Goal: Task Accomplishment & Management: Manage account settings

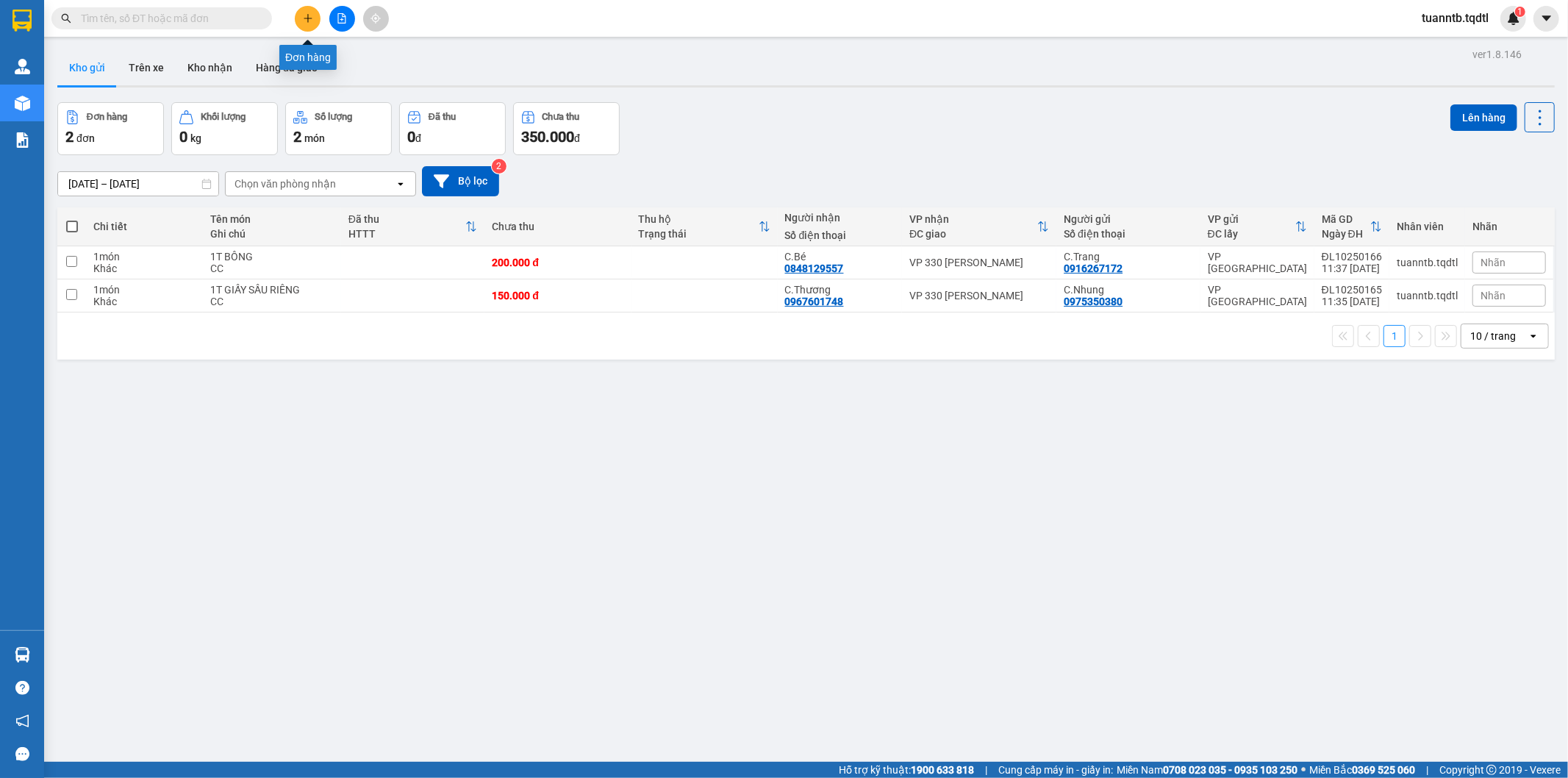
click at [309, 20] on icon "plus" at bounding box center [308, 18] width 11 height 11
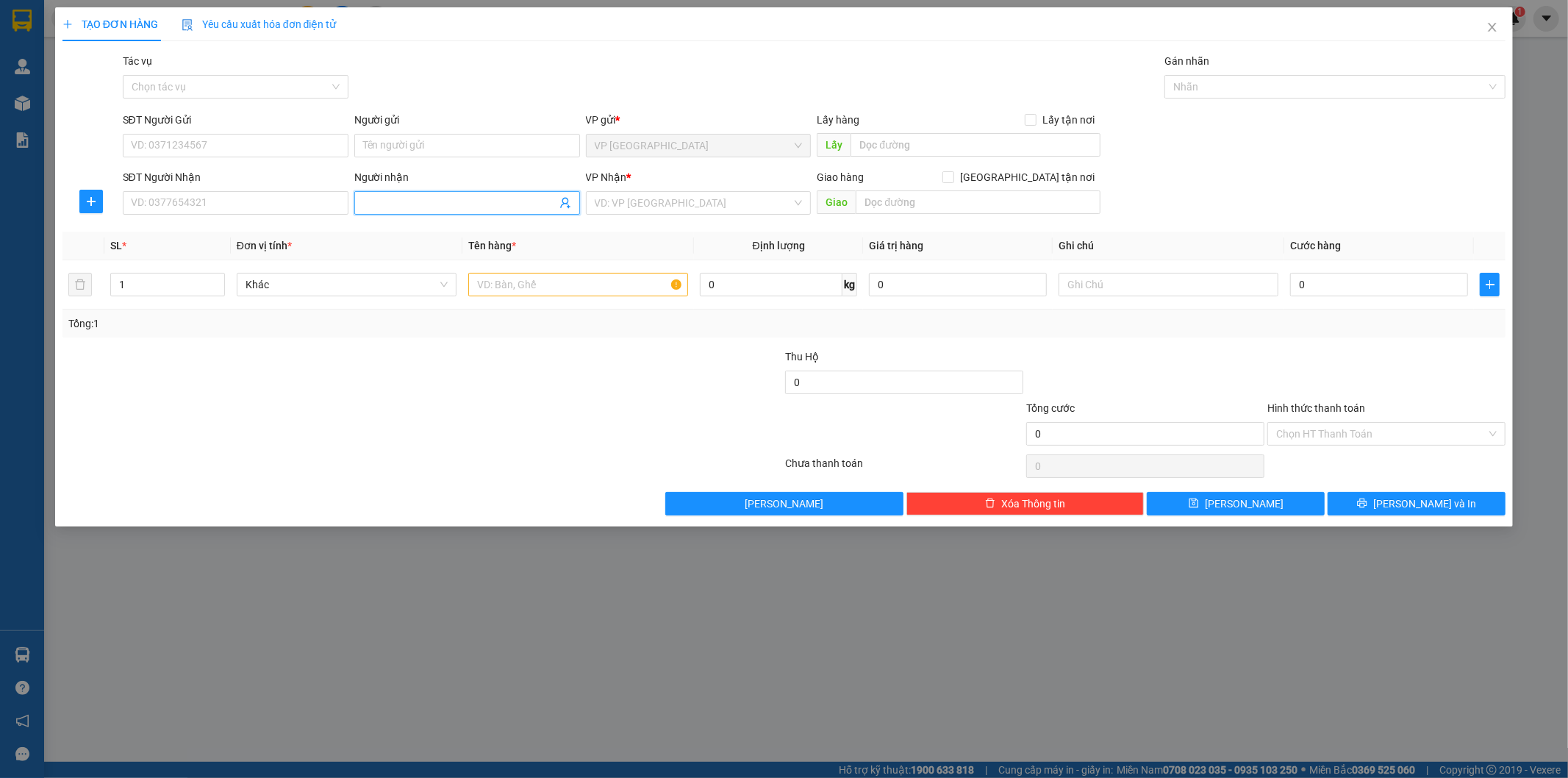
click at [459, 213] on span at bounding box center [467, 203] width 225 height 23
type input "Bé Bông"
click at [722, 206] on input "search" at bounding box center [693, 202] width 197 height 22
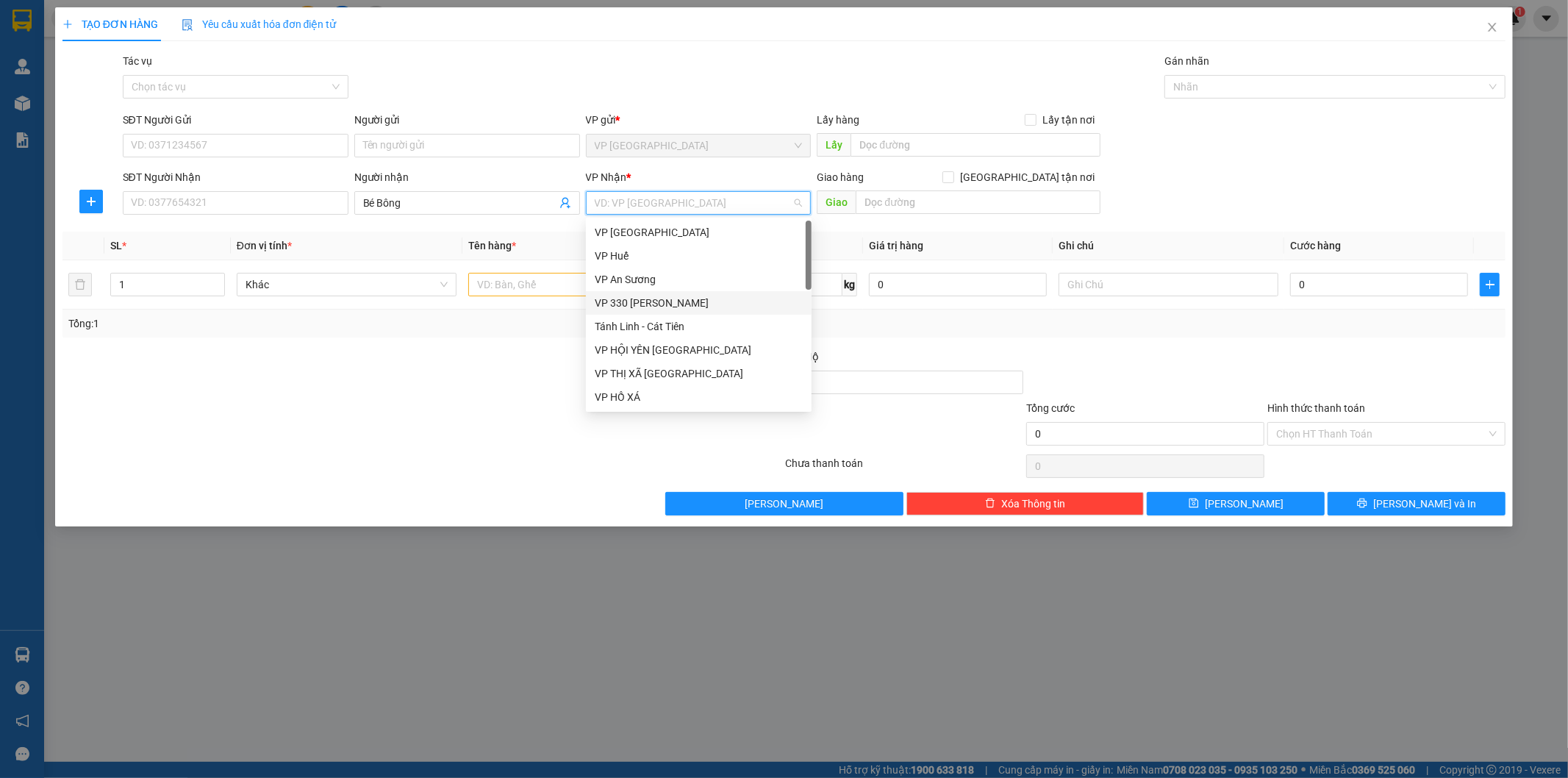
click at [644, 301] on div "VP 330 [PERSON_NAME]" at bounding box center [699, 302] width 208 height 16
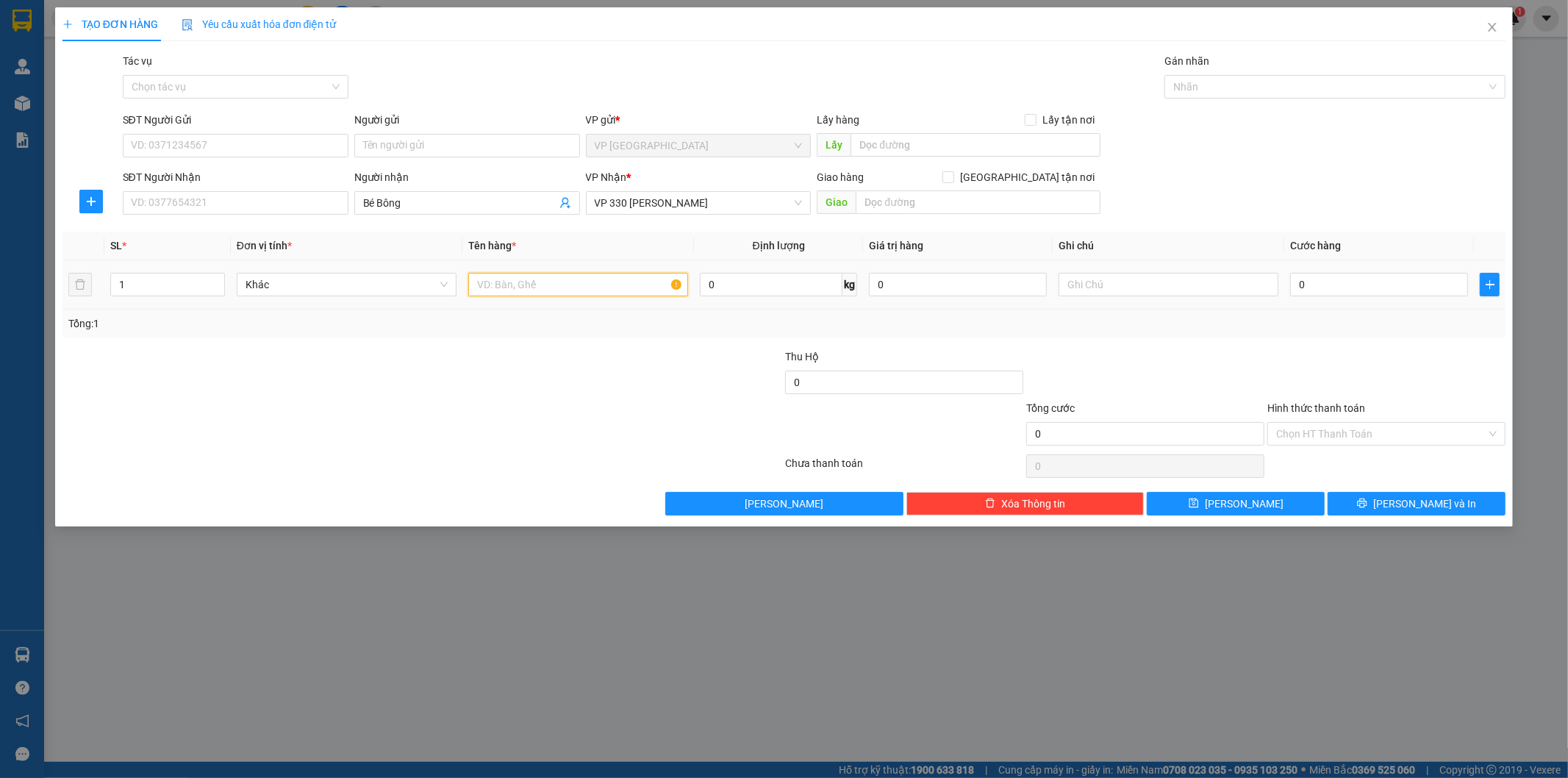
click at [581, 273] on input "text" at bounding box center [578, 284] width 219 height 23
type input "1T BÔNG"
click at [1159, 287] on input "text" at bounding box center [1169, 284] width 219 height 23
type input "CC"
click at [1305, 281] on input "0" at bounding box center [1378, 284] width 178 height 23
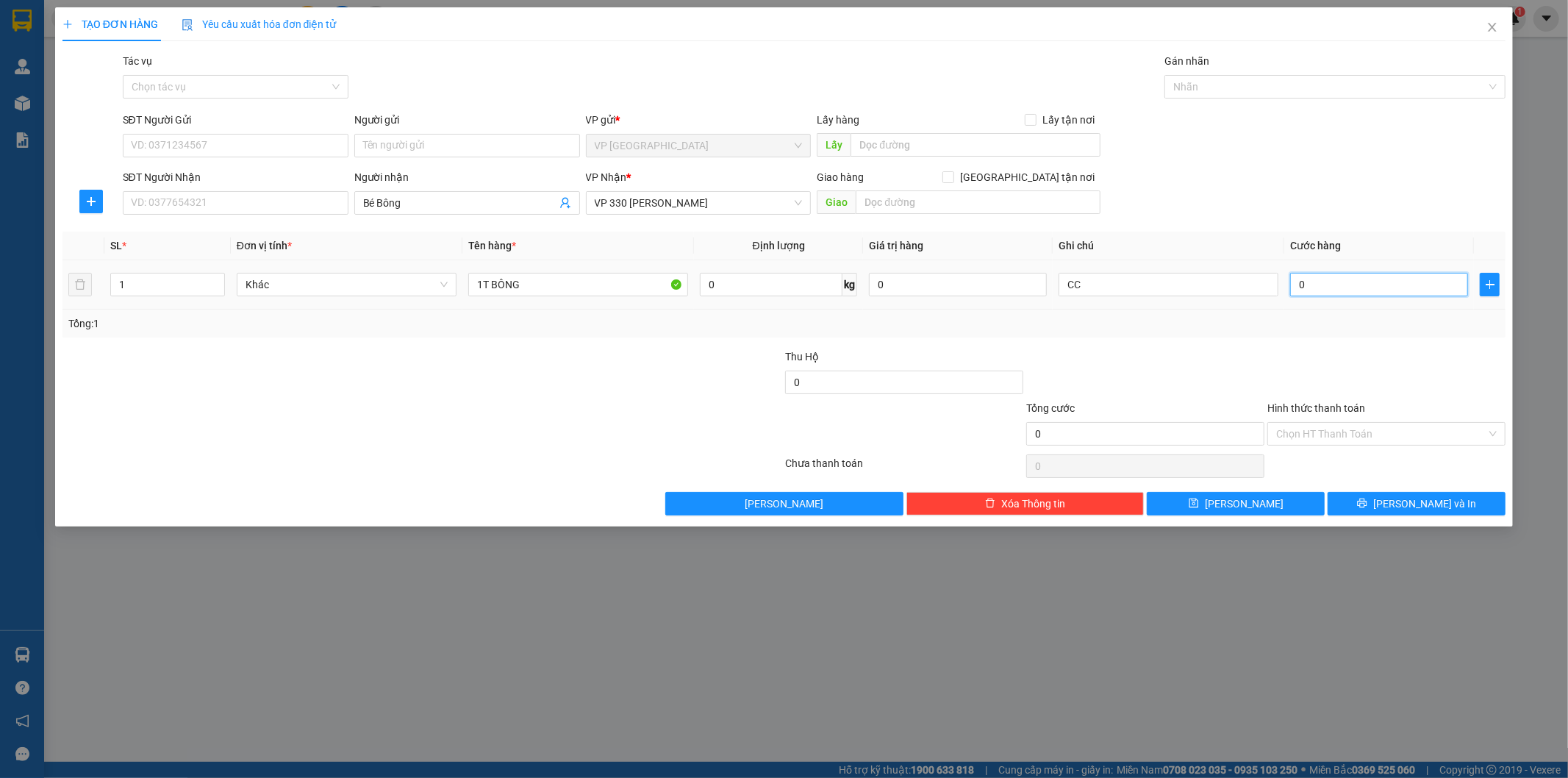
type input "3"
type input "30"
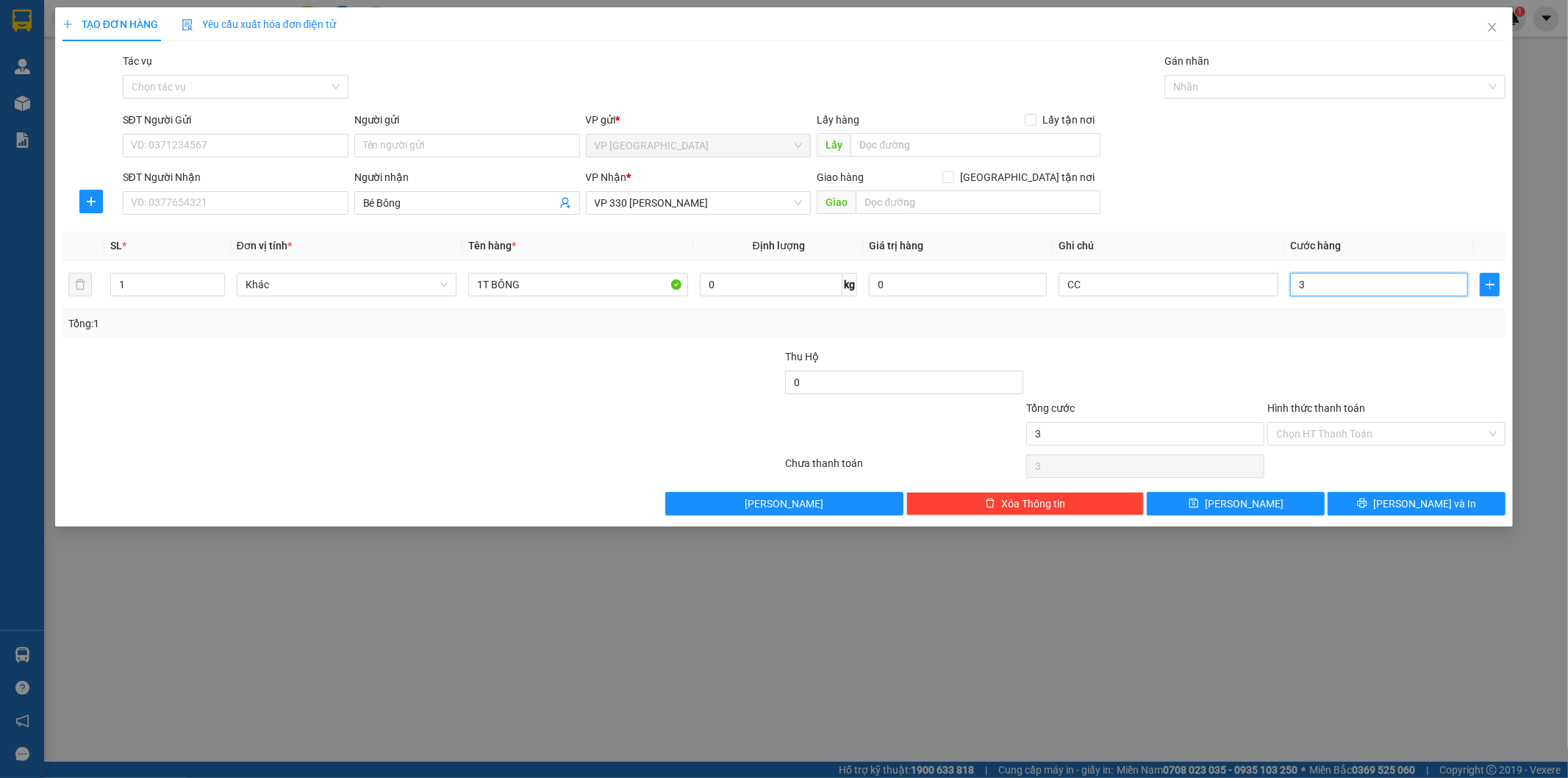
type input "30"
type input "300"
type input "3.000"
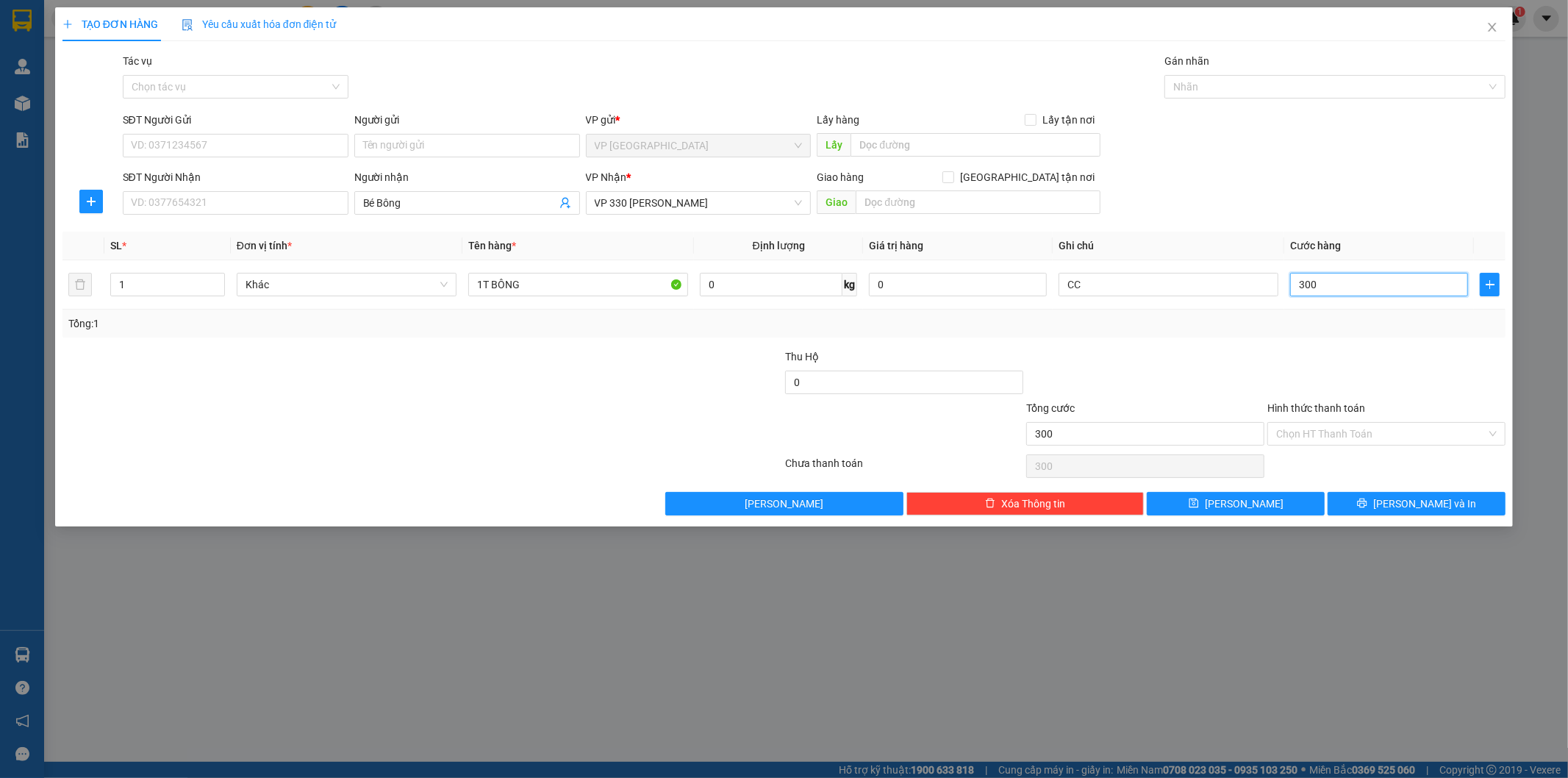
type input "3.000"
type input "30.000"
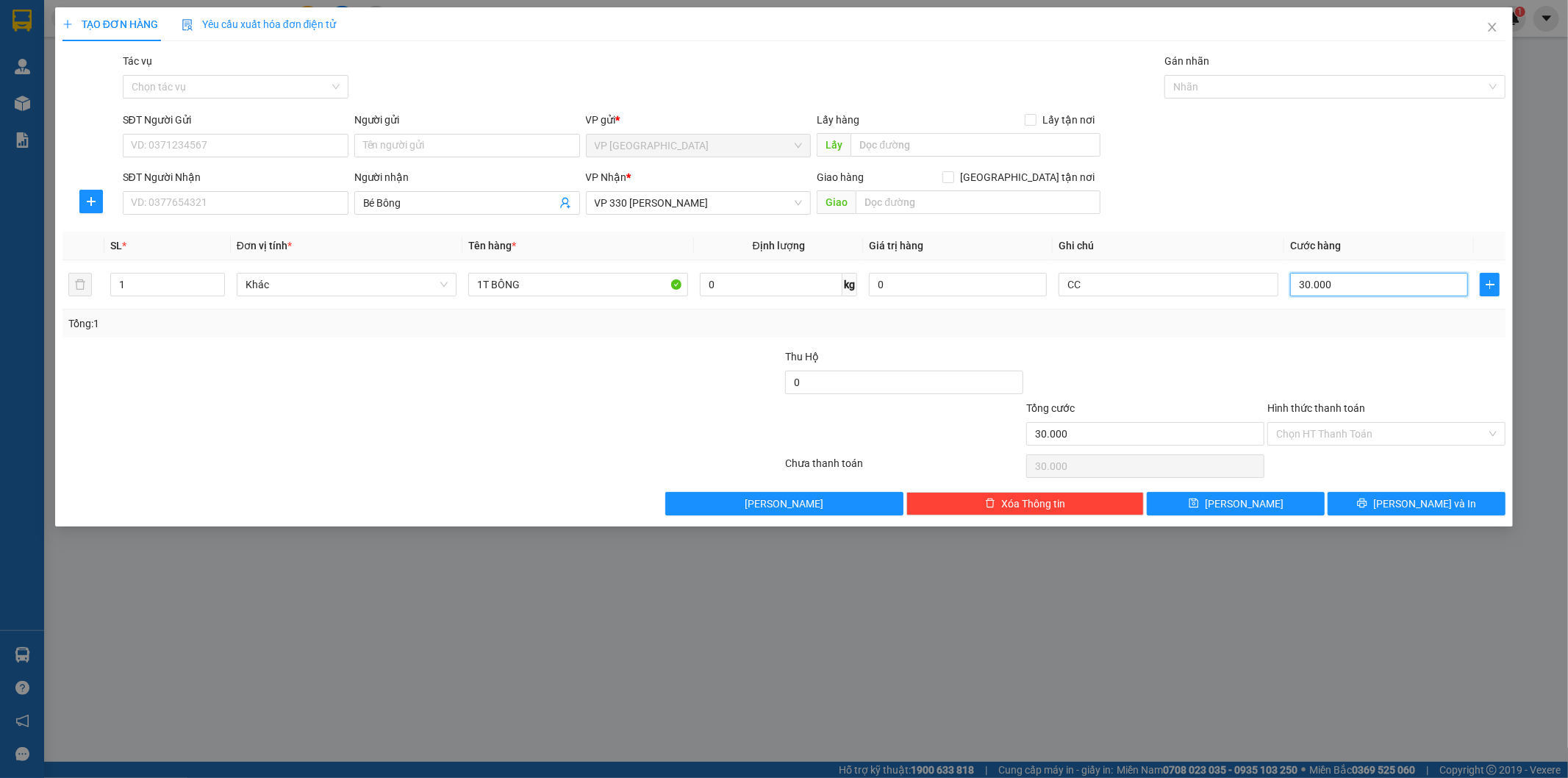
type input "300.000"
type input "3.000.000"
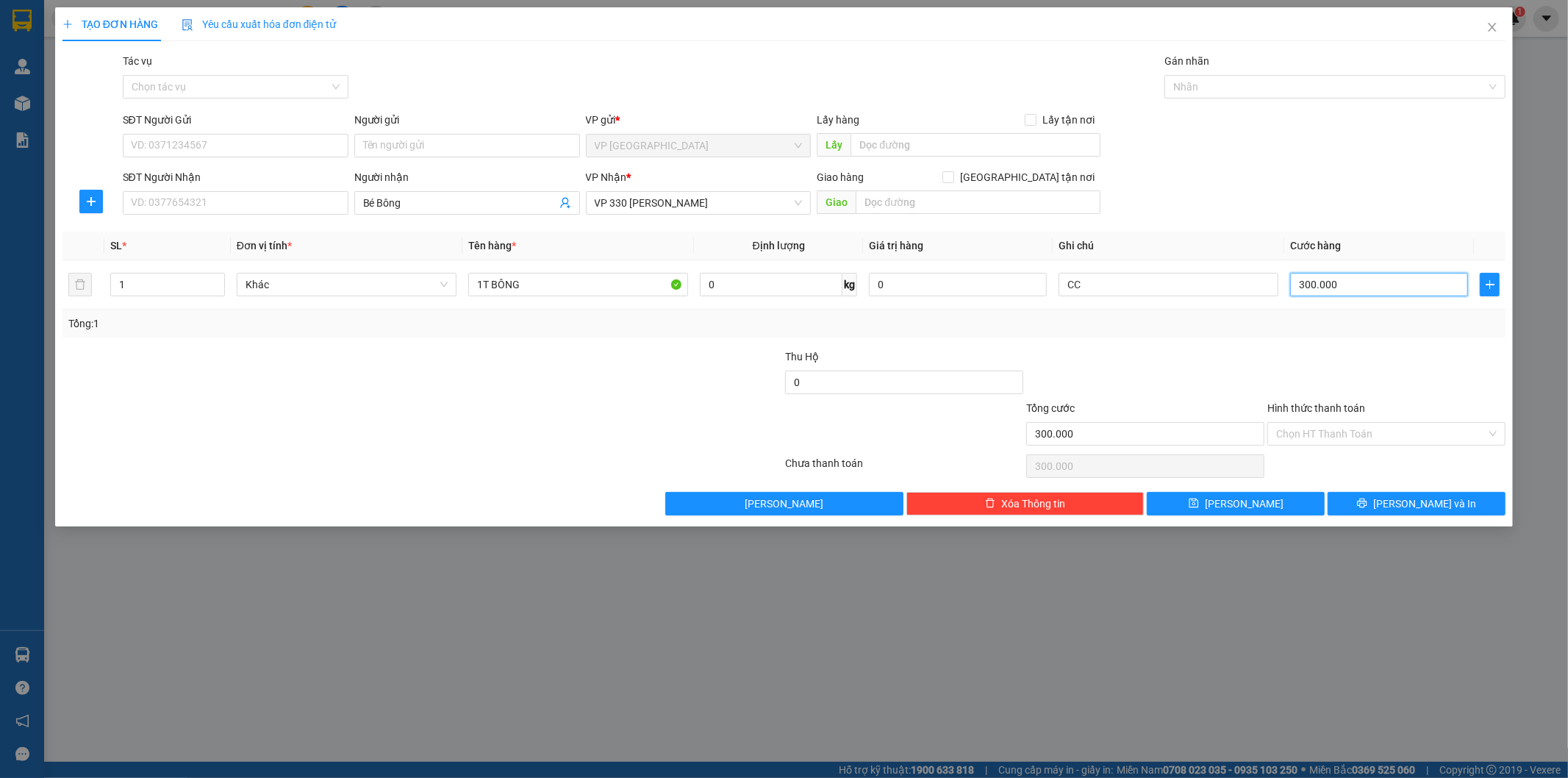
type input "3.000.000"
type input "300.000"
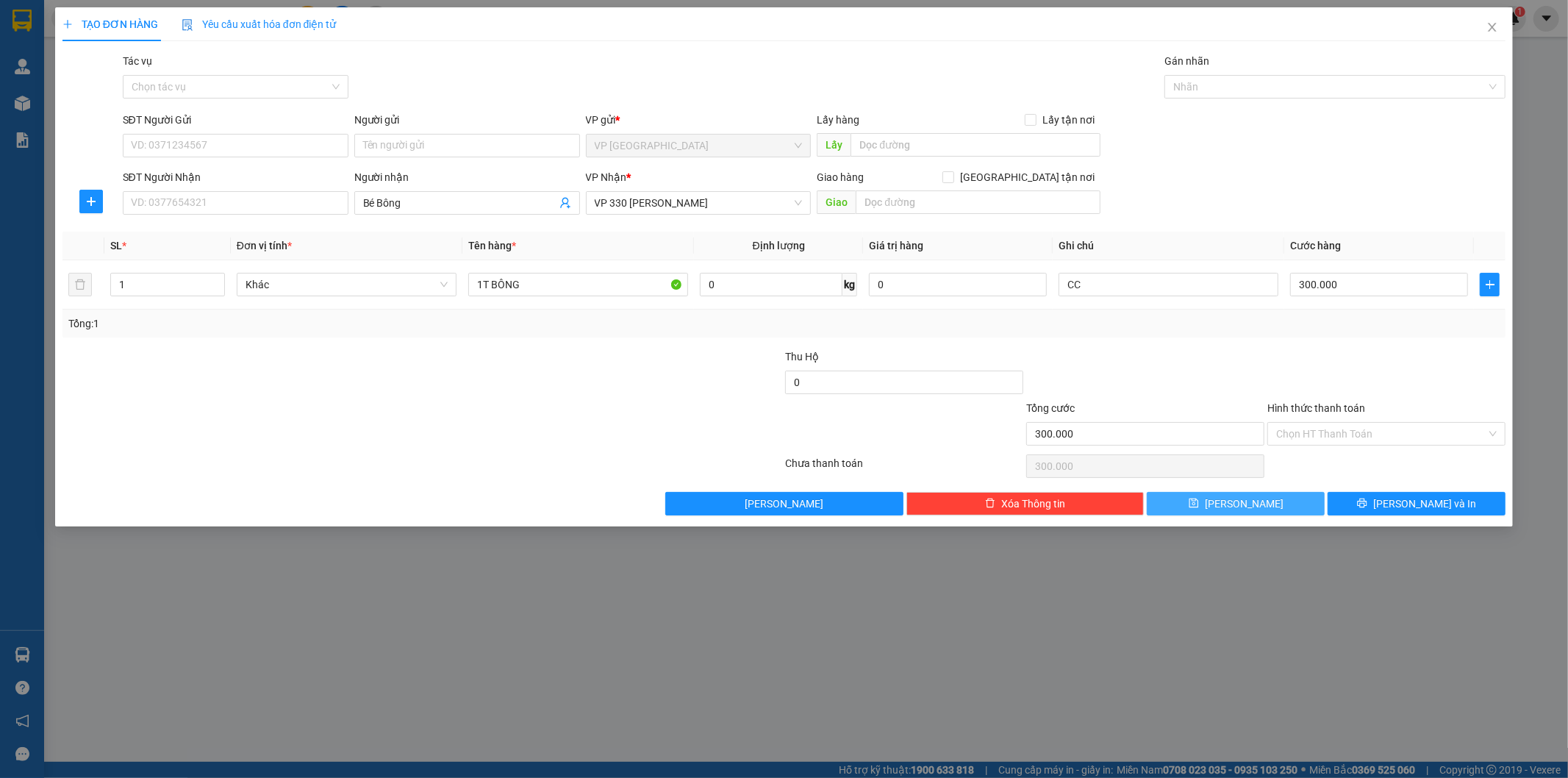
click at [1294, 506] on button "[PERSON_NAME]" at bounding box center [1235, 504] width 178 height 23
type input "0"
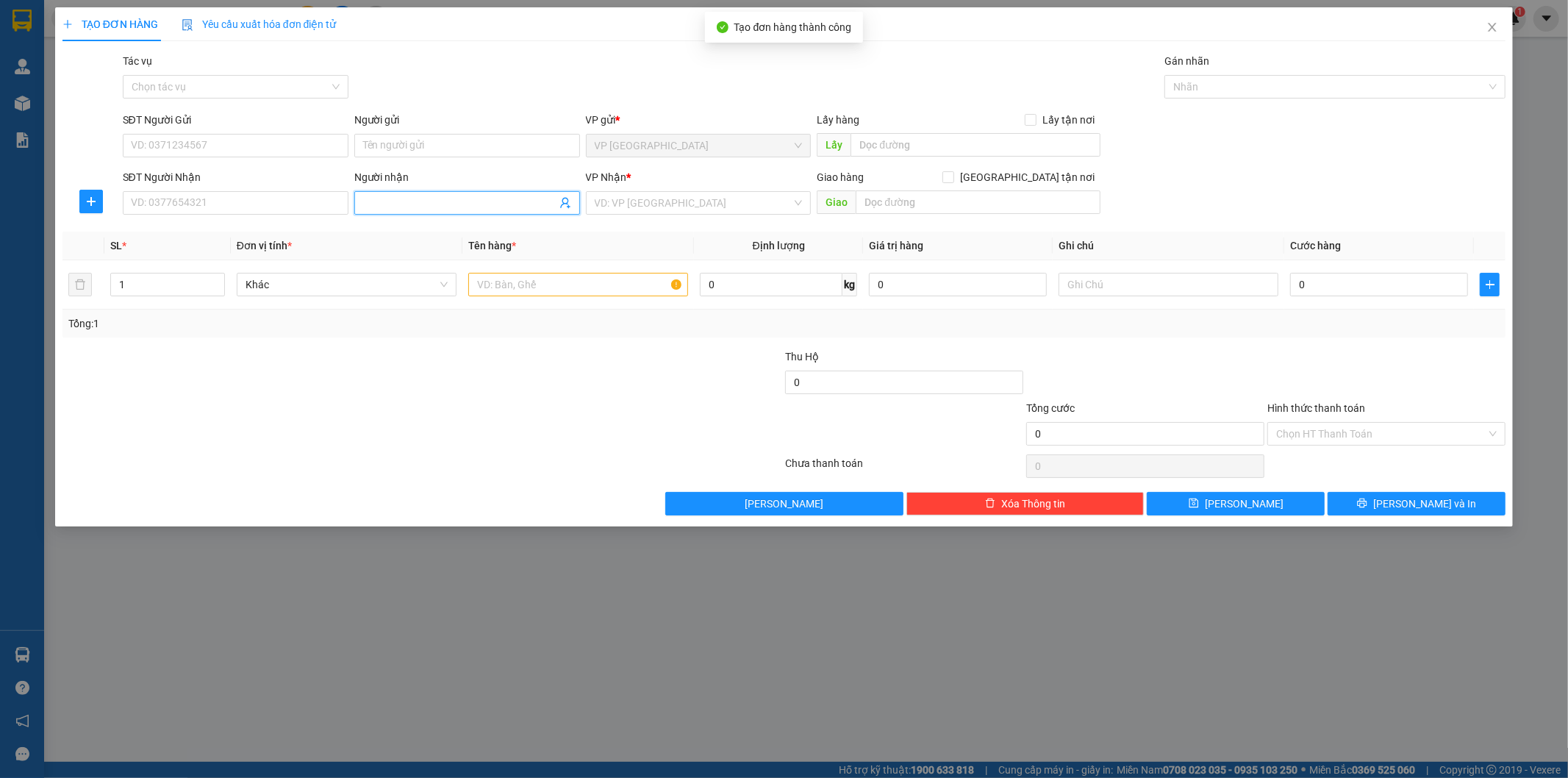
click at [493, 210] on input "Người nhận" at bounding box center [459, 202] width 193 height 16
type input "Phương"
click at [629, 199] on input "search" at bounding box center [693, 202] width 197 height 22
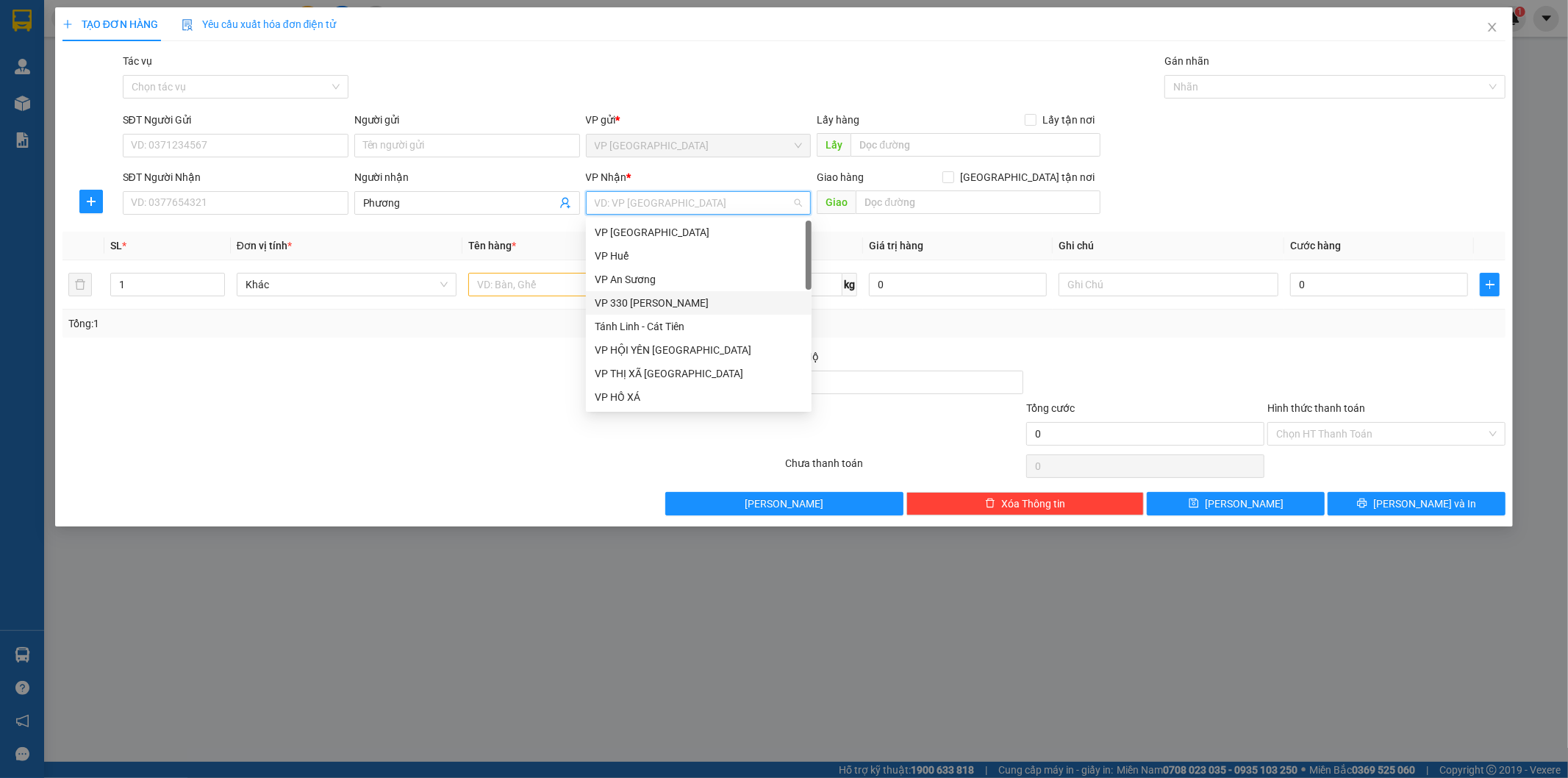
click at [653, 301] on div "VP 330 [PERSON_NAME]" at bounding box center [699, 302] width 208 height 16
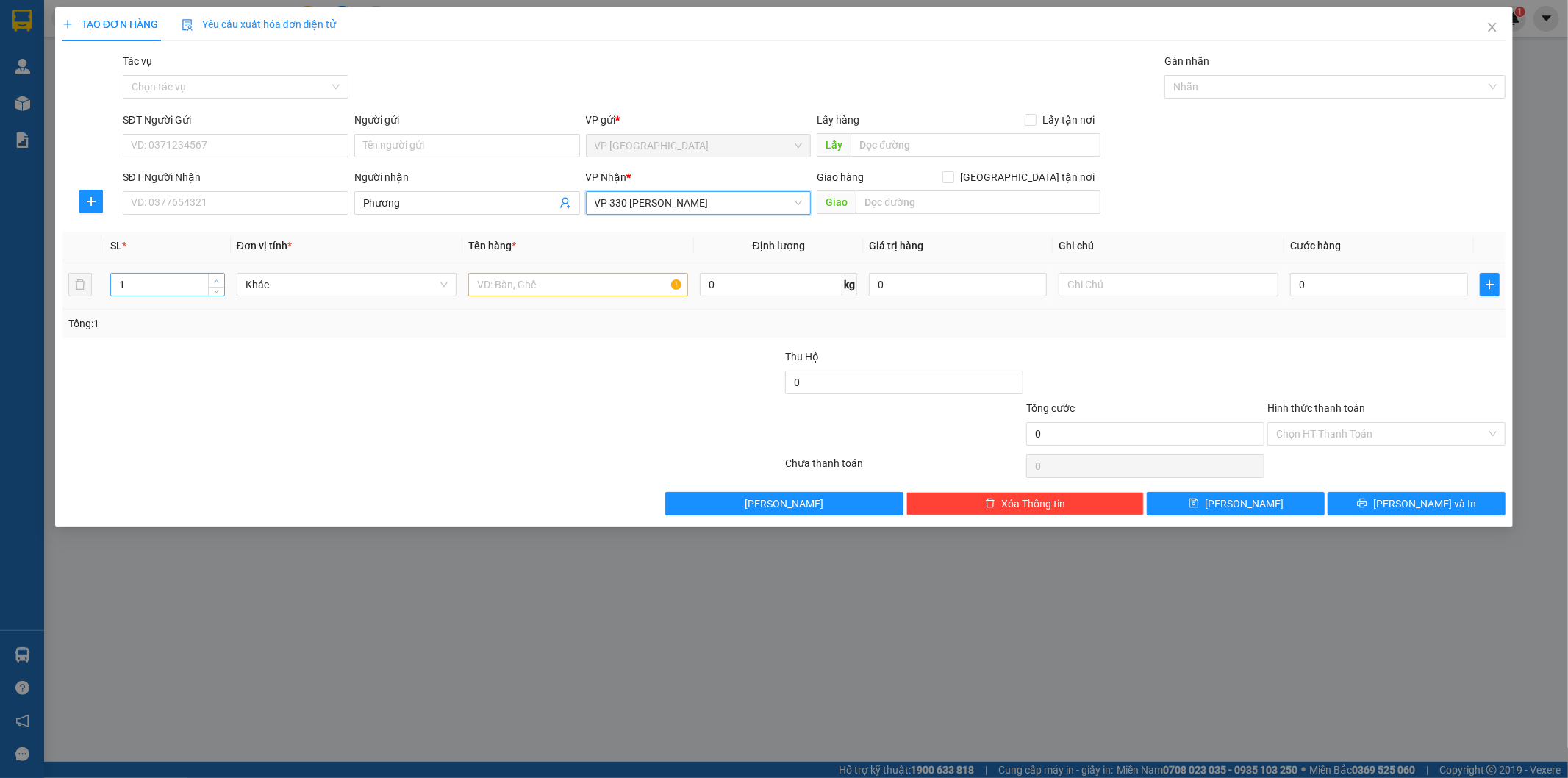
type input "2"
click at [213, 279] on span "up" at bounding box center [217, 280] width 9 height 9
click at [563, 277] on input "text" at bounding box center [578, 284] width 219 height 23
type input "1T LỚN + 1T VỪA"
click at [1196, 298] on td at bounding box center [1168, 284] width 232 height 49
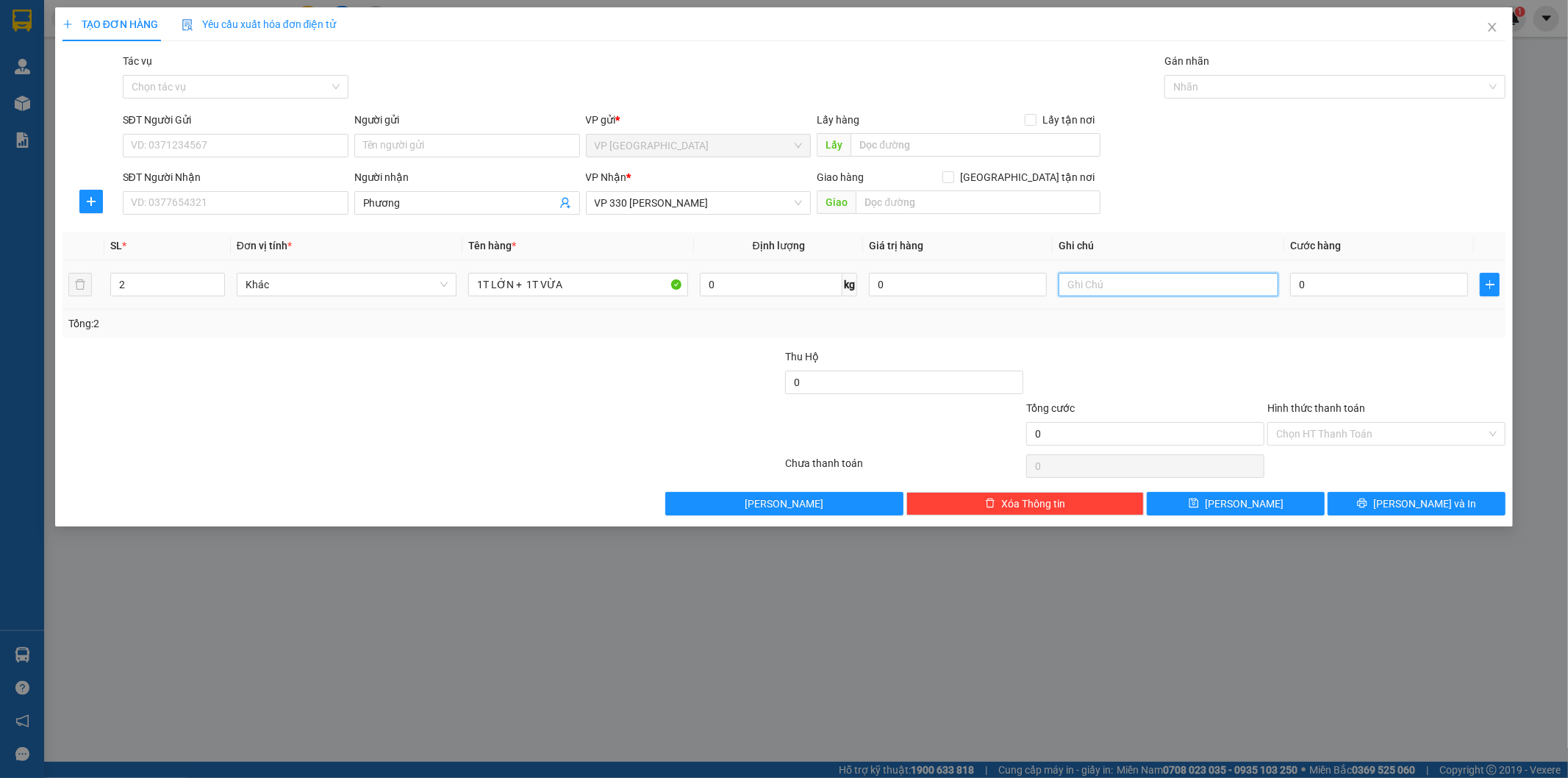
click at [1195, 297] on input "text" at bounding box center [1169, 284] width 219 height 23
type input "CC"
click at [1304, 266] on td "0" at bounding box center [1378, 284] width 190 height 49
click at [1316, 273] on input "0" at bounding box center [1378, 284] width 178 height 23
type input "3"
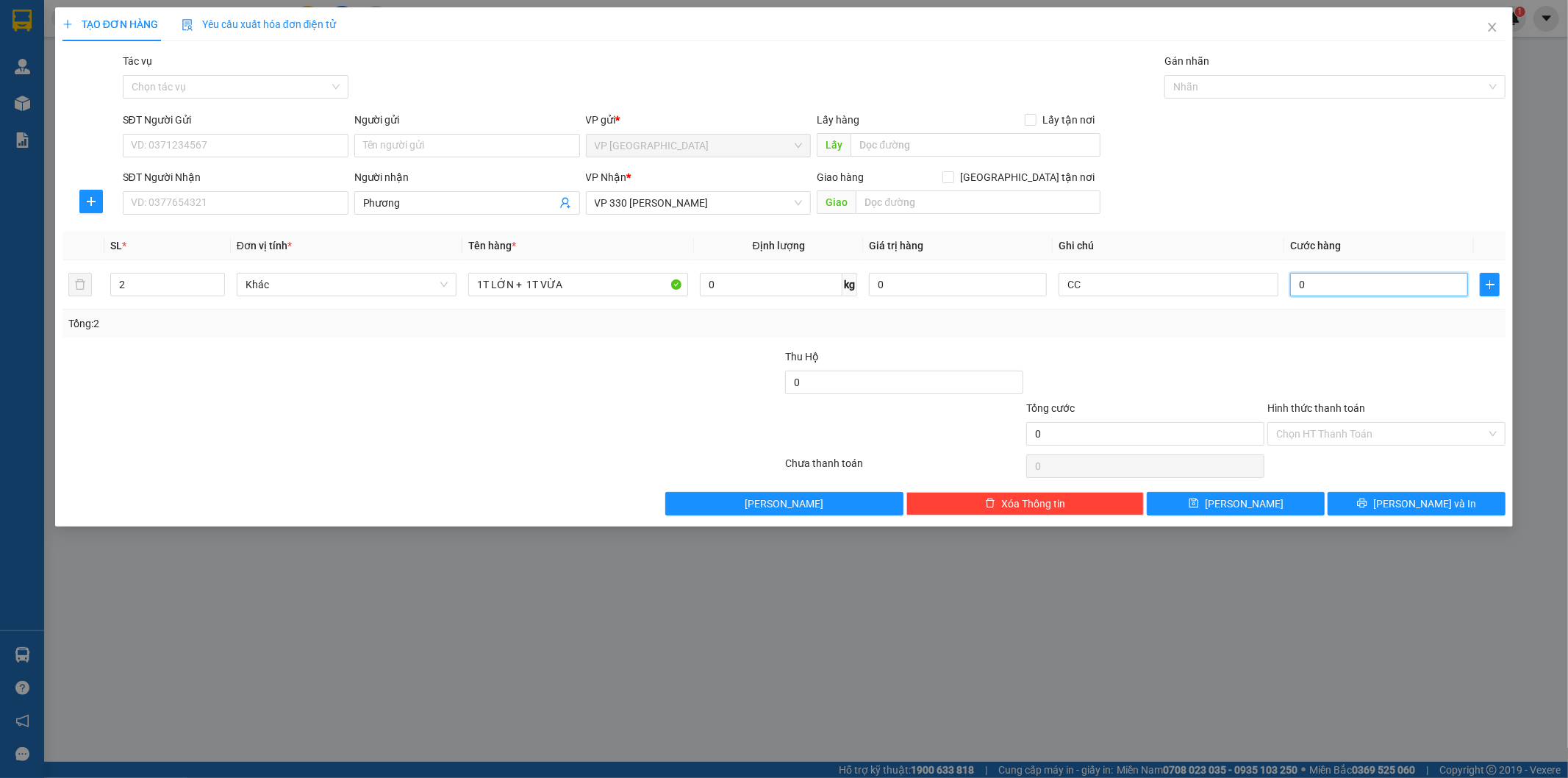
type input "3"
type input "35"
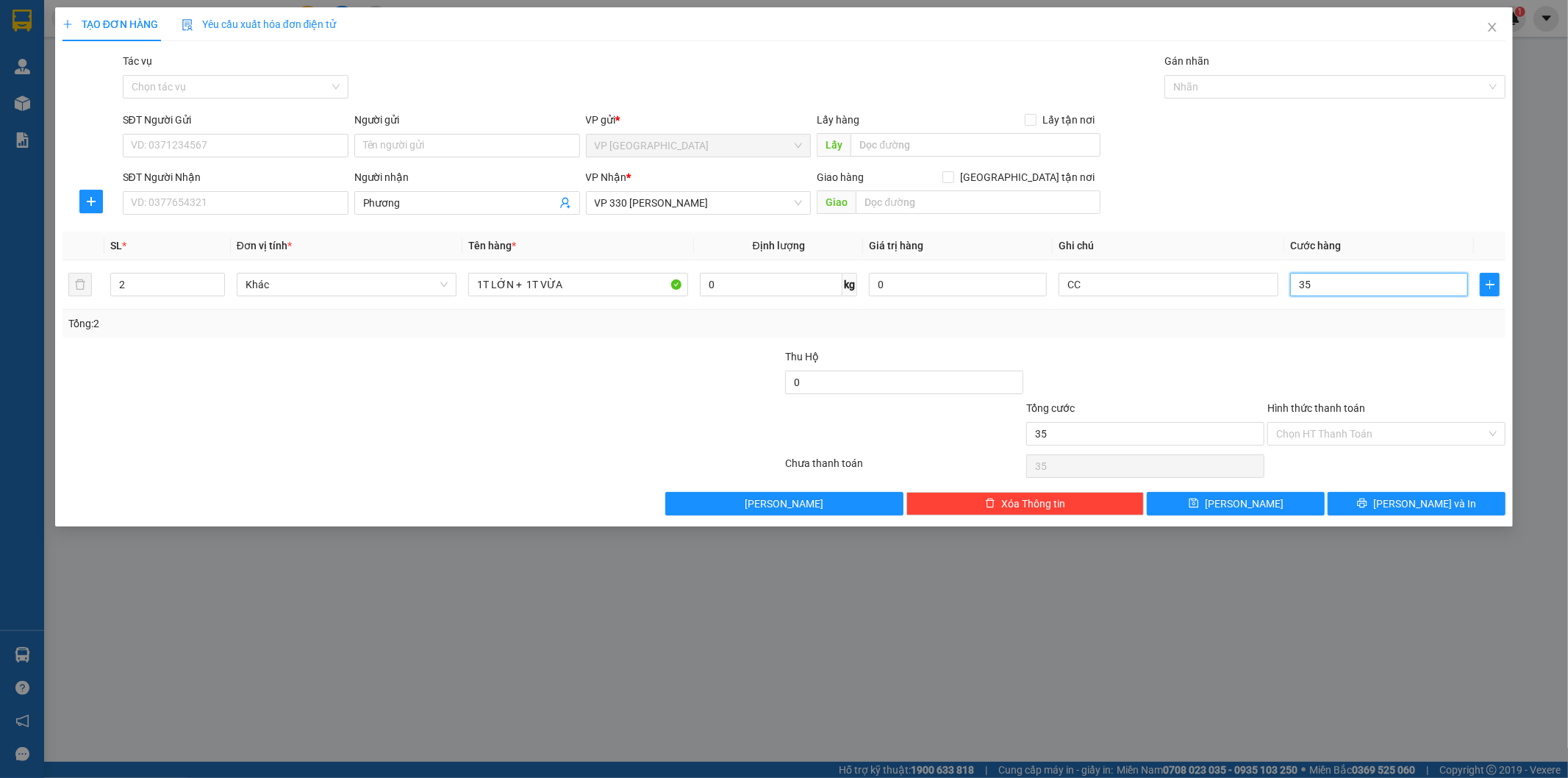
type input "350"
type input "3.500"
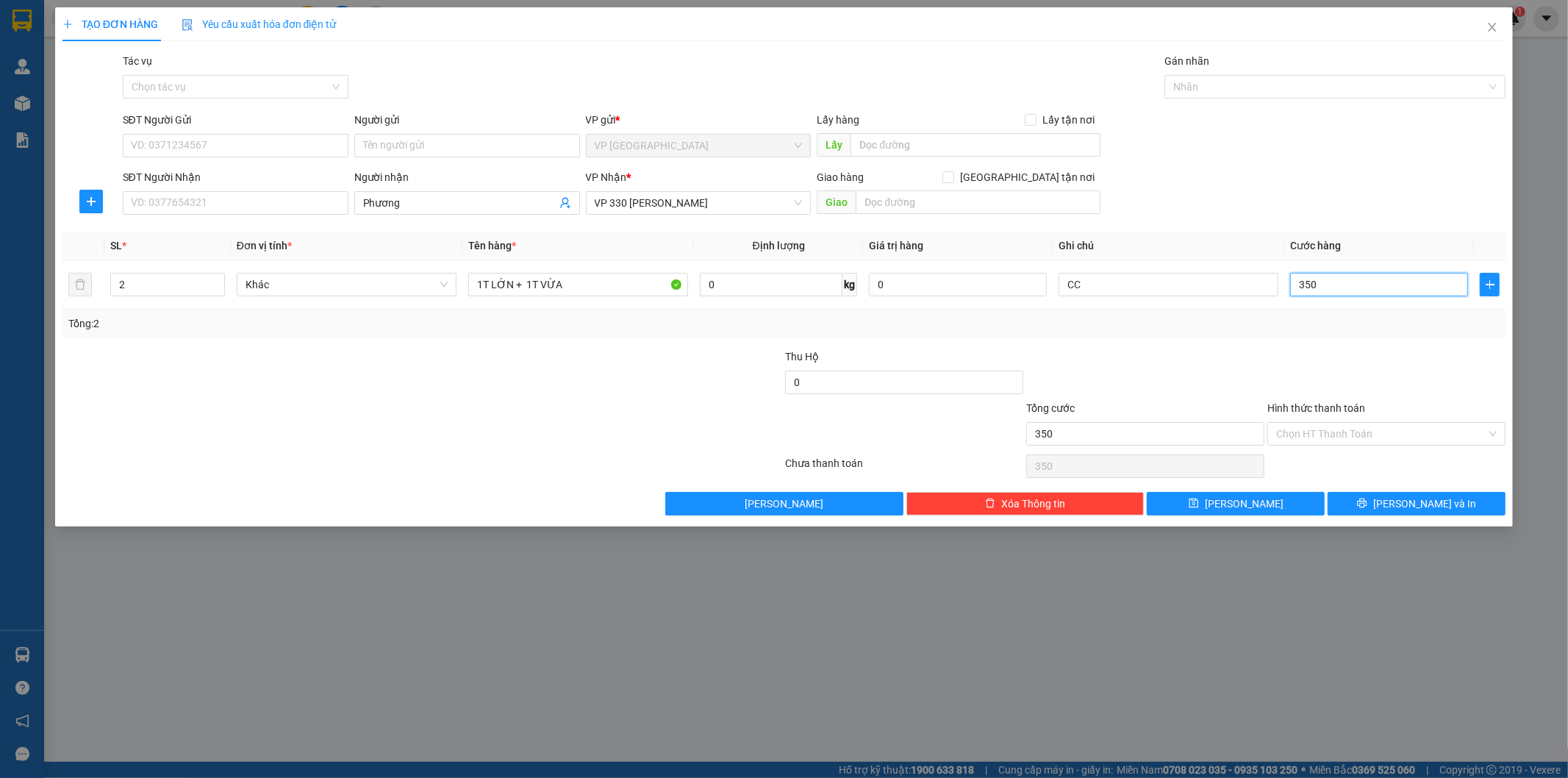
type input "3.500"
type input "35.000"
type input "350.000"
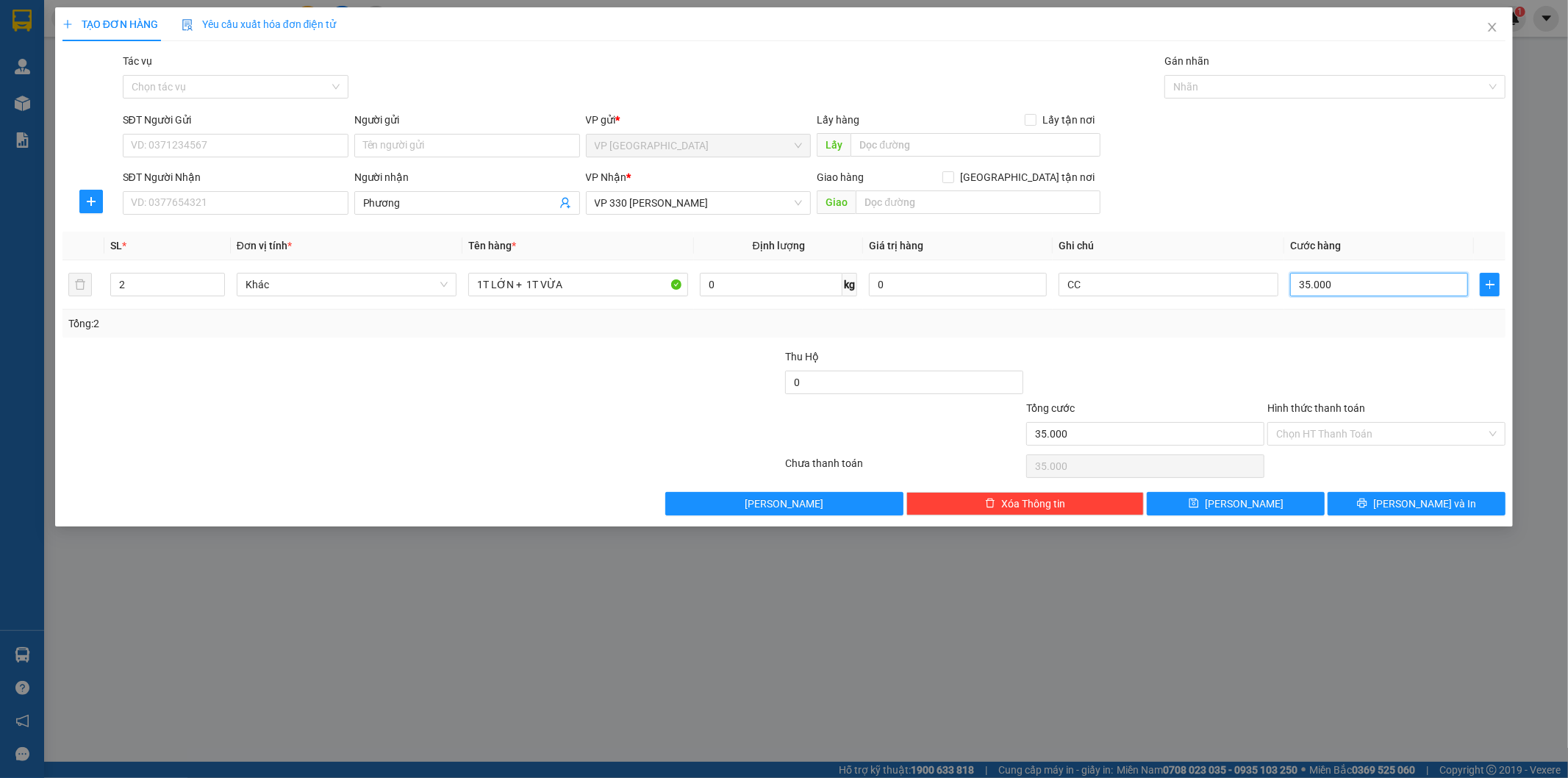
type input "350.000"
click at [1296, 502] on button "[PERSON_NAME]" at bounding box center [1235, 504] width 178 height 23
type input "1"
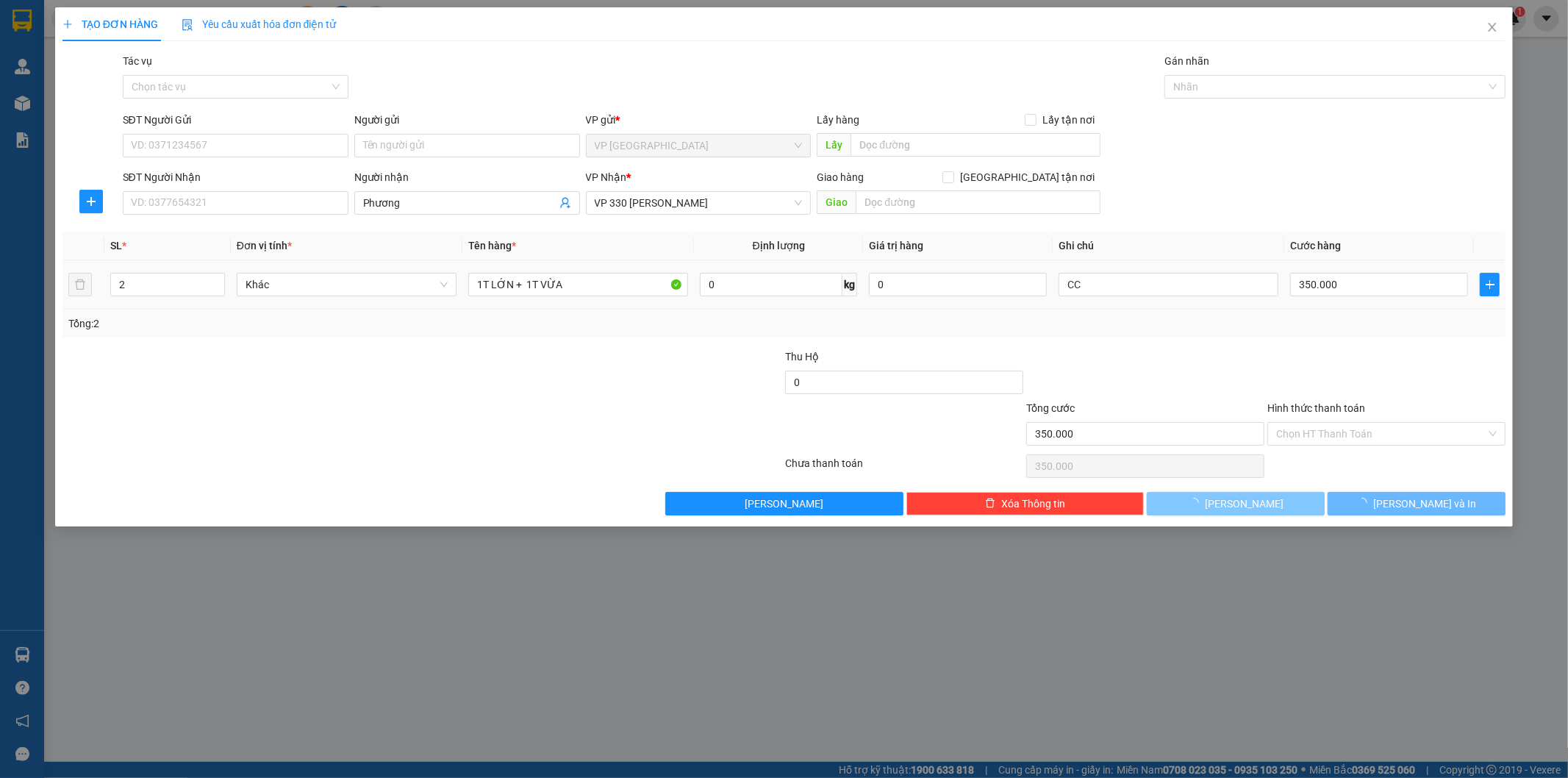
type input "0"
click at [1487, 28] on icon "close" at bounding box center [1492, 27] width 12 height 12
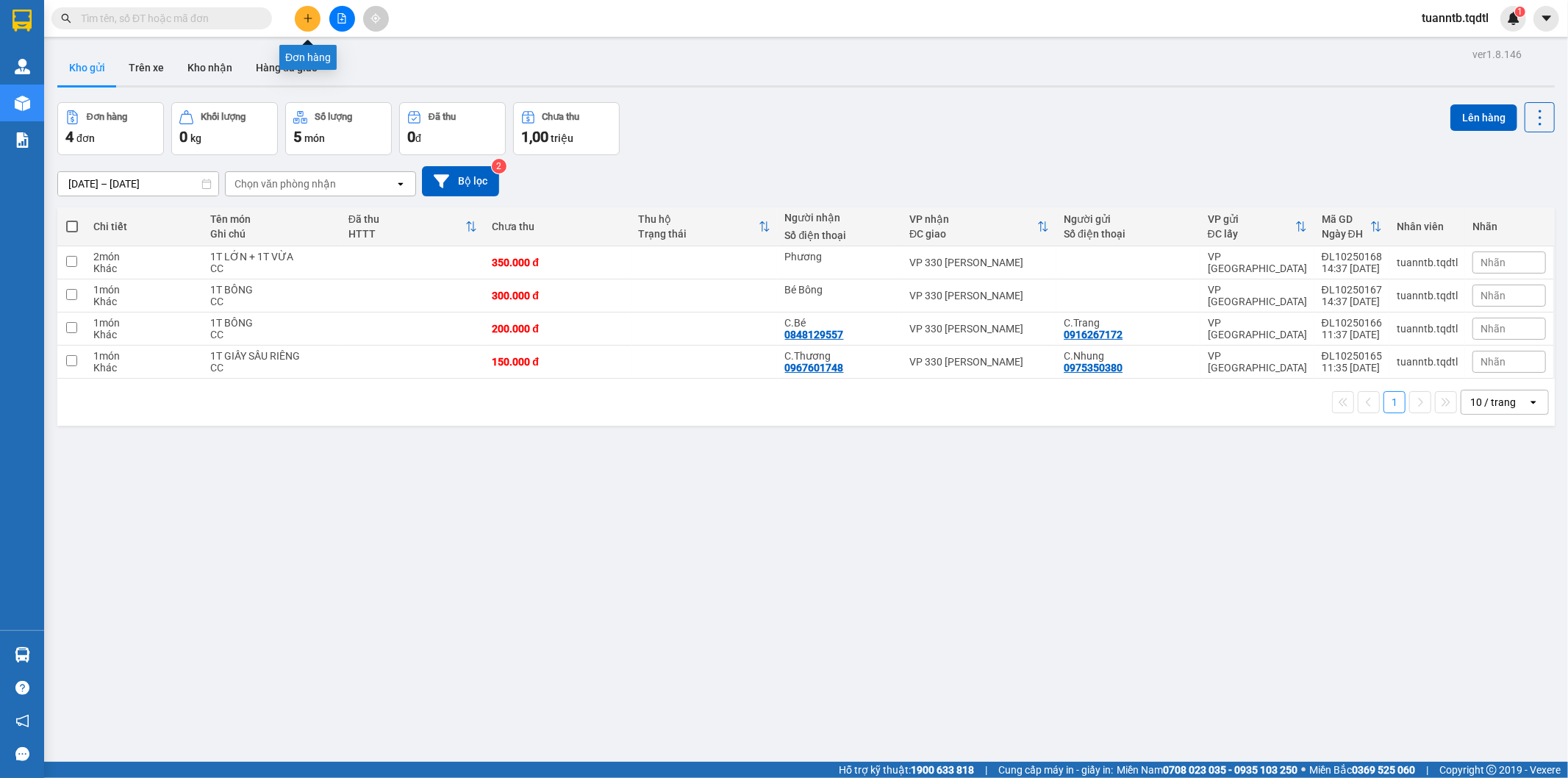
click at [315, 23] on button at bounding box center [307, 18] width 26 height 26
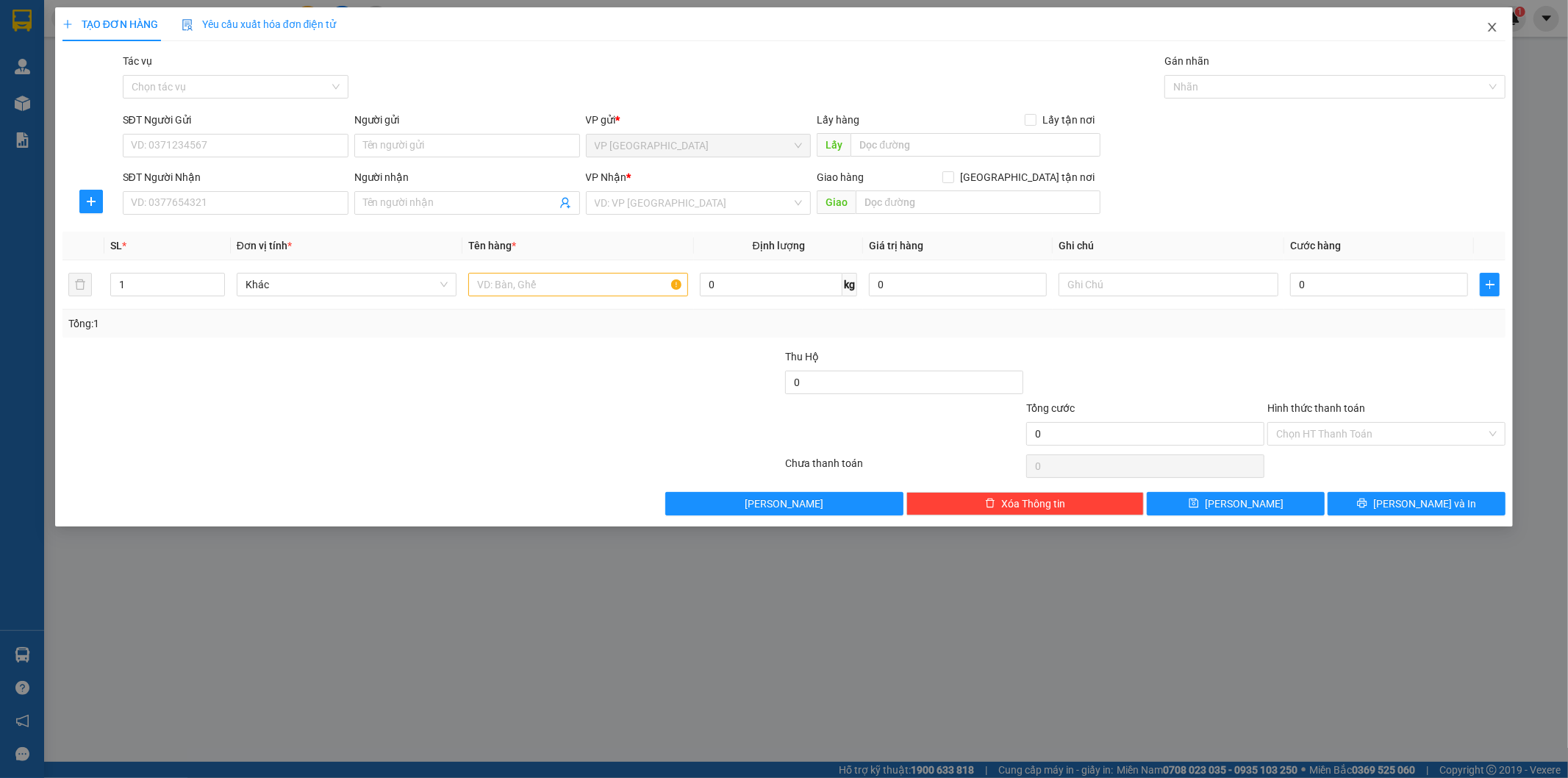
click at [1495, 28] on icon "close" at bounding box center [1492, 27] width 12 height 12
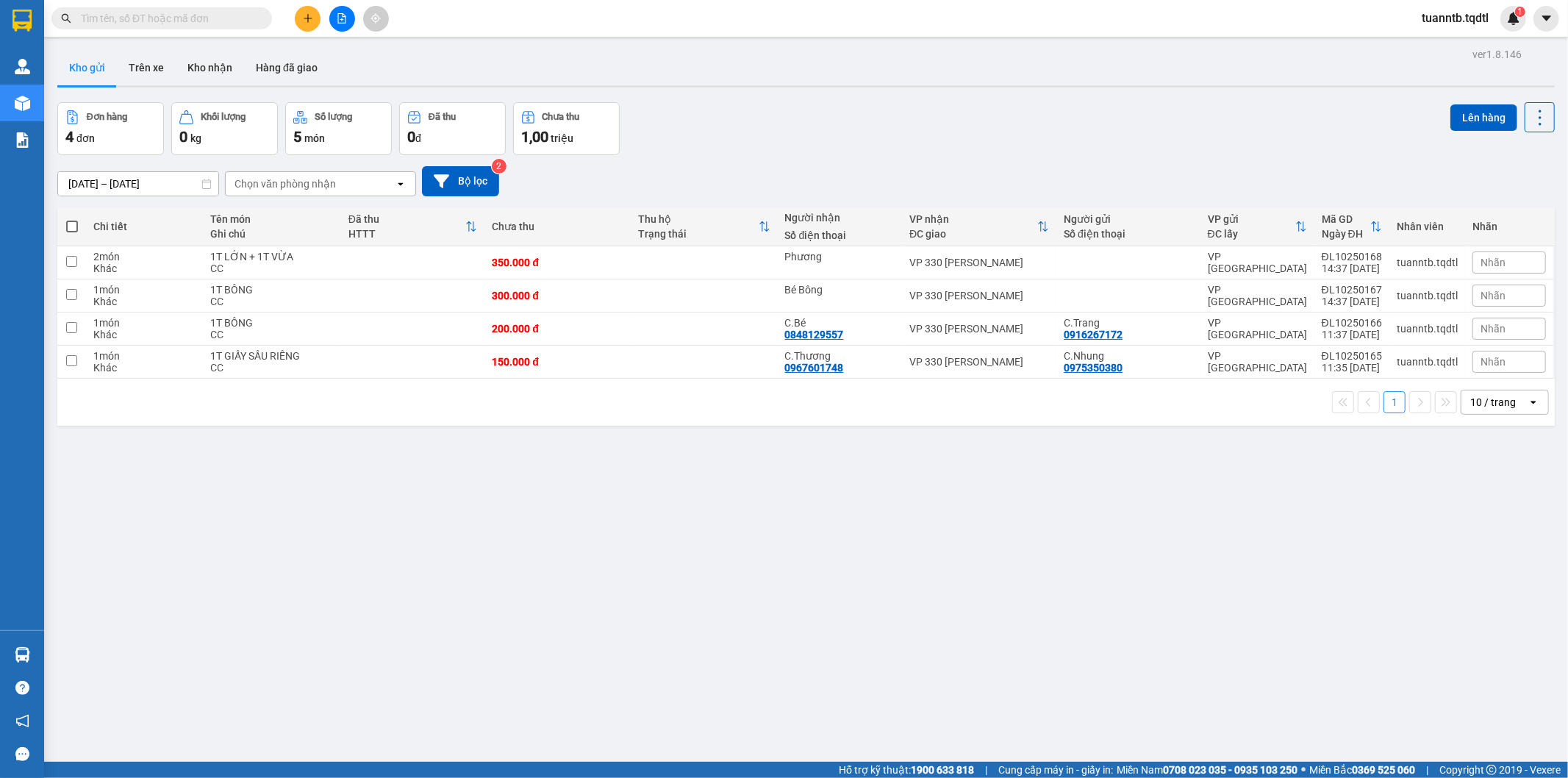
click at [303, 26] on button at bounding box center [307, 18] width 26 height 26
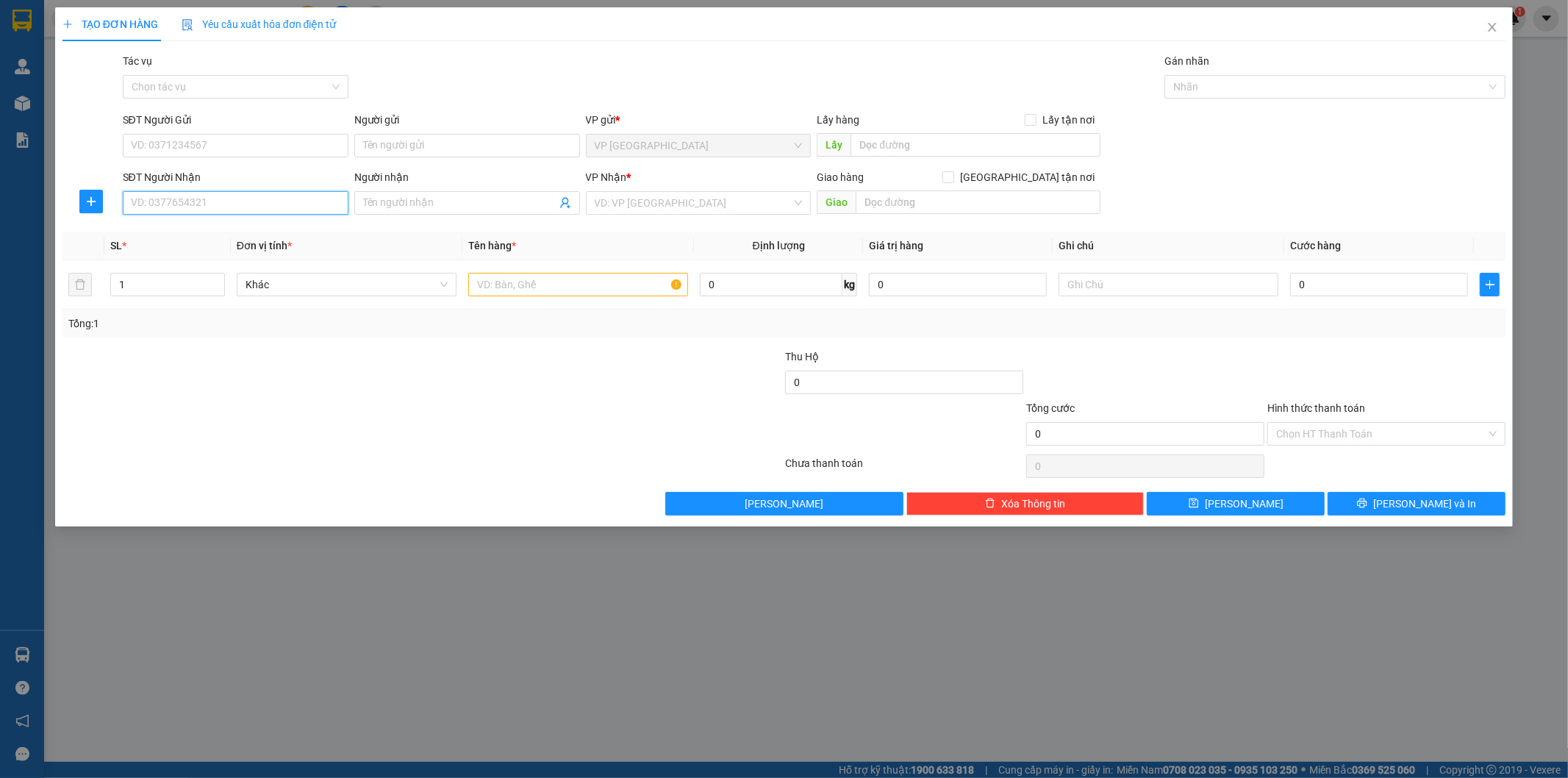
click at [307, 210] on input "SĐT Người Nhận" at bounding box center [236, 203] width 225 height 23
click at [196, 230] on div "0386174678 - Tú" at bounding box center [236, 232] width 208 height 16
type input "0386174678"
type input "Tú"
type input "HỒ XÁ"
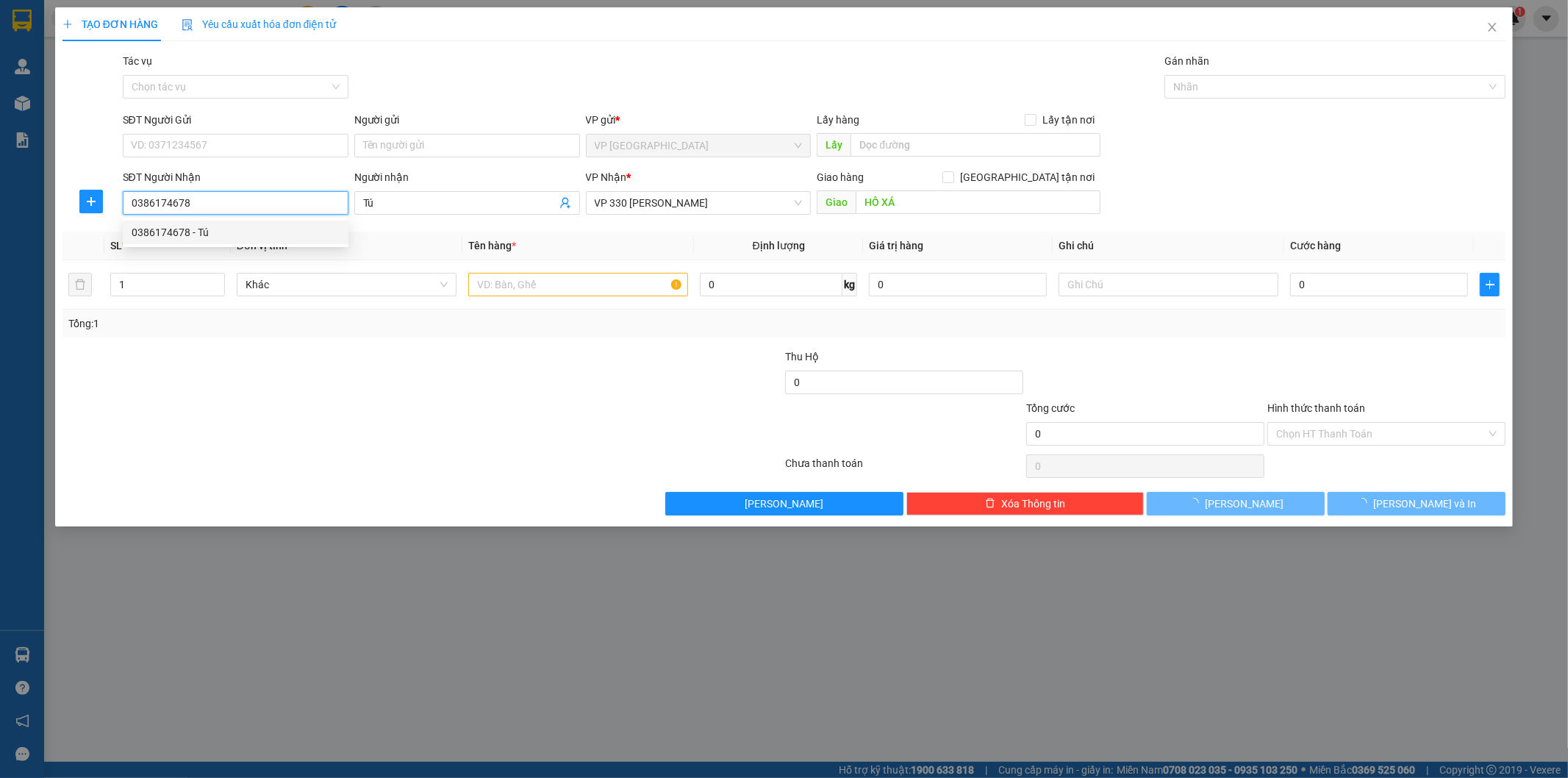
type input "600.000"
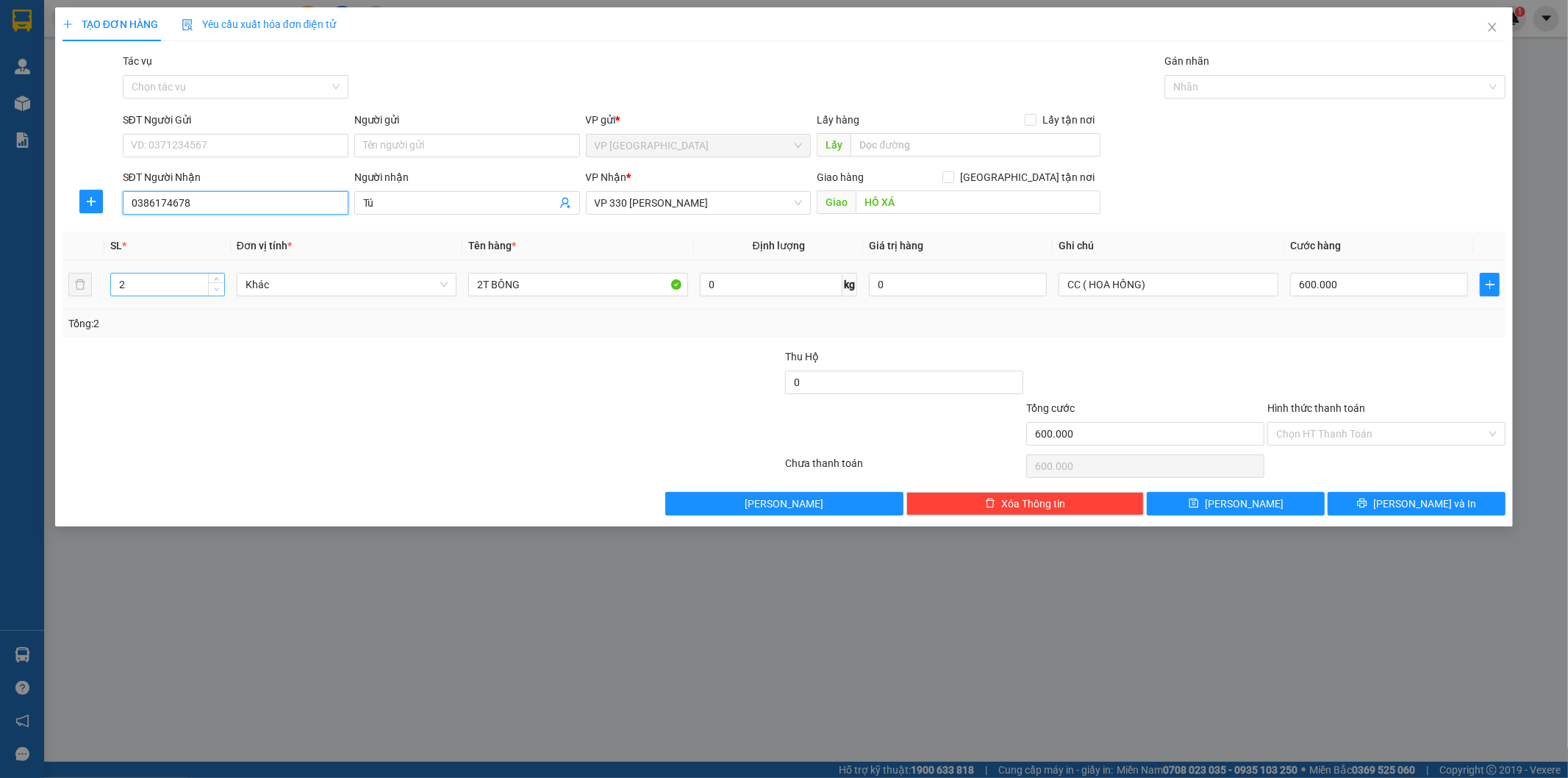
type input "0386174678"
type input "1"
click at [210, 291] on span "Decrease Value" at bounding box center [216, 289] width 16 height 13
click at [482, 291] on input "2T BÔNG" at bounding box center [578, 284] width 219 height 23
type input "1T BÔNG"
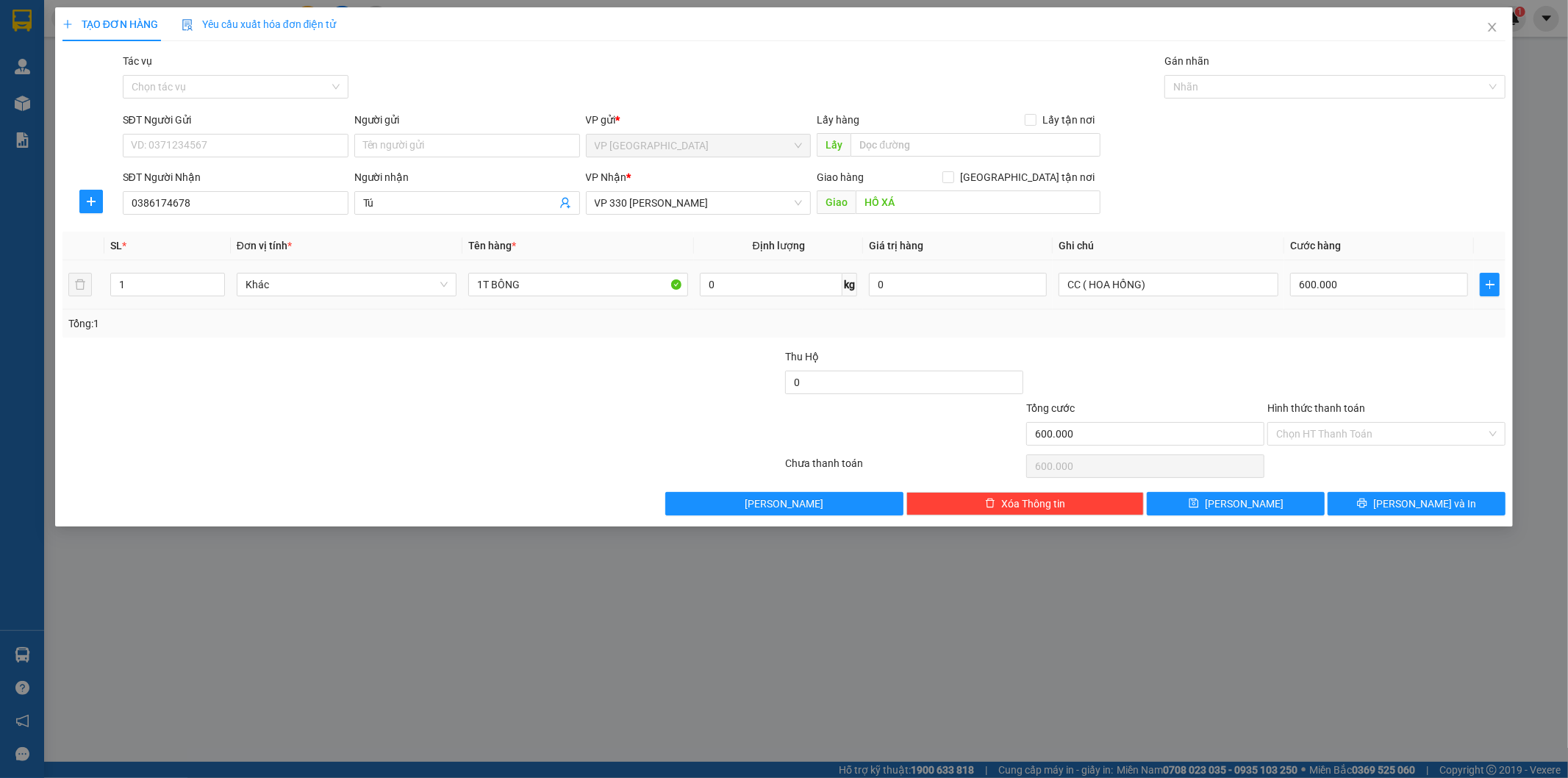
click at [1416, 271] on div "600.000" at bounding box center [1378, 284] width 178 height 30
click at [1415, 275] on div "600.000" at bounding box center [1378, 284] width 178 height 30
click at [1415, 275] on input "600.000" at bounding box center [1378, 284] width 178 height 23
type input "0"
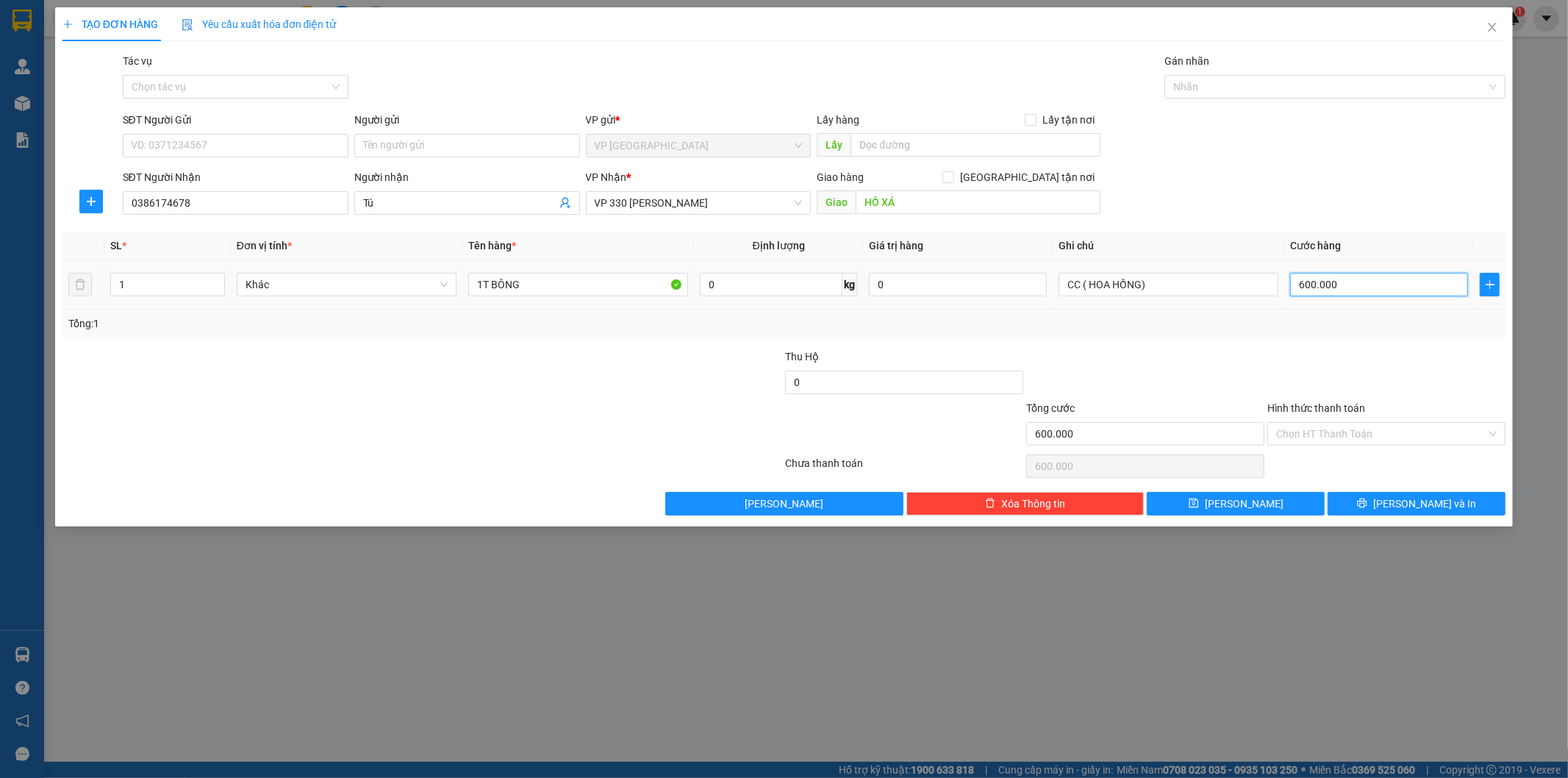
type input "0"
click at [1296, 279] on input "0" at bounding box center [1378, 284] width 178 height 23
type input "30"
type input "300"
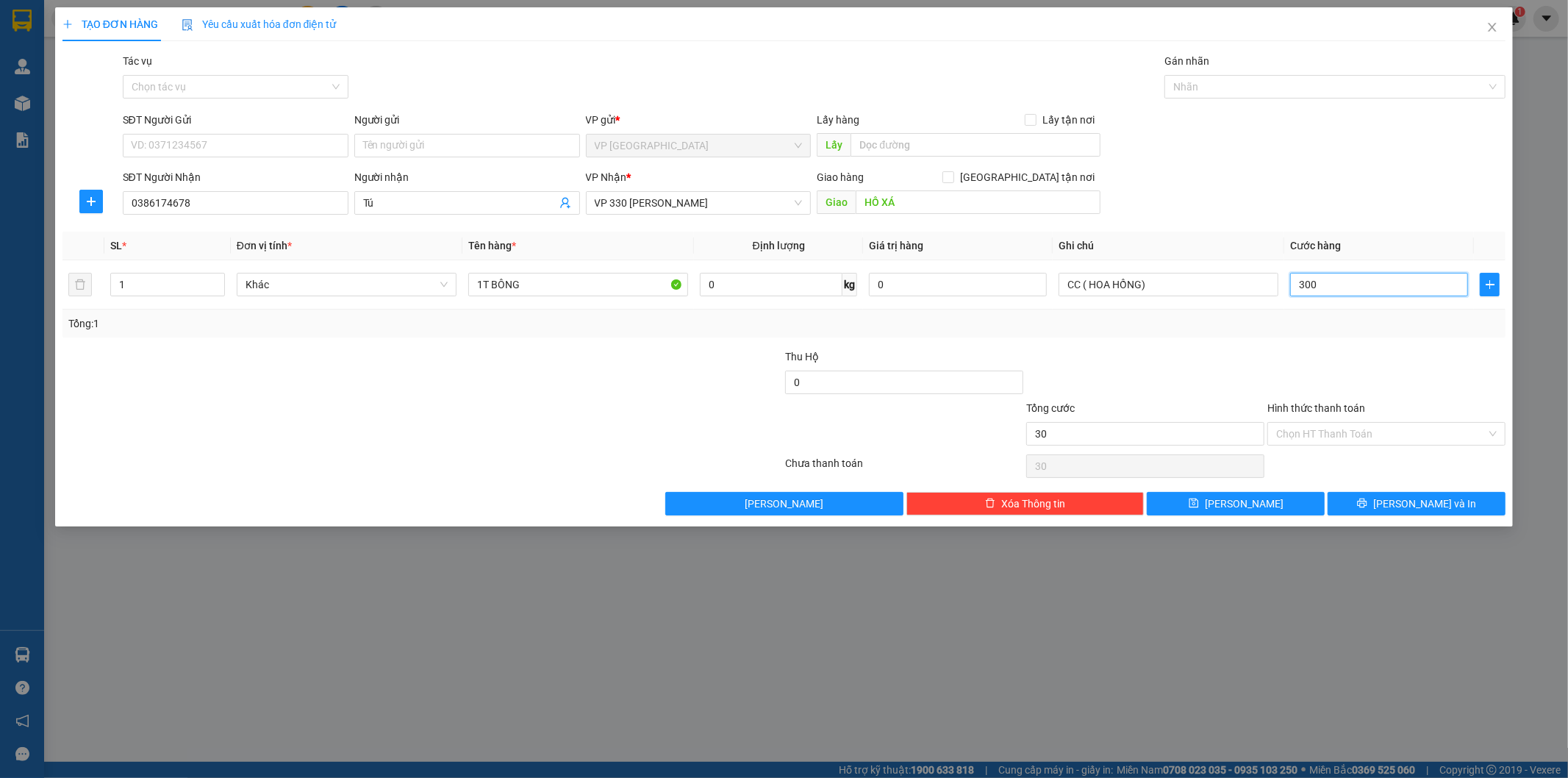
type input "300"
type input "3.000"
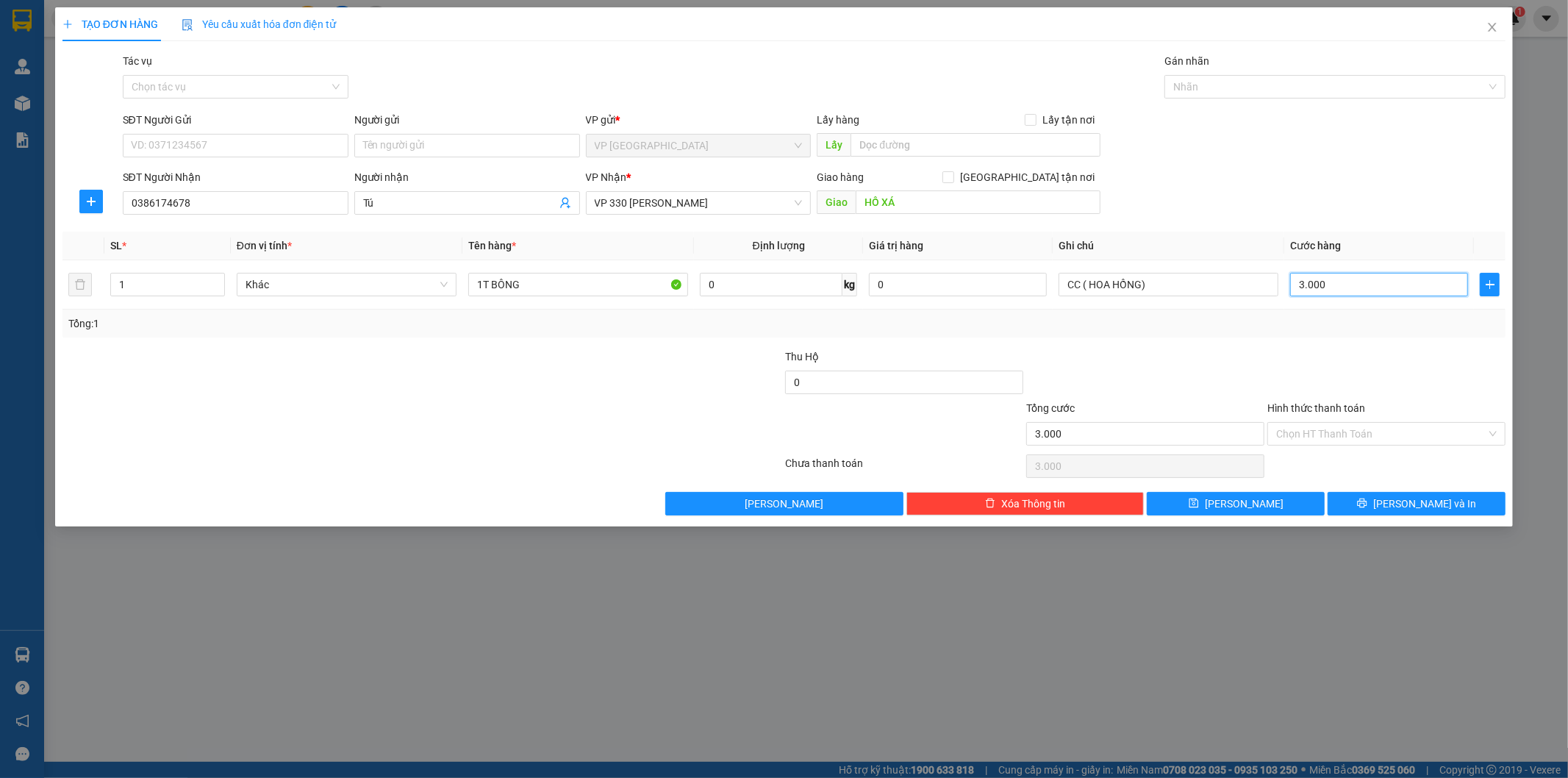
type input "30.000"
type input "300.000"
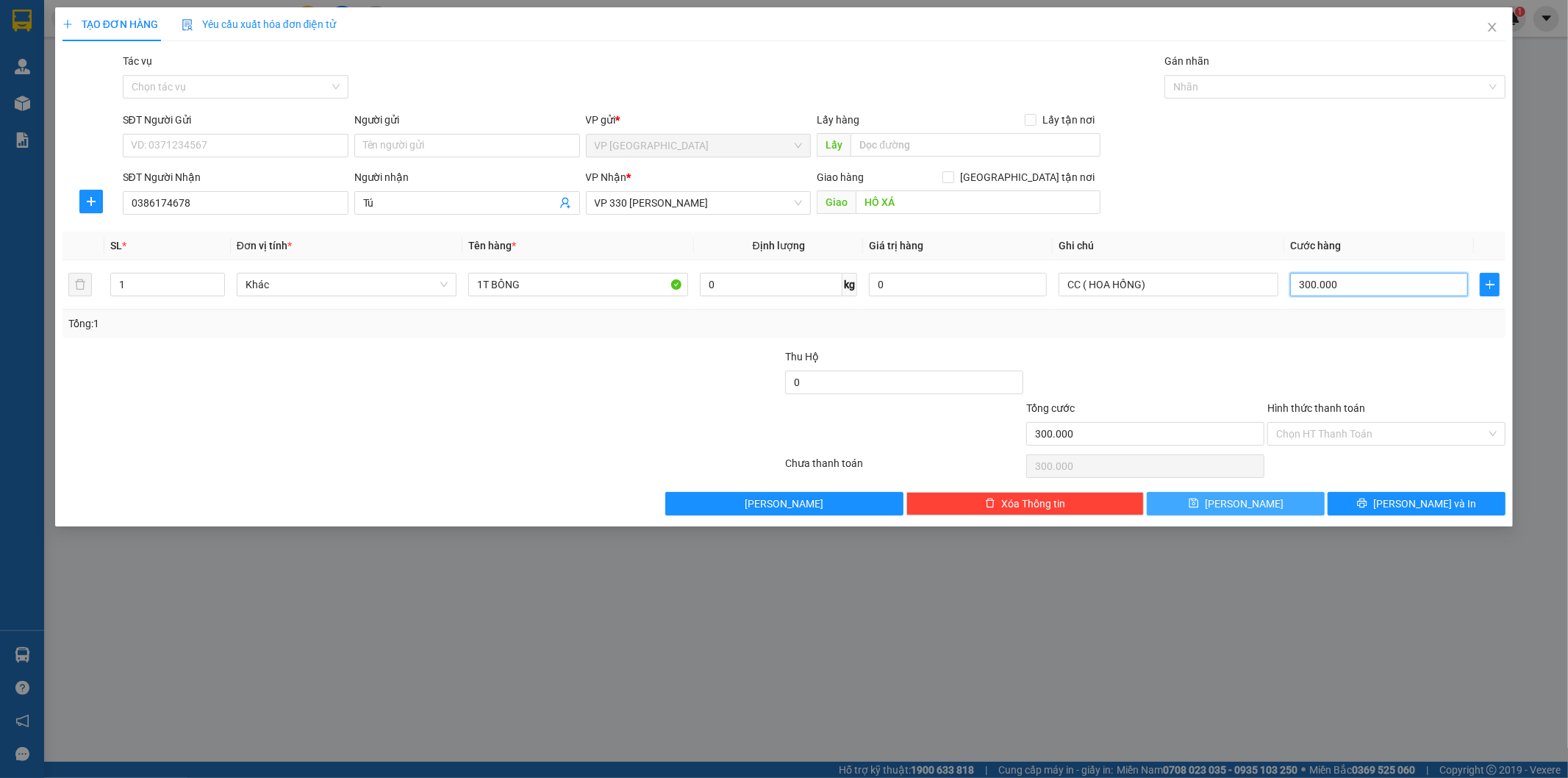
type input "300.000"
click at [1302, 507] on button "[PERSON_NAME]" at bounding box center [1235, 504] width 178 height 23
type input "0"
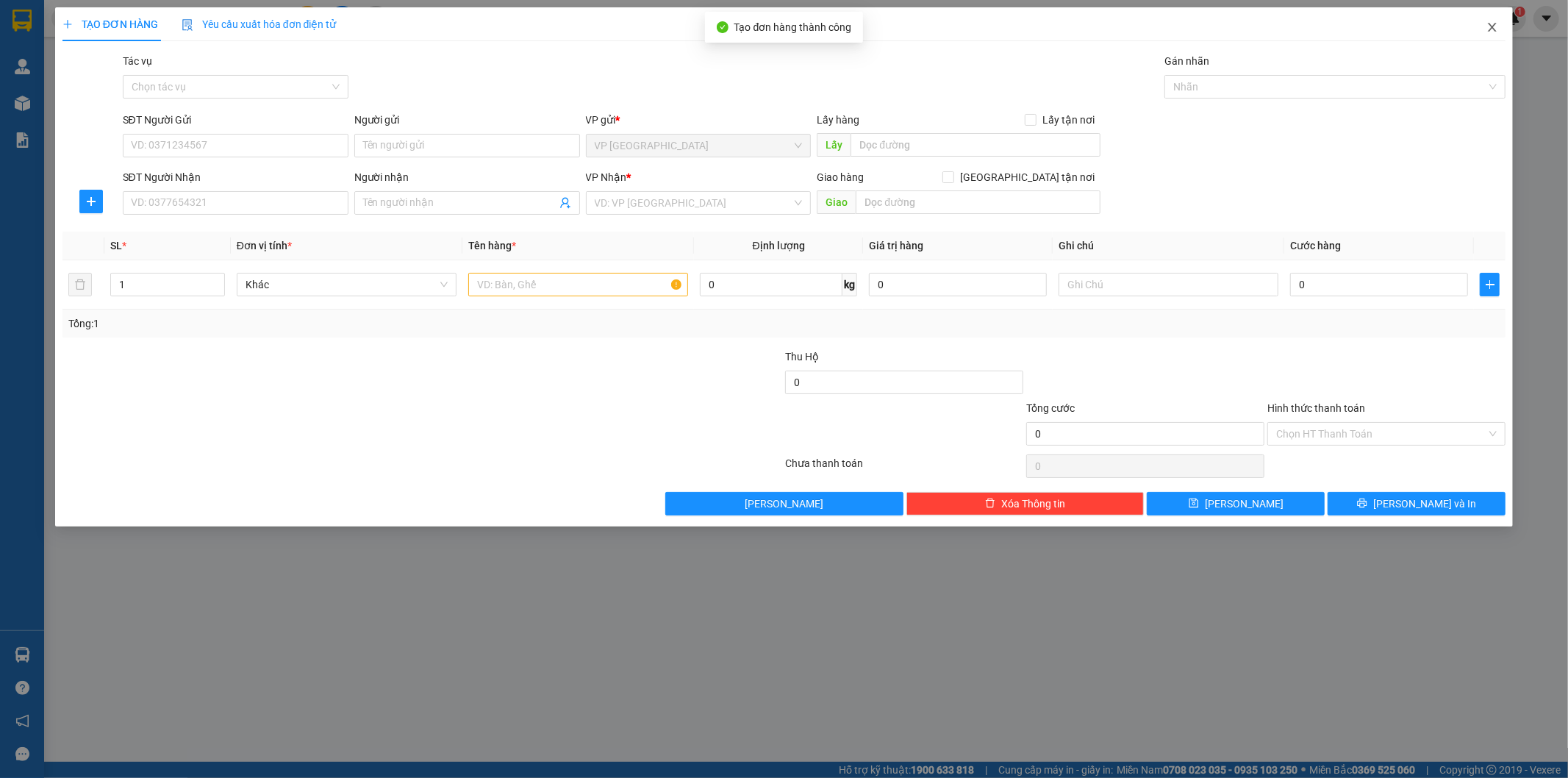
click at [1488, 30] on icon "close" at bounding box center [1492, 27] width 12 height 12
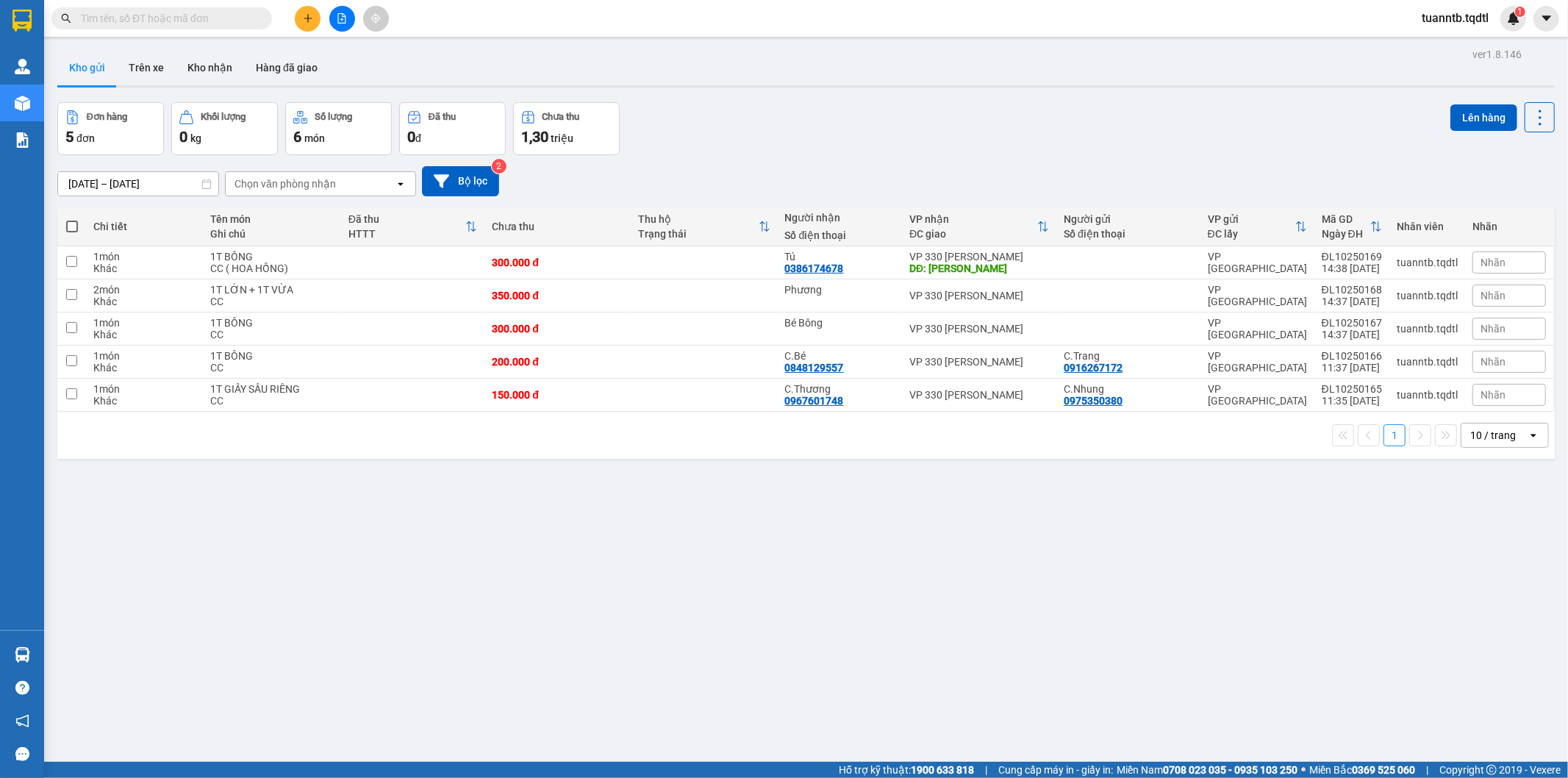
click at [305, 20] on icon "plus" at bounding box center [308, 18] width 11 height 11
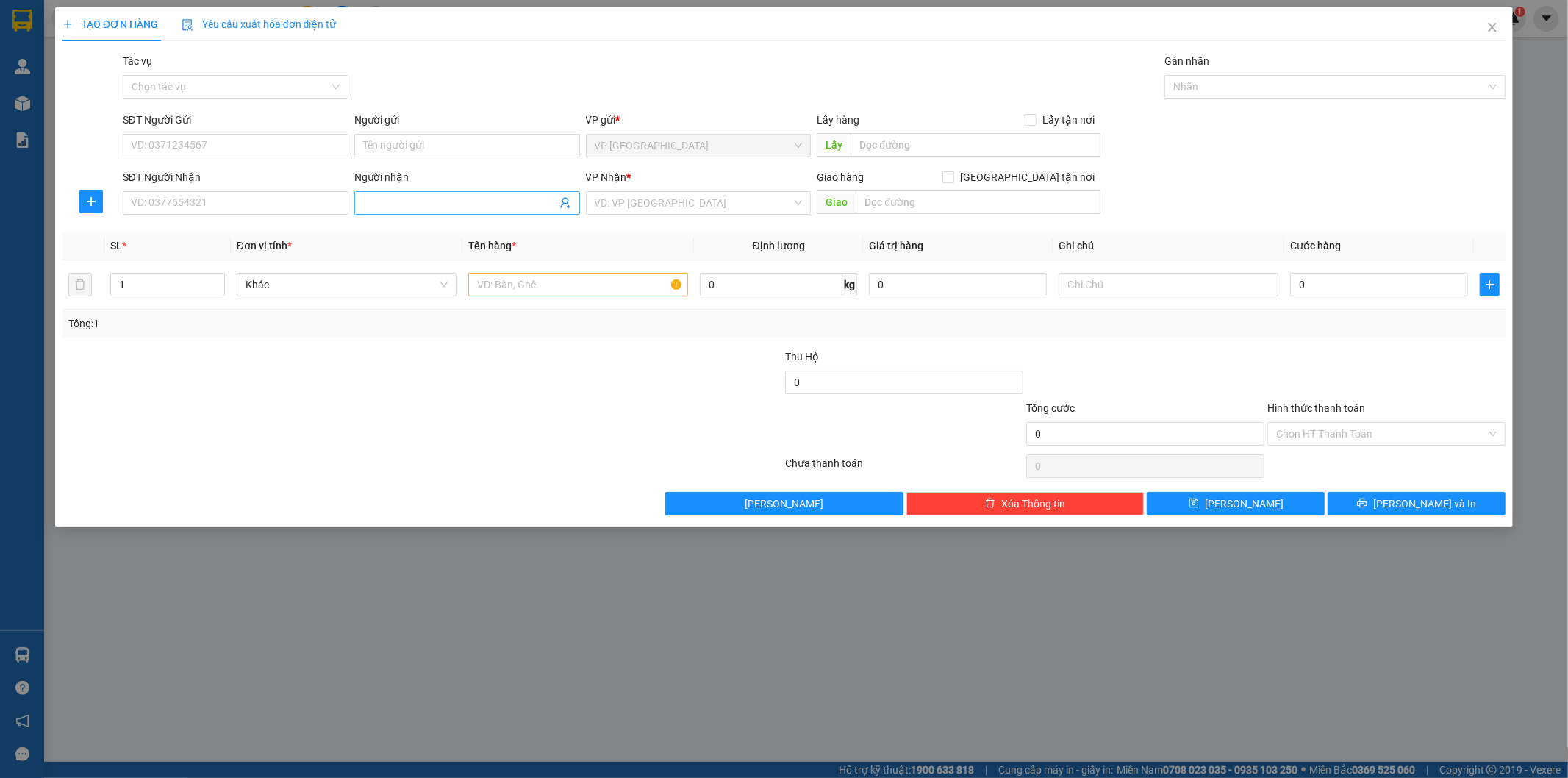
click at [426, 204] on input "Người nhận" at bounding box center [459, 202] width 193 height 16
type input "Thảo My"
click at [638, 207] on input "search" at bounding box center [693, 202] width 197 height 22
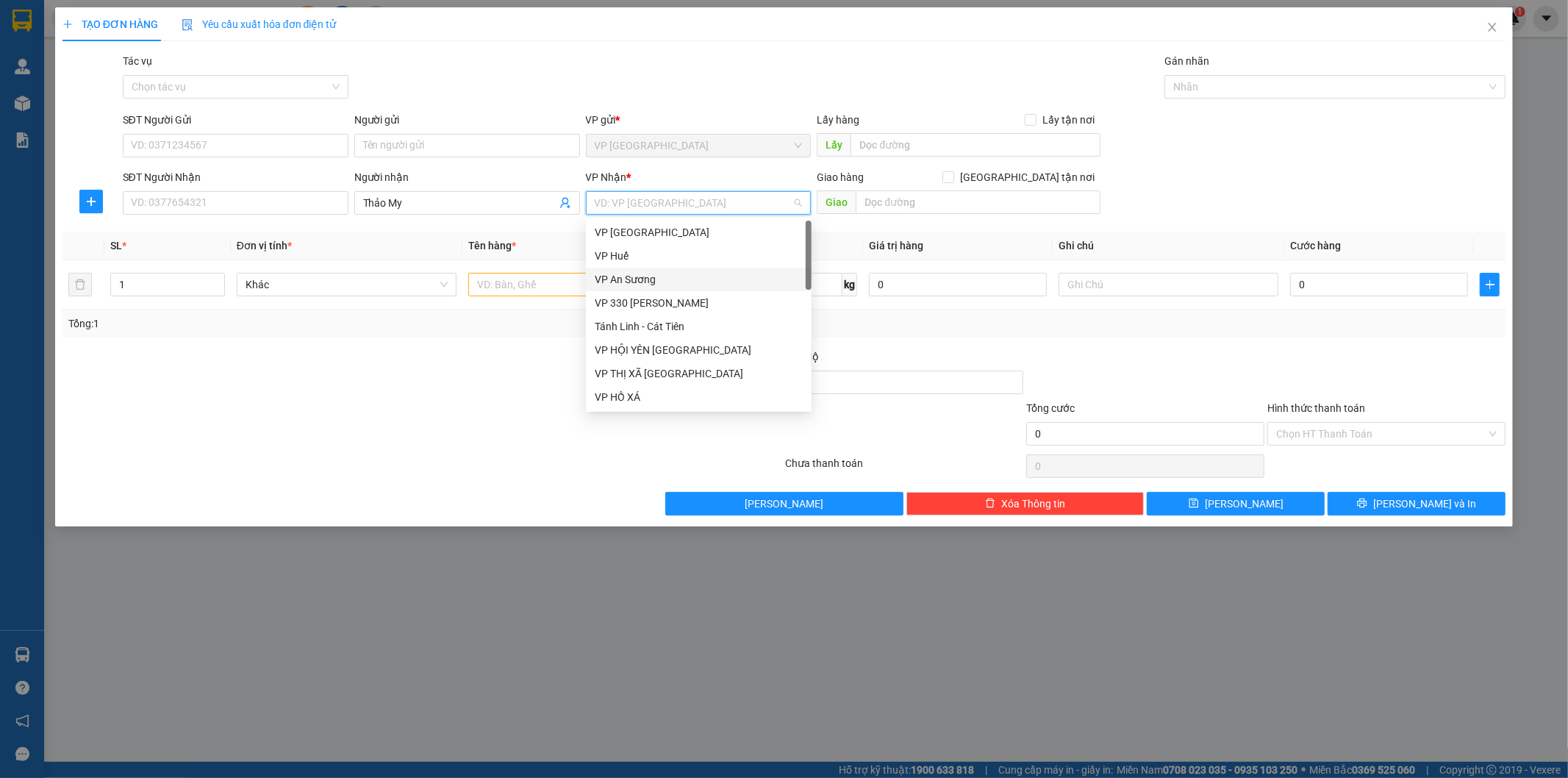
click at [657, 283] on div "VP An Sương" at bounding box center [699, 279] width 208 height 16
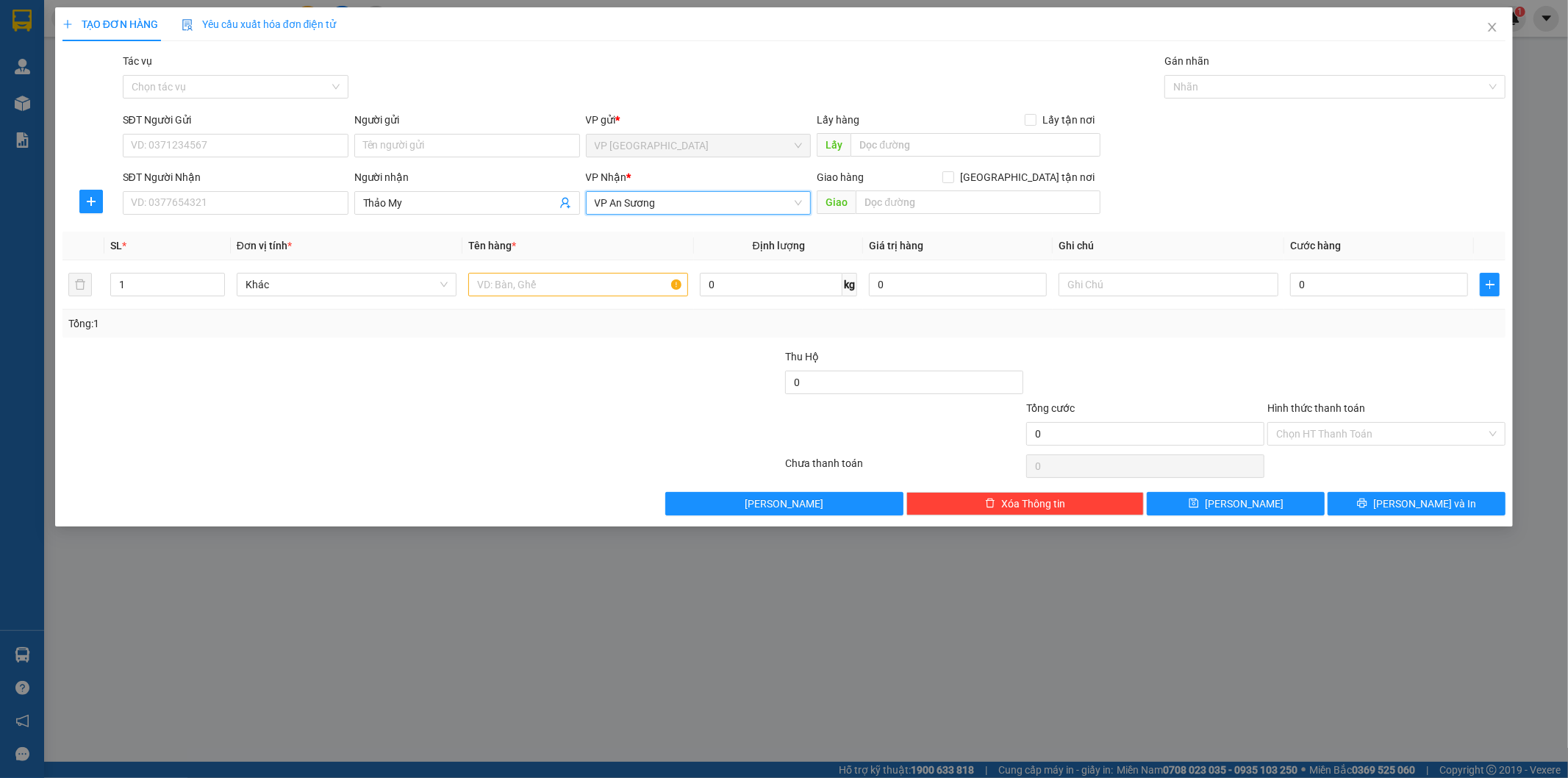
click at [633, 208] on span "VP An Sương" at bounding box center [699, 202] width 208 height 22
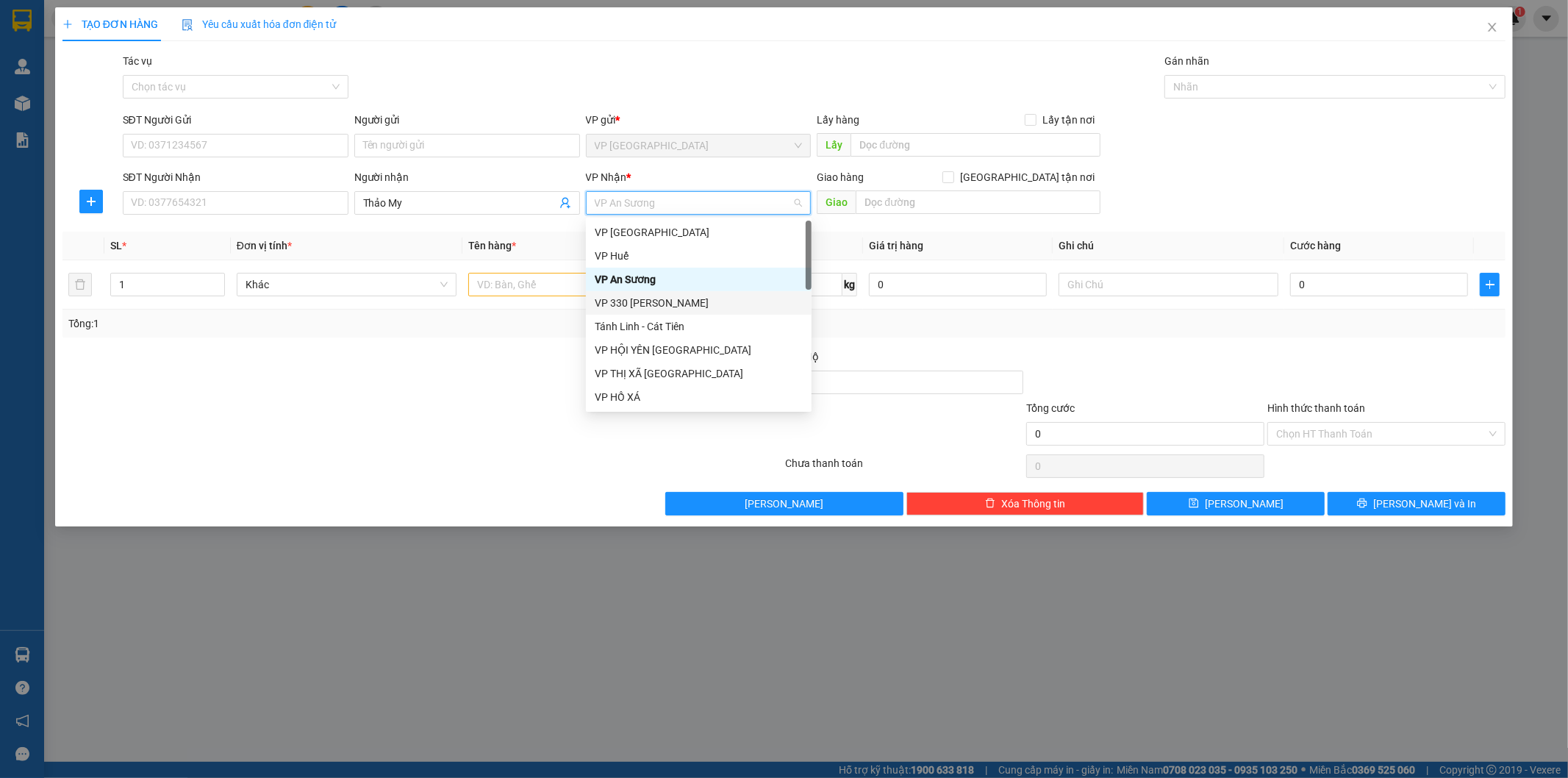
click at [665, 297] on div "VP 330 [PERSON_NAME]" at bounding box center [699, 302] width 208 height 16
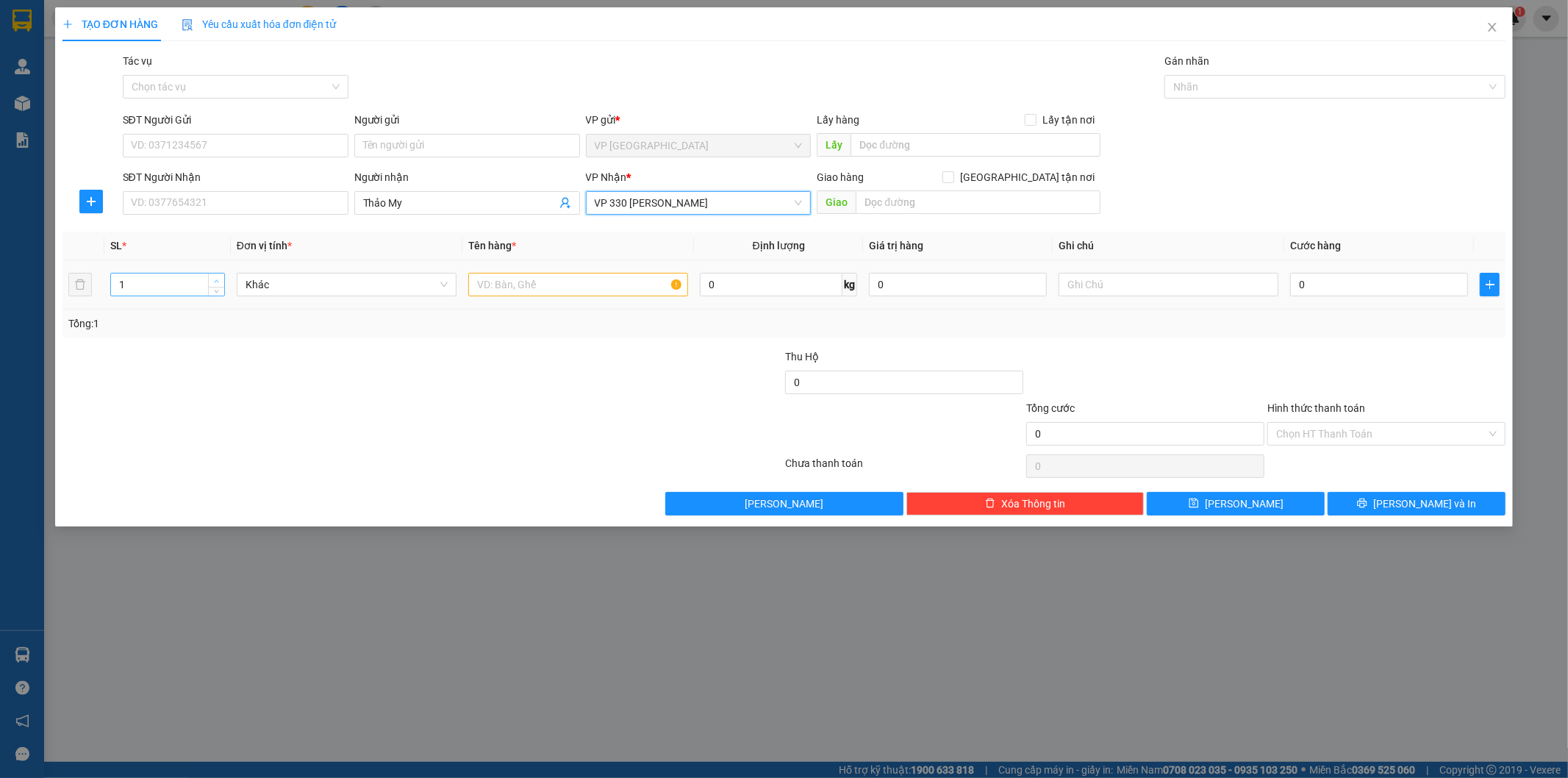
type input "2"
click at [218, 281] on icon "up" at bounding box center [217, 280] width 5 height 3
click at [571, 288] on input "text" at bounding box center [578, 284] width 219 height 23
type input "2T BÔNG"
click at [1099, 294] on input "text" at bounding box center [1169, 284] width 219 height 23
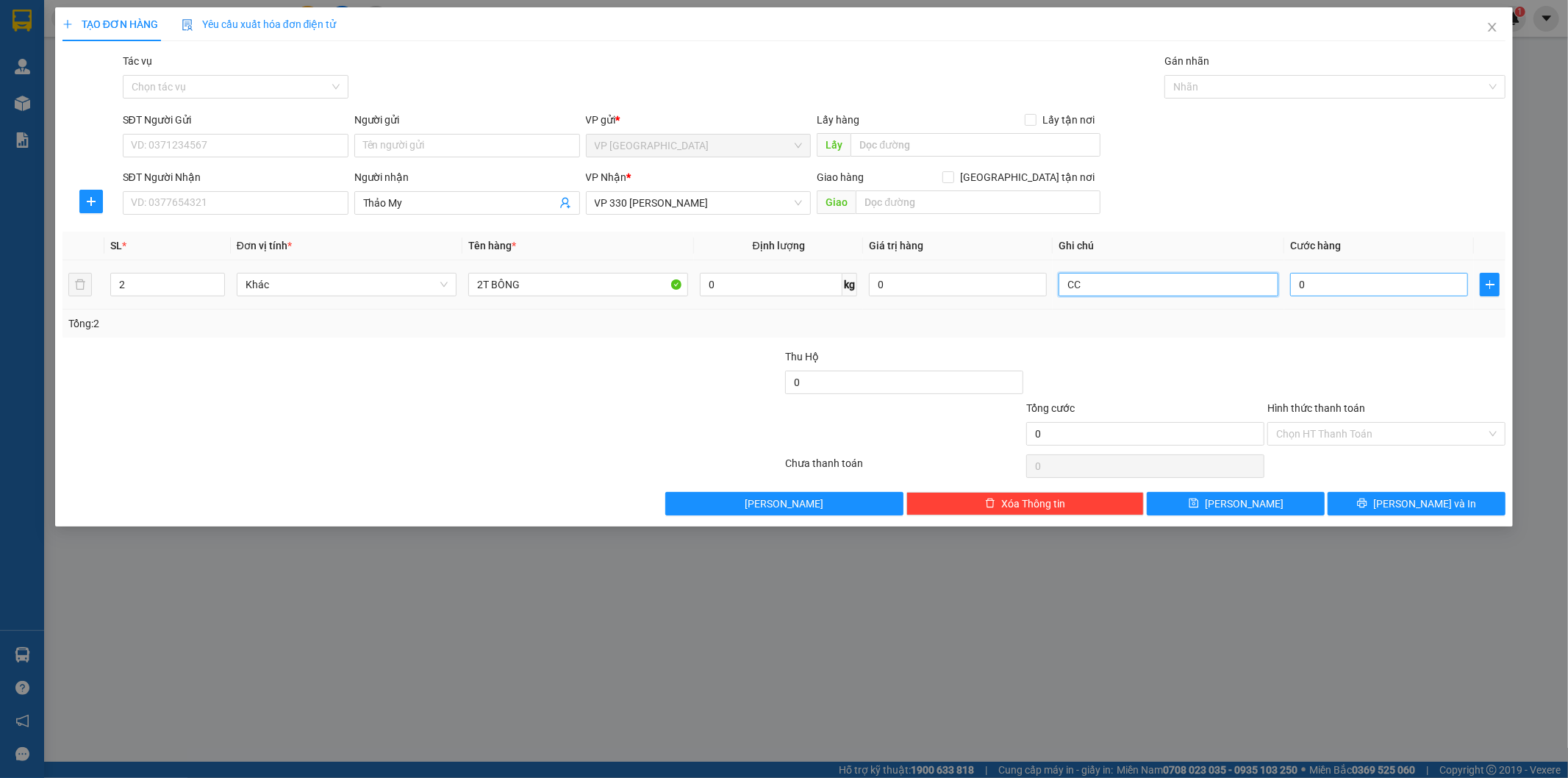
type input "CC"
click at [1324, 297] on input "0" at bounding box center [1378, 284] width 178 height 23
type input "4"
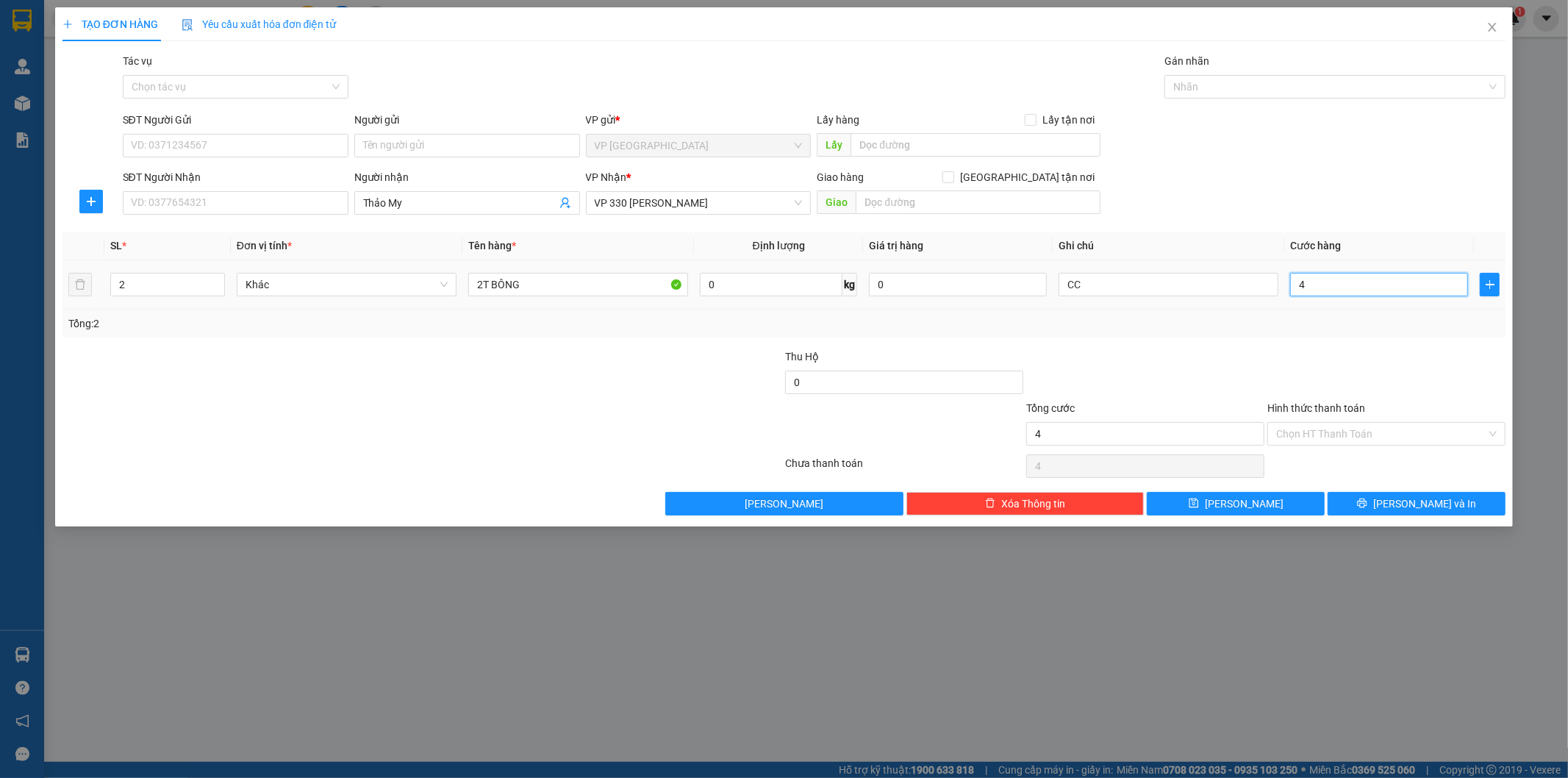
type input "40"
type input "400"
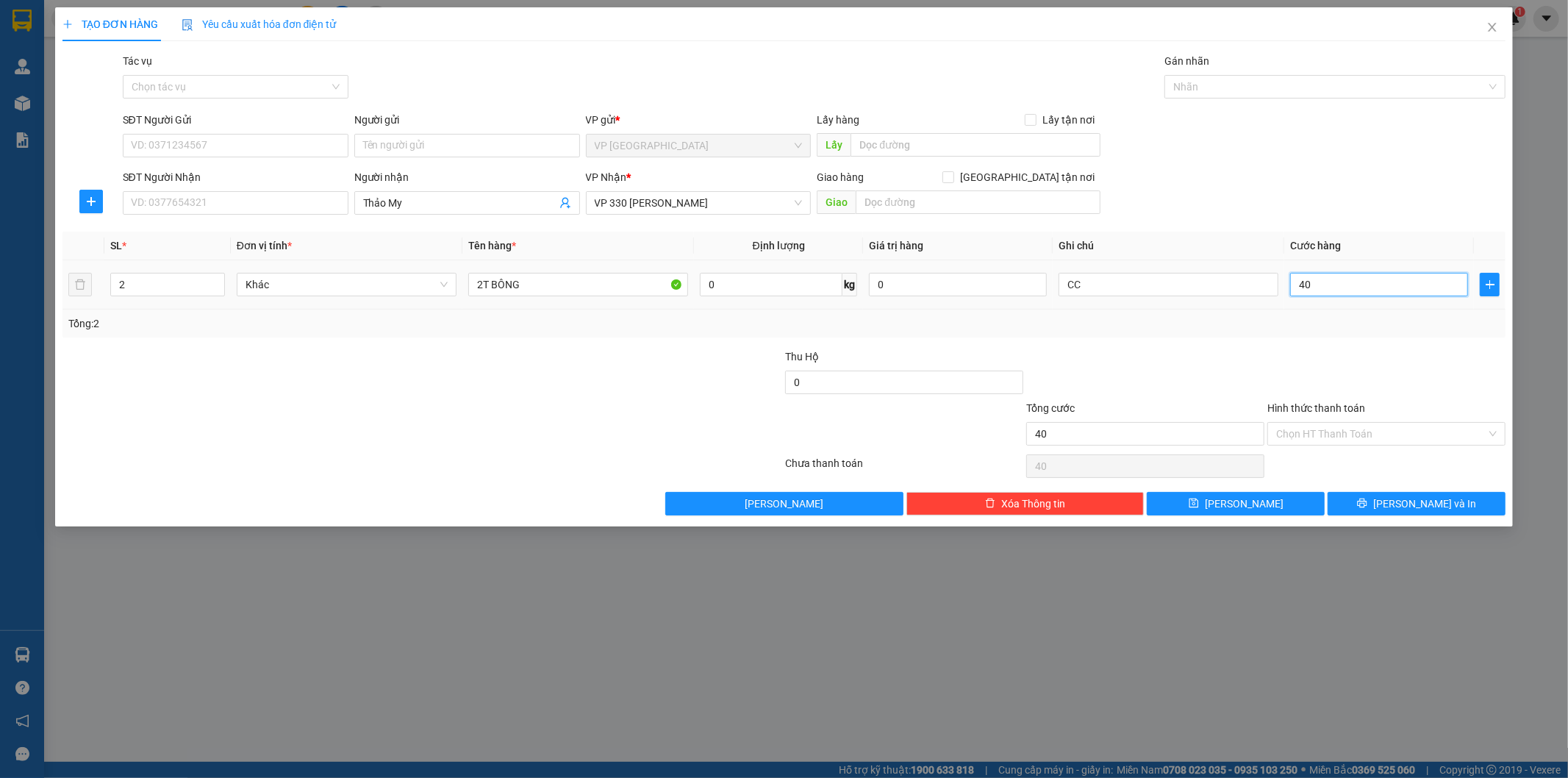
type input "400"
type input "4.000"
type input "40.000"
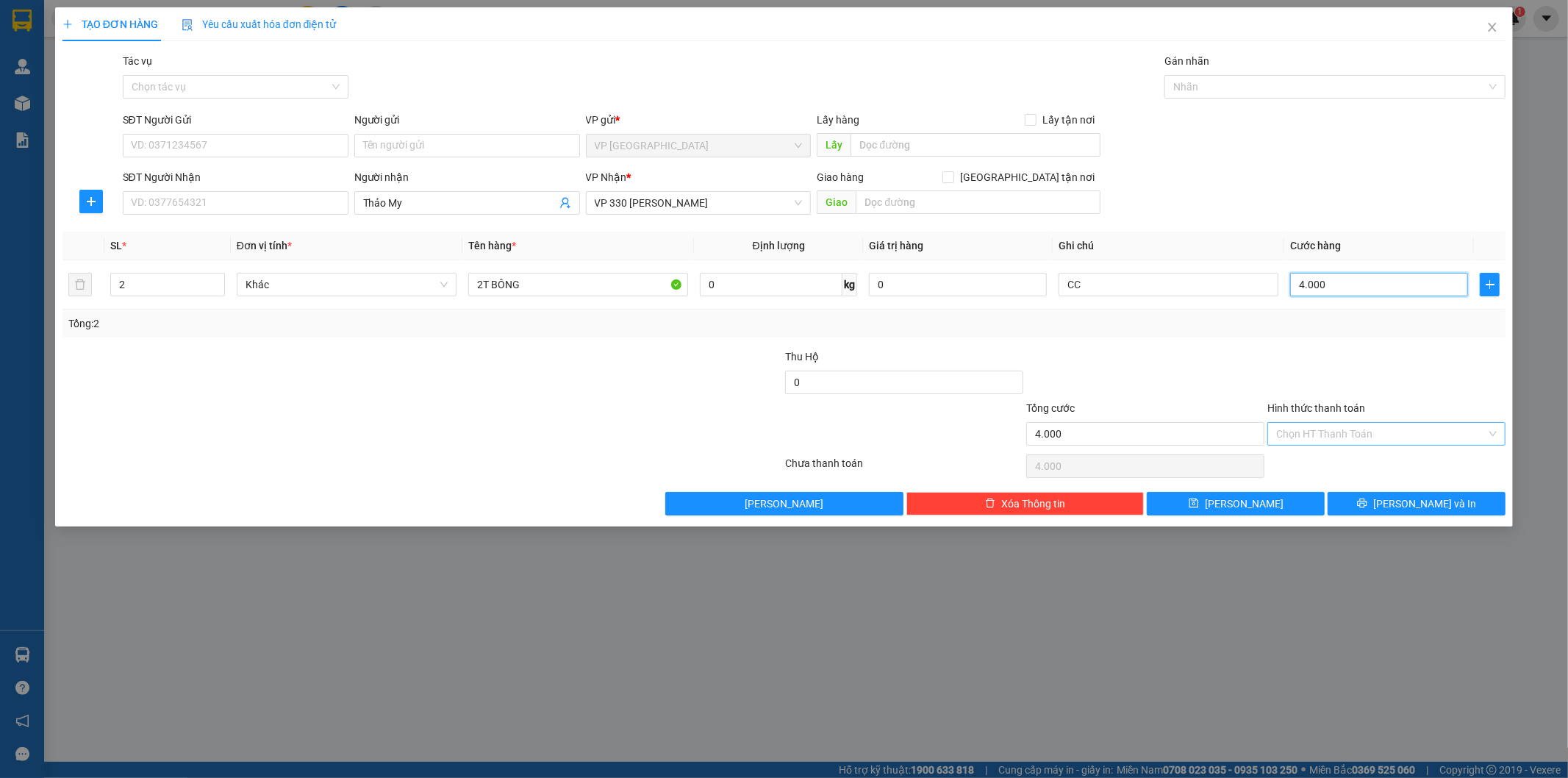
type input "40.000"
type input "400.000"
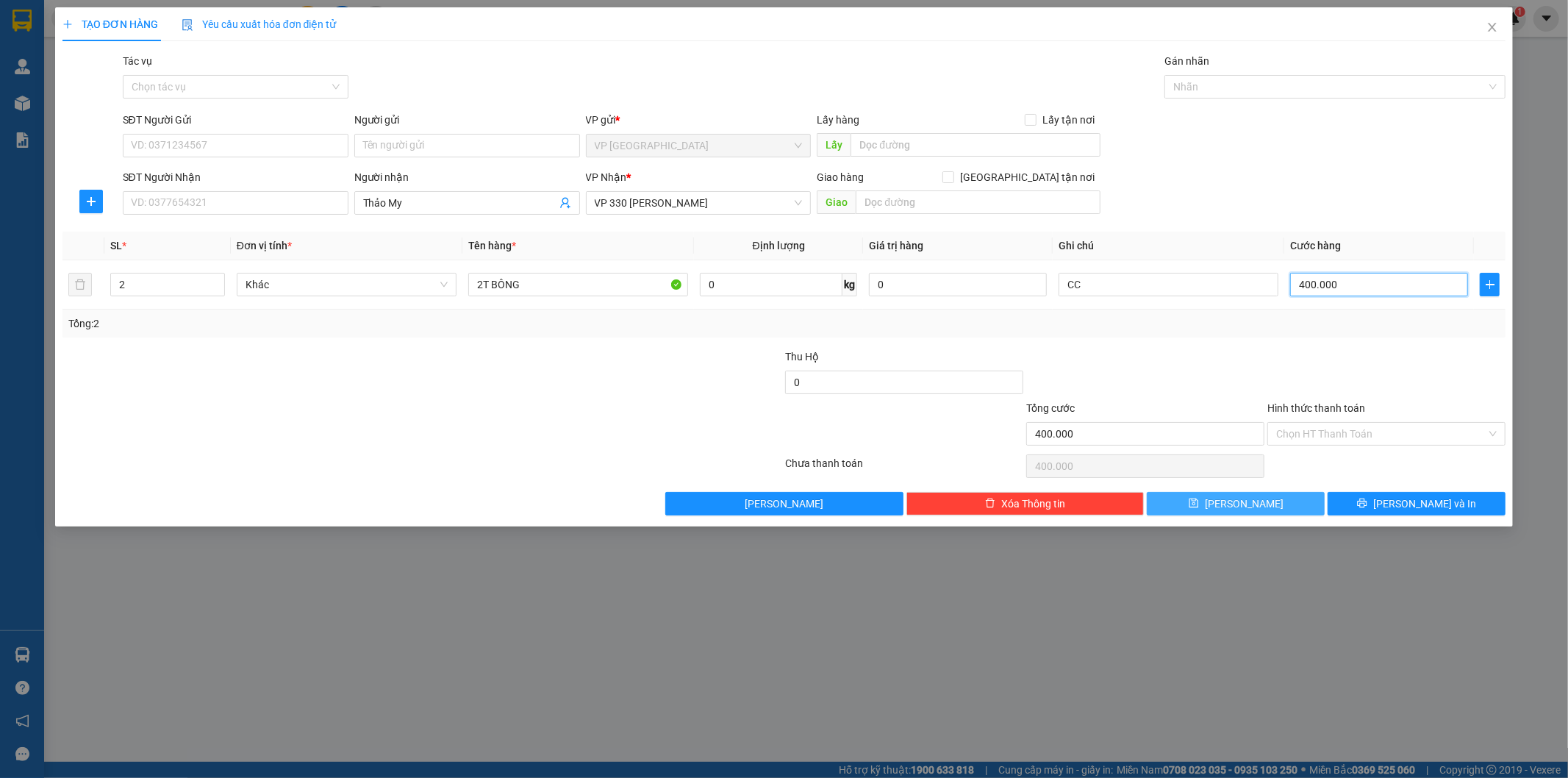
type input "400.000"
click at [1270, 495] on button "[PERSON_NAME]" at bounding box center [1235, 504] width 178 height 23
type input "1"
type input "0"
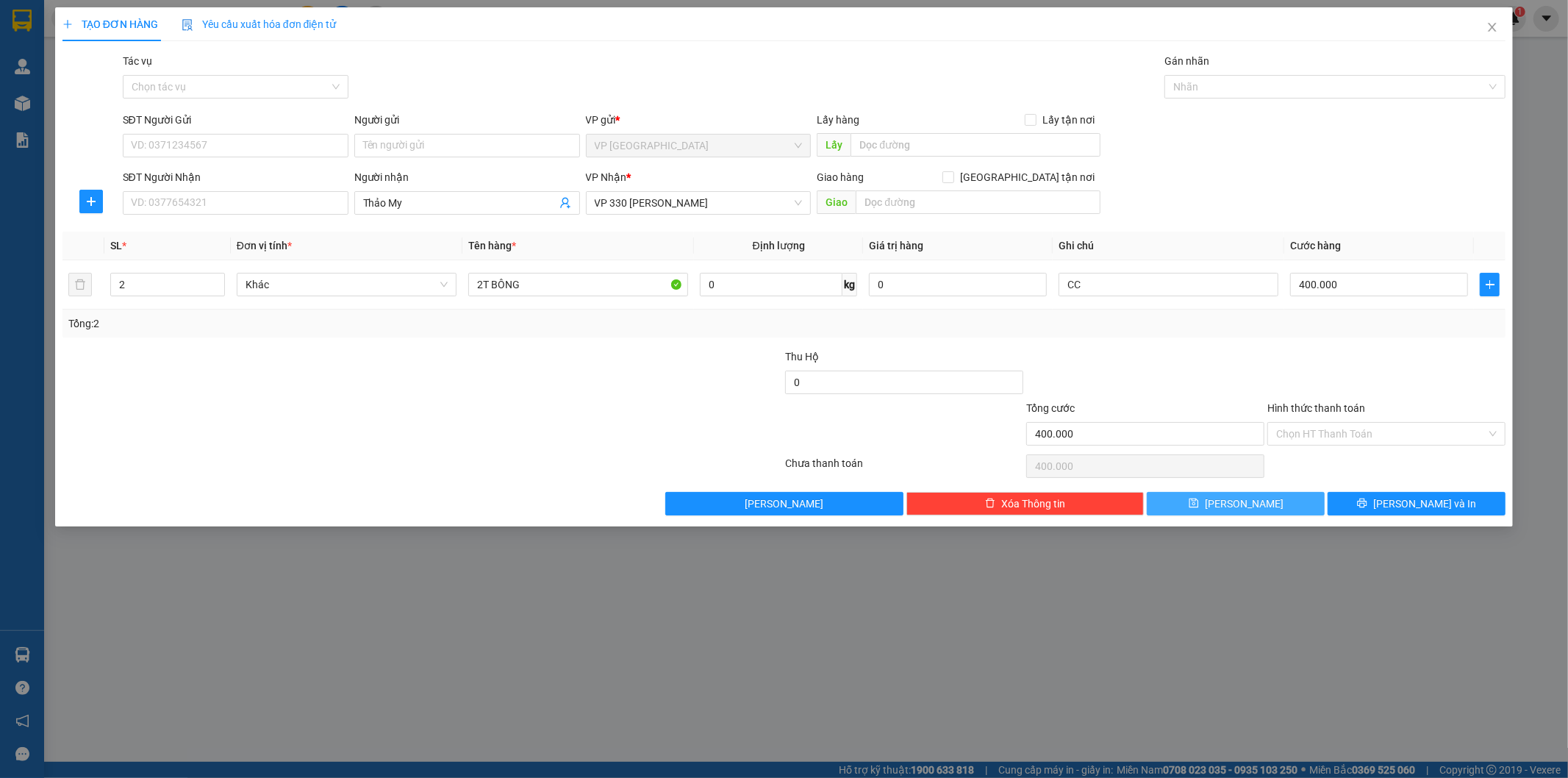
type input "0"
click at [364, 206] on input "Người nhận" at bounding box center [459, 202] width 193 height 16
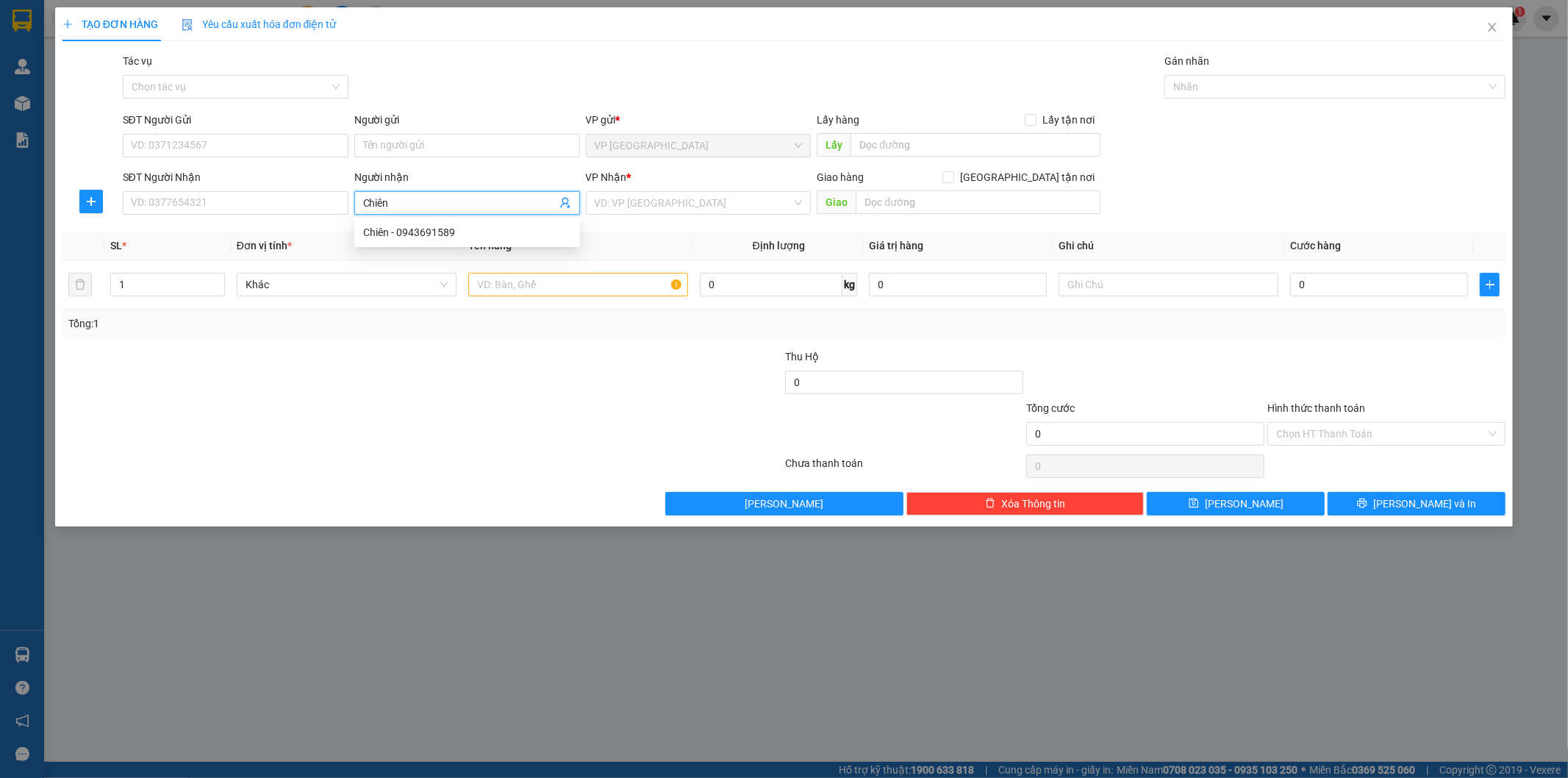
type input "Chiên"
click at [682, 190] on div "VP Nhận *" at bounding box center [699, 180] width 225 height 22
drag, startPoint x: 682, startPoint y: 194, endPoint x: 678, endPoint y: 202, distance: 8.9
click at [681, 197] on input "search" at bounding box center [693, 202] width 197 height 22
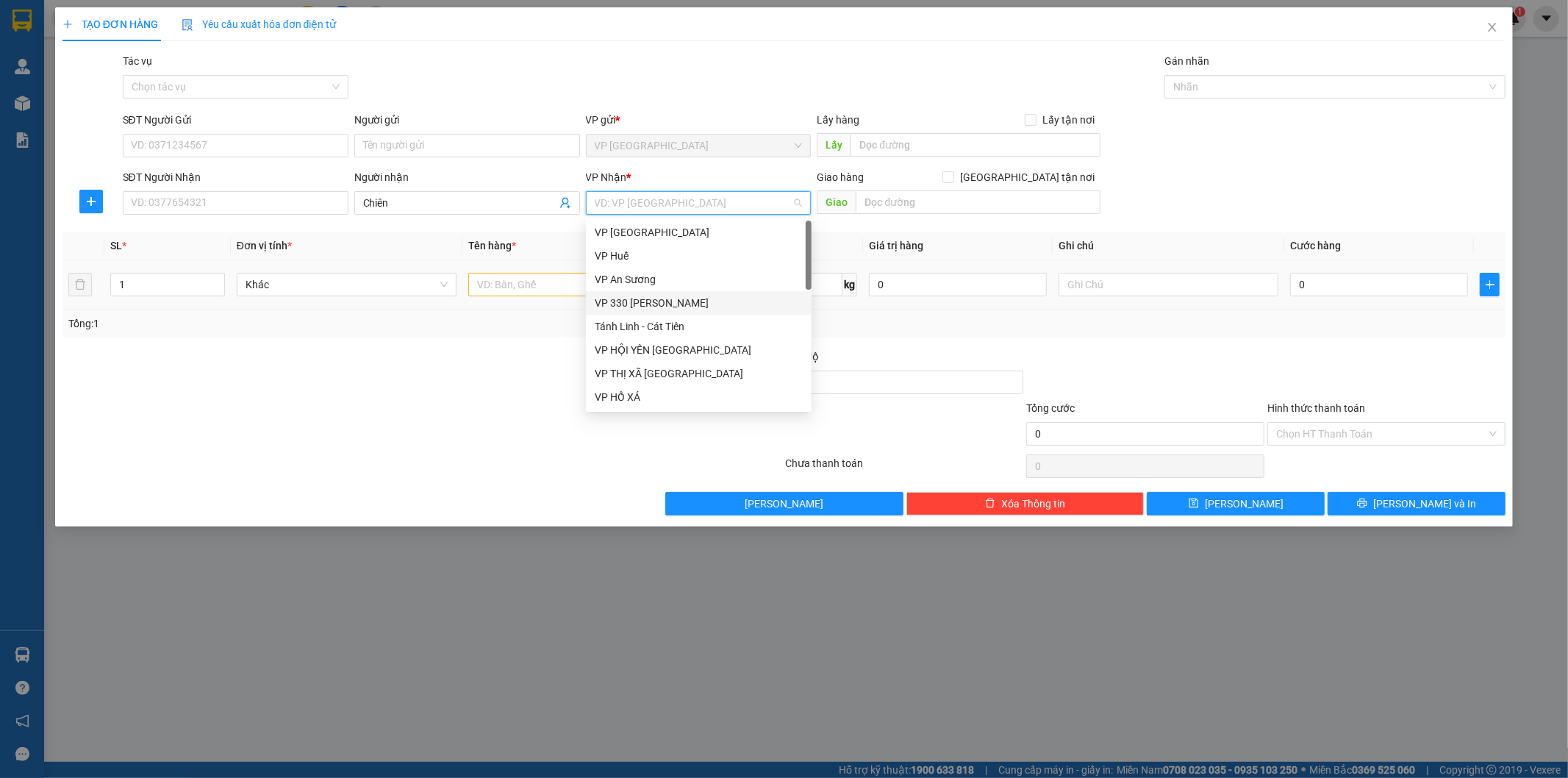
drag, startPoint x: 648, startPoint y: 297, endPoint x: 635, endPoint y: 298, distance: 13.0
click at [648, 297] on div "VP 330 [PERSON_NAME]" at bounding box center [699, 302] width 208 height 16
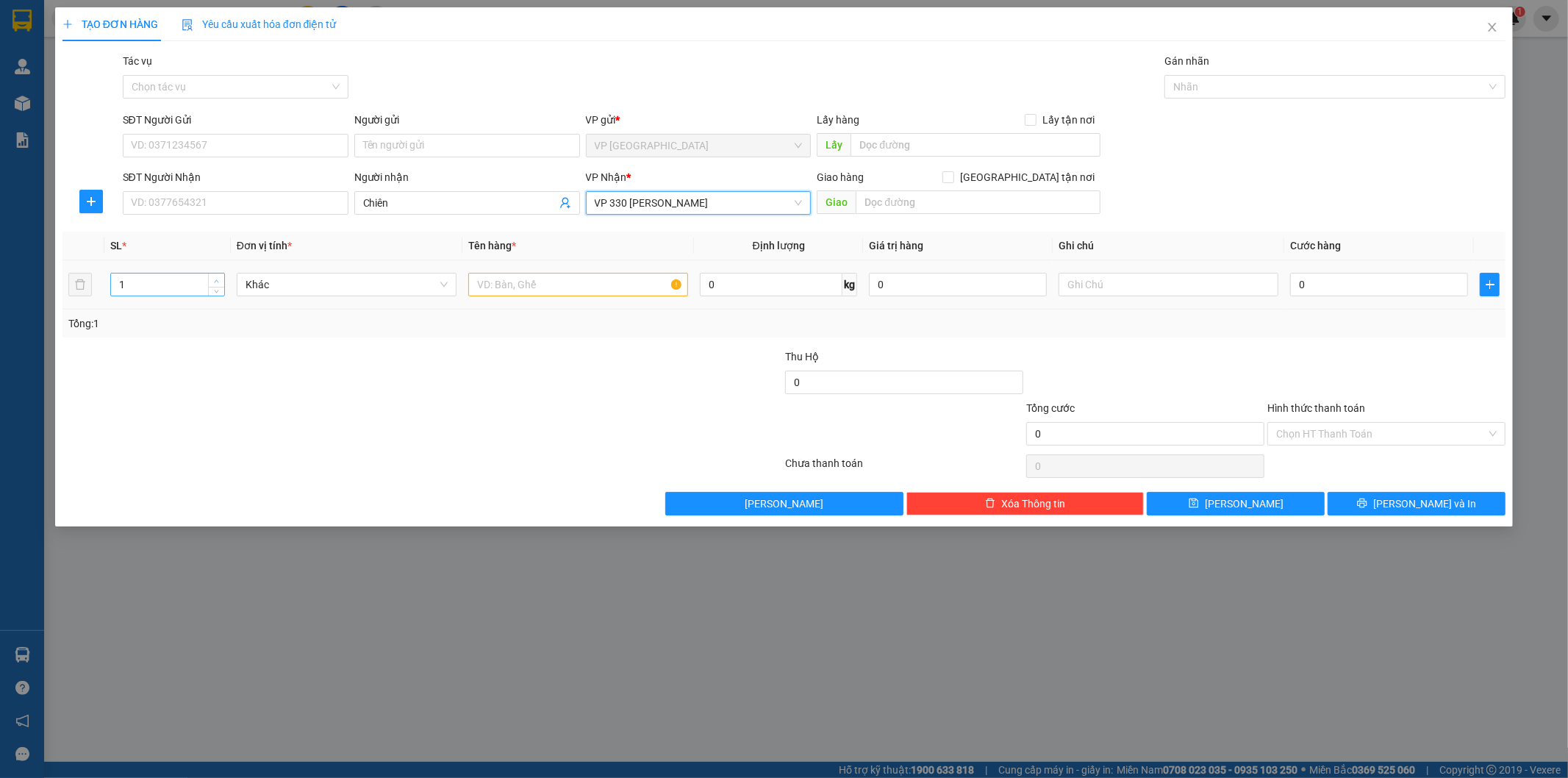
type input "2"
click at [213, 279] on span "up" at bounding box center [217, 280] width 9 height 9
click at [511, 285] on input "text" at bounding box center [578, 284] width 219 height 23
type input "2T BÔNG"
click at [1195, 281] on input "text" at bounding box center [1169, 284] width 219 height 23
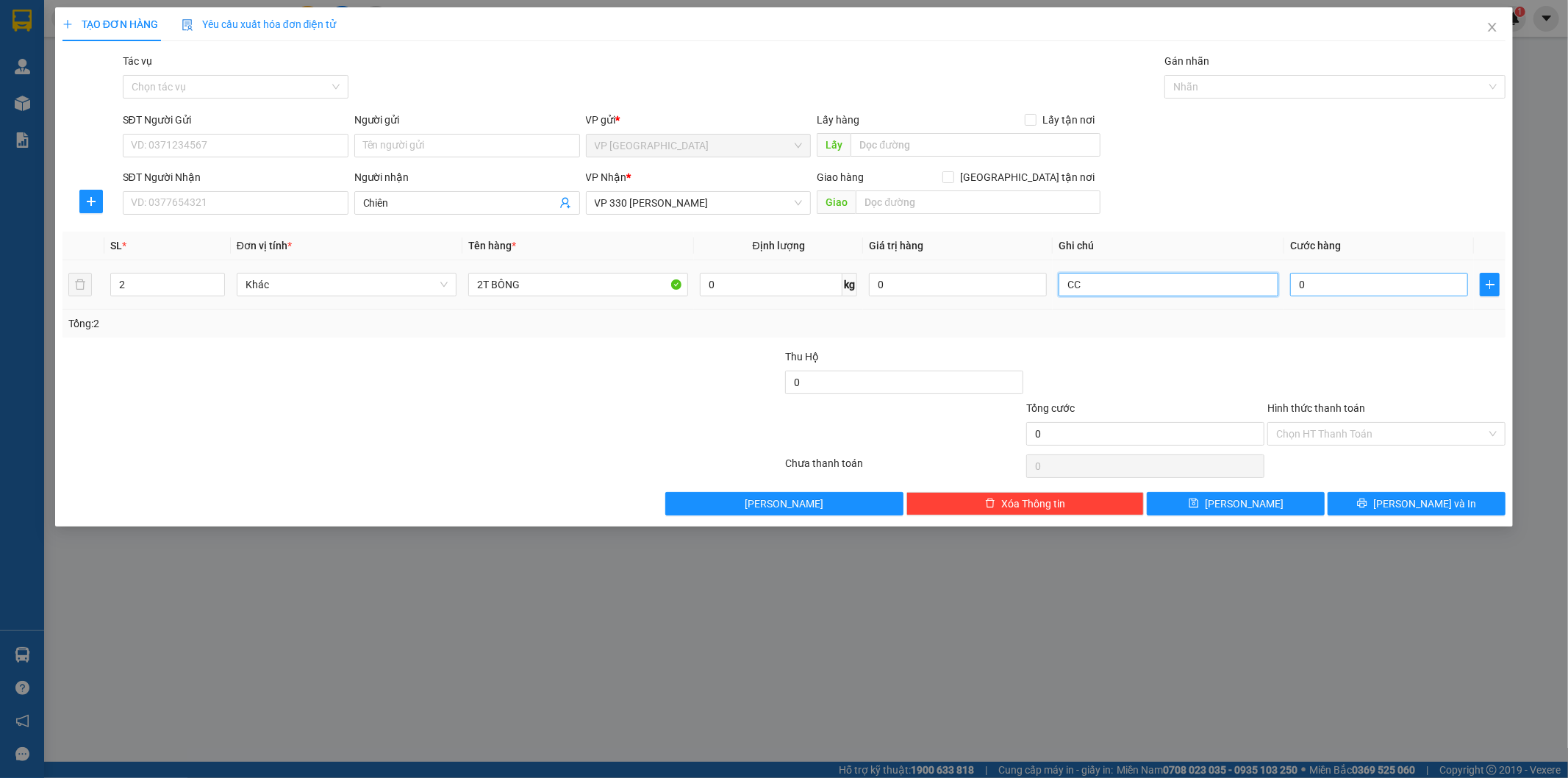
type input "CC"
click at [1324, 296] on input "0" at bounding box center [1378, 284] width 178 height 23
type input "4"
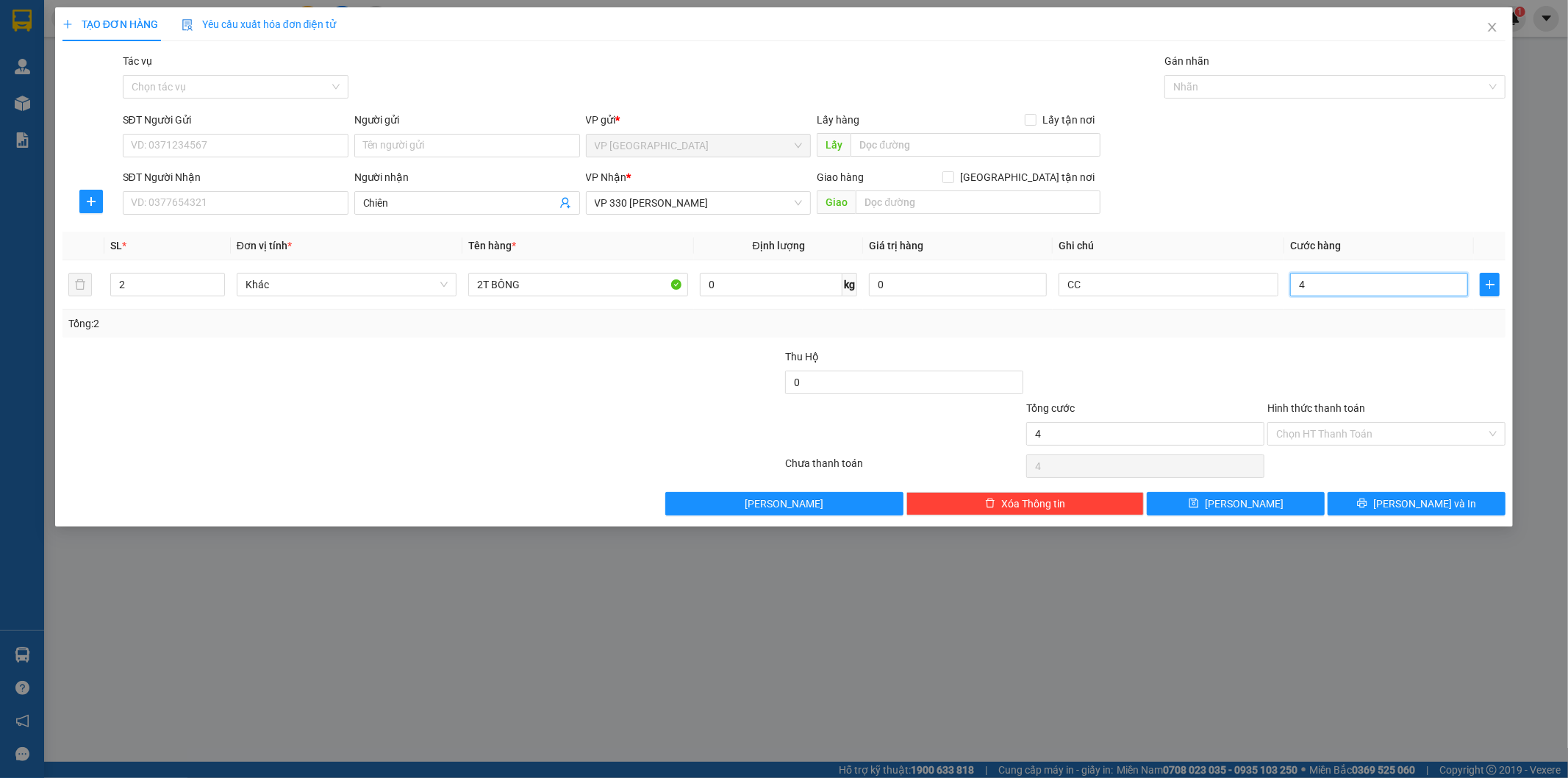
type input "40"
type input "400"
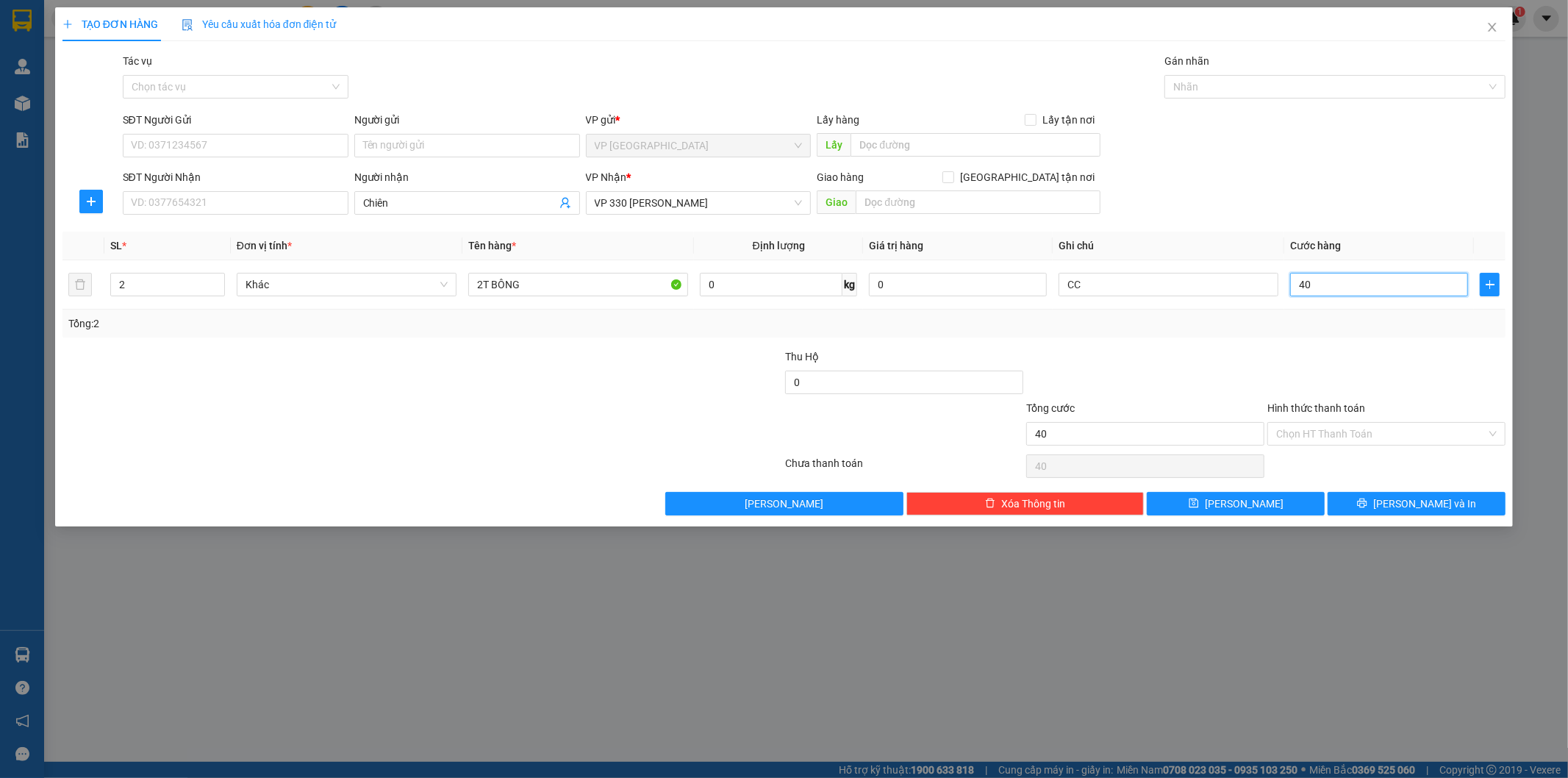
type input "400"
type input "4.000"
type input "40.000"
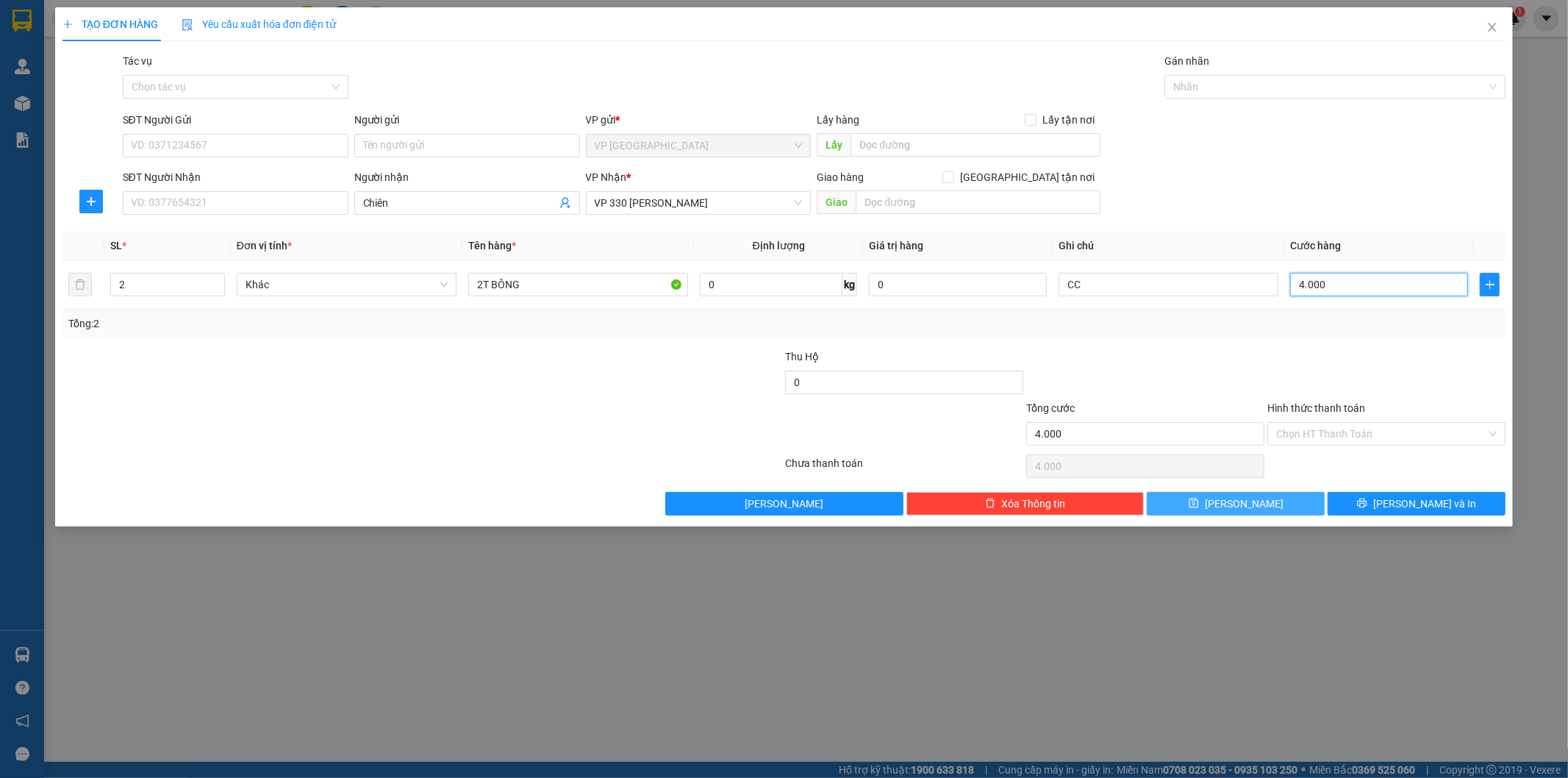
type input "40.000"
type input "400.000"
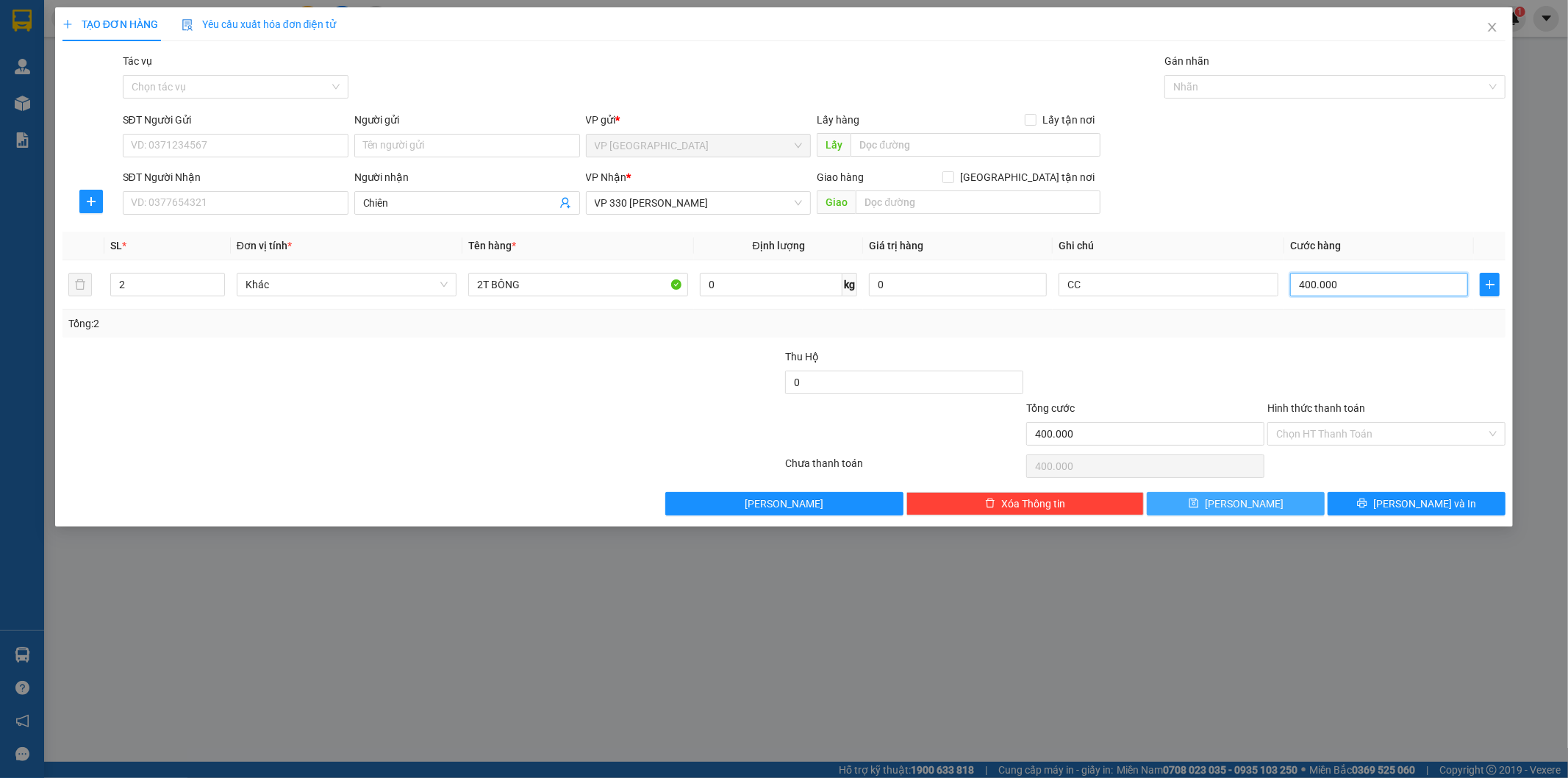
type input "400.000"
click at [1254, 497] on button "[PERSON_NAME]" at bounding box center [1235, 504] width 178 height 23
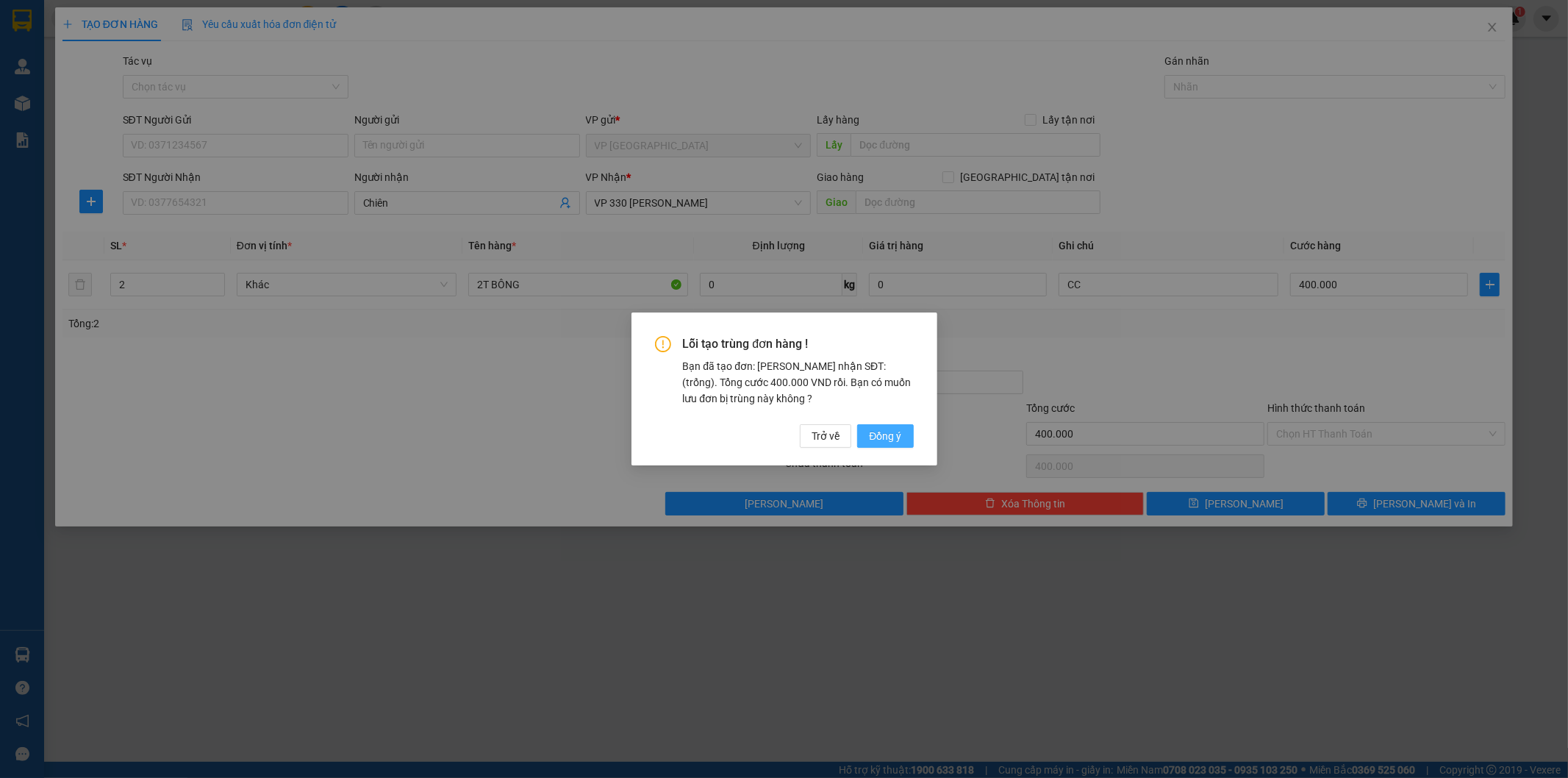
click at [885, 443] on span "Đồng ý" at bounding box center [886, 435] width 33 height 16
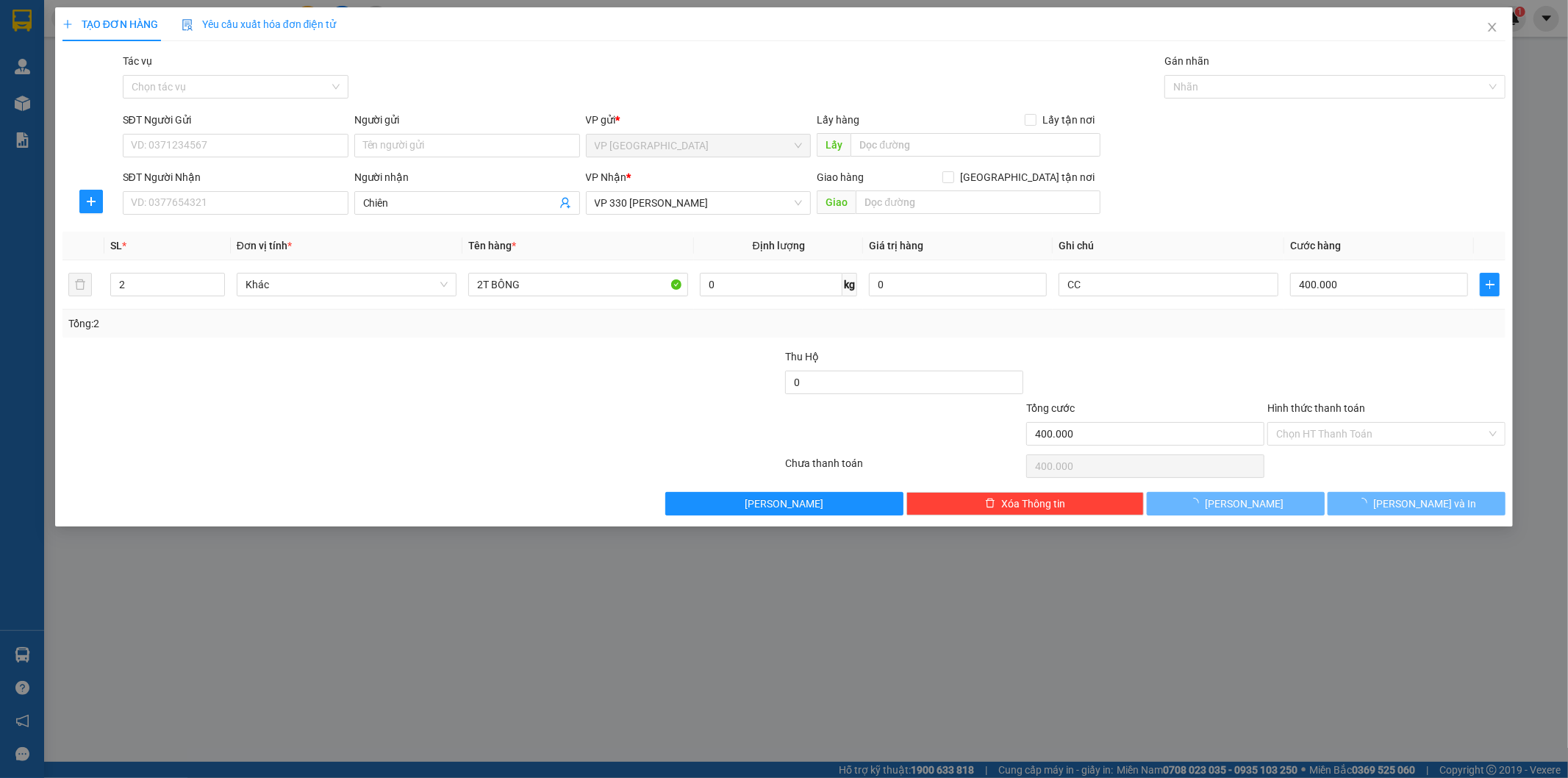
type input "1"
type input "0"
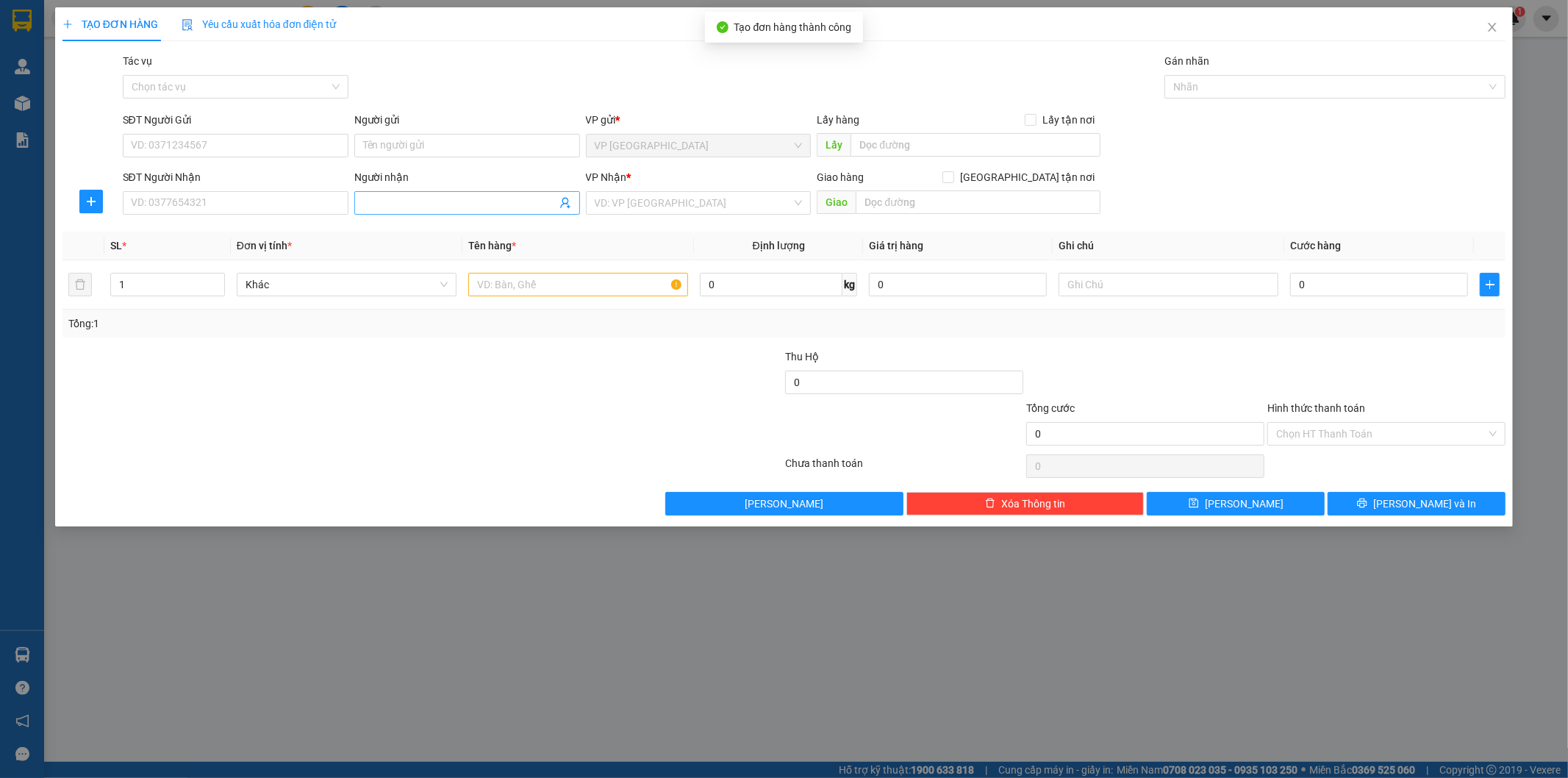
click at [381, 211] on span at bounding box center [467, 203] width 225 height 23
type input "Hướng Hồ Xá"
click at [627, 204] on input "search" at bounding box center [693, 202] width 197 height 22
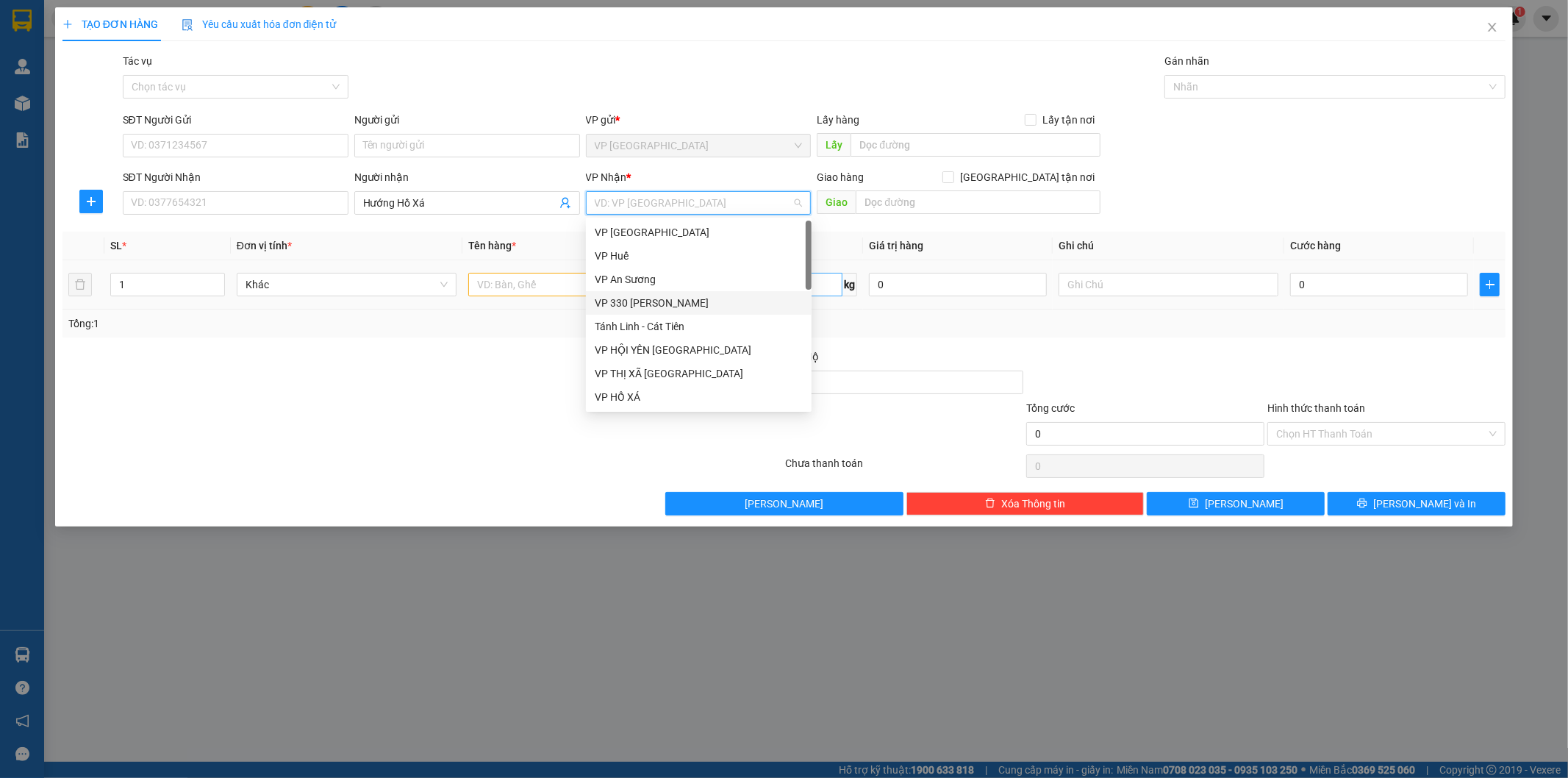
drag, startPoint x: 655, startPoint y: 295, endPoint x: 710, endPoint y: 290, distance: 55.2
click at [655, 296] on div "VP 330 [PERSON_NAME]" at bounding box center [699, 302] width 208 height 16
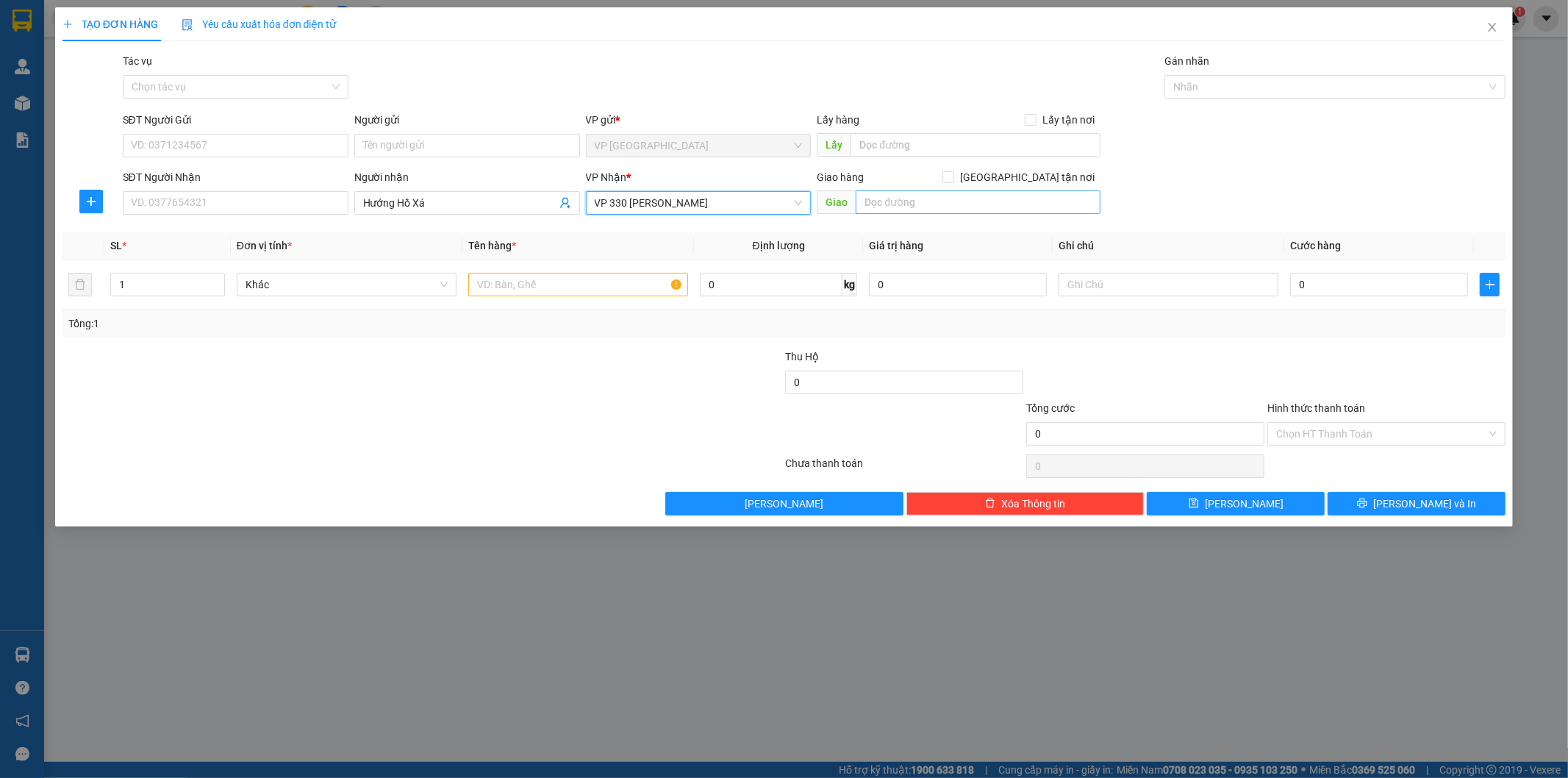
drag, startPoint x: 1015, startPoint y: 216, endPoint x: 1007, endPoint y: 204, distance: 14.4
click at [1013, 216] on div "Giao hàng [GEOGRAPHIC_DATA] tận nơi [GEOGRAPHIC_DATA]" at bounding box center [958, 194] width 284 height 51
click at [1007, 204] on input "text" at bounding box center [978, 202] width 244 height 23
type input "HỒ XÁ"
click at [535, 293] on input "text" at bounding box center [578, 284] width 219 height 23
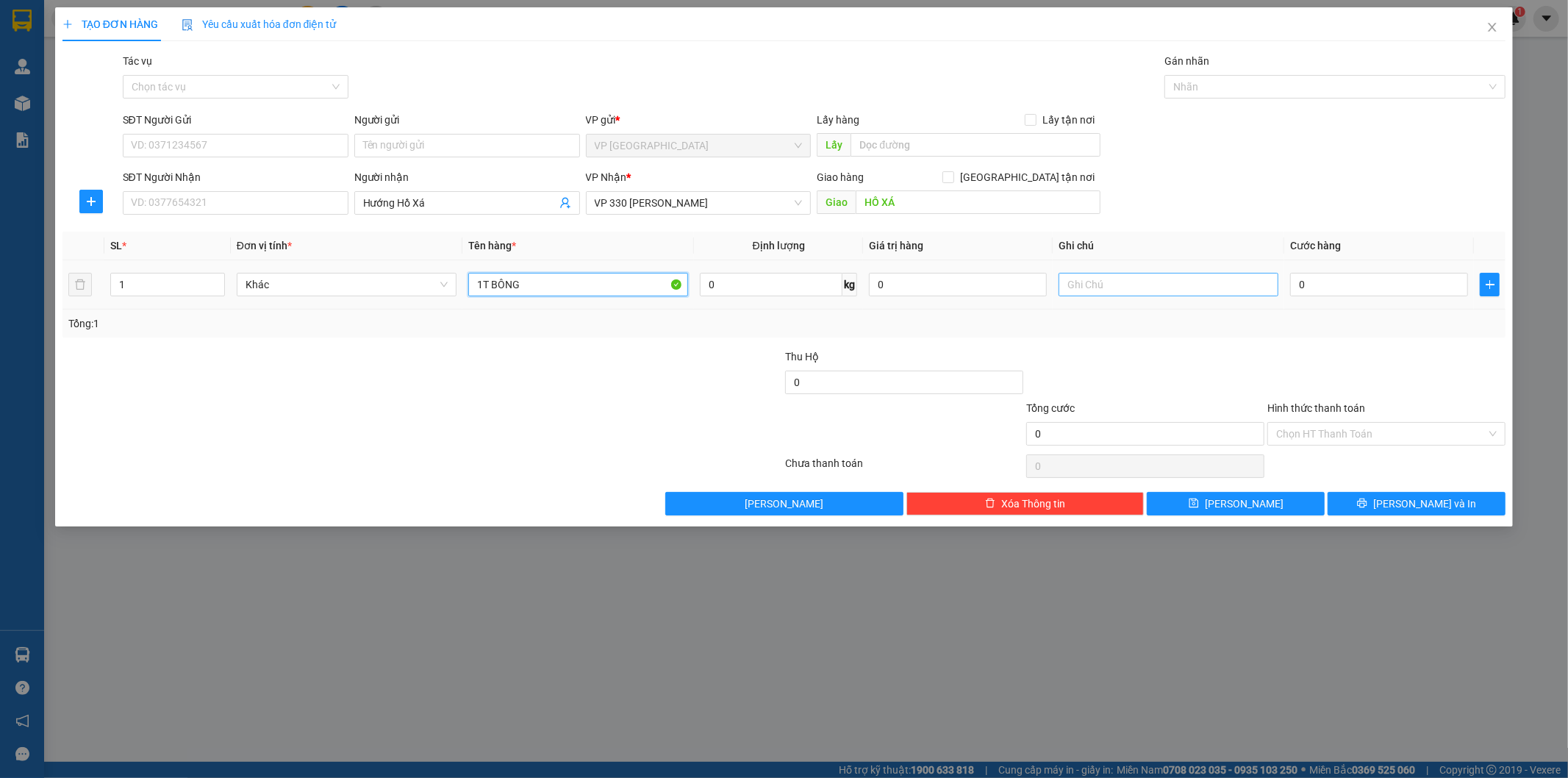
type input "1T BÔNG"
click at [1142, 291] on input "text" at bounding box center [1169, 284] width 219 height 23
type input "CC"
click at [1335, 281] on input "0" at bounding box center [1378, 284] width 178 height 23
type input "2"
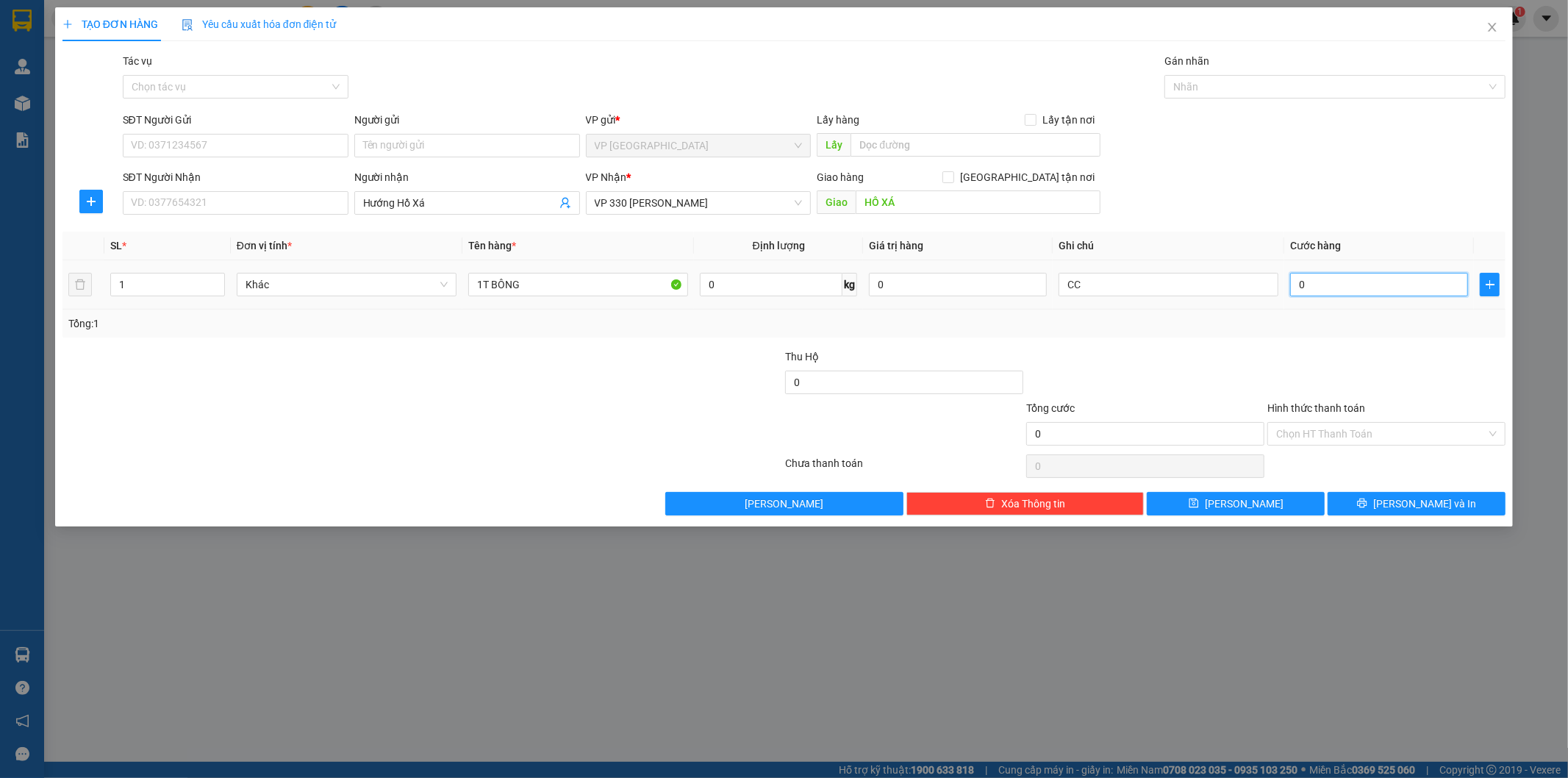
type input "2"
type input "20"
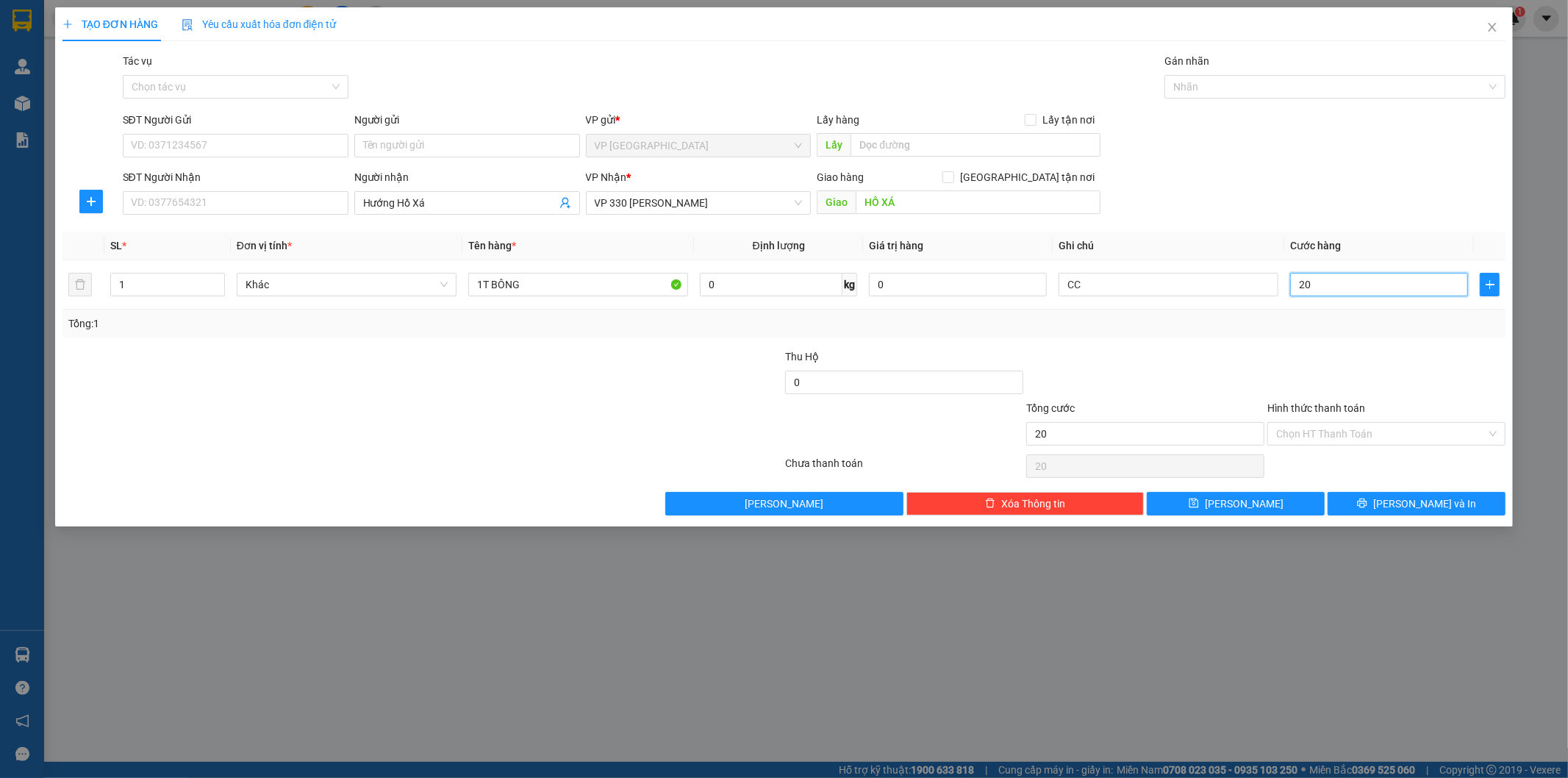
type input "200"
type input "2.000"
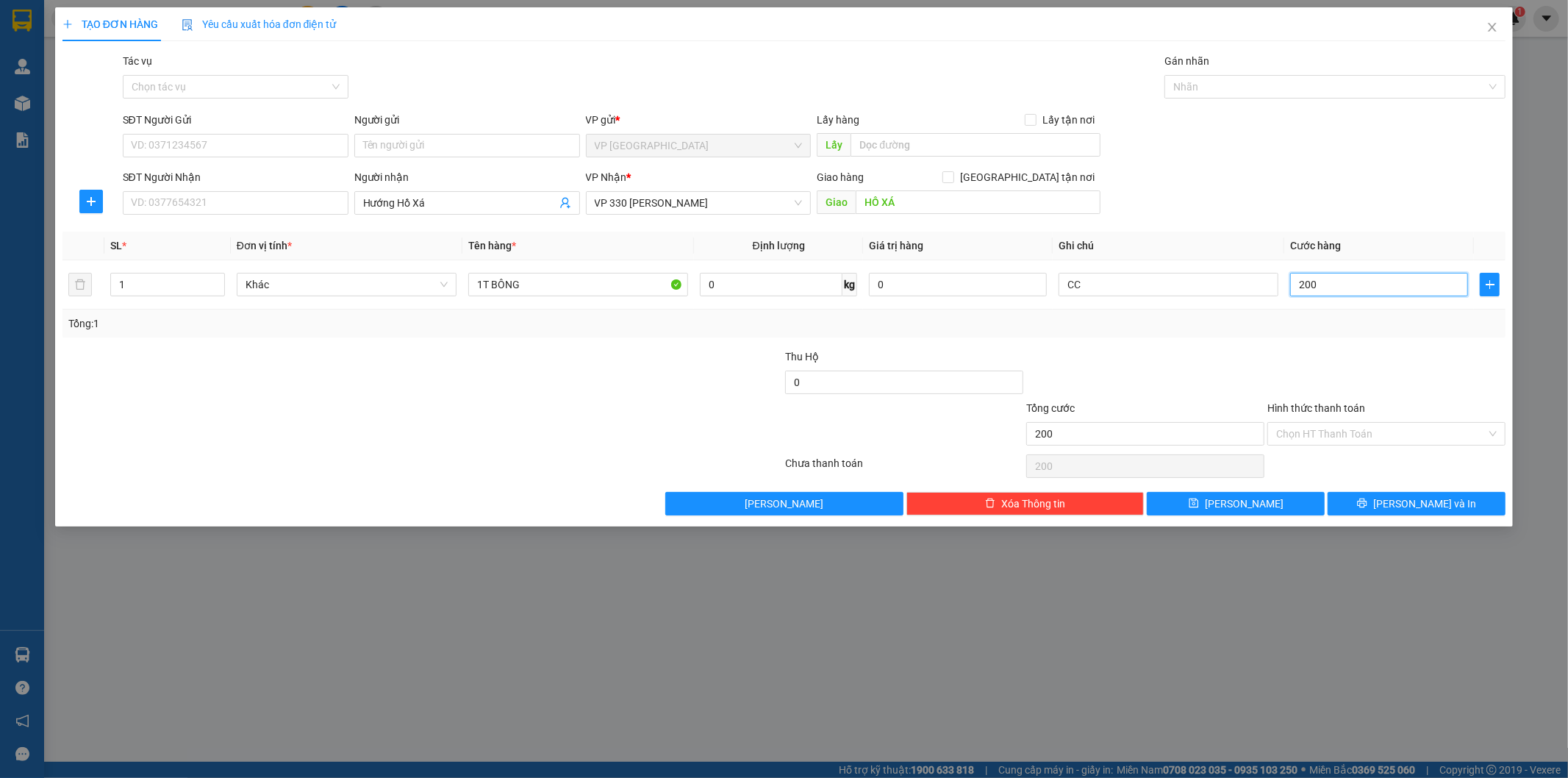
type input "2.000"
type input "20.000"
type input "200.000"
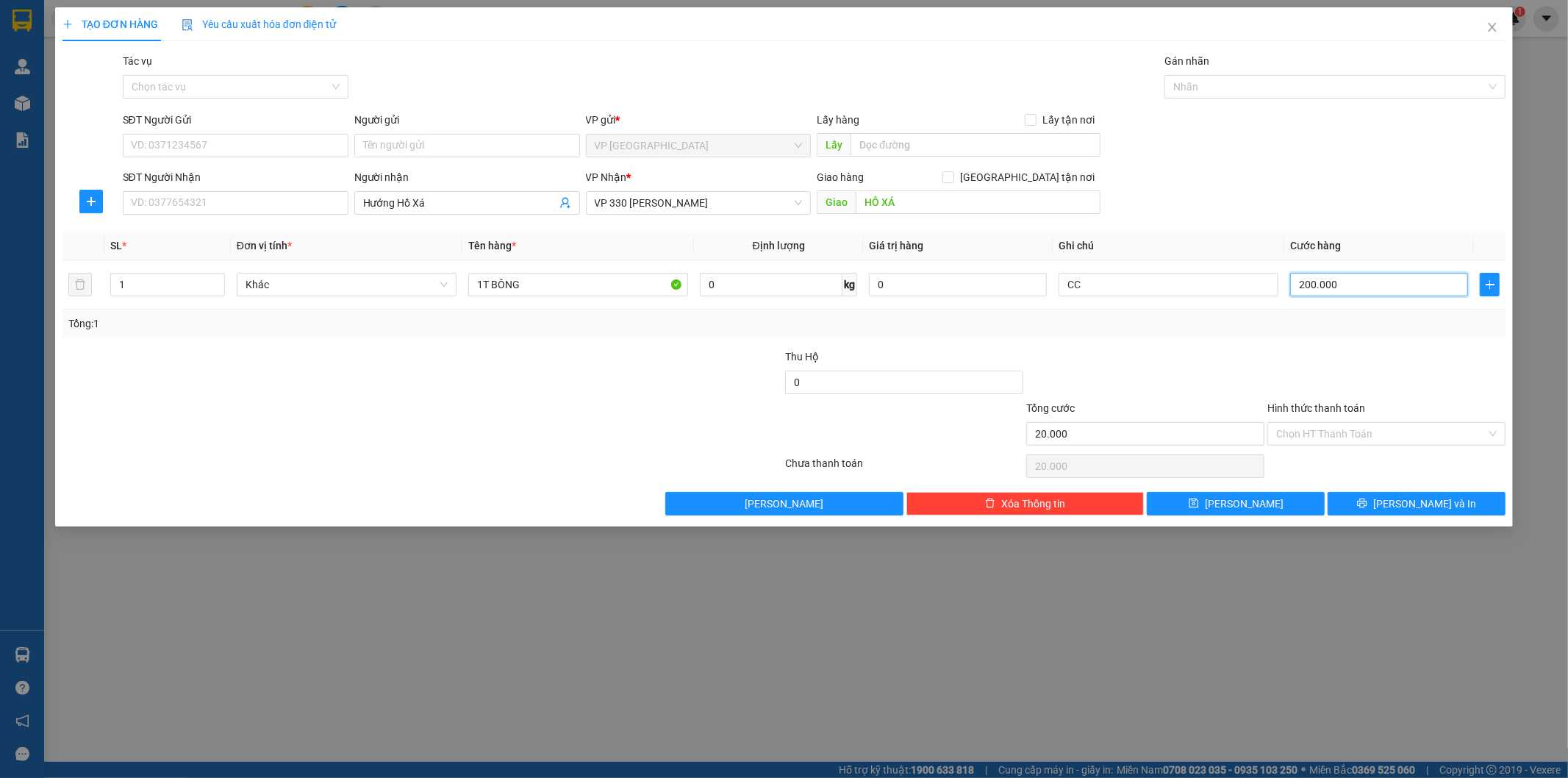
type input "200.000"
click at [1260, 498] on button "[PERSON_NAME]" at bounding box center [1235, 504] width 178 height 23
type input "0"
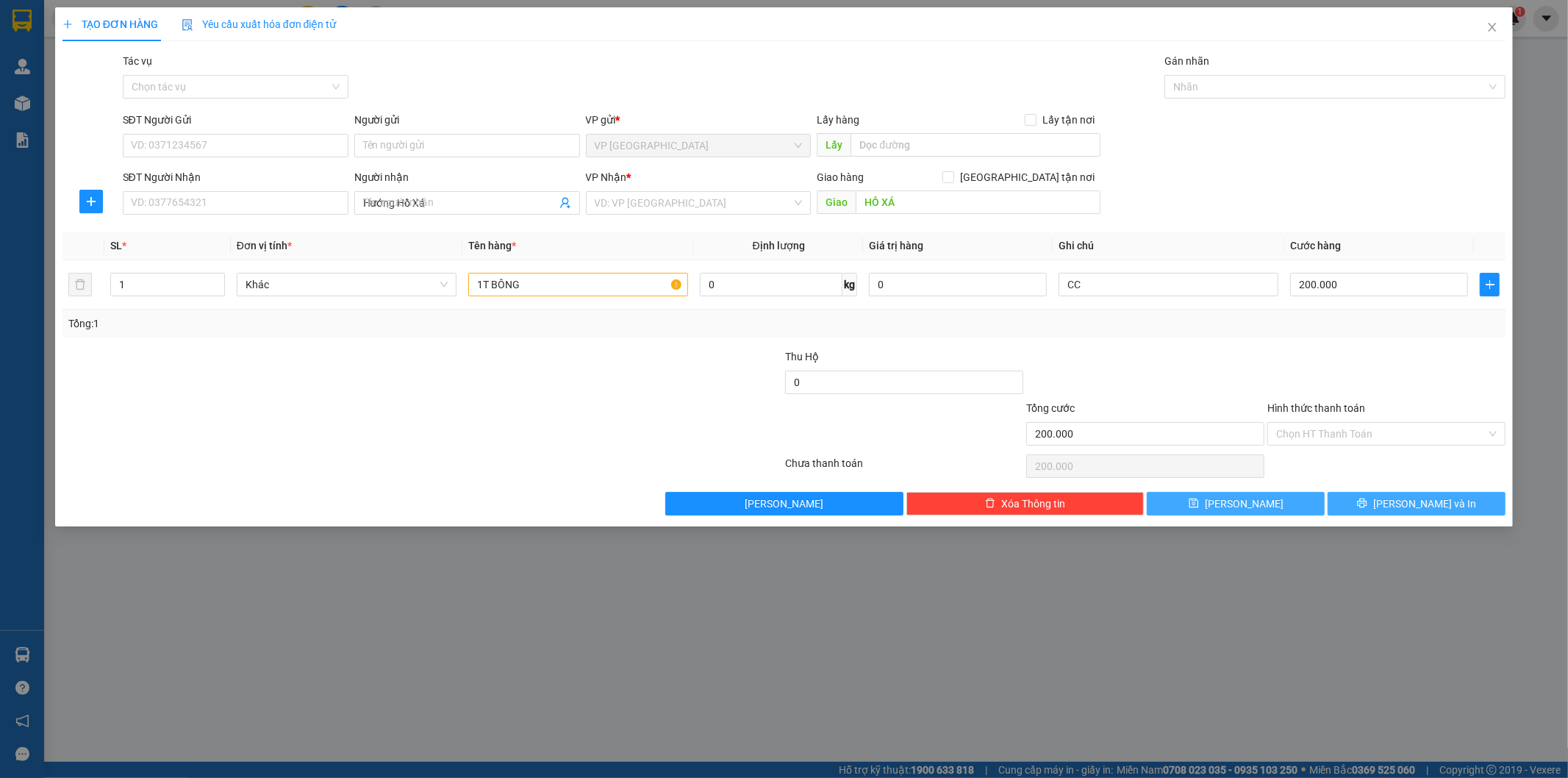
type input "0"
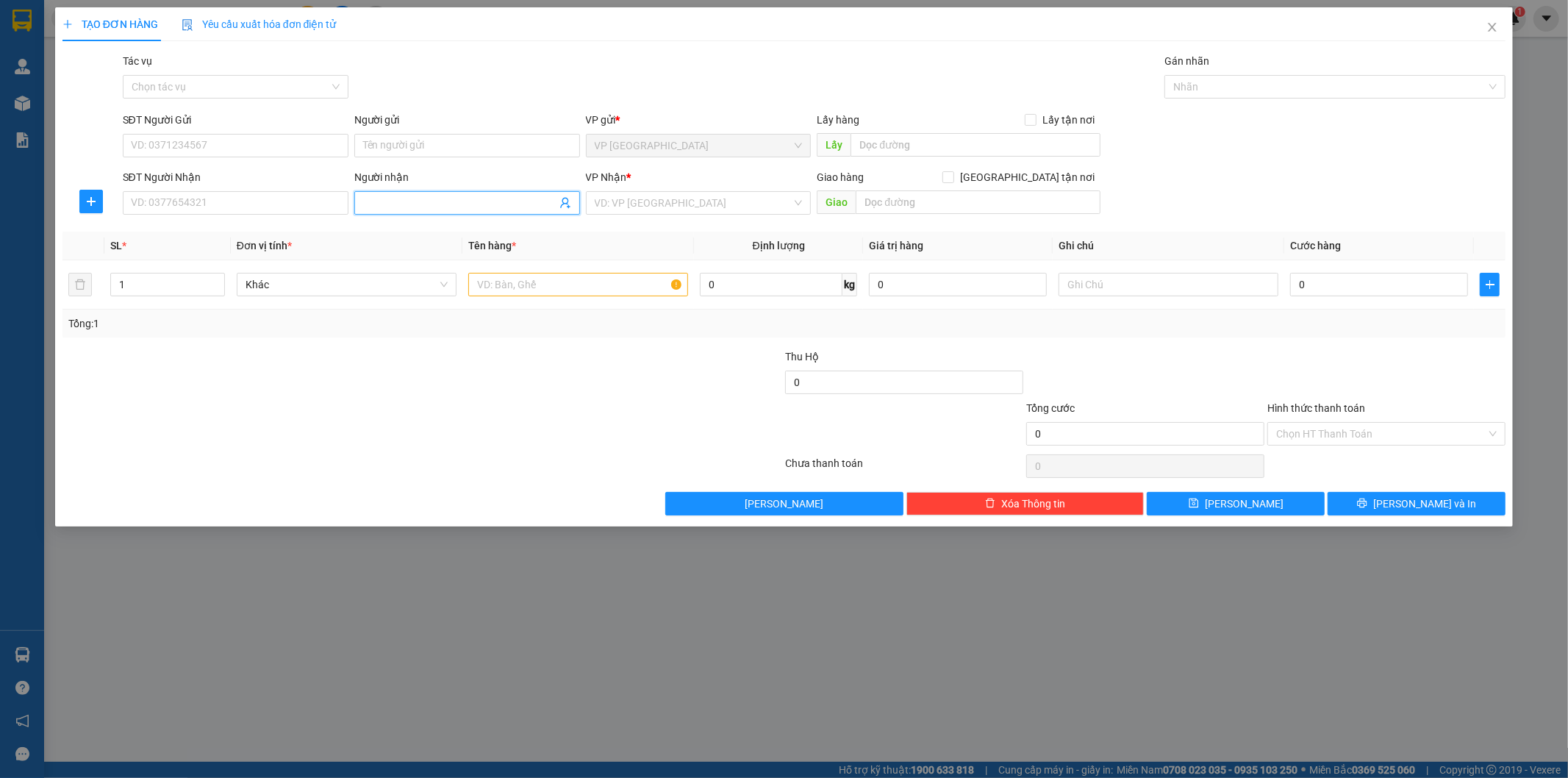
click at [377, 204] on input "Người nhận" at bounding box center [459, 202] width 193 height 16
type input "Xá"
click at [635, 207] on input "search" at bounding box center [693, 202] width 197 height 22
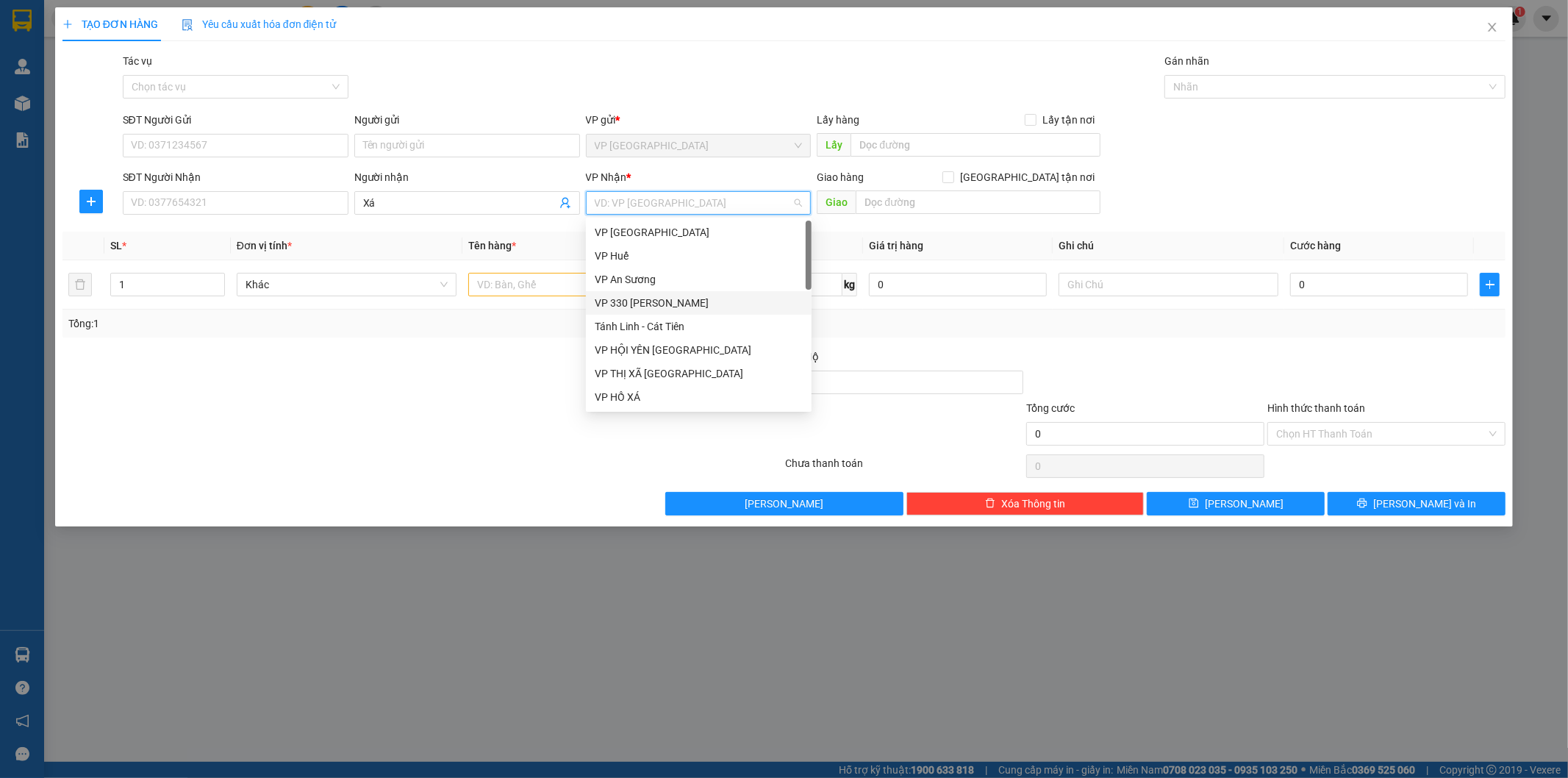
click at [655, 291] on div "VP 330 [PERSON_NAME]" at bounding box center [699, 302] width 225 height 23
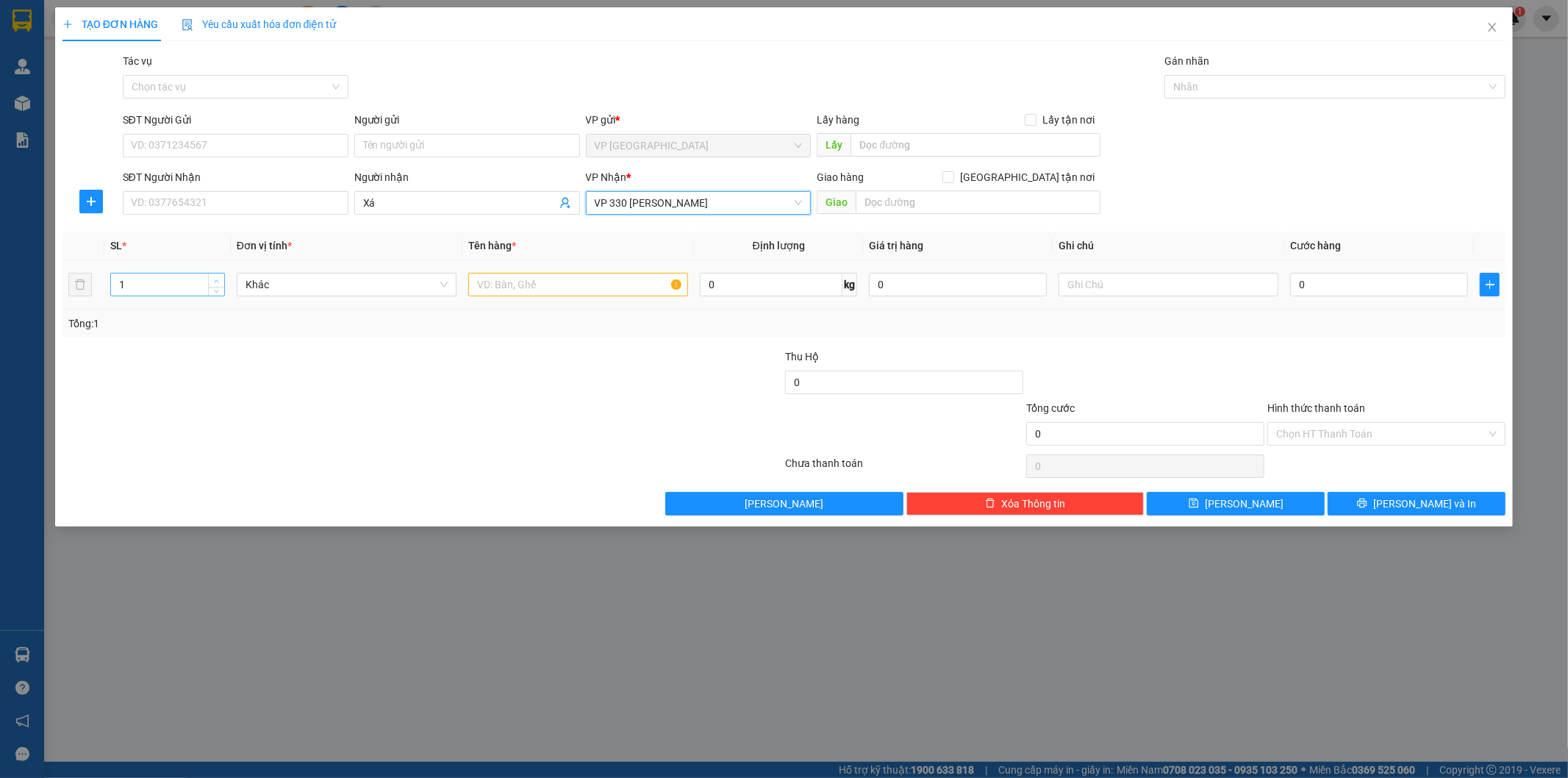
click at [218, 278] on icon "up" at bounding box center [216, 280] width 5 height 5
type input "2"
click at [566, 289] on input "text" at bounding box center [578, 284] width 219 height 23
type input "2T BÔNG"
click at [1173, 271] on td at bounding box center [1168, 284] width 232 height 49
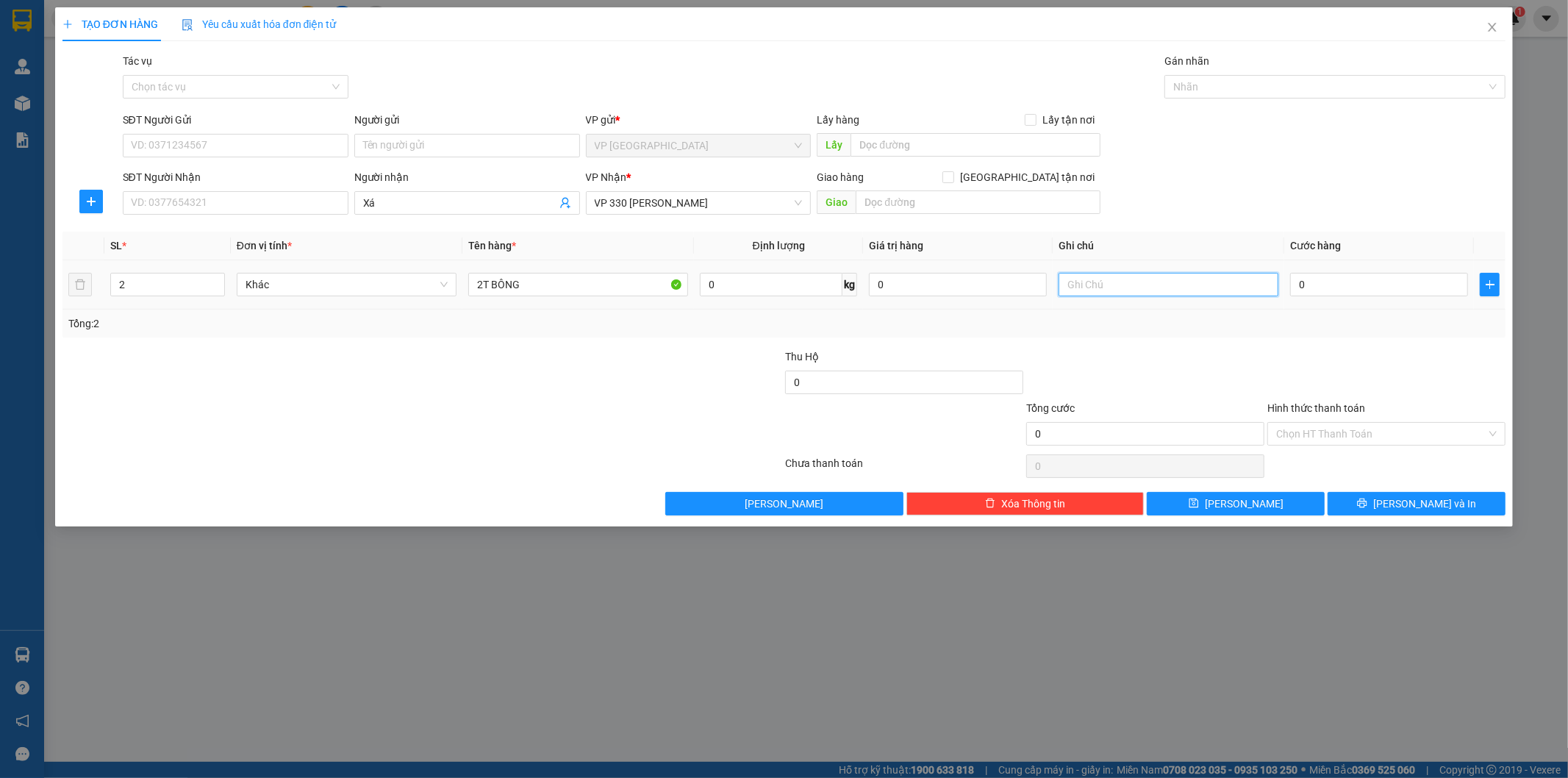
click at [1177, 281] on input "text" at bounding box center [1169, 284] width 219 height 23
click at [1265, 276] on input "CC" at bounding box center [1169, 284] width 219 height 23
type input "CC"
click at [1298, 285] on input "0" at bounding box center [1378, 284] width 178 height 23
type input "4"
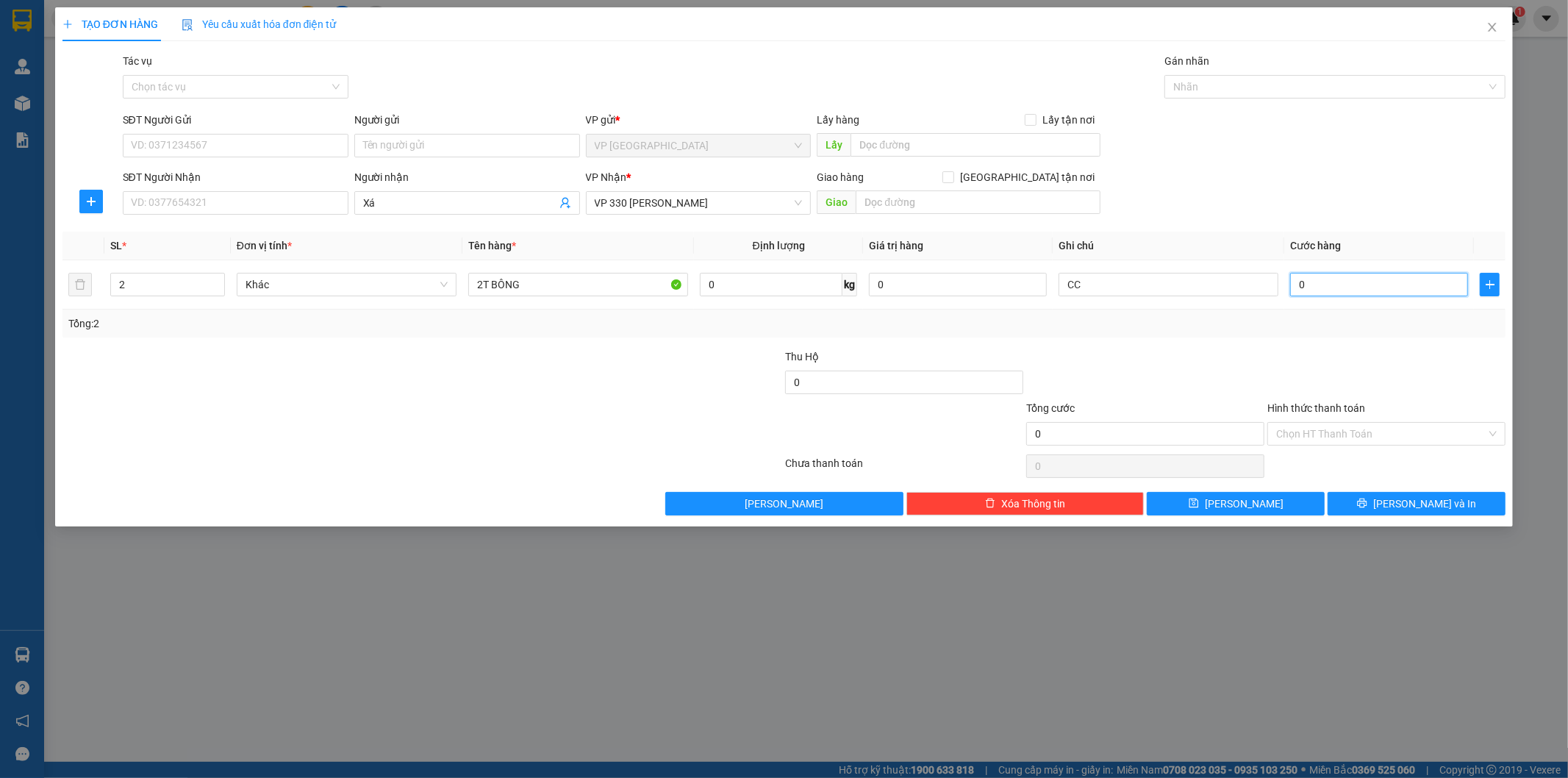
type input "4"
type input "40"
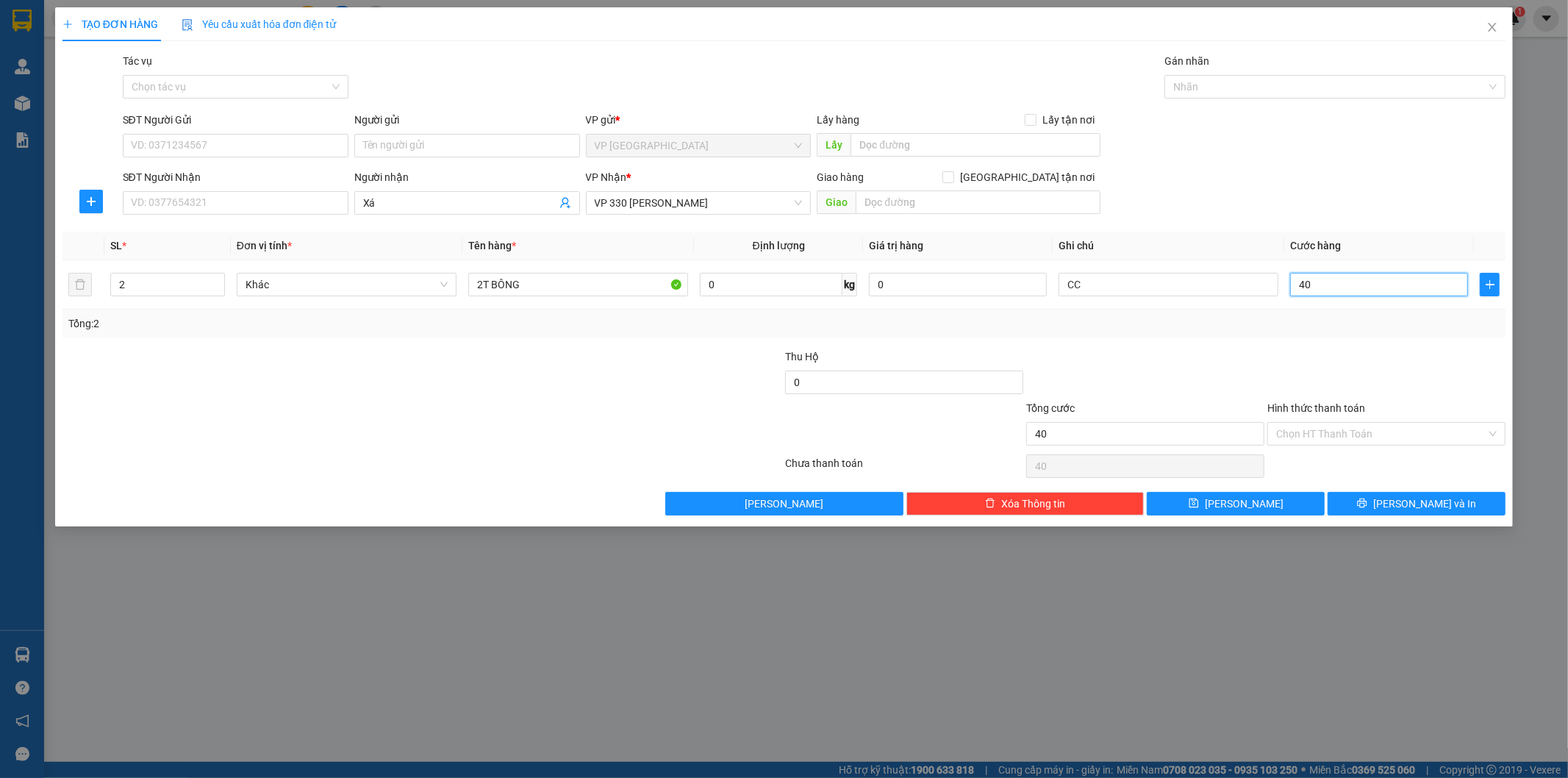
type input "400"
type input "4.000"
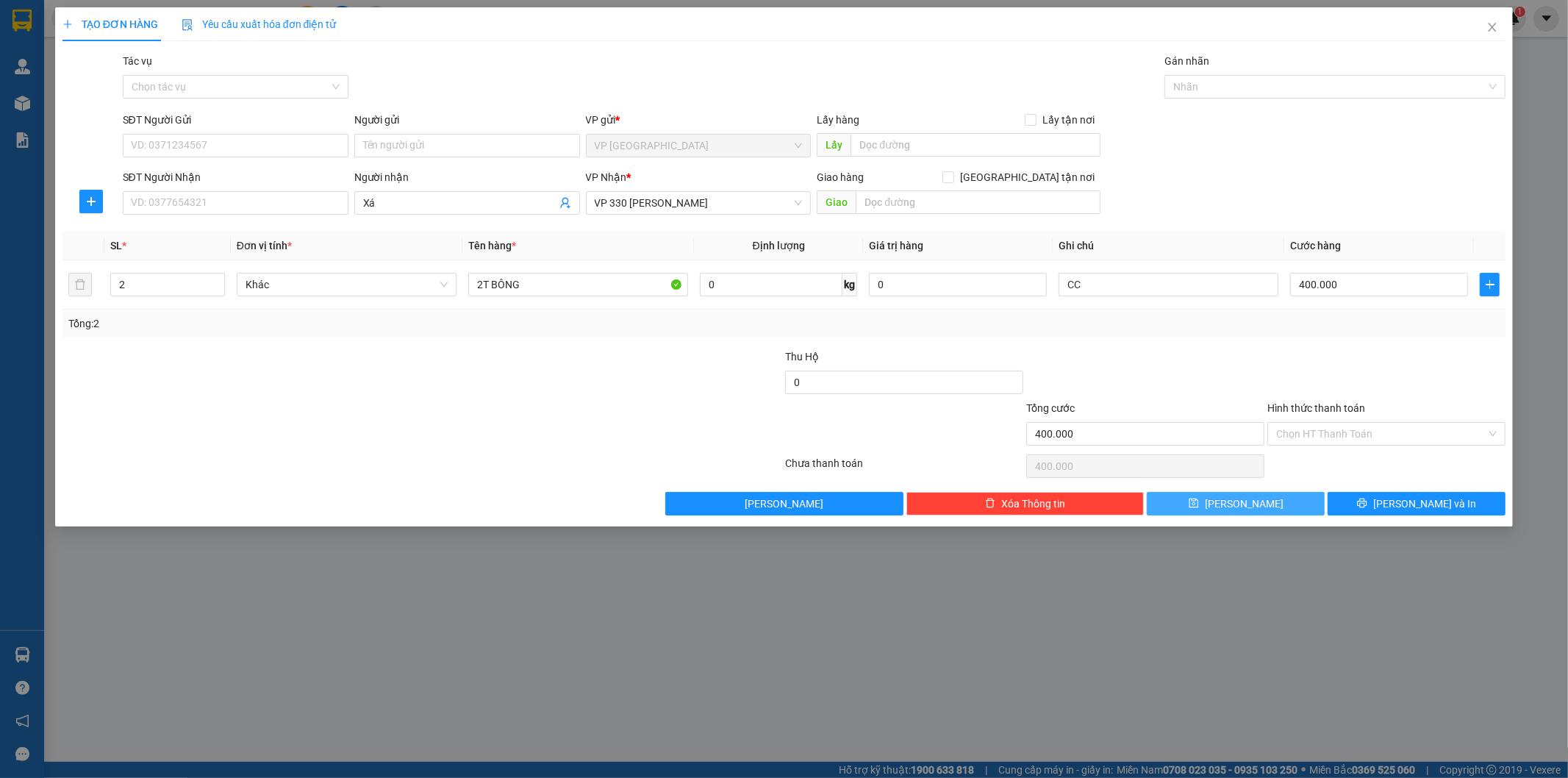
click at [1295, 511] on button "[PERSON_NAME]" at bounding box center [1235, 504] width 178 height 23
click at [1492, 25] on icon "close" at bounding box center [1492, 27] width 12 height 12
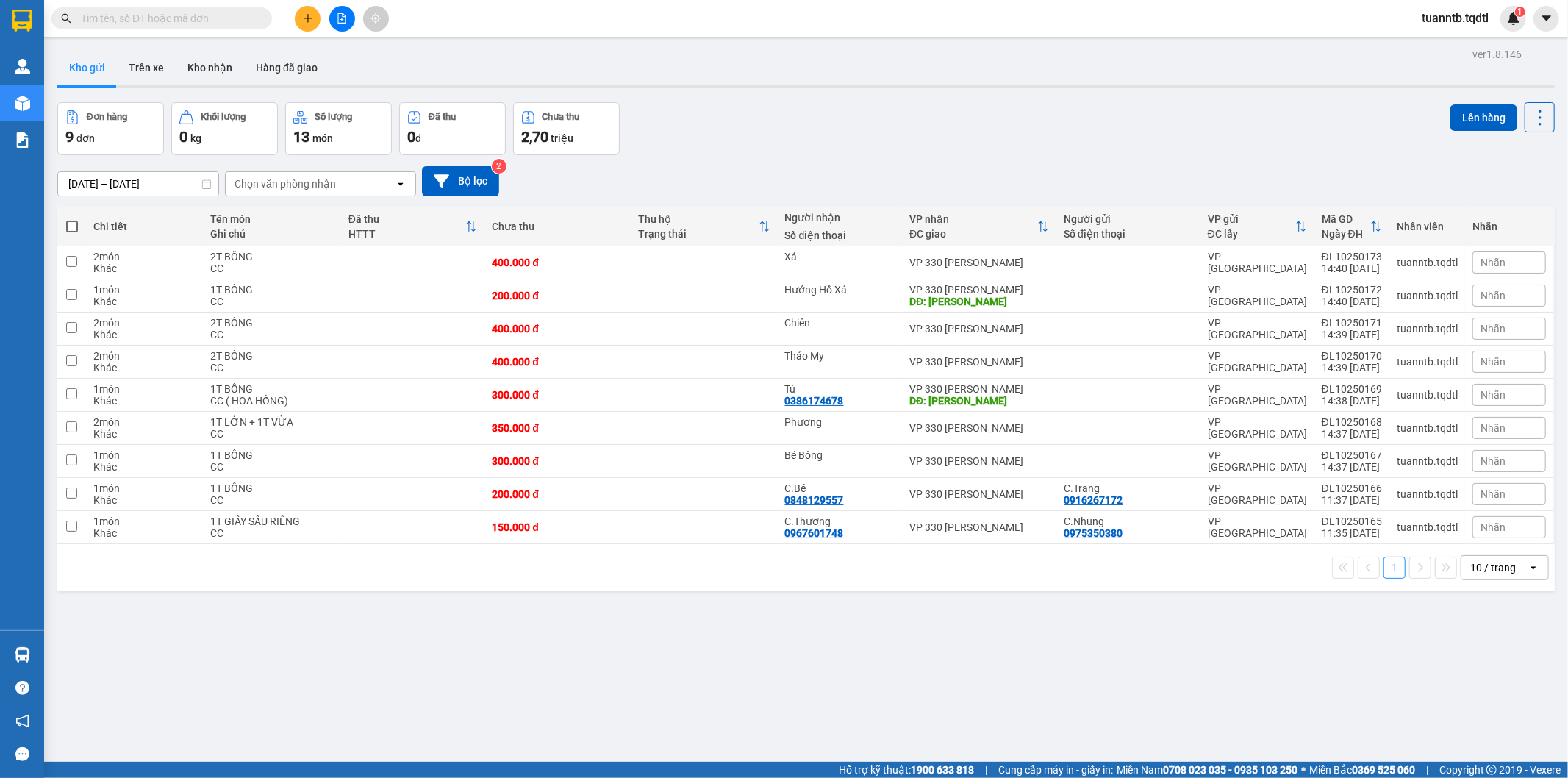
click at [309, 12] on button at bounding box center [307, 18] width 26 height 26
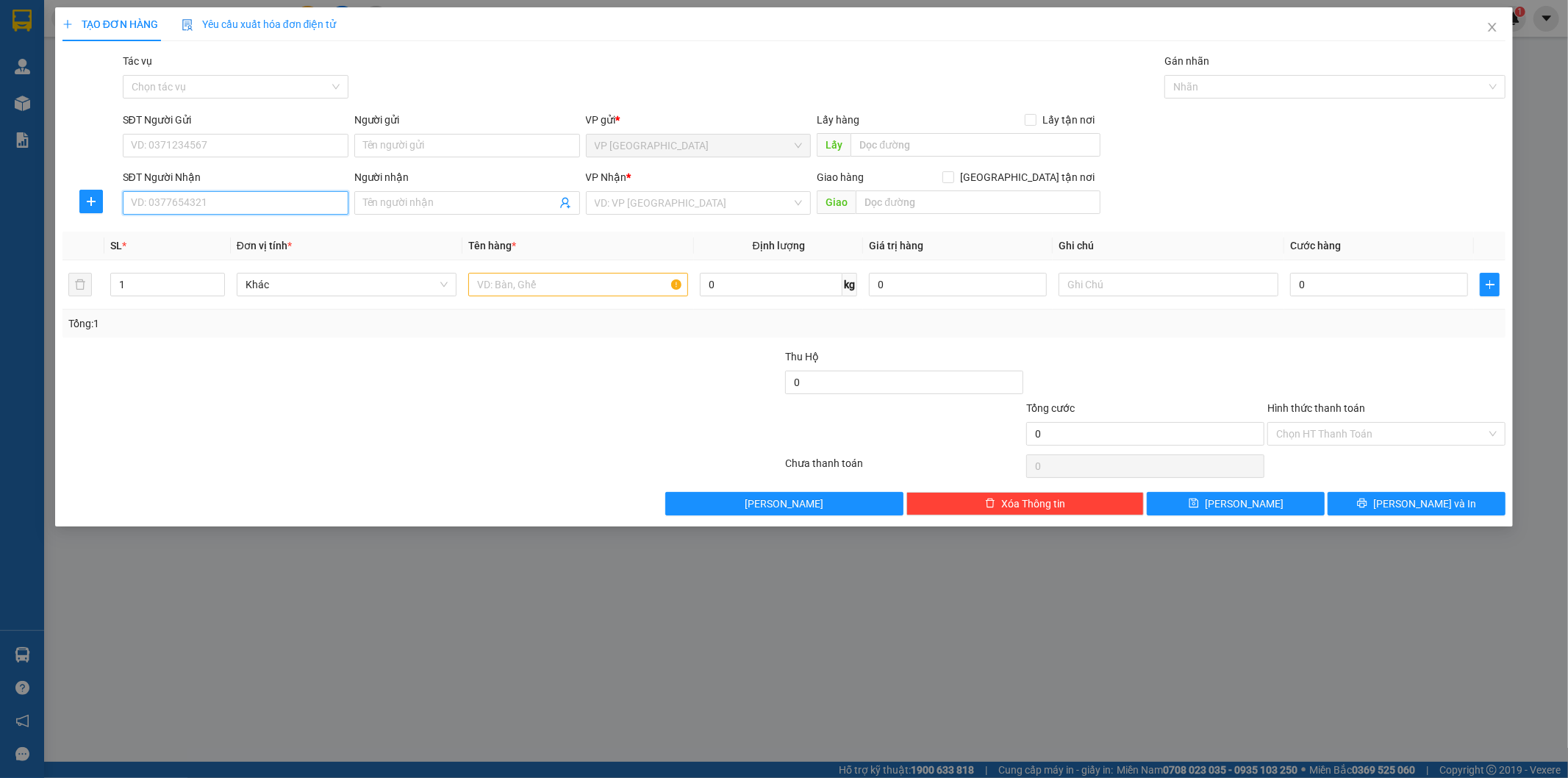
click at [267, 211] on input "SĐT Người Nhận" at bounding box center [236, 203] width 225 height 23
click at [230, 232] on div "0943519559 - C.Huệ" at bounding box center [236, 232] width 208 height 16
click at [1290, 507] on button "[PERSON_NAME]" at bounding box center [1235, 504] width 178 height 23
click at [1487, 26] on icon "close" at bounding box center [1492, 27] width 12 height 12
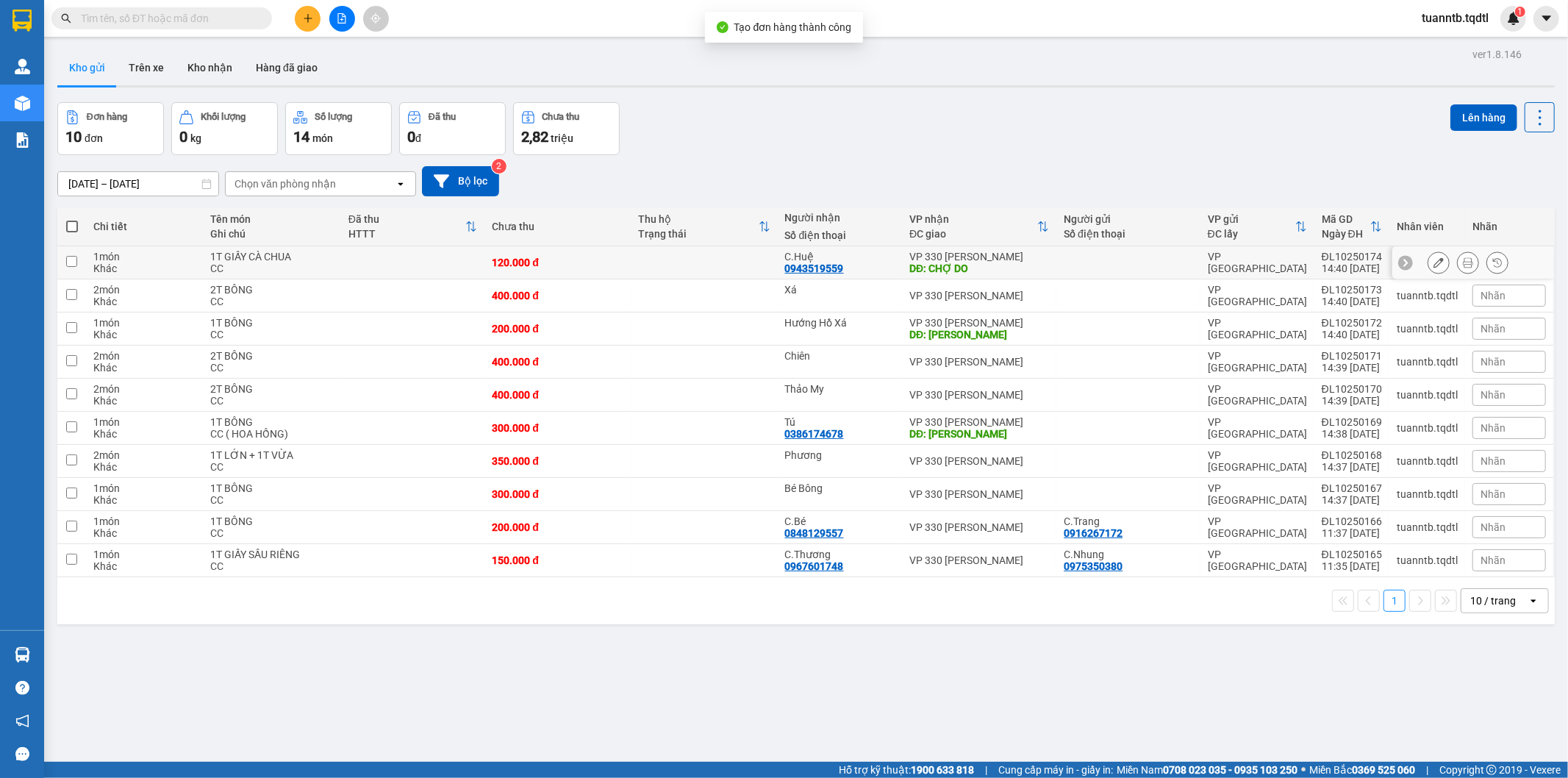
click at [76, 256] on input "checkbox" at bounding box center [71, 261] width 11 height 11
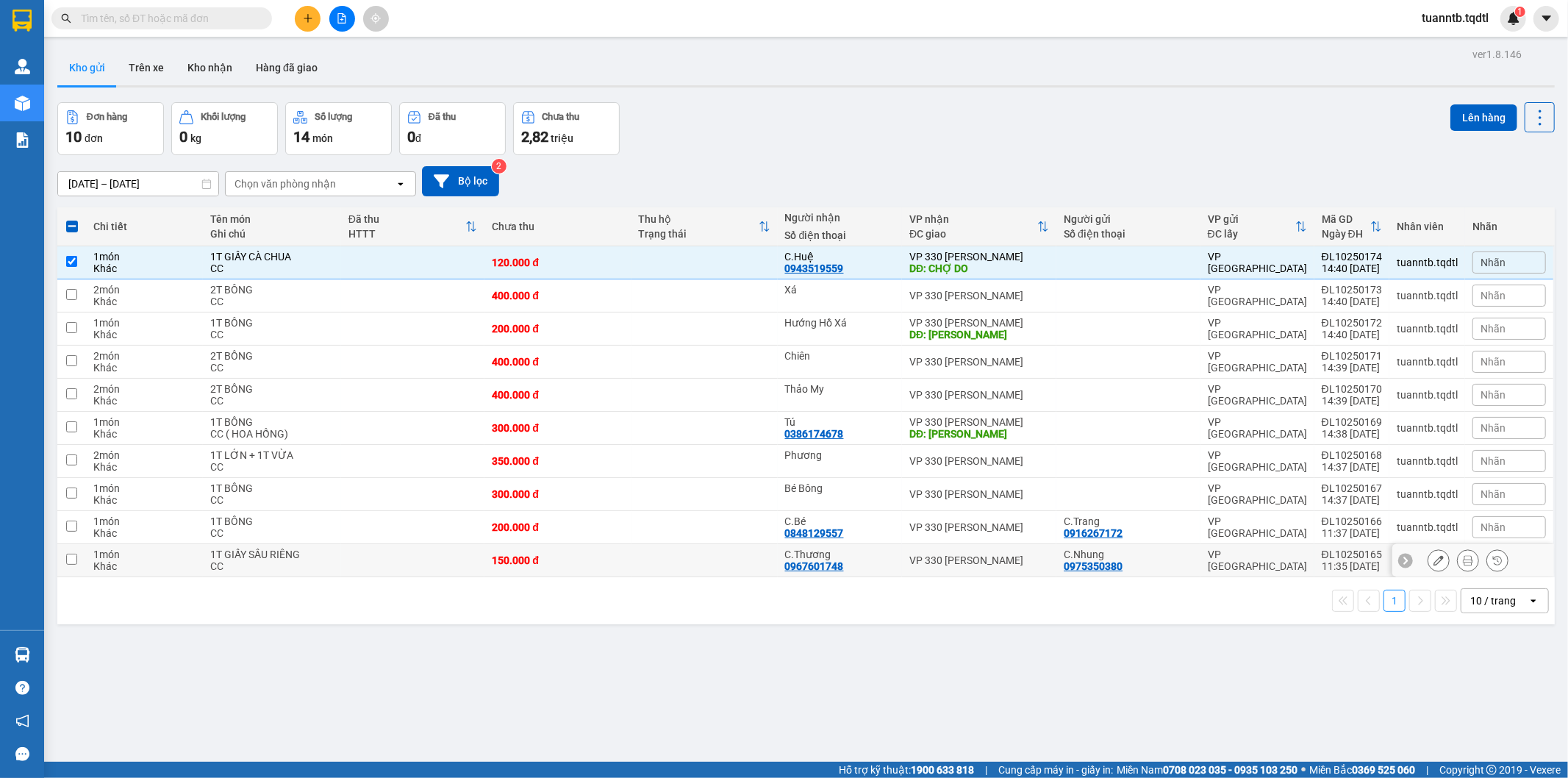
click at [66, 566] on td at bounding box center [72, 560] width 29 height 33
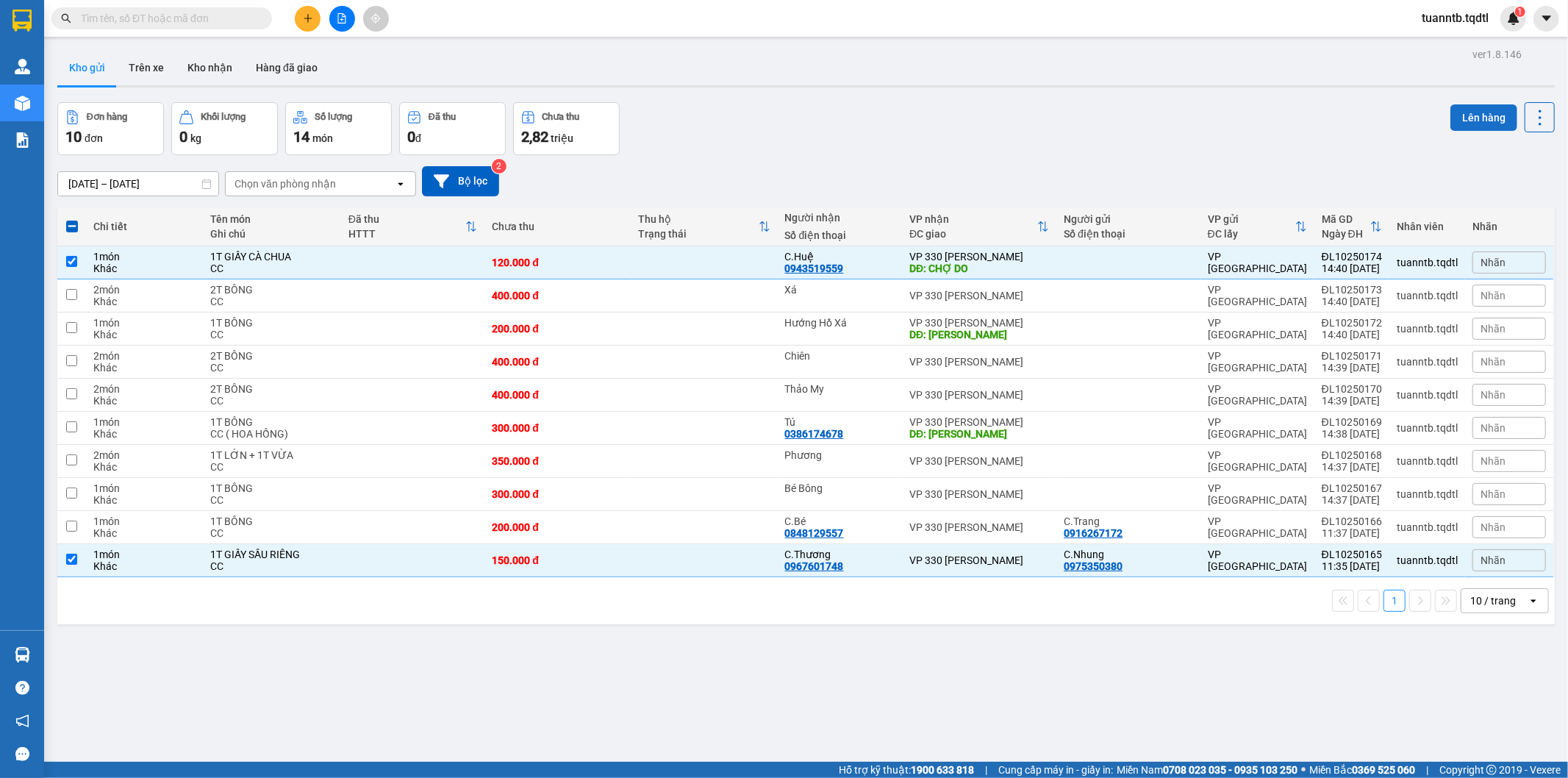
click at [1461, 123] on button "Lên hàng" at bounding box center [1483, 117] width 66 height 26
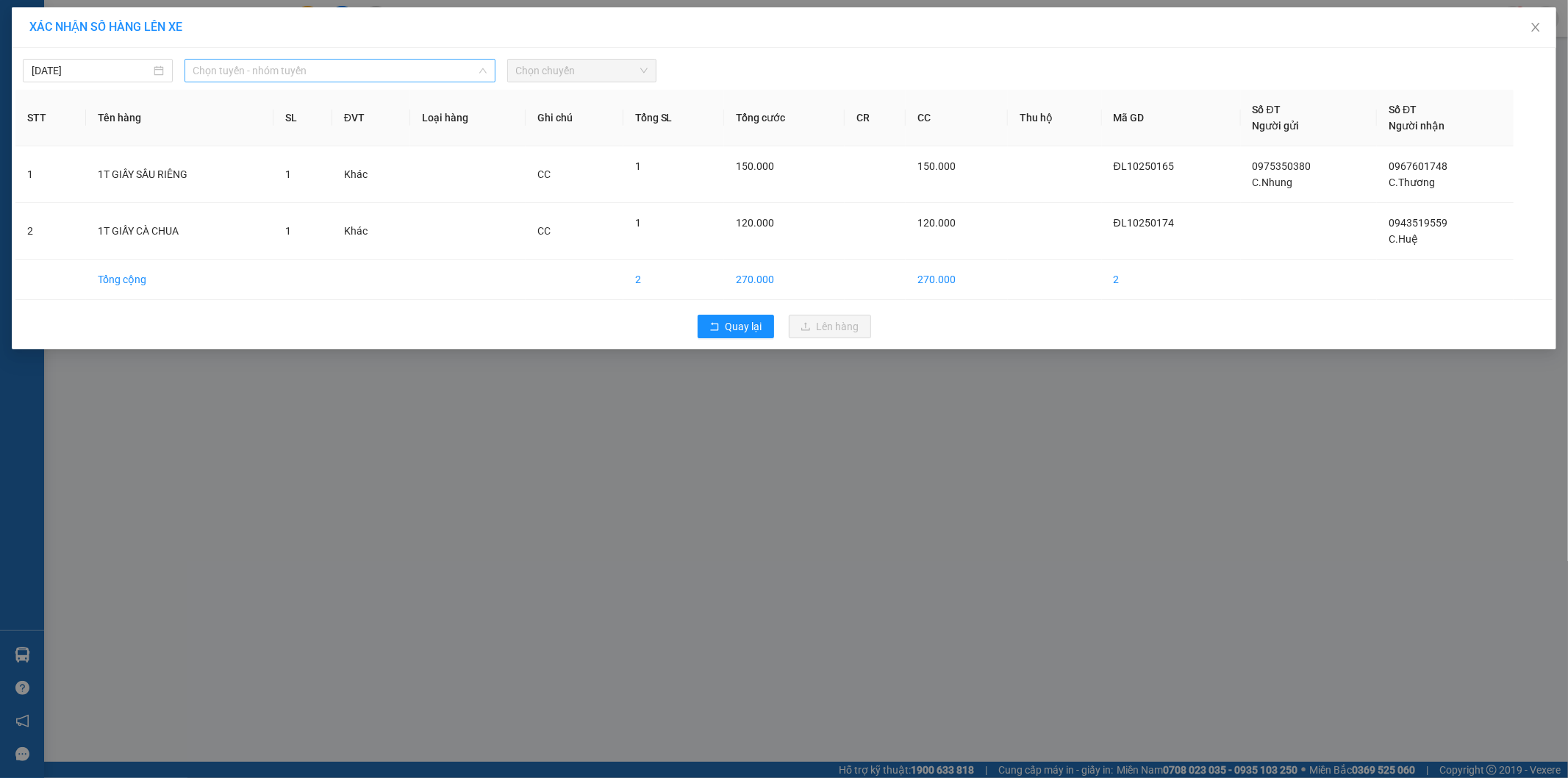
click at [218, 70] on span "Chọn tuyến - nhóm tuyến" at bounding box center [340, 70] width 294 height 22
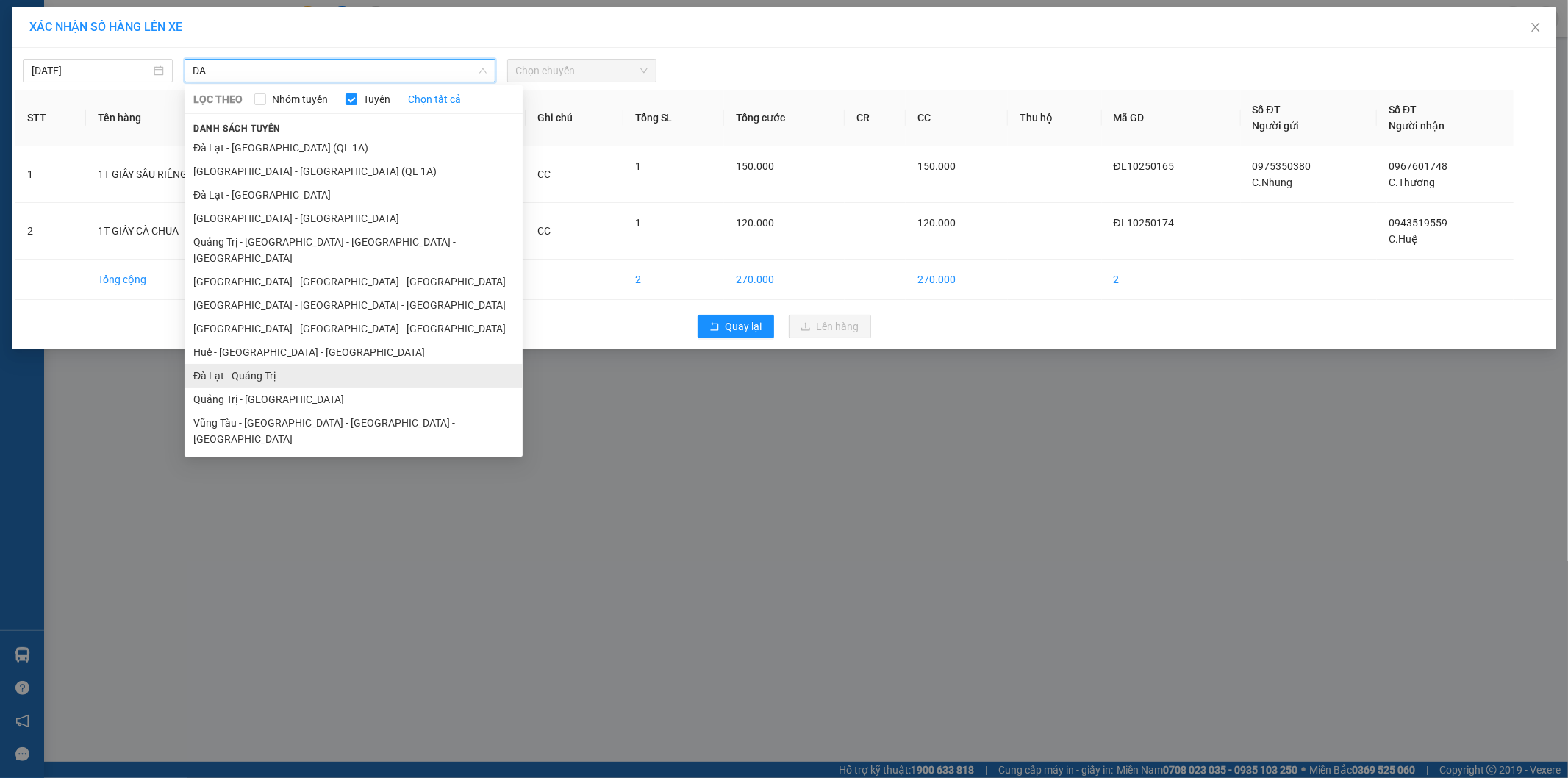
click at [267, 364] on li "Đà Lạt - Quảng Trị" at bounding box center [353, 376] width 338 height 23
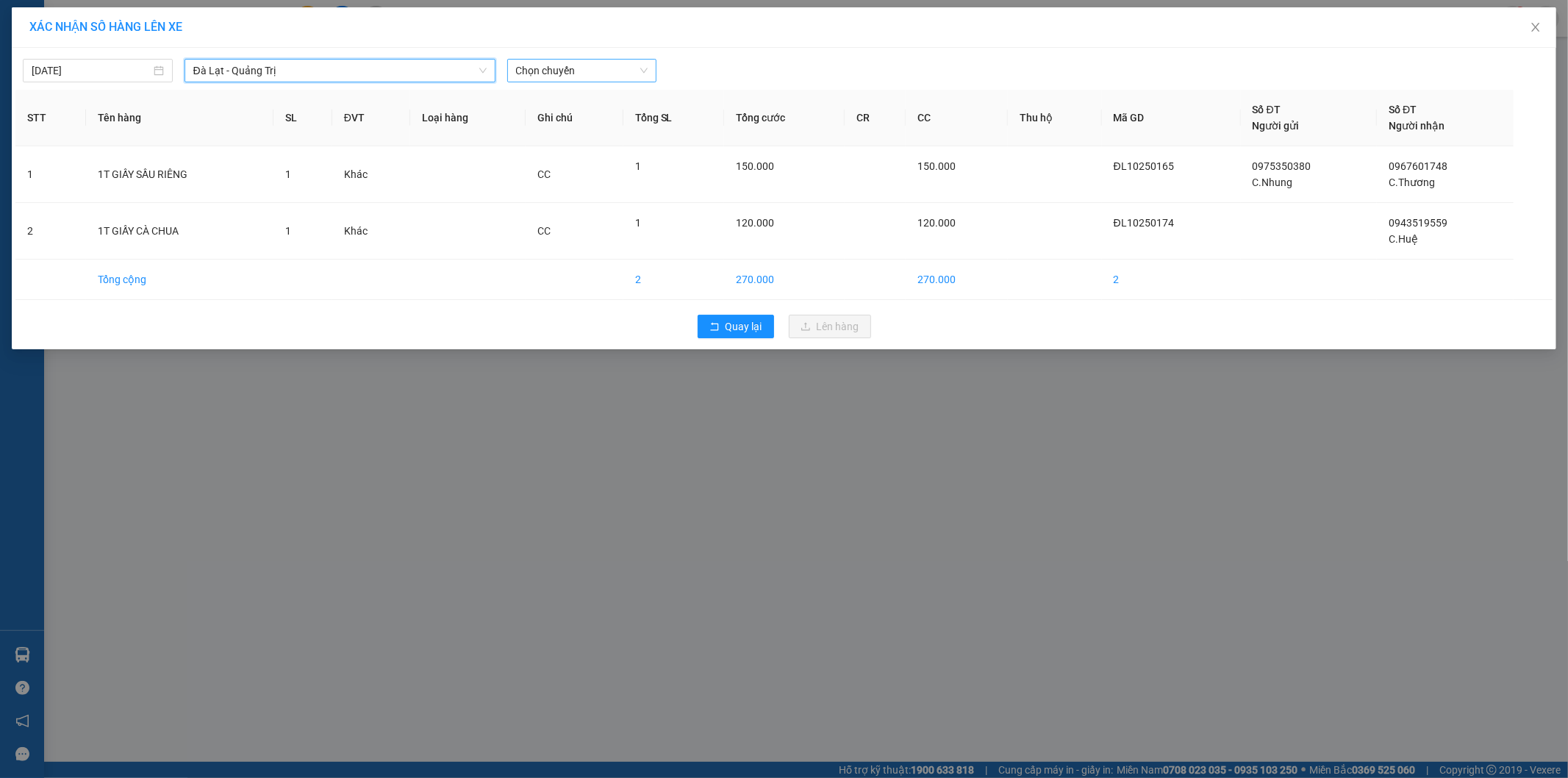
click at [617, 72] on span "Chọn chuyến" at bounding box center [581, 70] width 132 height 22
click at [594, 129] on div "14:30 - 74H-025.43" at bounding box center [573, 123] width 115 height 16
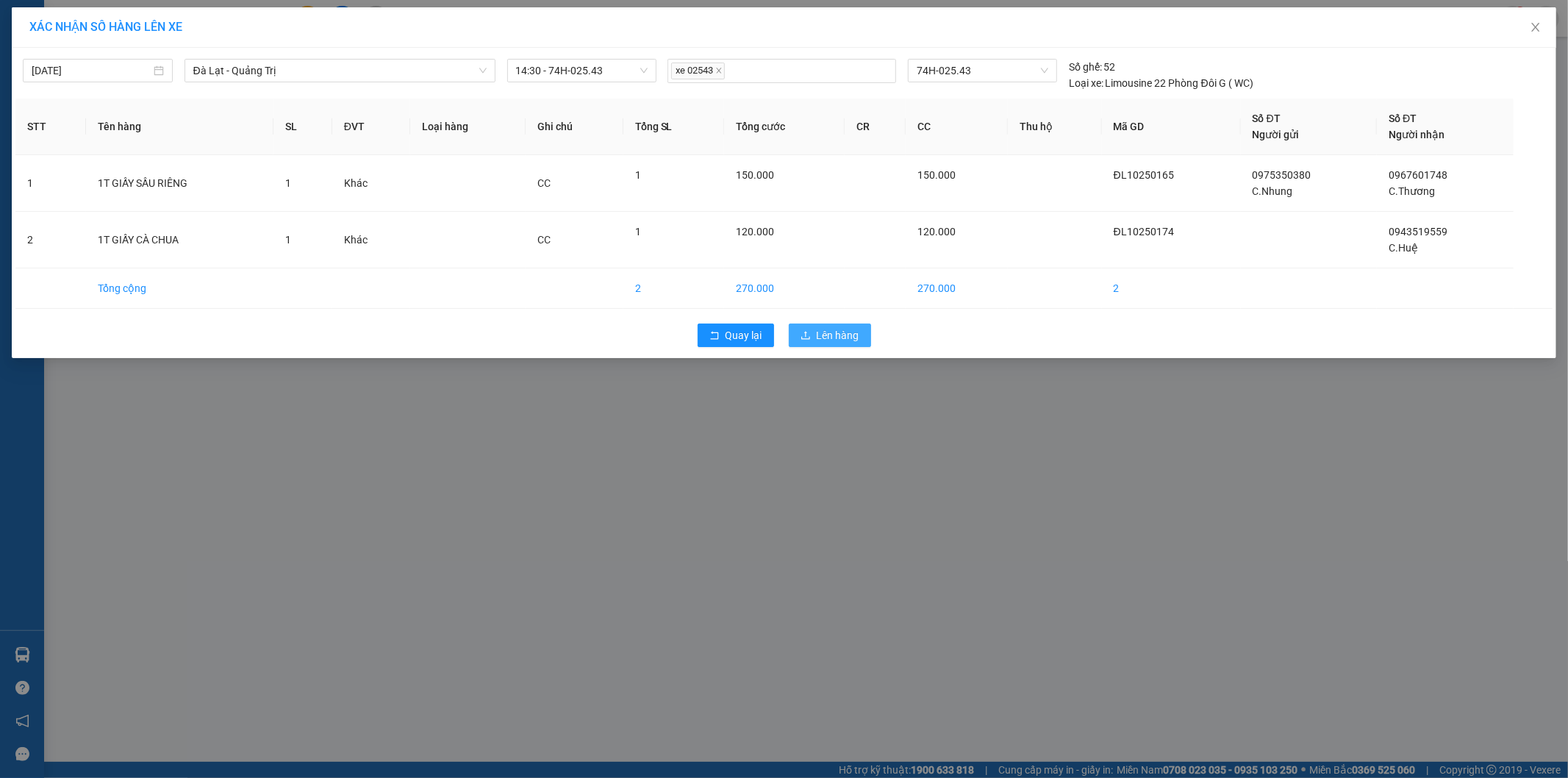
click at [820, 340] on span "Lên hàng" at bounding box center [837, 335] width 42 height 16
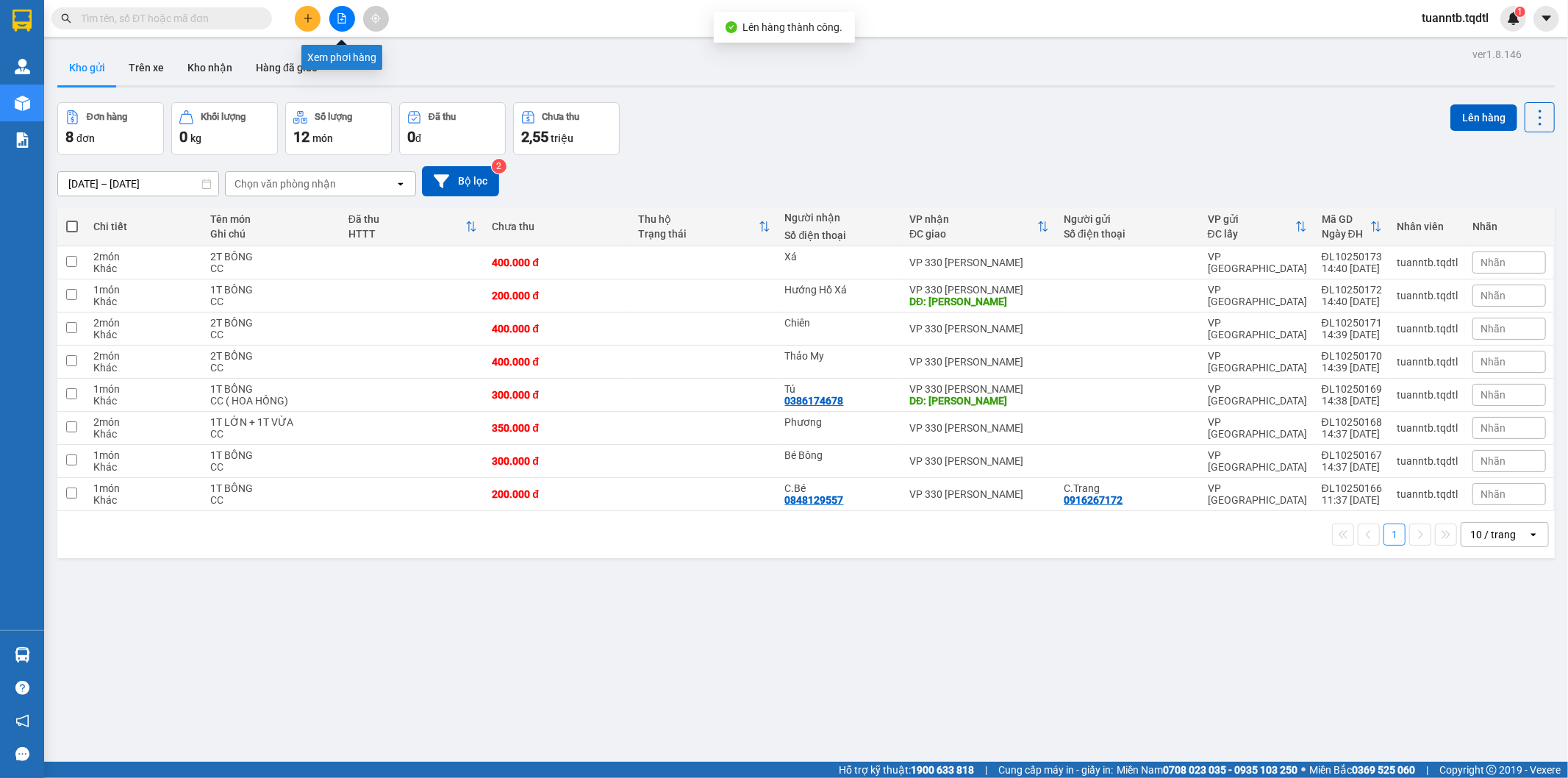
click at [334, 18] on button at bounding box center [342, 18] width 26 height 26
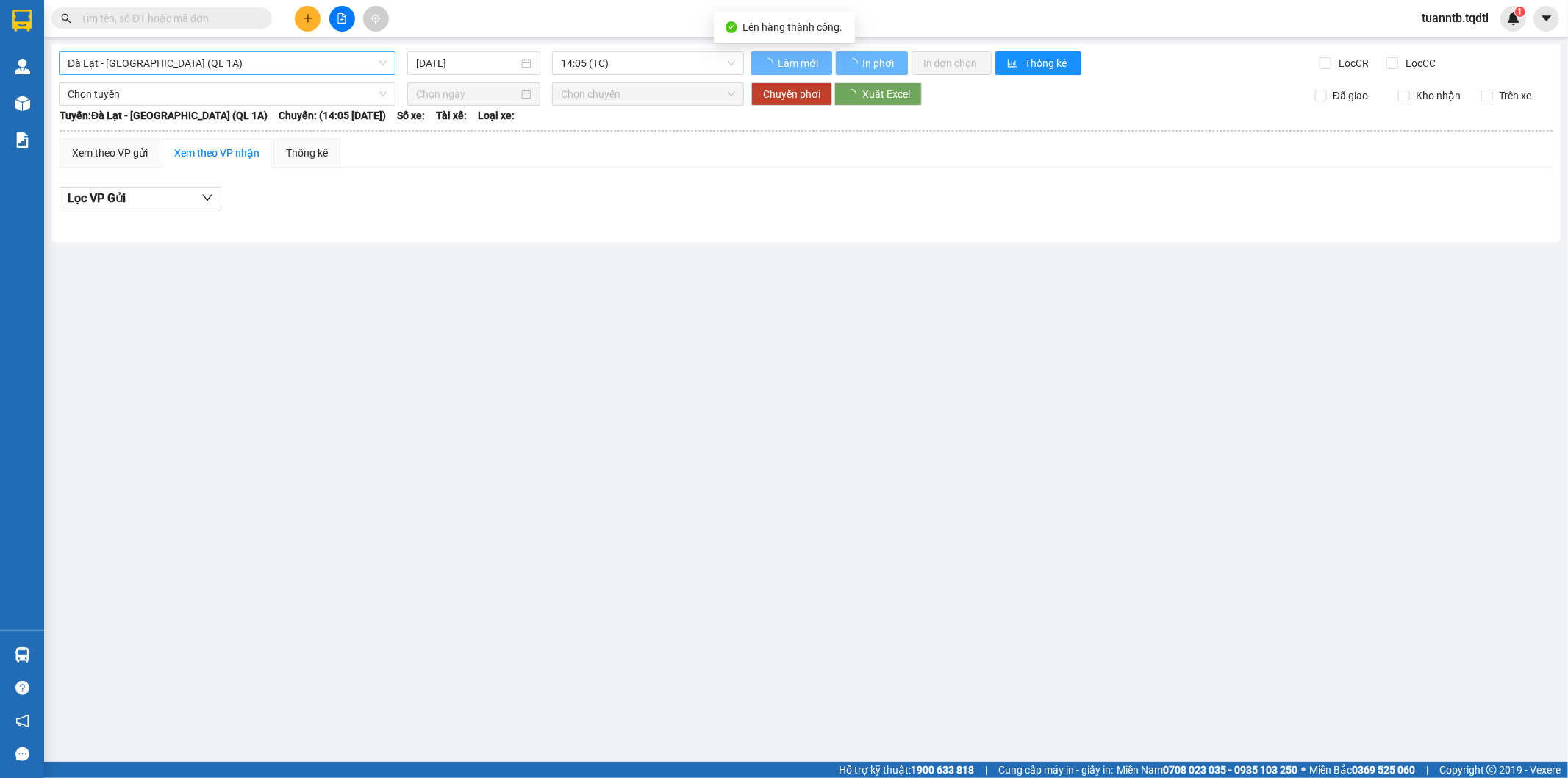
click at [269, 65] on span "Đà Lạt - [GEOGRAPHIC_DATA] (QL 1A)" at bounding box center [226, 63] width 319 height 22
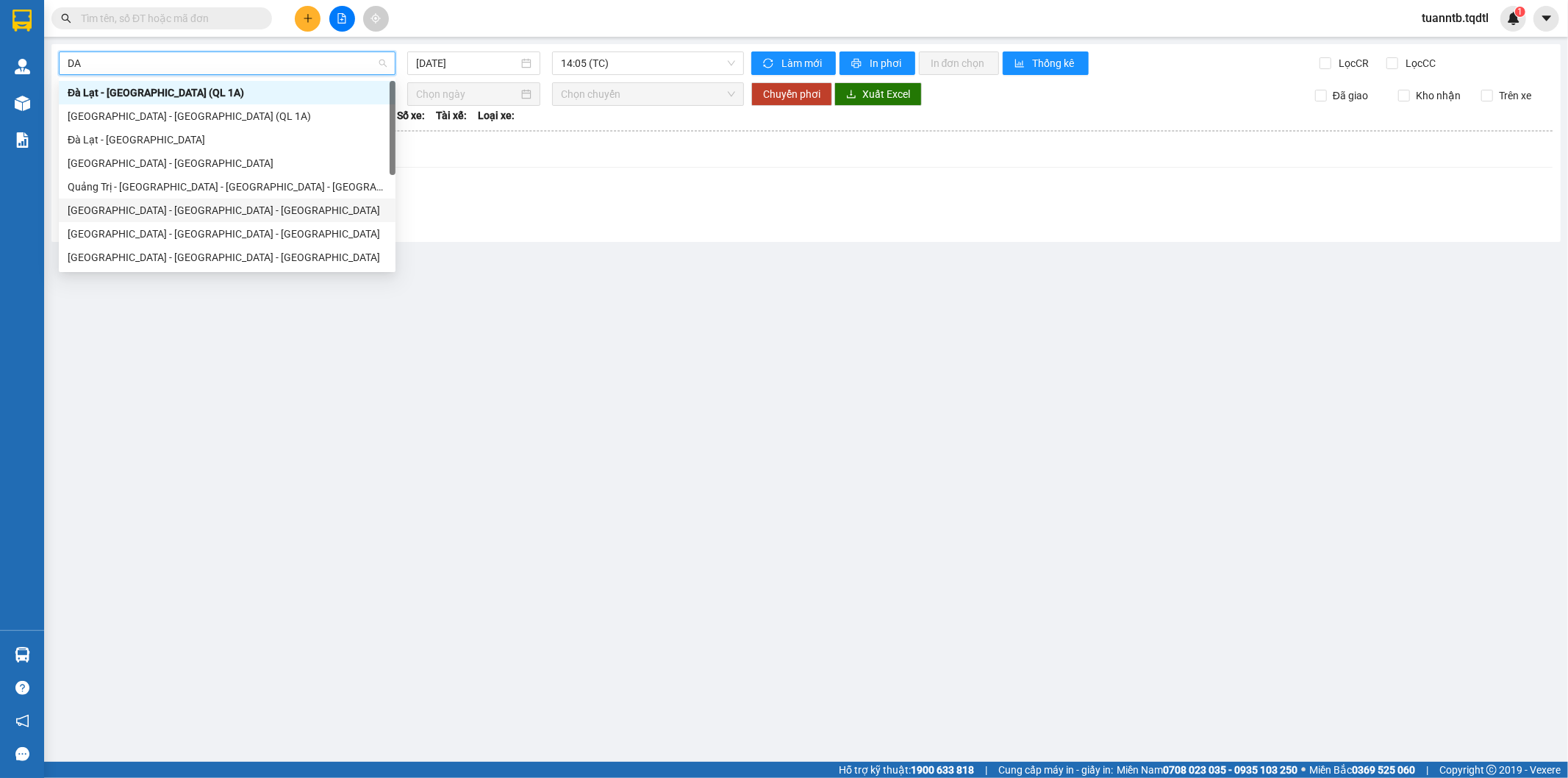
click at [147, 209] on div "[GEOGRAPHIC_DATA] - [GEOGRAPHIC_DATA] - [GEOGRAPHIC_DATA]" at bounding box center [226, 210] width 319 height 16
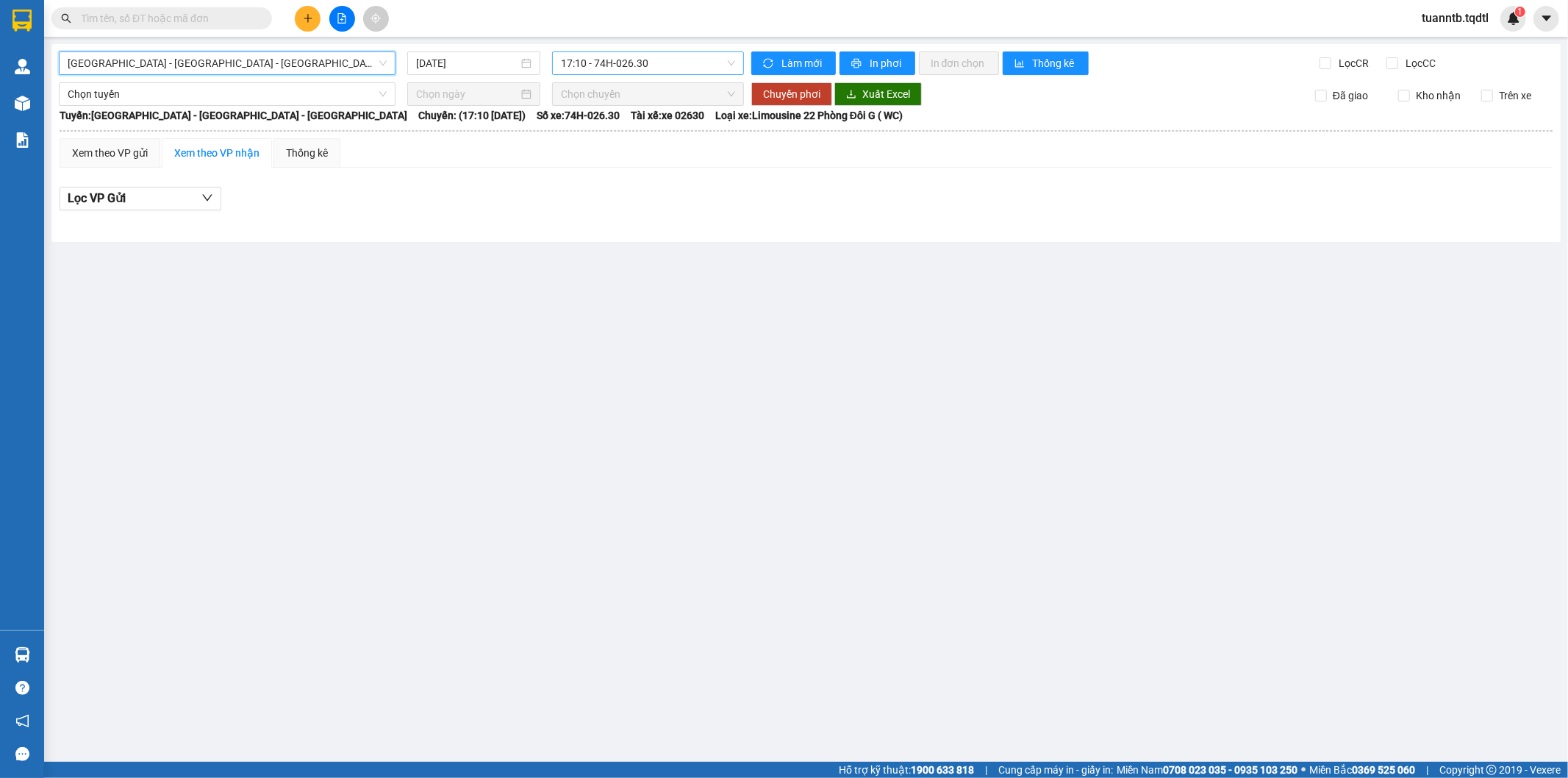
click at [592, 73] on span "17:10 - 74H-026.30" at bounding box center [648, 63] width 173 height 22
click at [328, 72] on span "[GEOGRAPHIC_DATA] - [GEOGRAPHIC_DATA] - [GEOGRAPHIC_DATA]" at bounding box center [226, 63] width 319 height 22
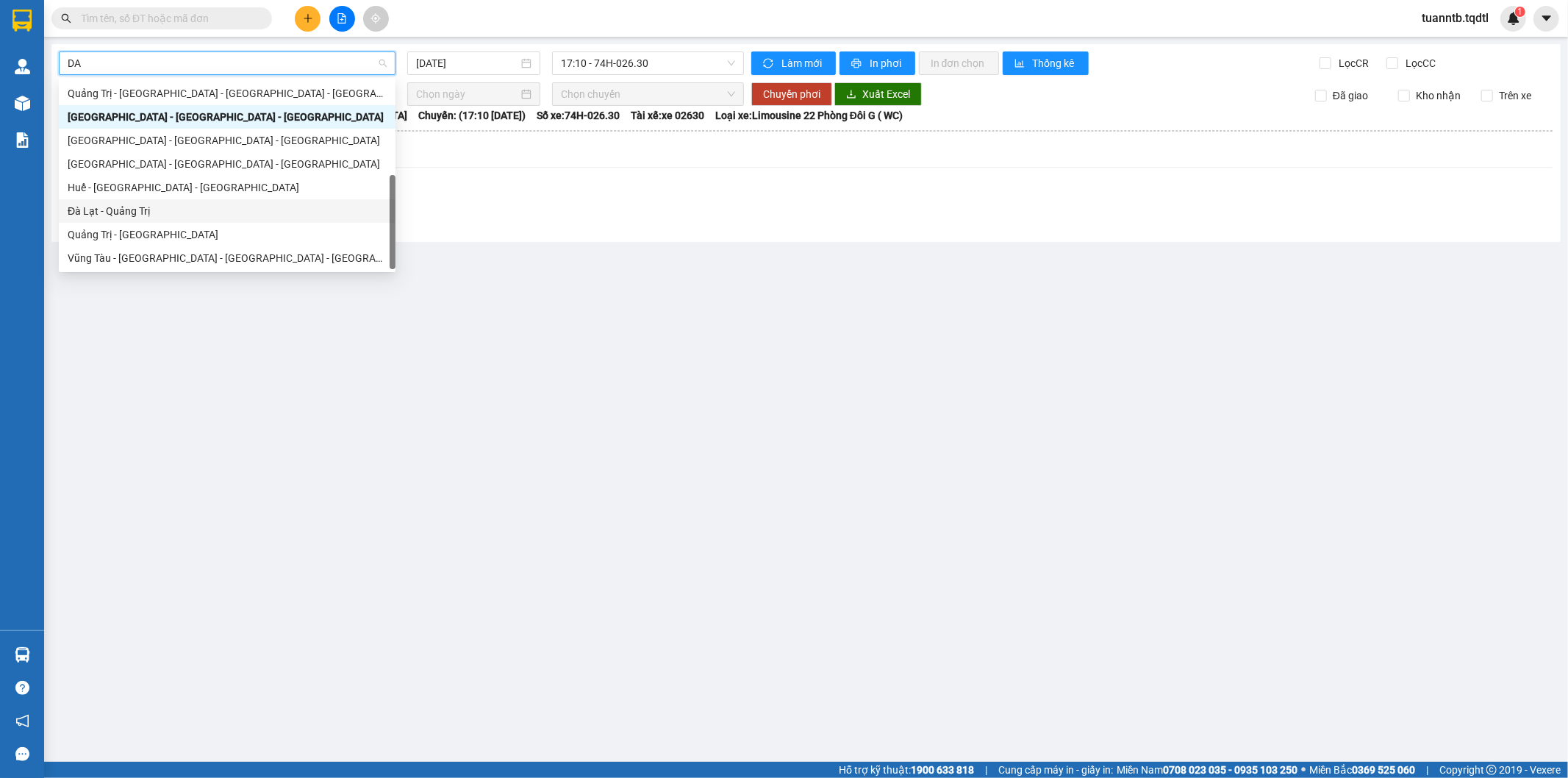
click at [163, 211] on div "Đà Lạt - Quảng Trị" at bounding box center [226, 211] width 319 height 16
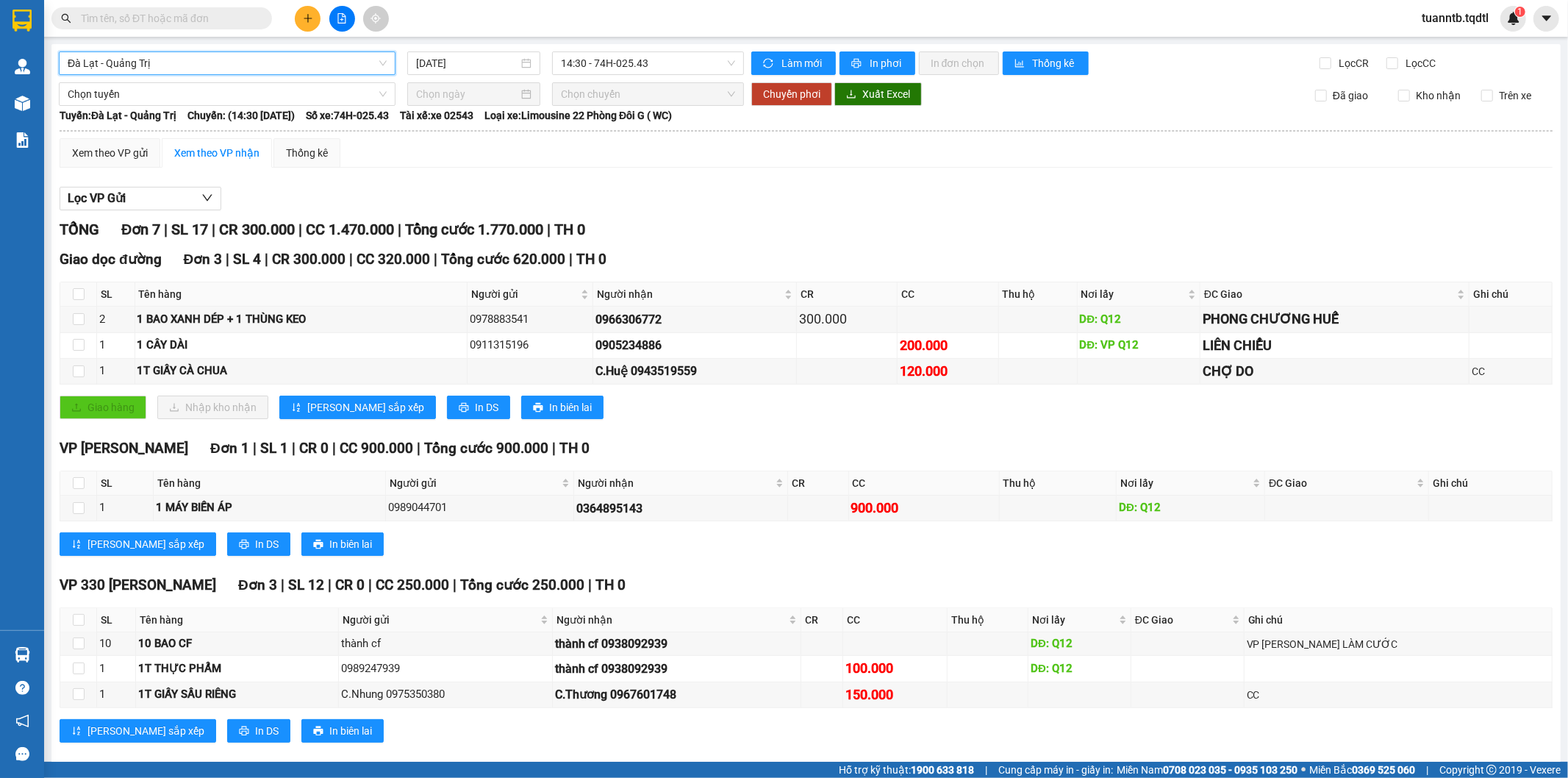
scroll to position [23, 0]
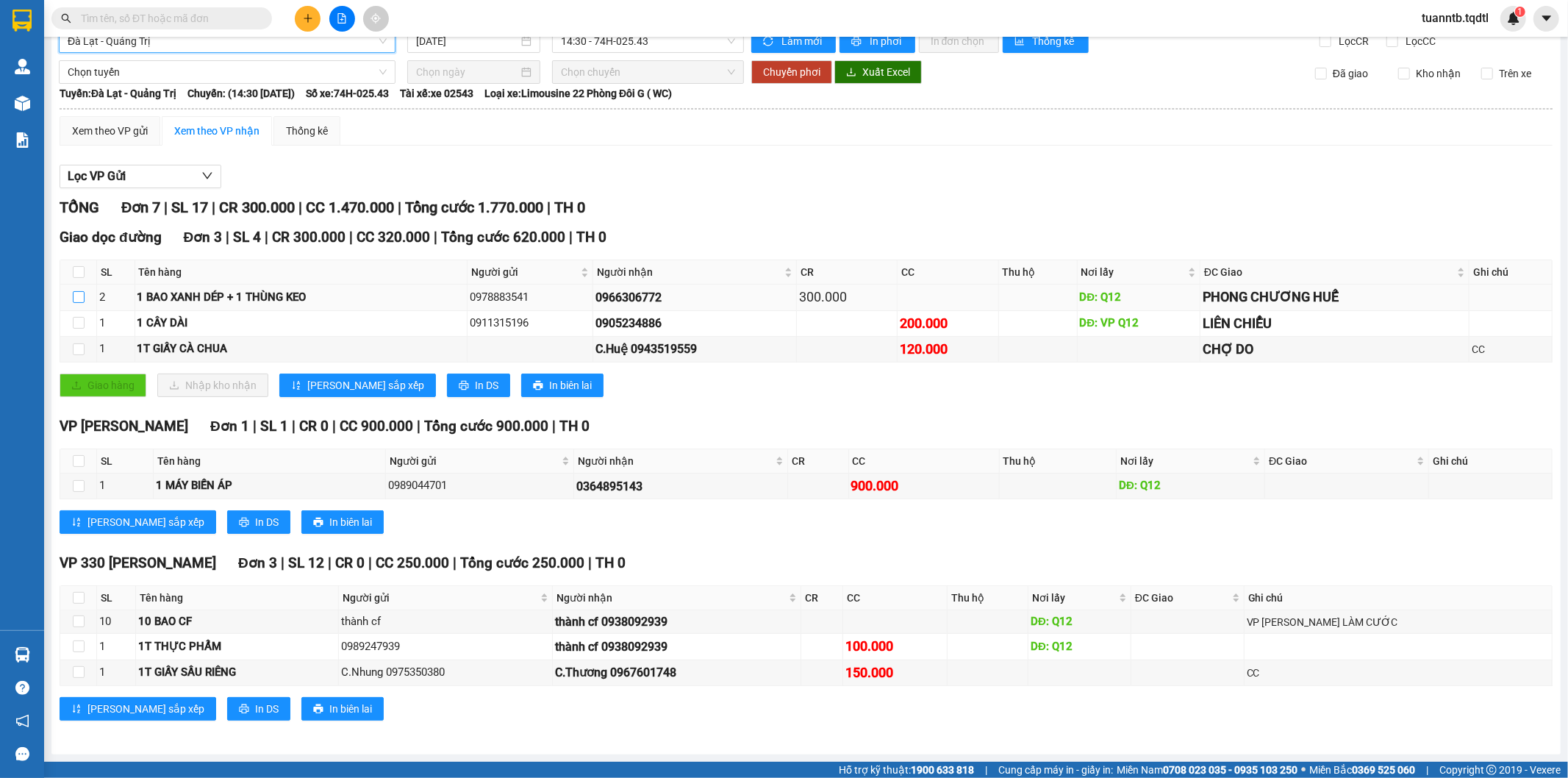
click at [78, 297] on input "checkbox" at bounding box center [79, 297] width 12 height 12
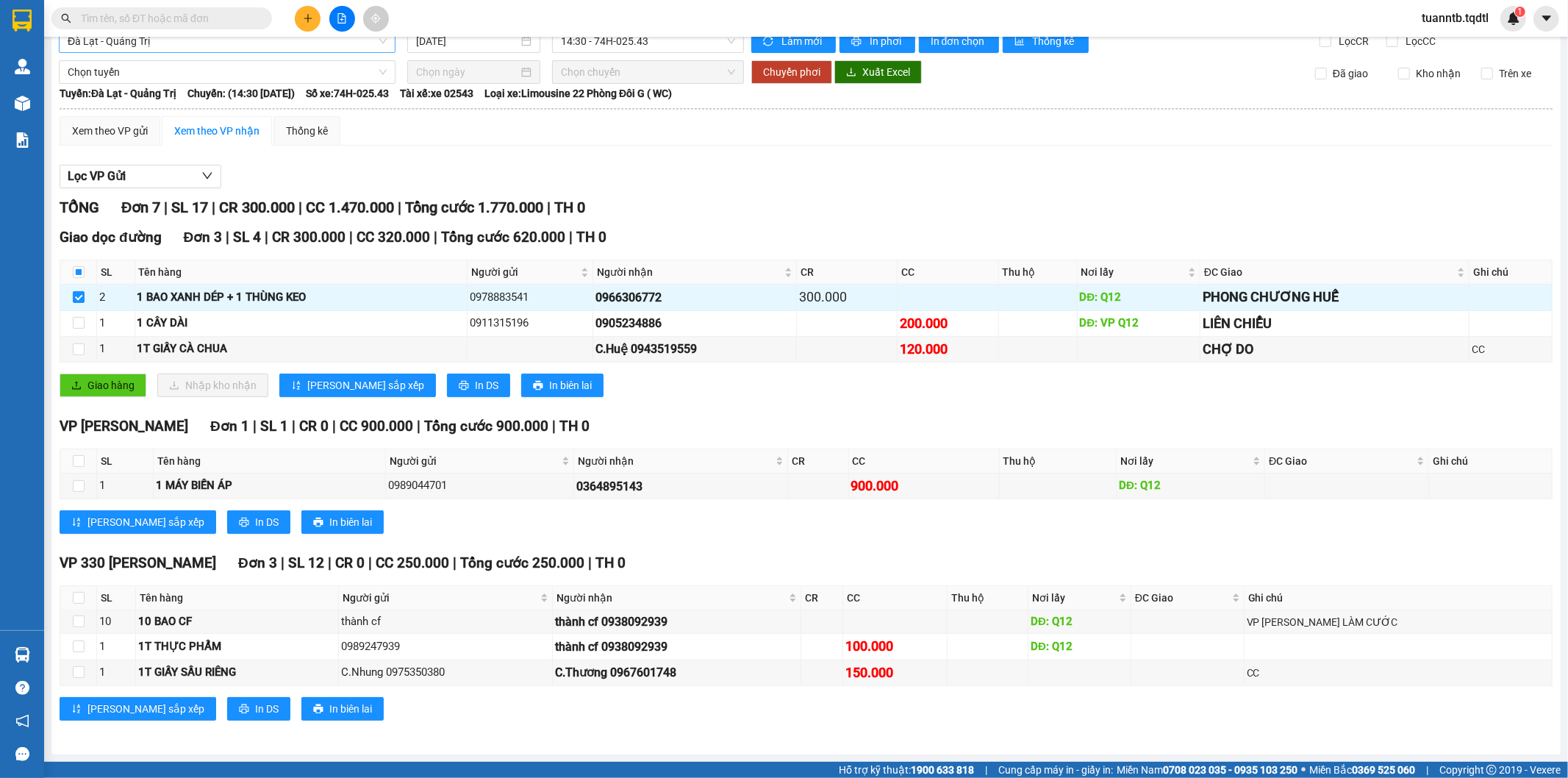
click at [70, 462] on th at bounding box center [79, 461] width 37 height 24
click at [73, 465] on input "checkbox" at bounding box center [79, 461] width 12 height 12
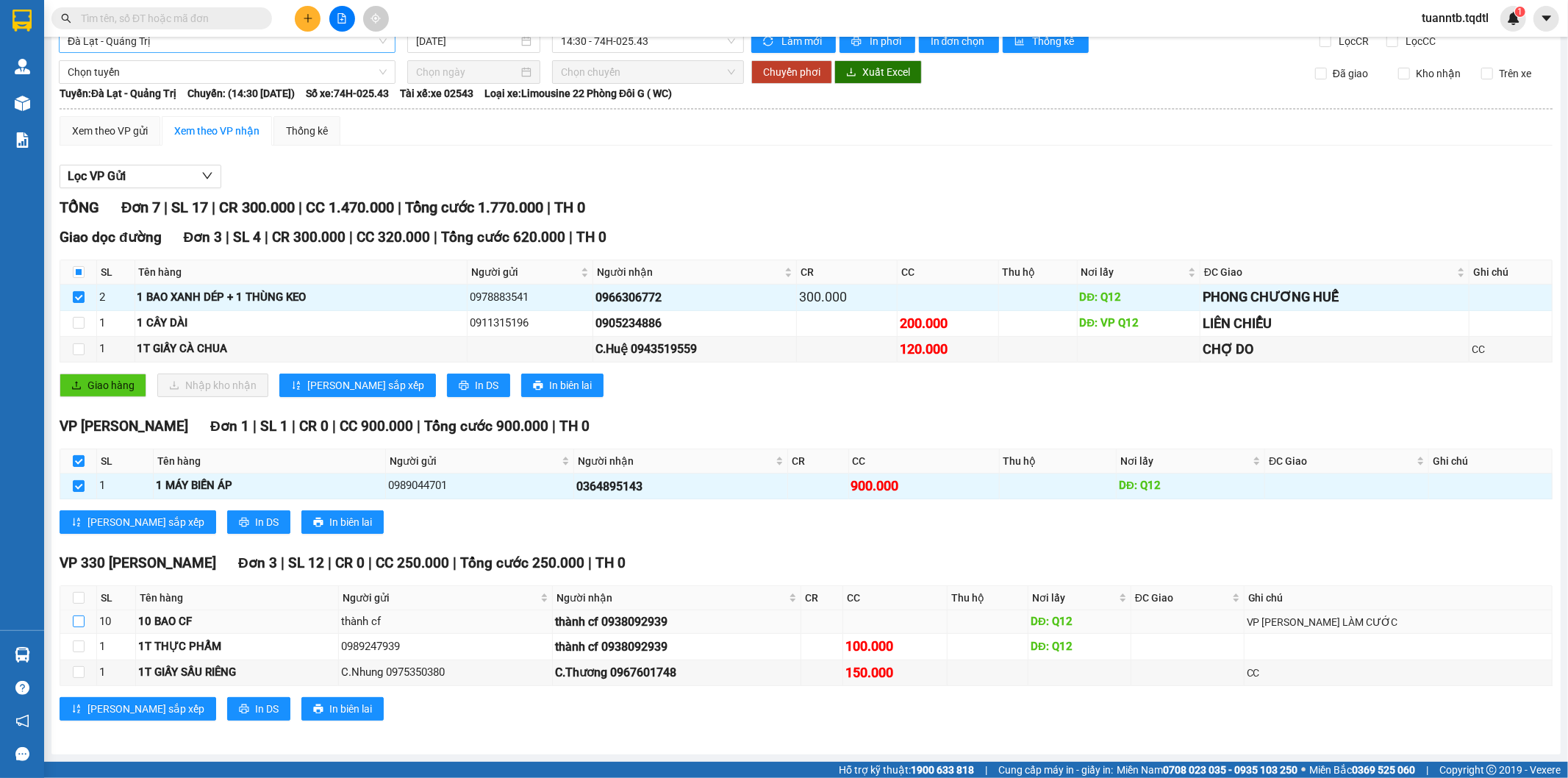
click at [77, 615] on input "checkbox" at bounding box center [79, 621] width 12 height 12
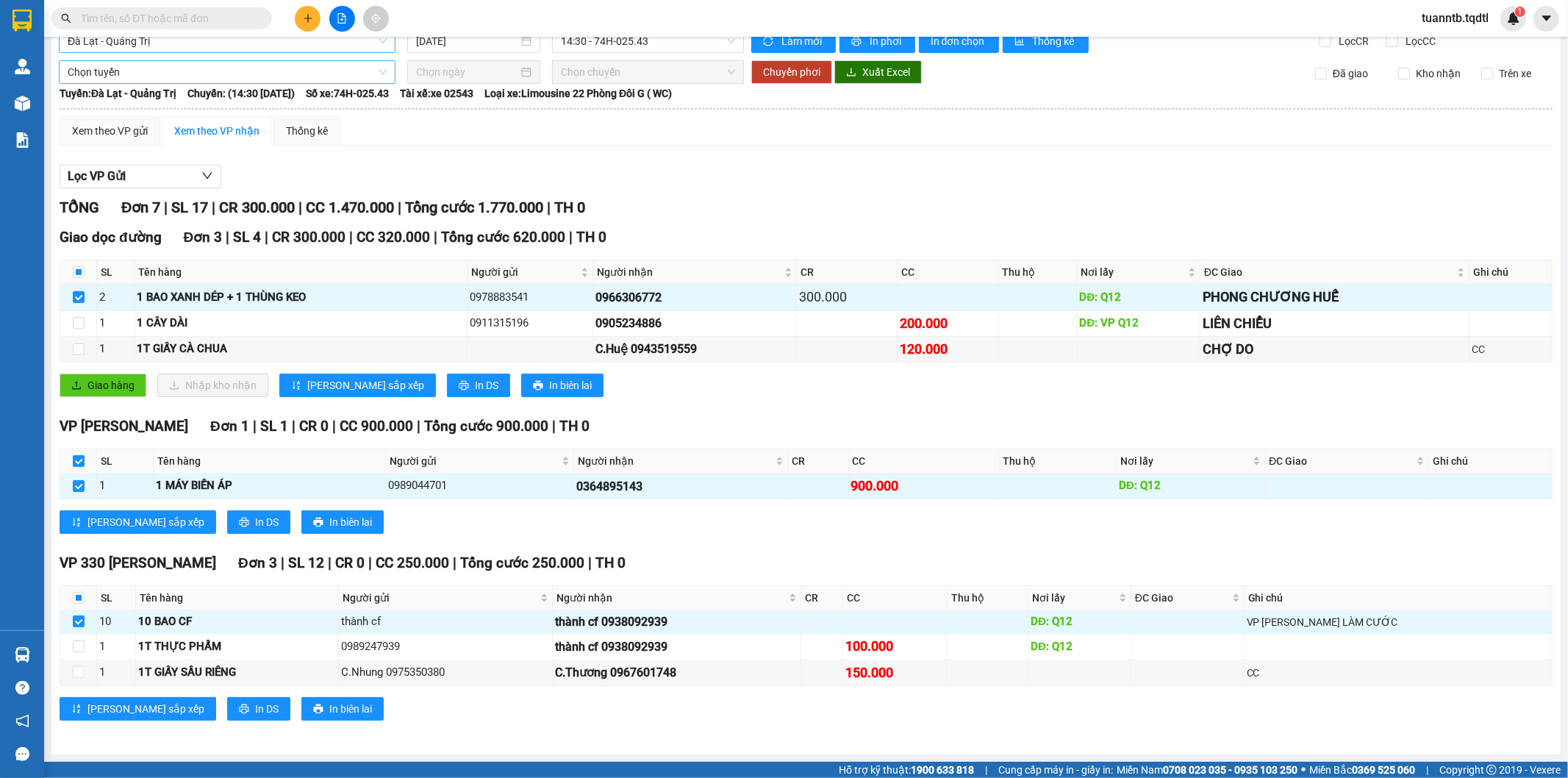
click at [239, 79] on span "Chọn tuyến" at bounding box center [226, 71] width 319 height 22
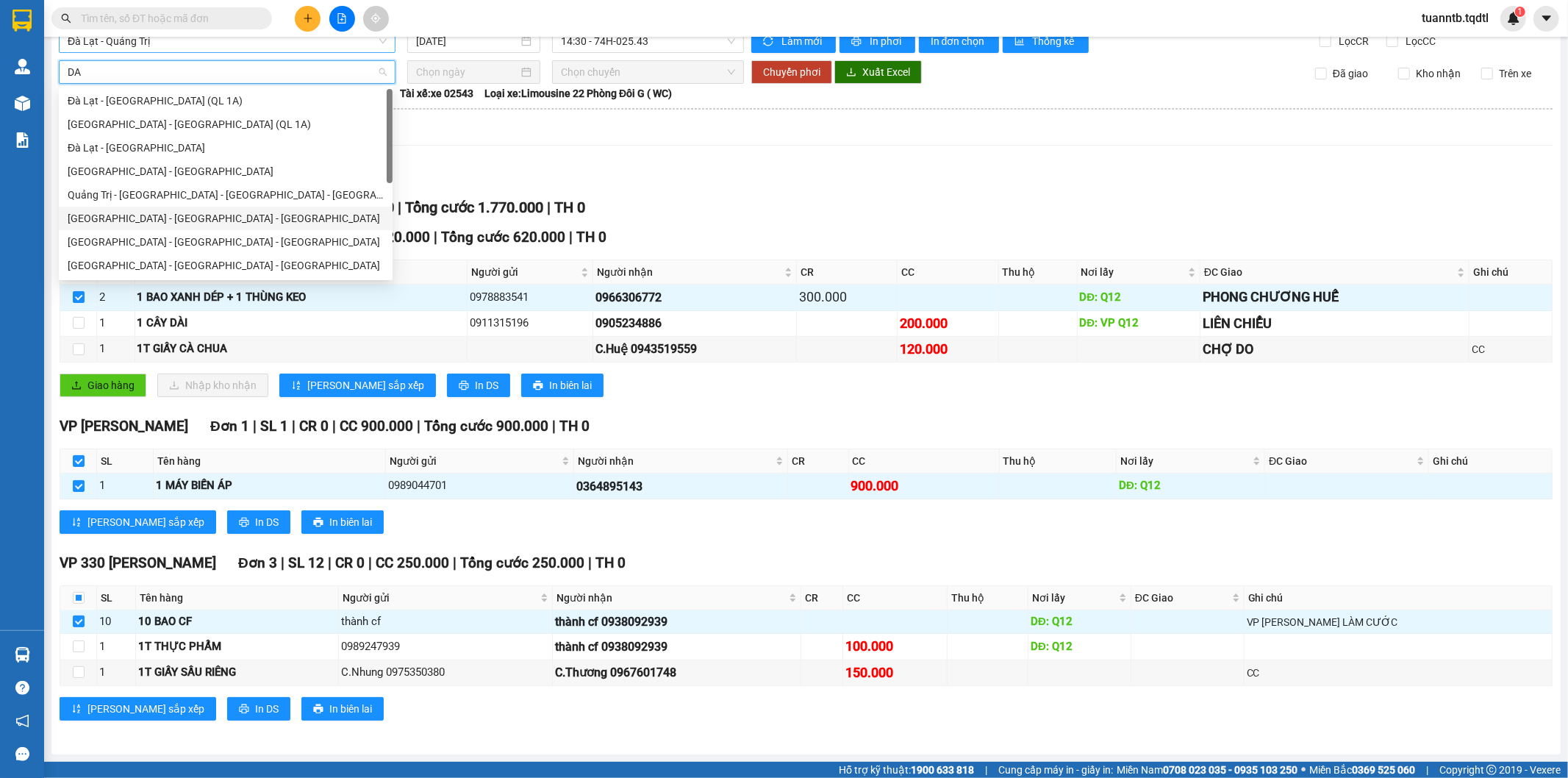
click at [153, 219] on div "[GEOGRAPHIC_DATA] - [GEOGRAPHIC_DATA] - [GEOGRAPHIC_DATA]" at bounding box center [225, 218] width 316 height 16
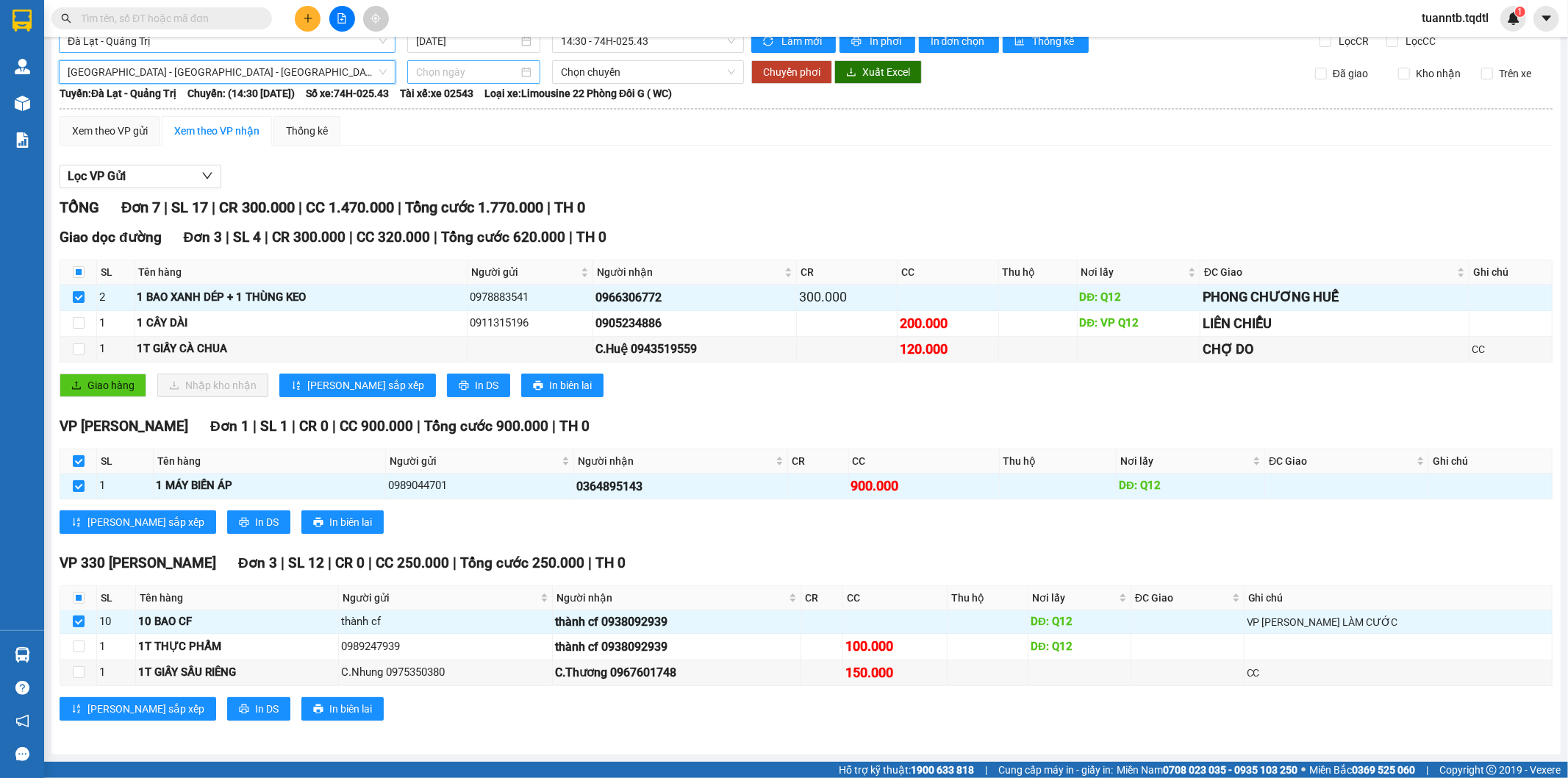
click at [450, 70] on input at bounding box center [467, 71] width 102 height 16
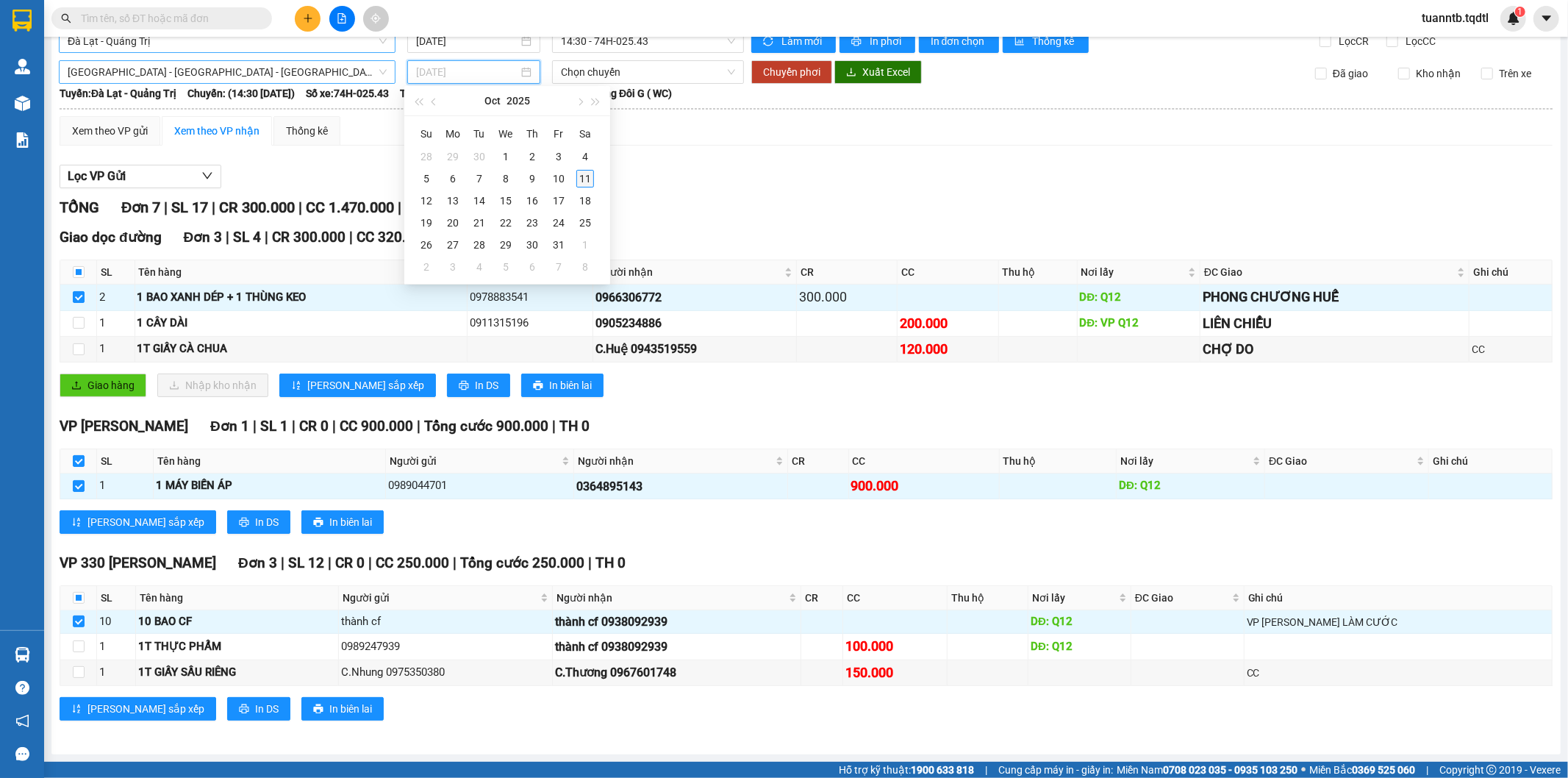
click at [581, 181] on div "11" at bounding box center [585, 178] width 17 height 17
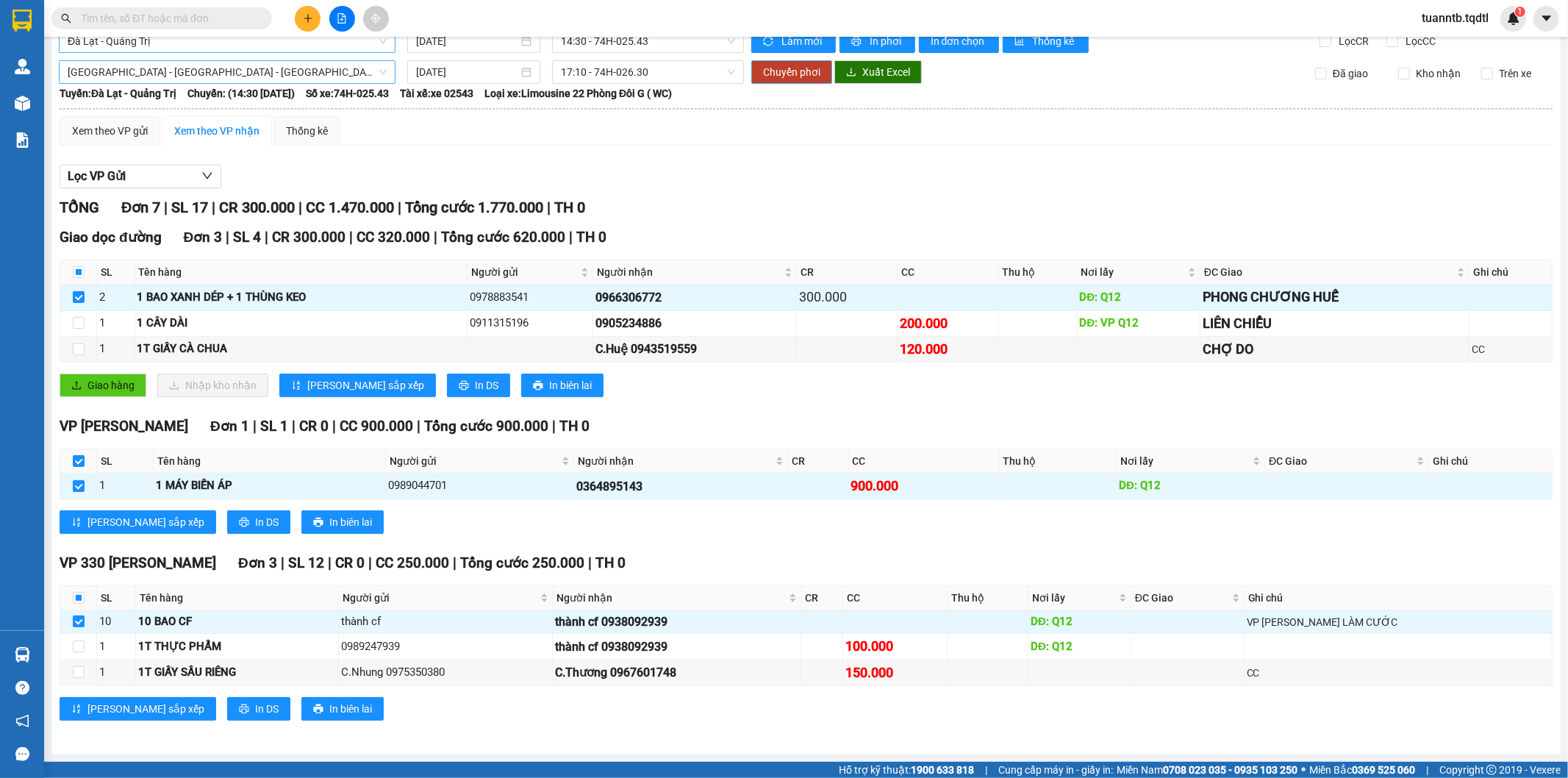
click at [791, 72] on span "Chuyển phơi" at bounding box center [792, 71] width 58 height 16
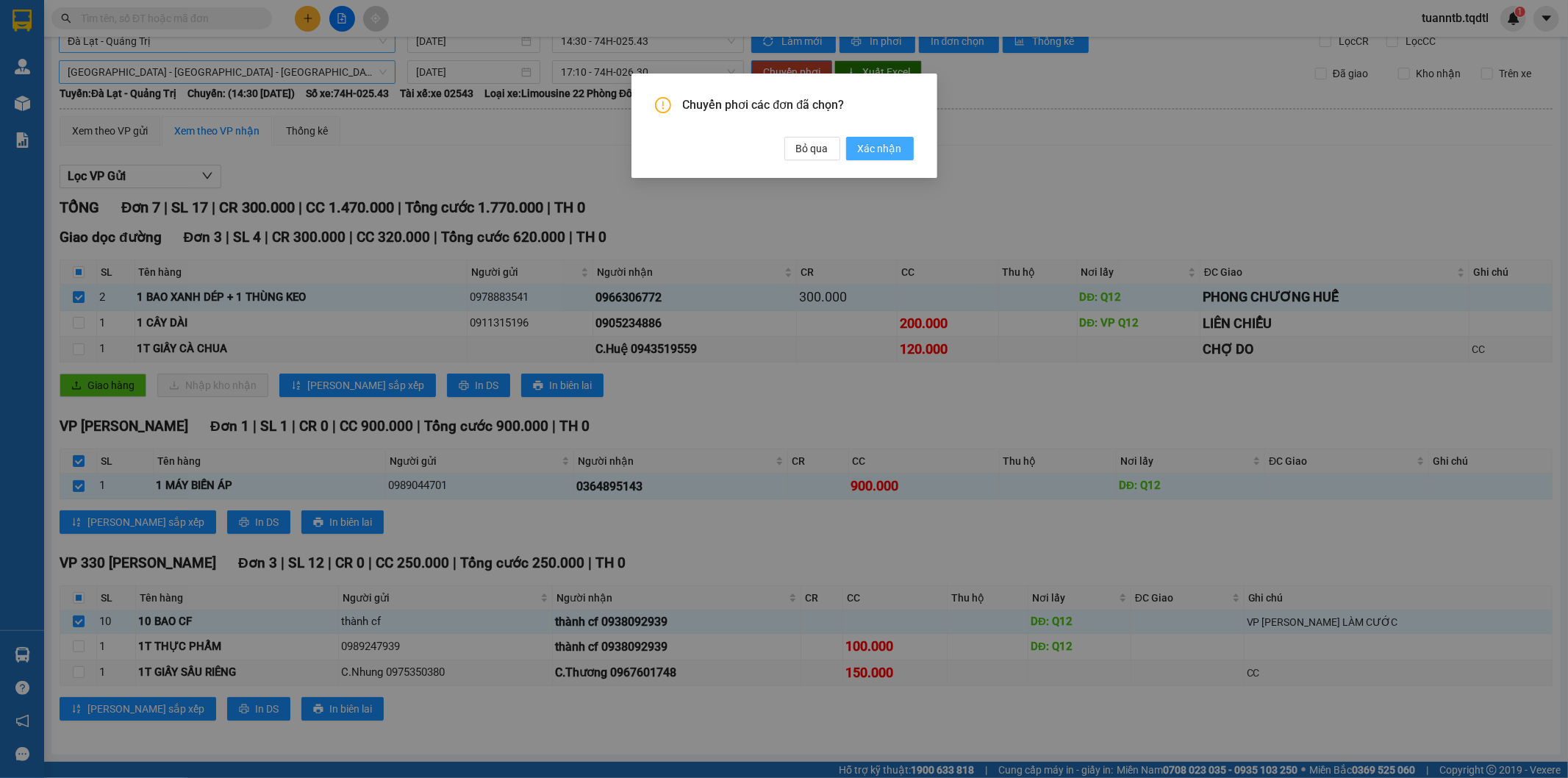
click at [892, 142] on span "Xác nhận" at bounding box center [880, 148] width 44 height 16
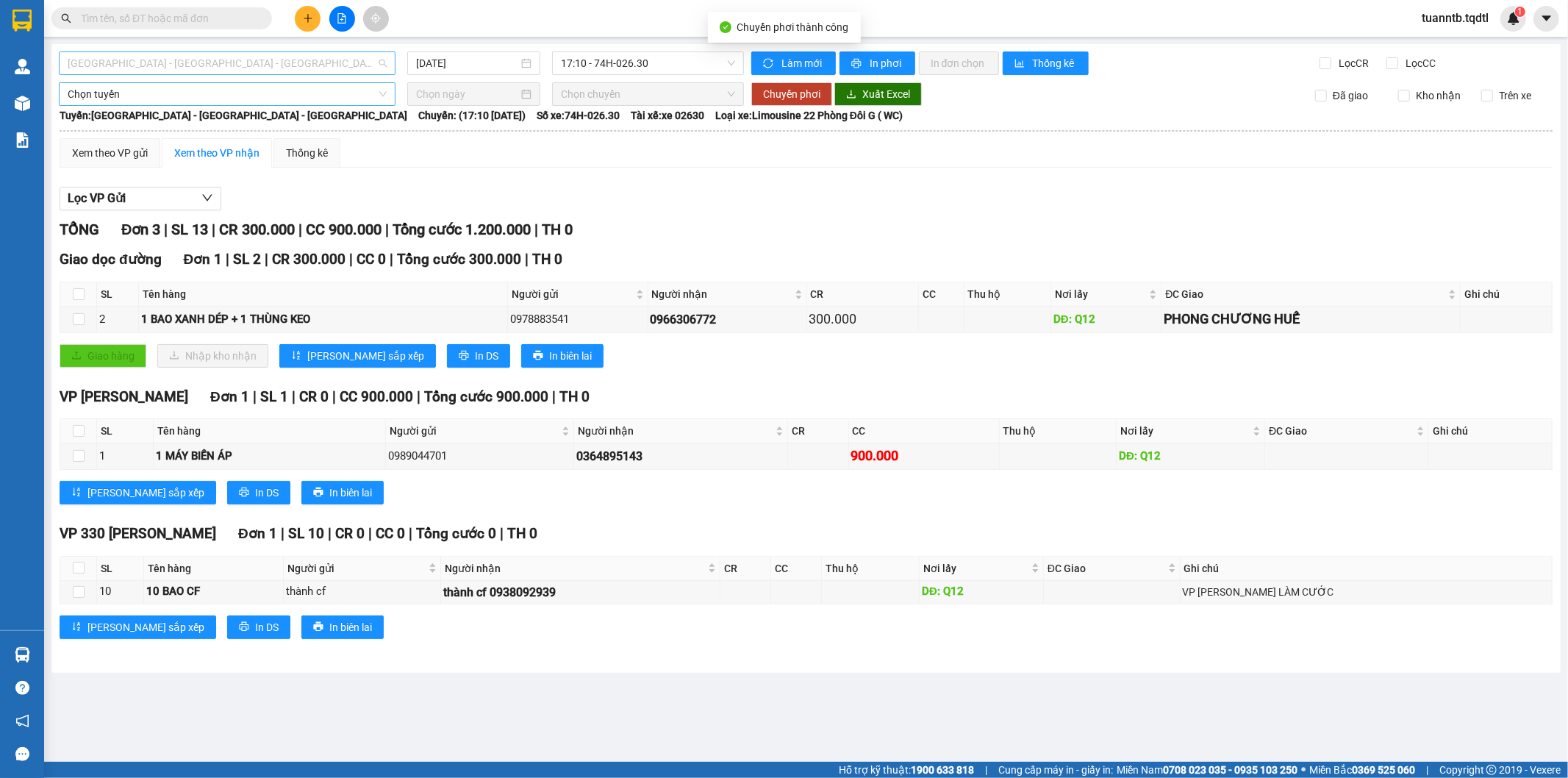
click at [282, 61] on span "[GEOGRAPHIC_DATA] - [GEOGRAPHIC_DATA] - [GEOGRAPHIC_DATA]" at bounding box center [226, 63] width 319 height 22
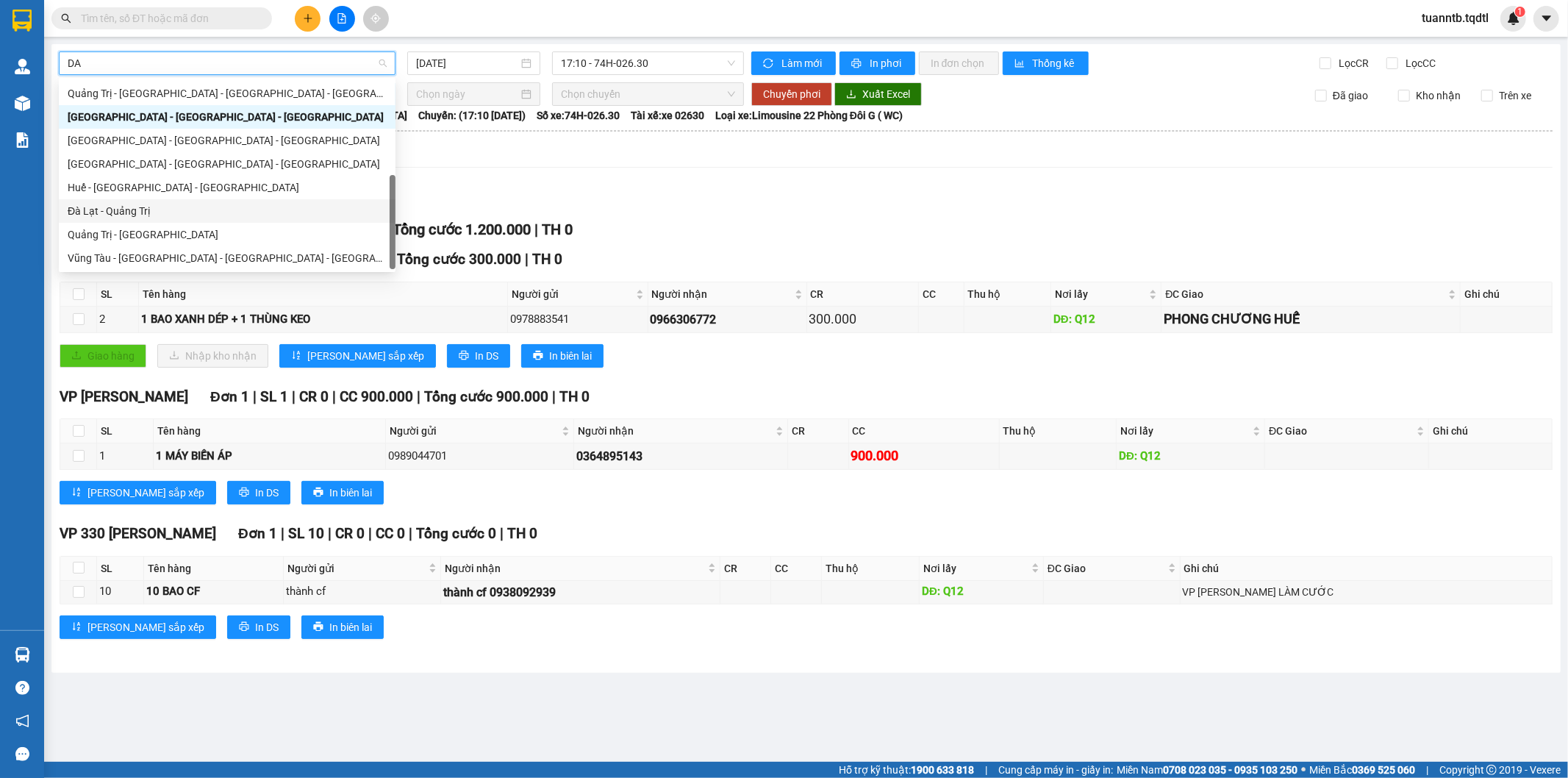
click at [142, 213] on div "Đà Lạt - Quảng Trị" at bounding box center [226, 211] width 319 height 16
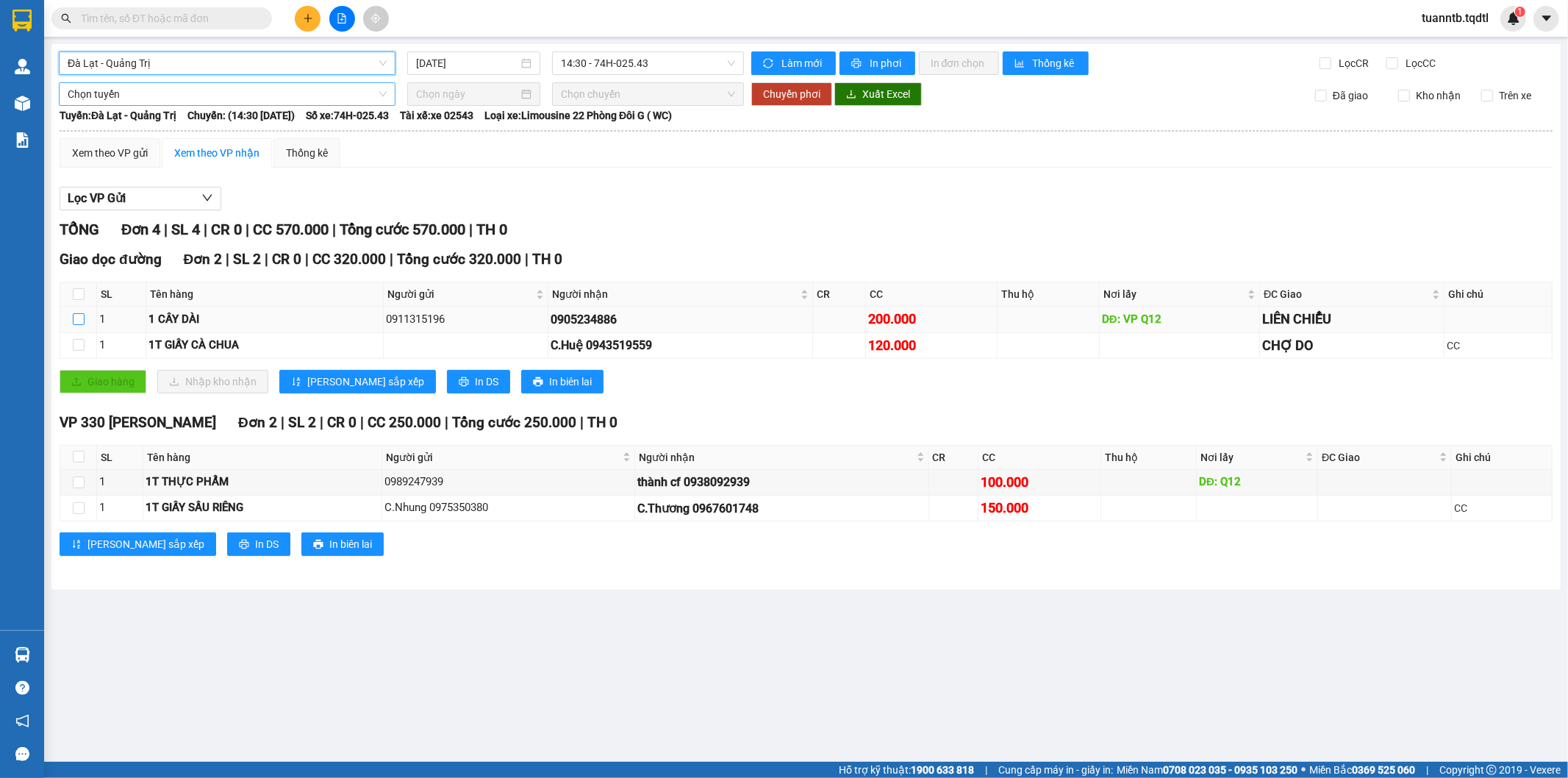
click at [75, 321] on input "checkbox" at bounding box center [79, 319] width 12 height 12
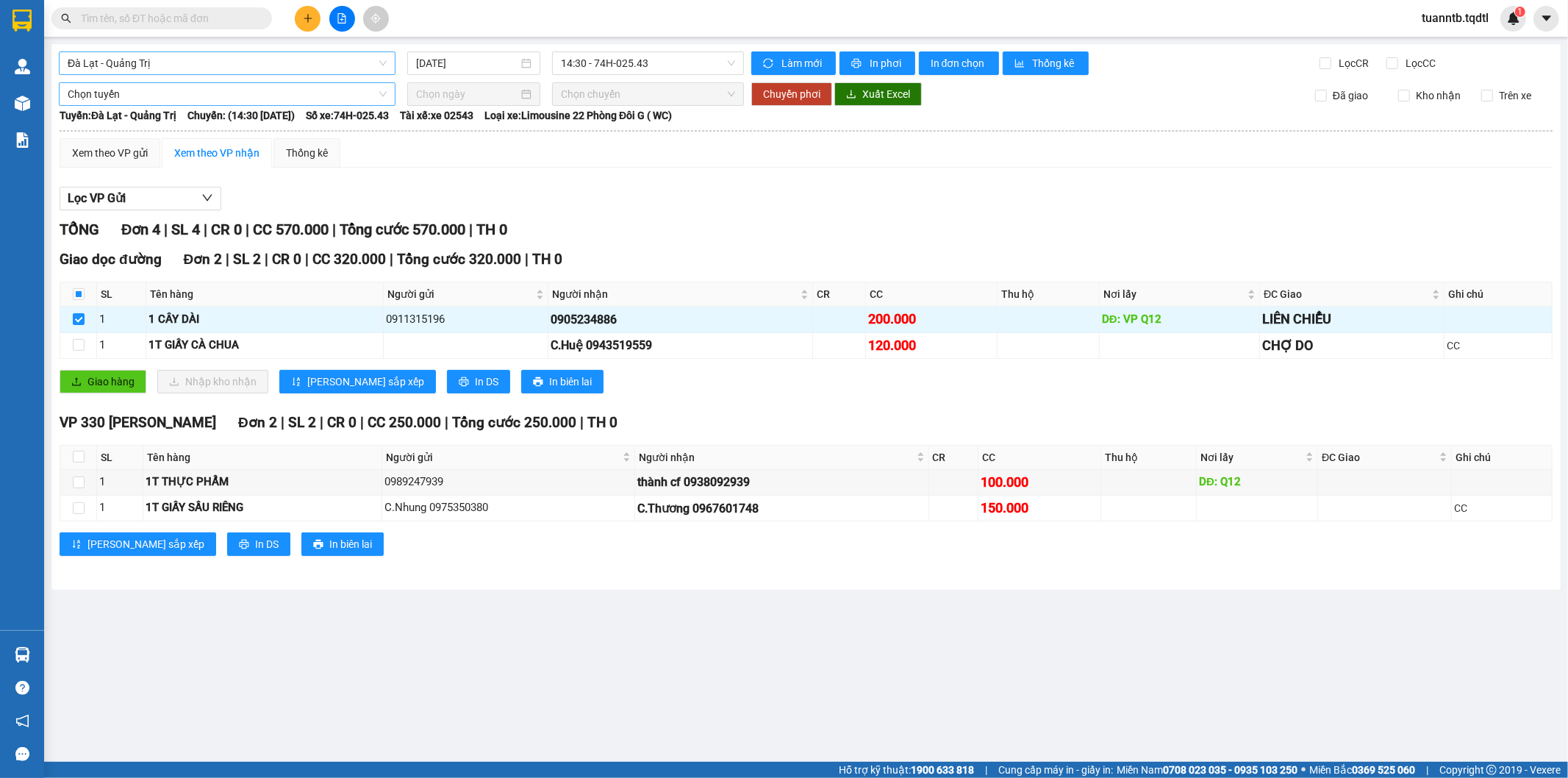
click at [131, 101] on span "Chọn tuyến" at bounding box center [226, 93] width 319 height 22
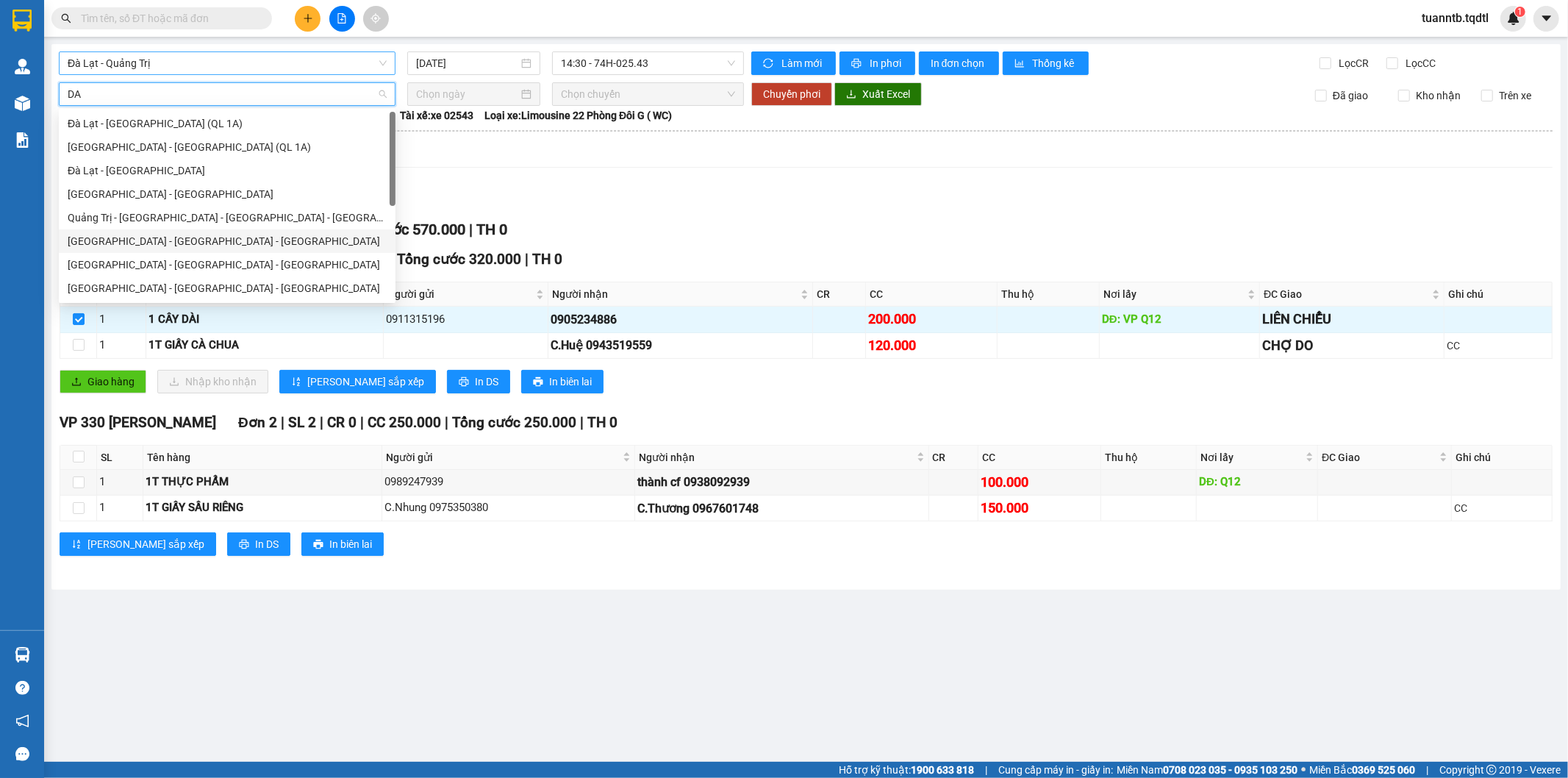
click at [157, 233] on div "[GEOGRAPHIC_DATA] - [GEOGRAPHIC_DATA] - [GEOGRAPHIC_DATA]" at bounding box center [226, 241] width 319 height 16
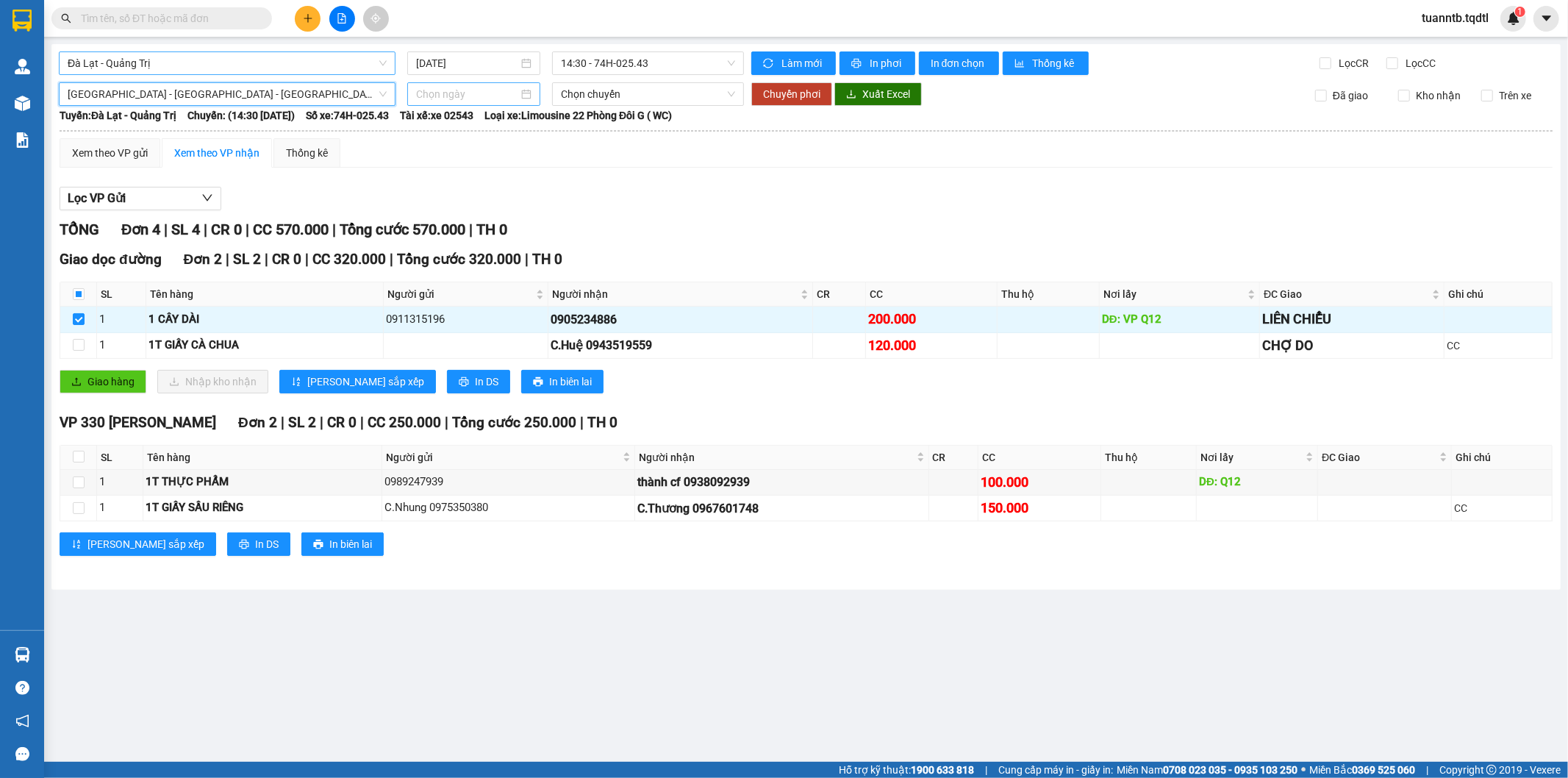
click at [500, 103] on div at bounding box center [474, 94] width 133 height 23
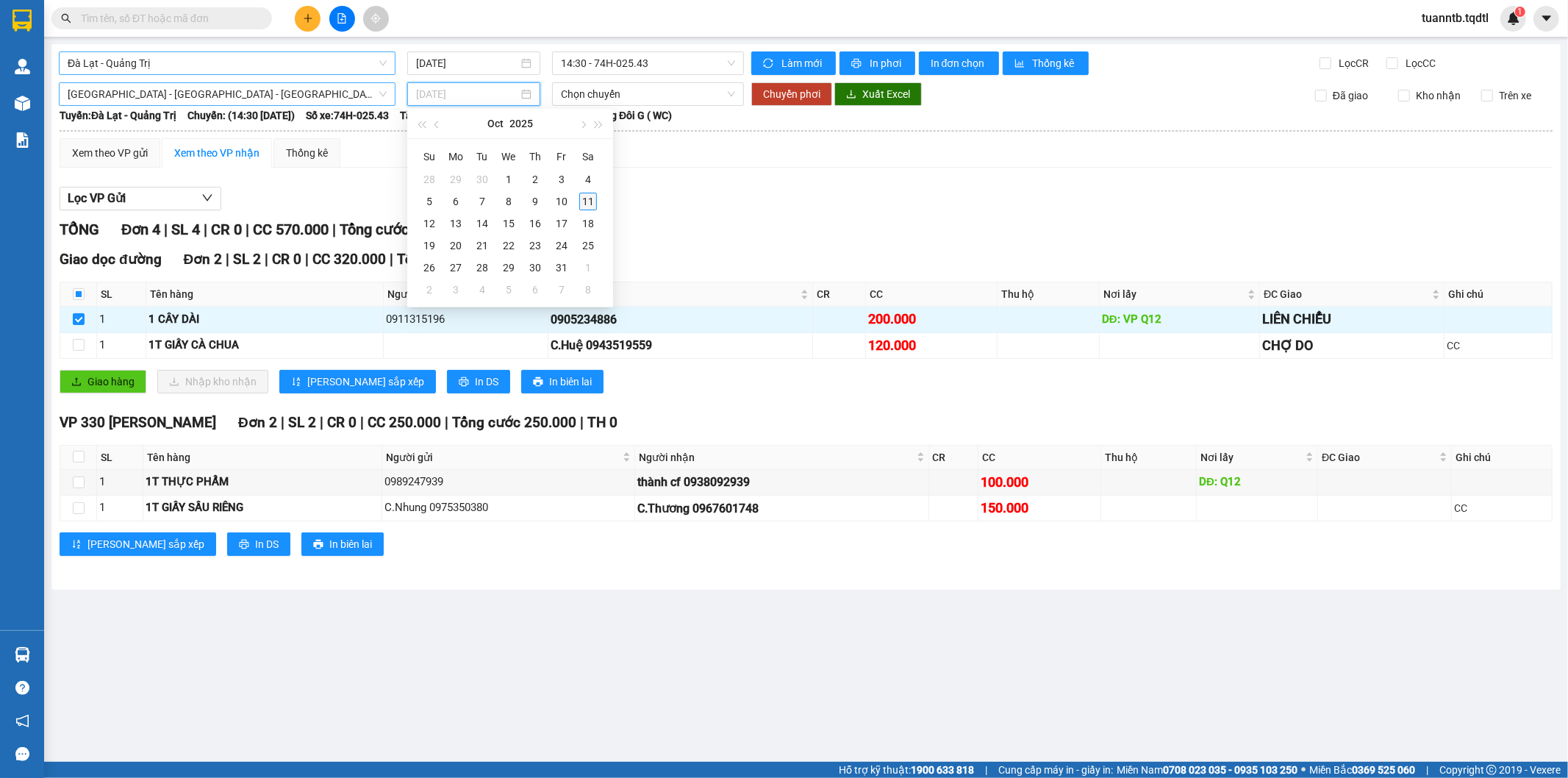
click at [588, 203] on div "11" at bounding box center [588, 201] width 17 height 17
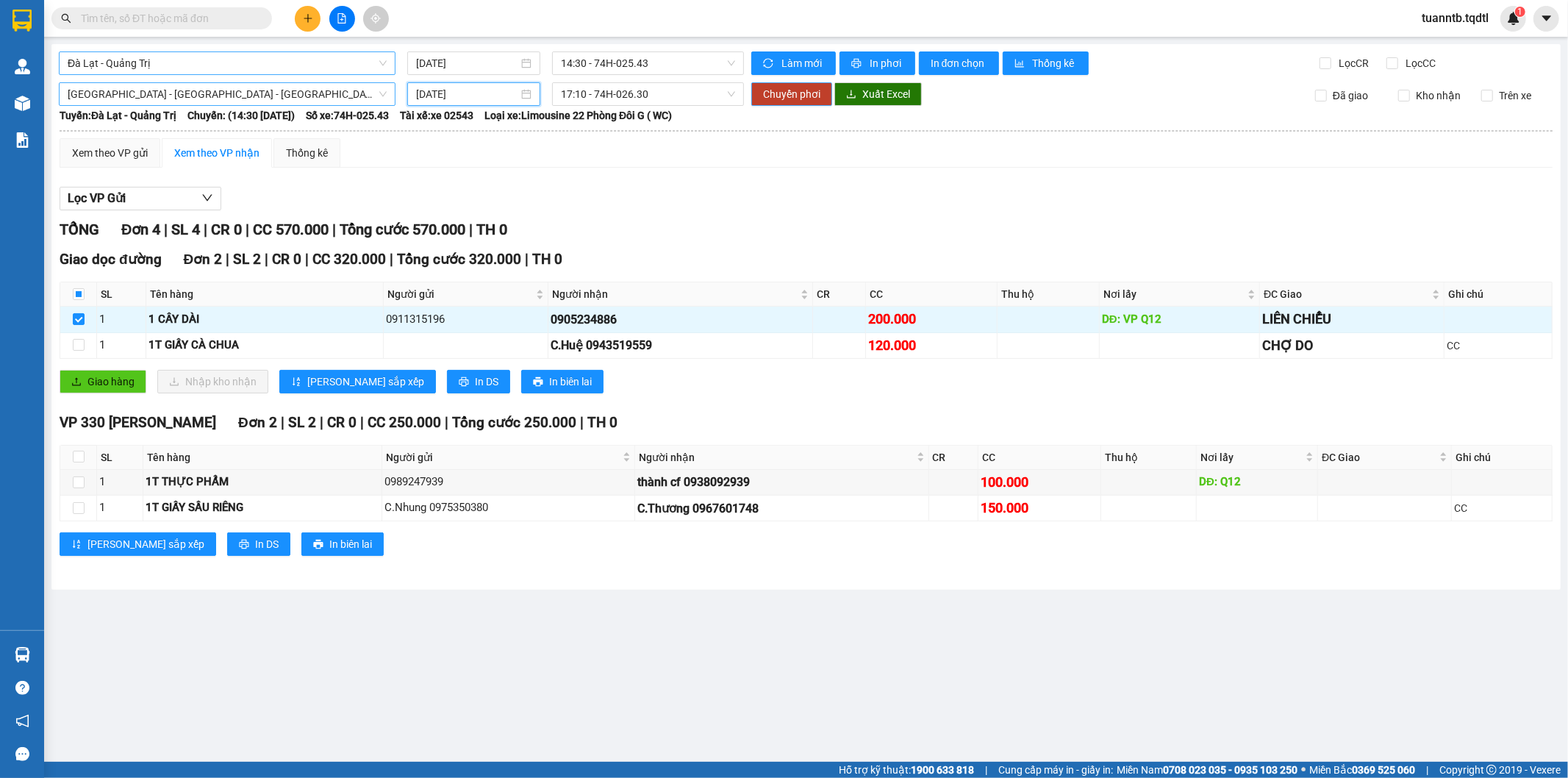
click at [800, 98] on span "Chuyển phơi" at bounding box center [792, 93] width 58 height 16
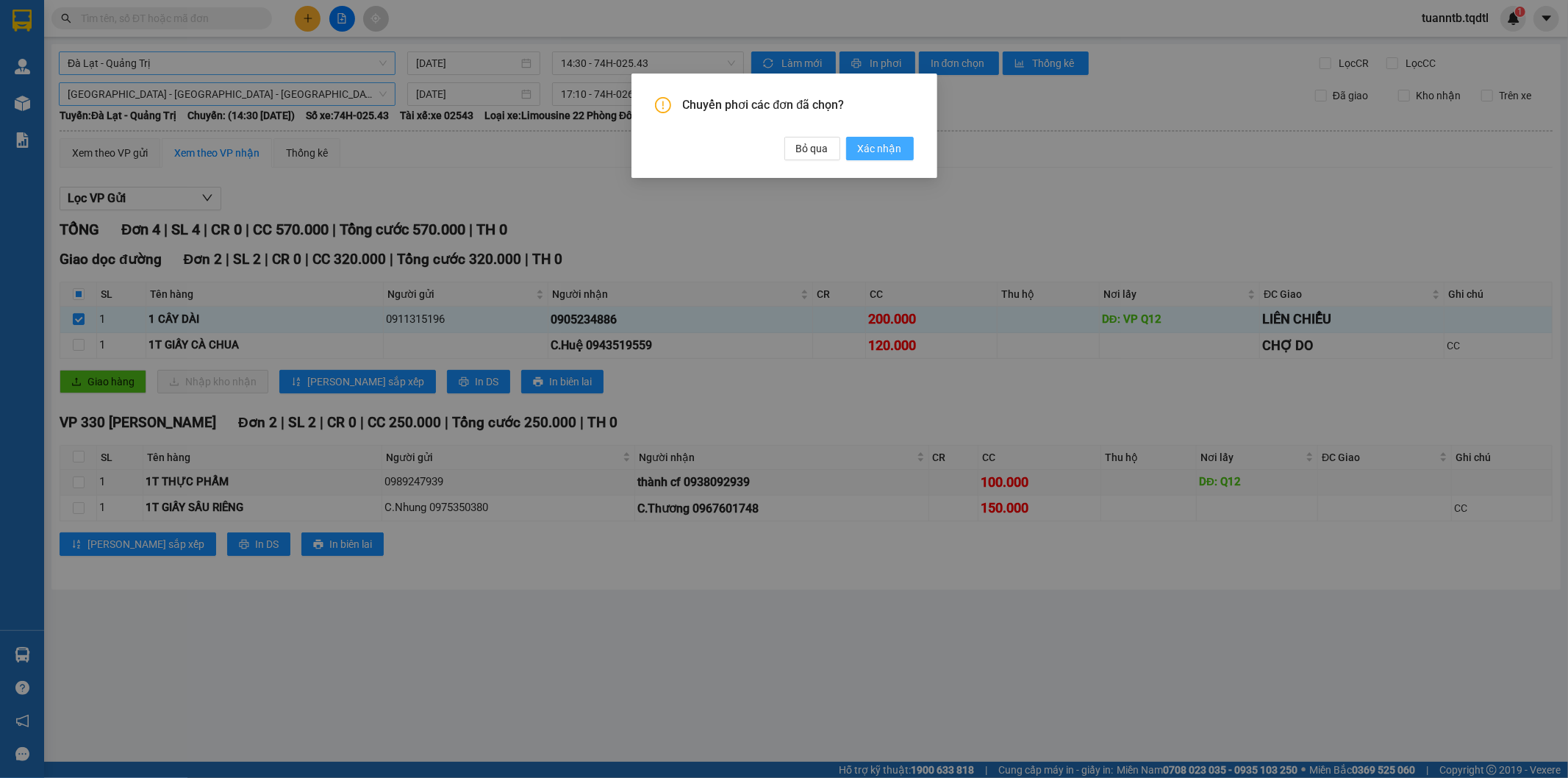
click at [891, 147] on span "Xác nhận" at bounding box center [880, 148] width 44 height 16
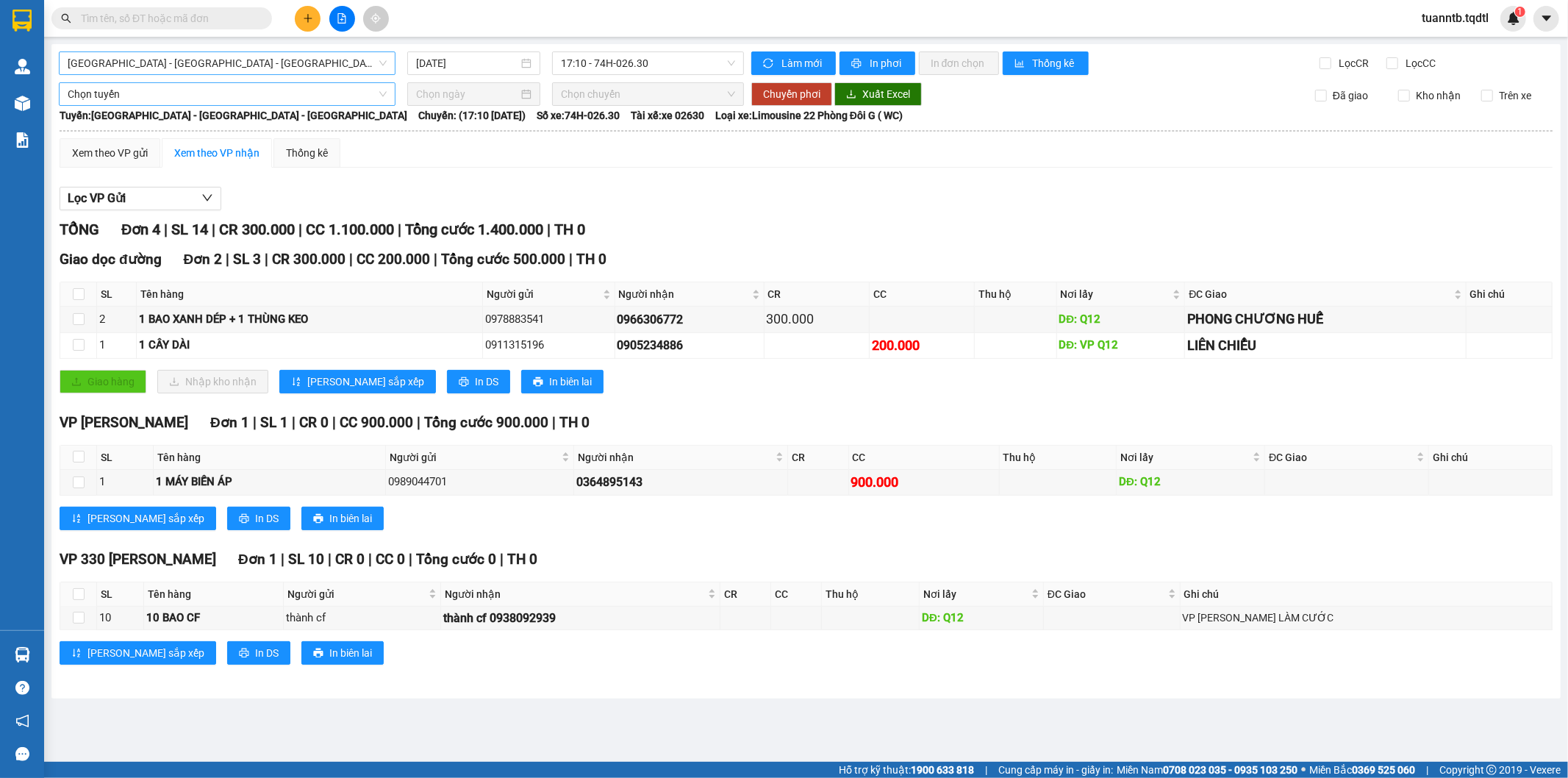
click at [325, 68] on span "[GEOGRAPHIC_DATA] - [GEOGRAPHIC_DATA] - [GEOGRAPHIC_DATA]" at bounding box center [226, 63] width 319 height 22
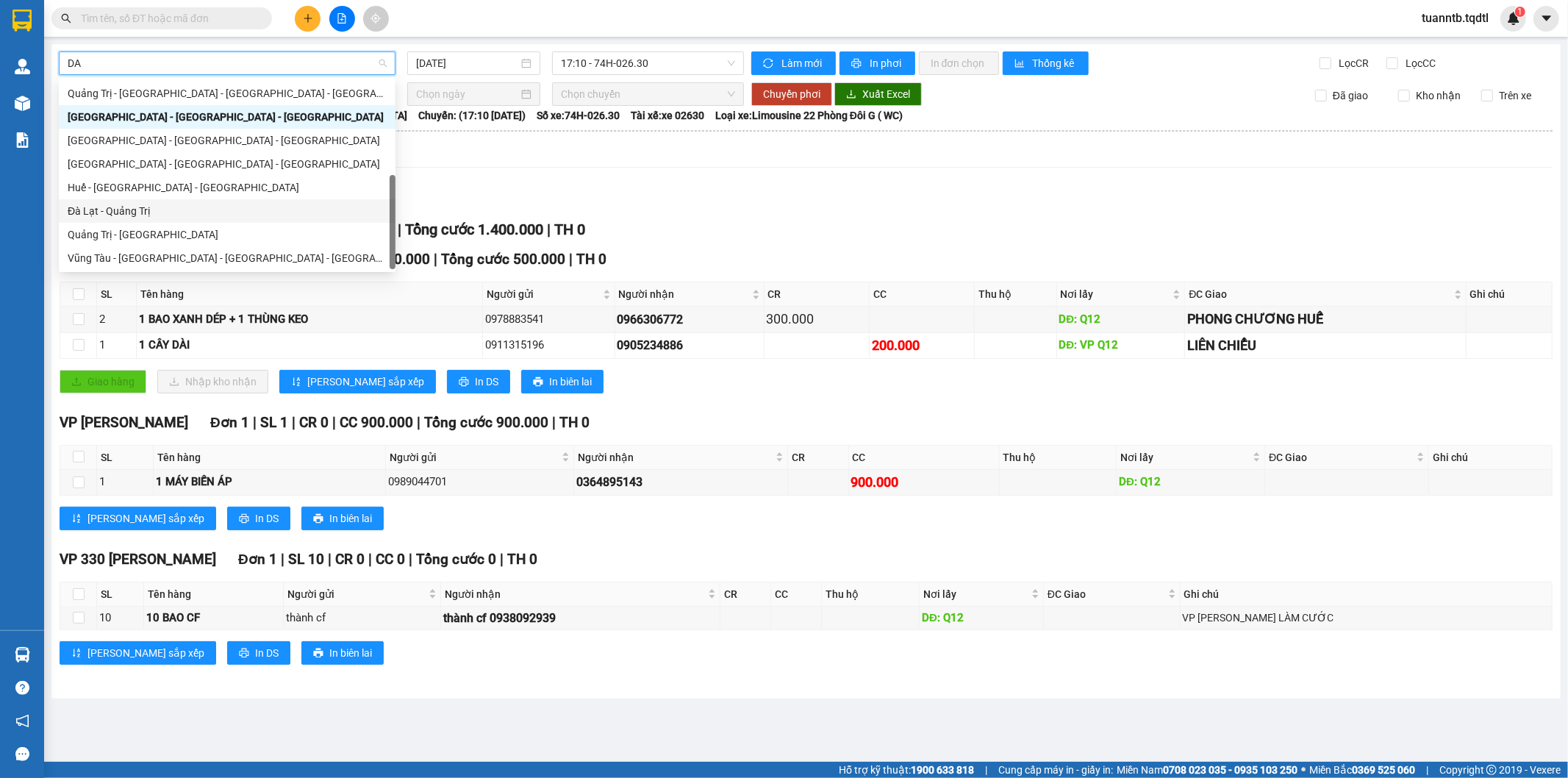
click at [149, 216] on div "Đà Lạt - Quảng Trị" at bounding box center [226, 211] width 319 height 16
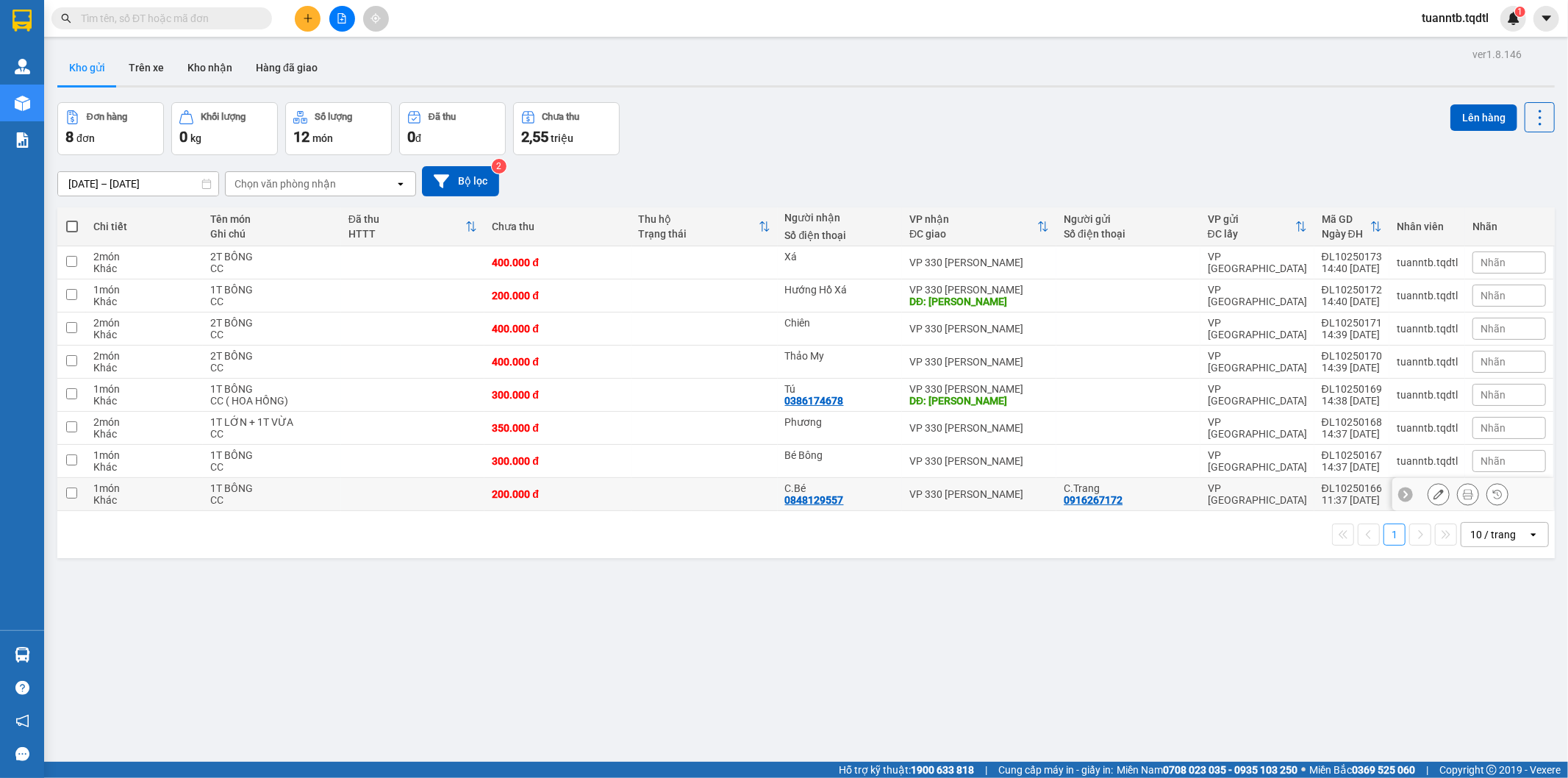
click at [69, 494] on input "checkbox" at bounding box center [71, 492] width 11 height 11
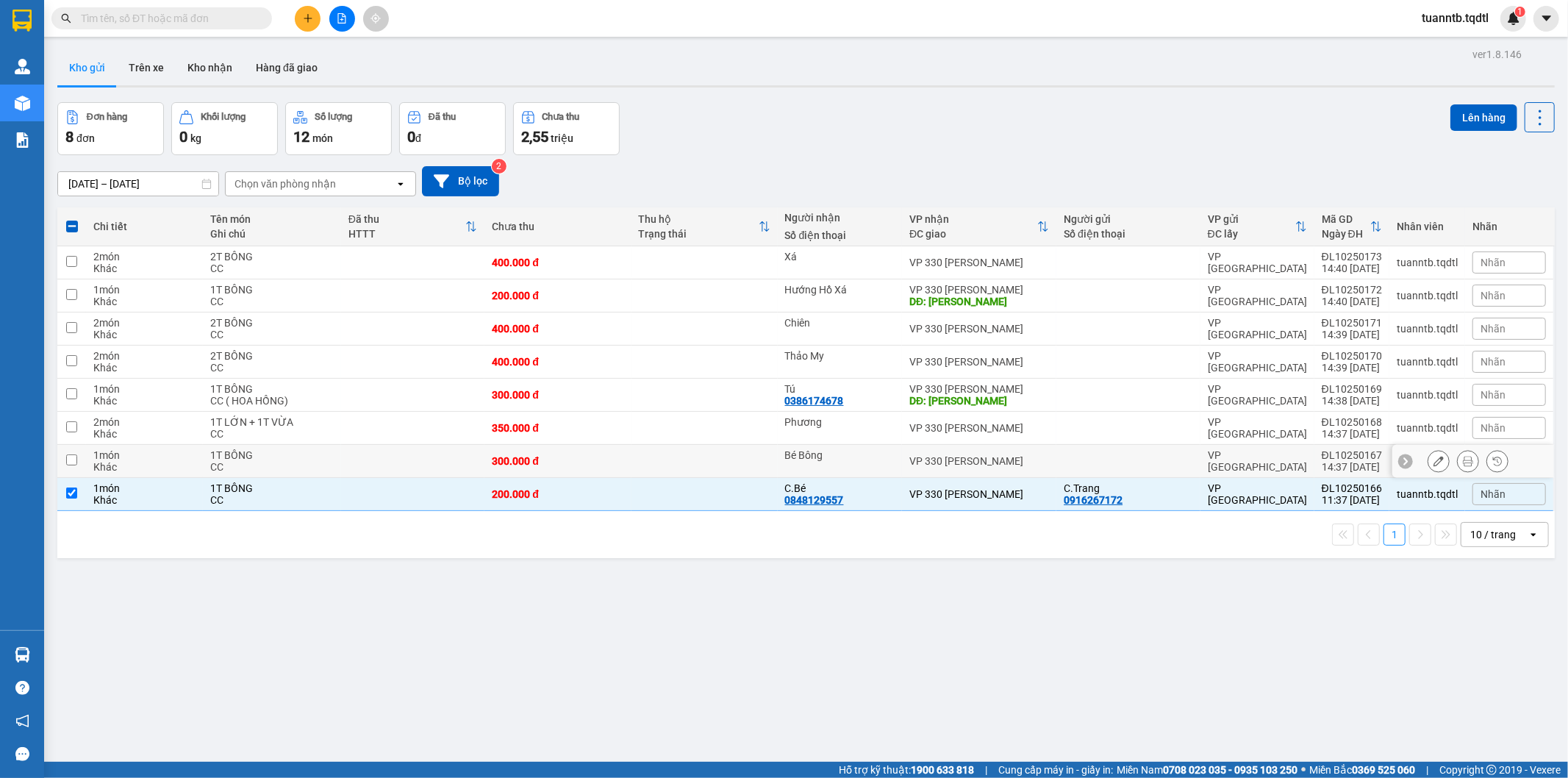
click at [69, 471] on td at bounding box center [72, 461] width 29 height 33
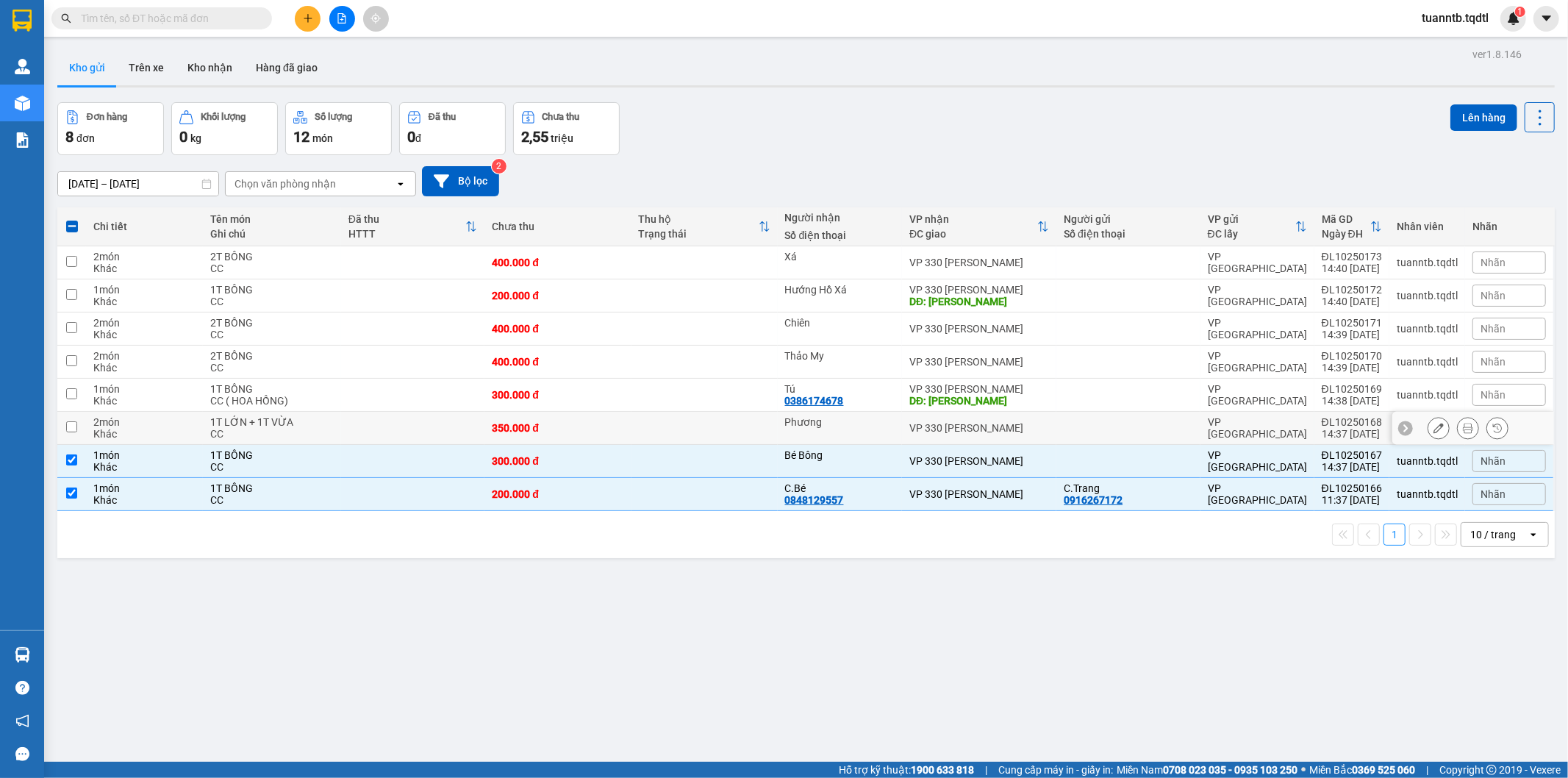
click at [75, 434] on td at bounding box center [72, 428] width 29 height 33
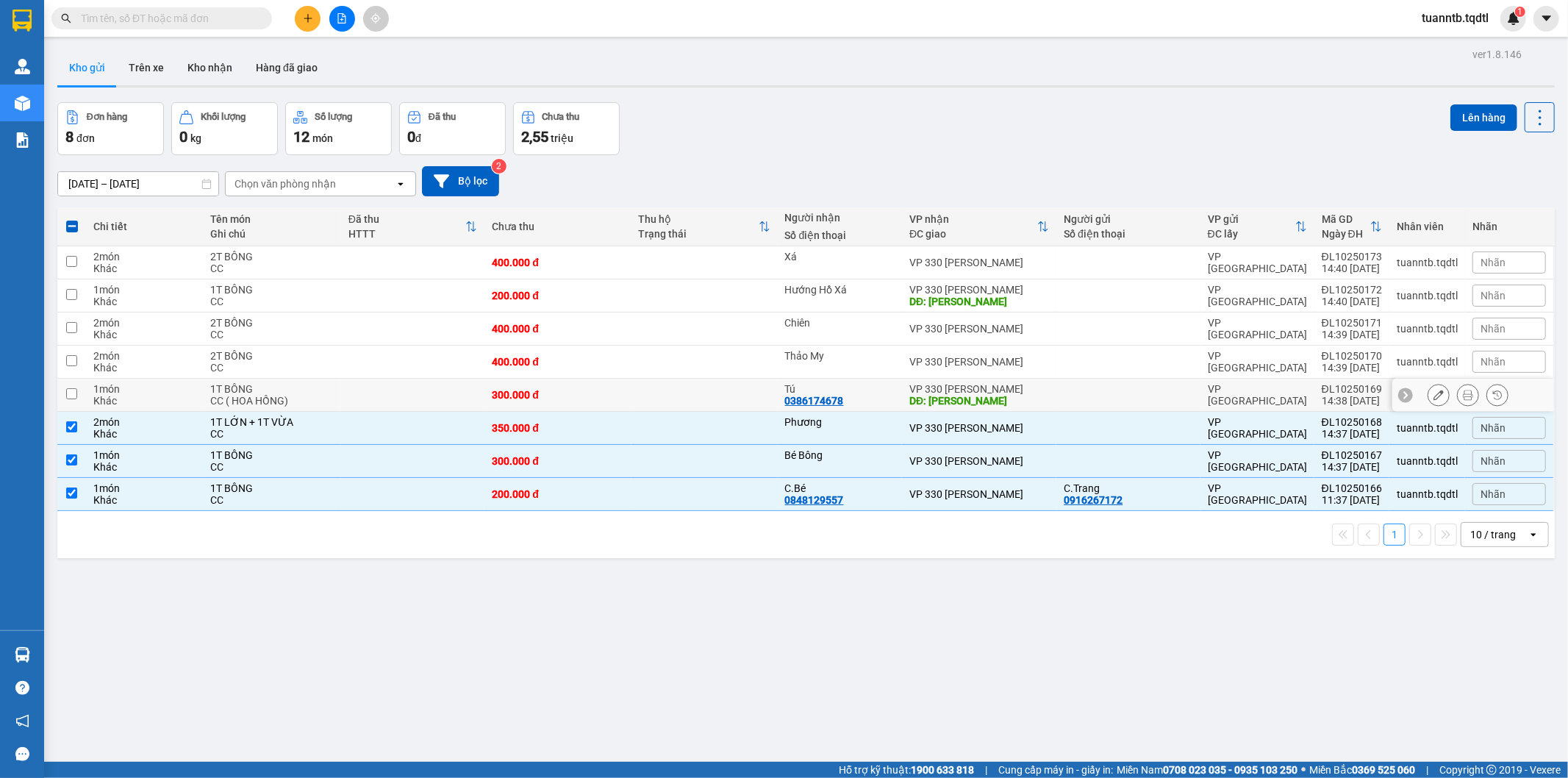
click at [75, 399] on input "checkbox" at bounding box center [71, 393] width 11 height 11
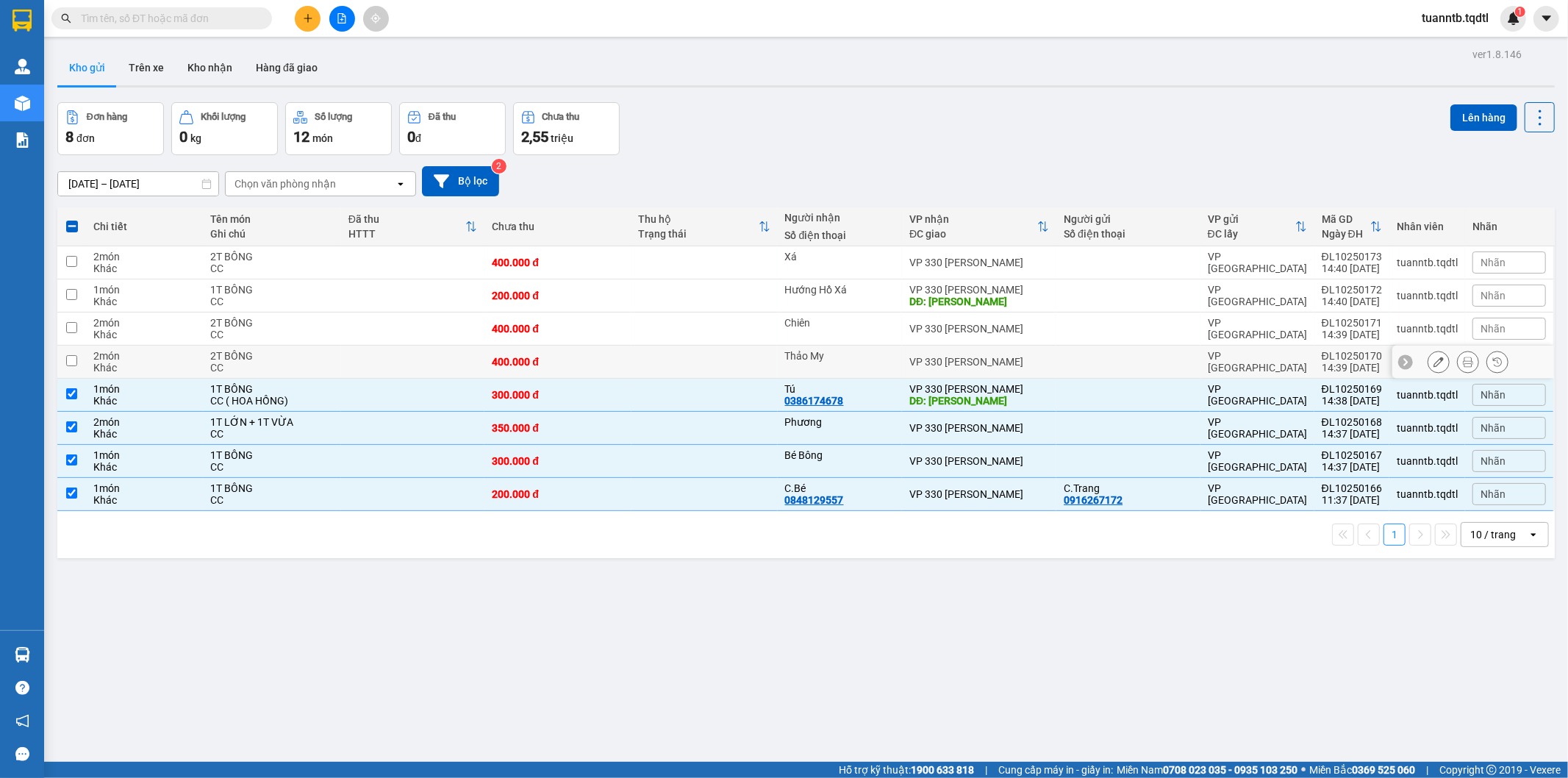
click at [72, 369] on td at bounding box center [72, 362] width 29 height 33
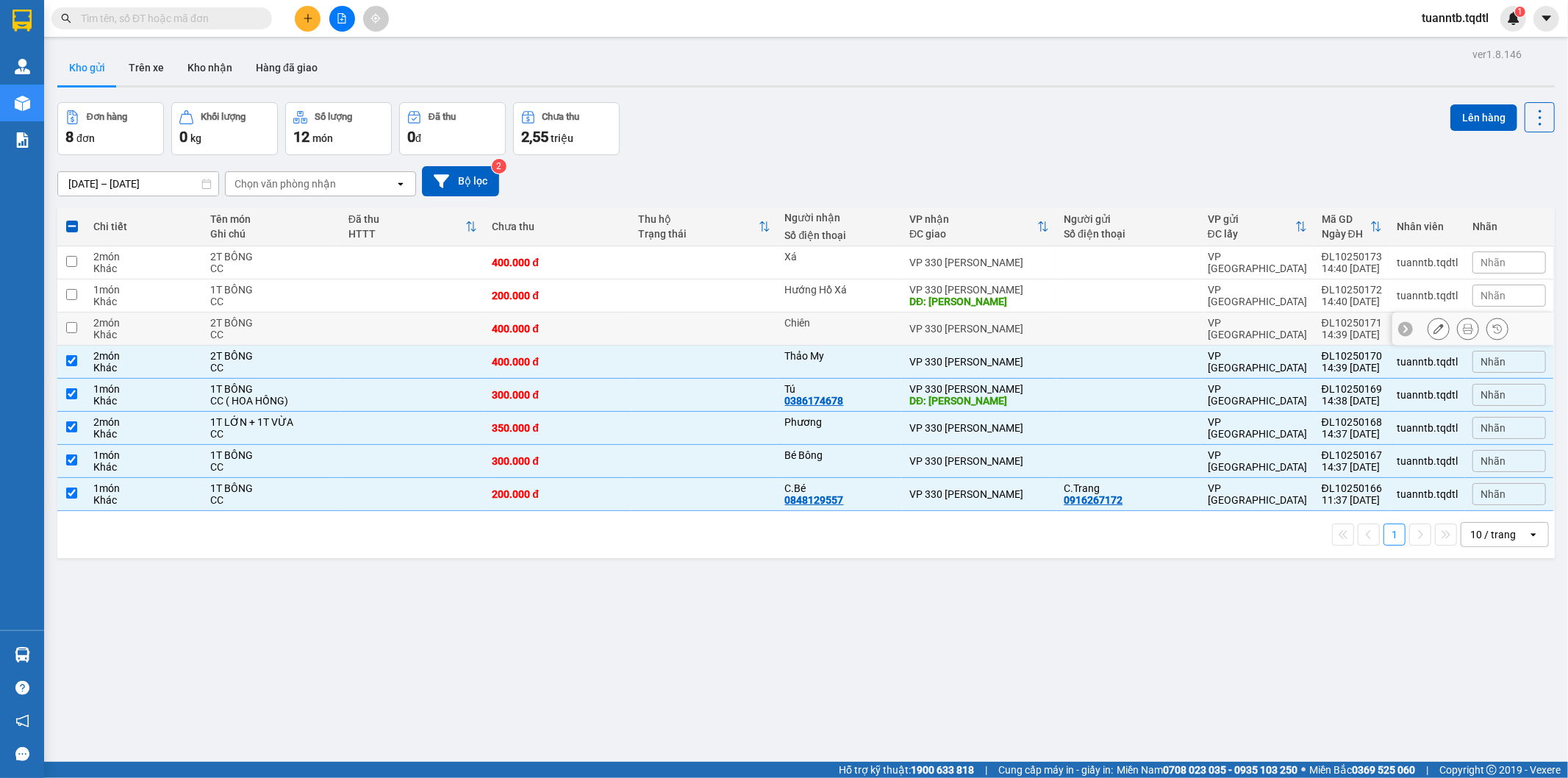
click at [60, 326] on td at bounding box center [72, 329] width 29 height 33
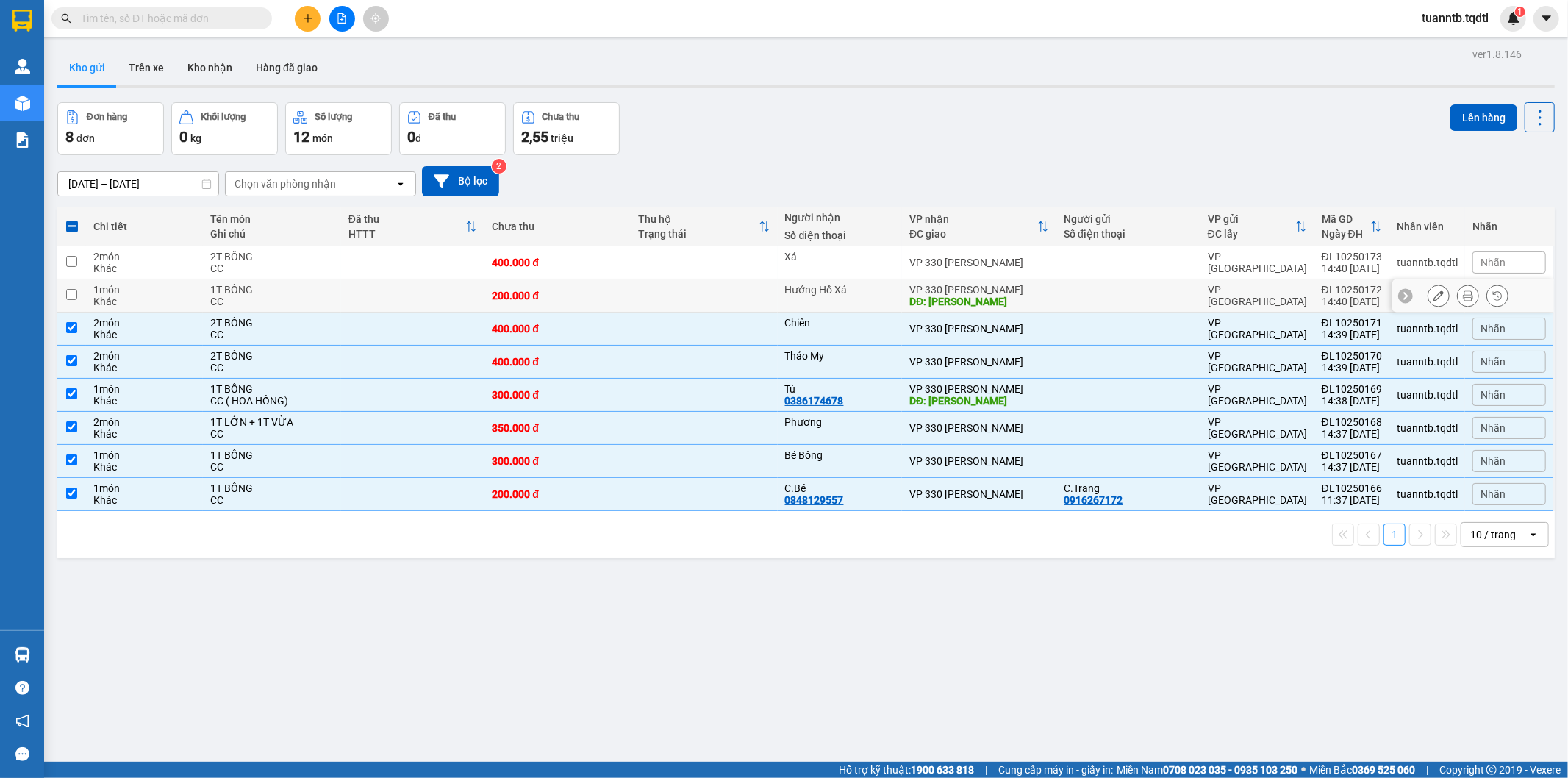
click at [73, 297] on input "checkbox" at bounding box center [71, 294] width 11 height 11
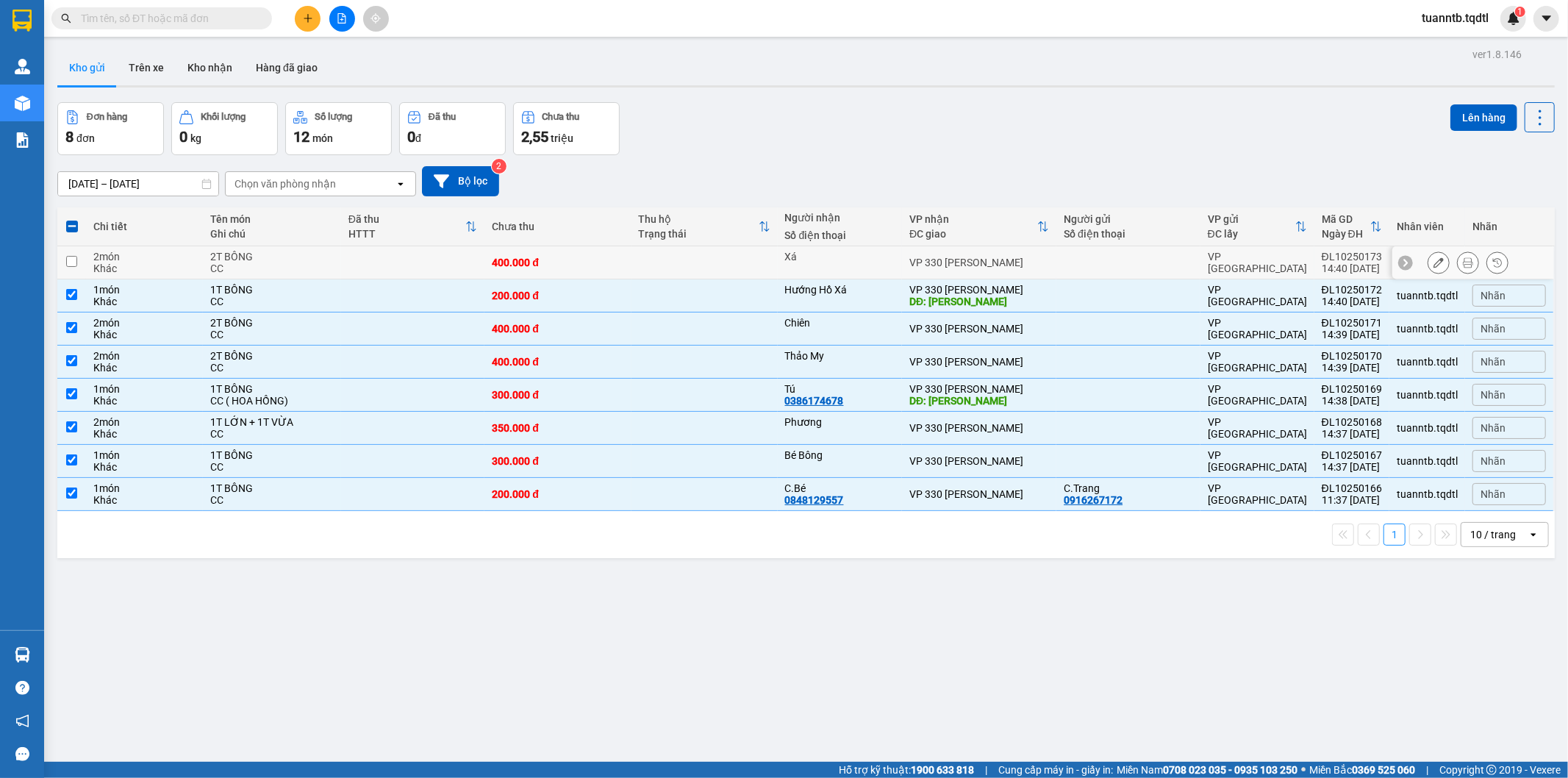
click at [72, 263] on input "checkbox" at bounding box center [71, 261] width 11 height 11
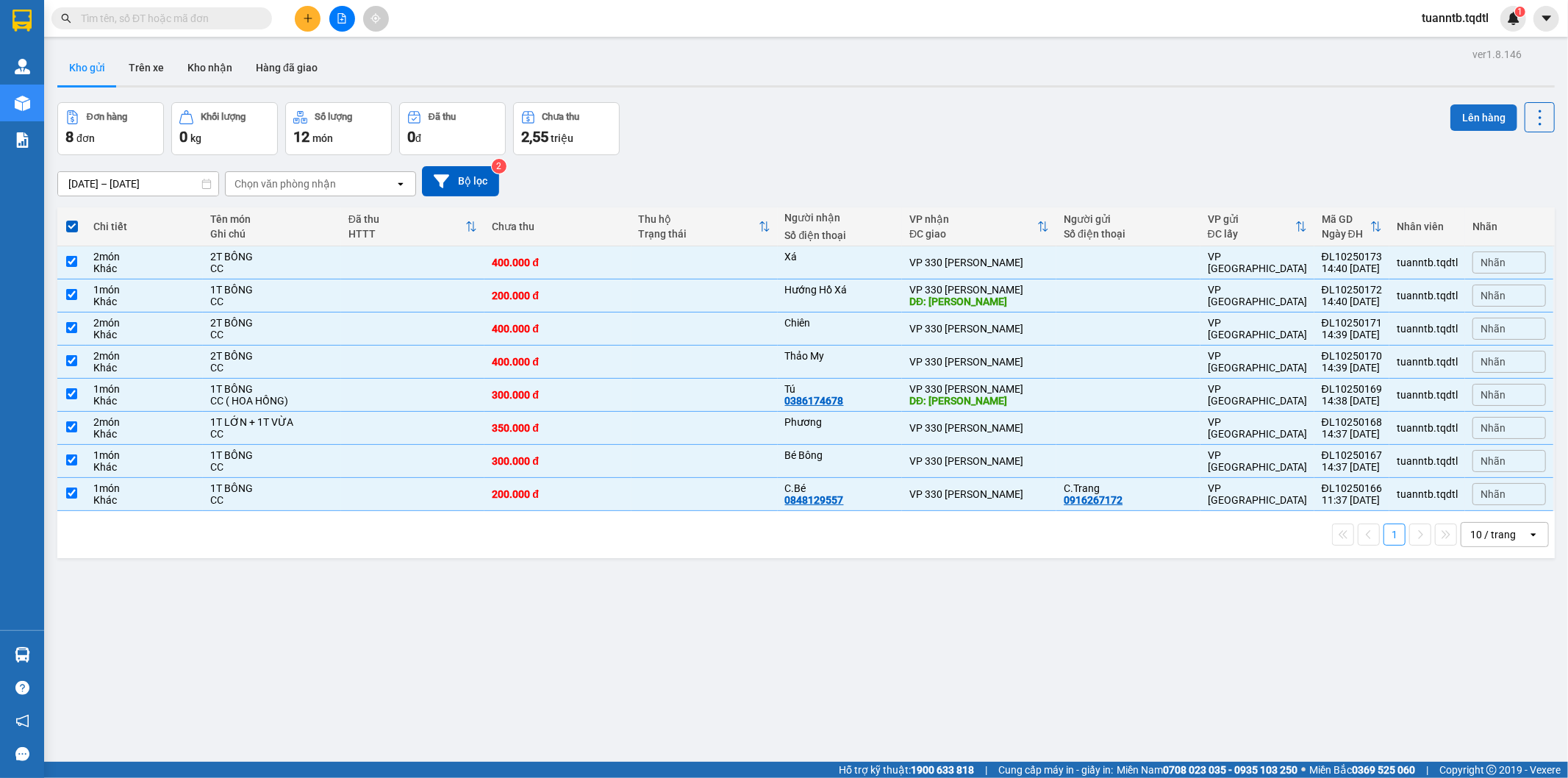
click at [1475, 111] on button "Lên hàng" at bounding box center [1483, 117] width 66 height 26
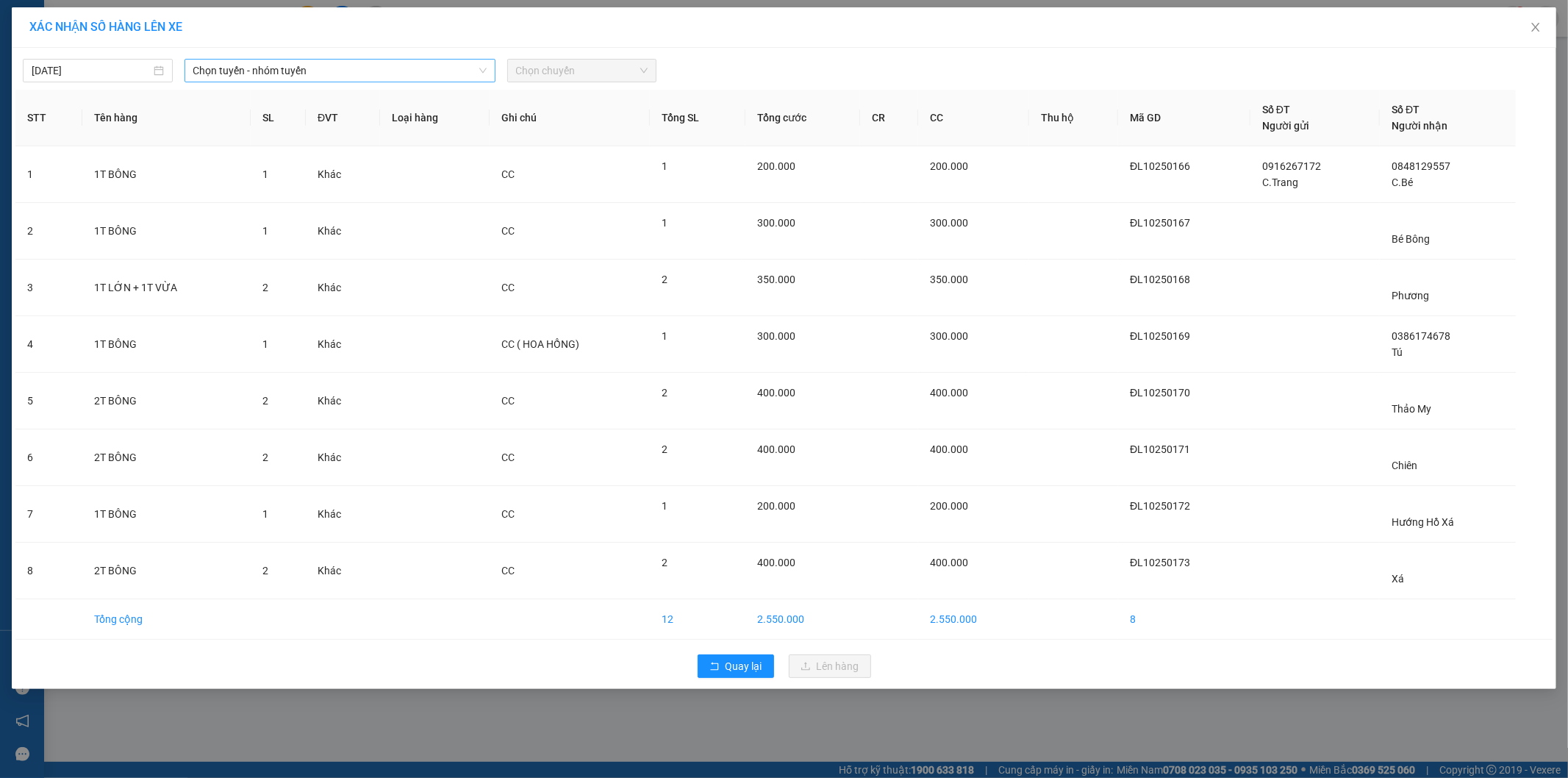
click at [300, 73] on span "Chọn tuyến - nhóm tuyến" at bounding box center [340, 70] width 294 height 22
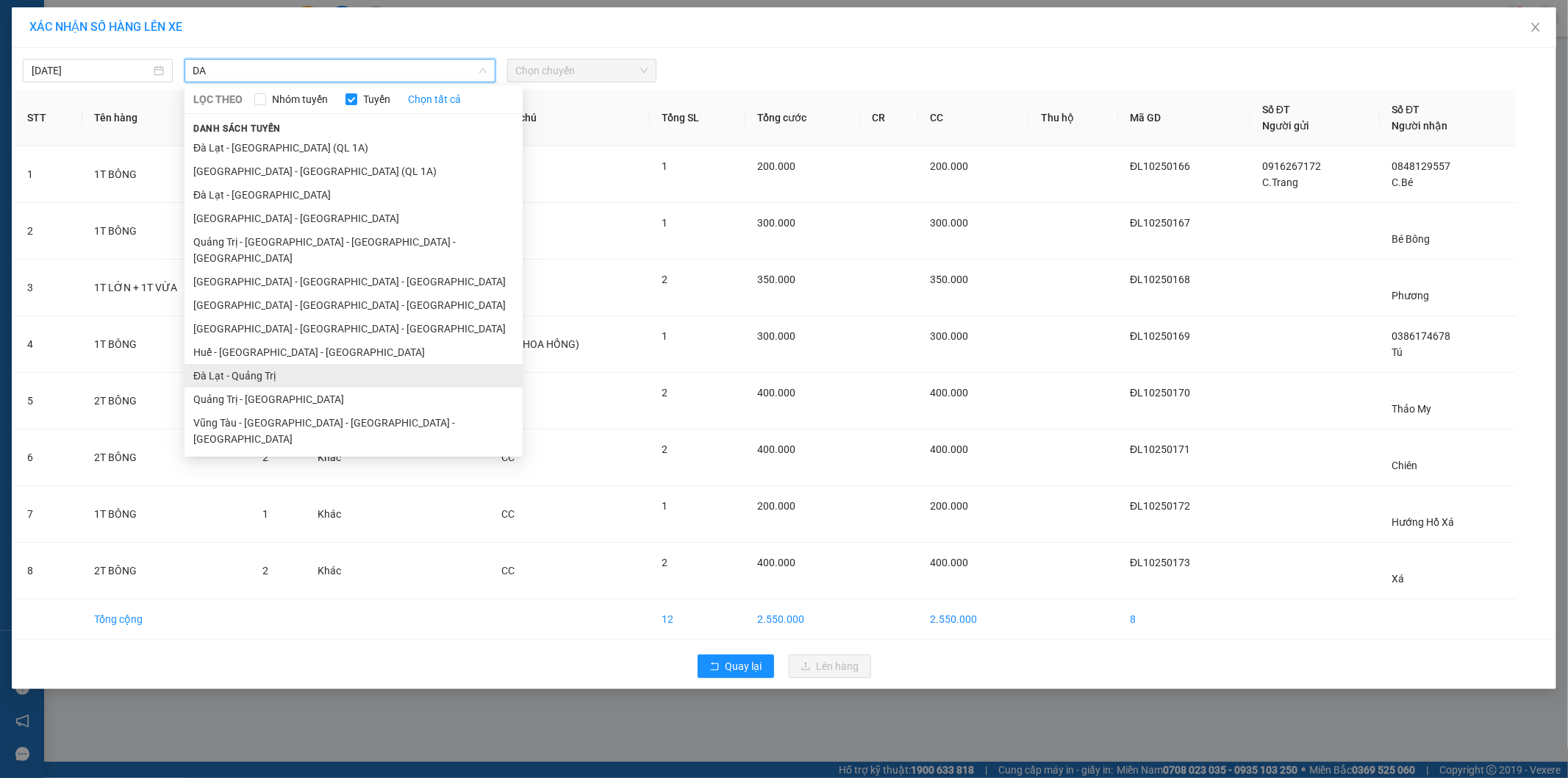
click at [248, 364] on li "Đà Lạt - Quảng Trị" at bounding box center [353, 376] width 338 height 23
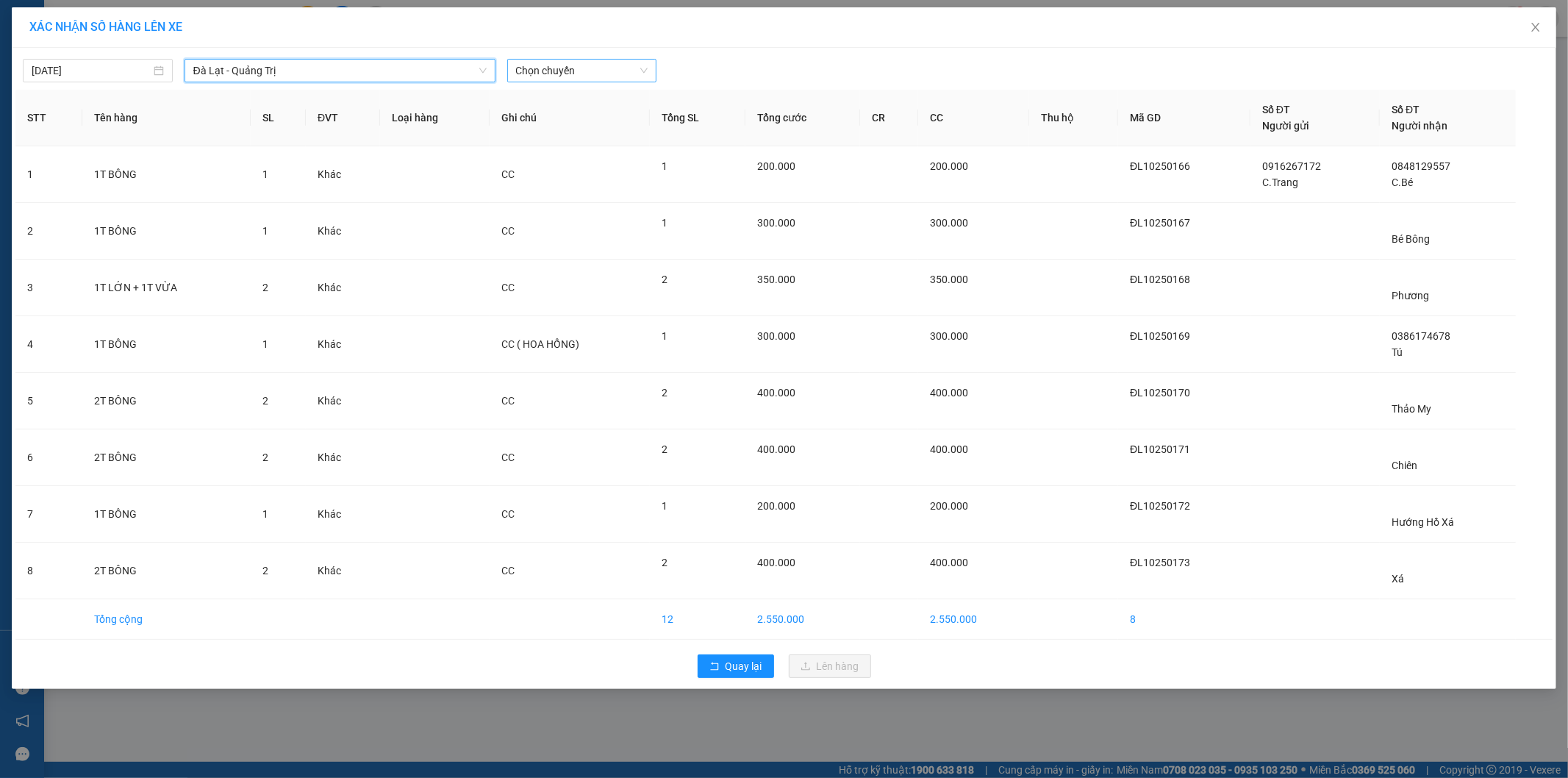
click at [552, 70] on span "Chọn chuyến" at bounding box center [581, 70] width 132 height 22
click at [590, 120] on div "14:30 - 74H-025.43" at bounding box center [573, 123] width 115 height 16
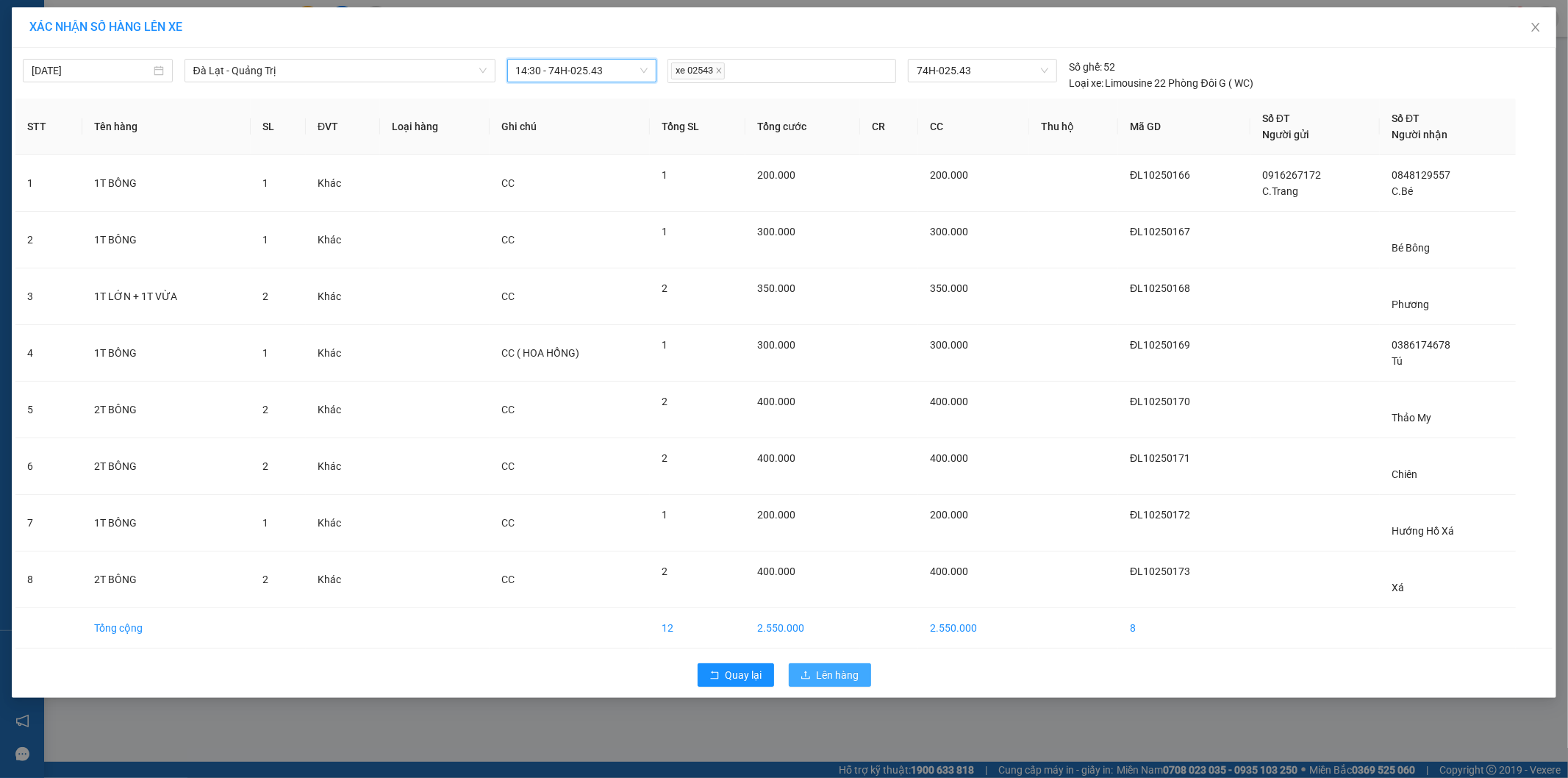
click at [829, 679] on span "Lên hàng" at bounding box center [837, 675] width 42 height 16
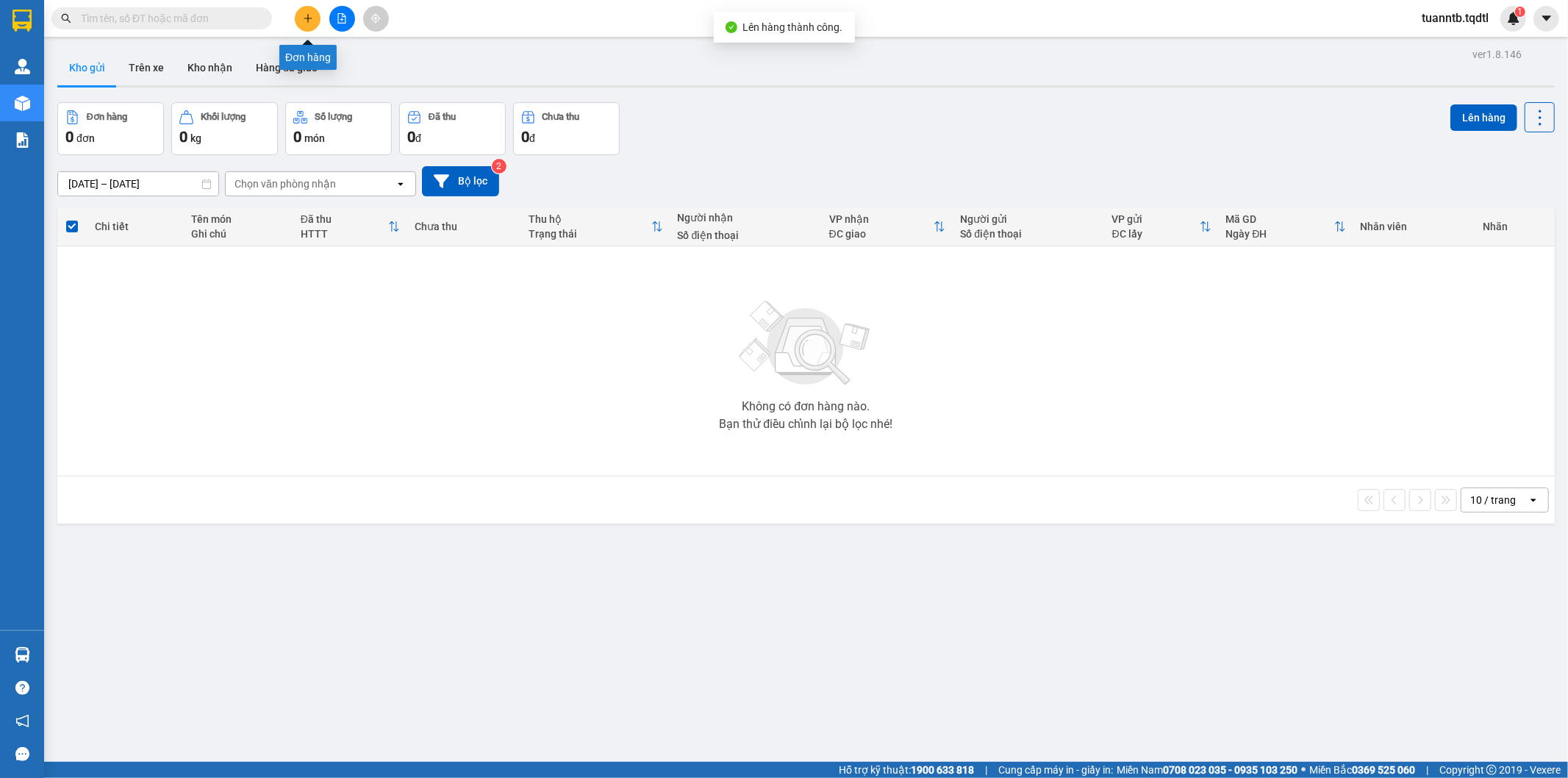
click at [307, 22] on icon "plus" at bounding box center [307, 18] width 1 height 8
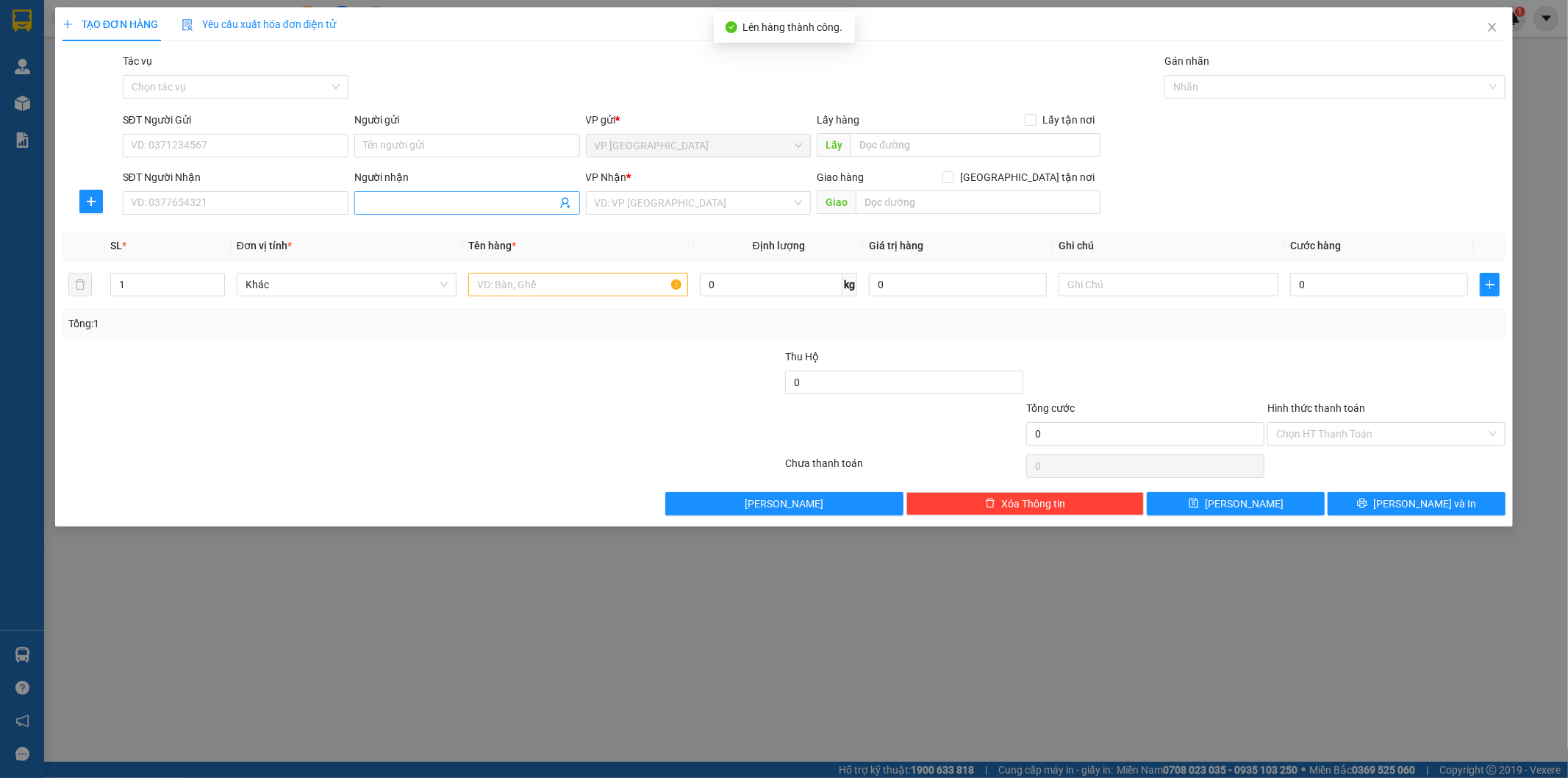
click at [434, 204] on input "Người nhận" at bounding box center [459, 202] width 193 height 16
click at [648, 217] on div "VP Nhận * VD: VP [GEOGRAPHIC_DATA]" at bounding box center [699, 194] width 225 height 51
drag, startPoint x: 645, startPoint y: 192, endPoint x: 642, endPoint y: 298, distance: 106.0
click at [645, 192] on input "search" at bounding box center [693, 202] width 197 height 22
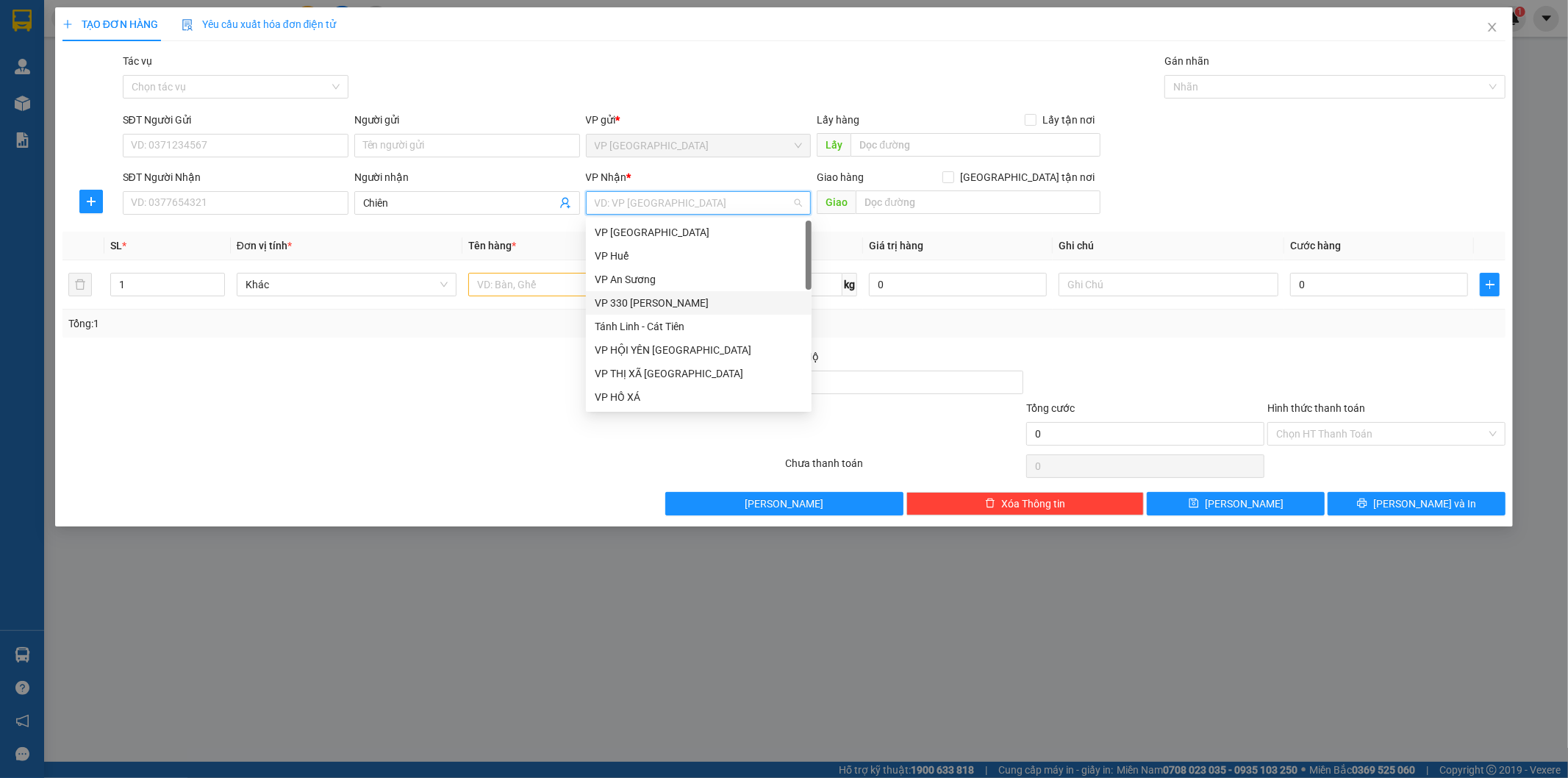
click at [643, 302] on div "VP 330 [PERSON_NAME]" at bounding box center [699, 302] width 208 height 16
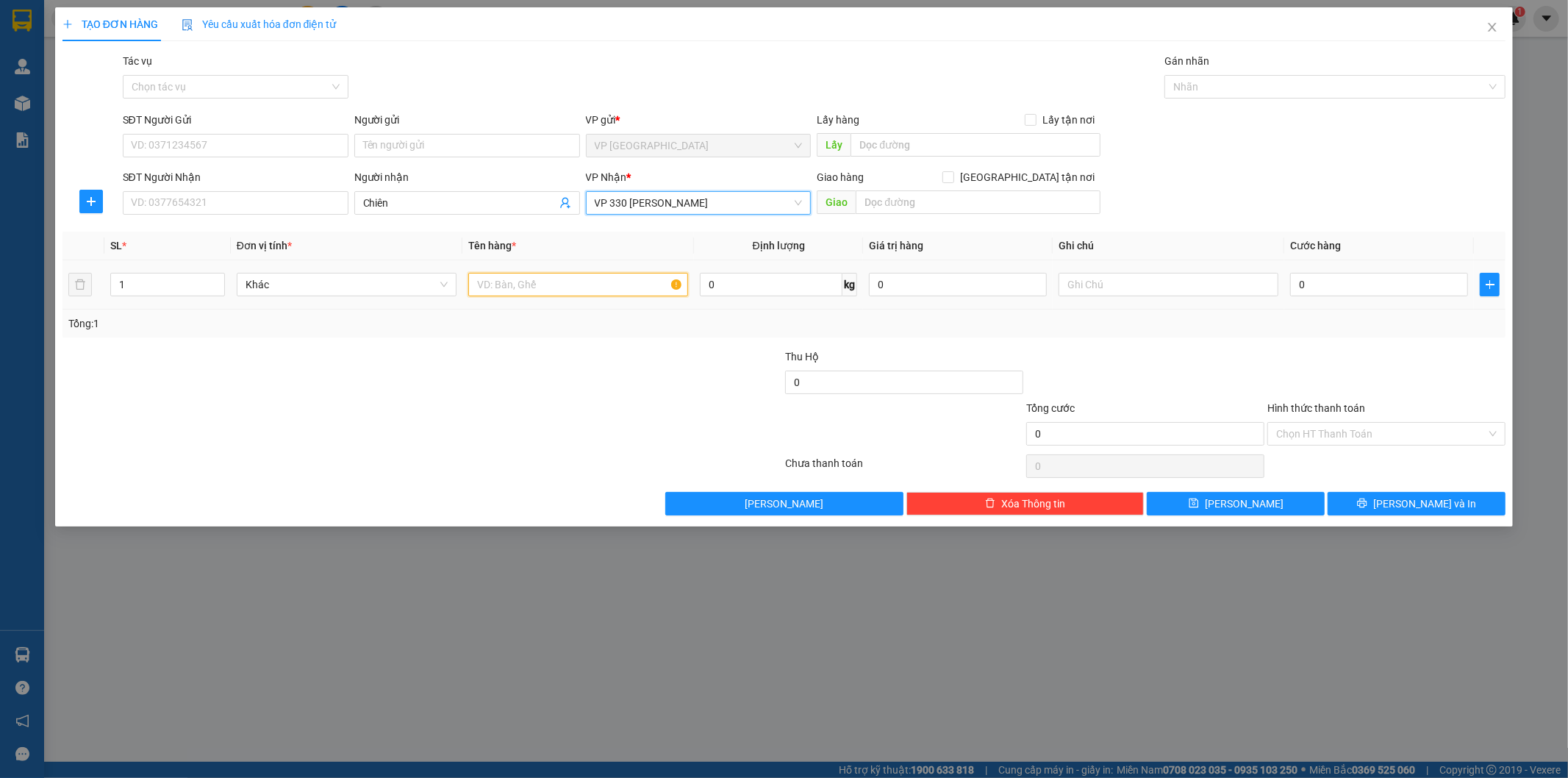
click at [579, 293] on input "text" at bounding box center [578, 284] width 219 height 23
click at [1127, 291] on input "text" at bounding box center [1169, 284] width 219 height 23
click at [1349, 291] on input "0" at bounding box center [1378, 284] width 178 height 23
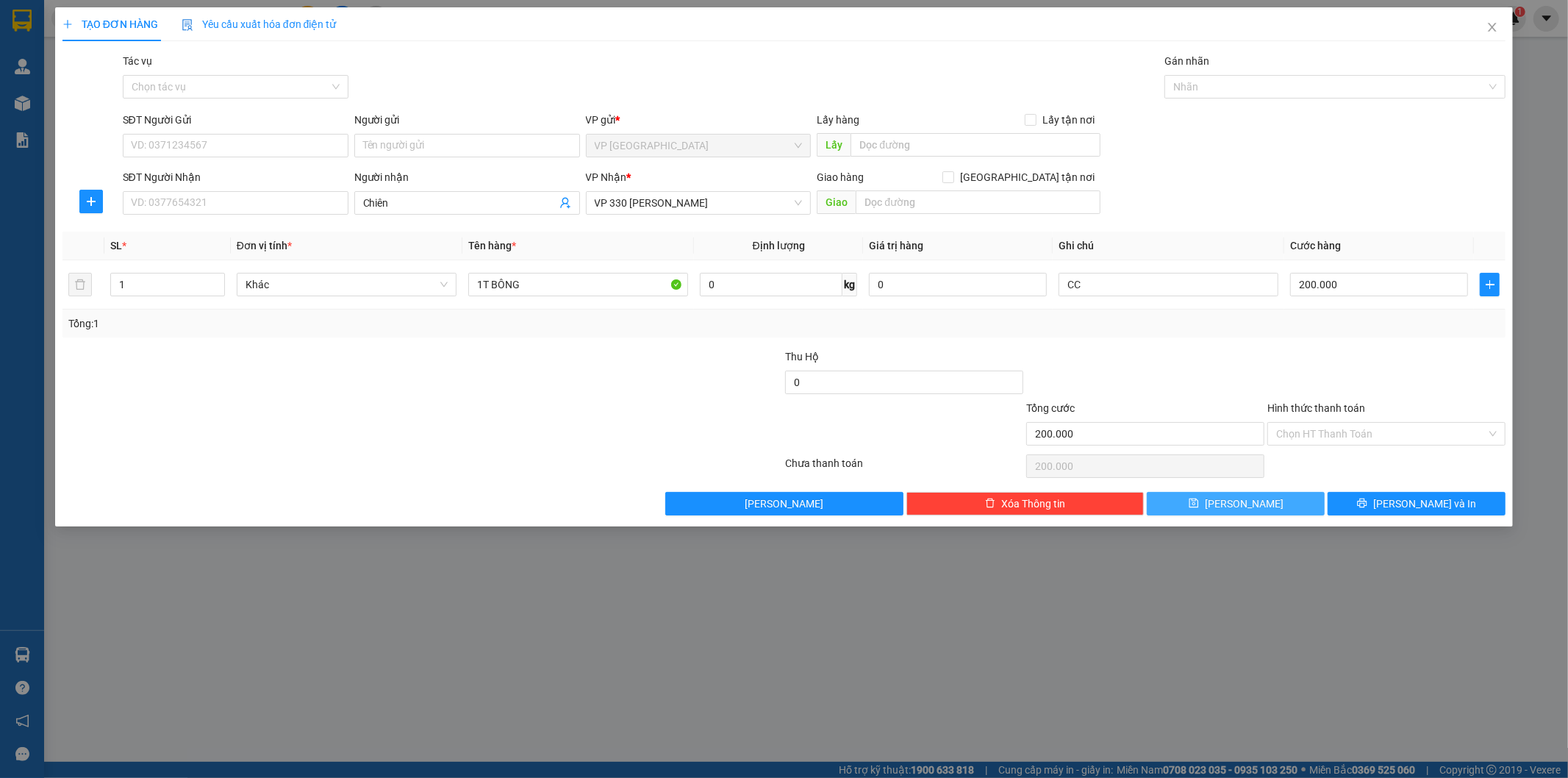
click at [1280, 510] on button "[PERSON_NAME]" at bounding box center [1235, 504] width 178 height 23
click at [450, 198] on input "Người nhận" at bounding box center [459, 202] width 193 height 16
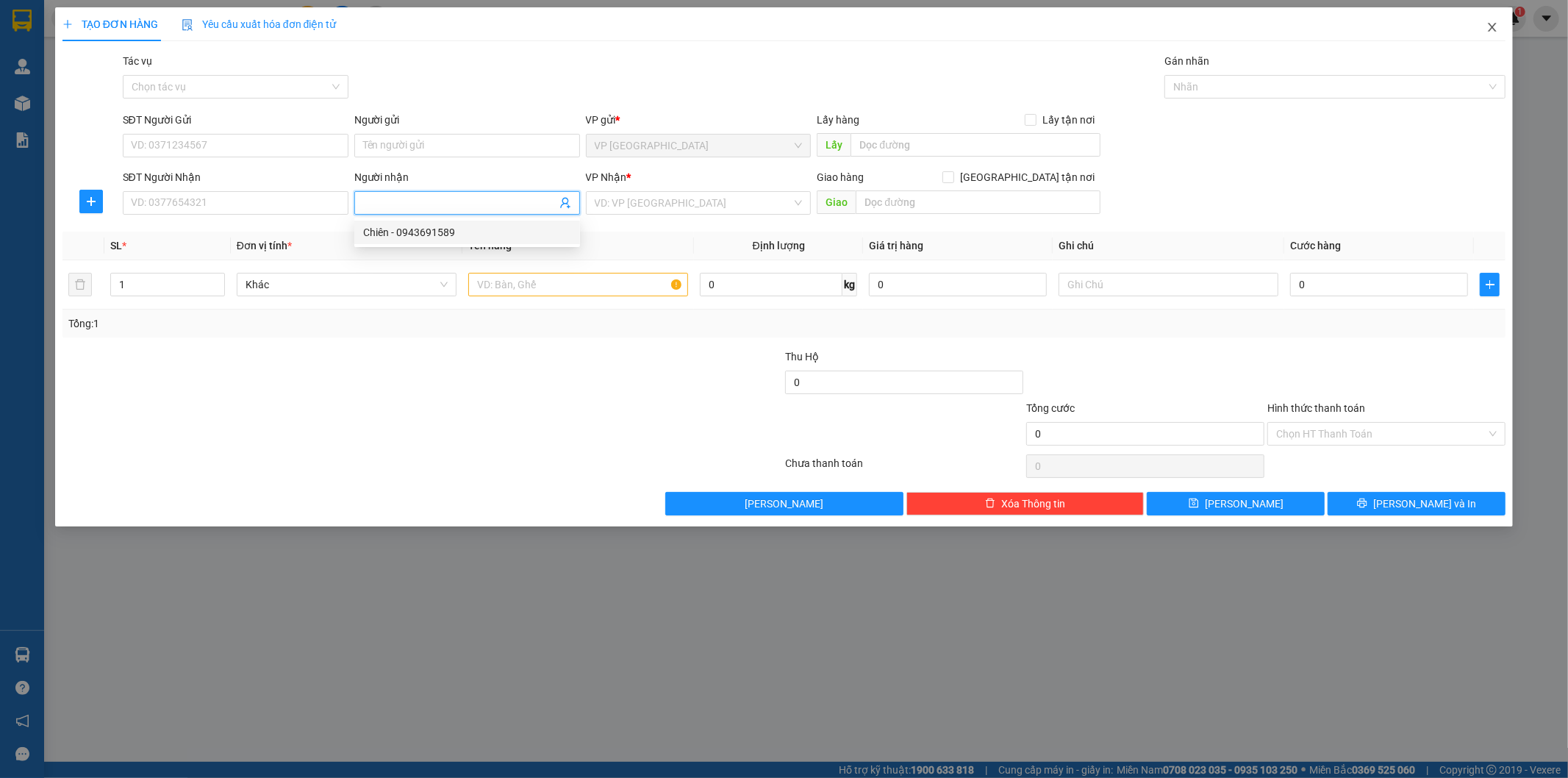
click at [1490, 18] on span "Close" at bounding box center [1492, 28] width 41 height 41
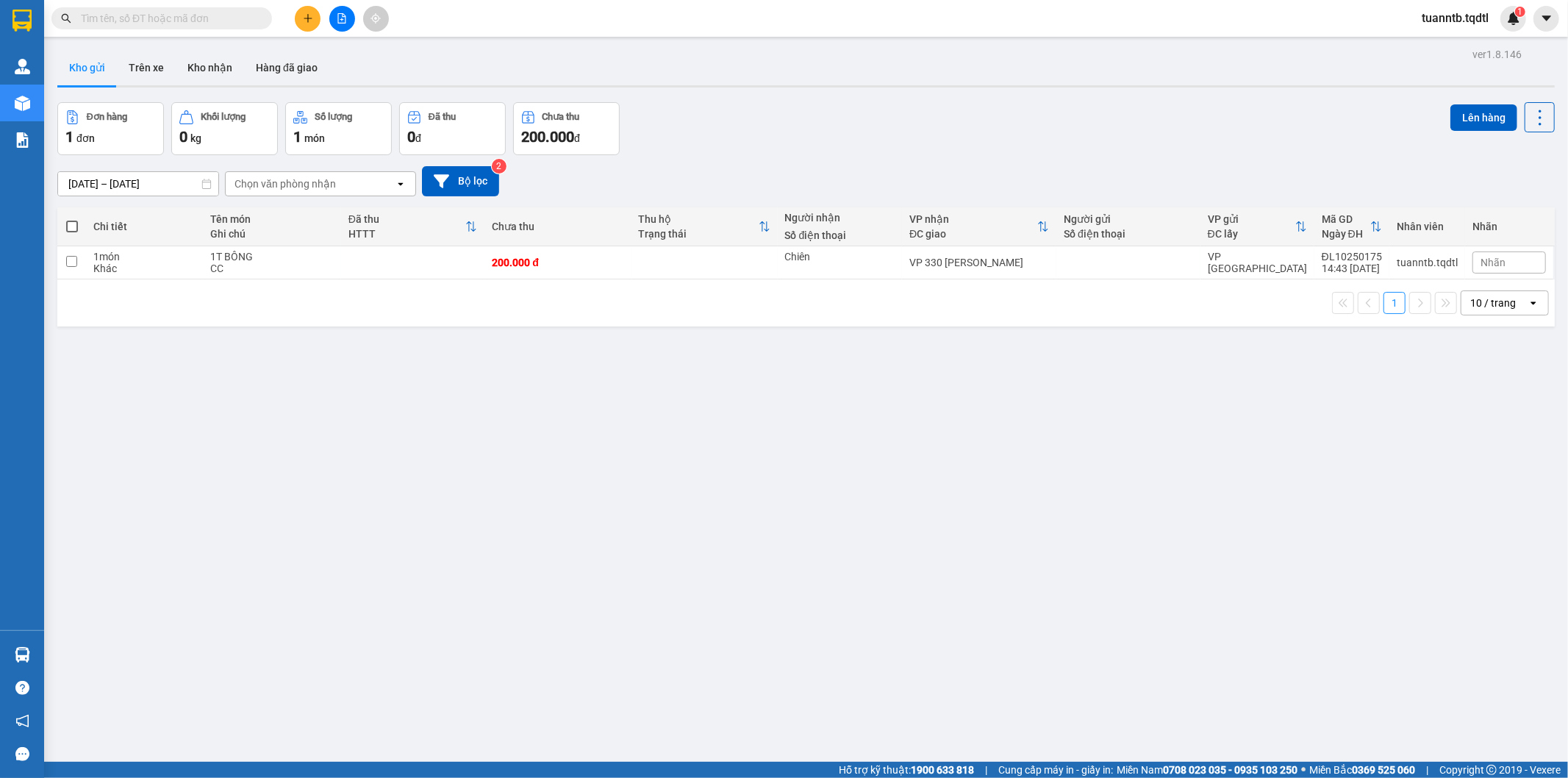
click at [335, 18] on button at bounding box center [342, 18] width 26 height 26
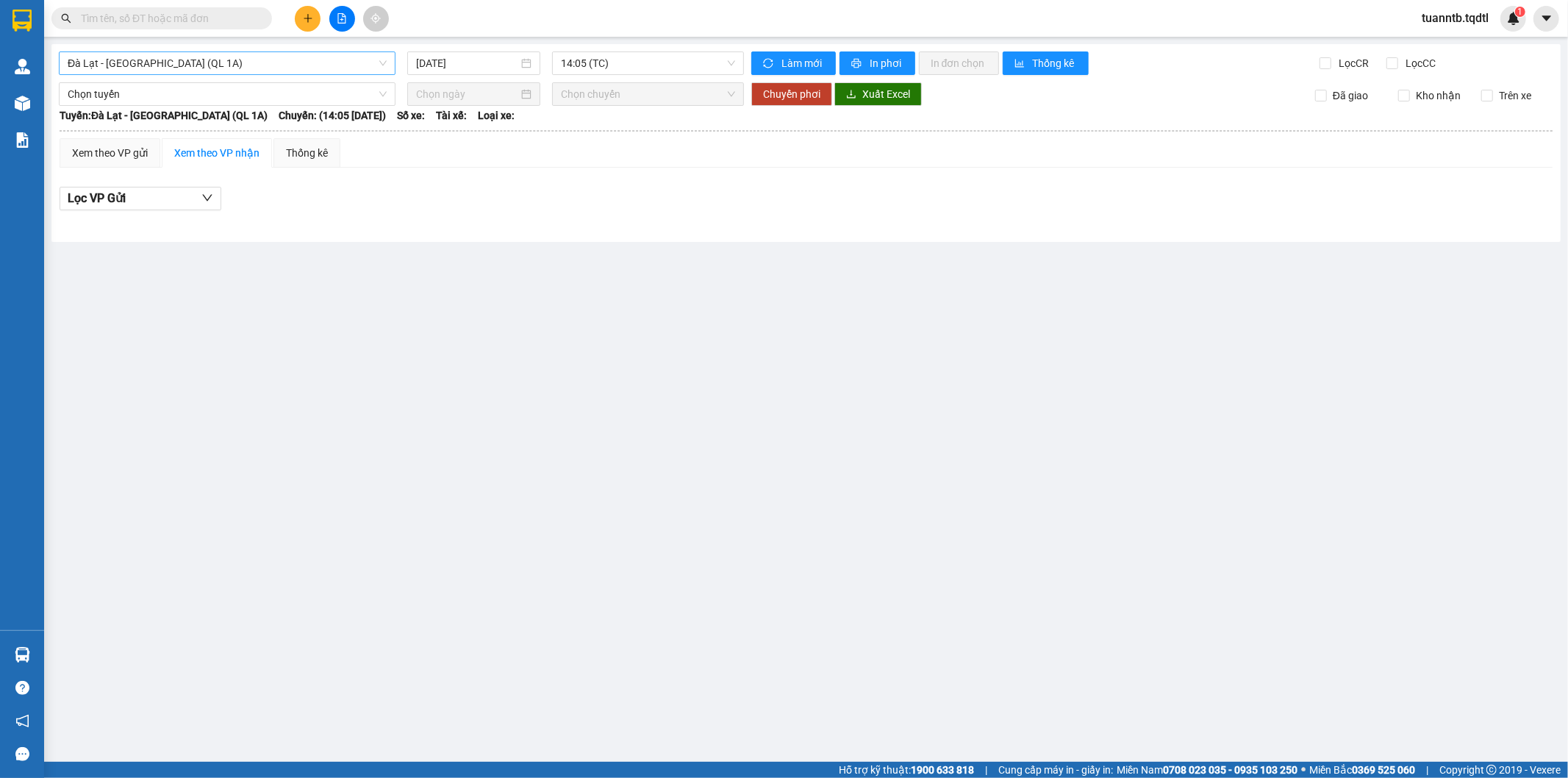
click at [285, 52] on span "Đà Lạt - [GEOGRAPHIC_DATA] (QL 1A)" at bounding box center [226, 63] width 319 height 22
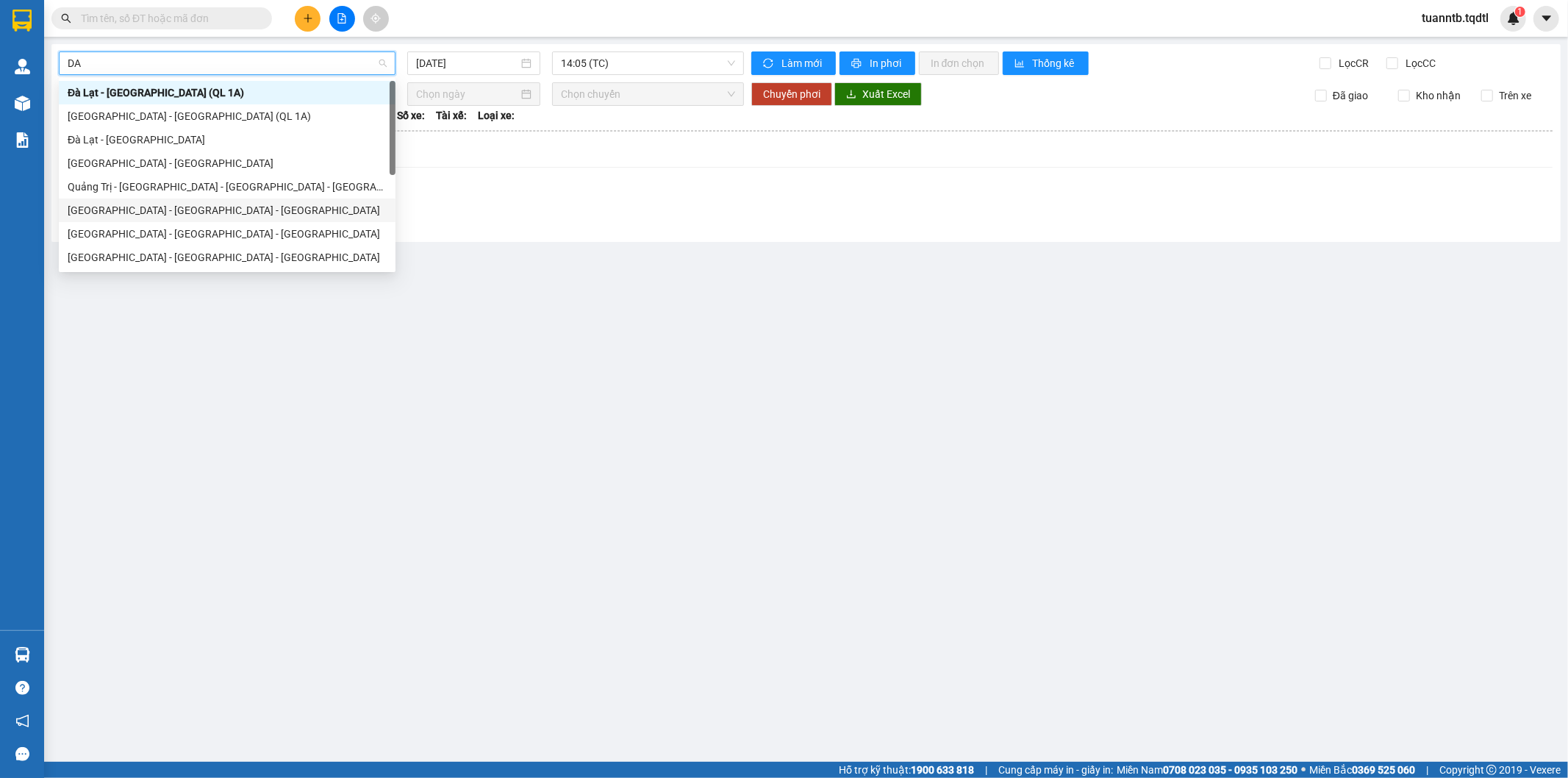
click at [150, 218] on div "[GEOGRAPHIC_DATA] - [GEOGRAPHIC_DATA] - [GEOGRAPHIC_DATA]" at bounding box center [226, 210] width 319 height 16
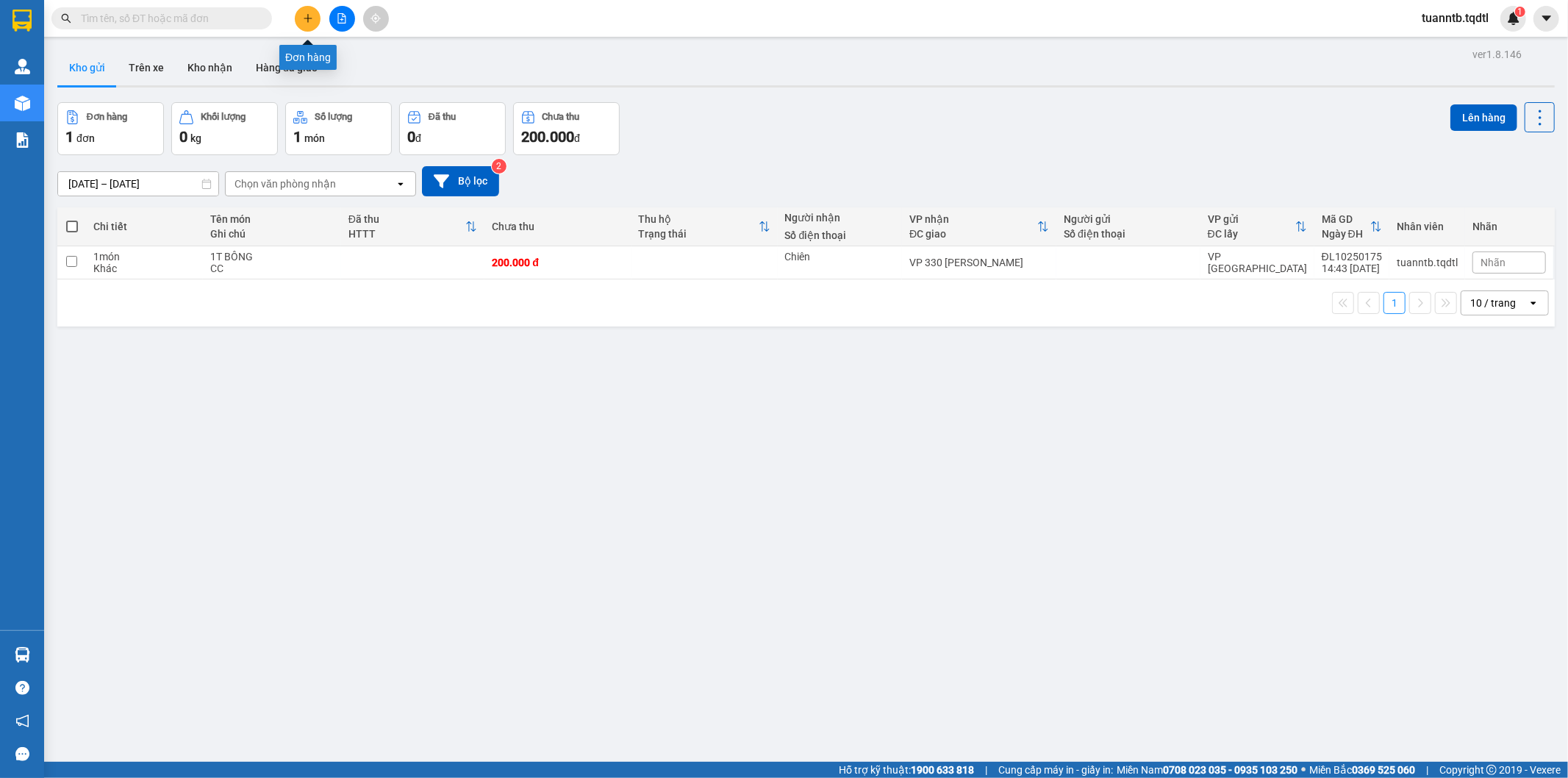
click at [309, 13] on icon "plus" at bounding box center [308, 18] width 11 height 11
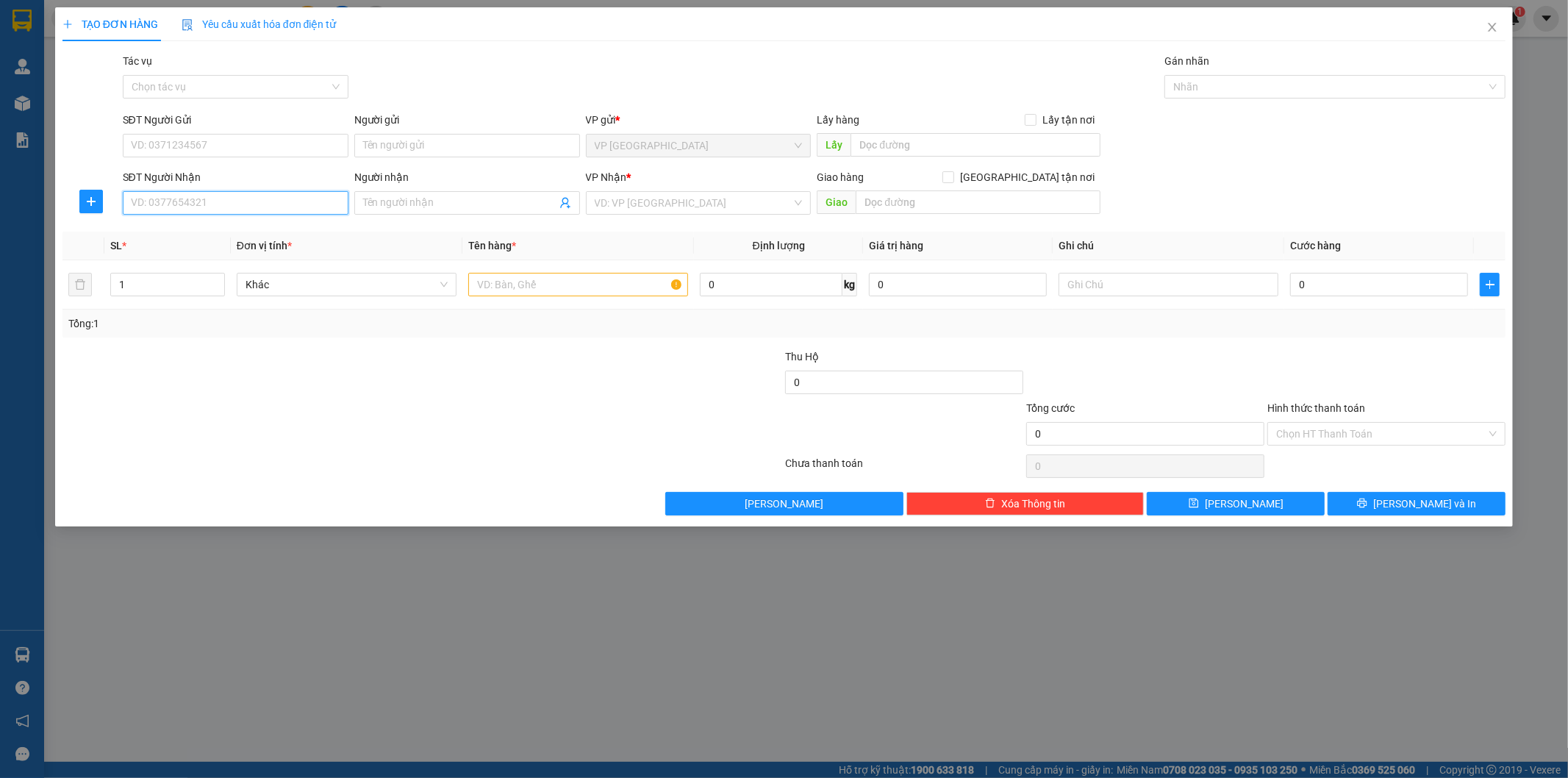
click at [283, 207] on input "SĐT Người Nhận" at bounding box center [236, 203] width 225 height 23
click at [635, 206] on input "search" at bounding box center [693, 202] width 197 height 22
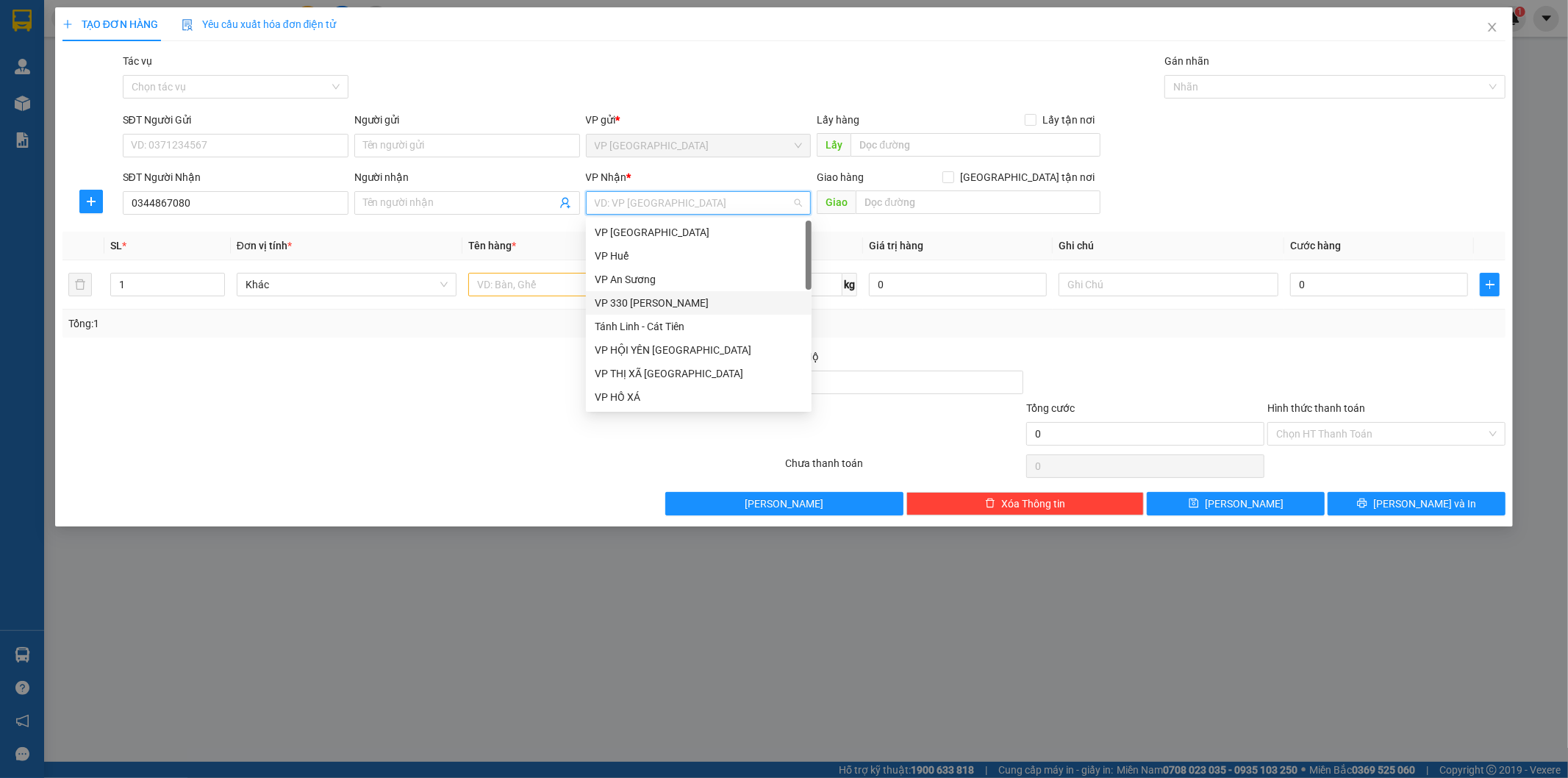
click at [658, 299] on div "VP 330 [PERSON_NAME]" at bounding box center [699, 302] width 208 height 16
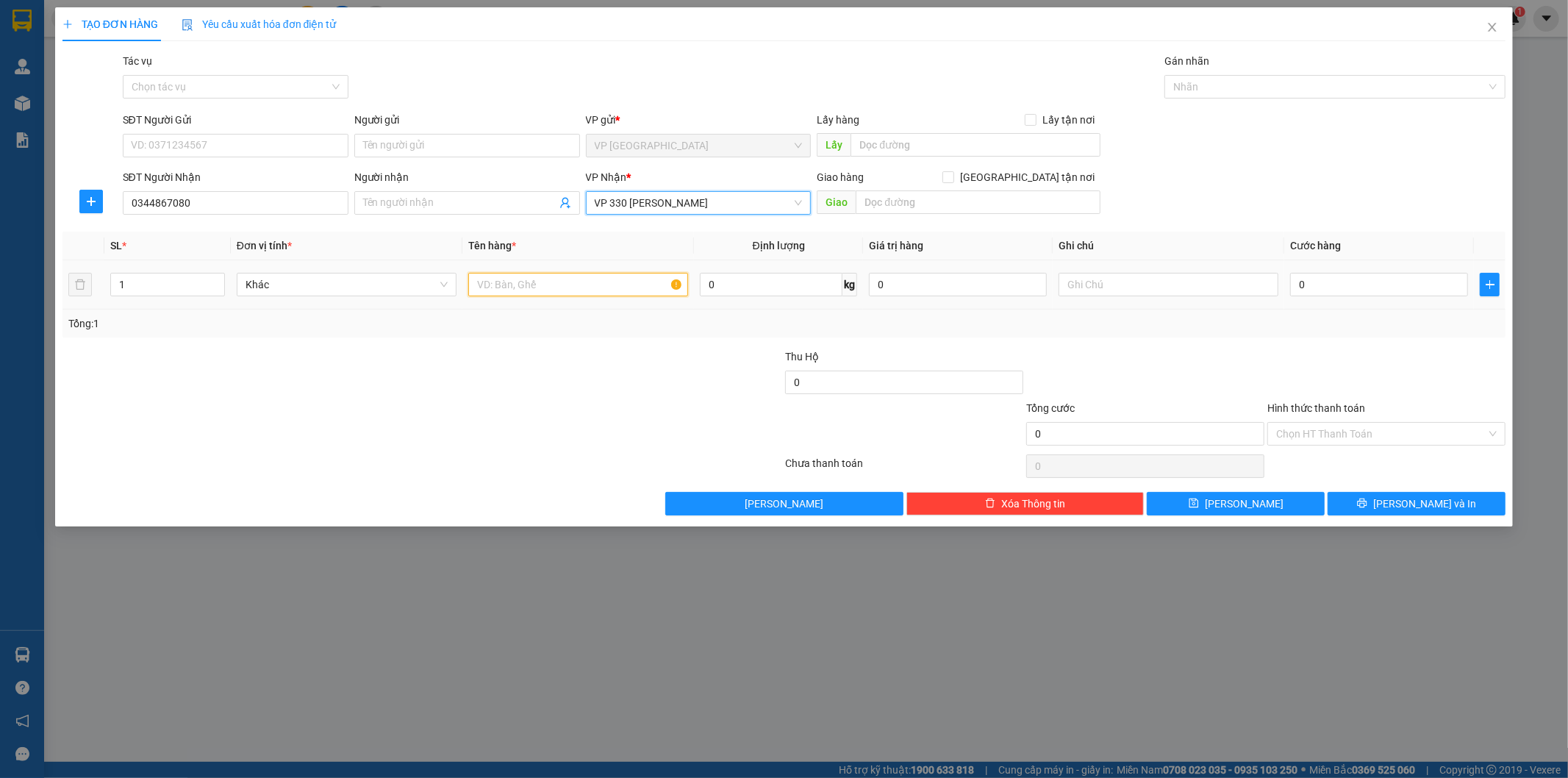
click at [563, 281] on input "text" at bounding box center [578, 284] width 219 height 23
click at [1254, 285] on input "text" at bounding box center [1169, 284] width 219 height 23
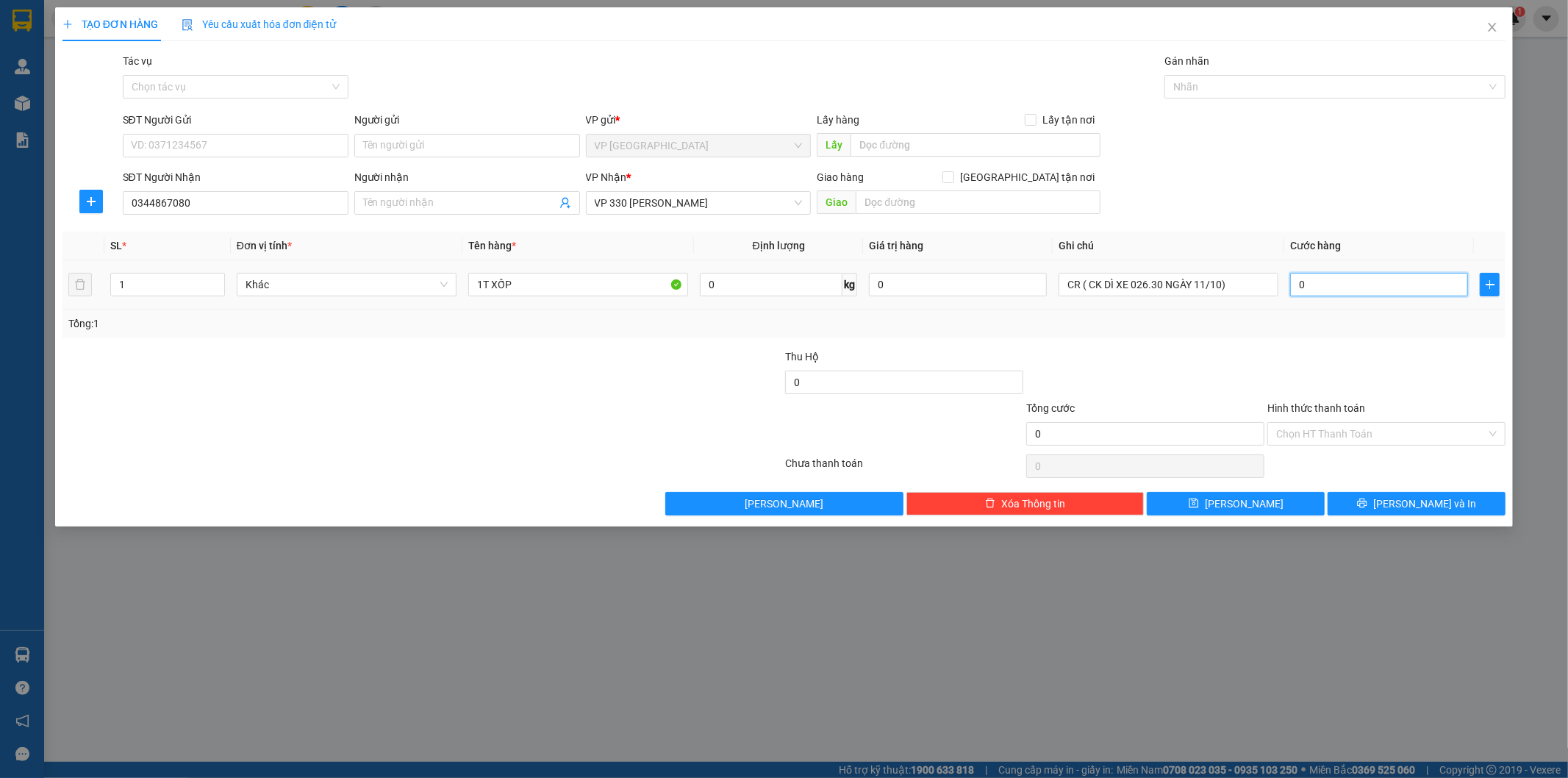
click at [1309, 287] on input "0" at bounding box center [1378, 284] width 178 height 23
click at [695, 203] on span "VP 330 [PERSON_NAME]" at bounding box center [699, 202] width 208 height 22
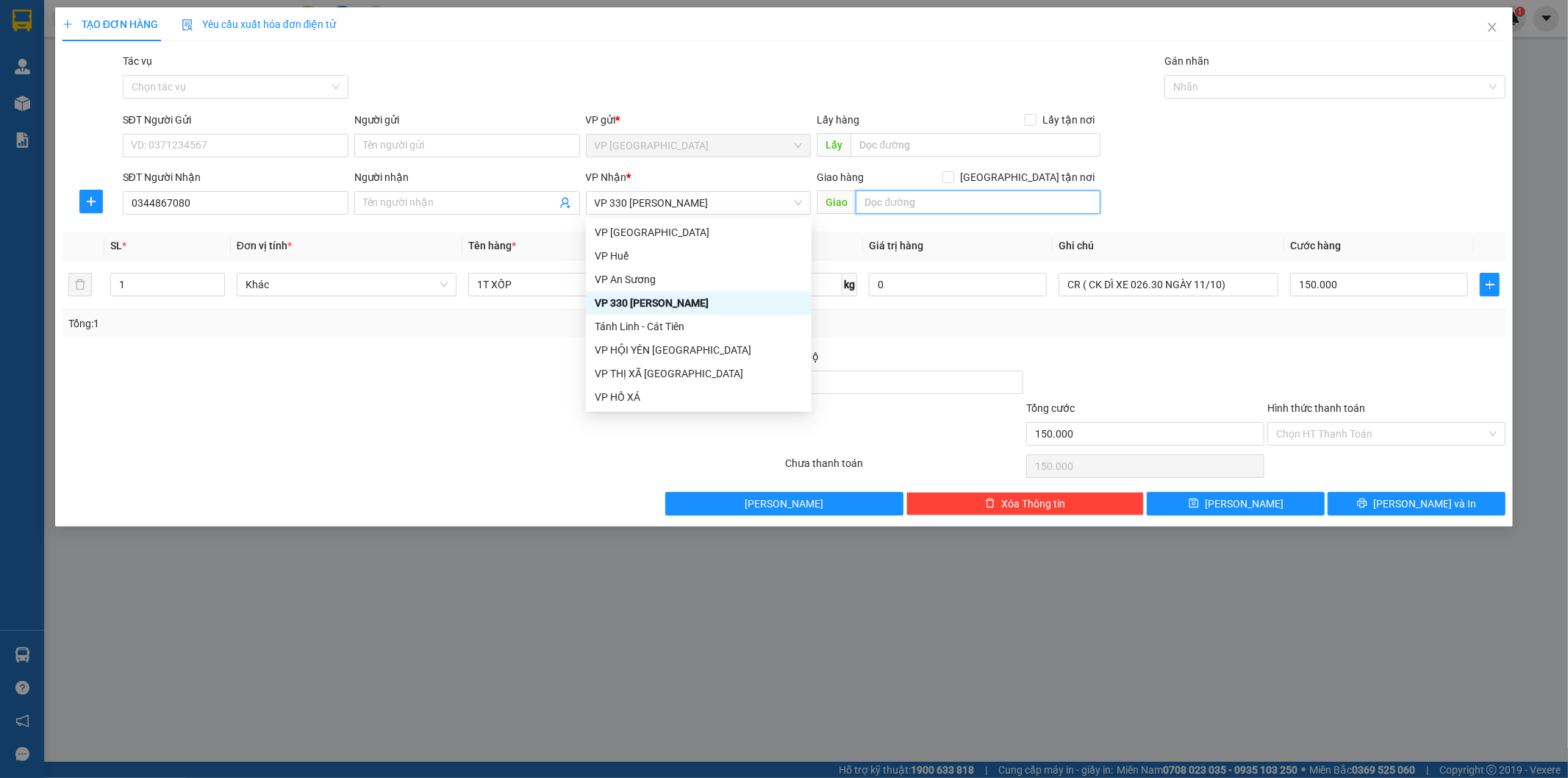
click at [921, 200] on input "text" at bounding box center [978, 202] width 244 height 23
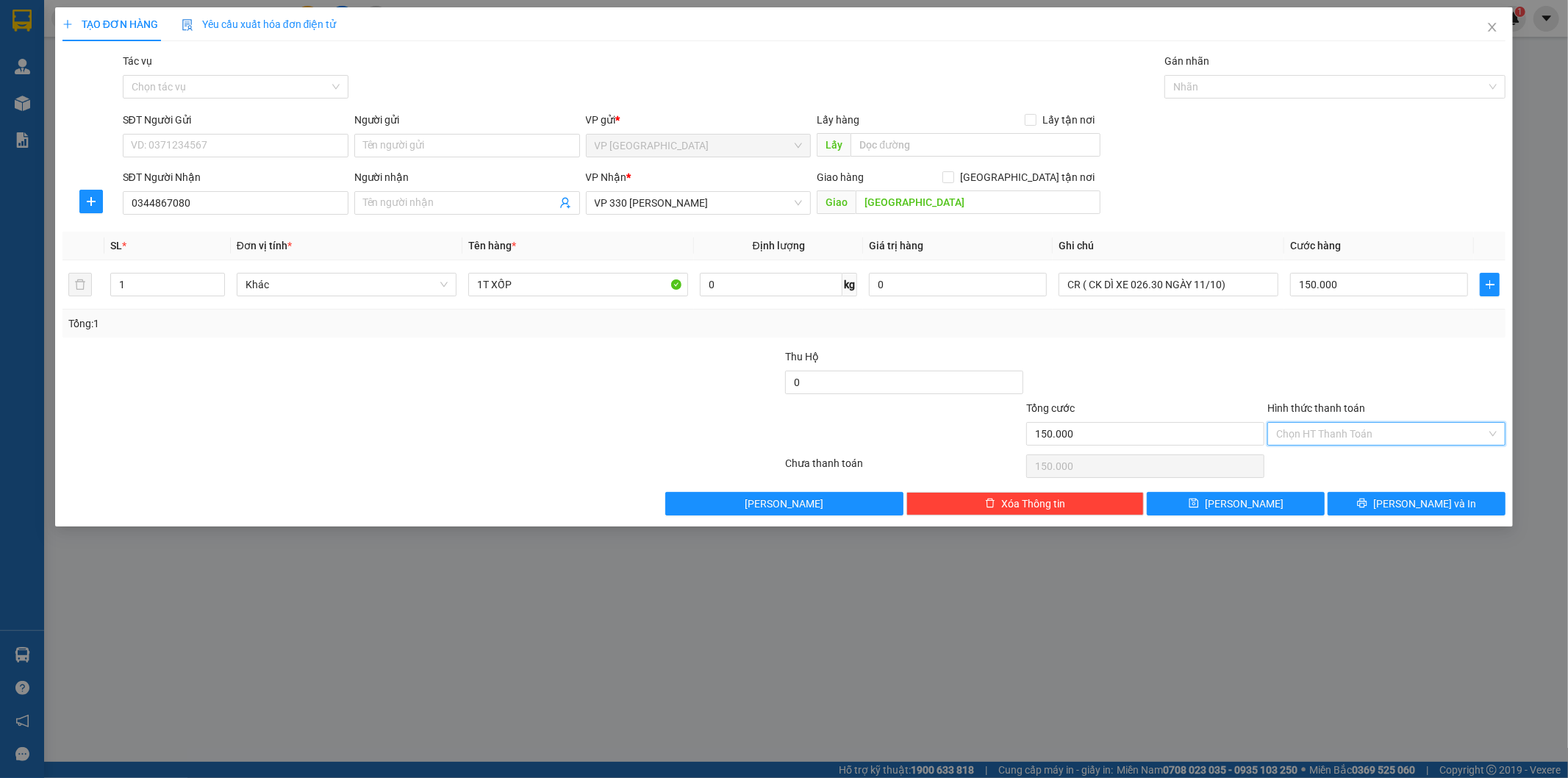
click at [1324, 434] on input "Hình thức thanh toán" at bounding box center [1381, 433] width 210 height 22
click at [1332, 465] on div "Tại văn phòng" at bounding box center [1386, 463] width 220 height 16
click at [1237, 503] on span "[PERSON_NAME]" at bounding box center [1245, 504] width 79 height 16
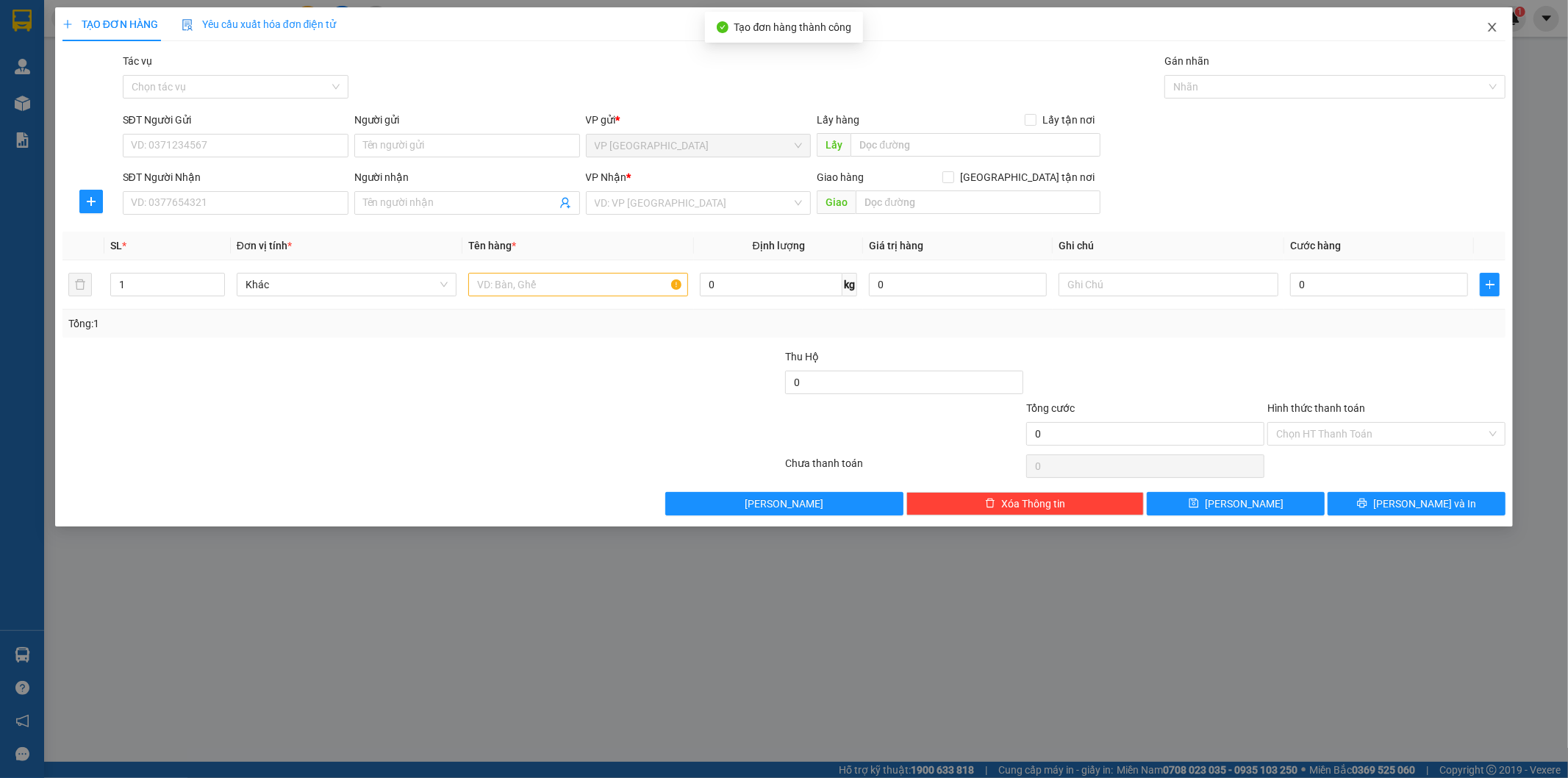
click at [1494, 20] on span "Close" at bounding box center [1492, 28] width 41 height 41
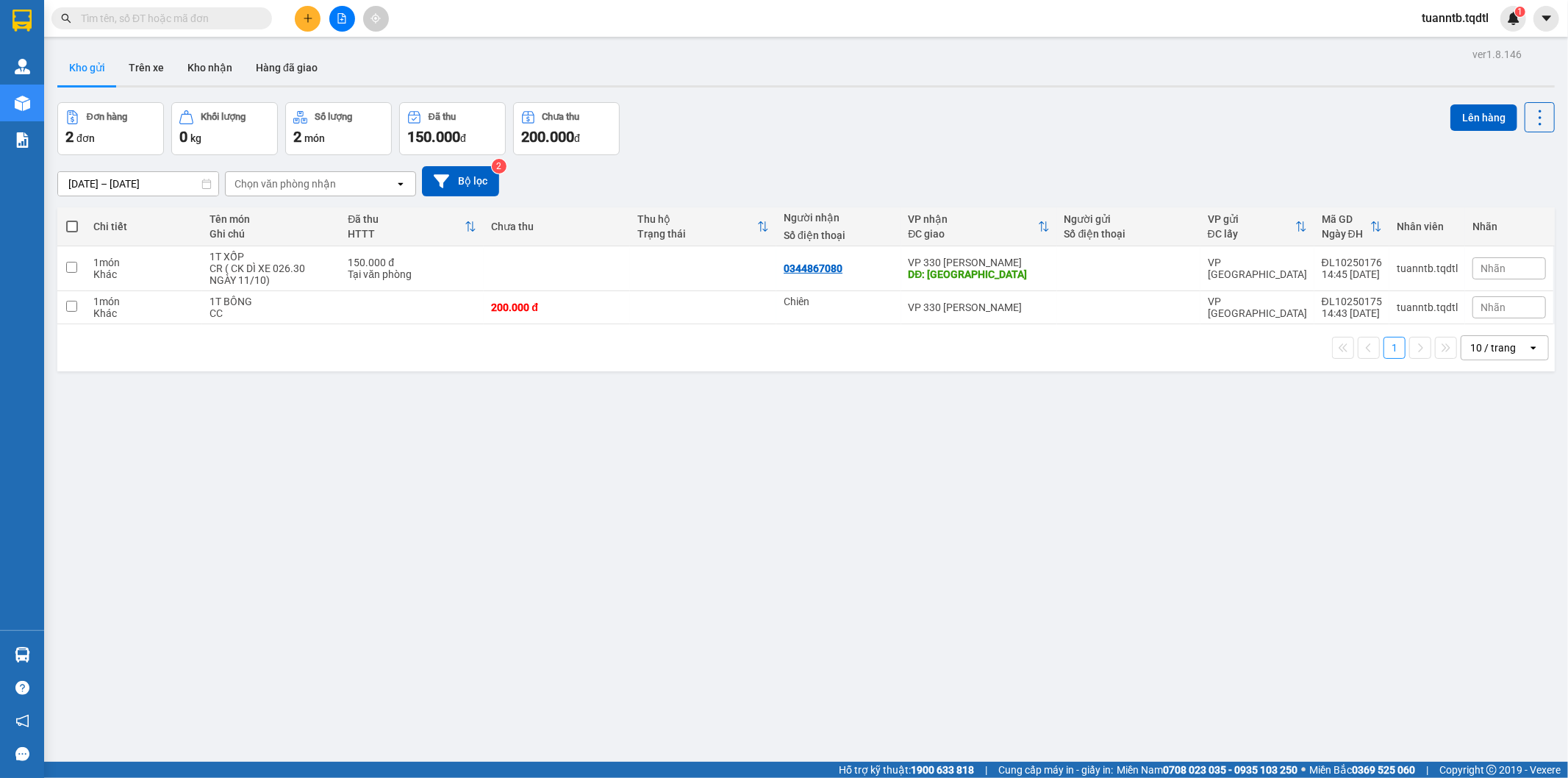
click at [337, 18] on icon "file-add" at bounding box center [342, 18] width 11 height 11
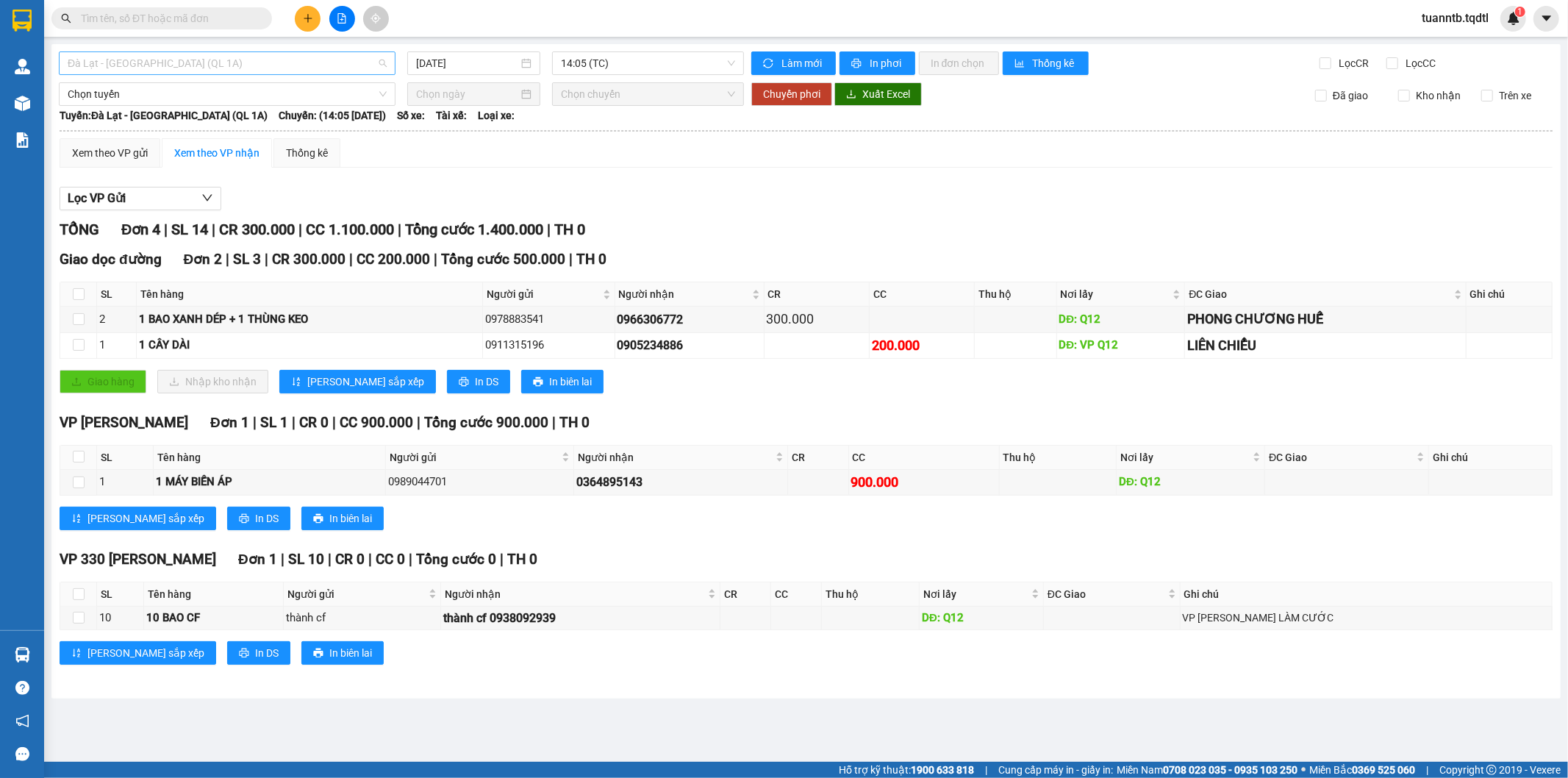
click at [244, 60] on span "Đà Lạt - [GEOGRAPHIC_DATA] (QL 1A)" at bounding box center [226, 63] width 319 height 22
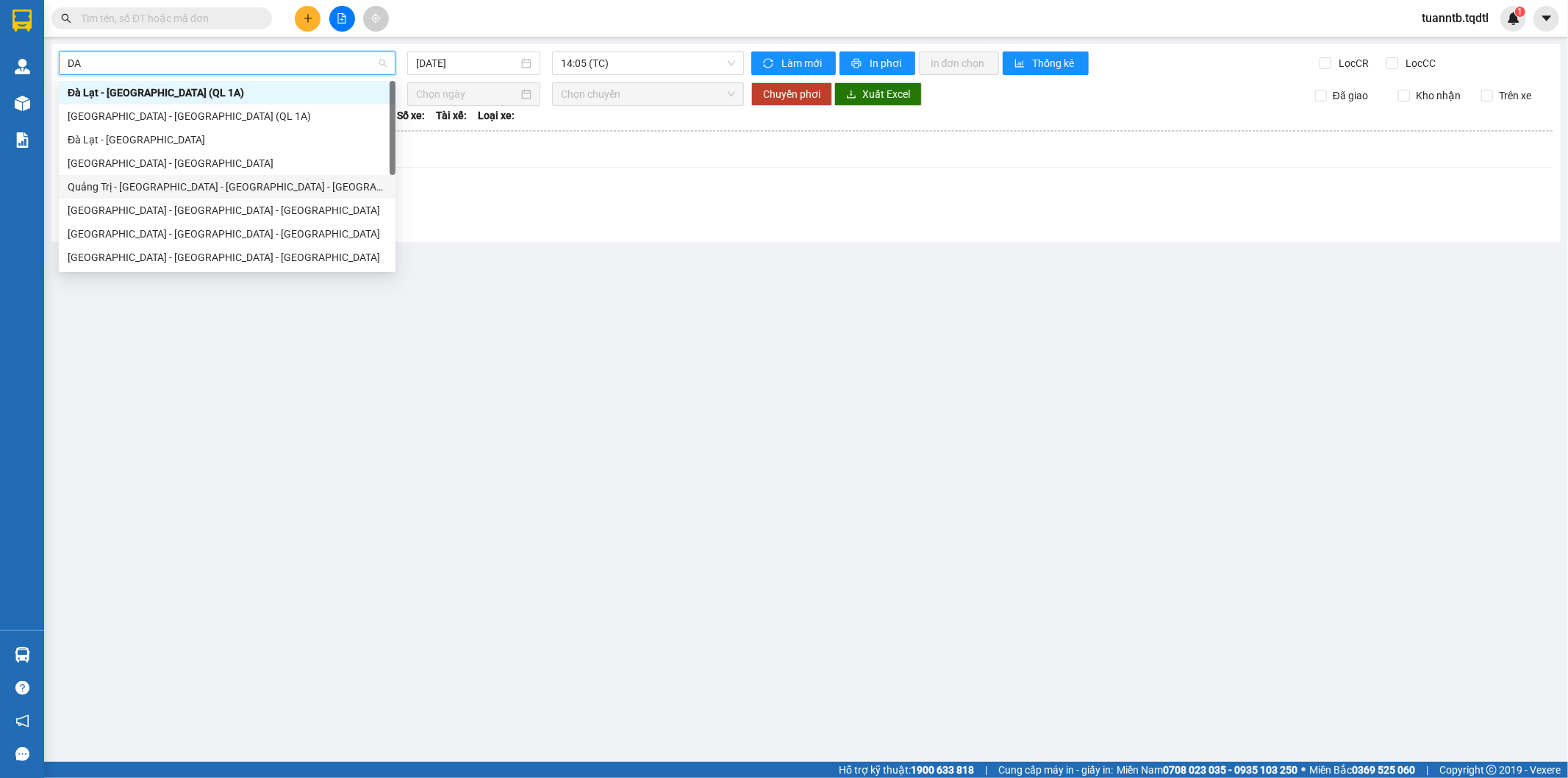
scroll to position [82, 0]
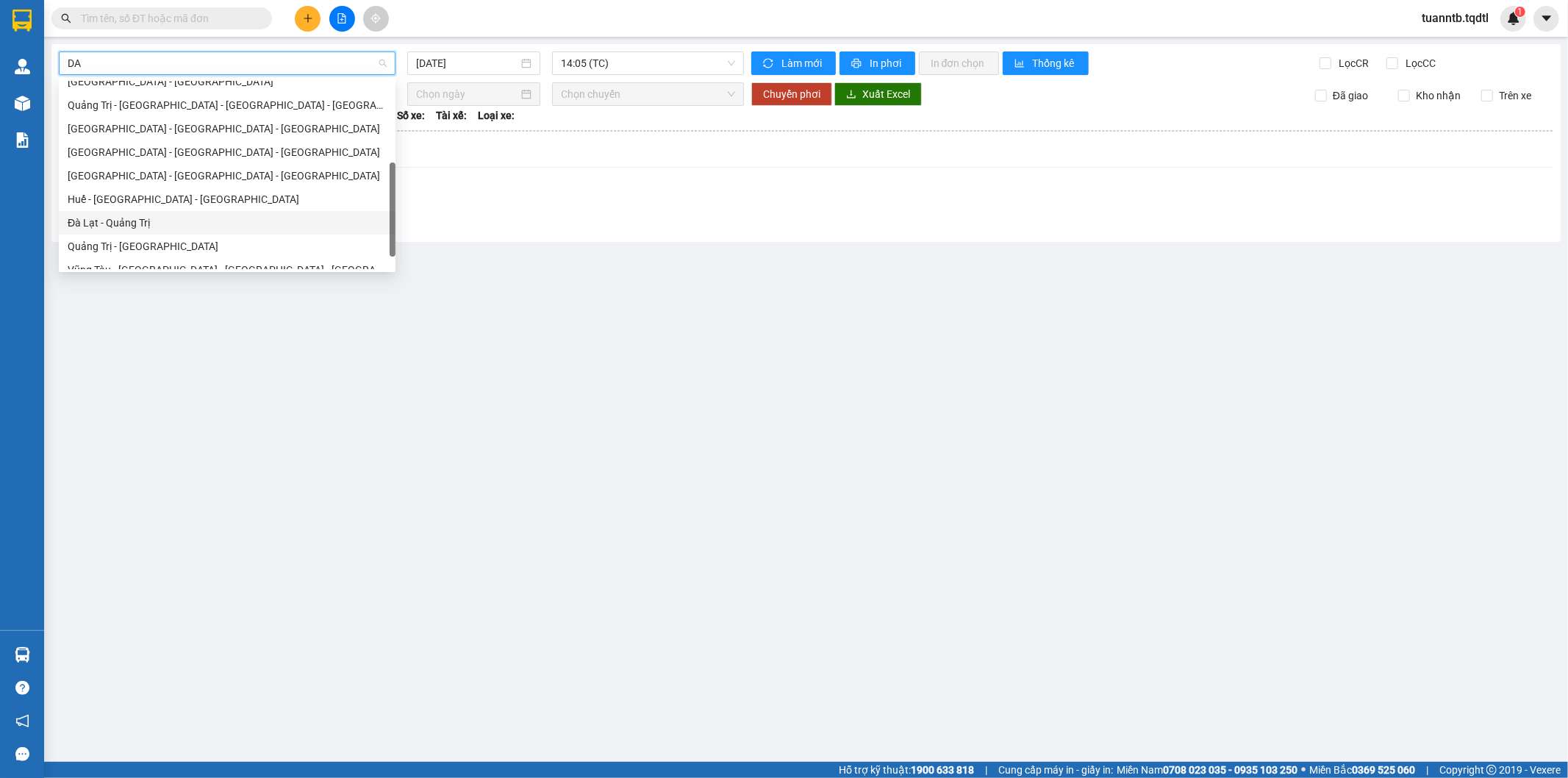
click at [119, 216] on div "Đà Lạt - Quảng Trị" at bounding box center [226, 222] width 319 height 16
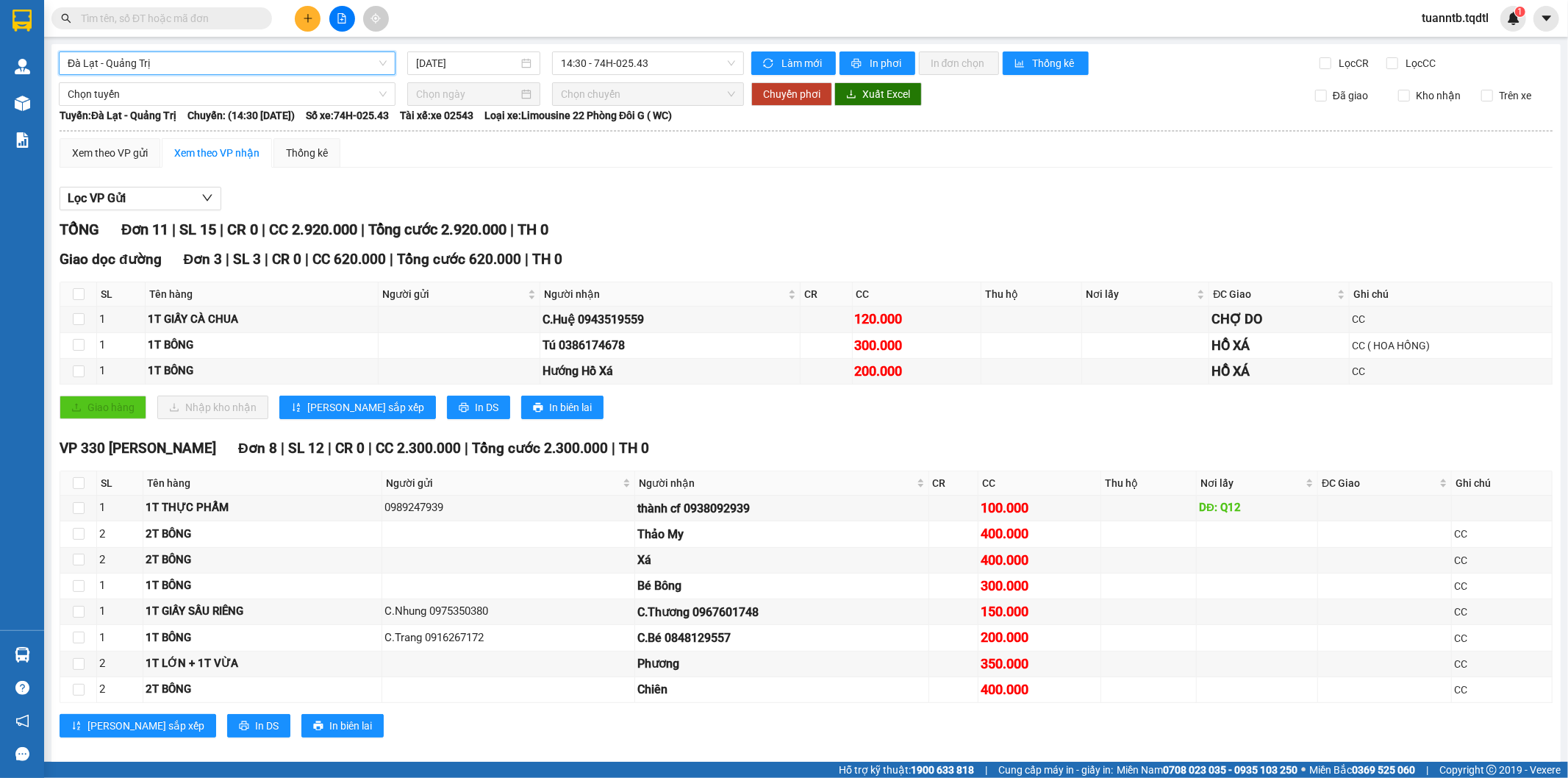
scroll to position [17, 0]
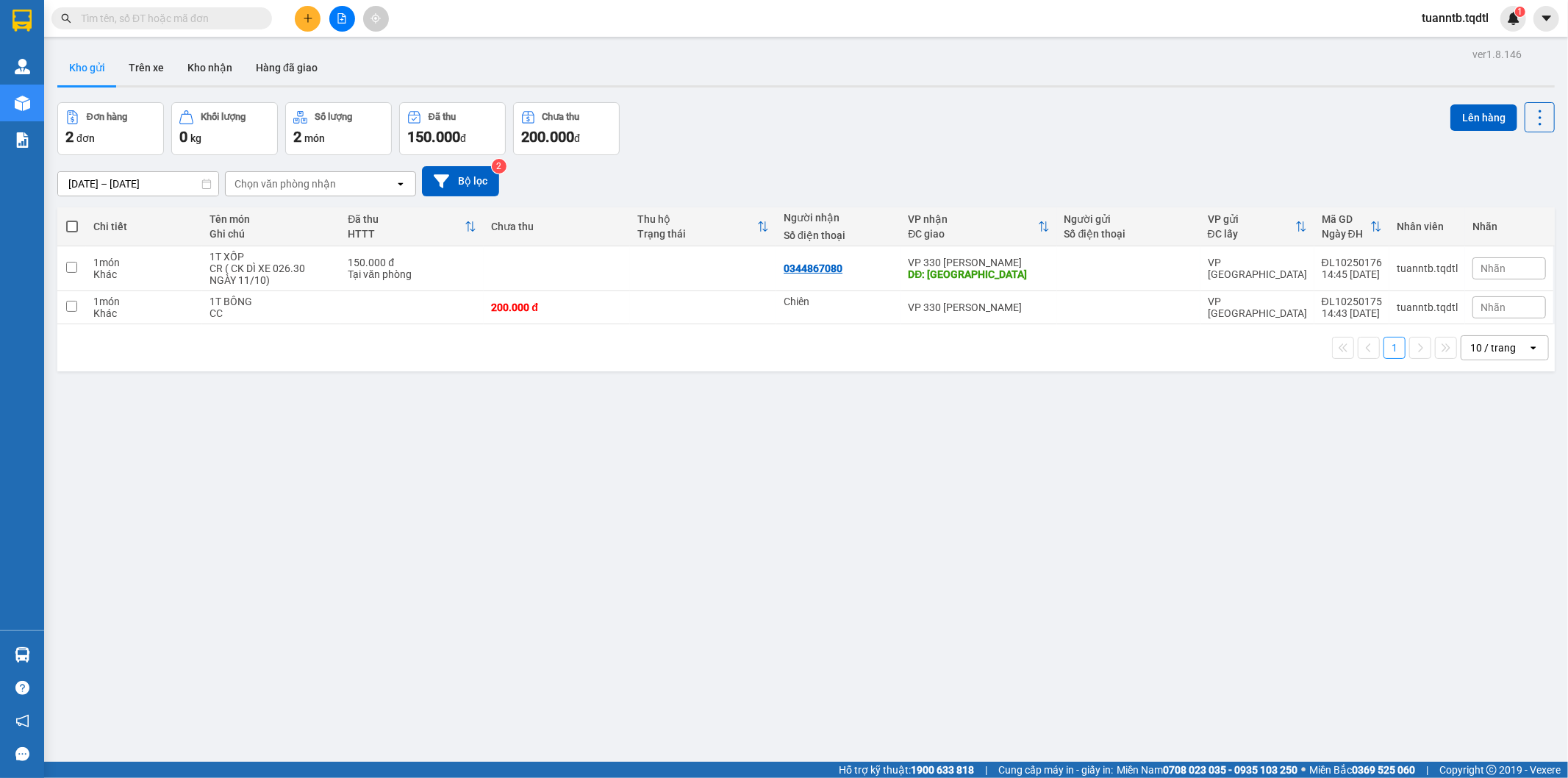
click at [313, 39] on main "ver 1.8.146 Kho gửi Trên xe Kho nhận Hàng đã giao Đơn hàng 2 đơn Khối lượng 0 k…" at bounding box center [784, 380] width 1568 height 762
click at [305, 16] on icon "plus" at bounding box center [308, 18] width 11 height 11
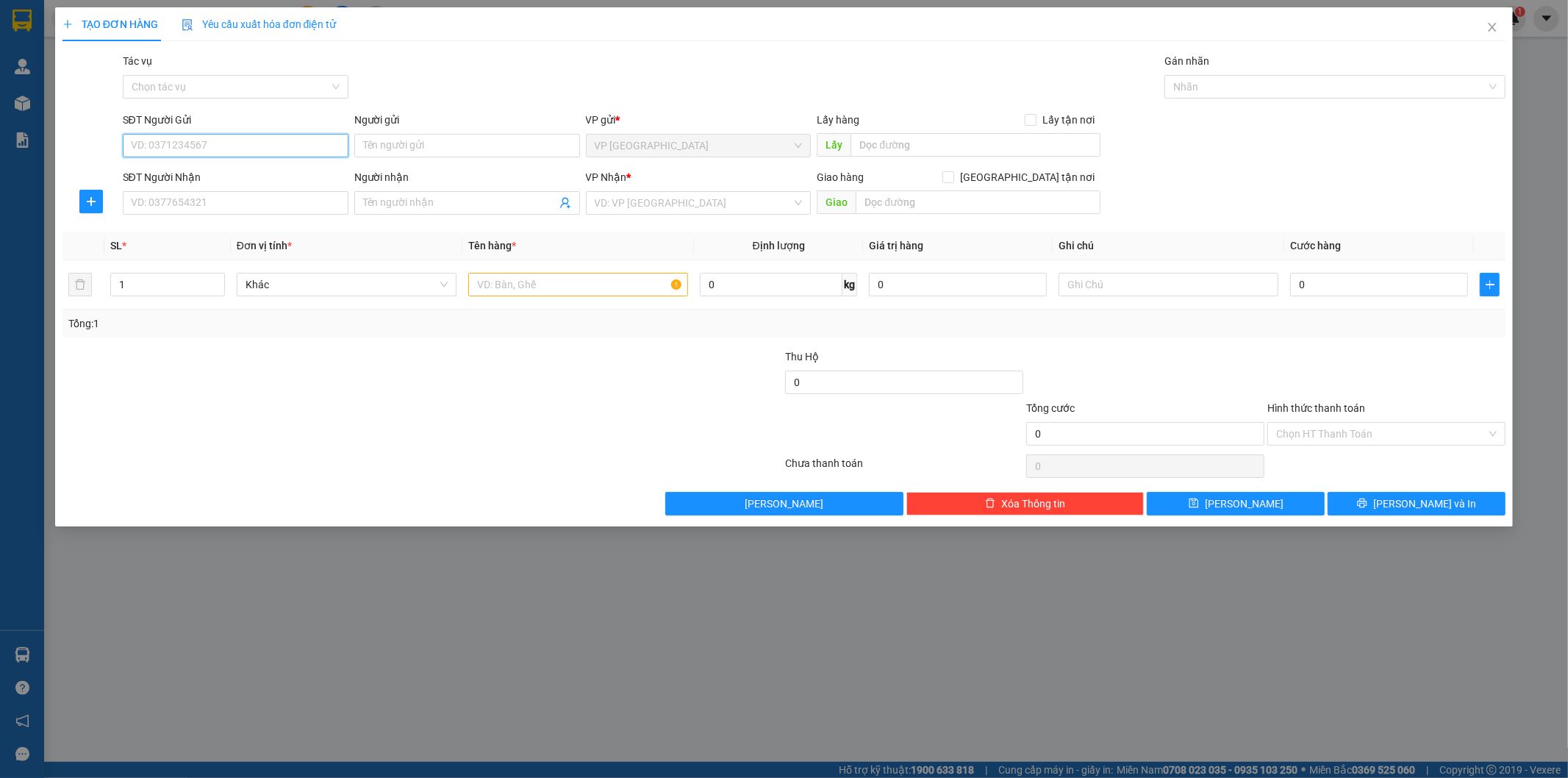
click at [288, 151] on input "SĐT Người Gửi" at bounding box center [236, 145] width 225 height 23
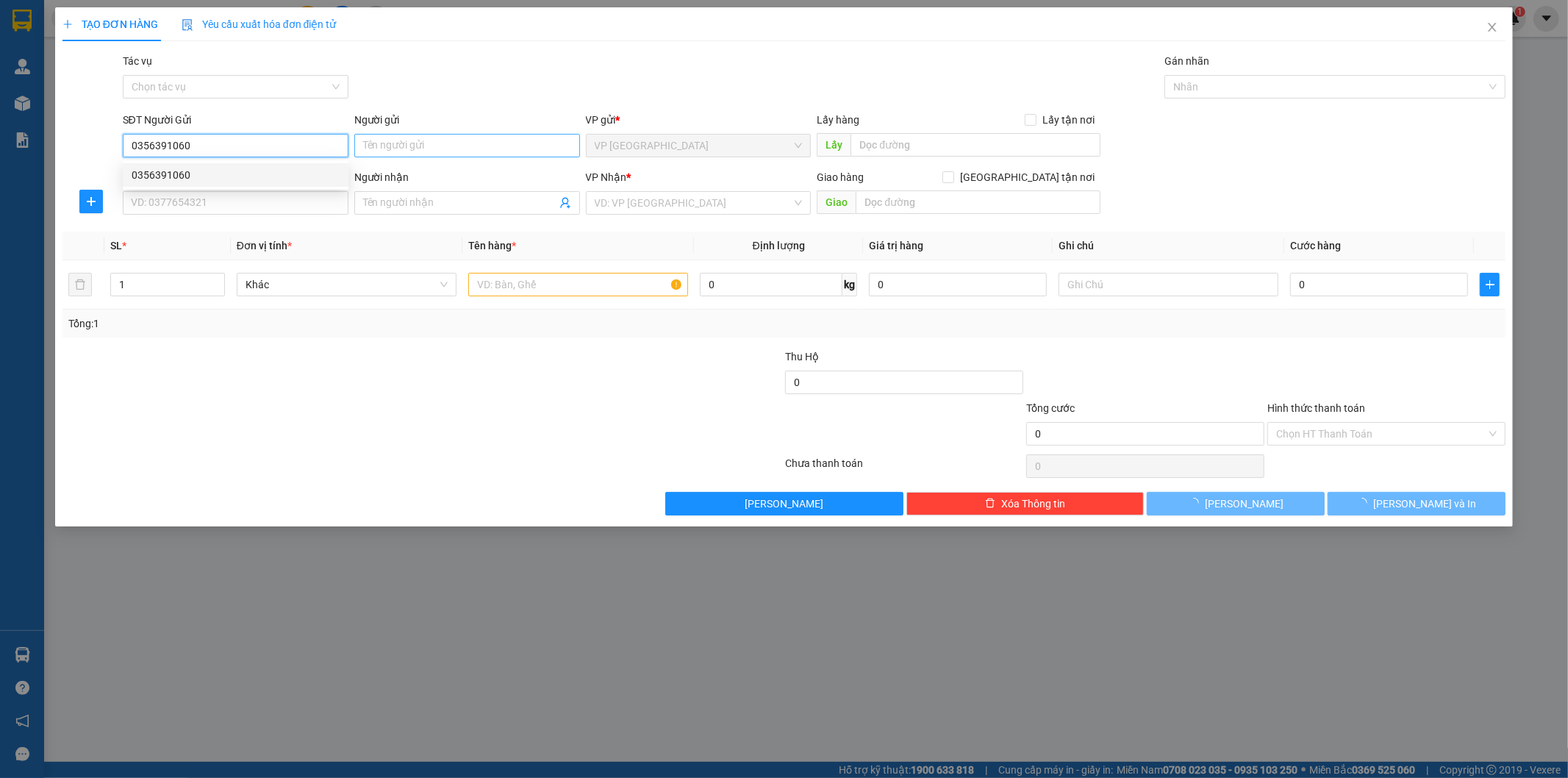
type input "0356391060"
click at [396, 143] on input "Người gửi" at bounding box center [467, 145] width 225 height 23
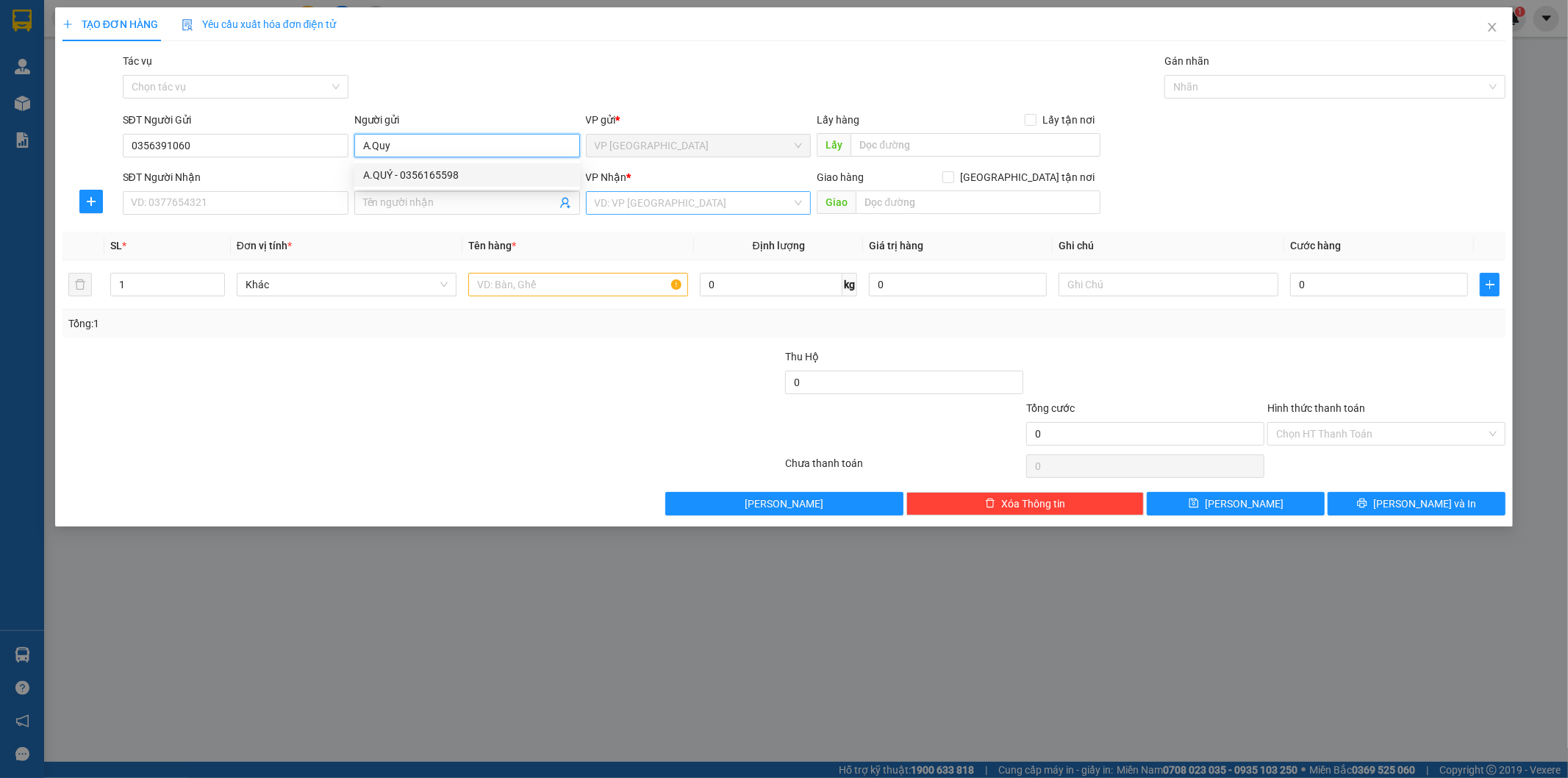
type input "A.Quy"
drag, startPoint x: 626, startPoint y: 199, endPoint x: 623, endPoint y: 263, distance: 64.1
click at [626, 200] on input "search" at bounding box center [693, 202] width 197 height 22
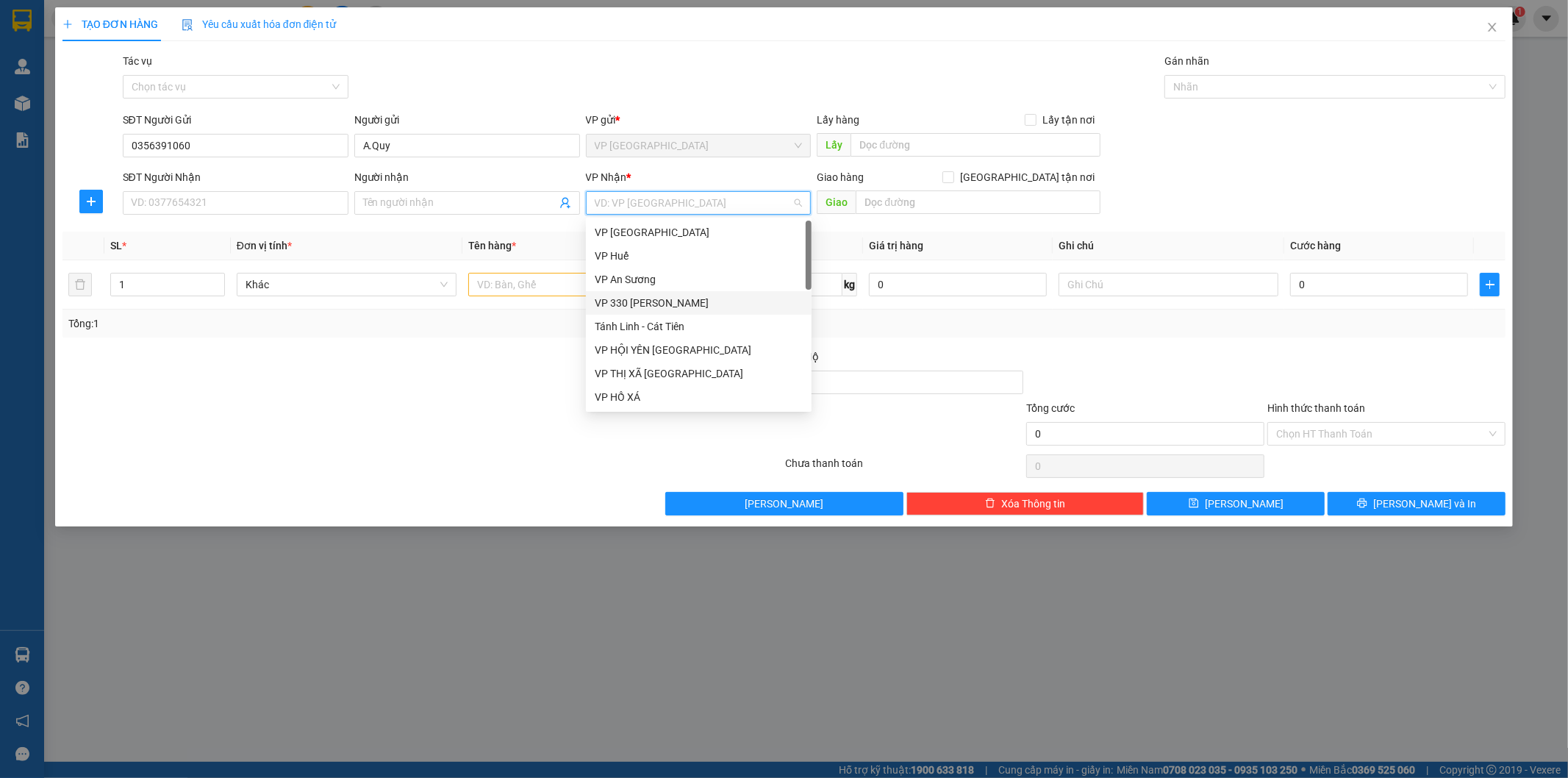
click at [638, 298] on div "VP 330 [PERSON_NAME]" at bounding box center [699, 302] width 208 height 16
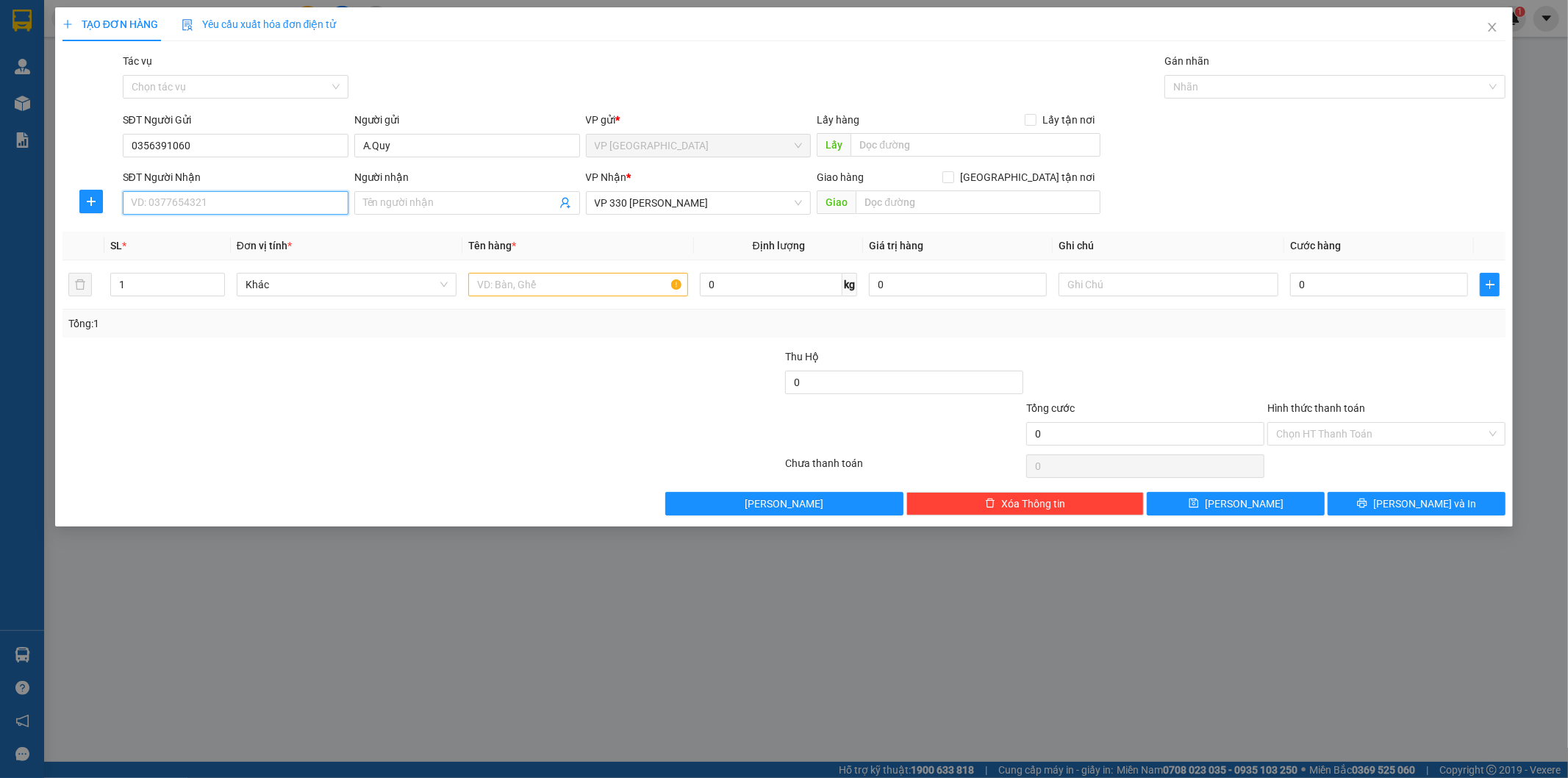
click at [289, 214] on input "SĐT Người Nhận" at bounding box center [236, 203] width 225 height 23
type input "0345257768"
click at [462, 203] on input "Người nhận" at bounding box center [459, 202] width 193 height 16
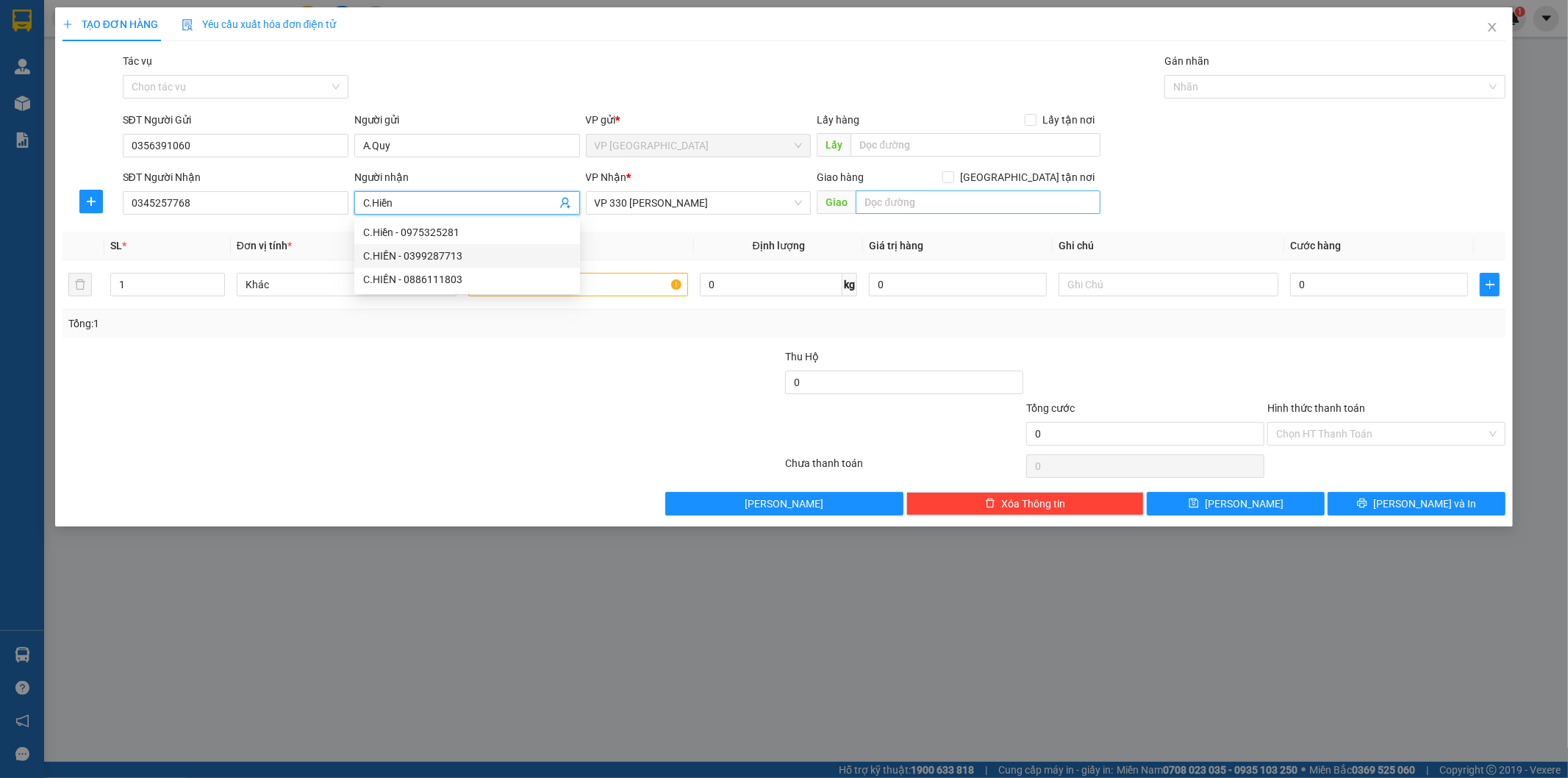
type input "C.Hiền"
click at [889, 207] on input "text" at bounding box center [978, 202] width 244 height 23
type input "CAM LỘ"
click at [215, 278] on icon "up" at bounding box center [216, 280] width 5 height 5
type input "3"
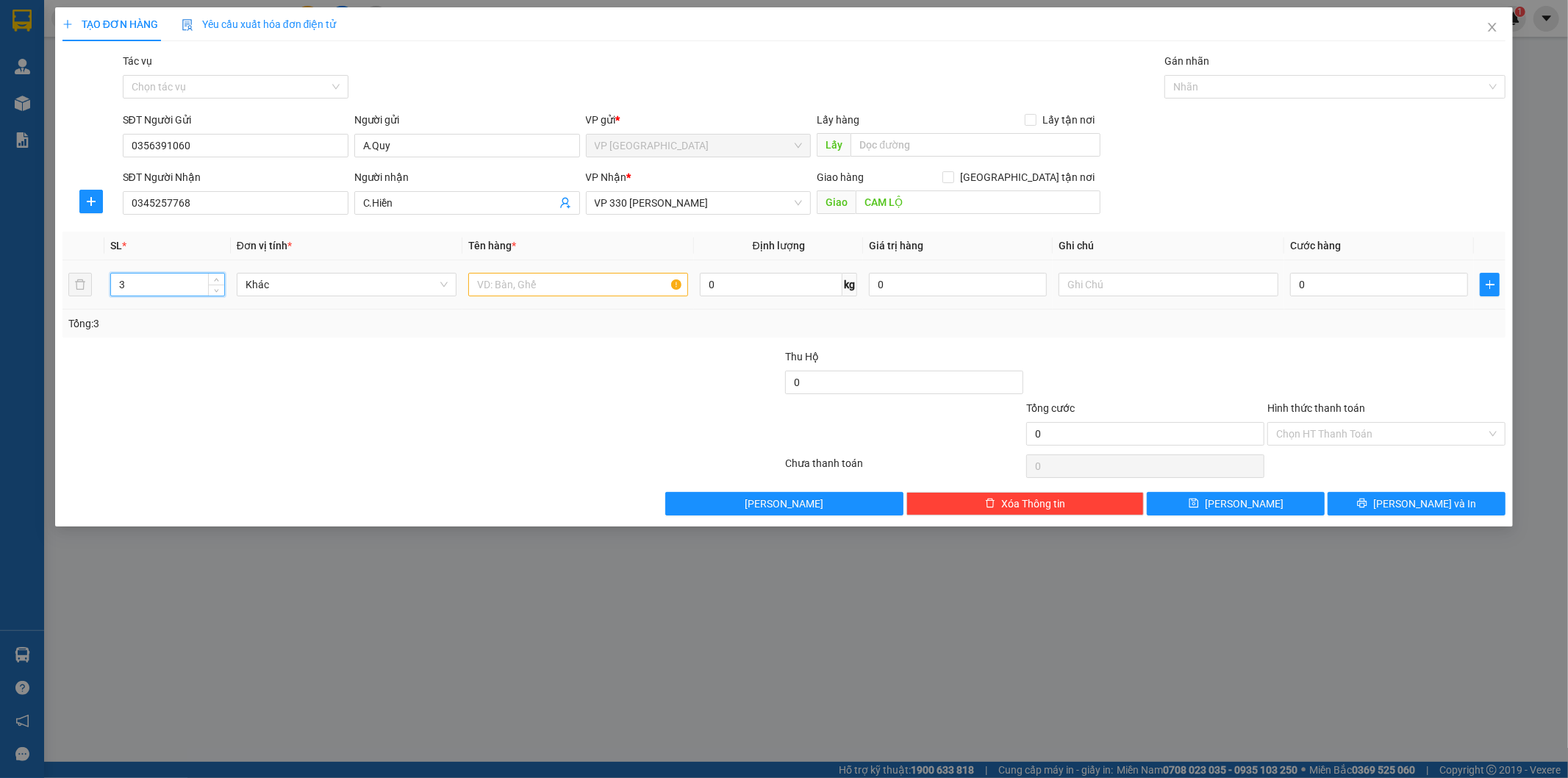
drag, startPoint x: 215, startPoint y: 277, endPoint x: 501, endPoint y: 273, distance: 286.0
click at [215, 278] on icon "up" at bounding box center [216, 279] width 5 height 5
click at [576, 275] on input "text" at bounding box center [578, 284] width 219 height 23
type input "3 CUỘN BÁNH TRÁNG"
click at [1099, 297] on input "text" at bounding box center [1169, 284] width 219 height 23
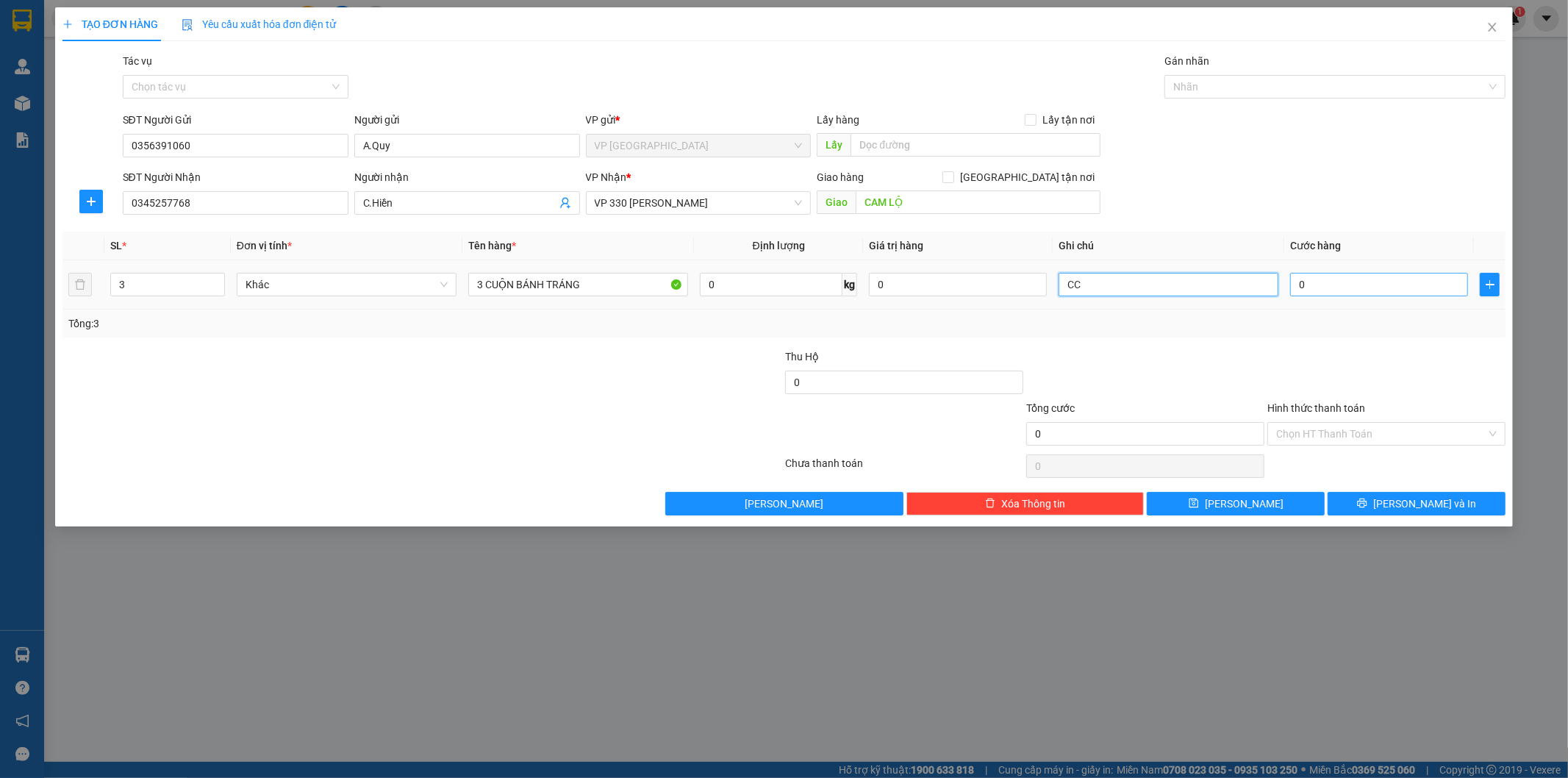
type input "CC"
click at [1317, 275] on input "0" at bounding box center [1378, 284] width 178 height 23
type input "3"
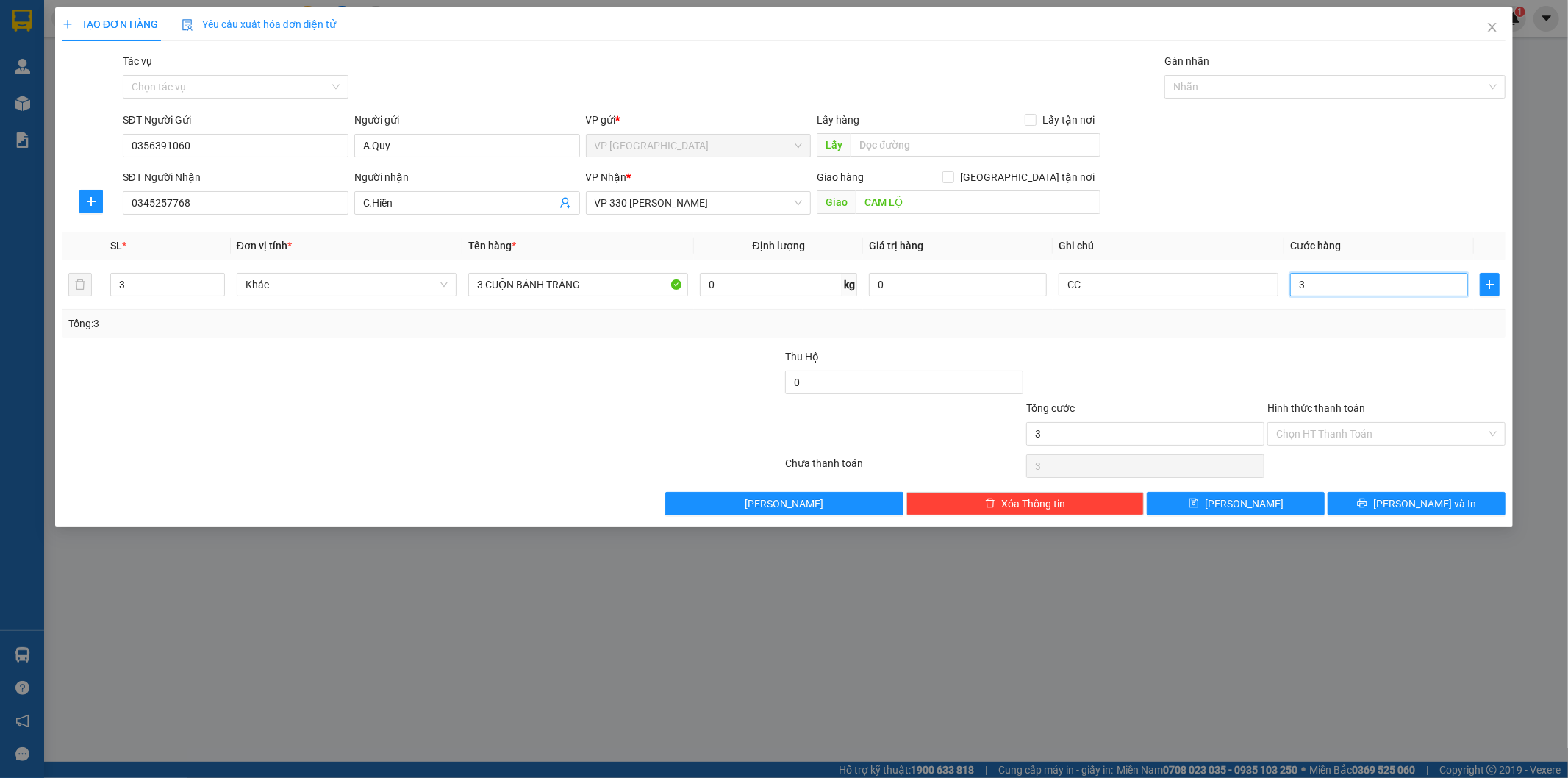
type input "30"
type input "300"
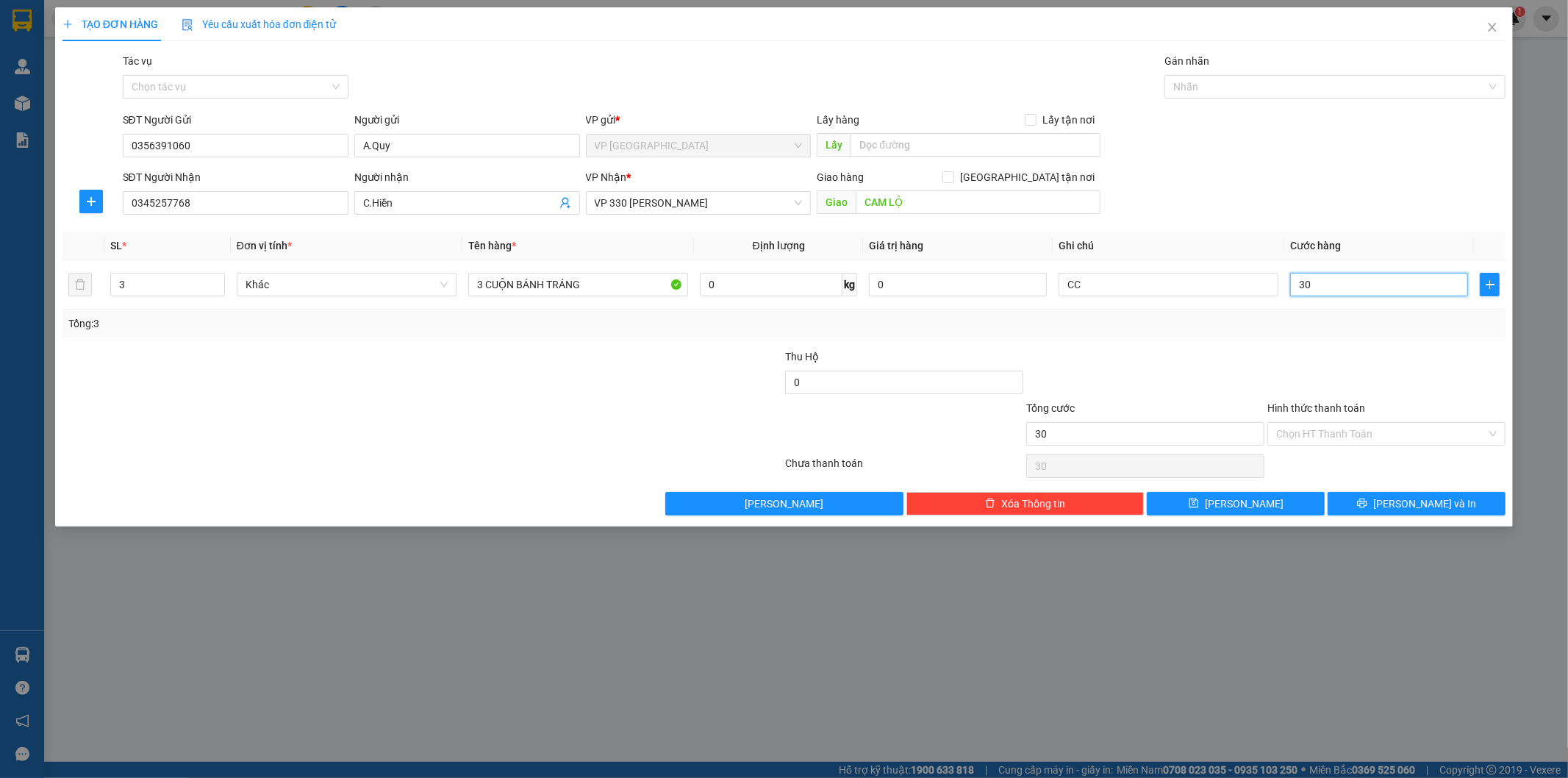
type input "300"
type input "3.000"
type input "30.000"
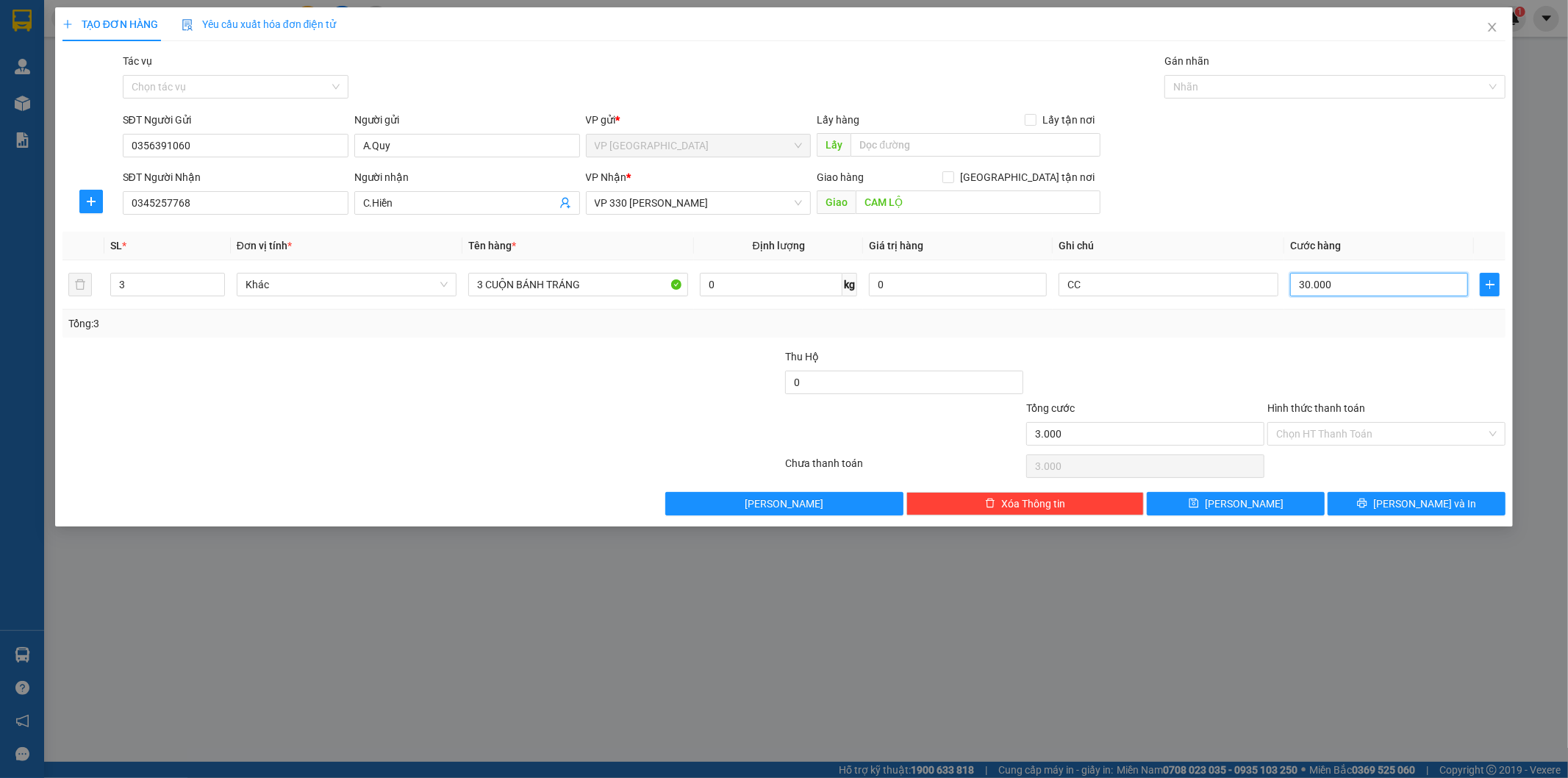
type input "30.000"
type input "300.000"
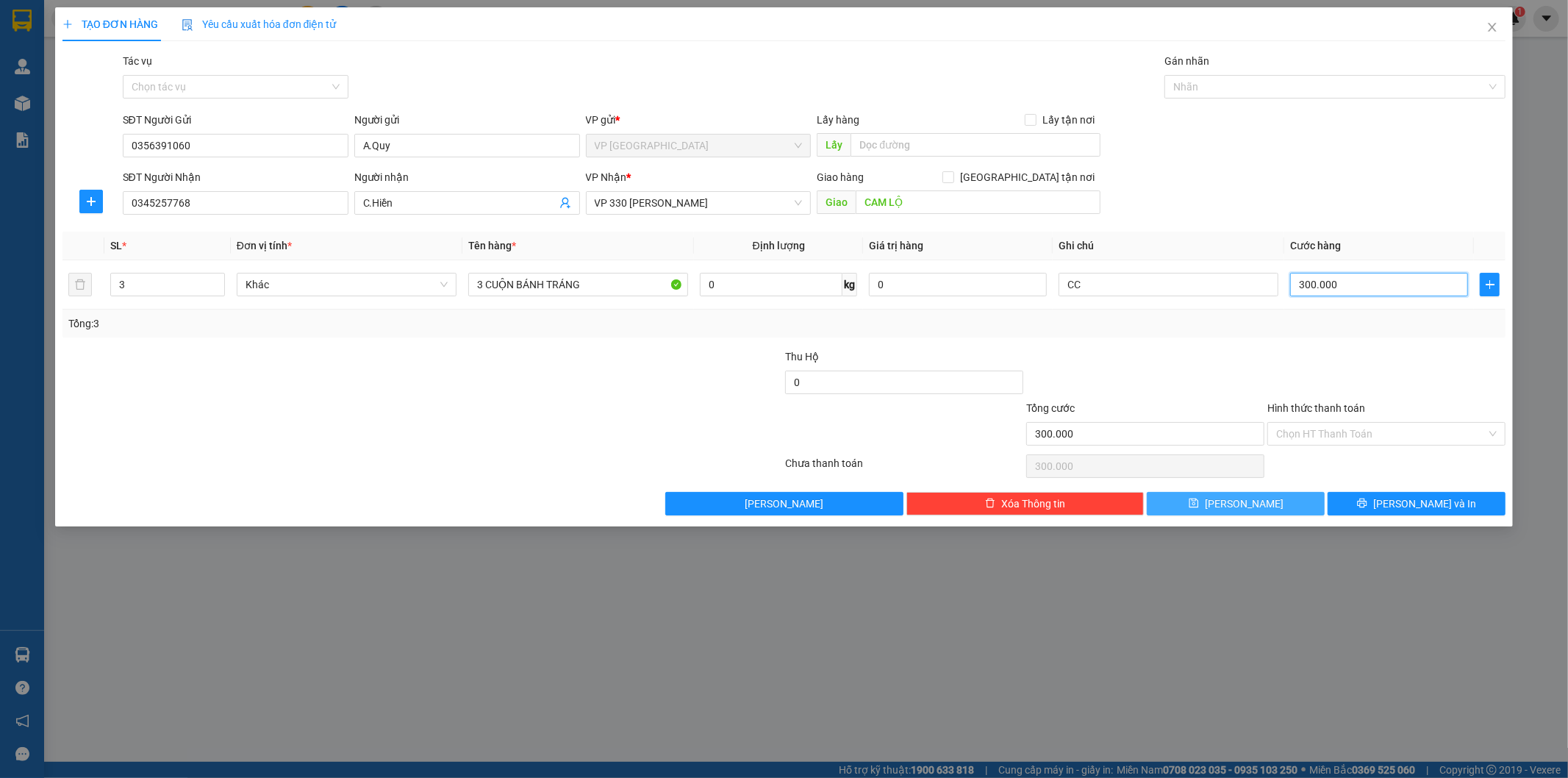
type input "300.000"
drag, startPoint x: 1237, startPoint y: 496, endPoint x: 1245, endPoint y: 503, distance: 10.6
click at [1238, 496] on button "[PERSON_NAME]" at bounding box center [1235, 504] width 178 height 23
type input "1"
type input "0"
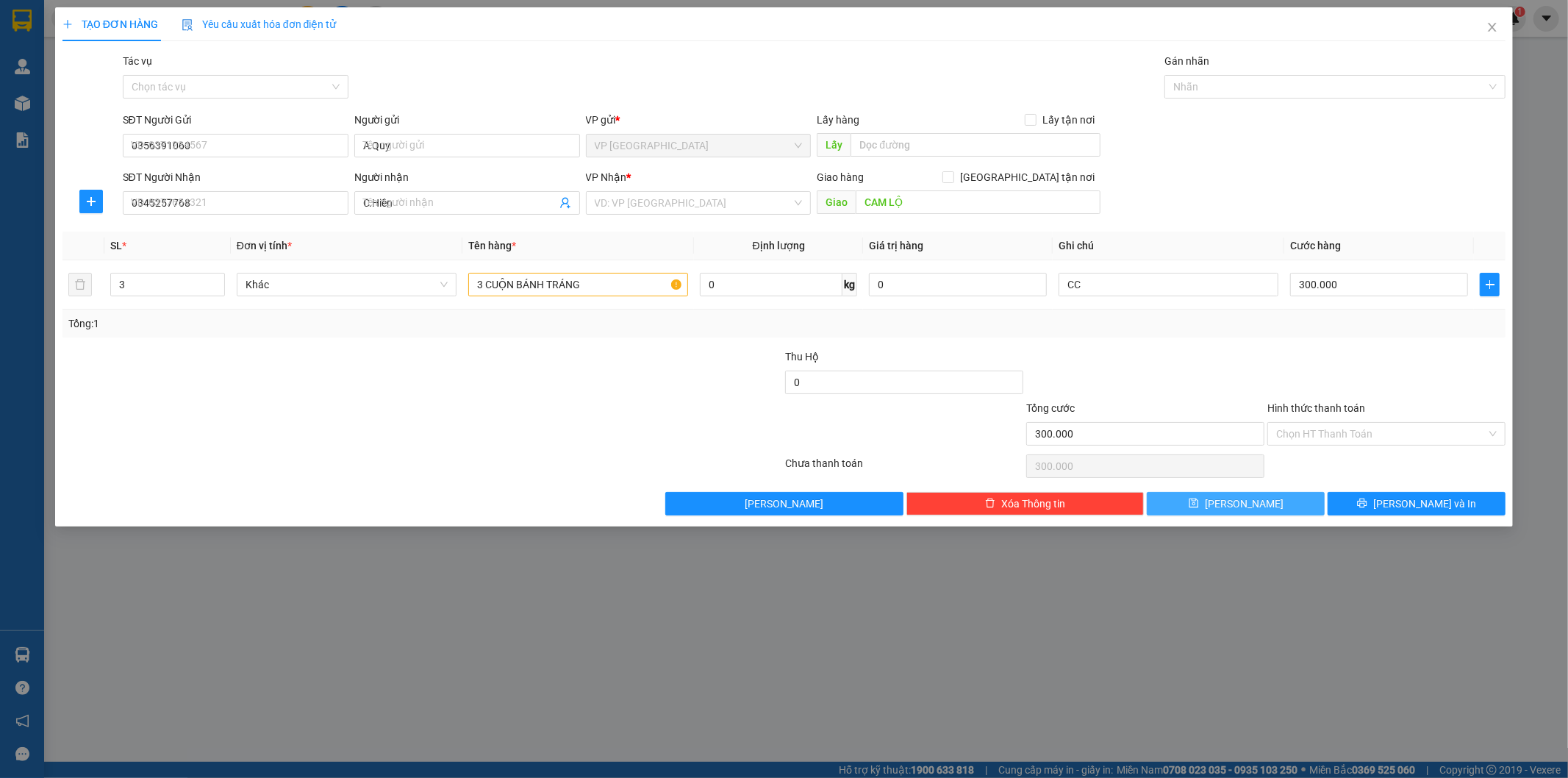
type input "0"
click at [1485, 32] on span "Close" at bounding box center [1492, 28] width 41 height 41
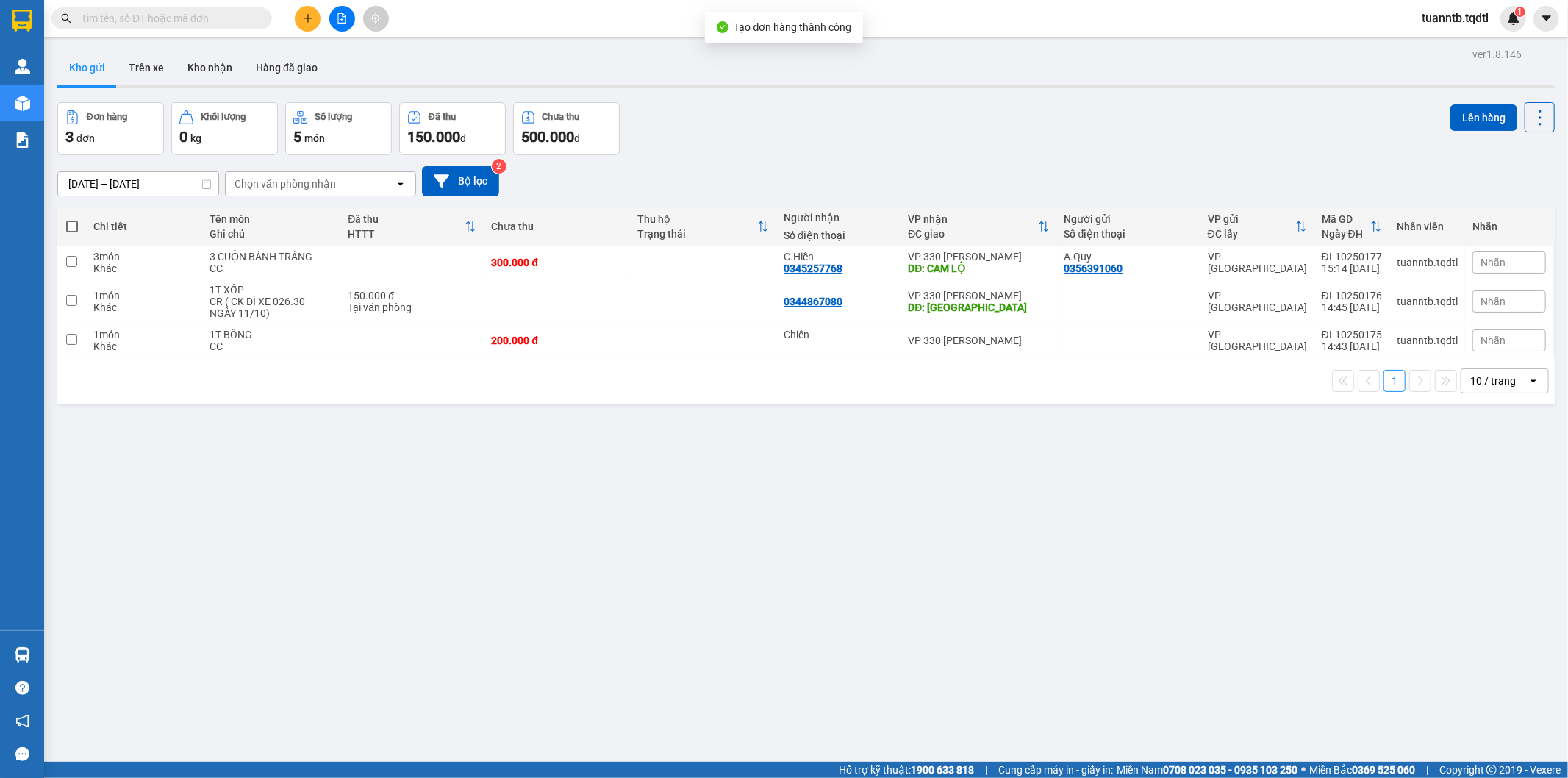
click at [341, 24] on button at bounding box center [342, 18] width 26 height 26
click at [310, 13] on icon "plus" at bounding box center [308, 18] width 11 height 11
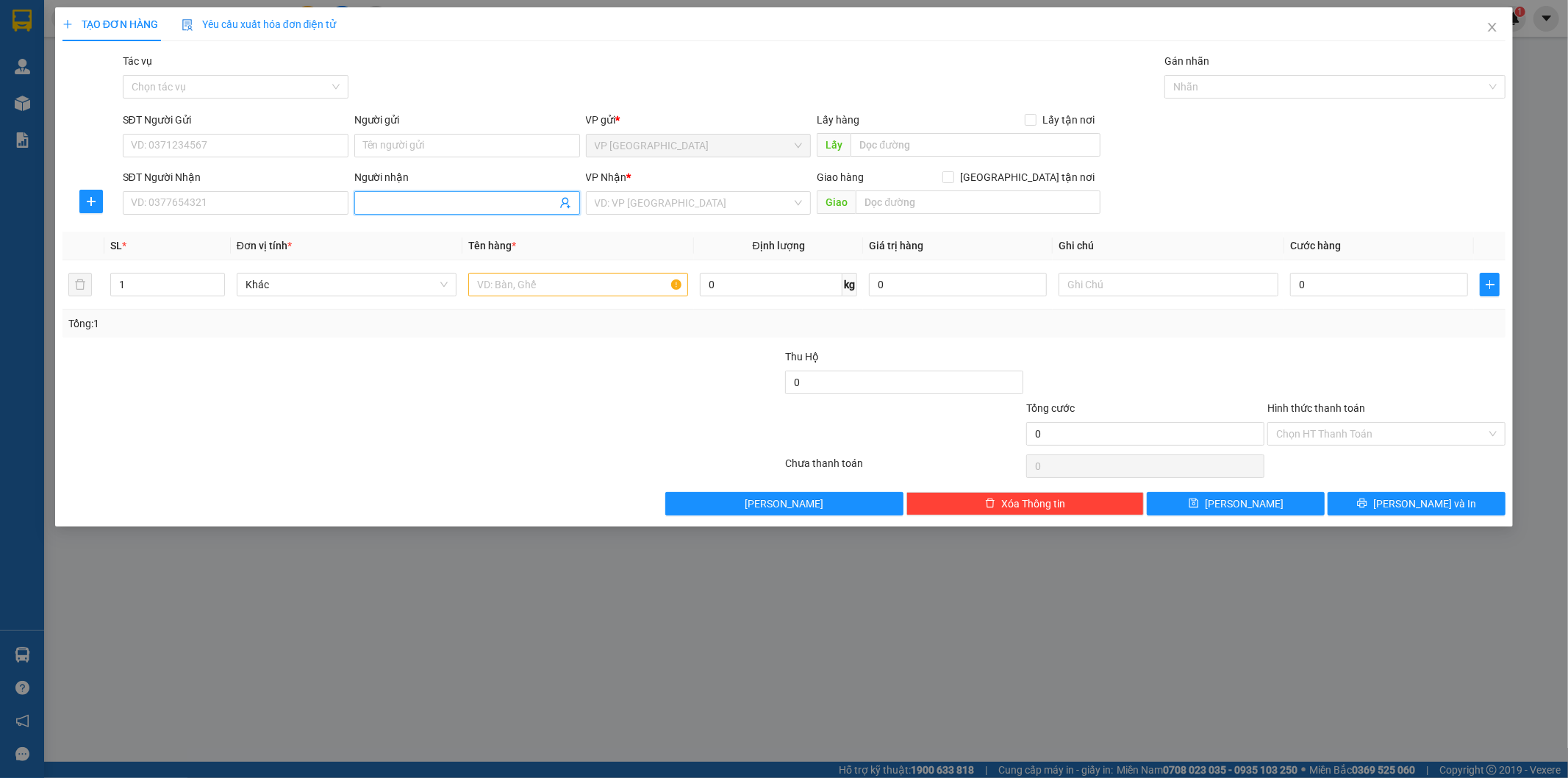
click at [392, 201] on input "Người nhận" at bounding box center [459, 202] width 193 height 16
type input "Xá"
click at [648, 216] on div "VP Nhận * VD: VP [GEOGRAPHIC_DATA]" at bounding box center [699, 194] width 225 height 51
click at [645, 207] on input "search" at bounding box center [693, 202] width 197 height 22
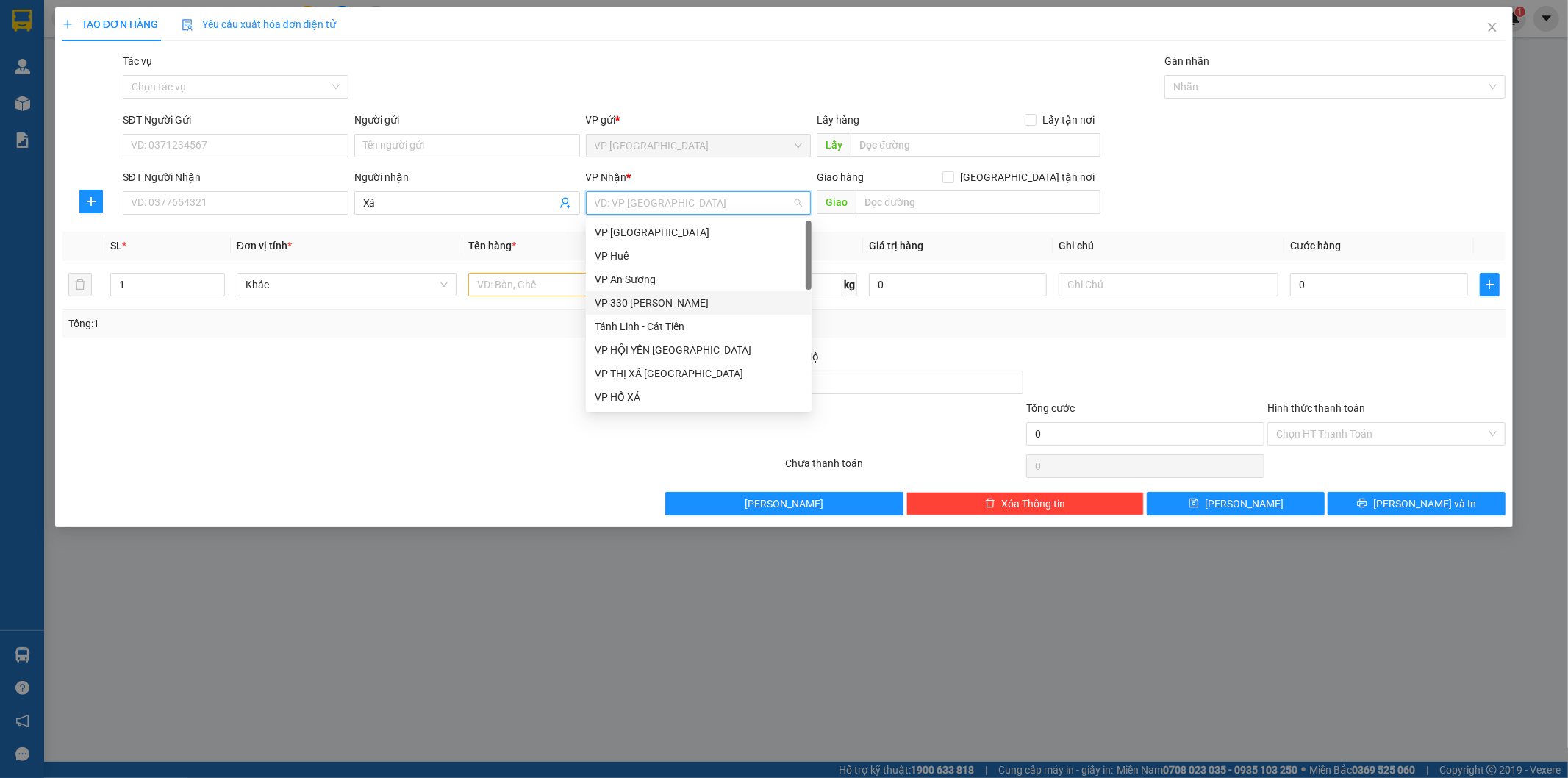
click at [656, 306] on div "VP 330 [PERSON_NAME]" at bounding box center [699, 302] width 208 height 16
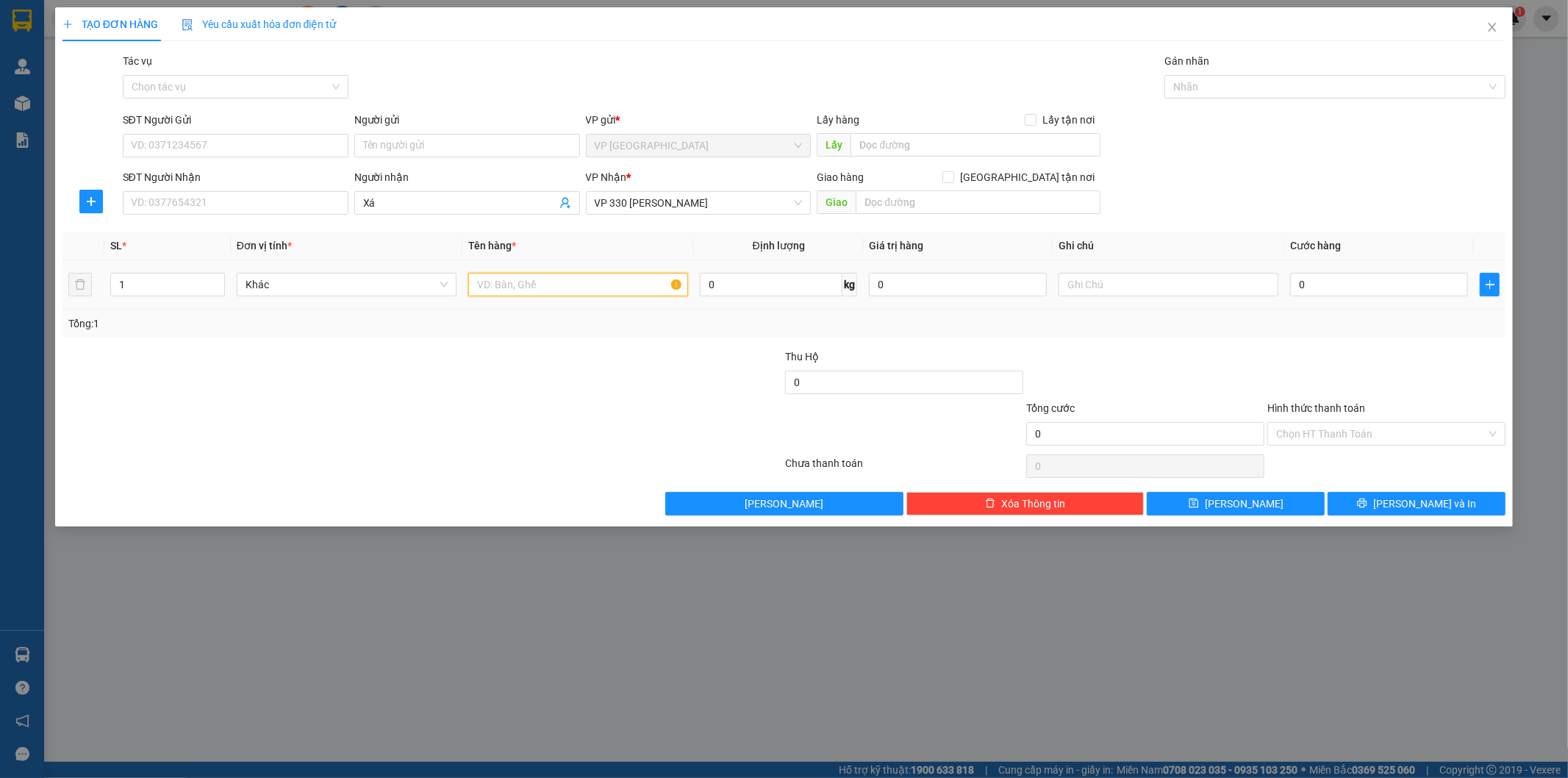
click at [620, 288] on input "text" at bounding box center [578, 284] width 219 height 23
type input "1T BÔNG"
click at [1155, 289] on input "text" at bounding box center [1169, 284] width 219 height 23
type input "CC"
click at [1363, 289] on input "0" at bounding box center [1378, 284] width 178 height 23
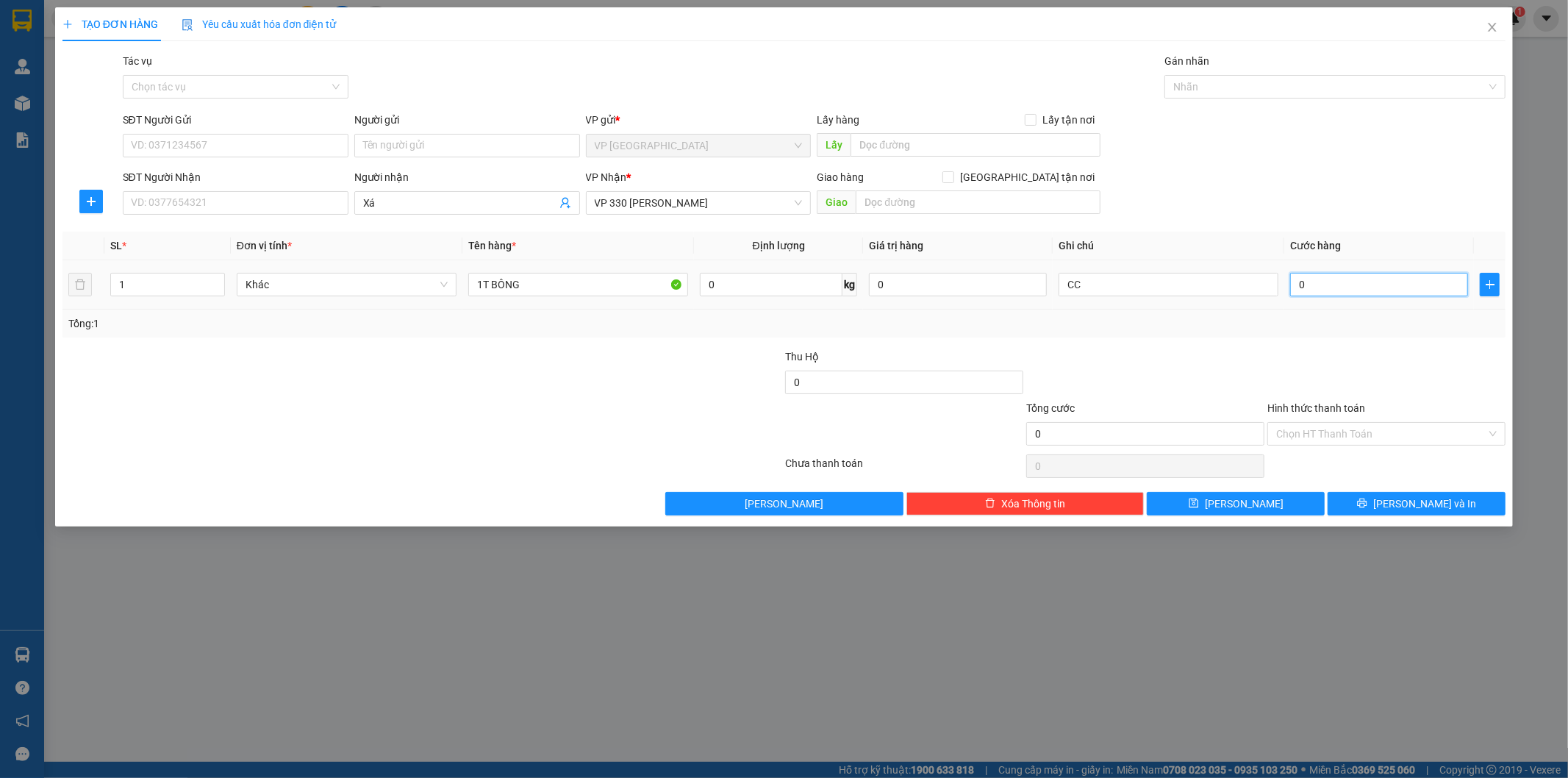
type input "2"
type input "20"
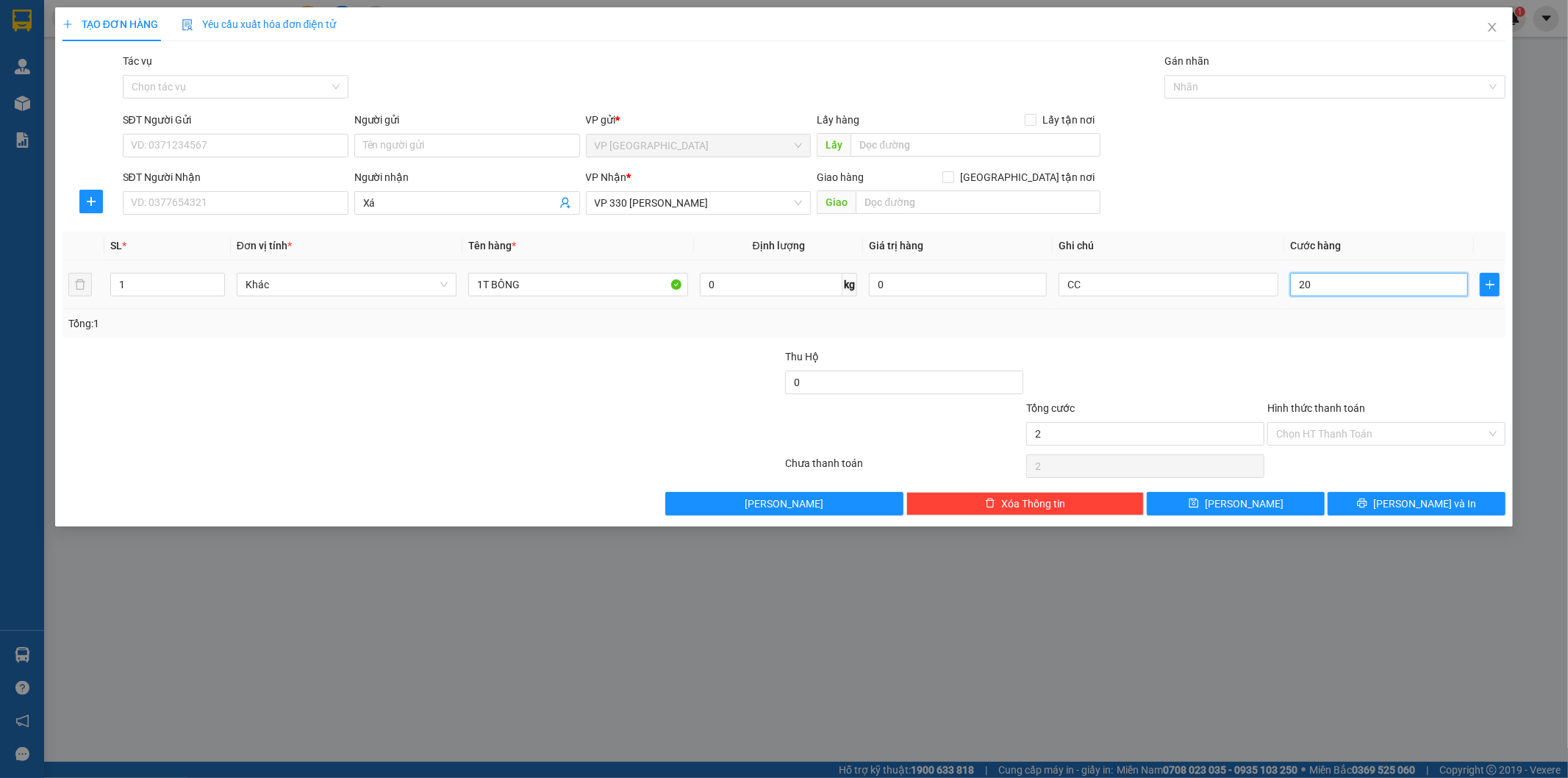
type input "20"
type input "200"
type input "2.000"
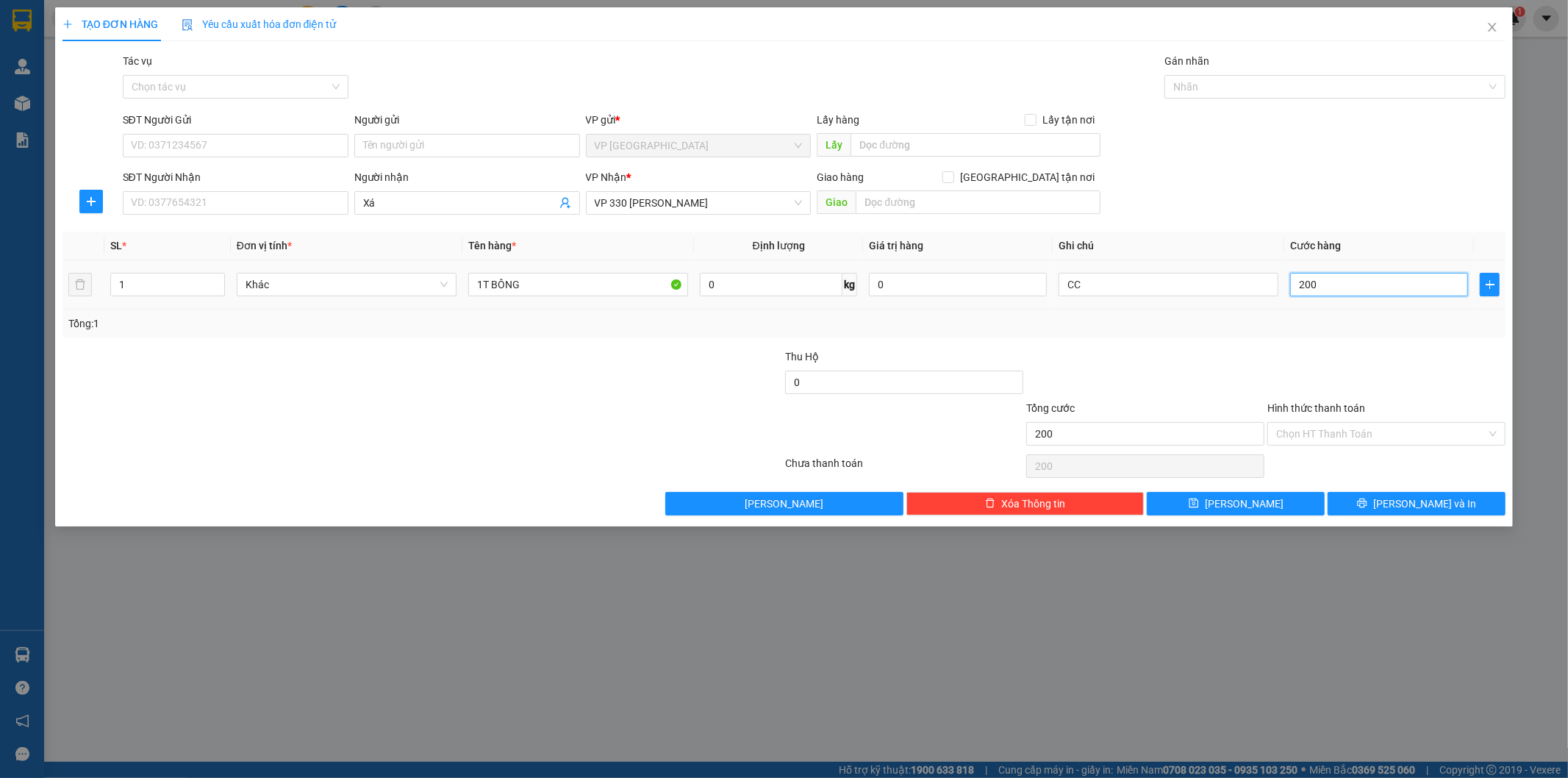
type input "2.000"
type input "20.000"
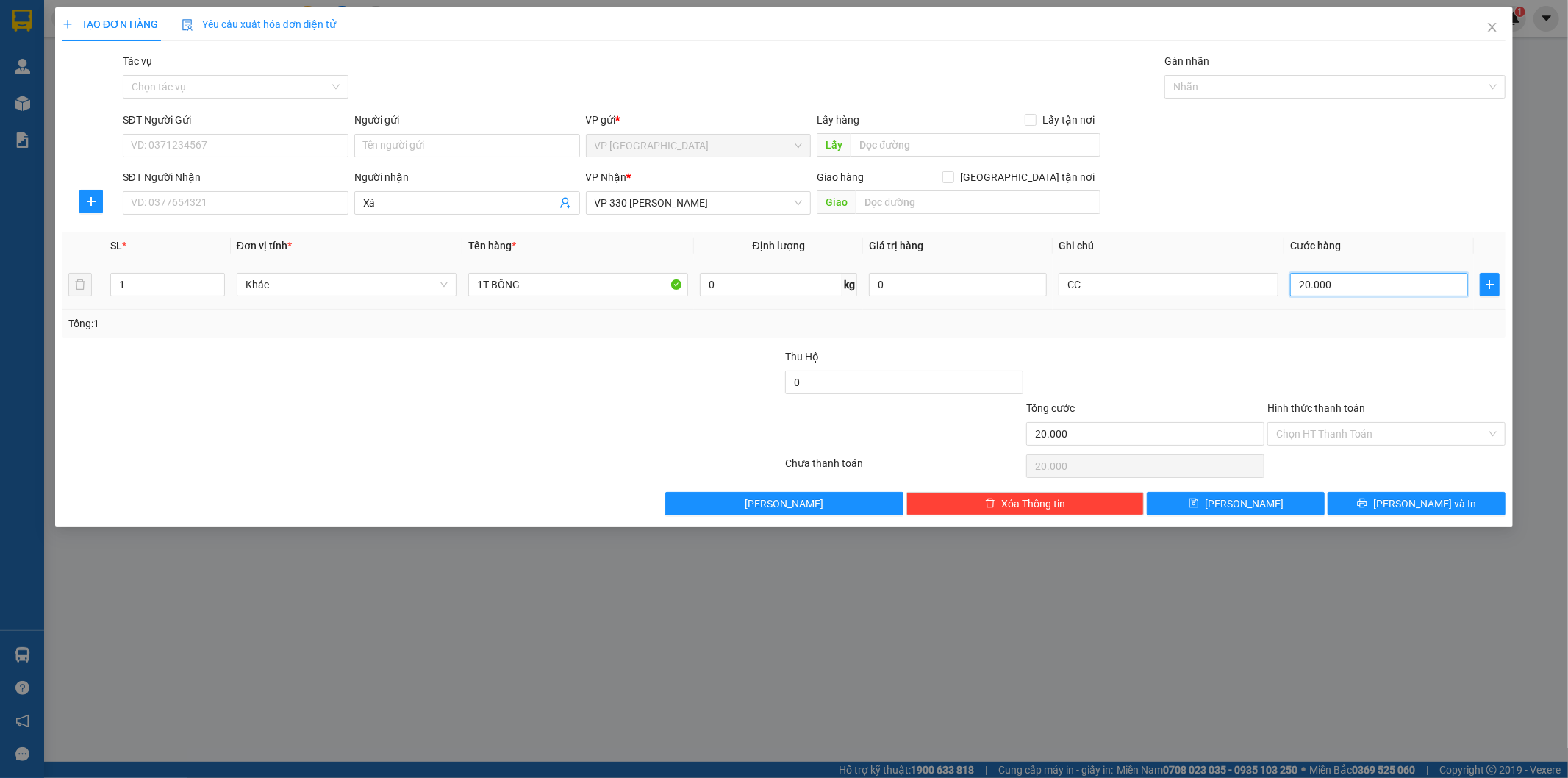
type input "200.000"
click at [1287, 500] on button "[PERSON_NAME]" at bounding box center [1235, 504] width 178 height 23
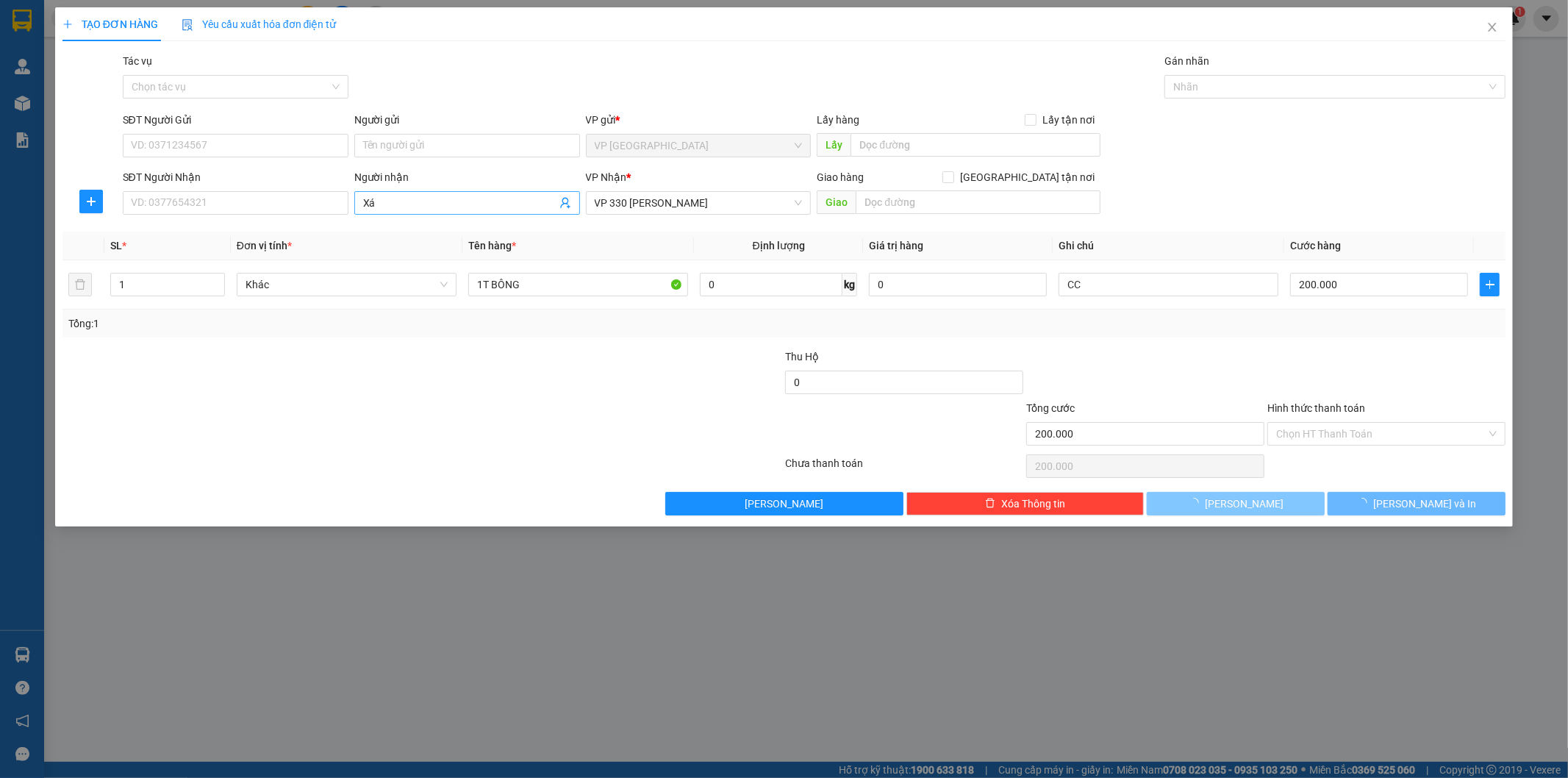
type input "0"
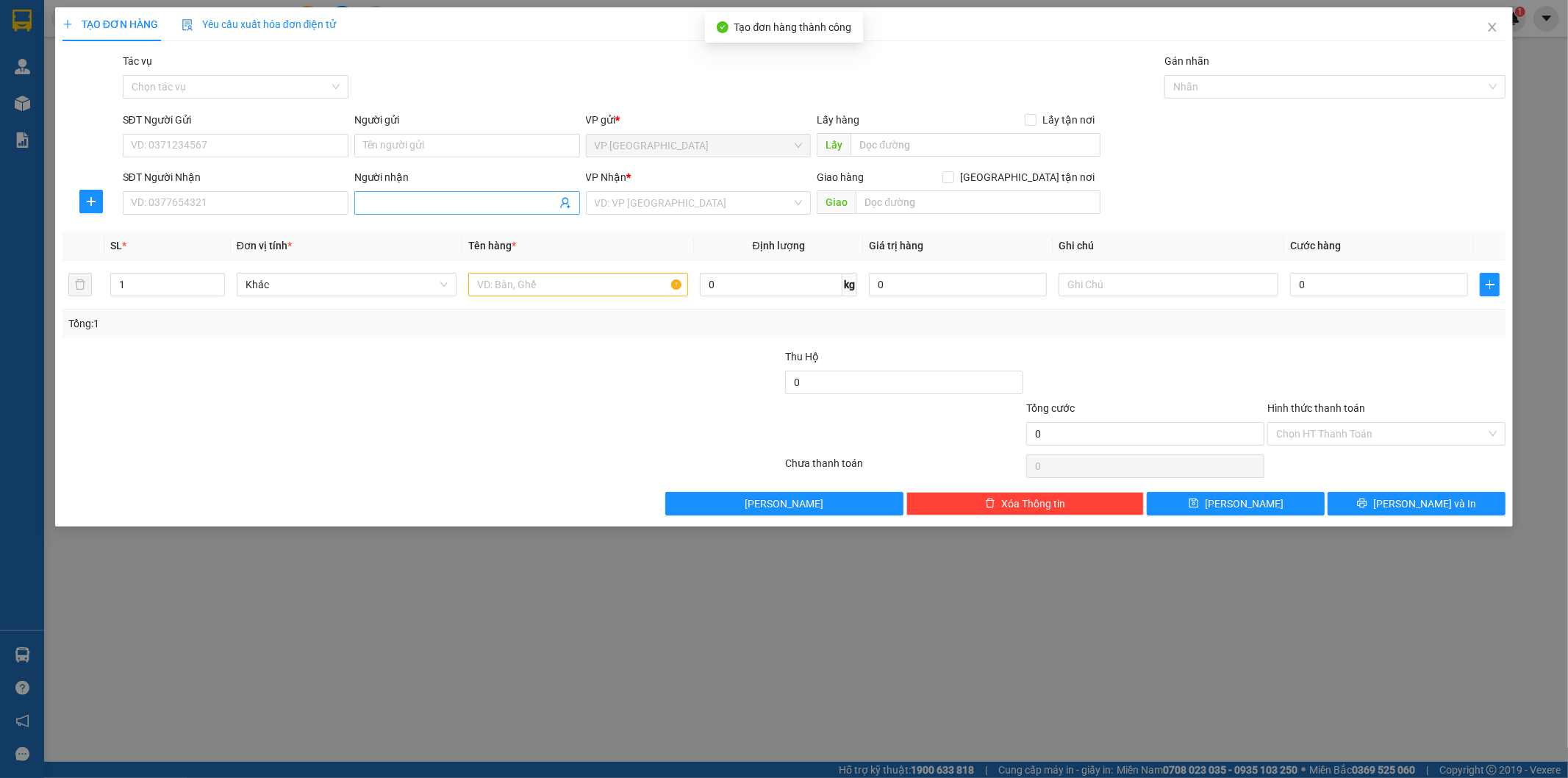
click at [415, 210] on input "Người nhận" at bounding box center [459, 202] width 193 height 16
type input "Dũng Hồ Xá"
click at [685, 210] on input "search" at bounding box center [693, 202] width 197 height 22
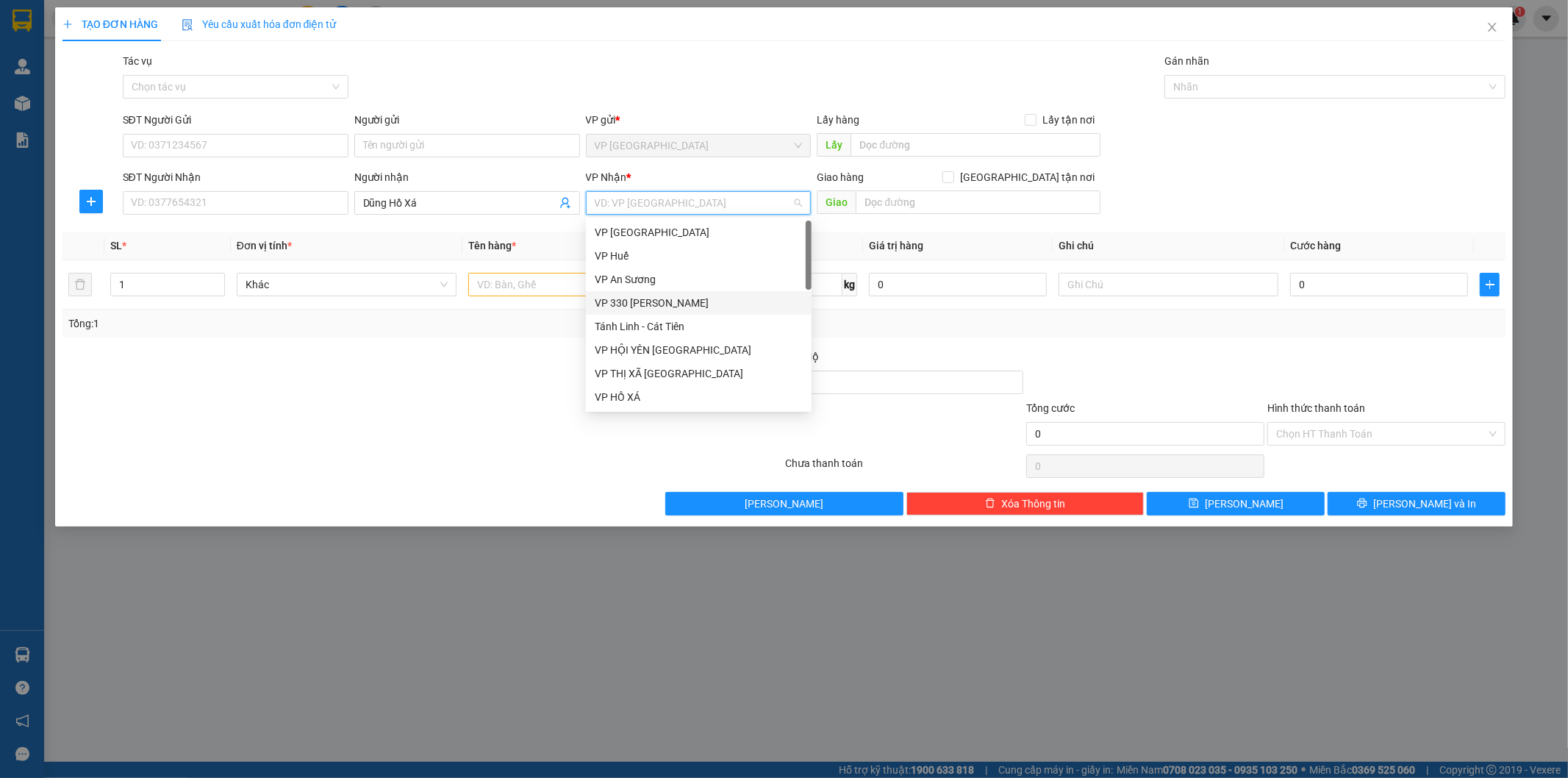
click at [672, 298] on div "VP 330 [PERSON_NAME]" at bounding box center [699, 302] width 208 height 16
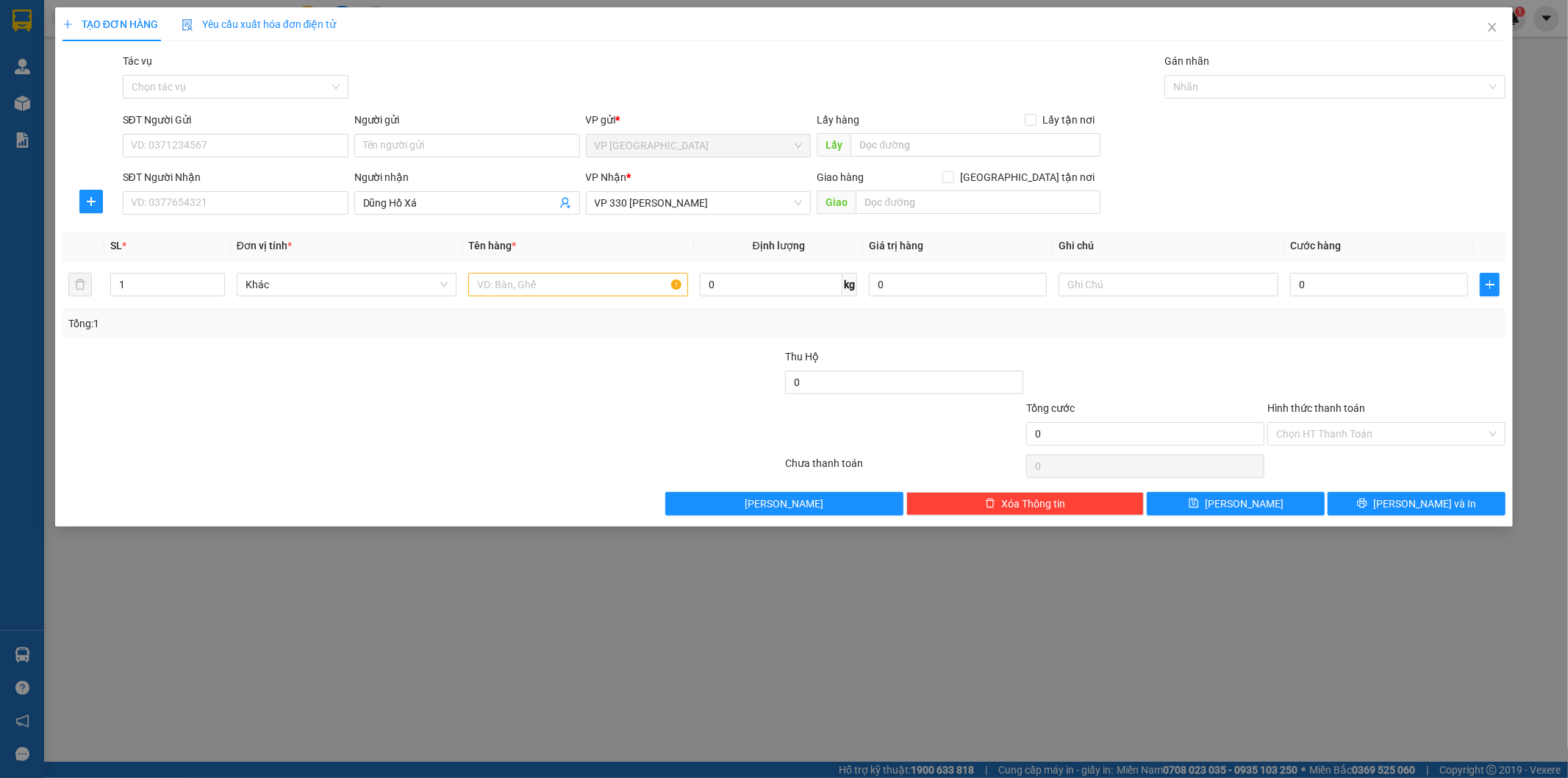
click at [882, 215] on div "Giao" at bounding box center [958, 203] width 284 height 23
click at [882, 210] on input "text" at bounding box center [978, 202] width 244 height 23
type input "HỒ XÁ"
click at [618, 278] on input "text" at bounding box center [578, 284] width 219 height 23
type input "1T BÔNG"
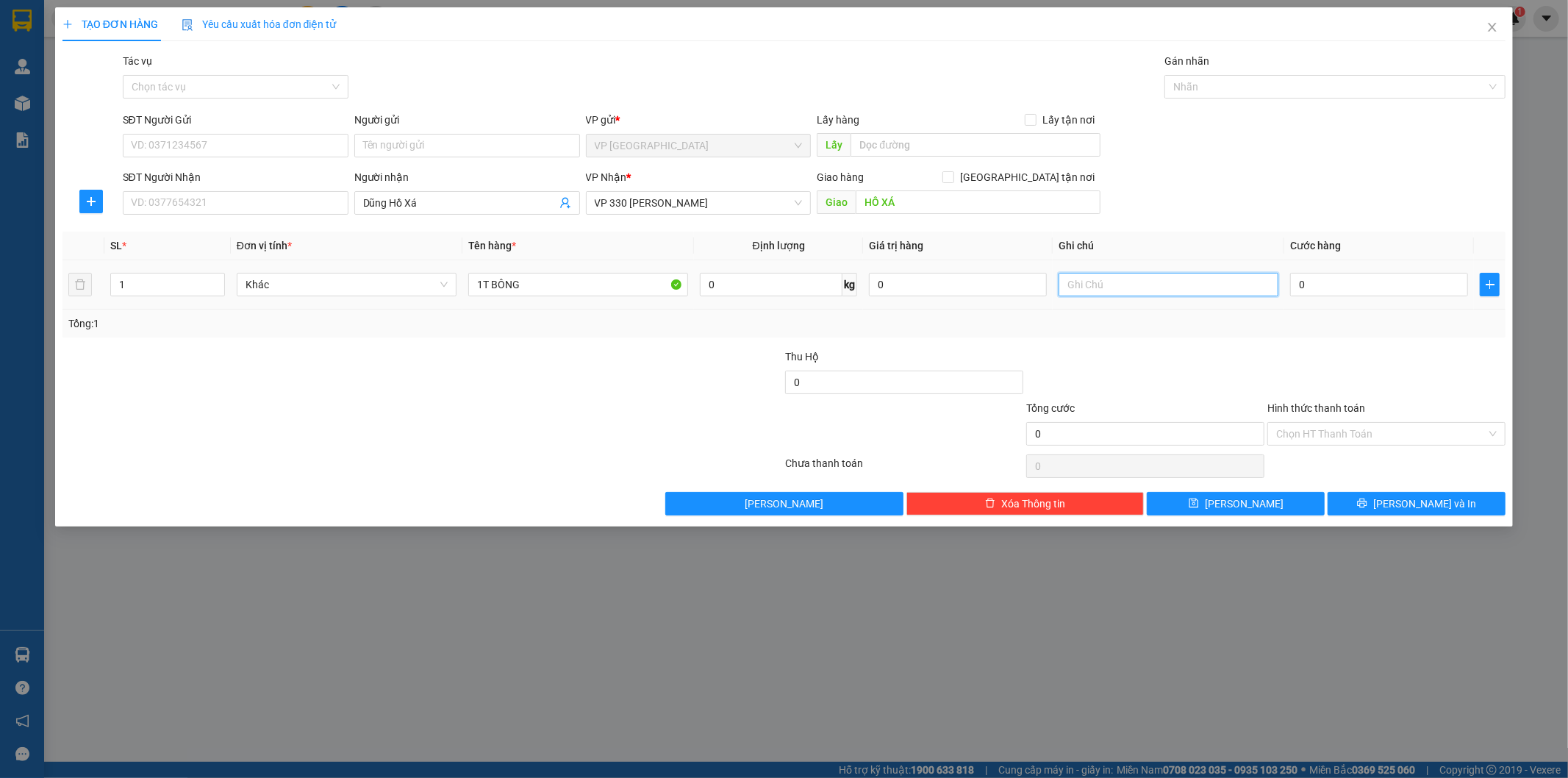
drag, startPoint x: 1157, startPoint y: 278, endPoint x: 1157, endPoint y: 290, distance: 12.0
click at [1157, 279] on input "text" at bounding box center [1169, 284] width 219 height 23
type input "CC"
click at [1303, 291] on input "0" at bounding box center [1378, 284] width 178 height 23
type input "2"
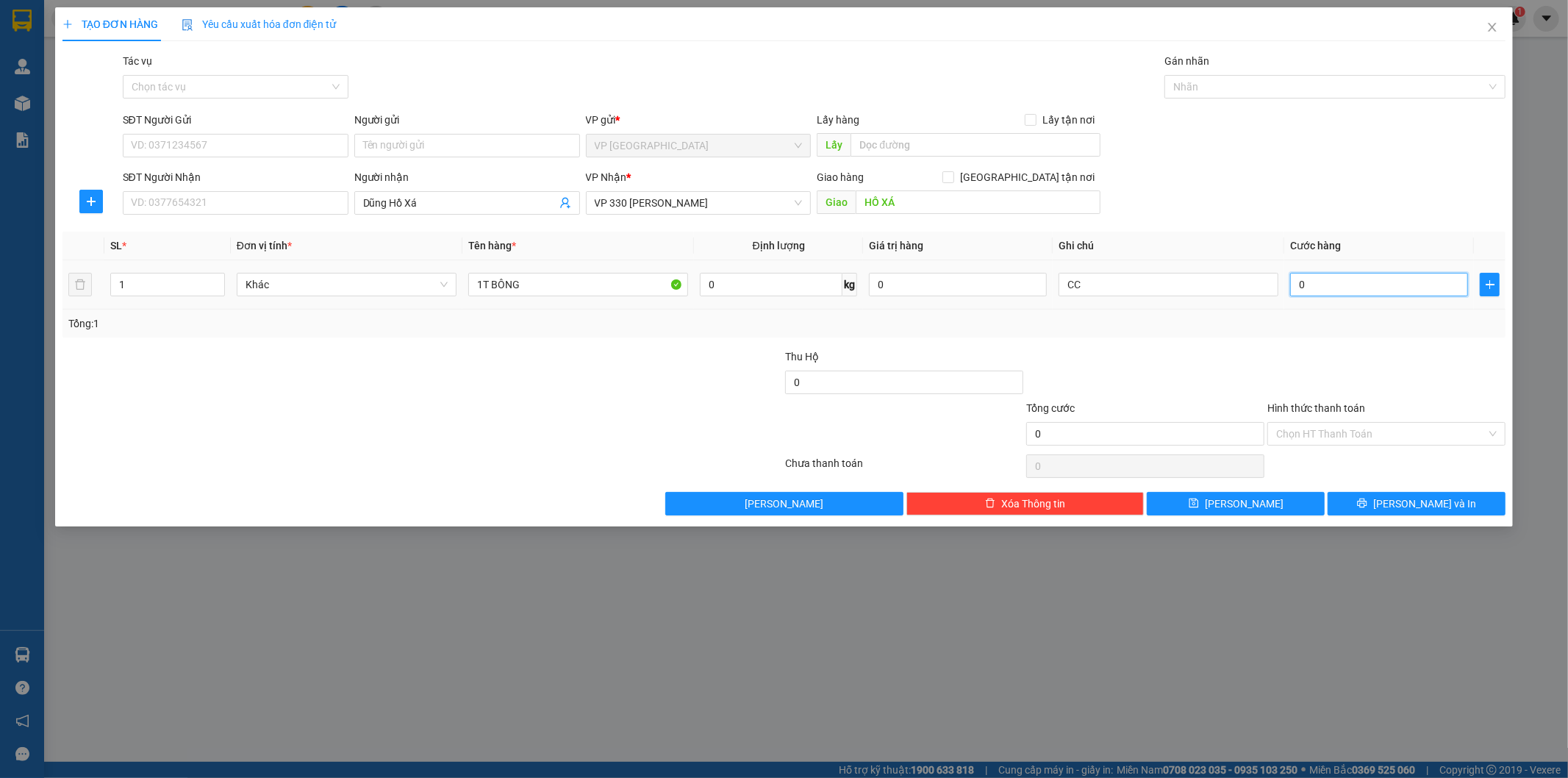
type input "2"
type input "20"
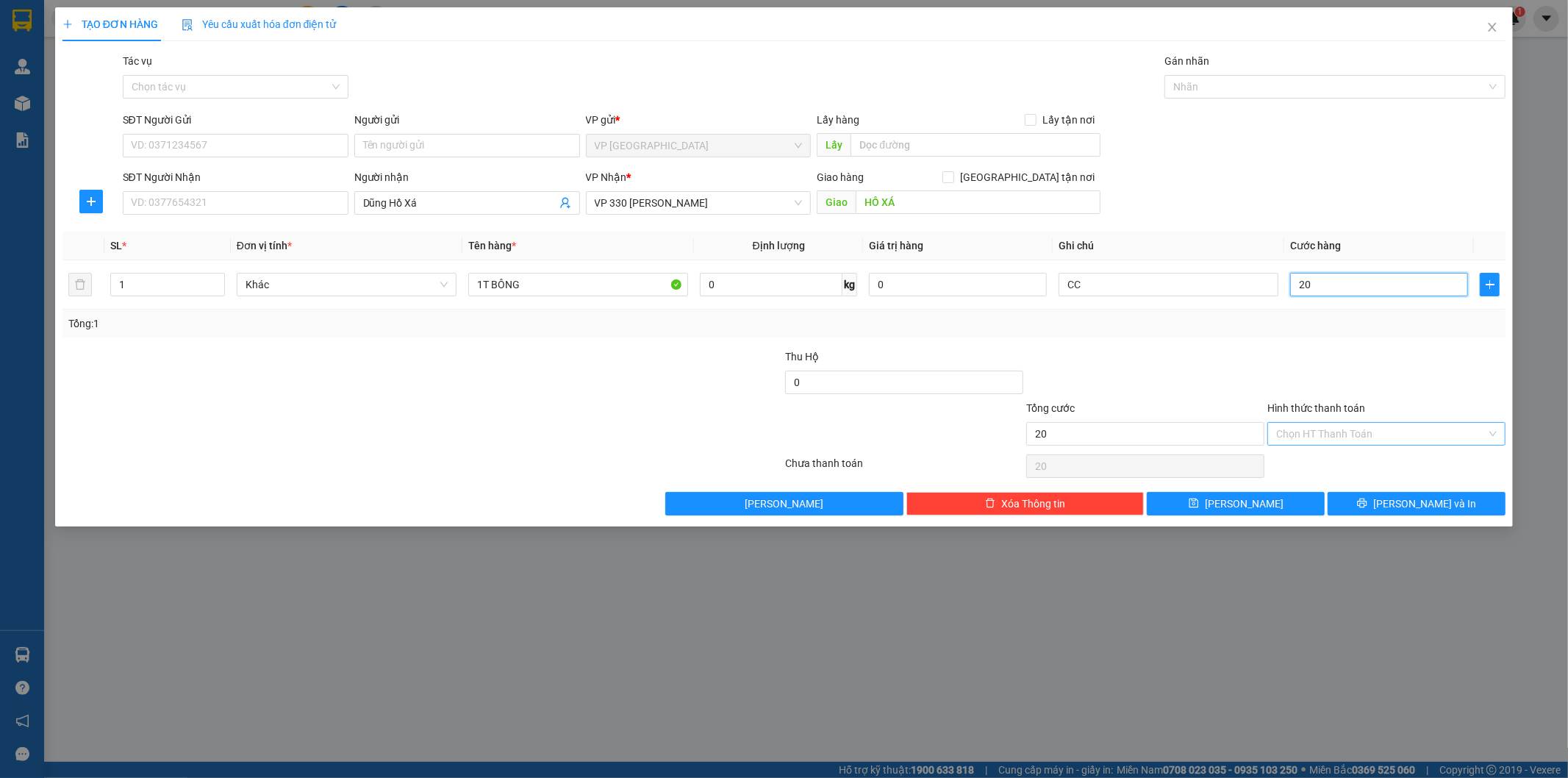
type input "200"
type input "2.000"
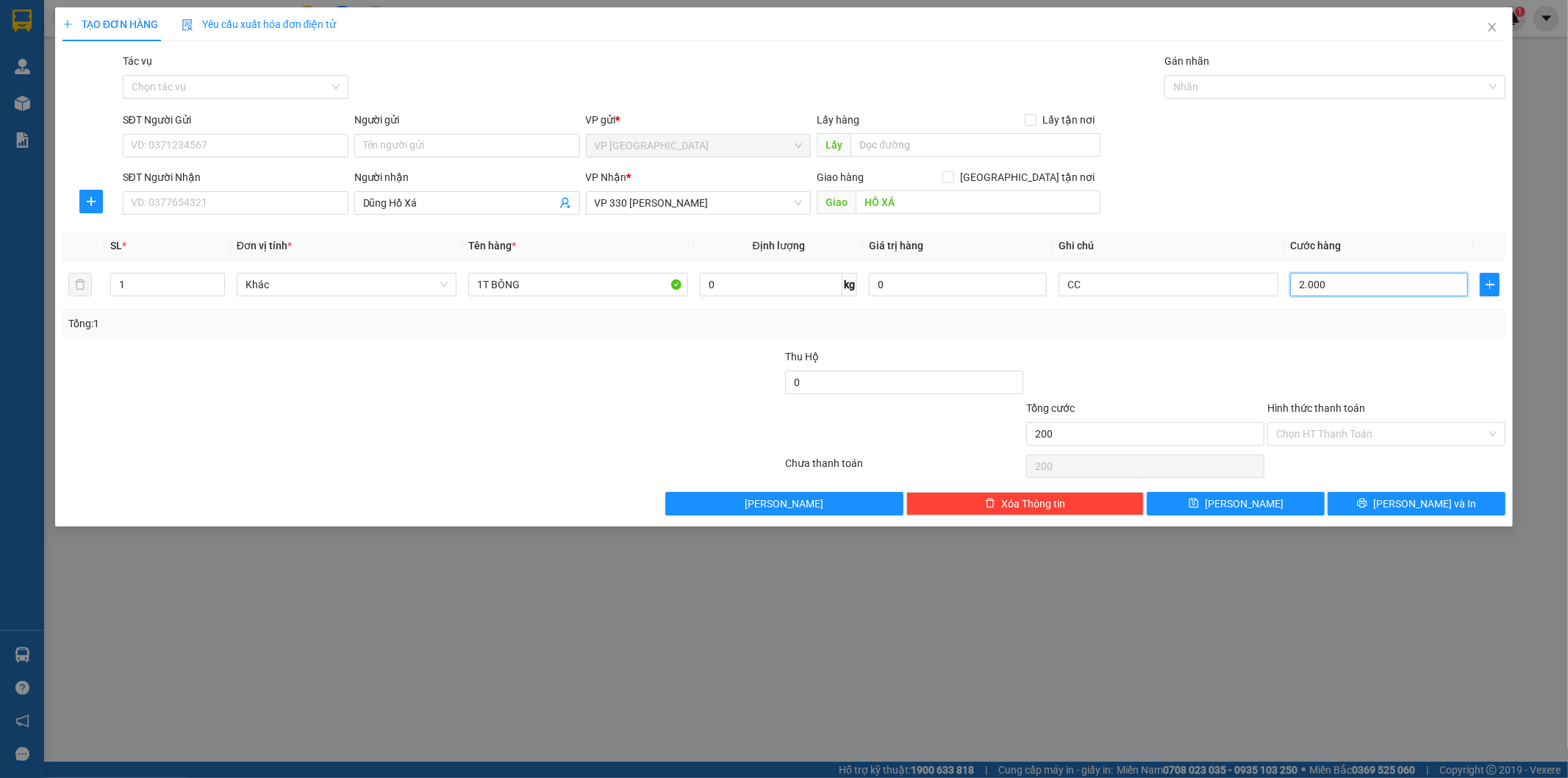
type input "2.000"
type input "20.000"
type input "200.000"
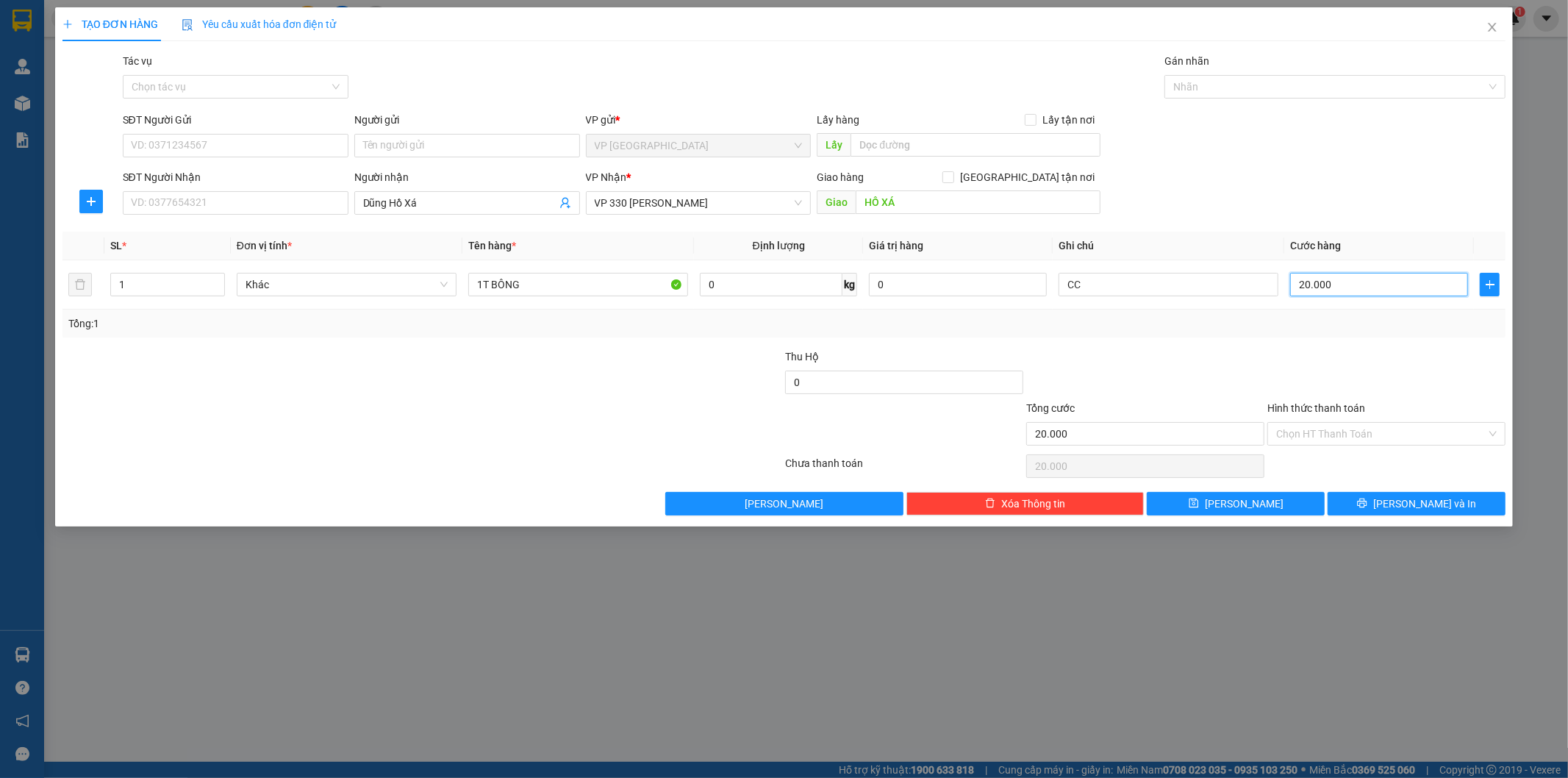
type input "200.000"
click at [1283, 497] on button "[PERSON_NAME]" at bounding box center [1235, 504] width 178 height 23
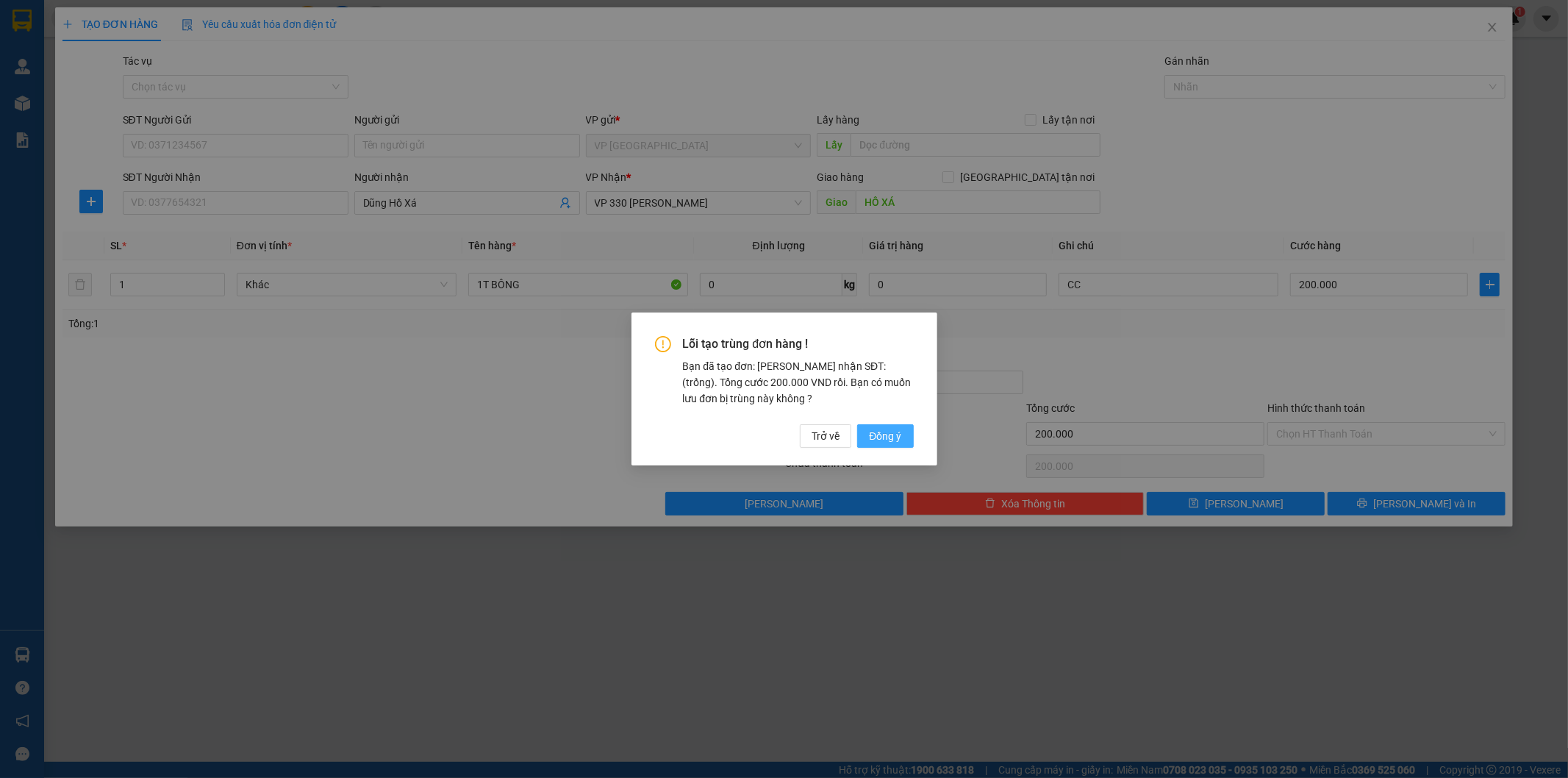
click at [893, 440] on span "Đồng ý" at bounding box center [886, 435] width 33 height 16
type input "0"
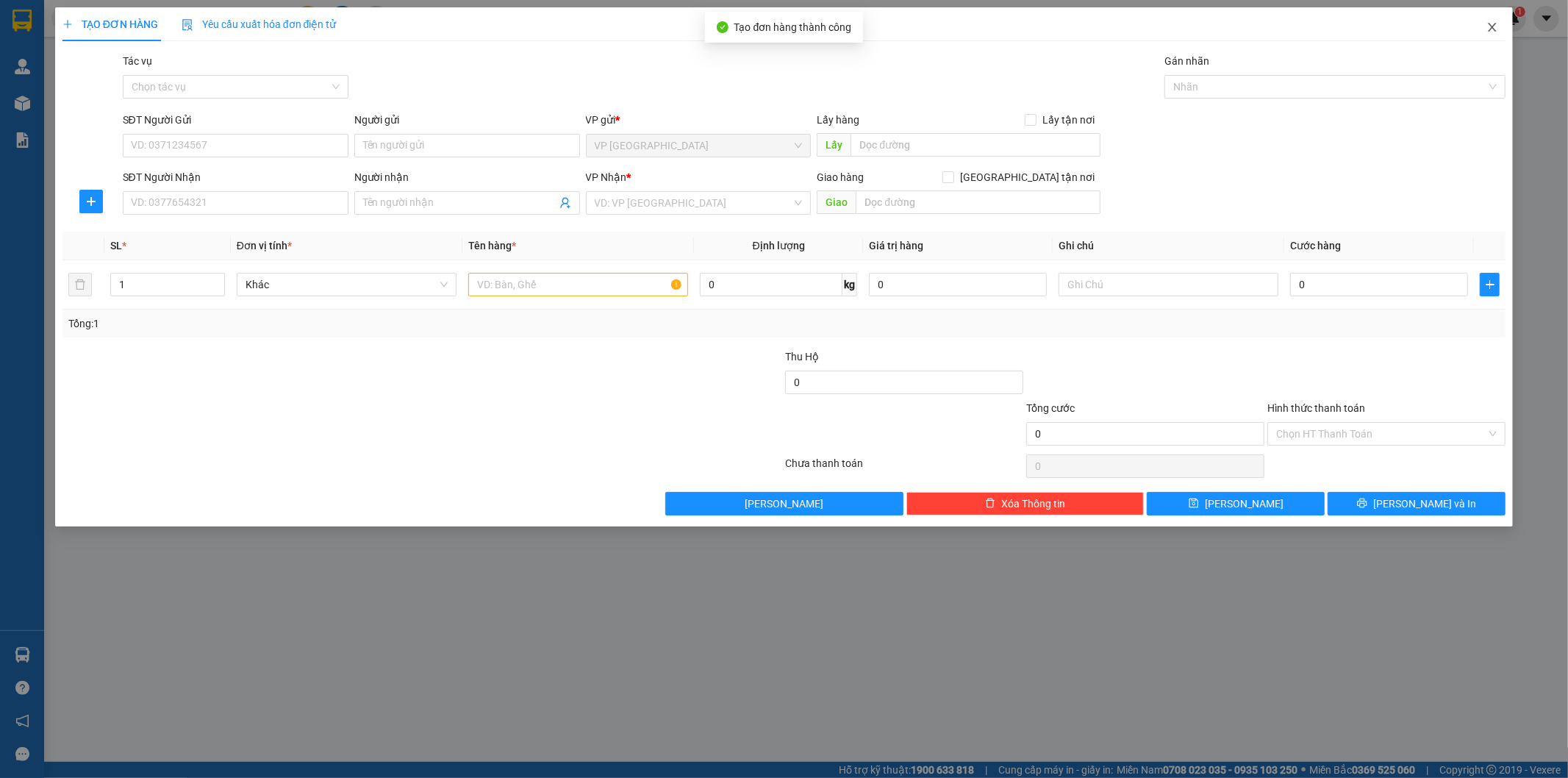
click at [1495, 26] on icon "close" at bounding box center [1492, 27] width 12 height 12
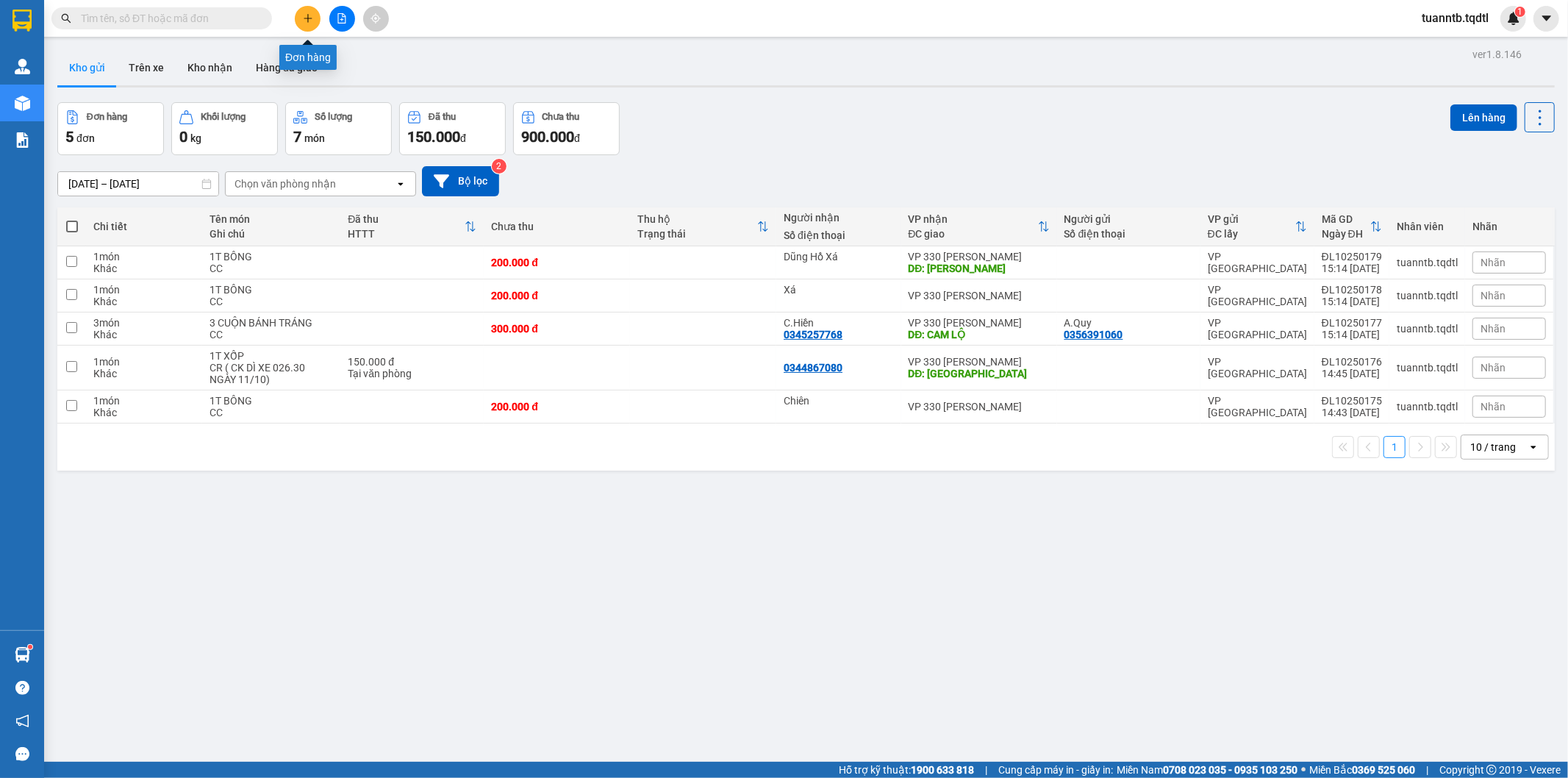
click at [306, 18] on icon "plus" at bounding box center [307, 17] width 8 height 1
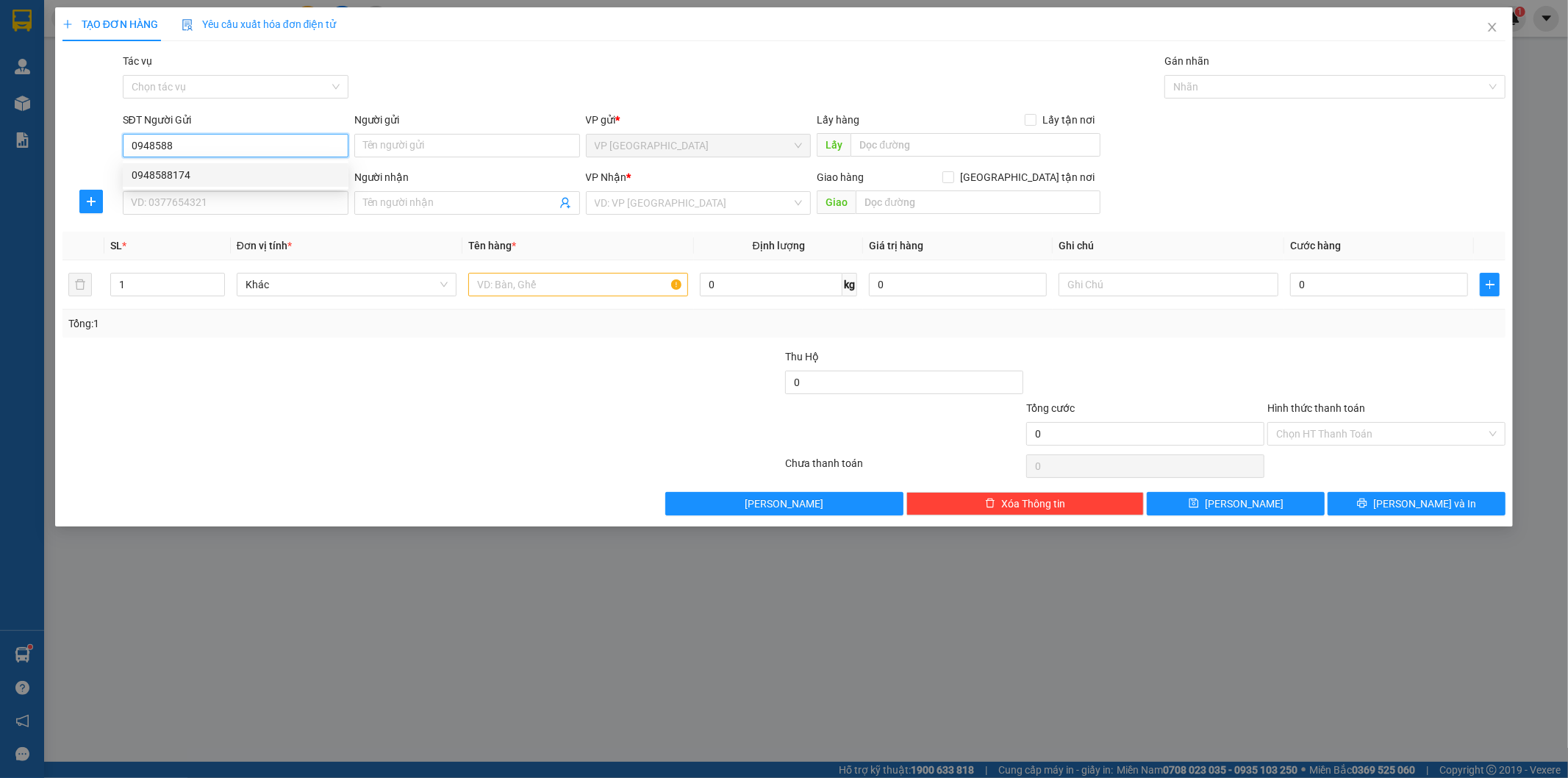
click at [303, 177] on div "0948588174" at bounding box center [236, 174] width 208 height 16
type input "0948588174"
type input "0918495567"
type input "120.000"
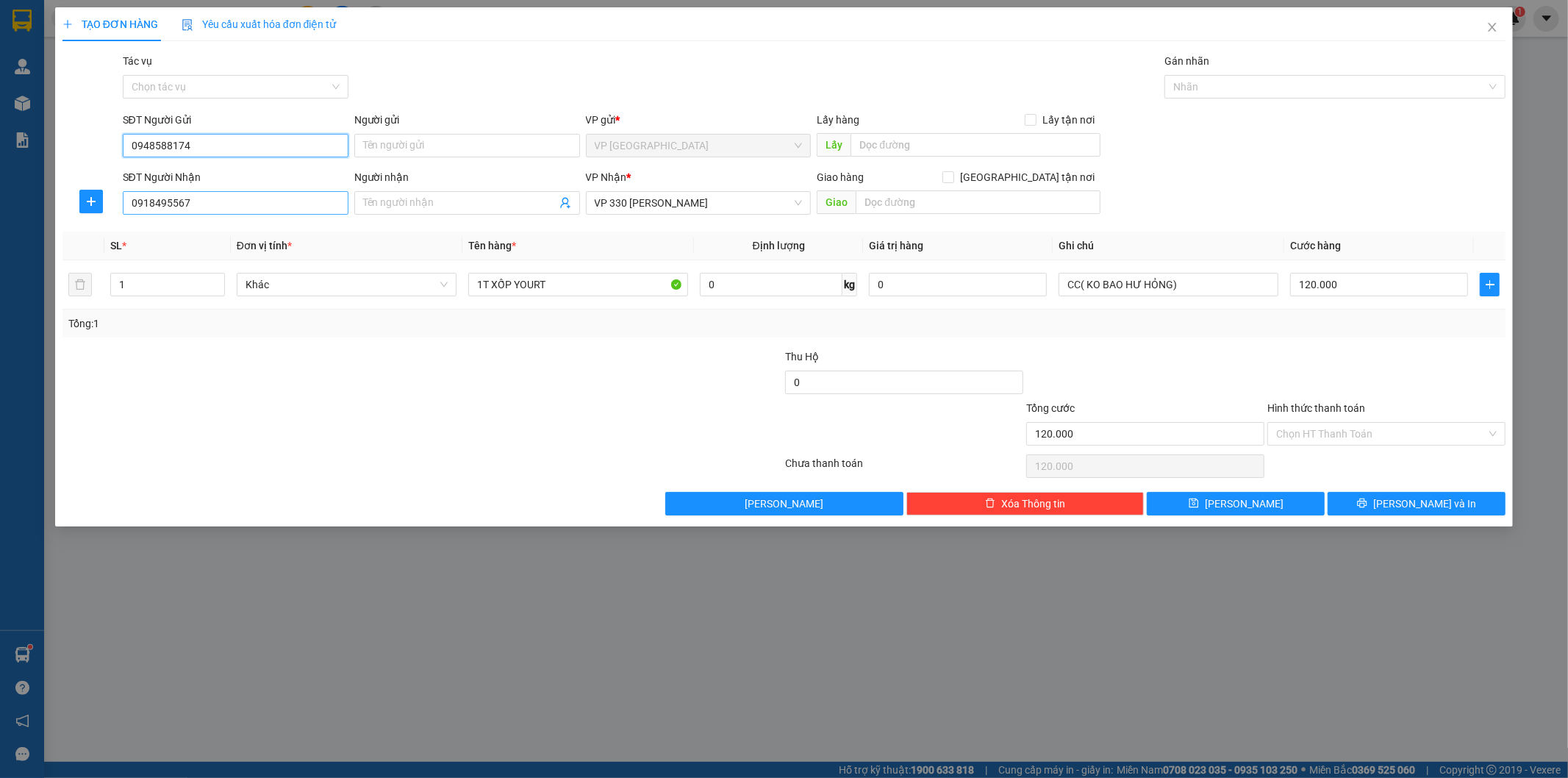
type input "0948588174"
click at [304, 204] on input "0918495567" at bounding box center [236, 203] width 225 height 23
click at [415, 147] on input "Người gửi" at bounding box center [467, 145] width 225 height 23
type input "A.Long"
click at [287, 207] on input "0918495567" at bounding box center [236, 203] width 225 height 23
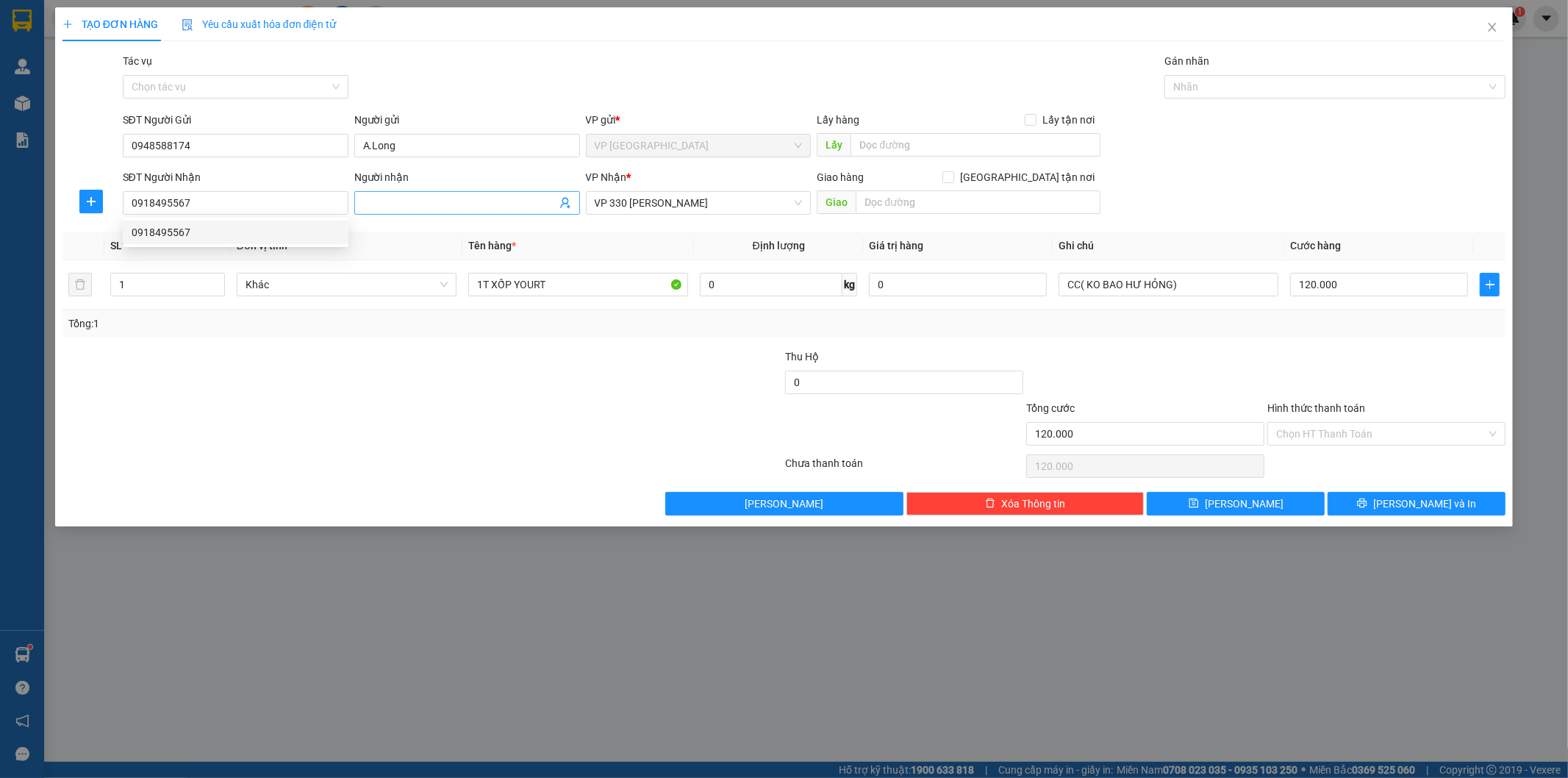
click at [408, 201] on input "Người nhận" at bounding box center [459, 202] width 193 height 16
click at [1397, 272] on div "120.000" at bounding box center [1378, 284] width 178 height 30
click at [1345, 287] on input "120.000" at bounding box center [1378, 284] width 178 height 23
type input "0"
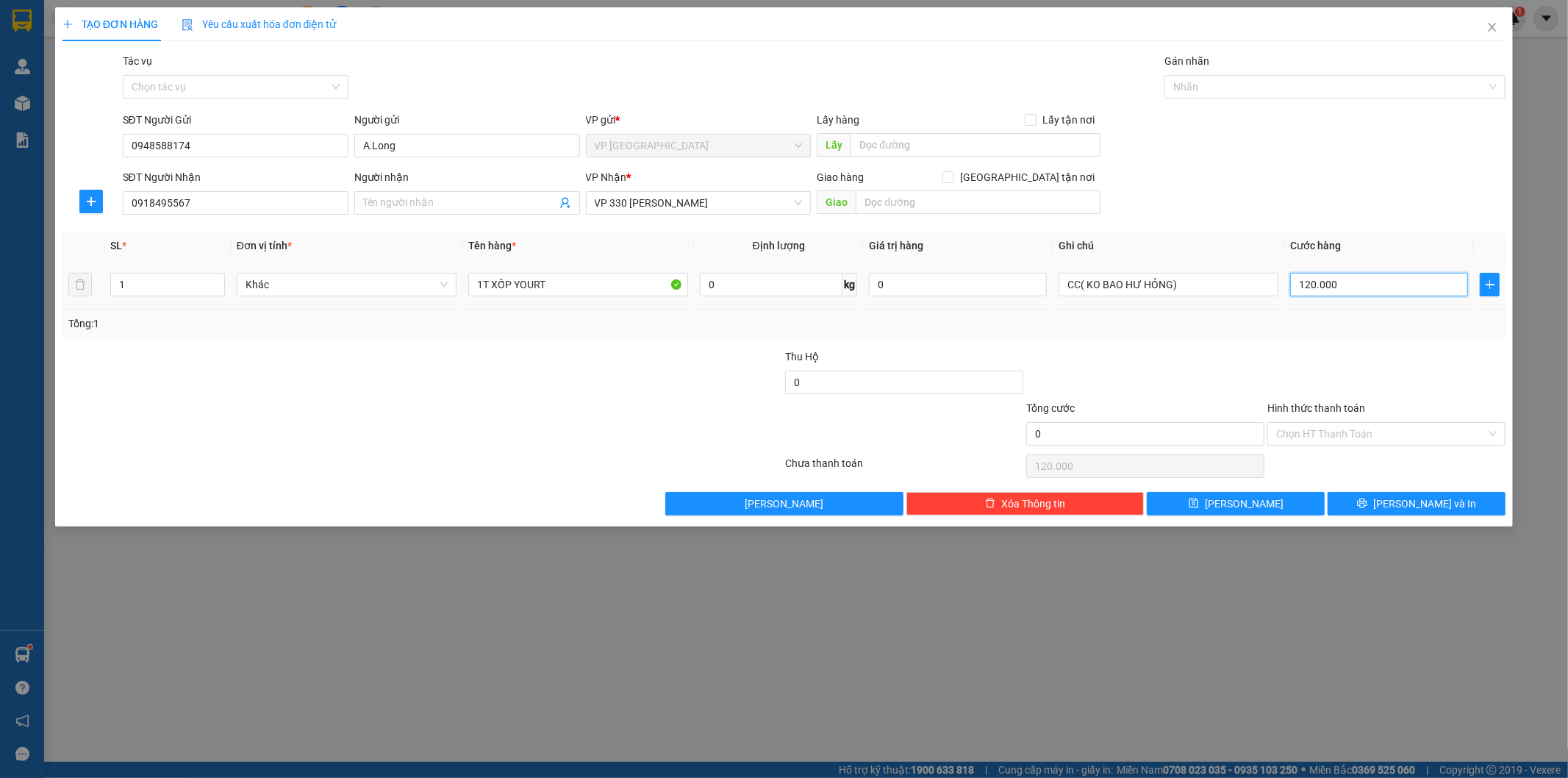
type input "0"
click at [1295, 276] on input "0" at bounding box center [1378, 284] width 178 height 23
type input "10"
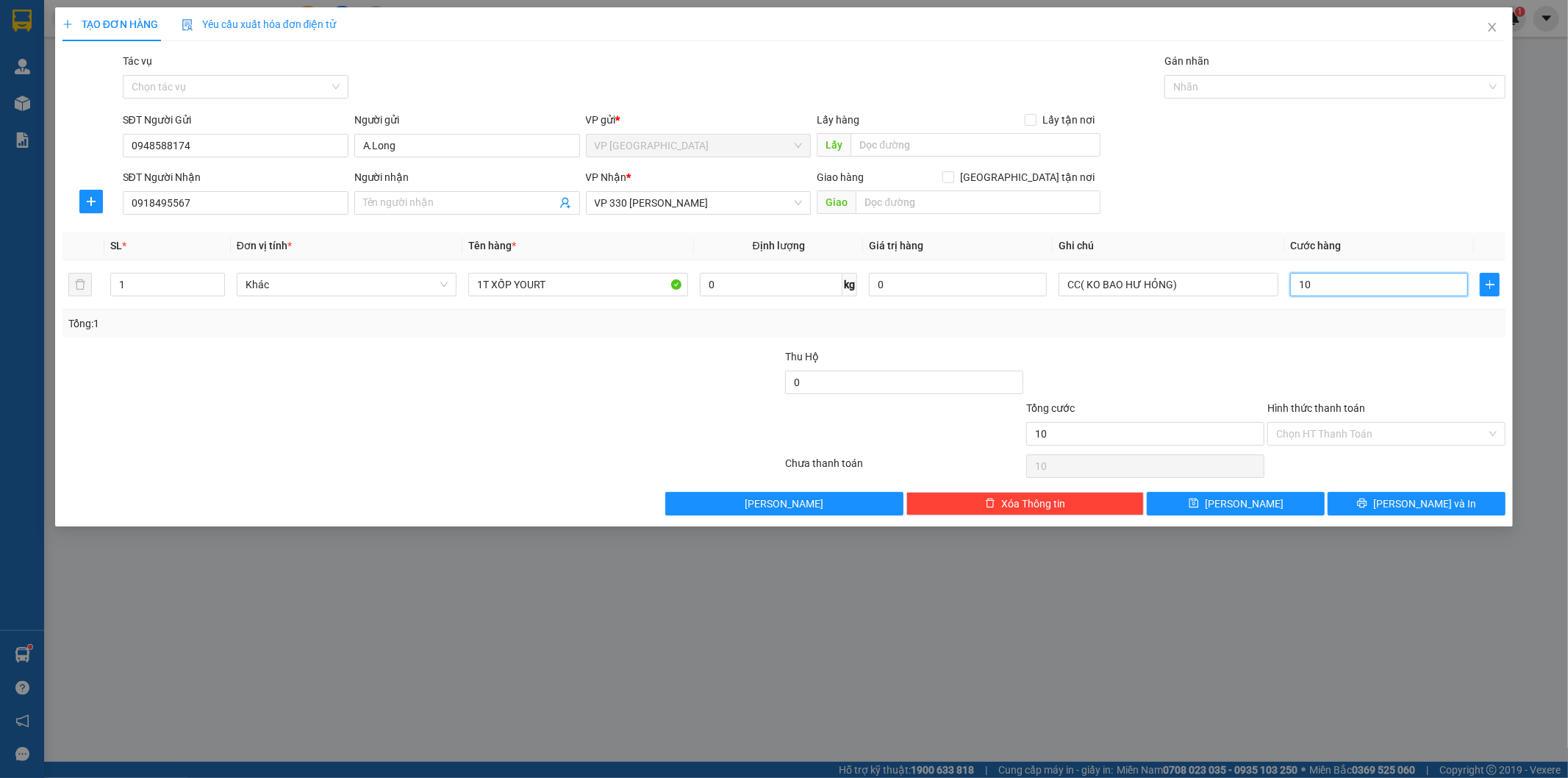
type input "150"
type input "1.500"
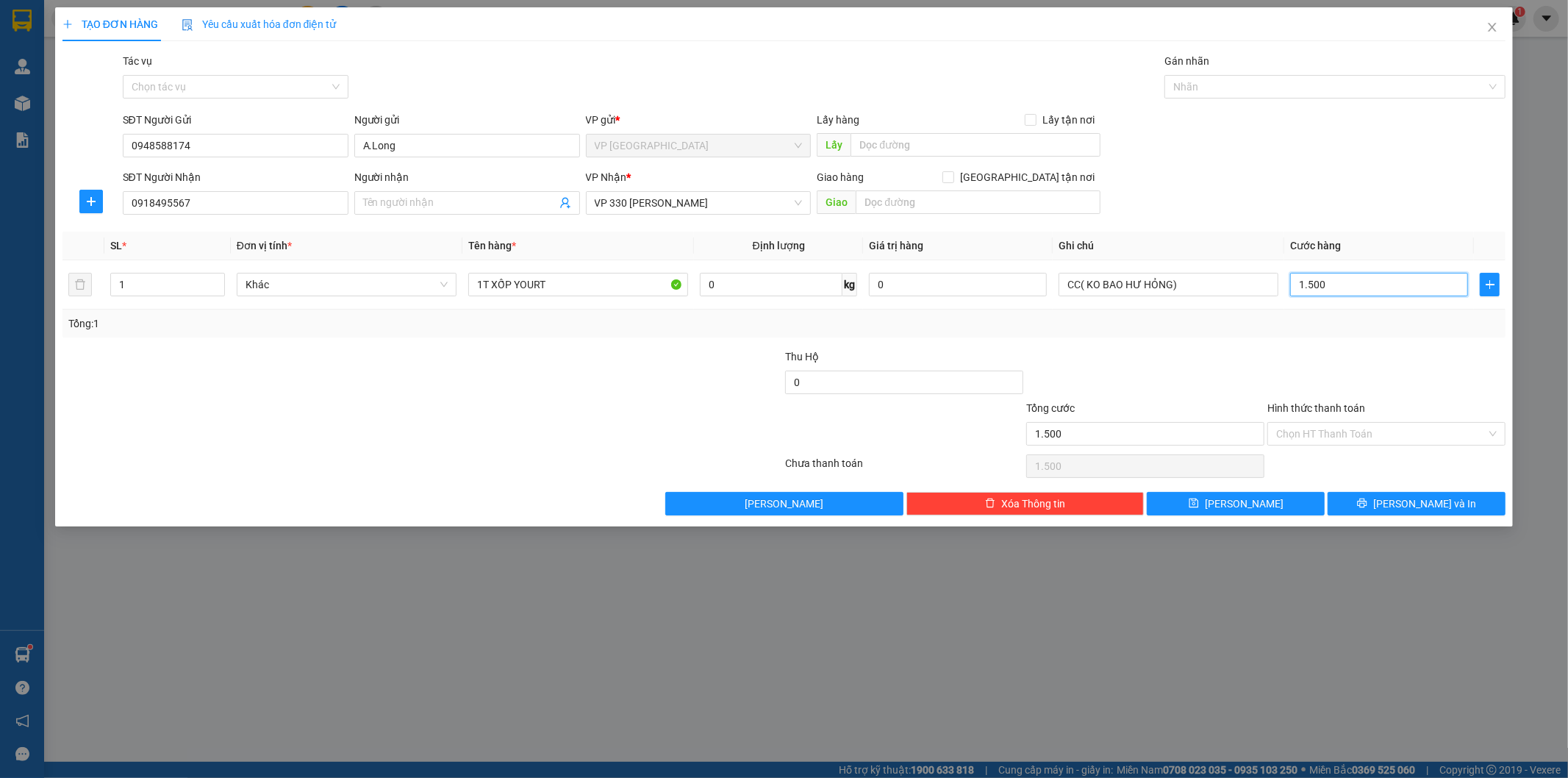
type input "15.000"
type input "150.000"
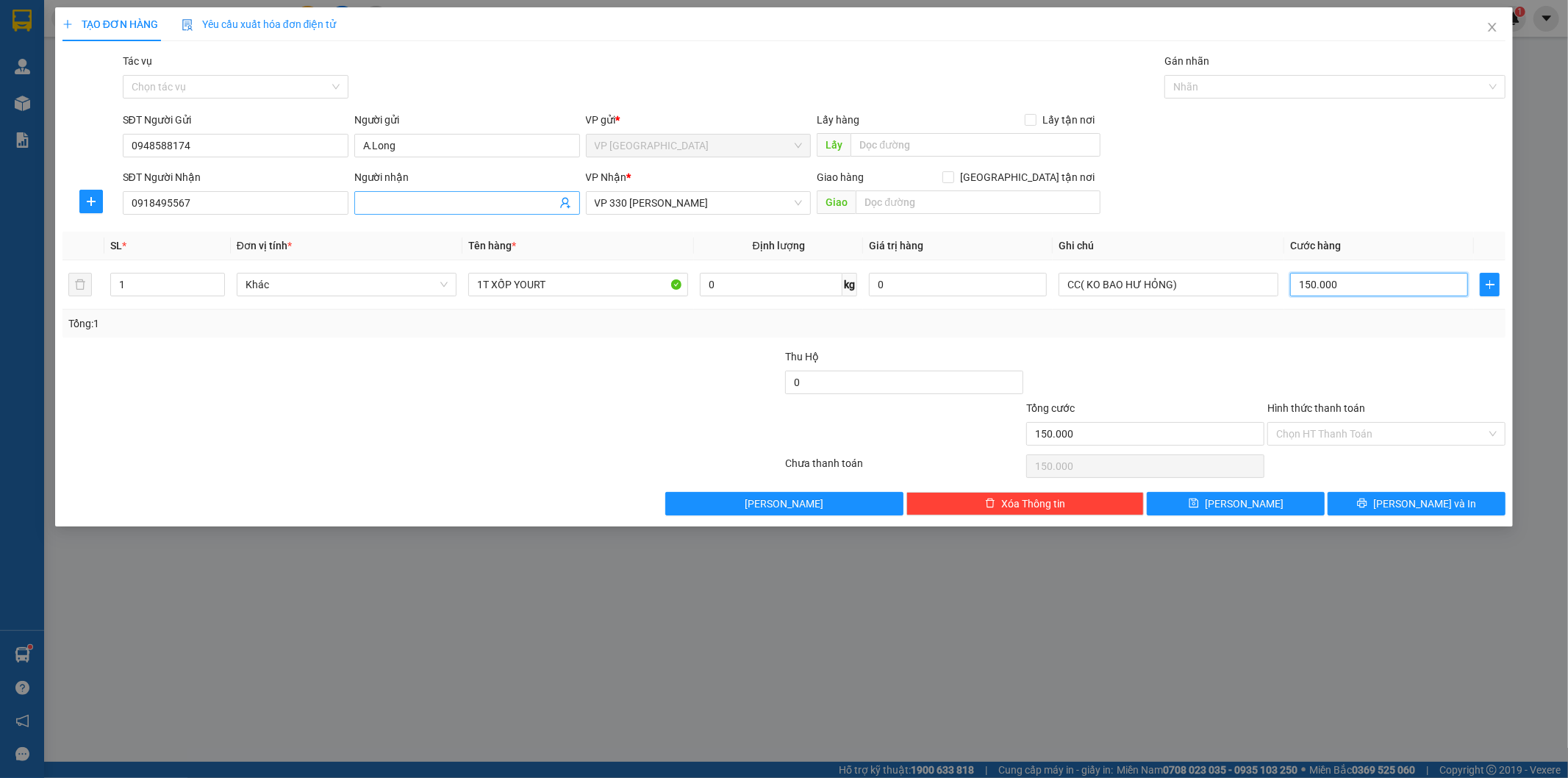
type input "150.000"
click at [459, 202] on input "Người nhận" at bounding box center [459, 202] width 193 height 16
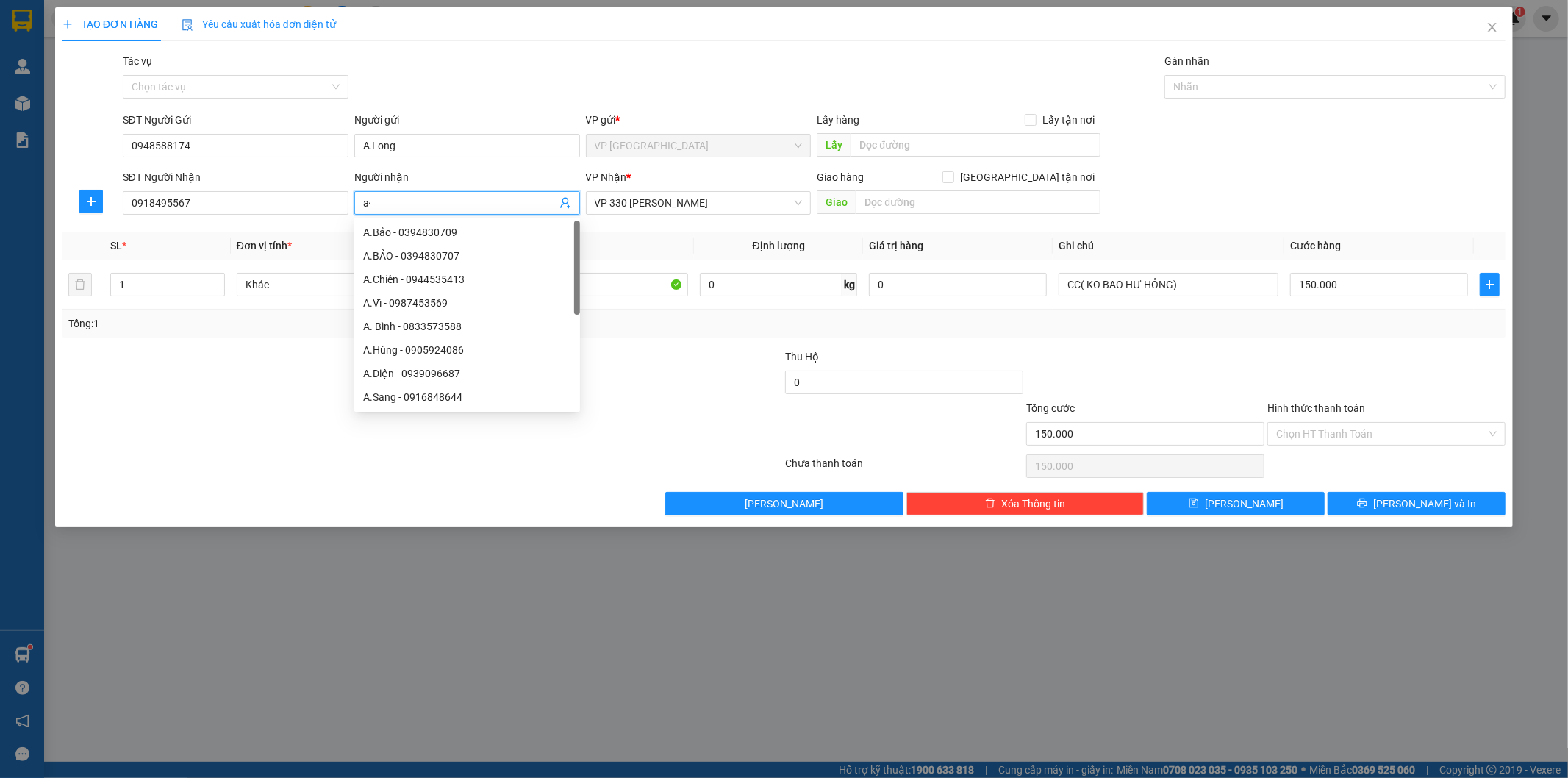
type input "a"
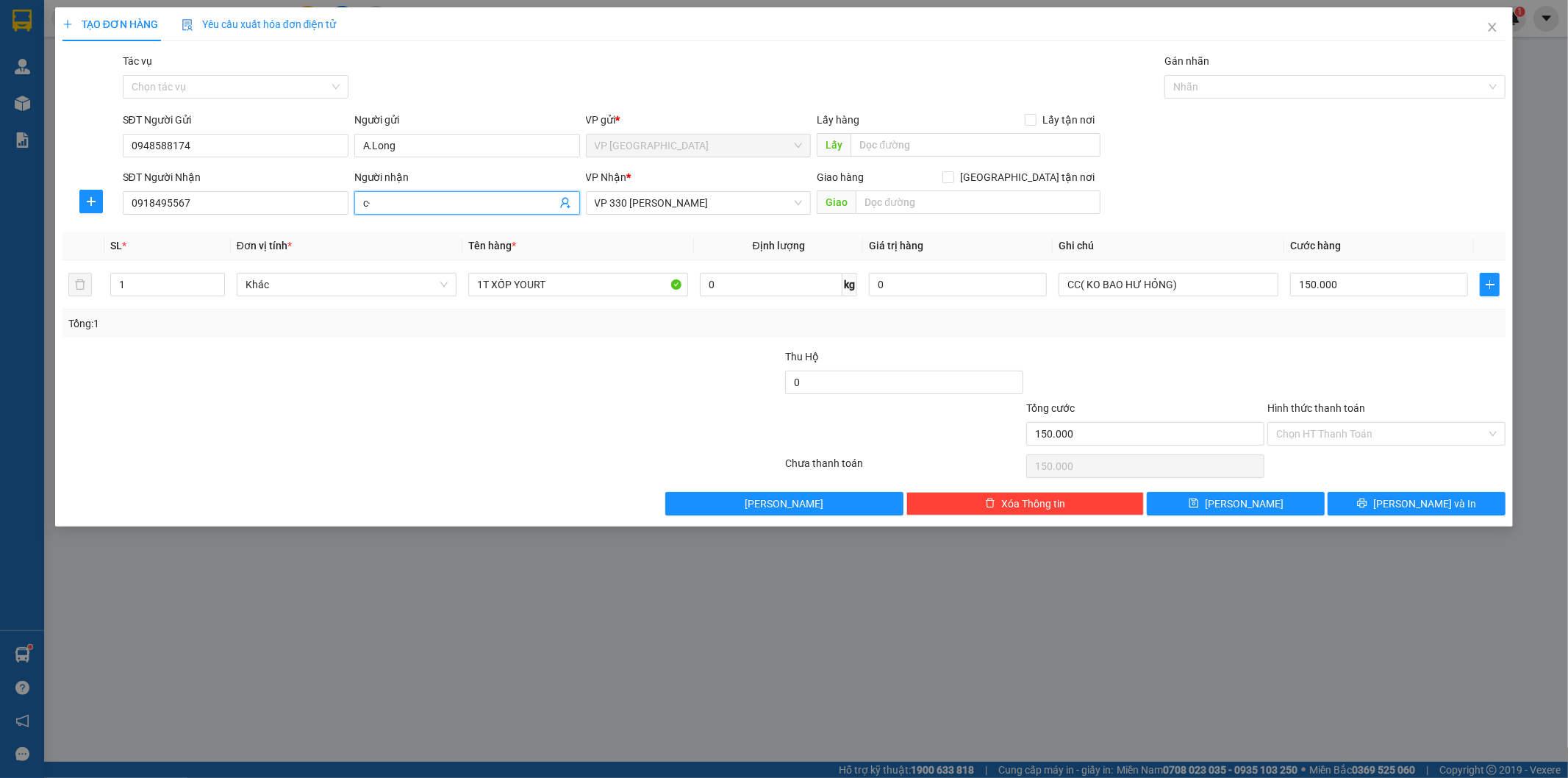
type input "c"
type input "C.Nhàn"
click at [1254, 501] on button "[PERSON_NAME]" at bounding box center [1235, 504] width 178 height 23
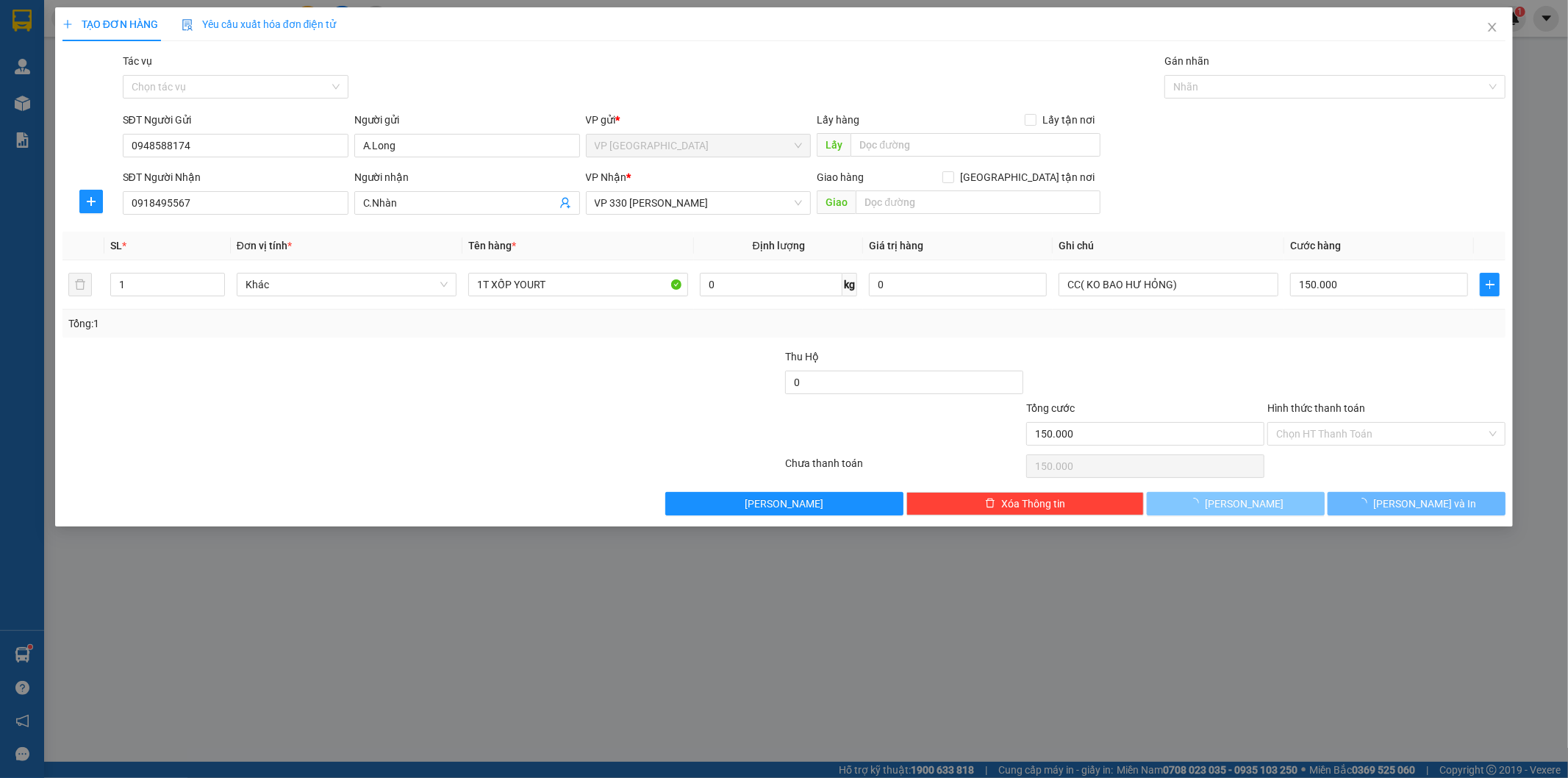
type input "0"
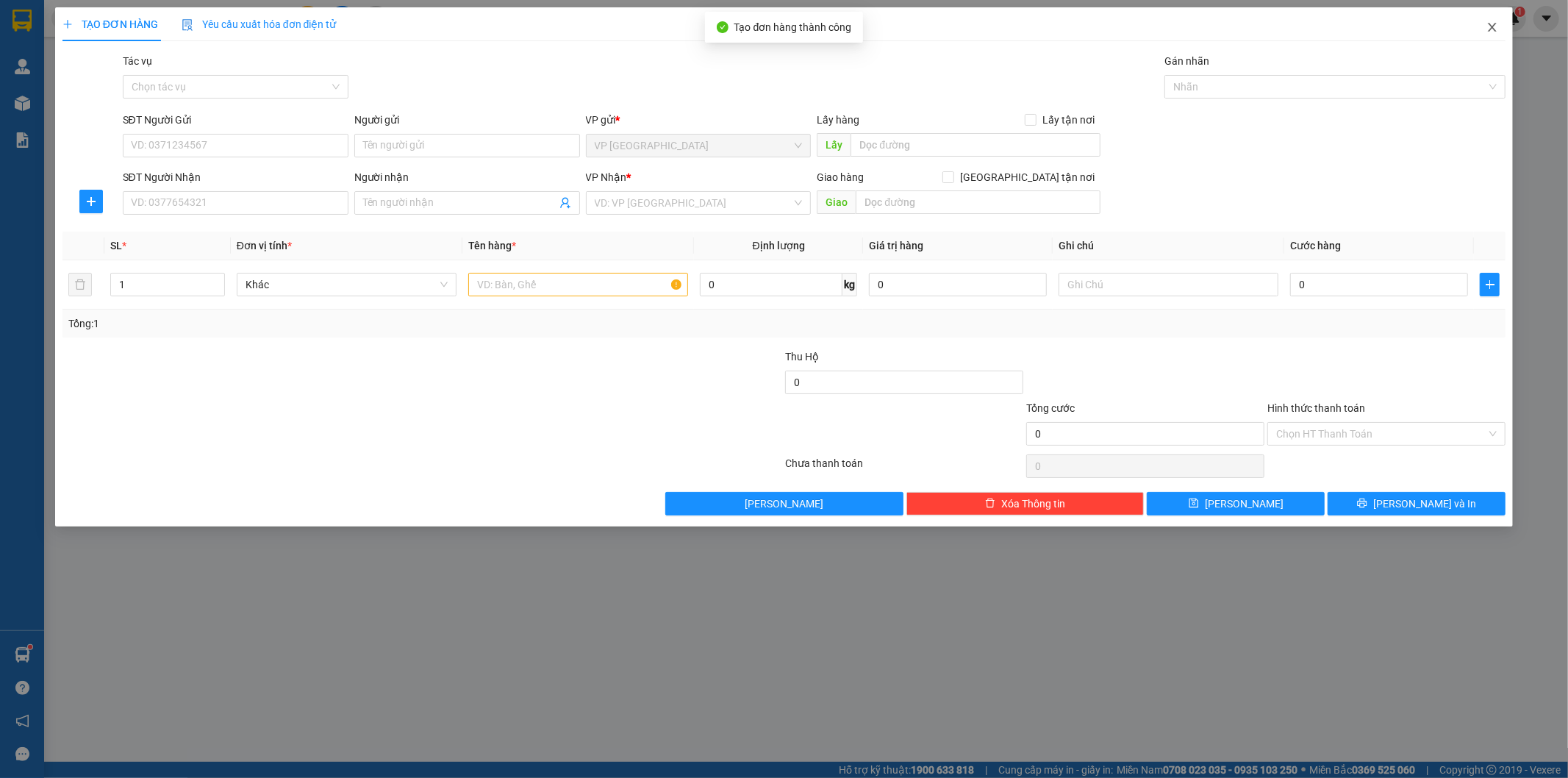
click at [1494, 26] on icon "close" at bounding box center [1492, 27] width 8 height 9
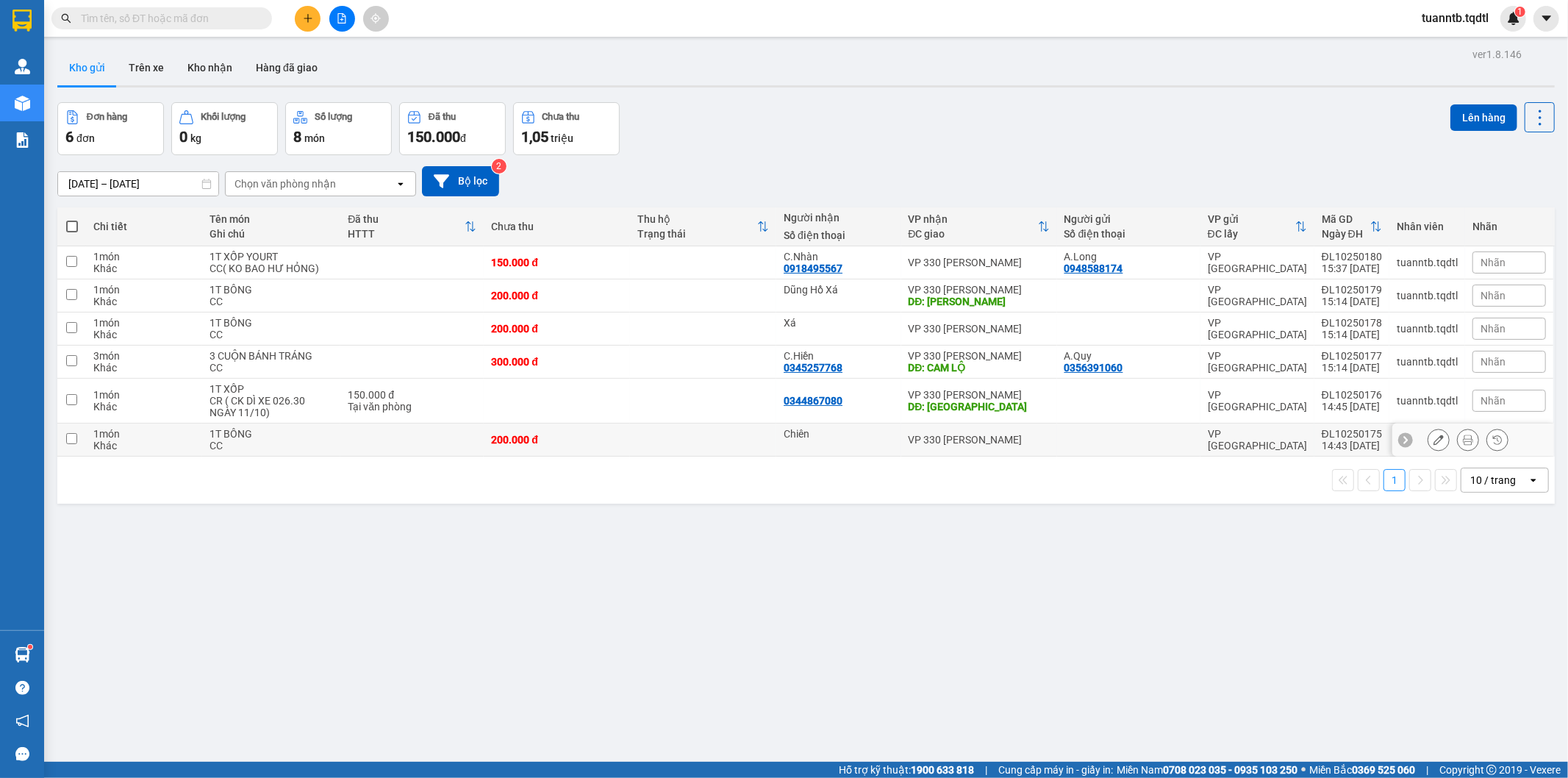
click at [68, 446] on td at bounding box center [72, 440] width 29 height 33
checkbox input "true"
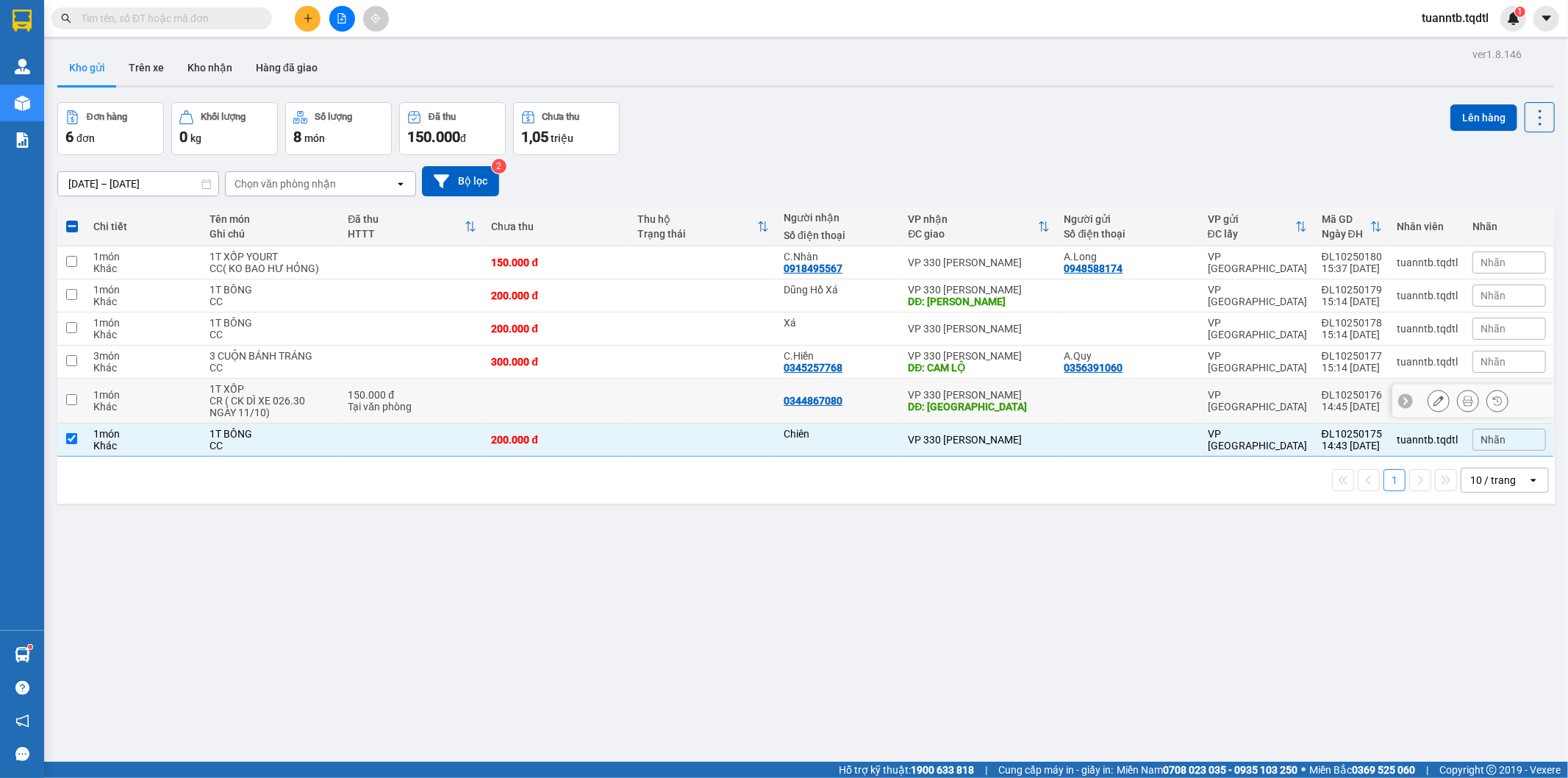
click at [76, 404] on input "checkbox" at bounding box center [71, 399] width 11 height 11
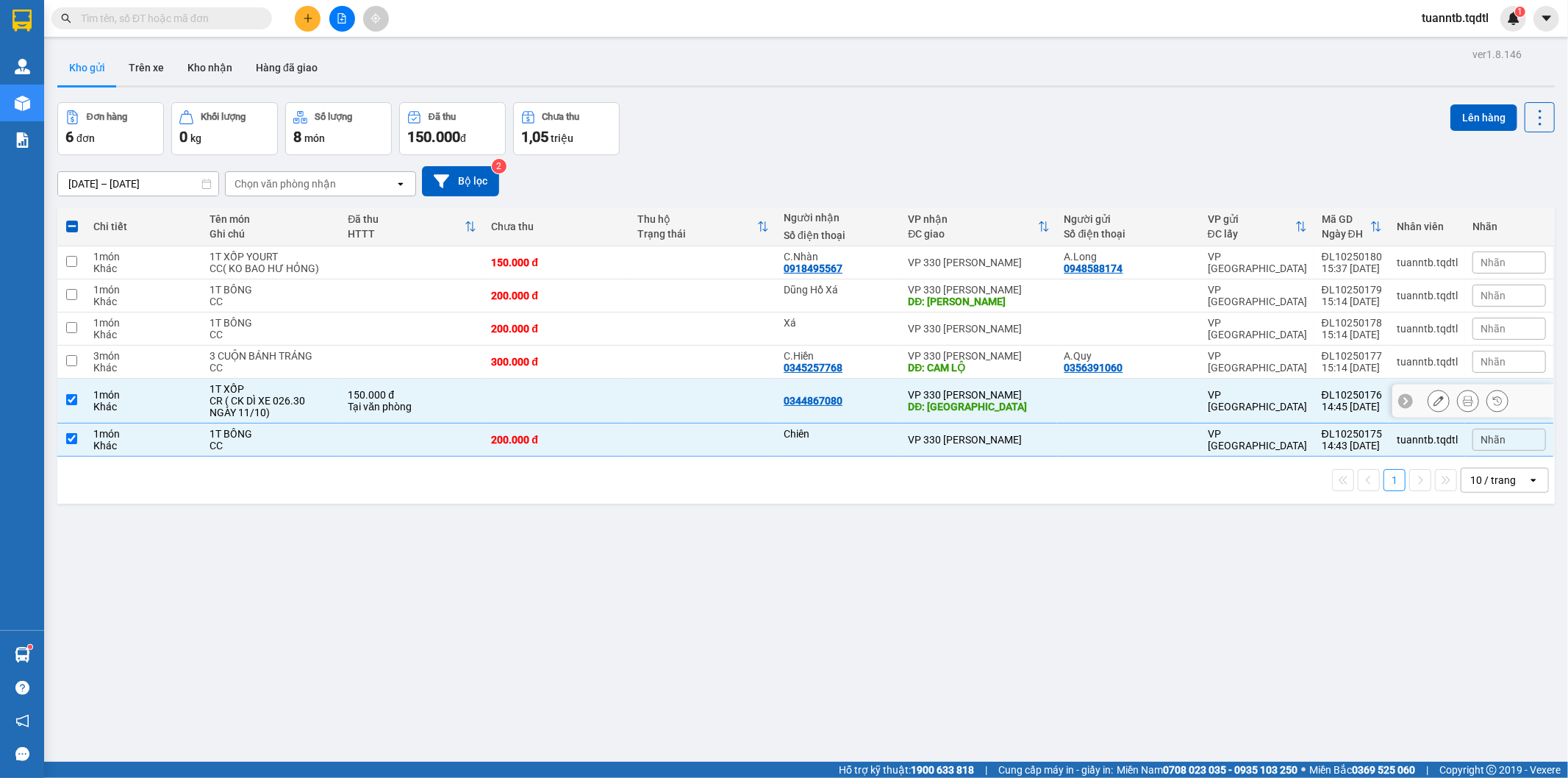
click at [69, 396] on input "checkbox" at bounding box center [71, 399] width 11 height 11
checkbox input "false"
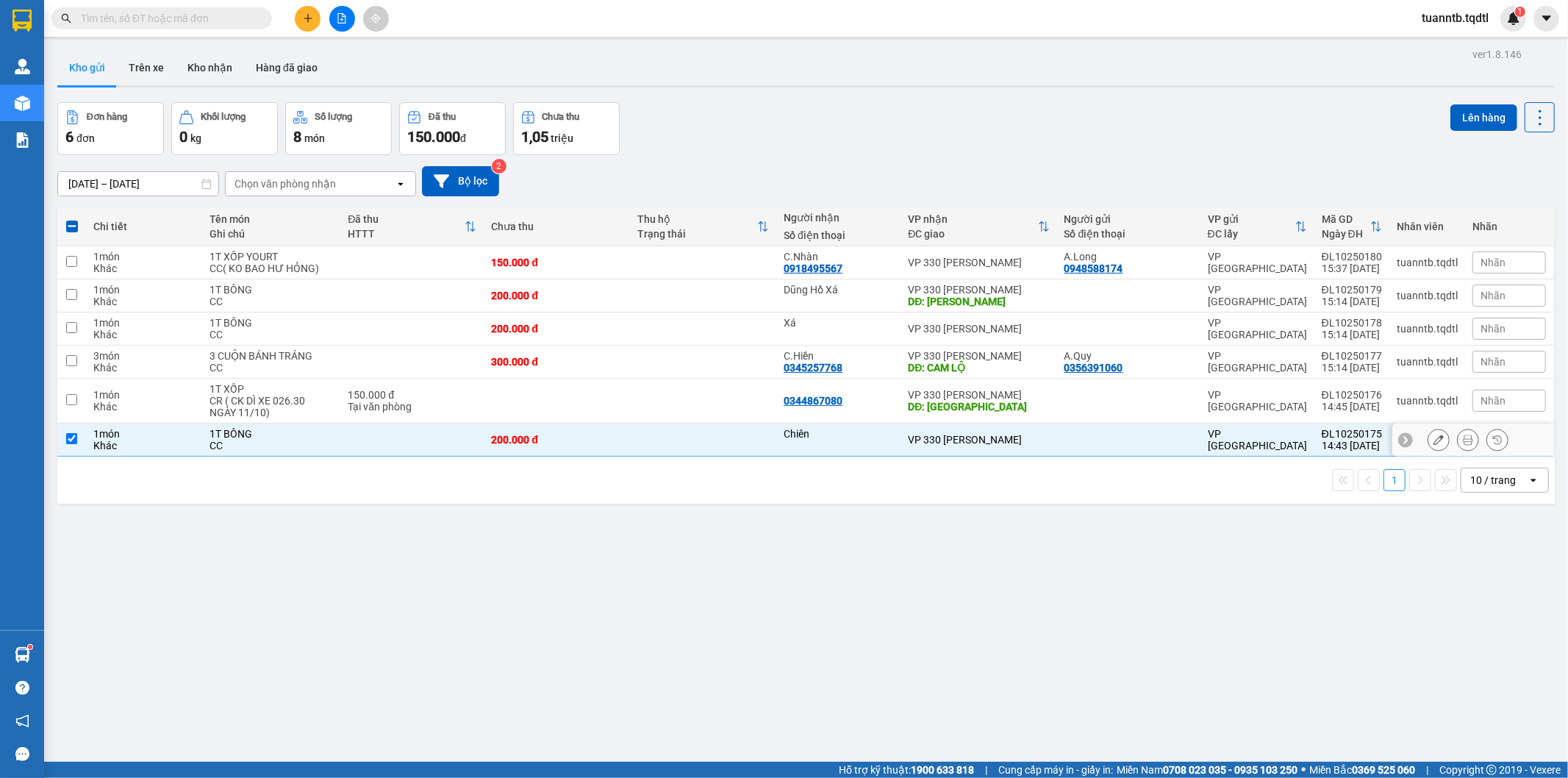
click at [66, 442] on input "checkbox" at bounding box center [71, 438] width 11 height 11
checkbox input "false"
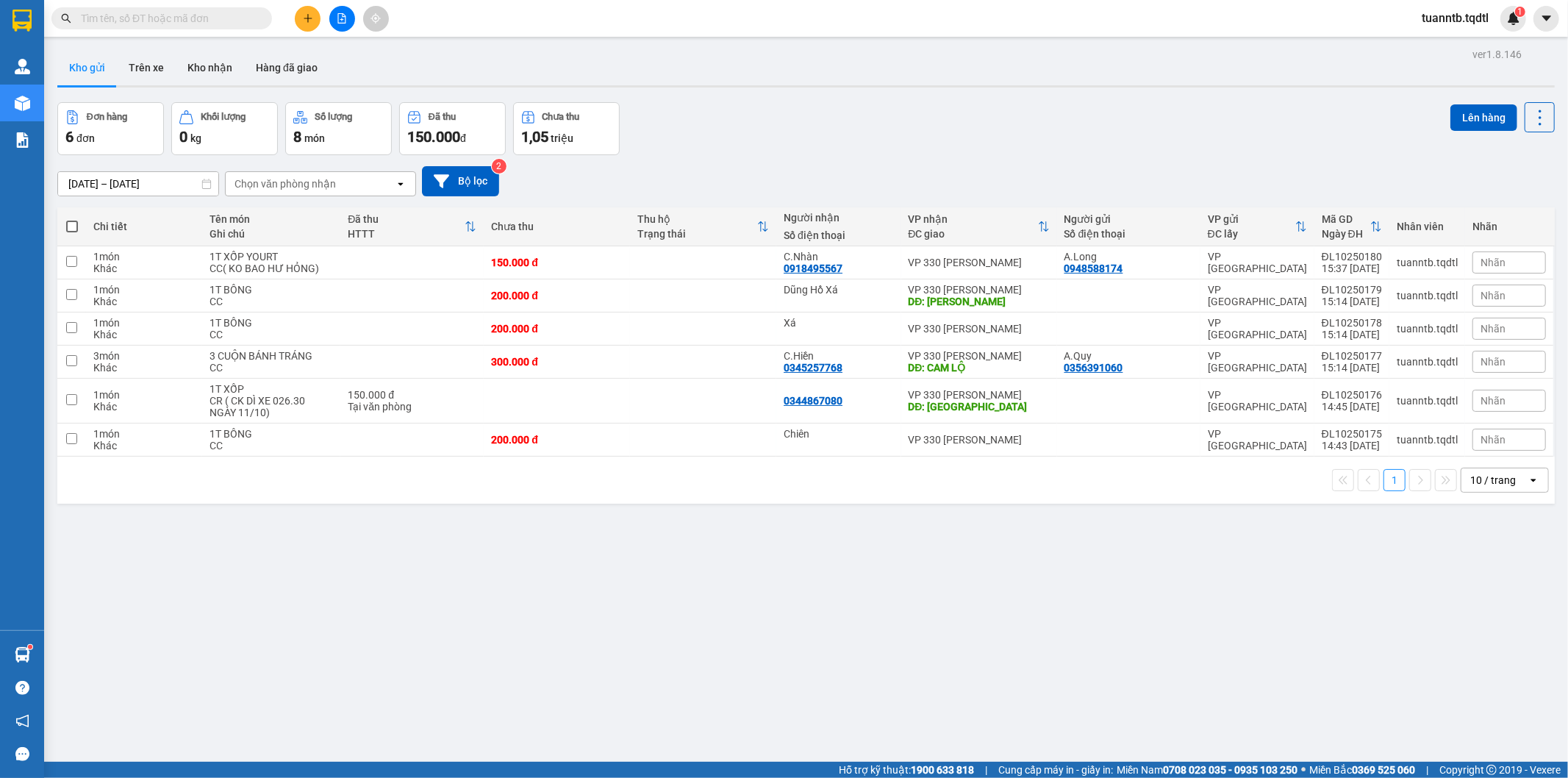
click at [72, 225] on span at bounding box center [72, 226] width 12 height 12
click at [72, 220] on input "checkbox" at bounding box center [72, 220] width 0 height 0
checkbox input "true"
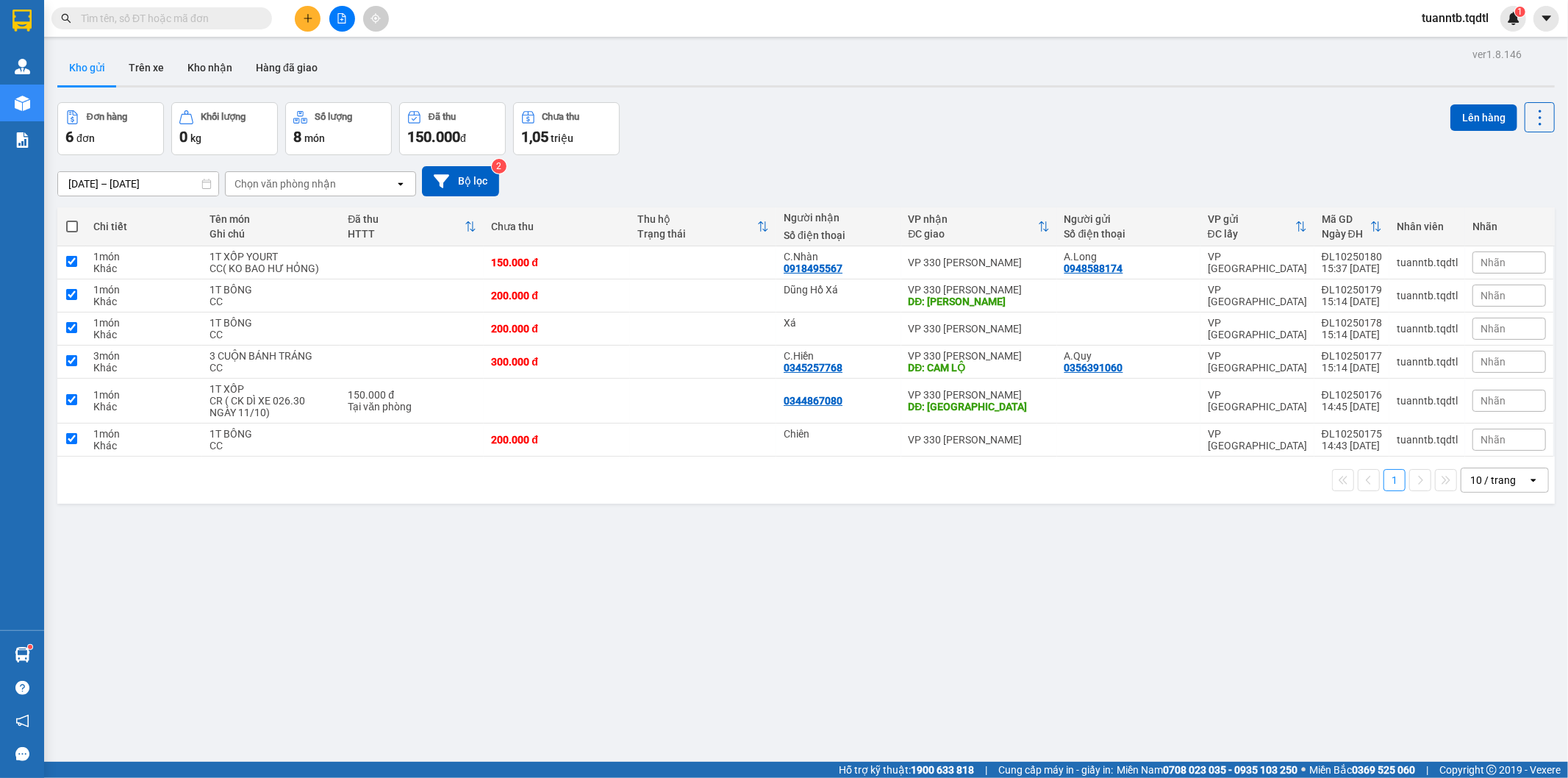
checkbox input "true"
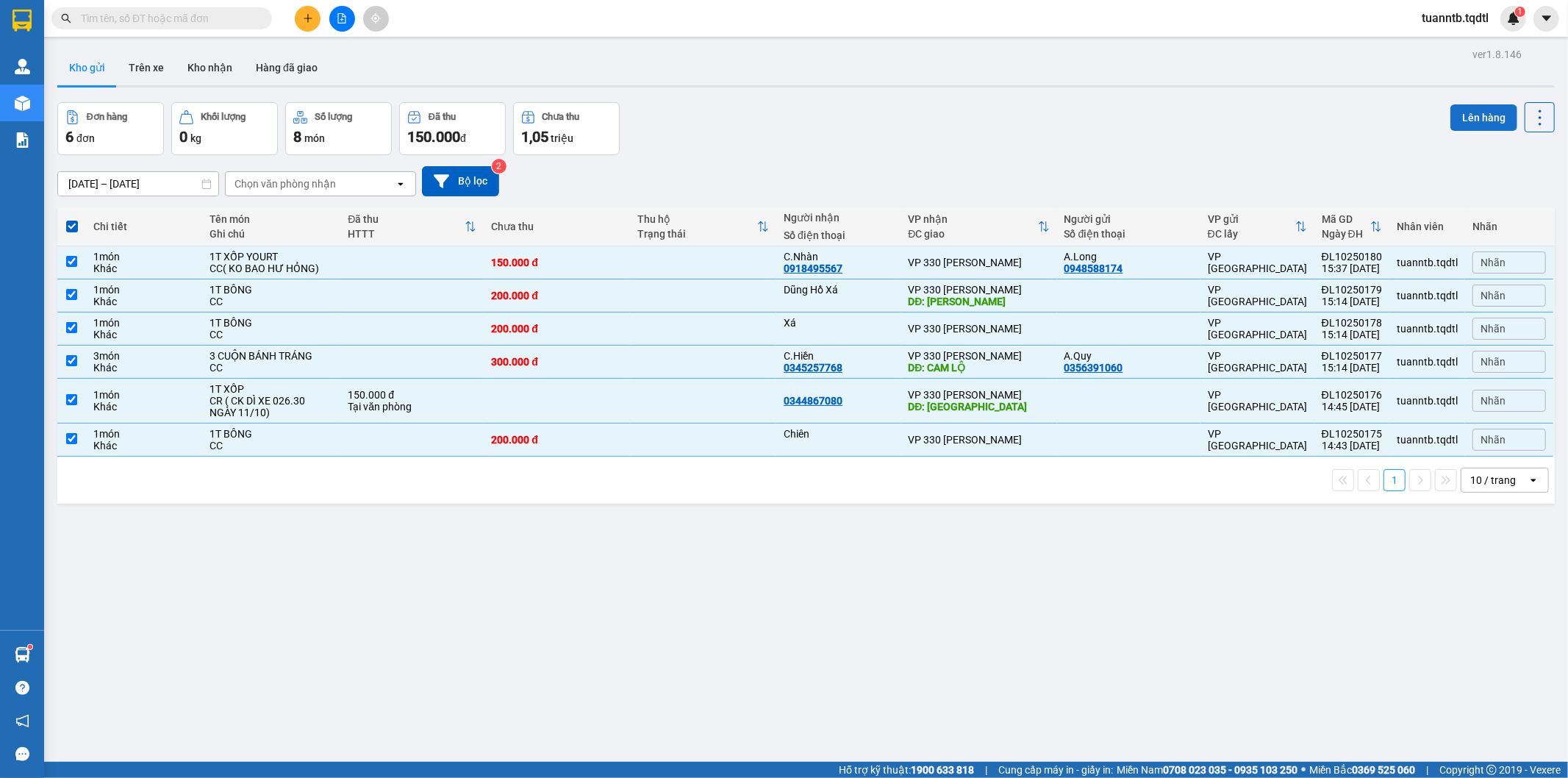
click at [1467, 121] on button "Lên hàng" at bounding box center [1483, 117] width 66 height 26
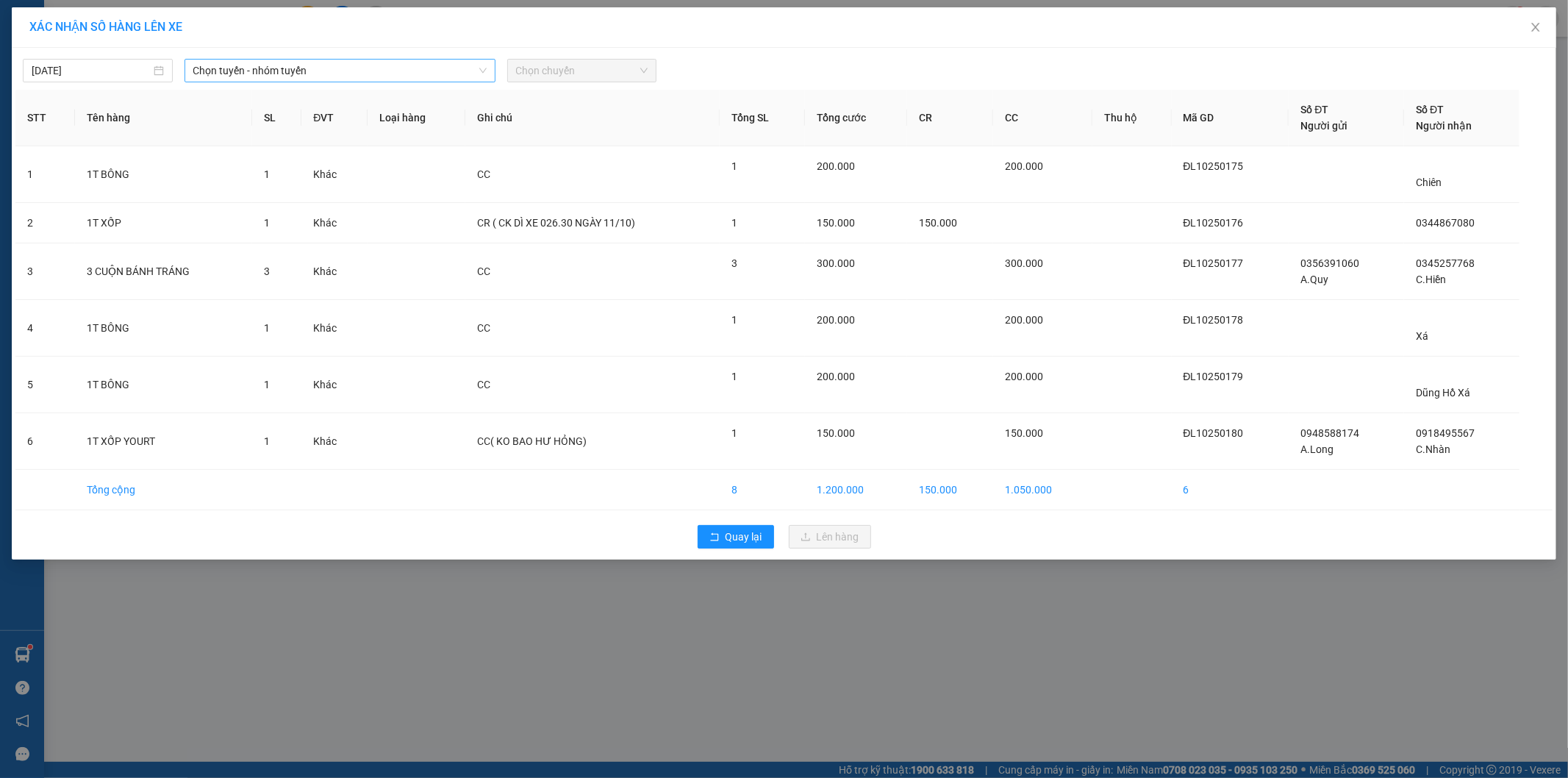
click at [267, 75] on span "Chọn tuyến - nhóm tuyến" at bounding box center [340, 70] width 294 height 22
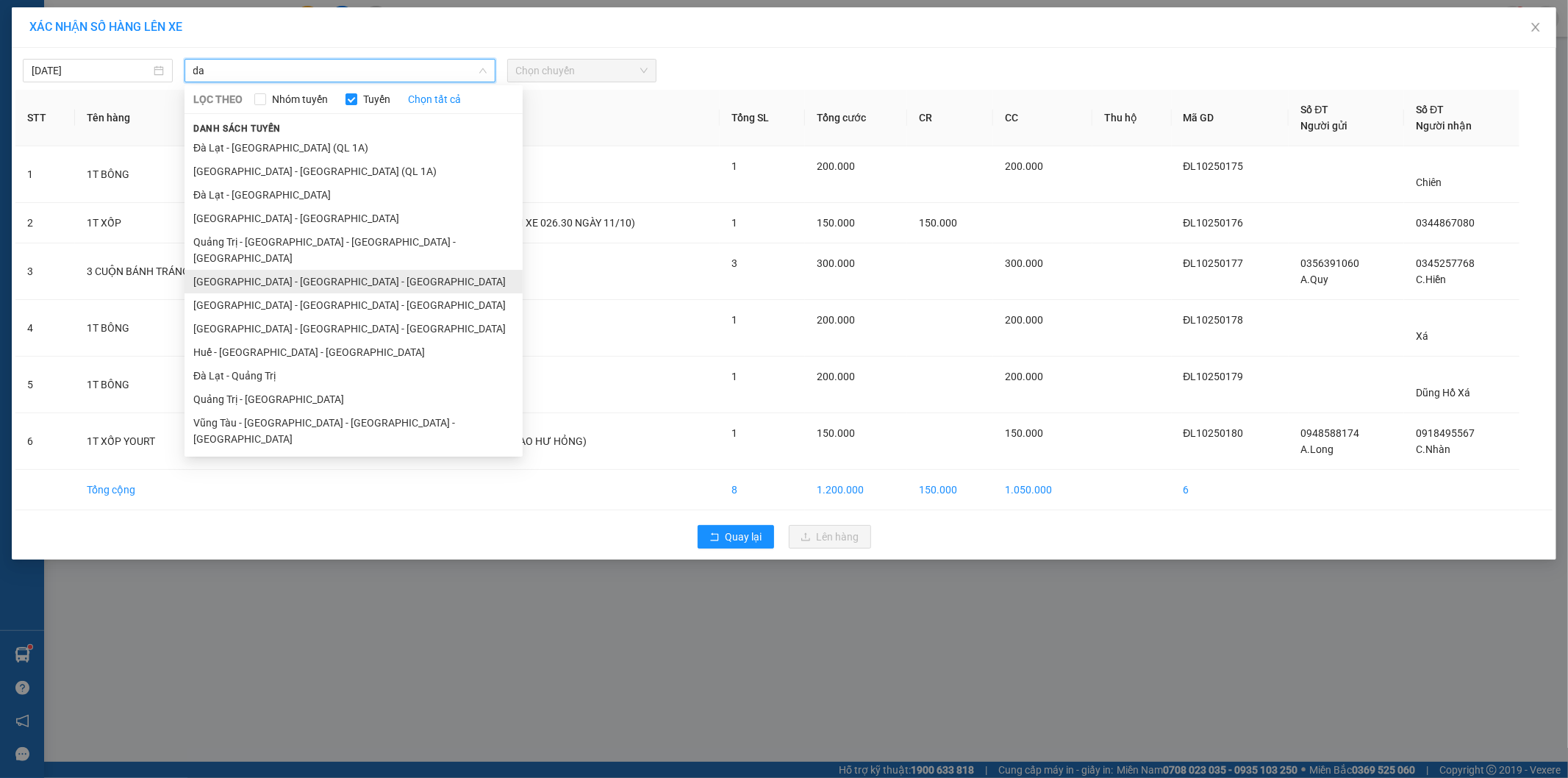
type input "da"
click at [255, 274] on li "[GEOGRAPHIC_DATA] - [GEOGRAPHIC_DATA] - [GEOGRAPHIC_DATA]" at bounding box center [353, 281] width 338 height 23
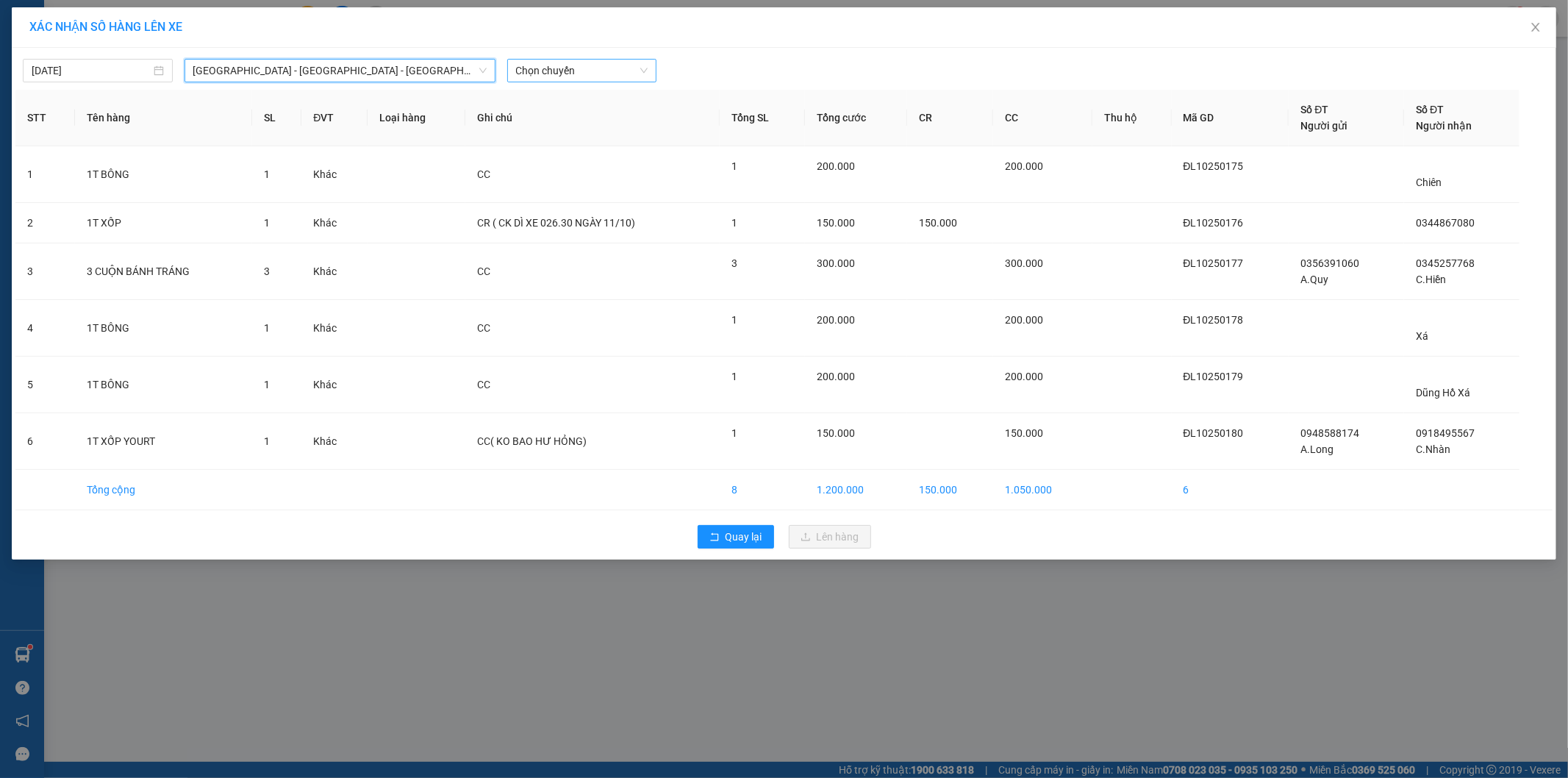
click at [580, 63] on span "Chọn chuyến" at bounding box center [581, 70] width 132 height 22
click at [607, 128] on div "17:10 - 74H-026.50" at bounding box center [573, 123] width 115 height 16
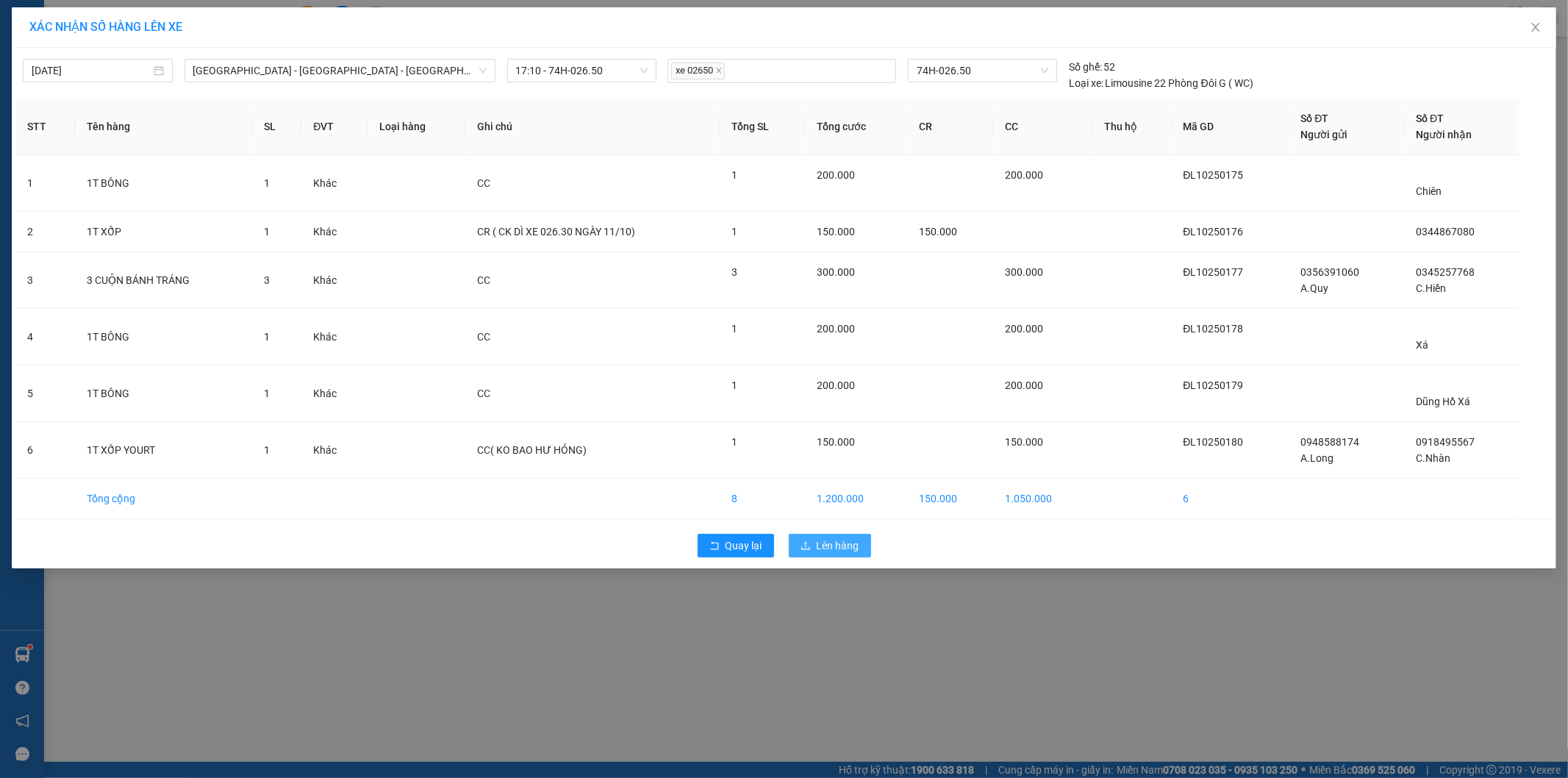
click at [819, 556] on button "Lên hàng" at bounding box center [830, 545] width 83 height 23
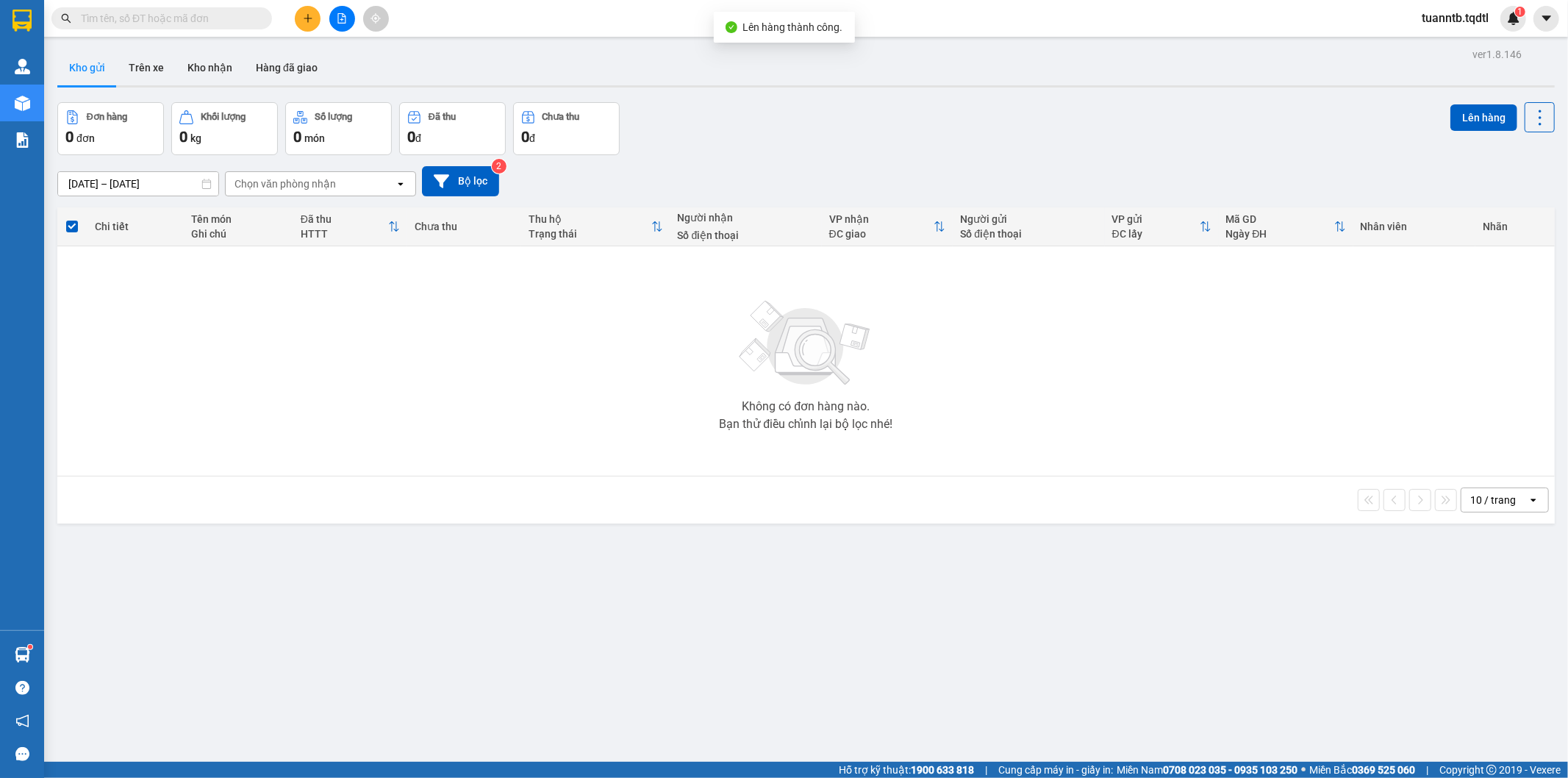
click at [344, 17] on icon "file-add" at bounding box center [342, 18] width 11 height 11
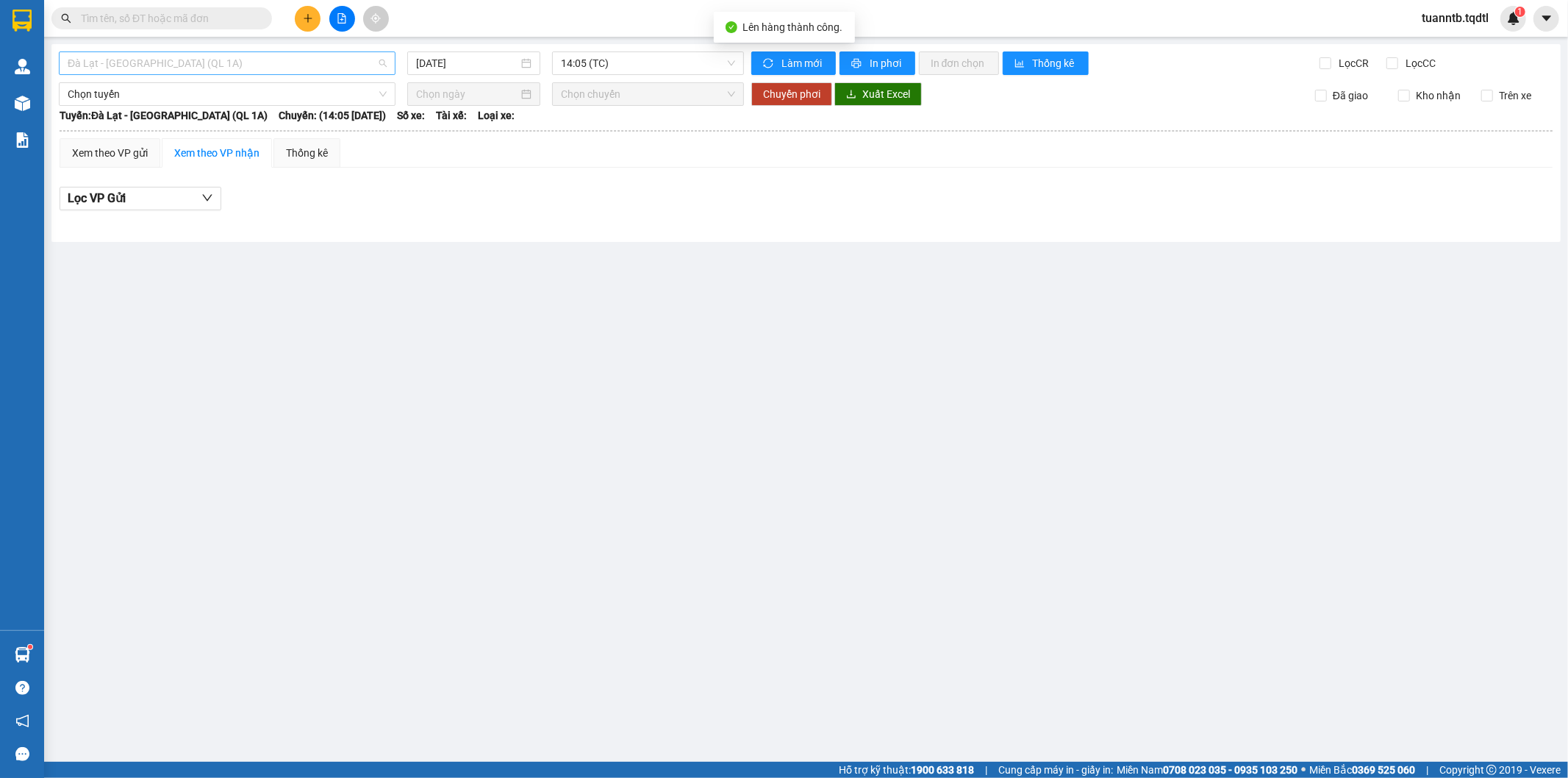
click at [278, 65] on span "Đà Lạt - [GEOGRAPHIC_DATA] (QL 1A)" at bounding box center [226, 63] width 319 height 22
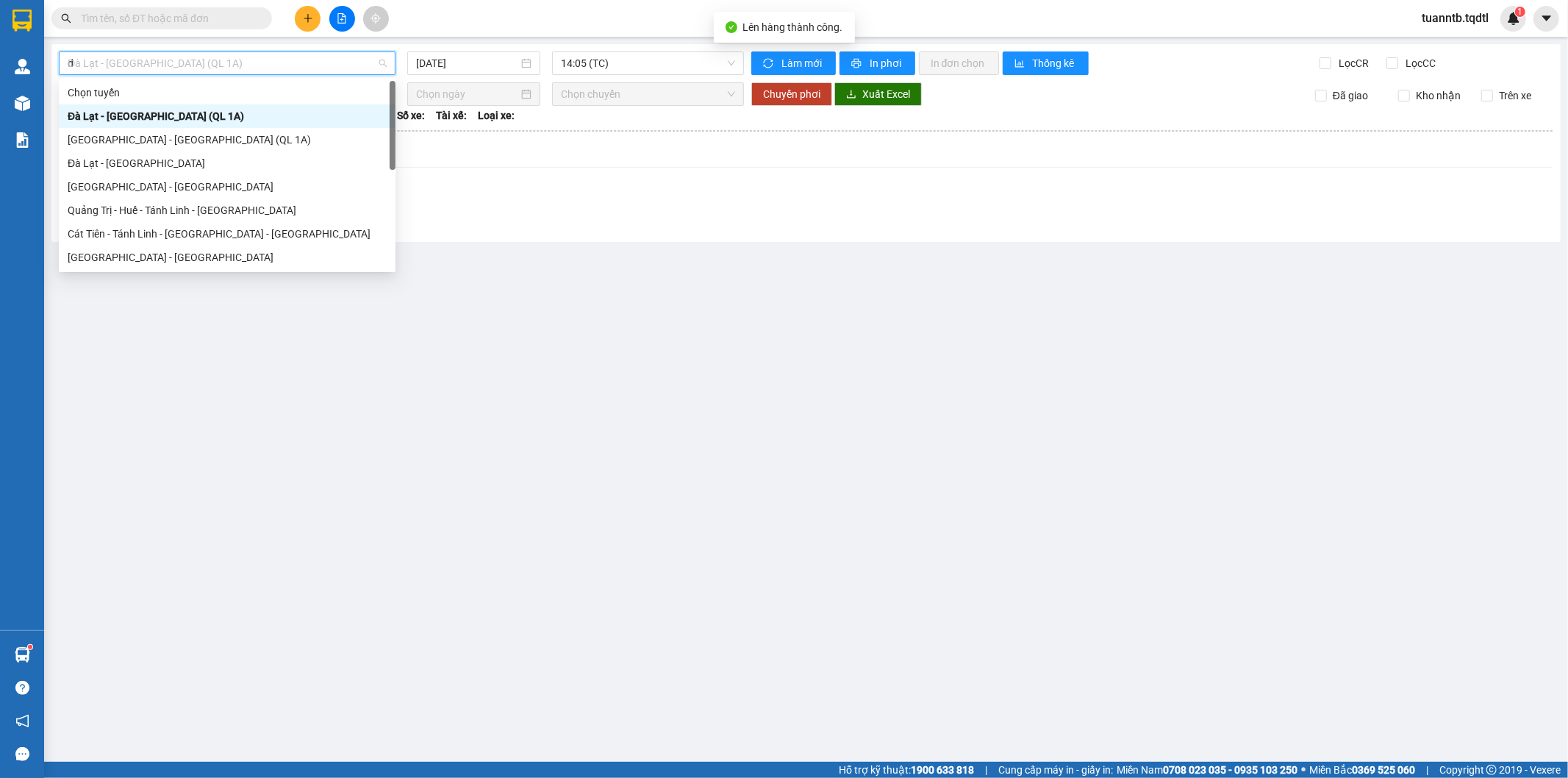
type input "da"
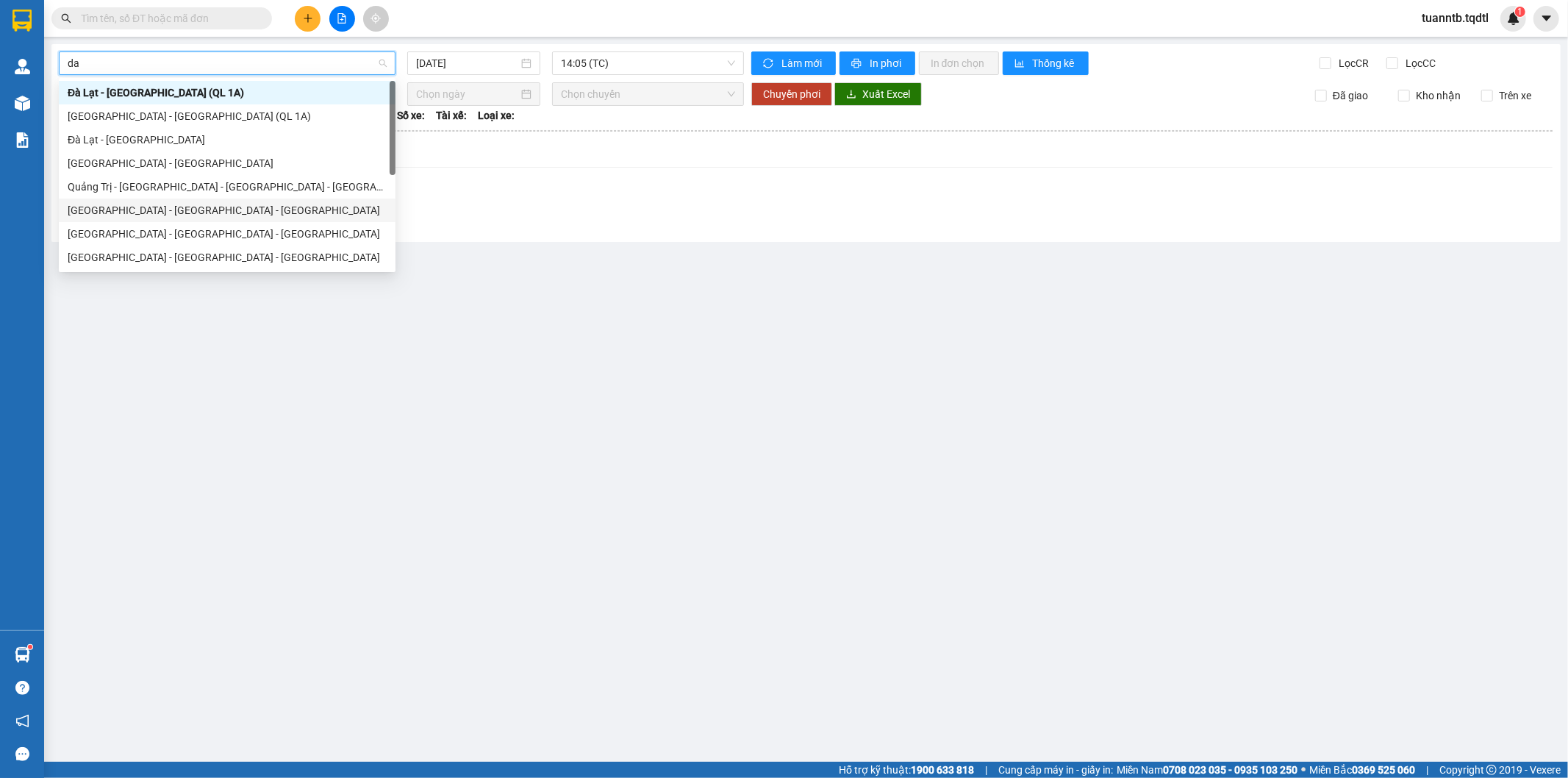
click at [156, 203] on div "[GEOGRAPHIC_DATA] - [GEOGRAPHIC_DATA] - [GEOGRAPHIC_DATA]" at bounding box center [226, 210] width 319 height 16
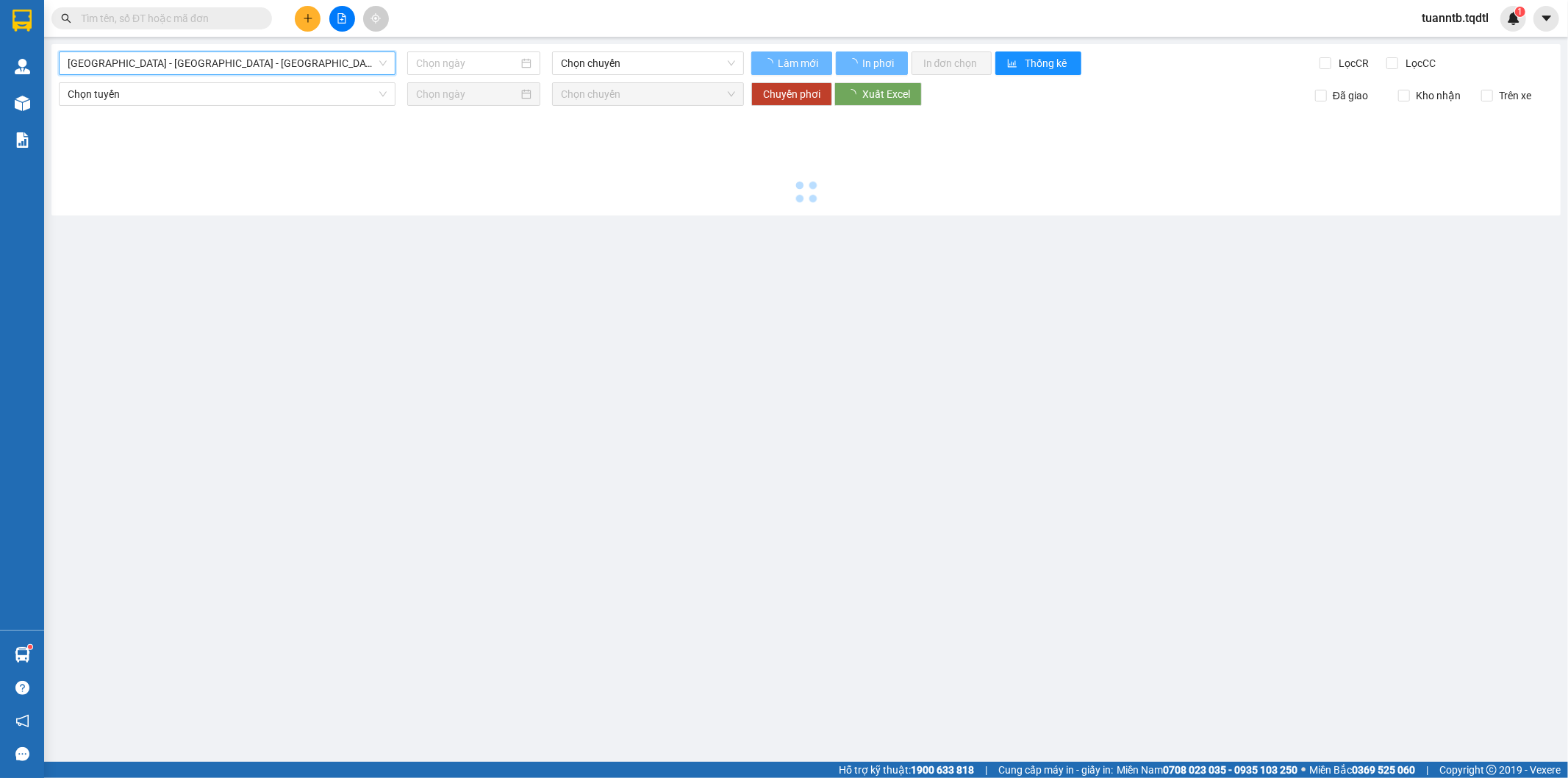
type input "[DATE]"
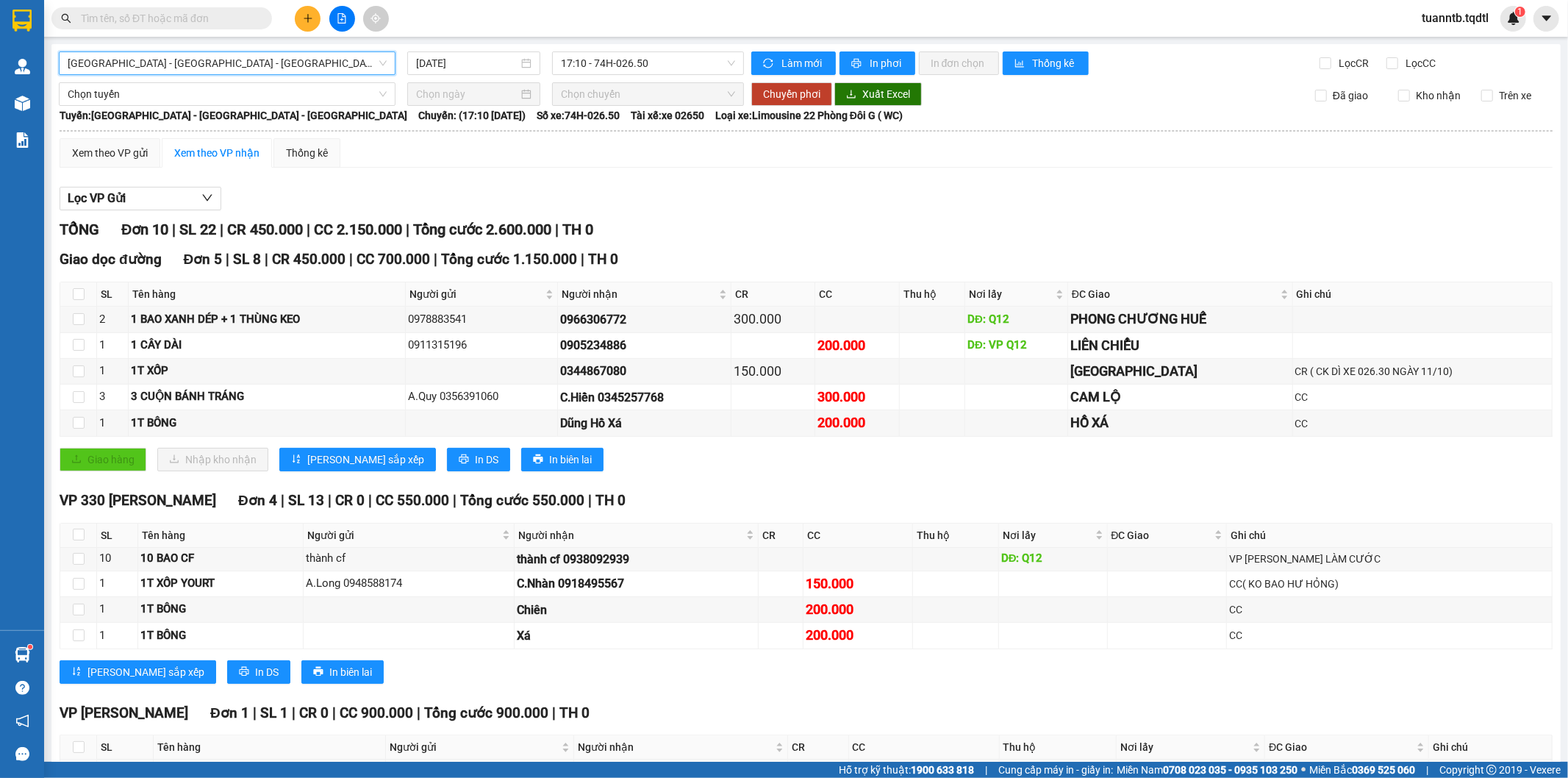
scroll to position [100, 0]
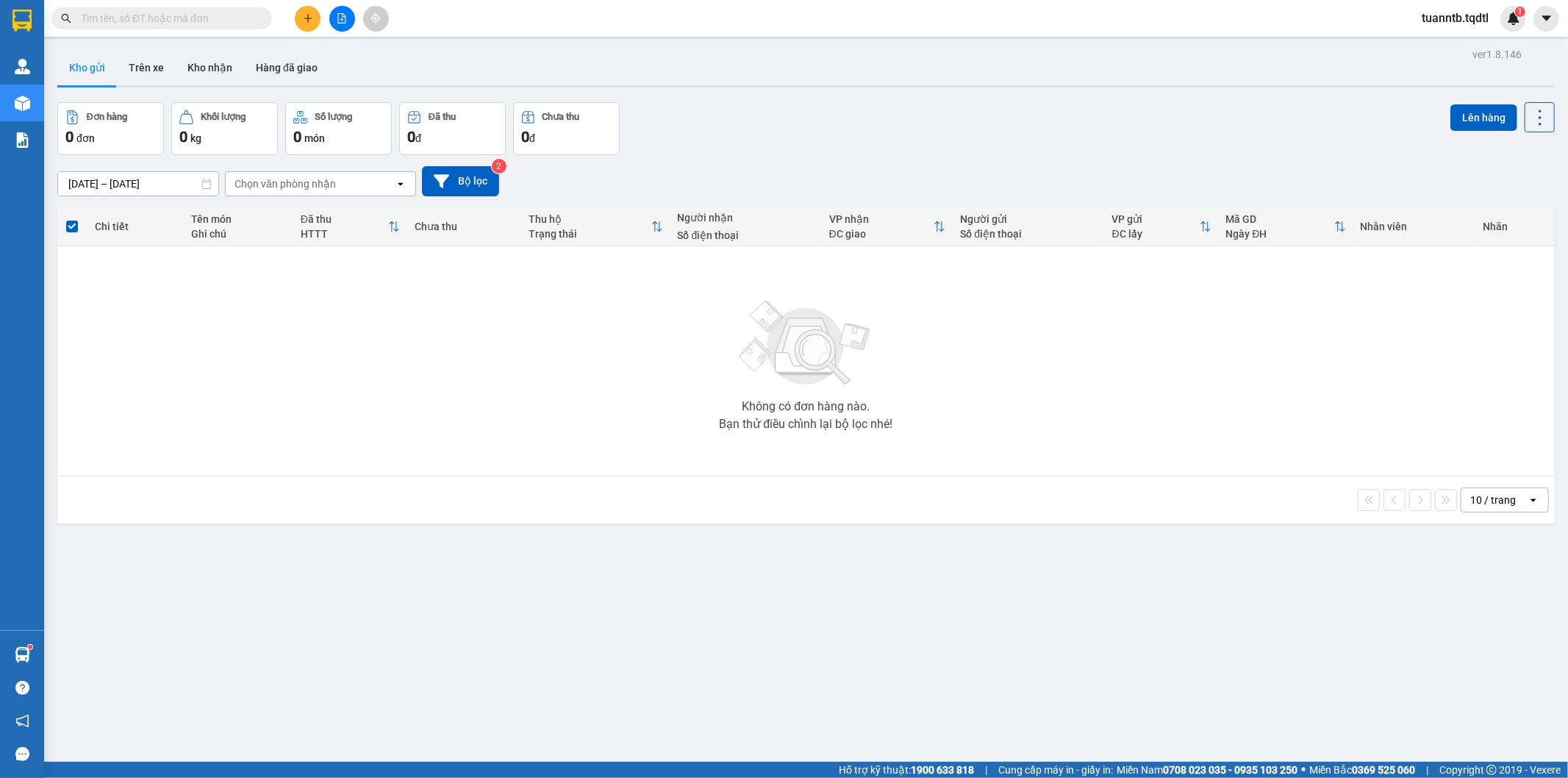
click at [341, 14] on icon "file-add" at bounding box center [342, 18] width 11 height 11
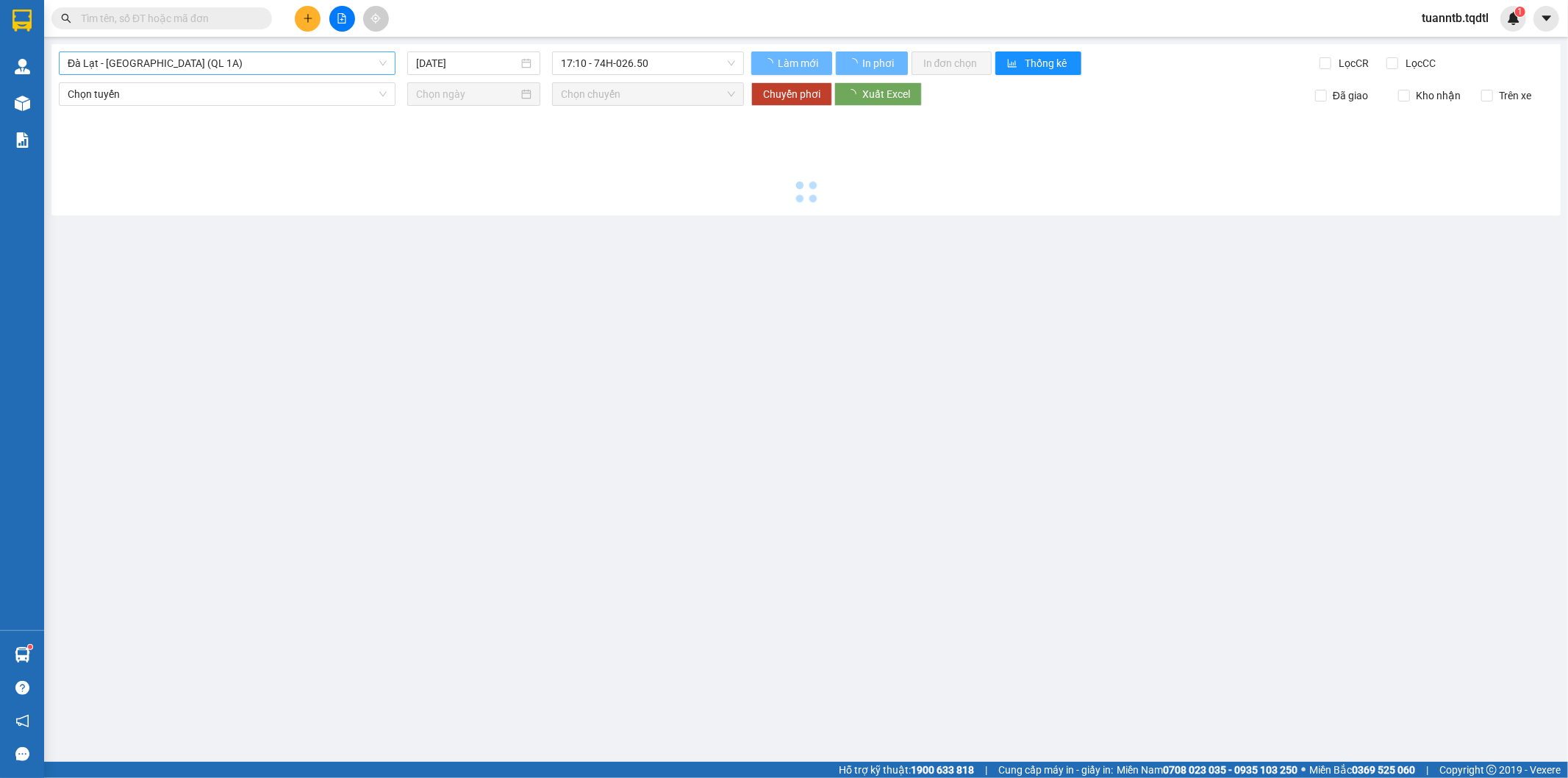
click at [201, 64] on span "Đà Lạt - [GEOGRAPHIC_DATA] (QL 1A)" at bounding box center [226, 63] width 319 height 22
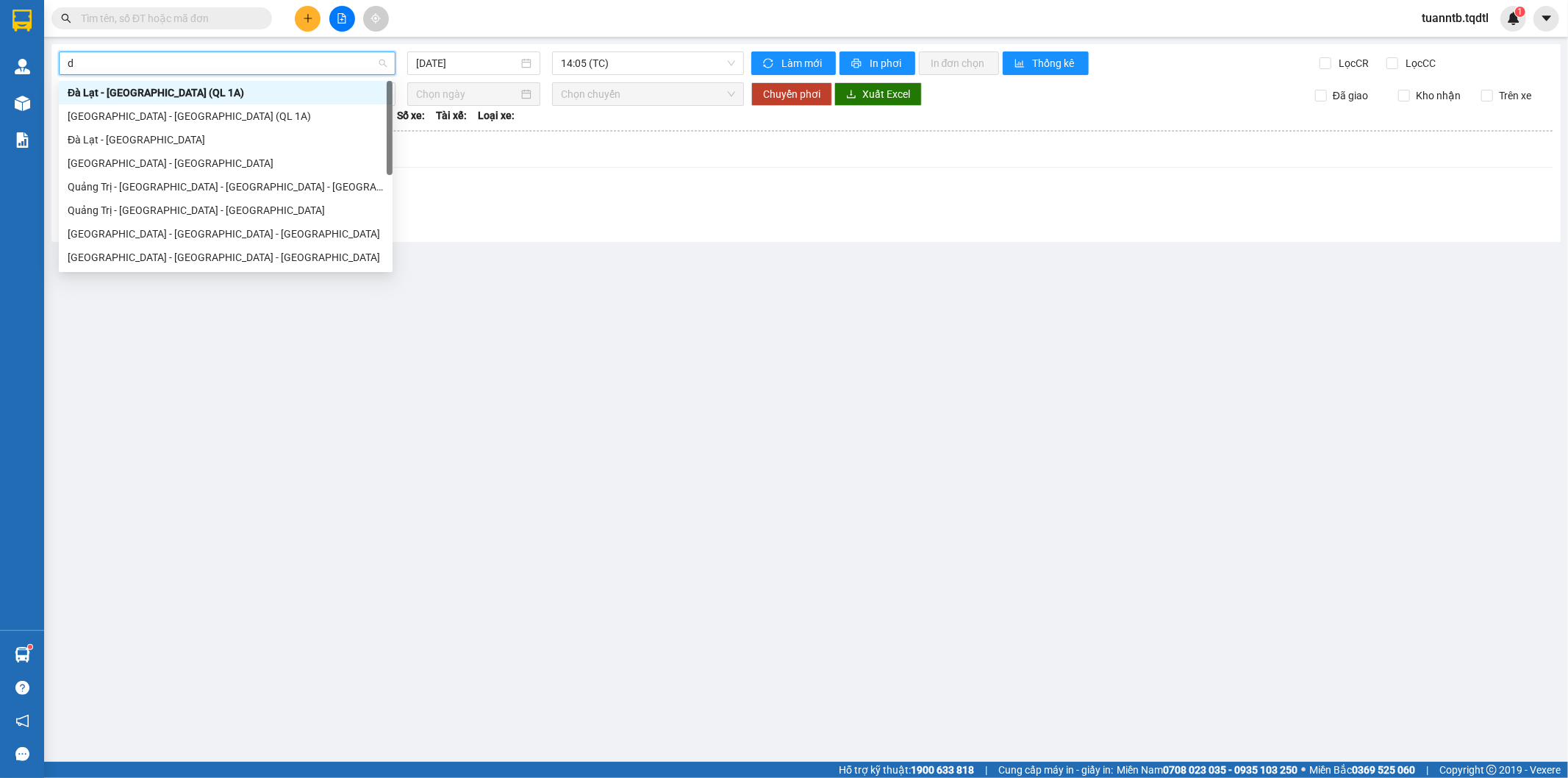
type input "da"
click at [131, 143] on div "Đà Lạt - [GEOGRAPHIC_DATA]" at bounding box center [225, 140] width 316 height 16
type input "[DATE]"
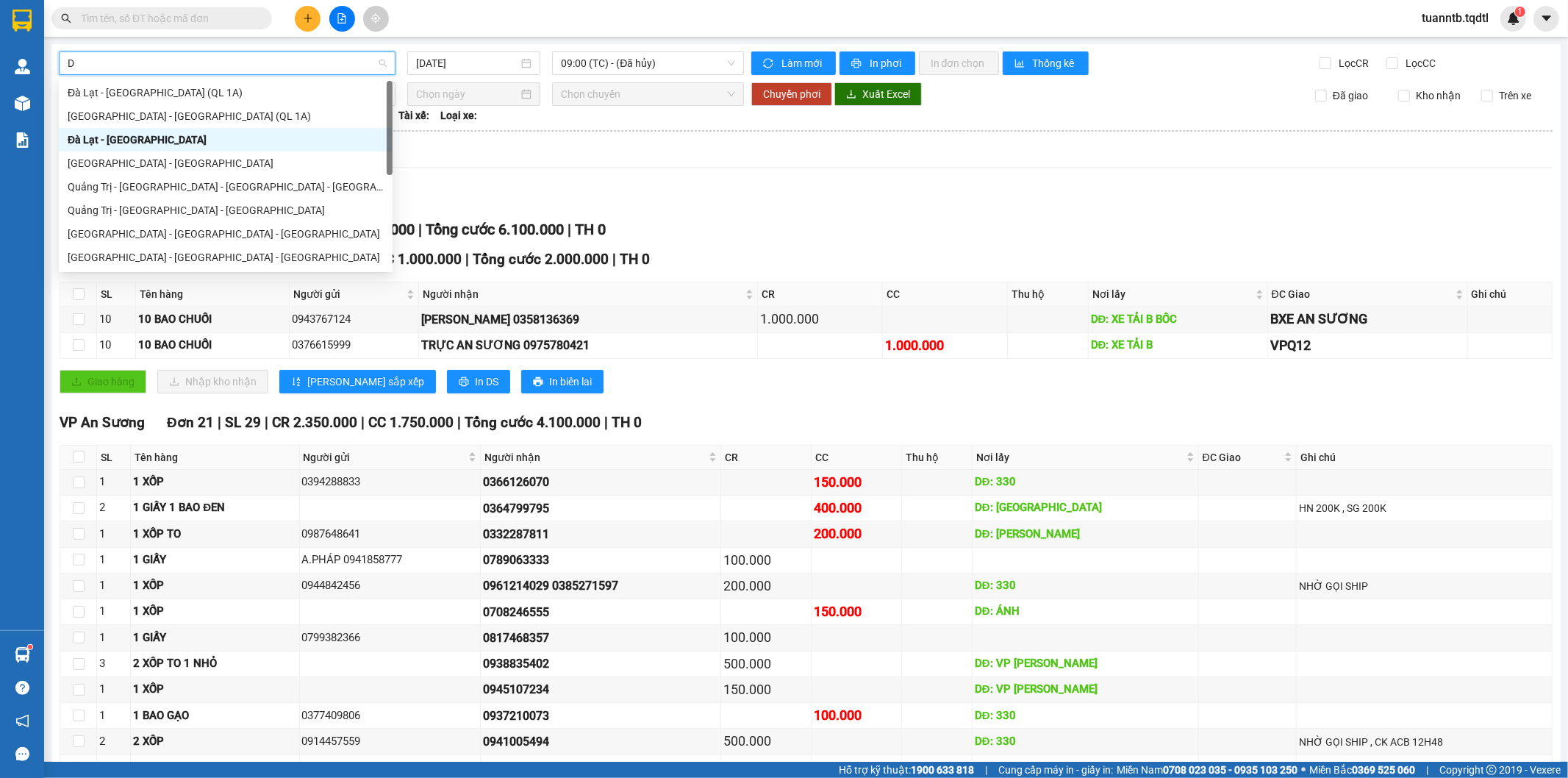
type input "DA"
click at [147, 210] on div "[GEOGRAPHIC_DATA] - [GEOGRAPHIC_DATA] - [GEOGRAPHIC_DATA]" at bounding box center [225, 210] width 316 height 16
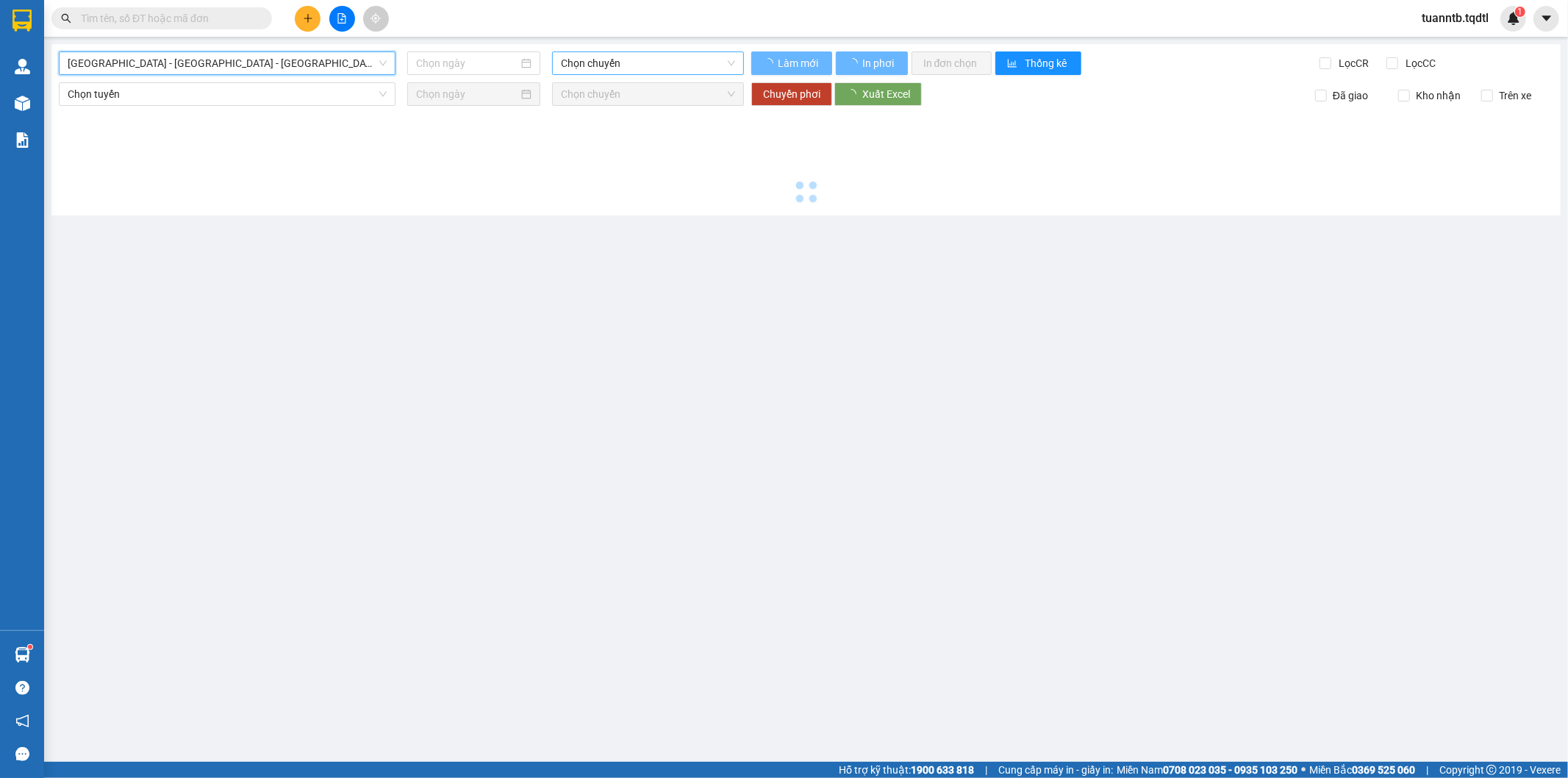
type input "[DATE]"
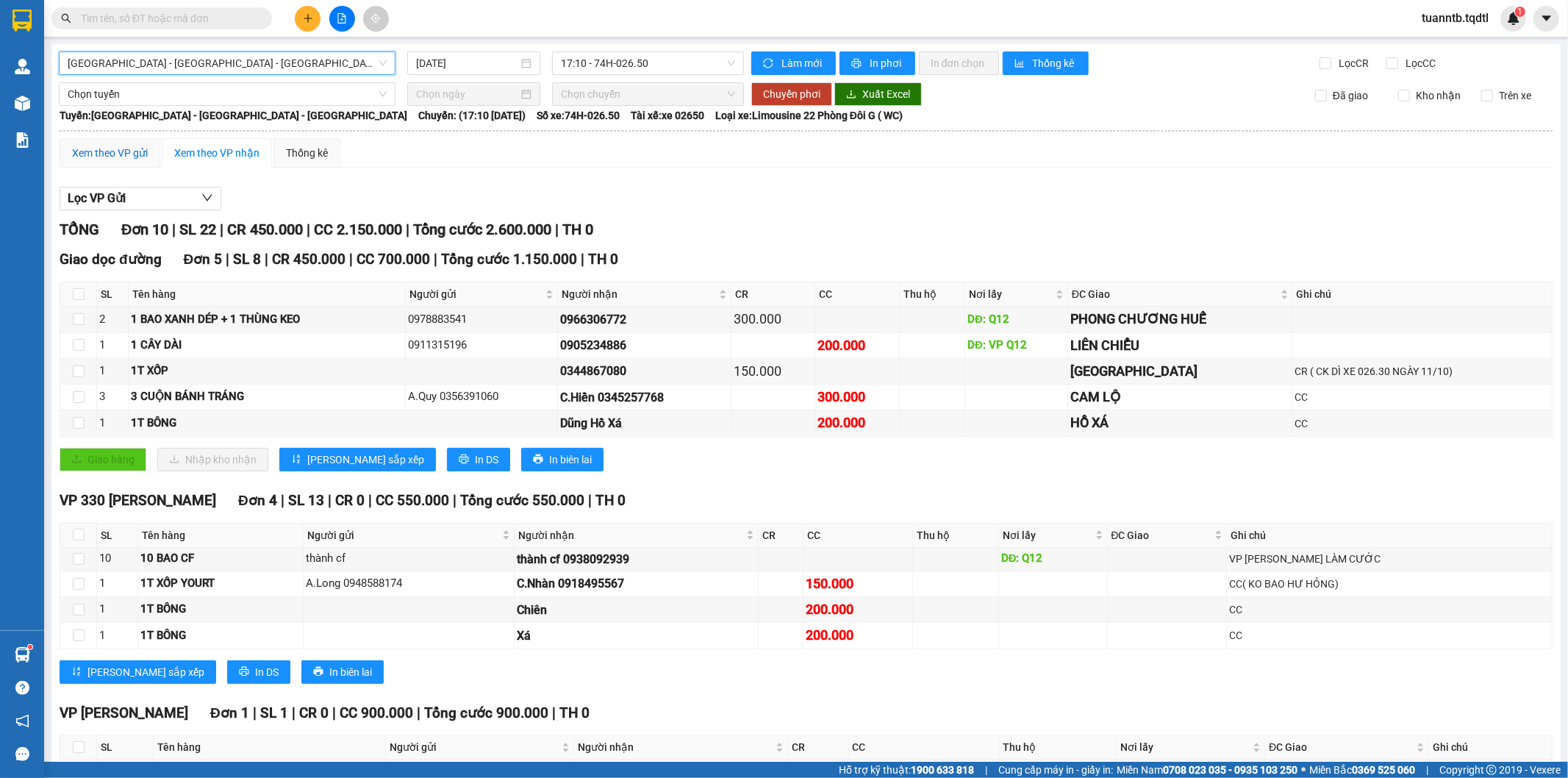
click at [111, 145] on div "Xem theo VP gửi" at bounding box center [110, 152] width 76 height 16
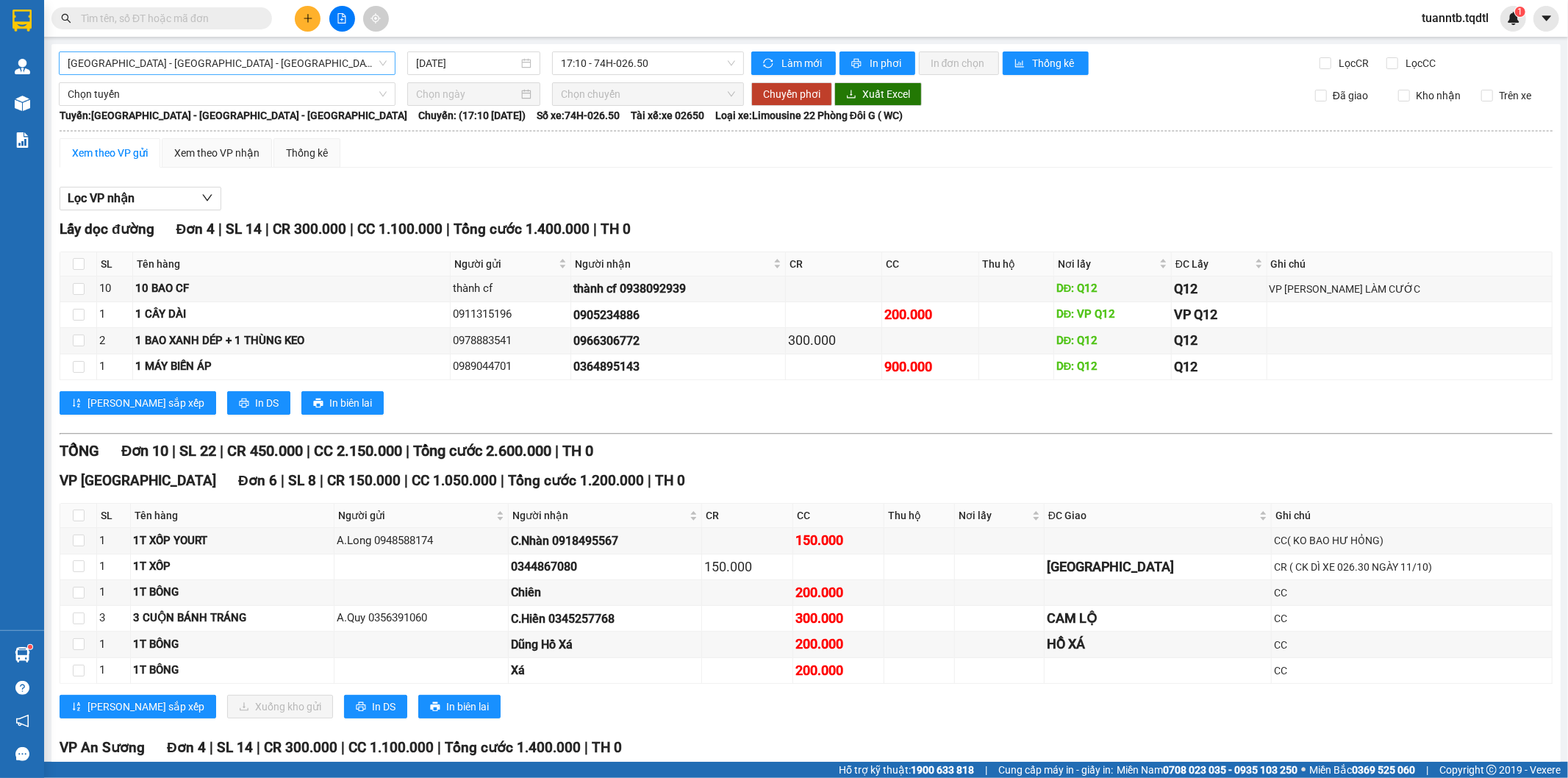
scroll to position [164, 0]
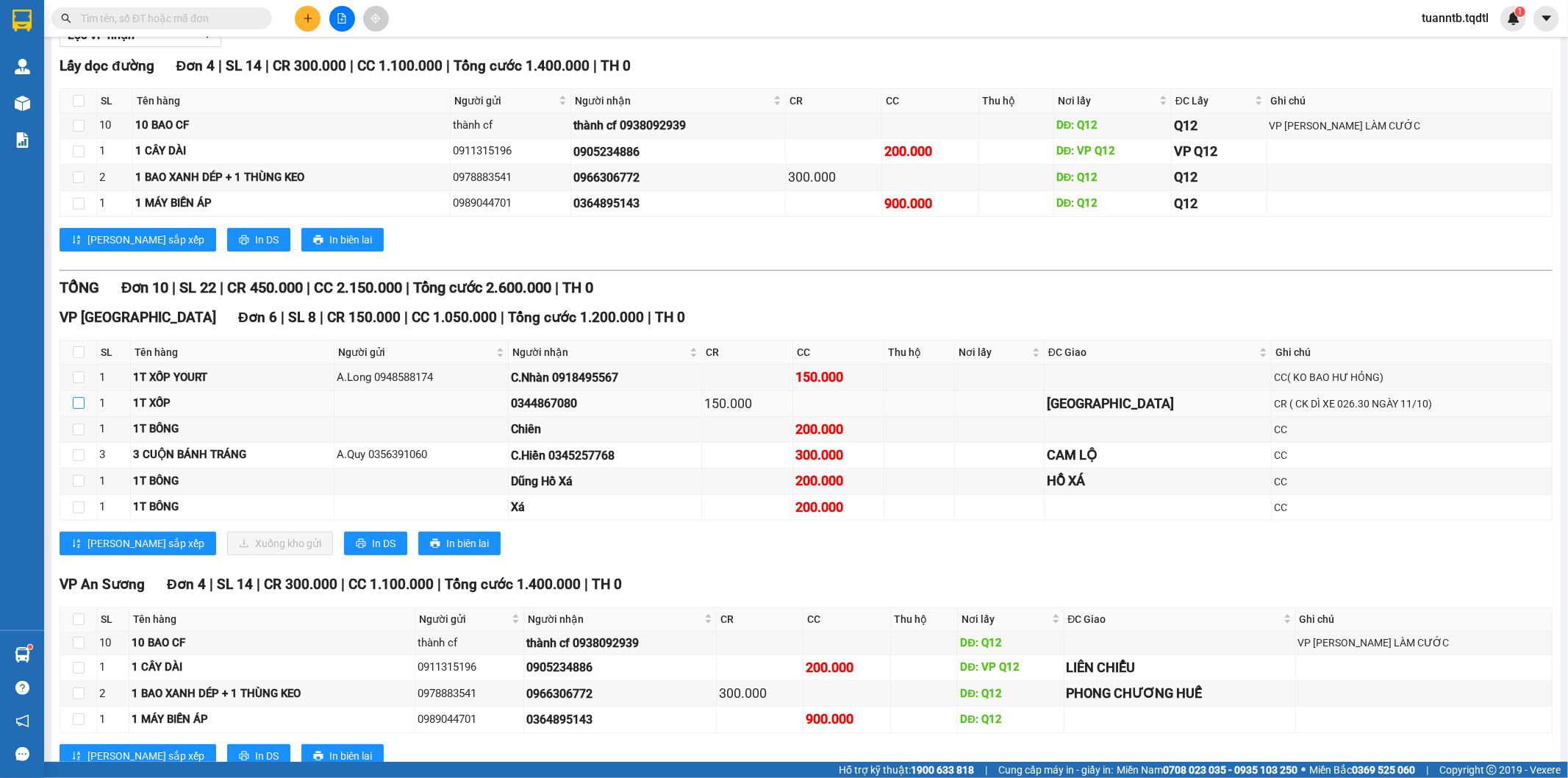
click at [76, 409] on input "checkbox" at bounding box center [79, 402] width 12 height 12
checkbox input "true"
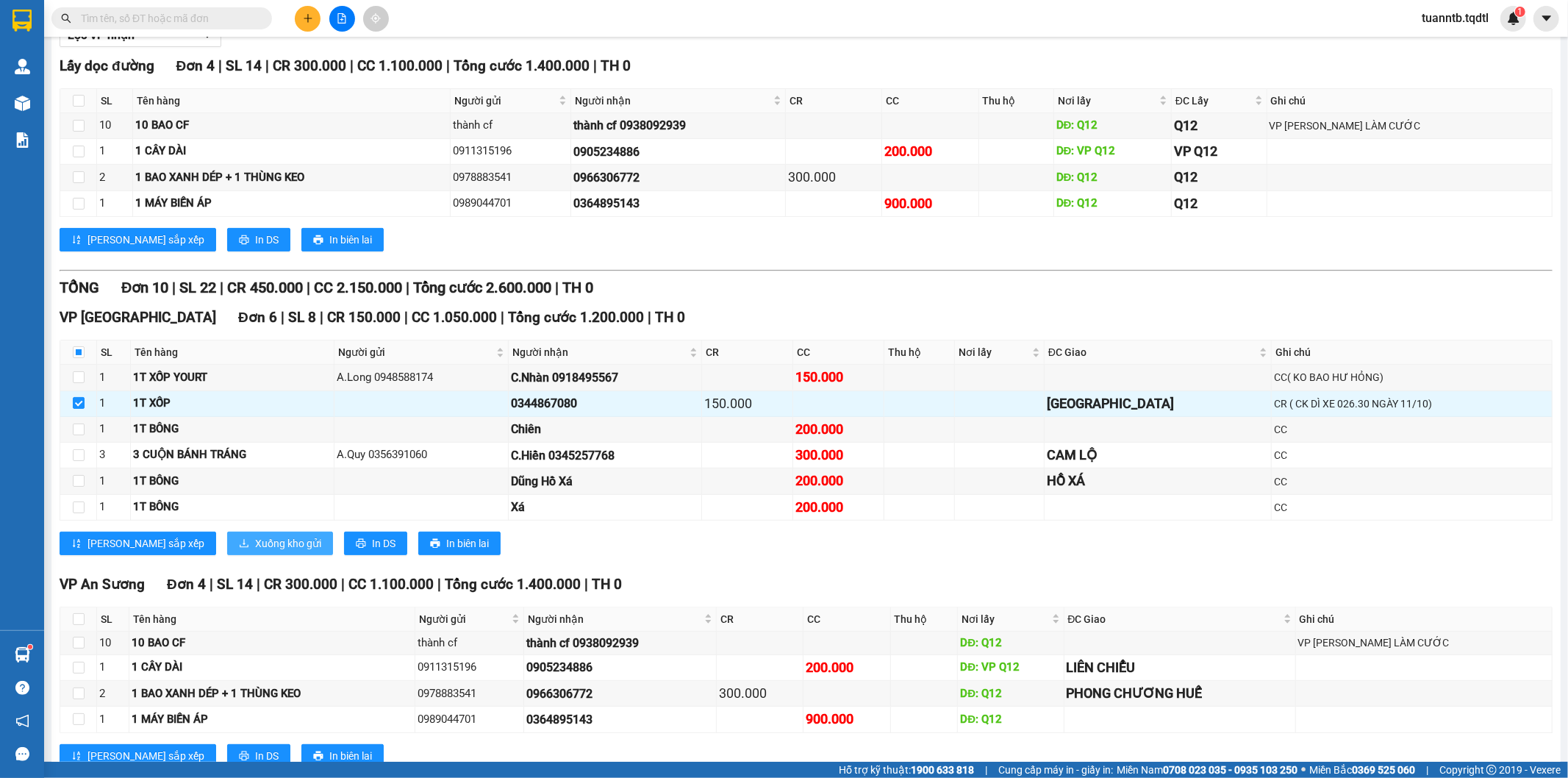
click at [255, 538] on span "Xuống kho gửi" at bounding box center [288, 543] width 66 height 16
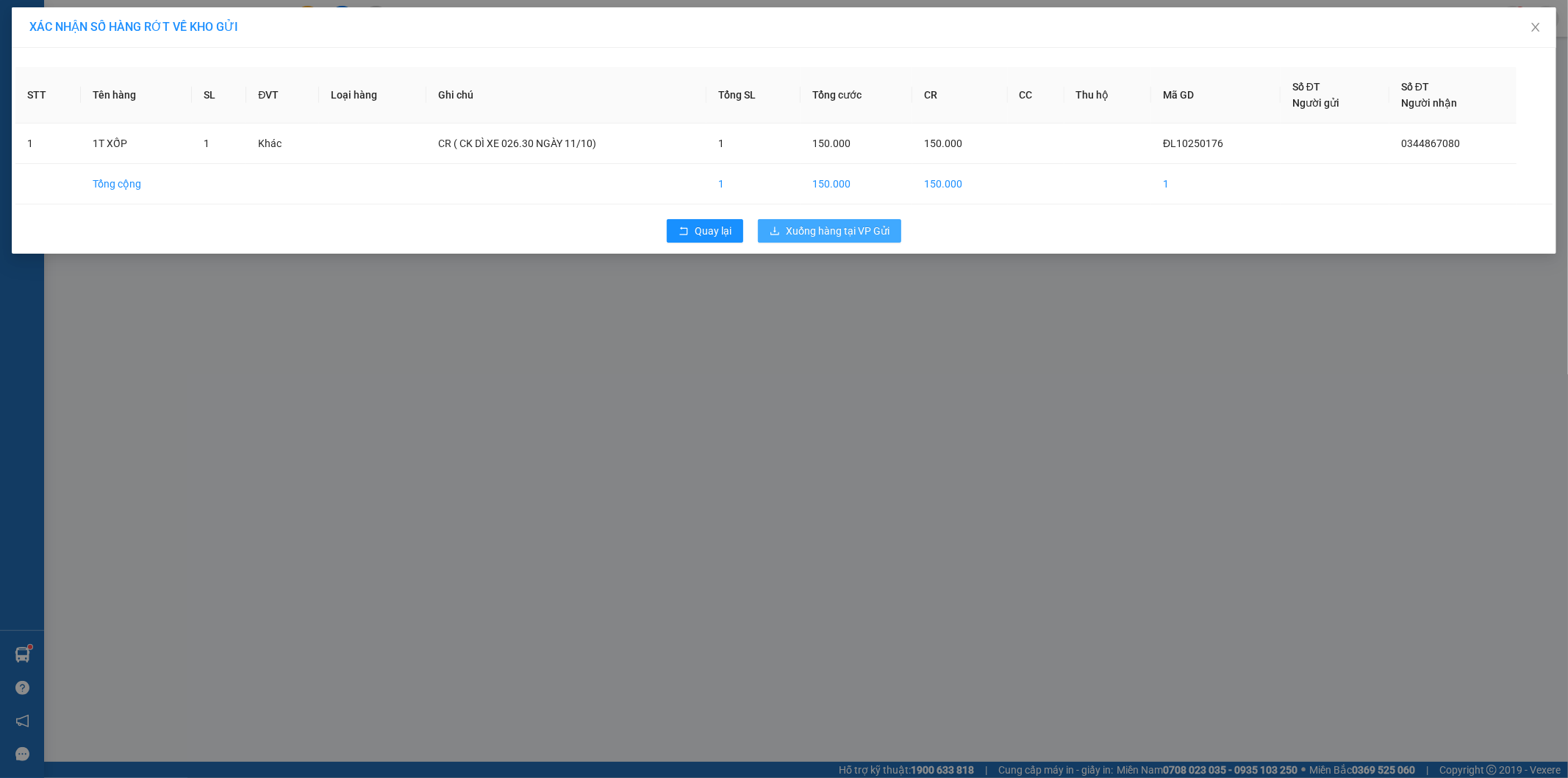
drag, startPoint x: 831, startPoint y: 232, endPoint x: 832, endPoint y: 222, distance: 10.0
click at [831, 229] on span "Xuống hàng tại VP Gửi" at bounding box center [837, 230] width 104 height 16
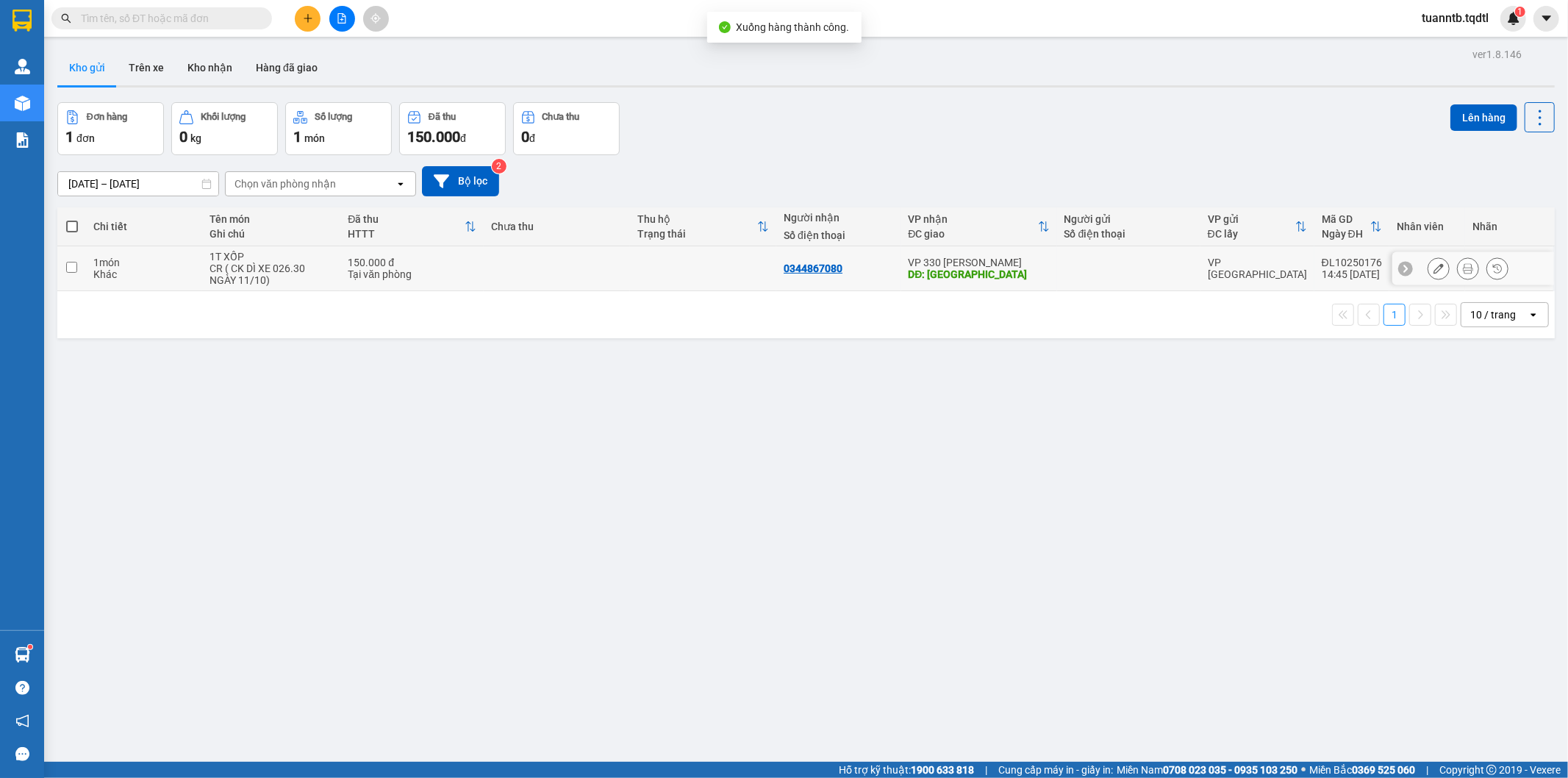
click at [1433, 270] on icon at bounding box center [1438, 268] width 11 height 11
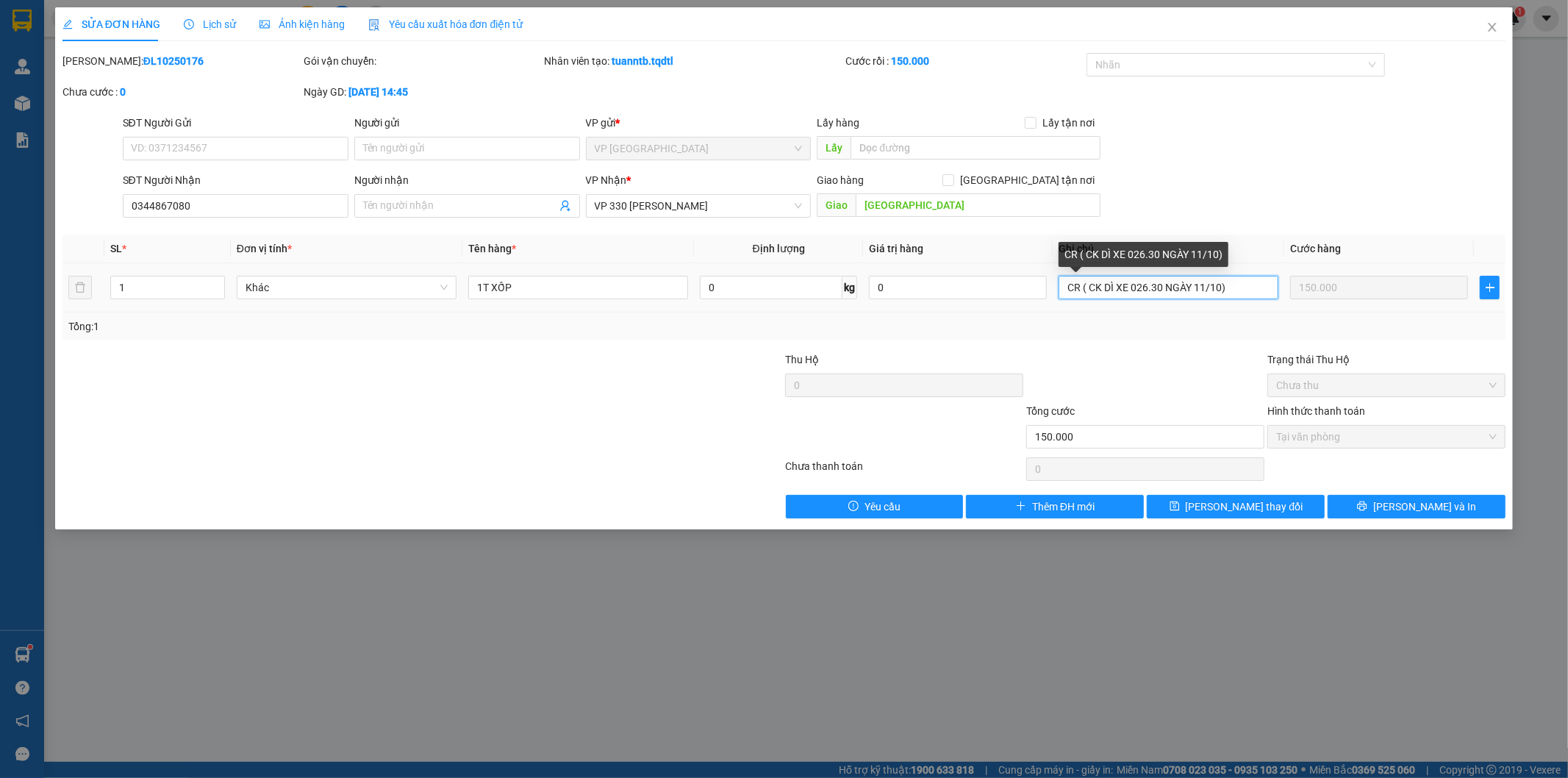
click at [1156, 294] on input "CR ( CK DÌ XE 026.30 NGÀY 11/10)" at bounding box center [1169, 287] width 219 height 23
click at [1254, 292] on input "CR ( CK DÌ XE 026.50 NGÀY 11/10)" at bounding box center [1169, 287] width 219 height 23
type input "CR ( CK DÌ XE 026.50 NGÀY 11/10)"
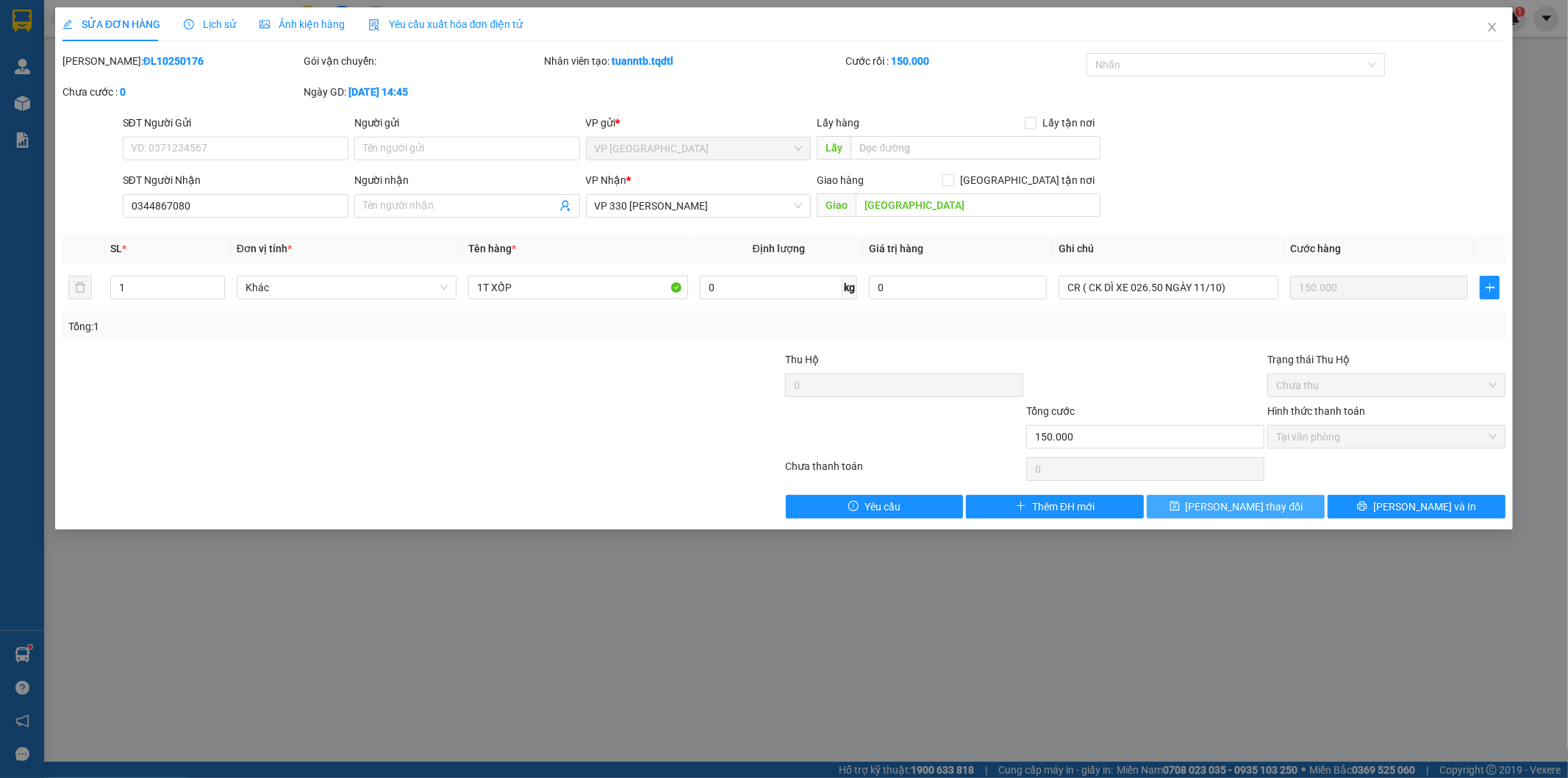
click at [1307, 508] on button "Lưu thay đổi" at bounding box center [1235, 506] width 178 height 23
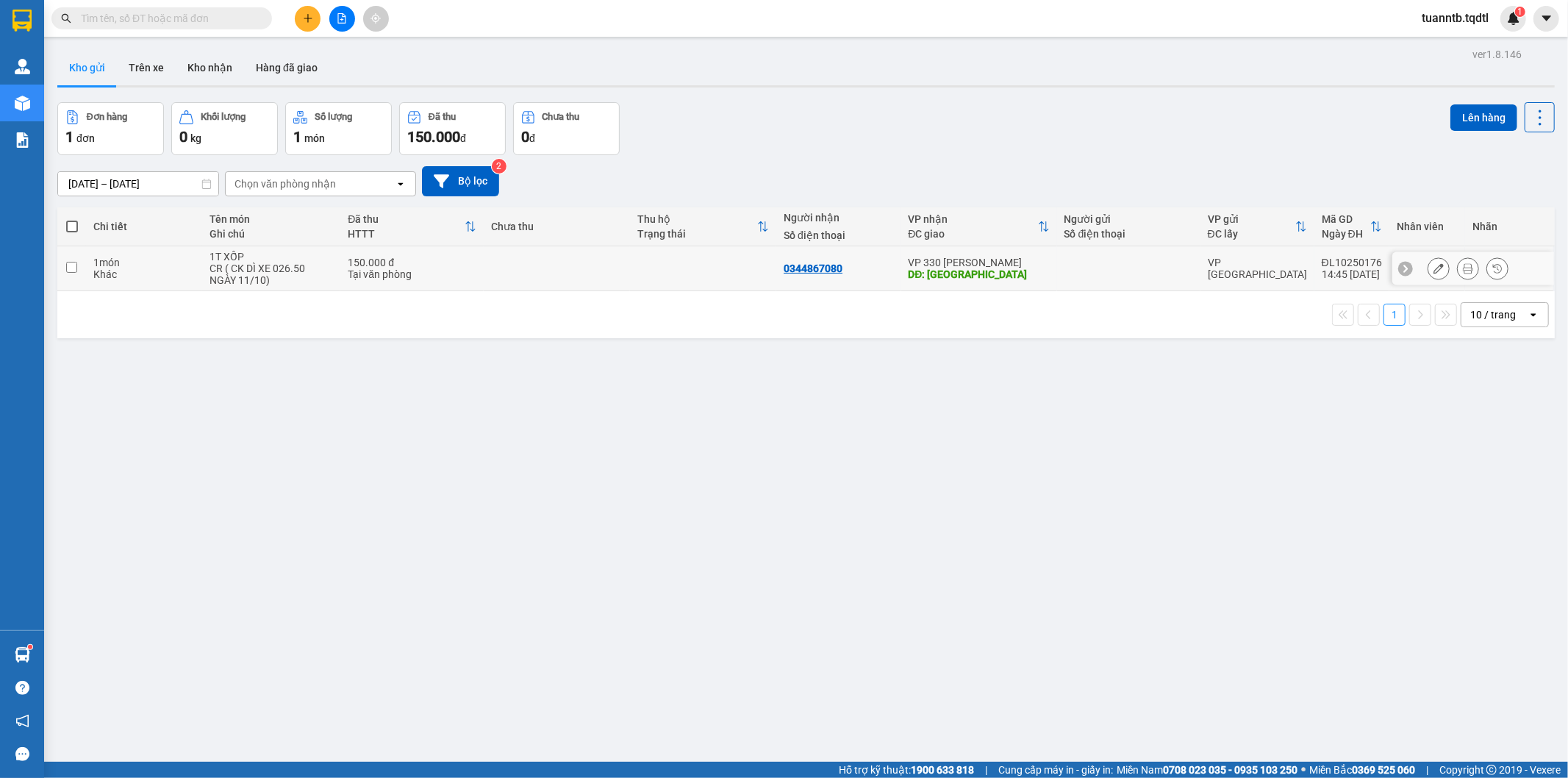
click at [1428, 269] on button at bounding box center [1438, 269] width 20 height 26
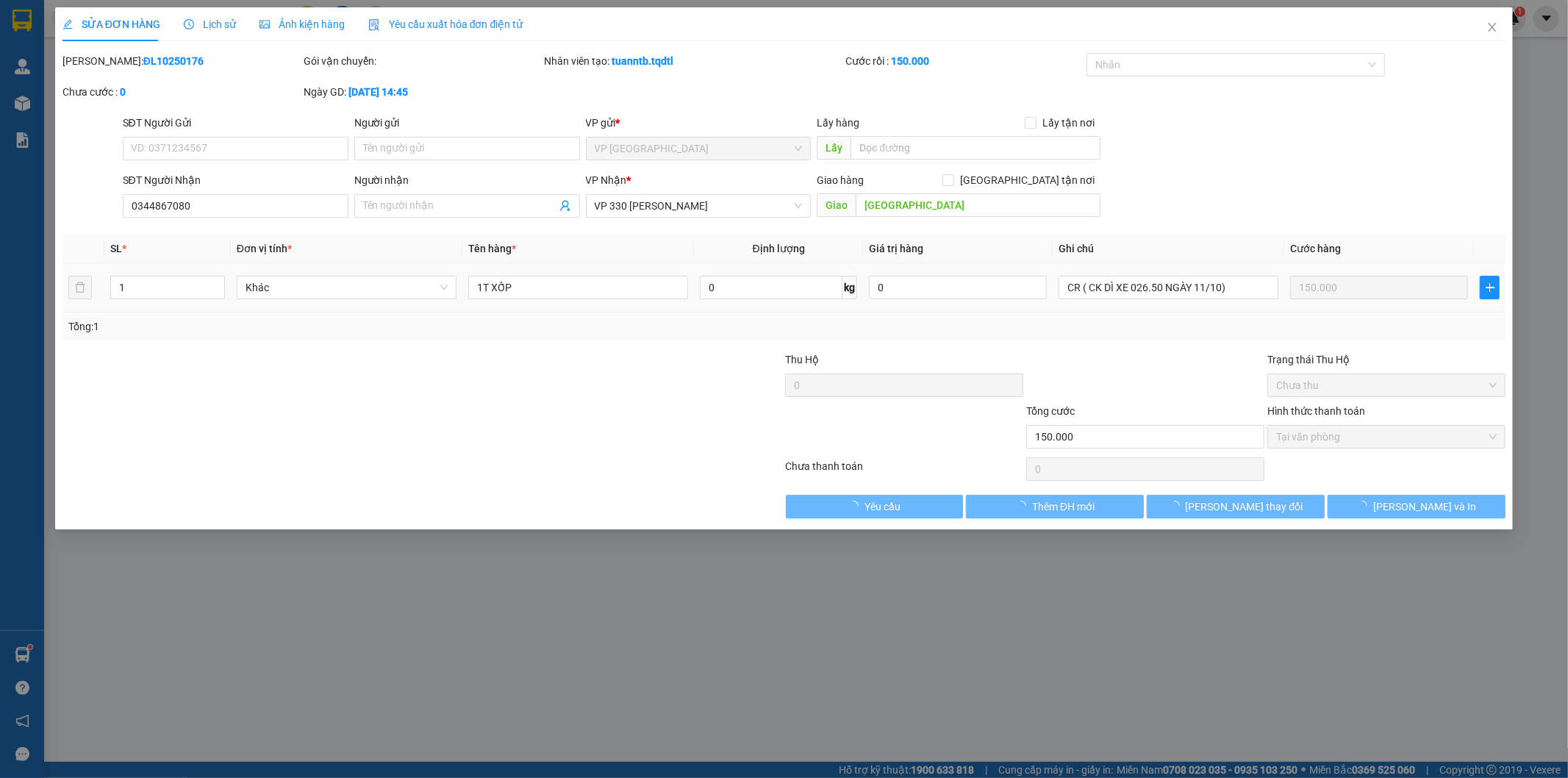
type input "0344867080"
type input "[GEOGRAPHIC_DATA]"
type input "150.000"
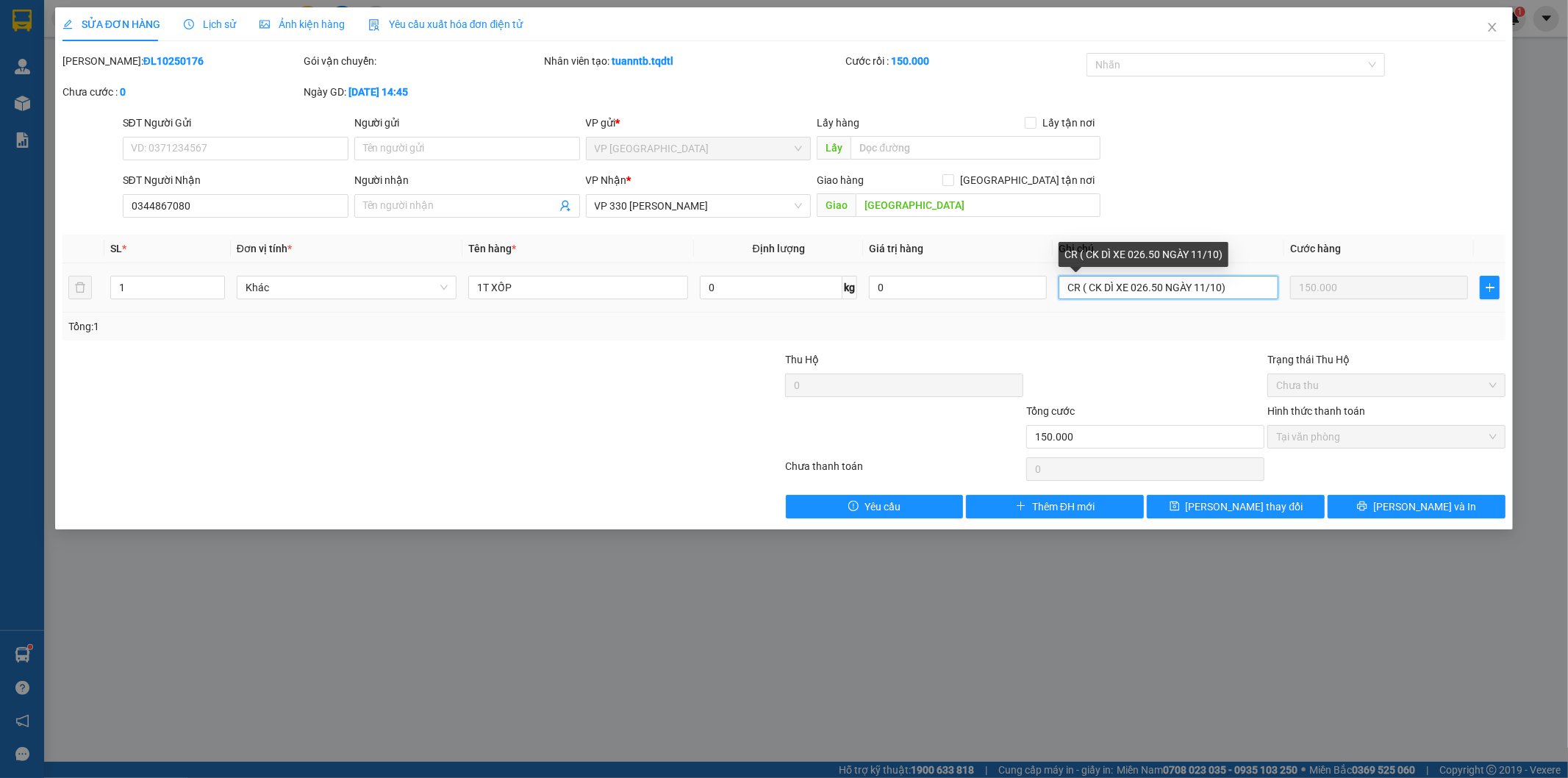
click at [1218, 294] on input "CR ( CK DÌ XE 026.50 NGÀY 11/10)" at bounding box center [1169, 287] width 219 height 23
type input "CR ( CK DÌ XE 026.50 NGÀY 11/10)"
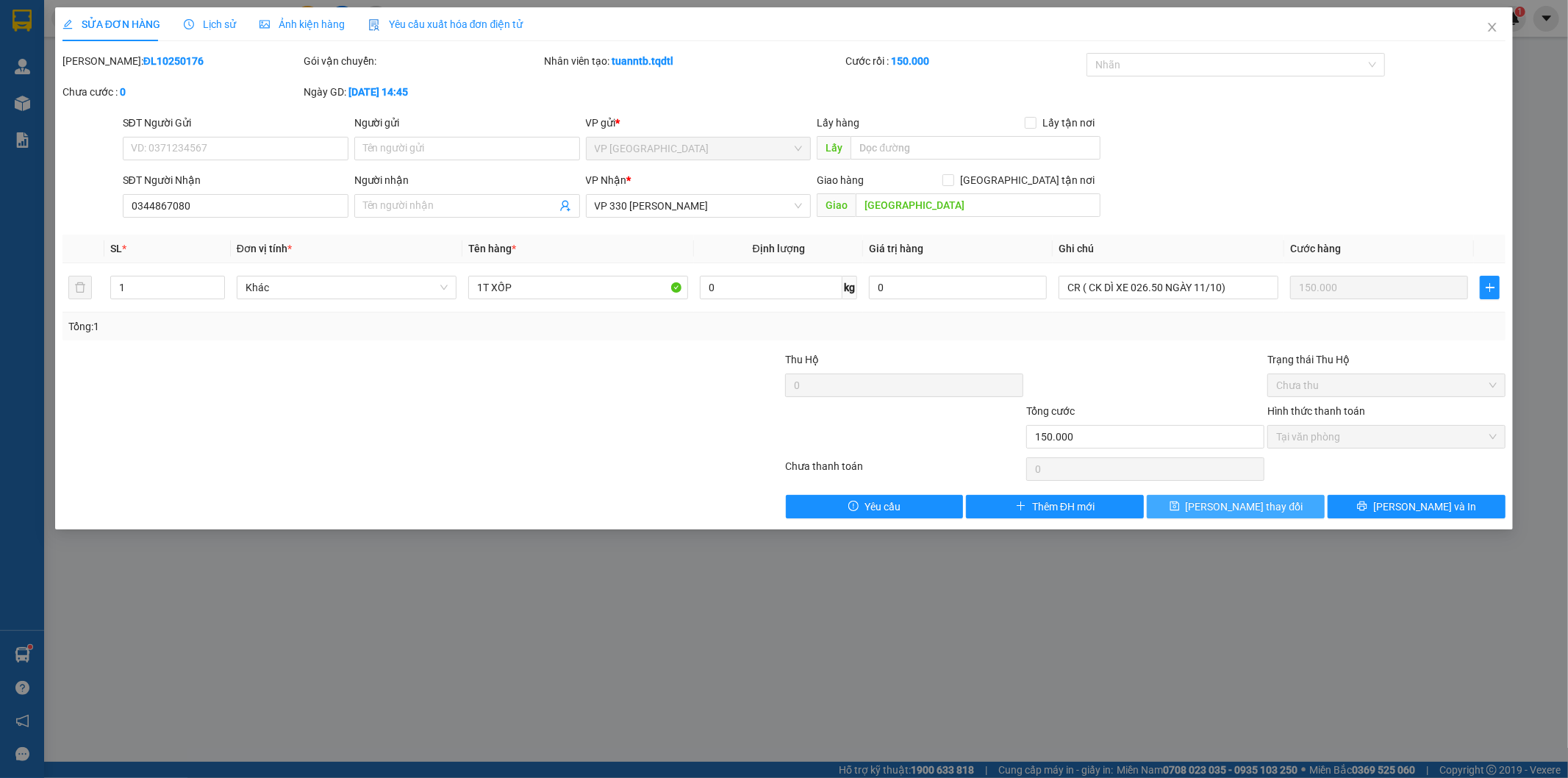
click at [1282, 510] on button "Lưu thay đổi" at bounding box center [1235, 506] width 178 height 23
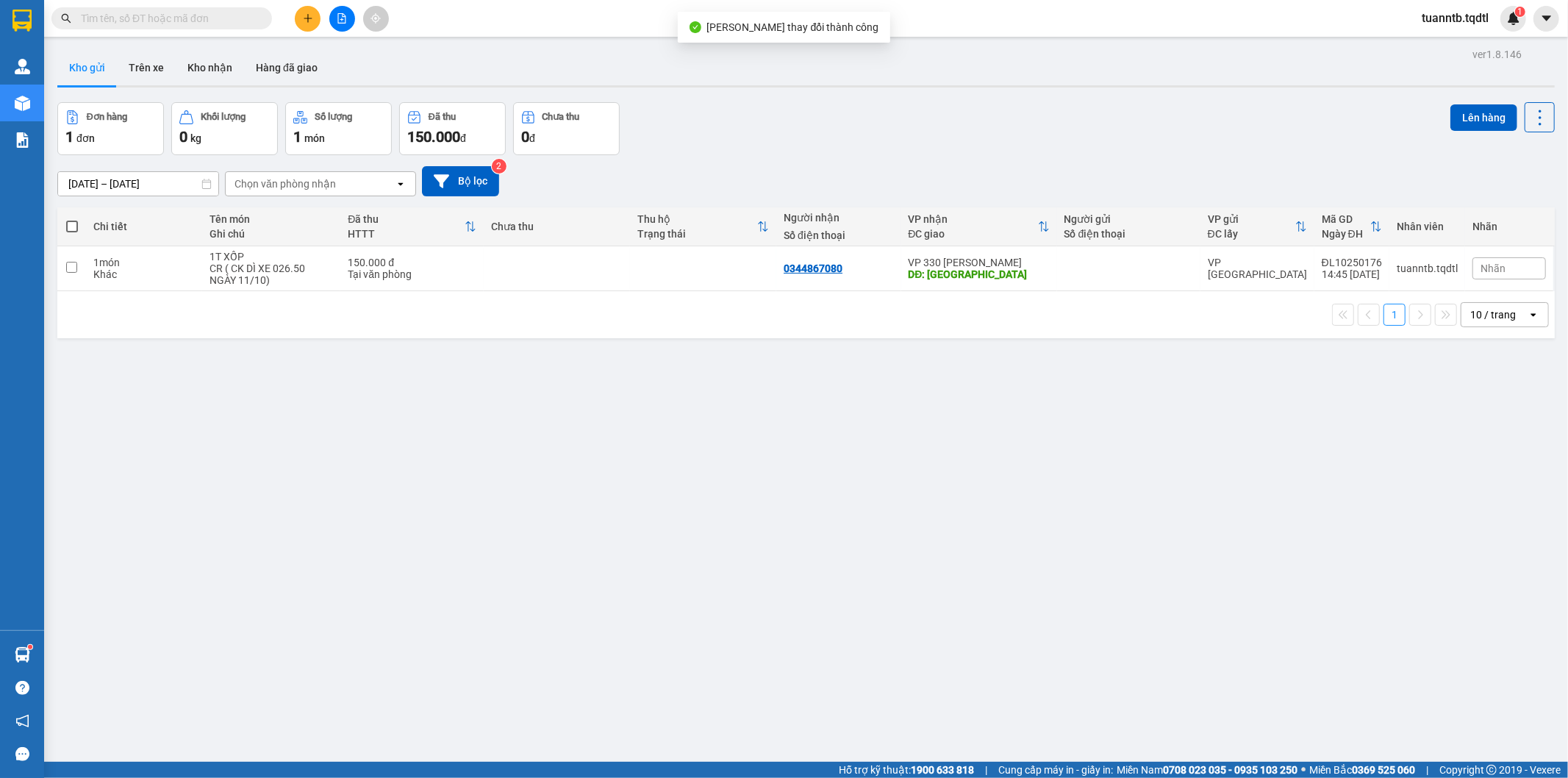
click at [316, 18] on button at bounding box center [307, 18] width 26 height 26
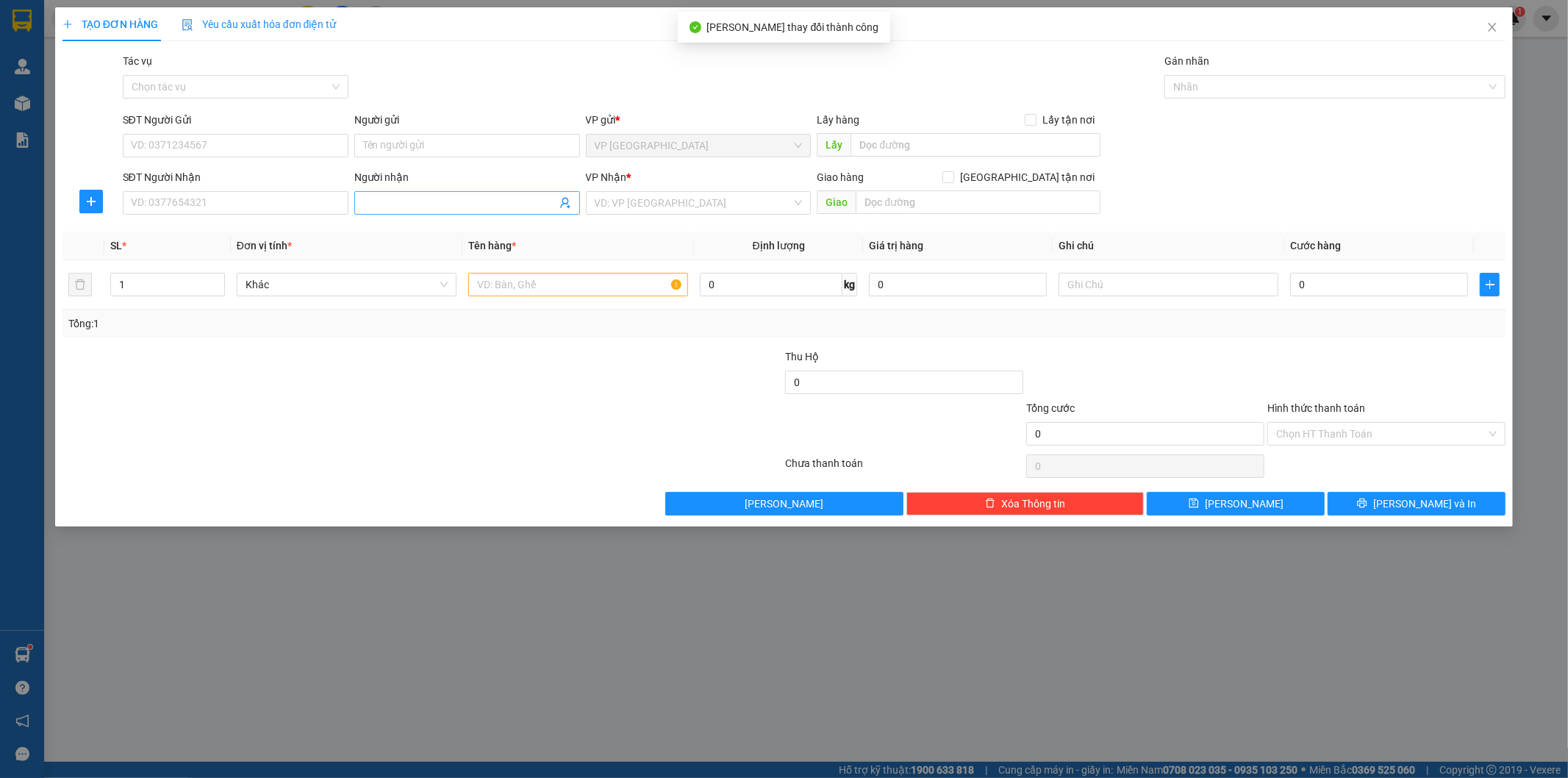
click at [394, 197] on input "Người nhận" at bounding box center [459, 202] width 193 height 16
type input "MO"
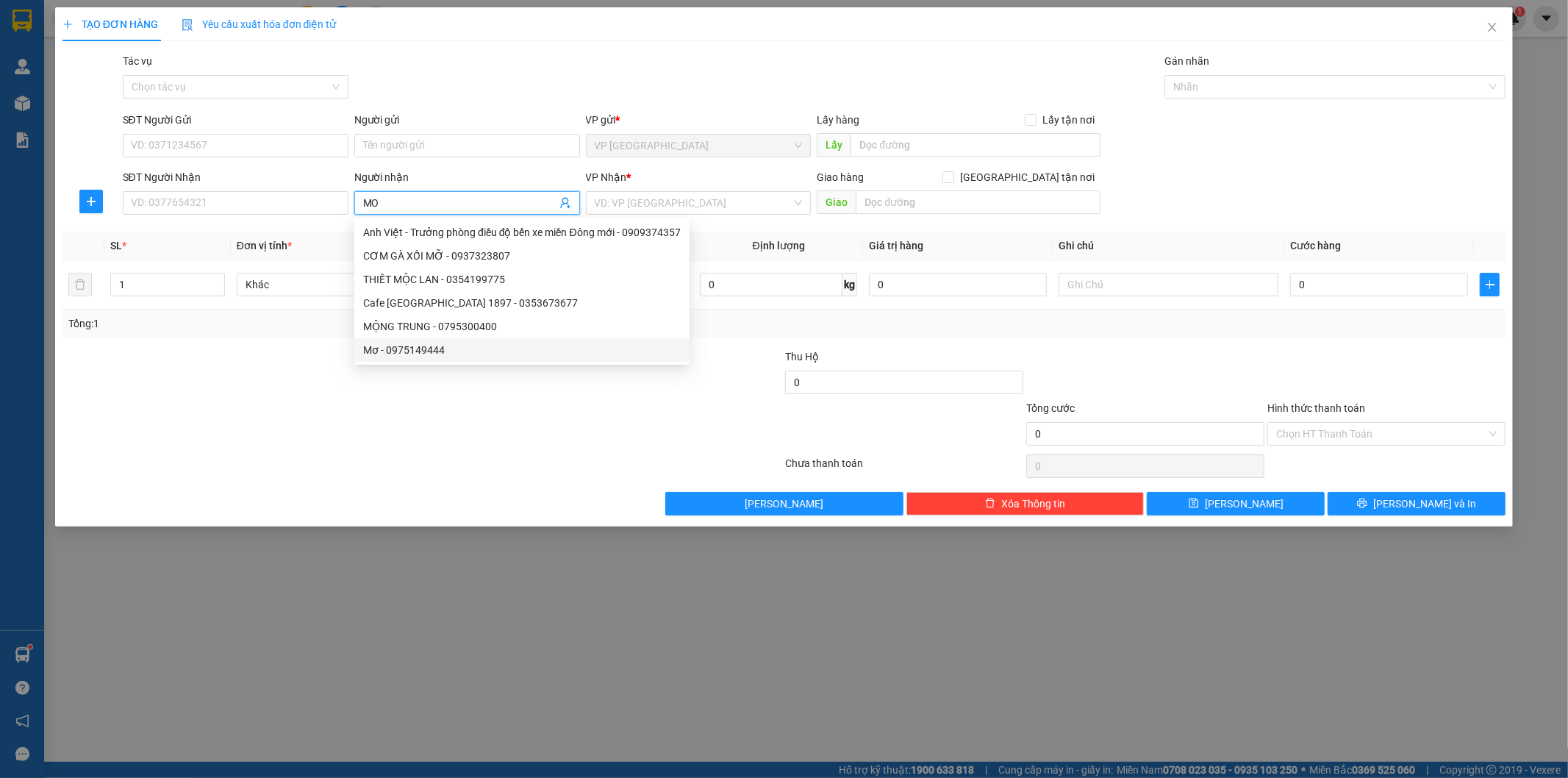
click at [418, 347] on div "Mơ - 0975149444" at bounding box center [522, 350] width 318 height 16
type input "0975149444"
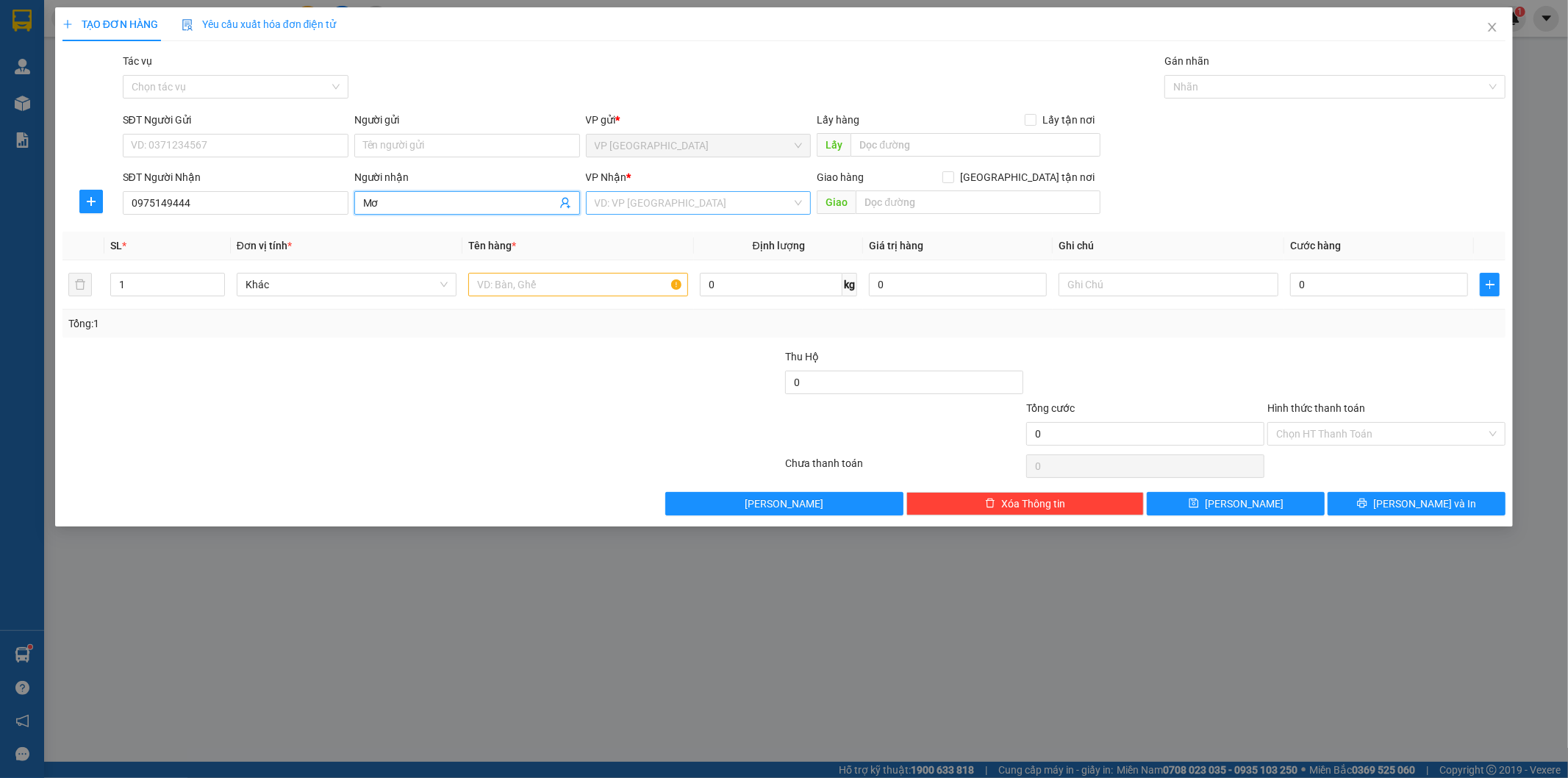
type input "Mơ"
click at [687, 208] on input "search" at bounding box center [693, 202] width 197 height 22
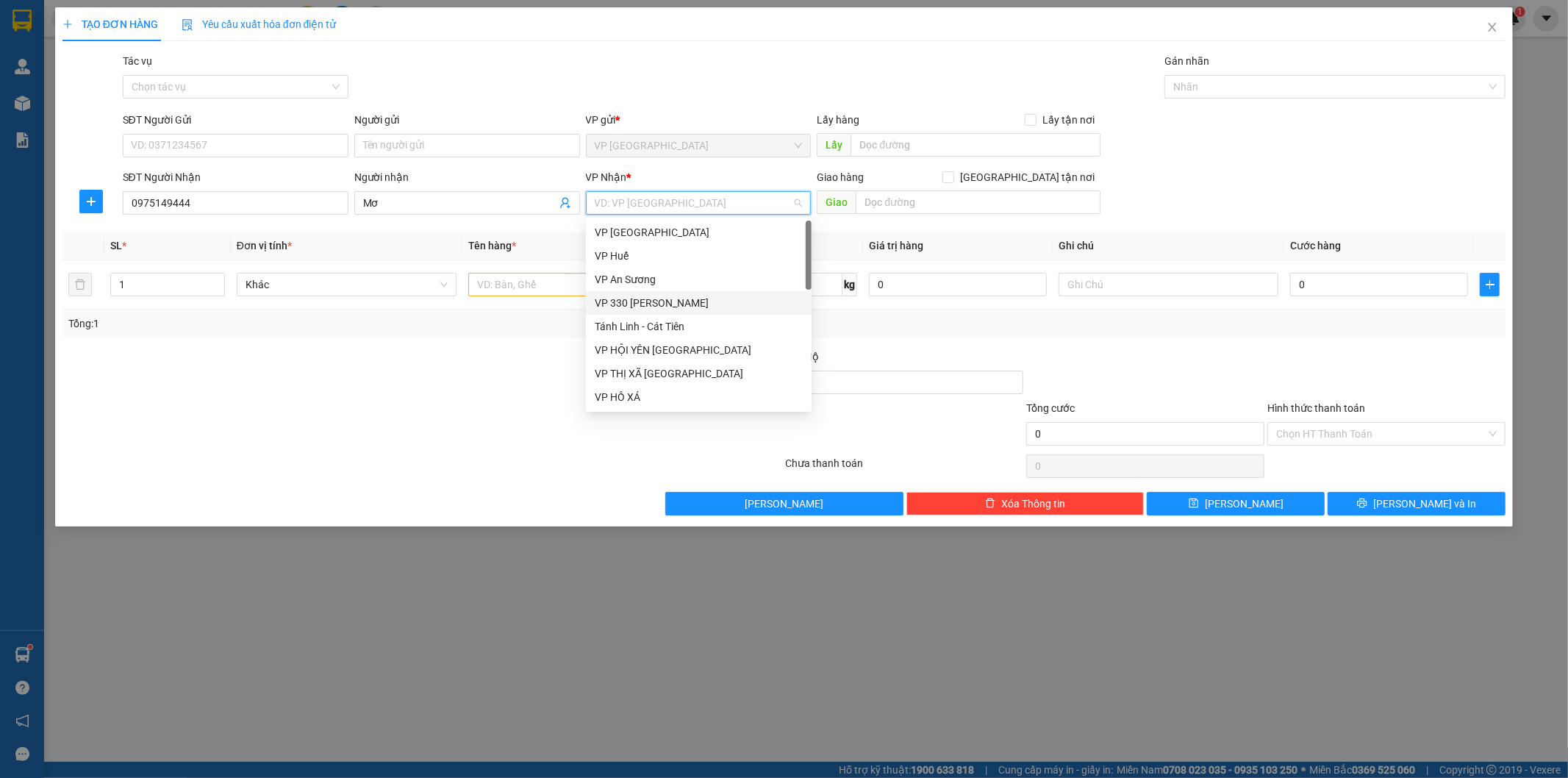
click at [663, 298] on div "VP 330 [PERSON_NAME]" at bounding box center [699, 302] width 208 height 16
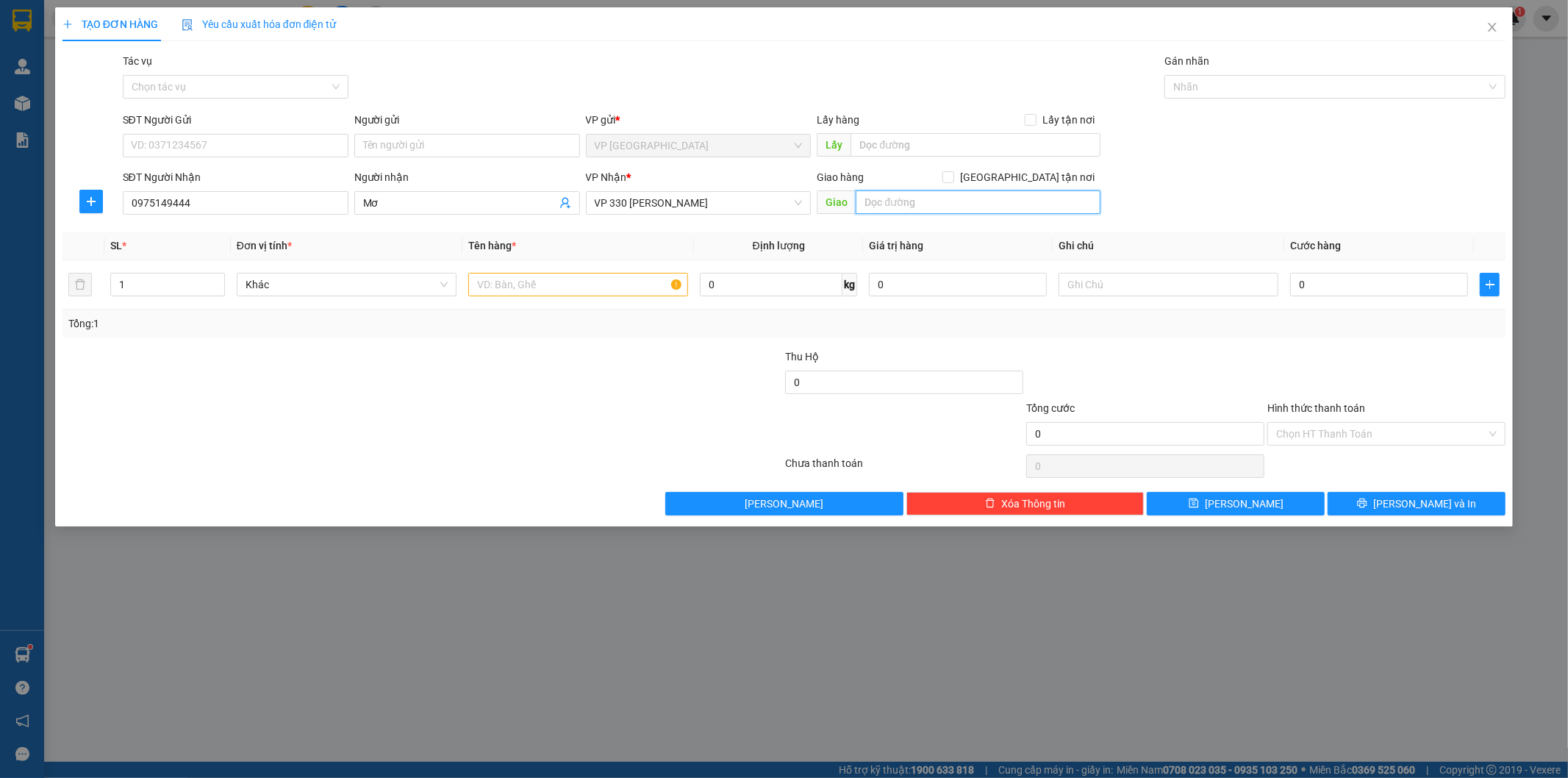
click at [919, 203] on input "text" at bounding box center [978, 202] width 244 height 23
type input "GIO LINH"
click at [217, 279] on icon "up" at bounding box center [216, 280] width 5 height 5
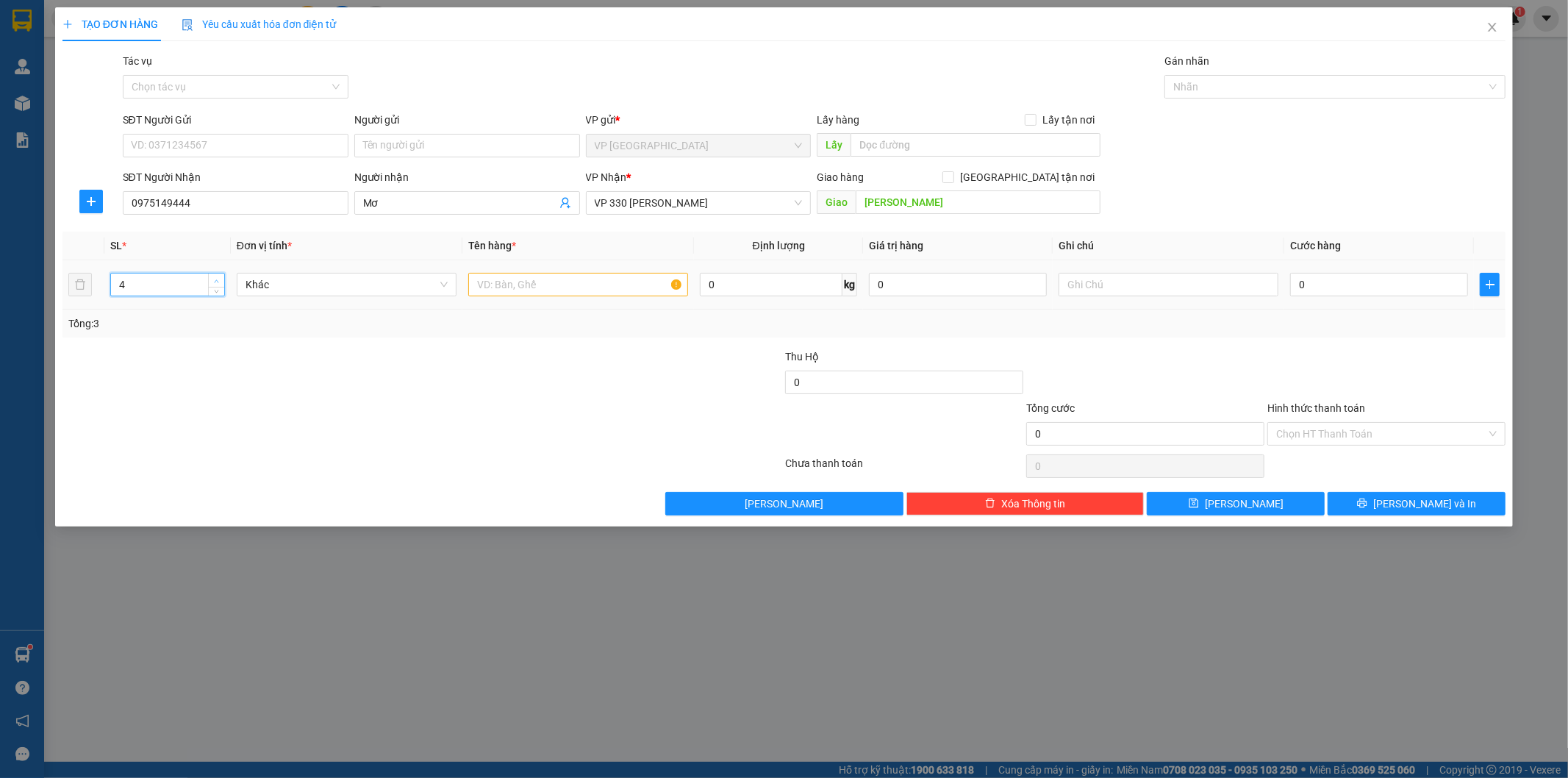
type input "5"
click at [217, 279] on icon "up" at bounding box center [216, 280] width 5 height 5
click at [549, 283] on input "text" at bounding box center [578, 284] width 219 height 23
type input "5T CÀ CHUA"
click at [1176, 290] on input "text" at bounding box center [1169, 284] width 219 height 23
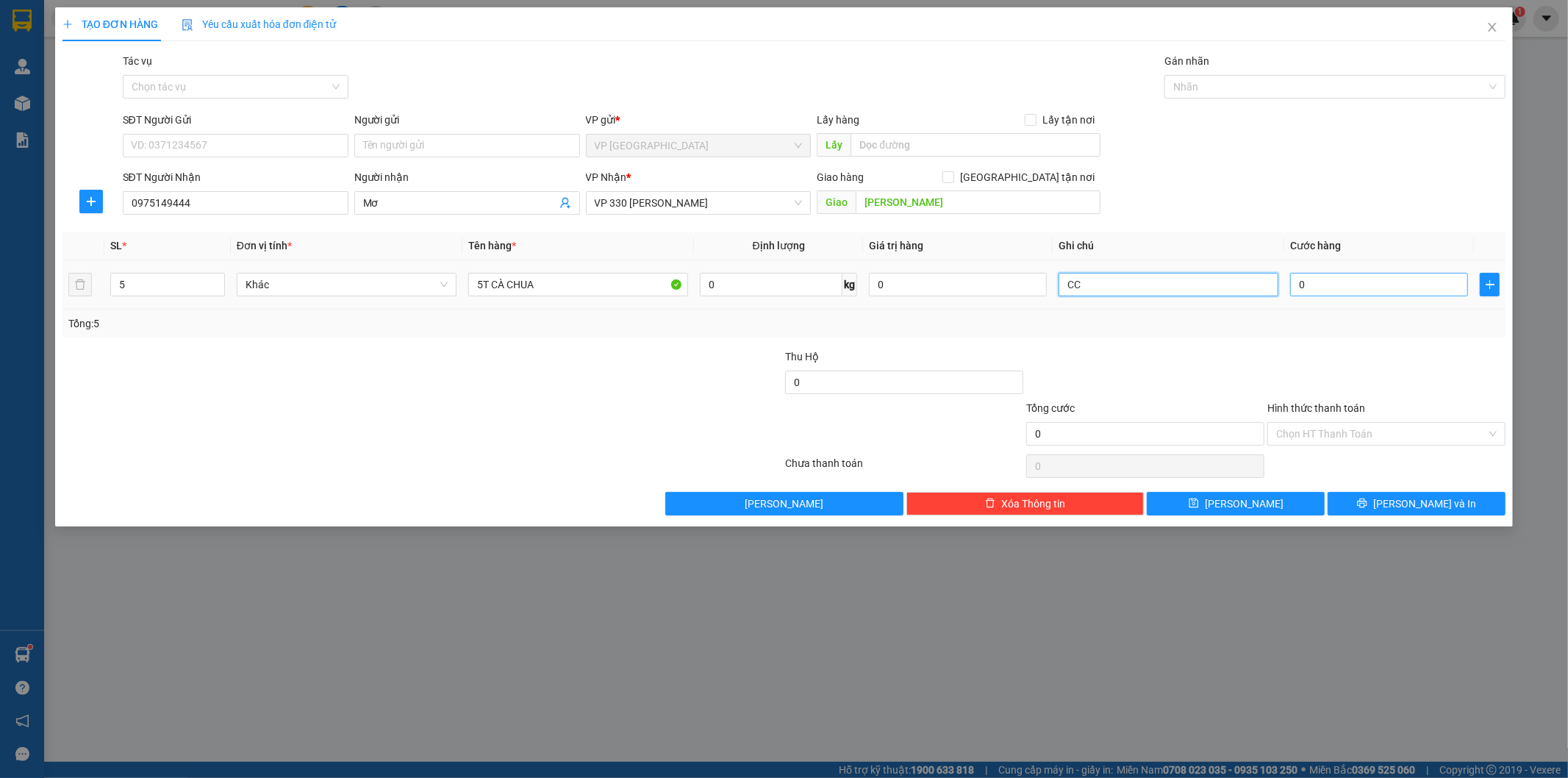
drag, startPoint x: 1272, startPoint y: 274, endPoint x: 1302, endPoint y: 287, distance: 32.7
click at [1277, 275] on input "CC" at bounding box center [1169, 284] width 219 height 23
type input "CC"
click at [1302, 287] on input "0" at bounding box center [1378, 284] width 178 height 23
type input "2"
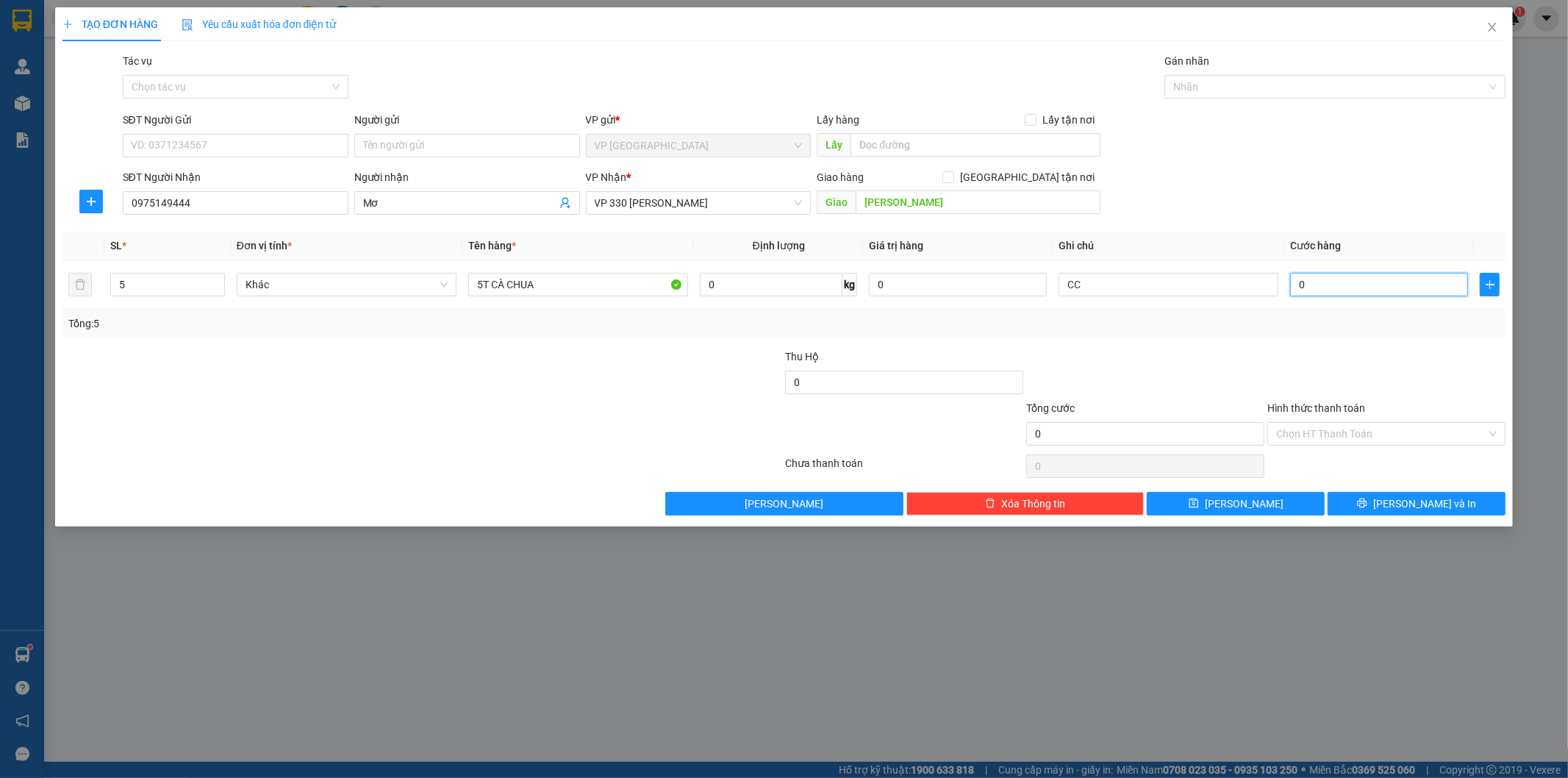
type input "2"
type input "20"
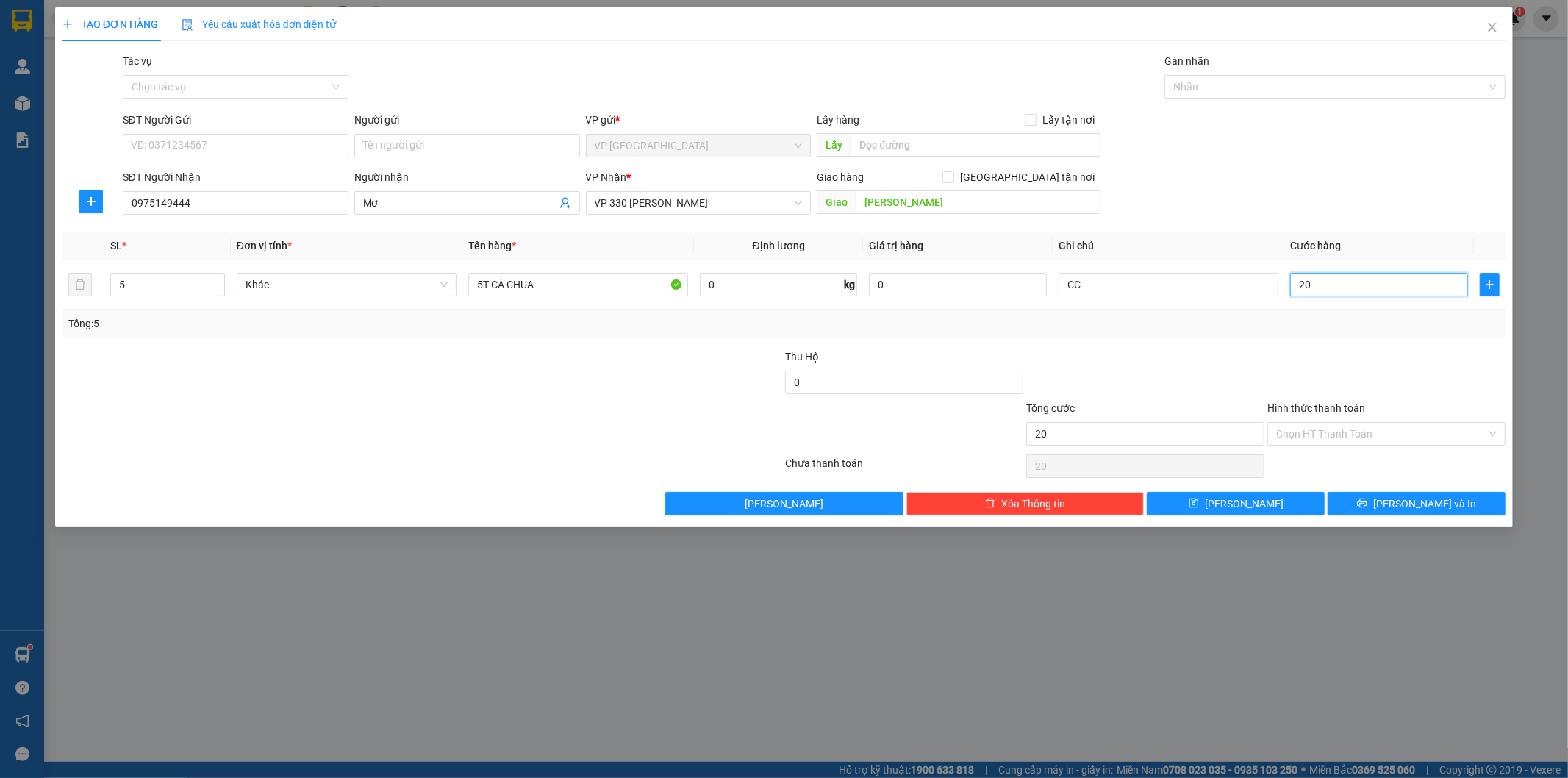
type input "200"
type input "2.000"
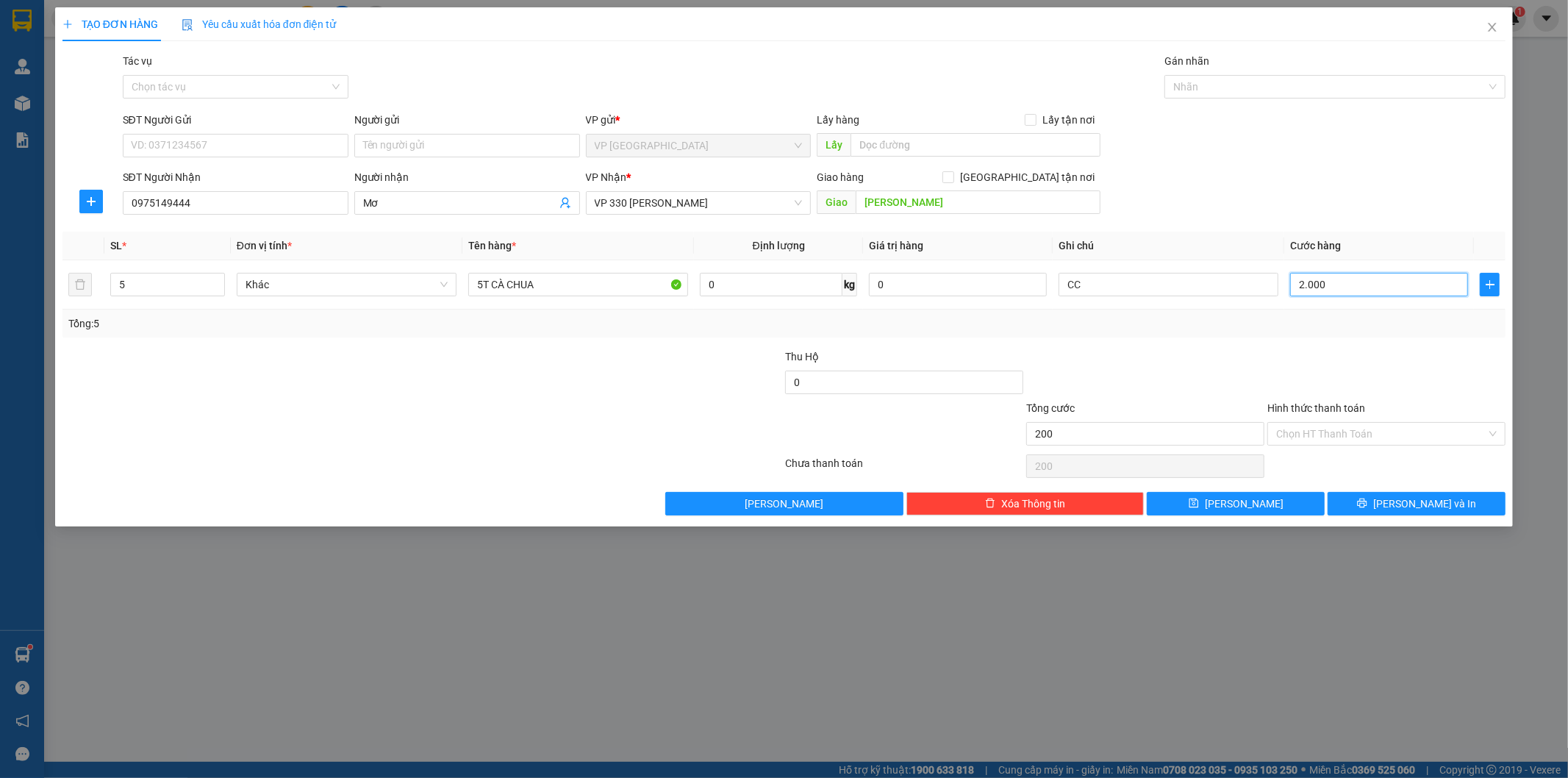
type input "2.000"
type input "20.000"
type input "200.000"
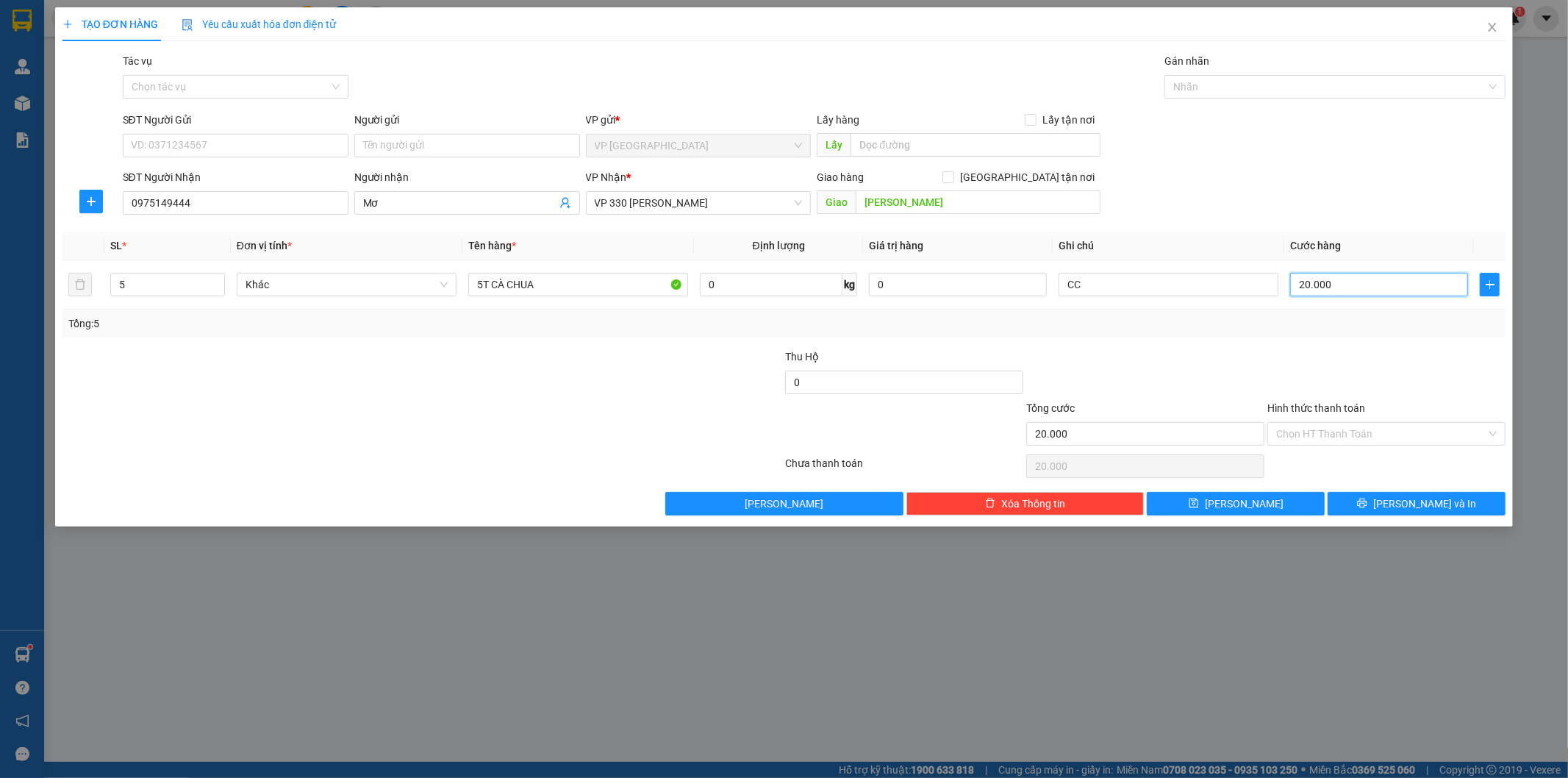
type input "200.000"
click at [1248, 500] on span "[PERSON_NAME]" at bounding box center [1245, 504] width 79 height 16
type input "1"
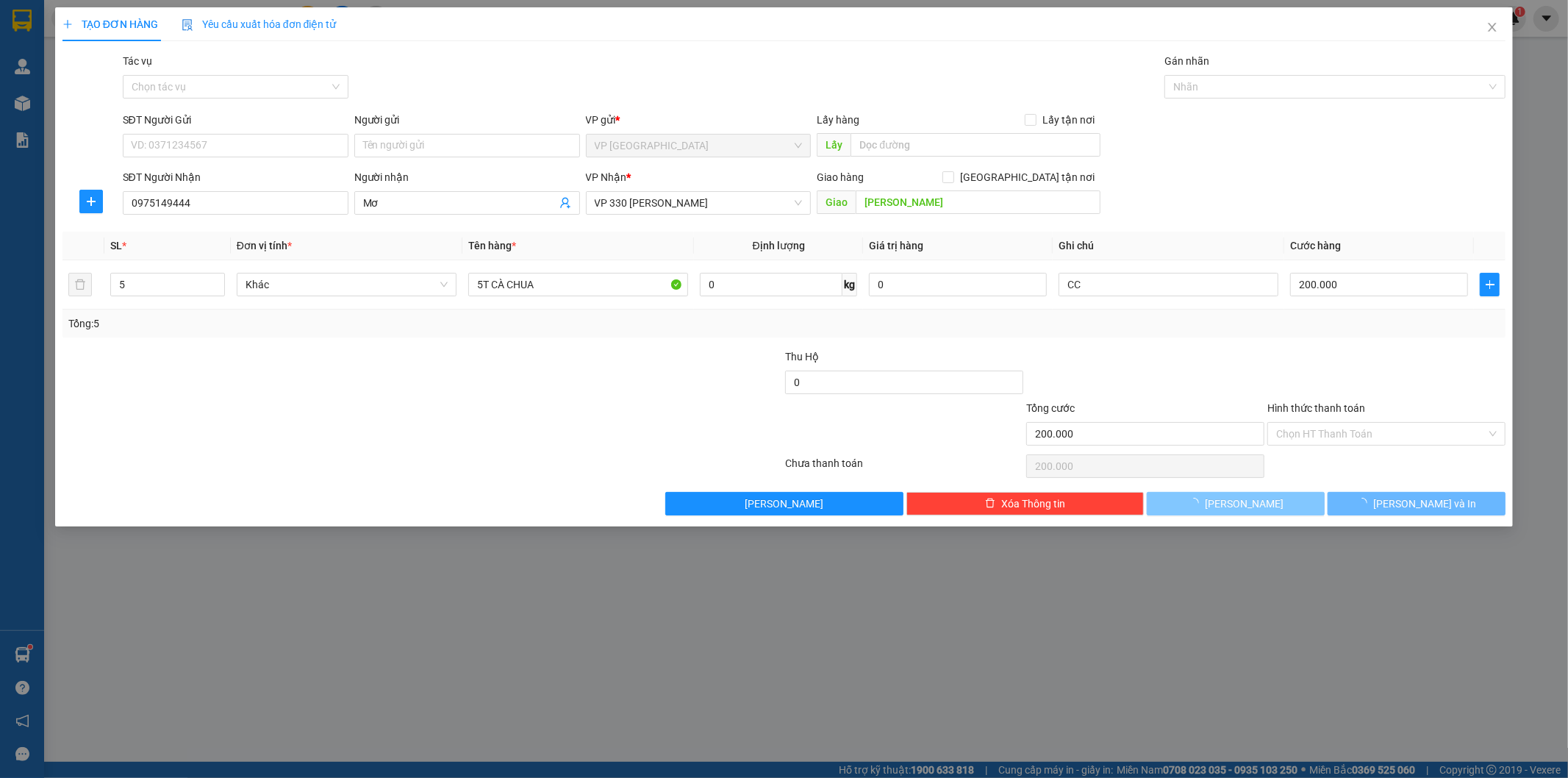
type input "0"
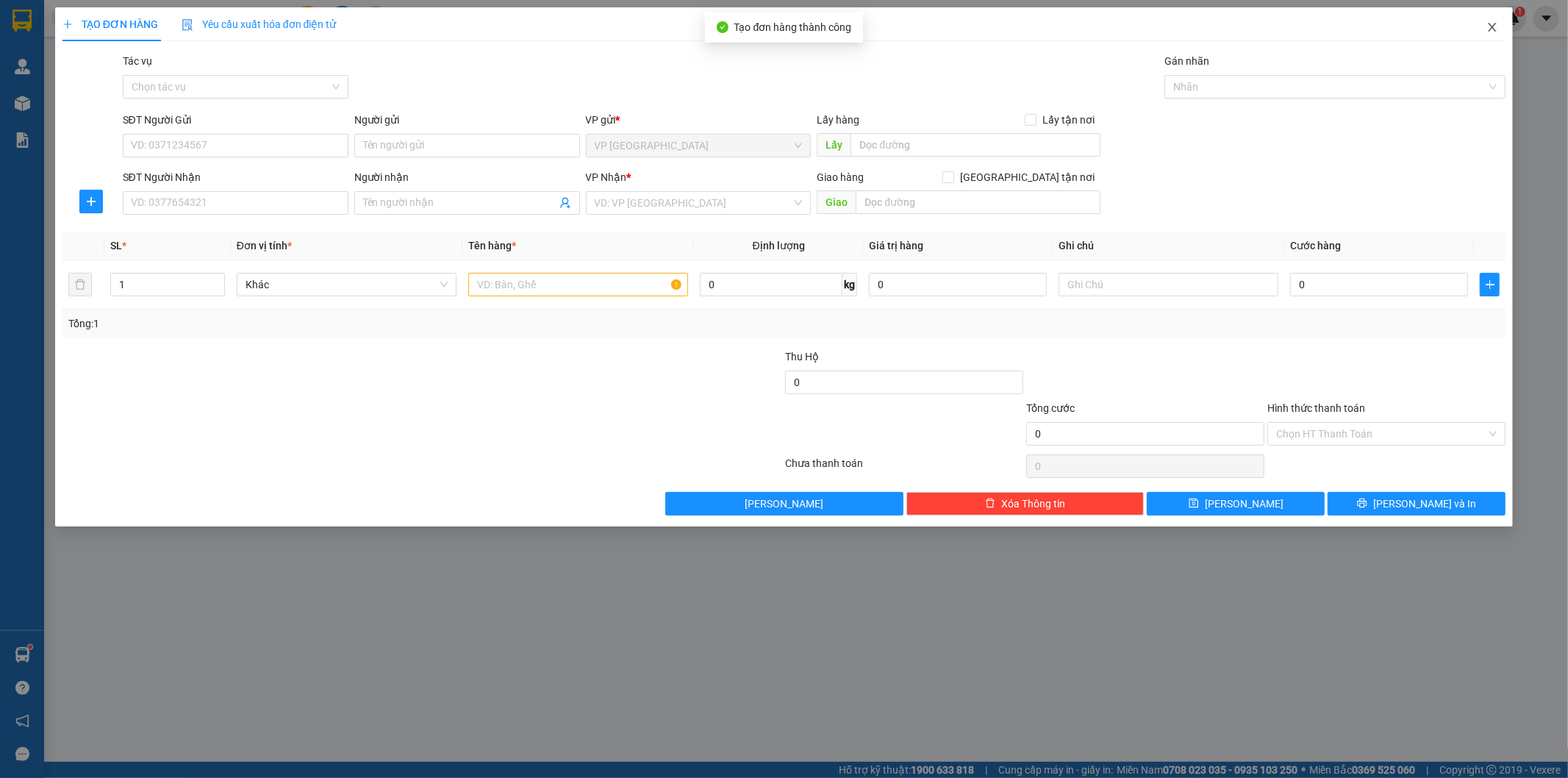
click at [1493, 31] on icon "close" at bounding box center [1492, 27] width 12 height 12
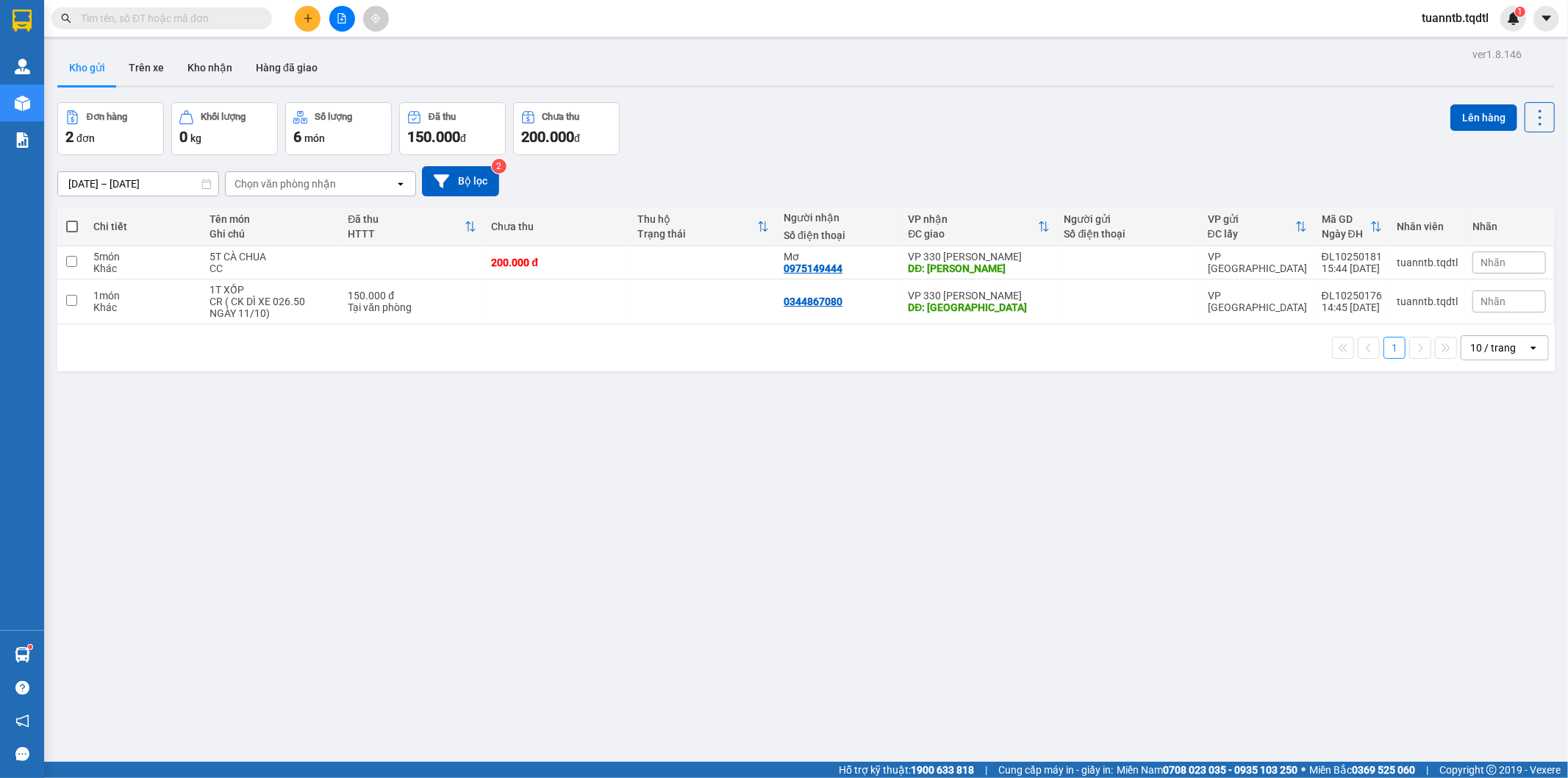
click at [70, 231] on span at bounding box center [72, 226] width 12 height 12
click at [72, 220] on input "checkbox" at bounding box center [72, 220] width 0 height 0
checkbox input "true"
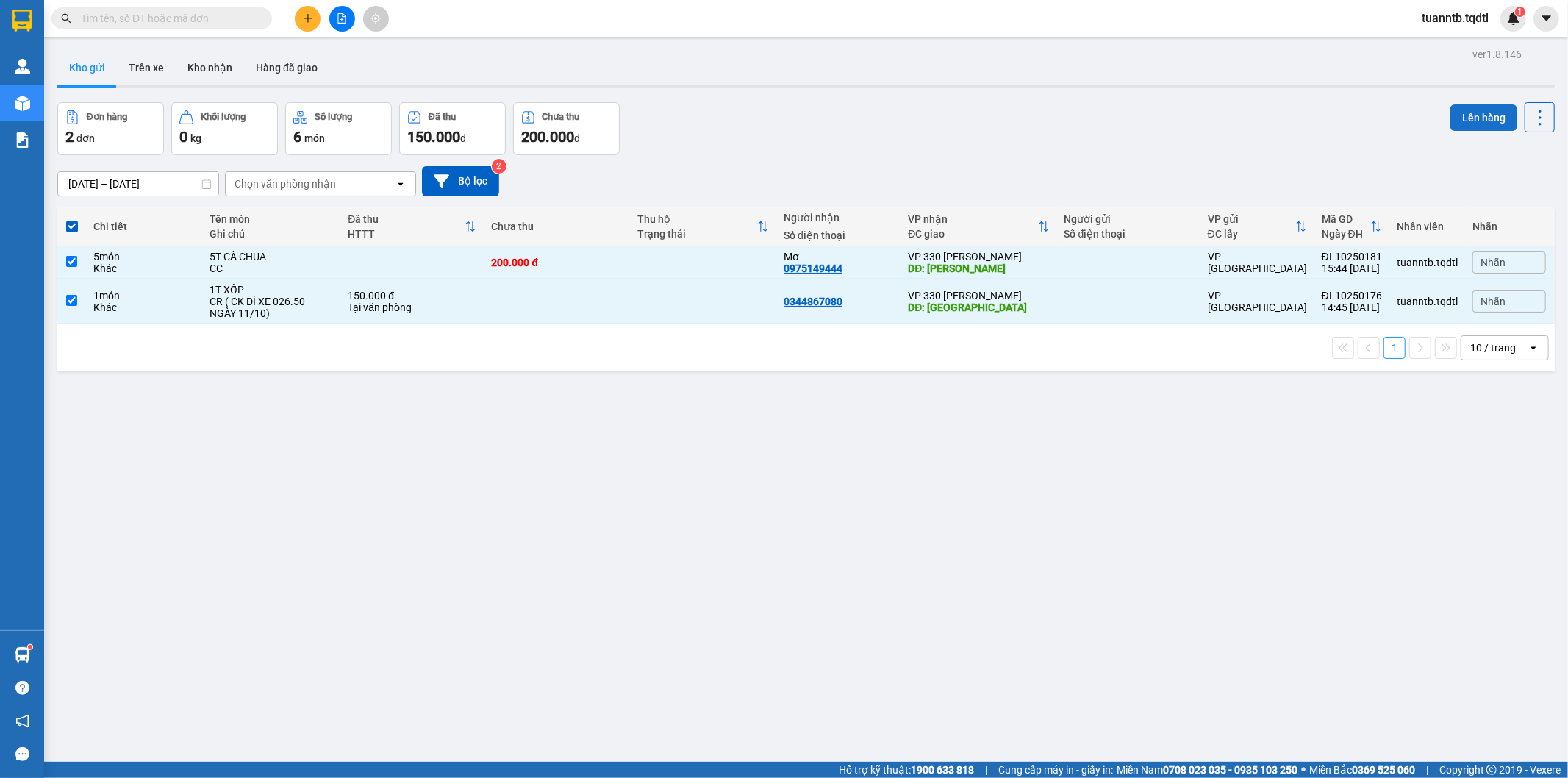
click at [1464, 119] on button "Lên hàng" at bounding box center [1483, 117] width 66 height 26
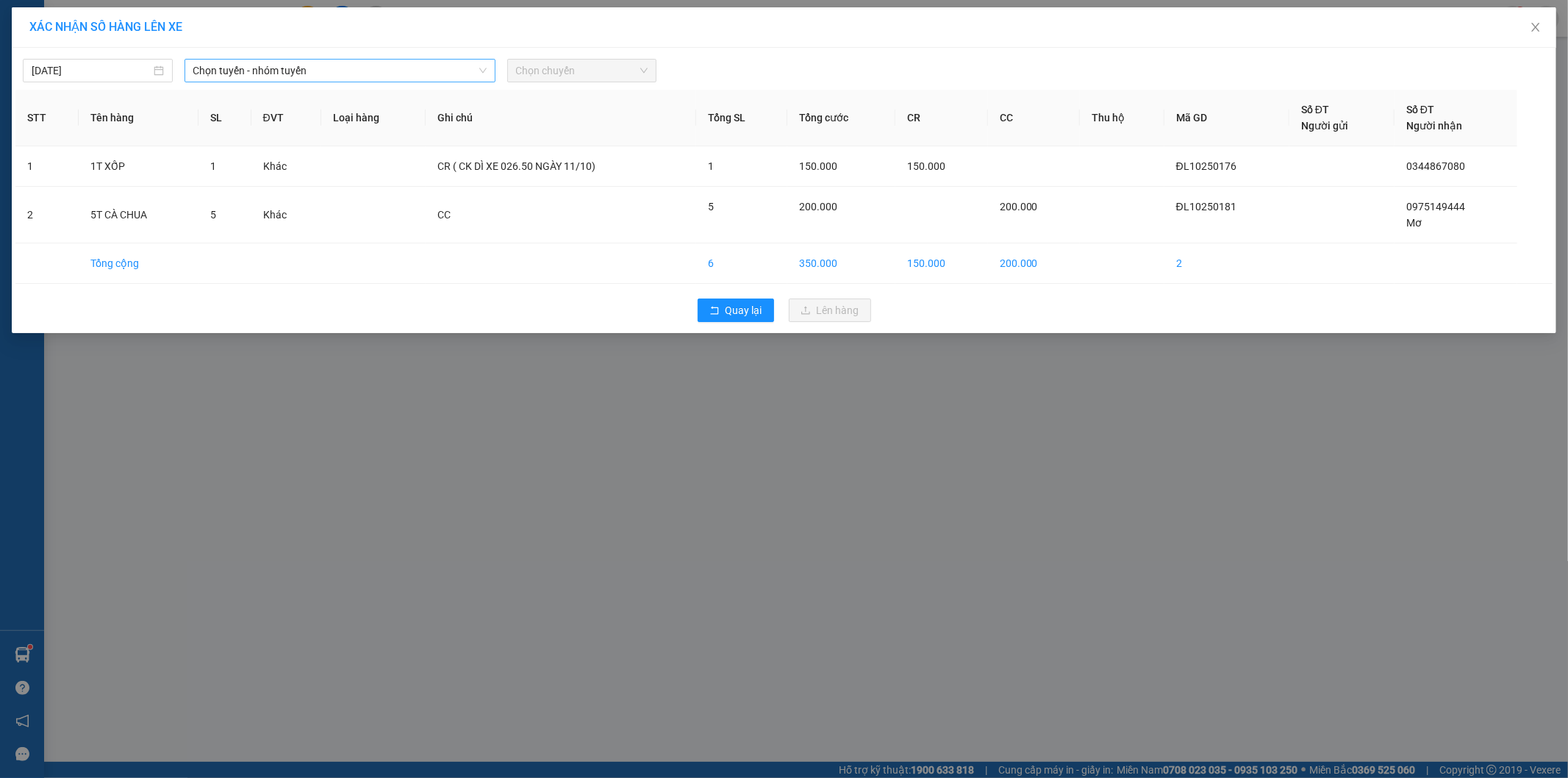
click at [438, 70] on span "Chọn tuyến - nhóm tuyến" at bounding box center [340, 70] width 294 height 22
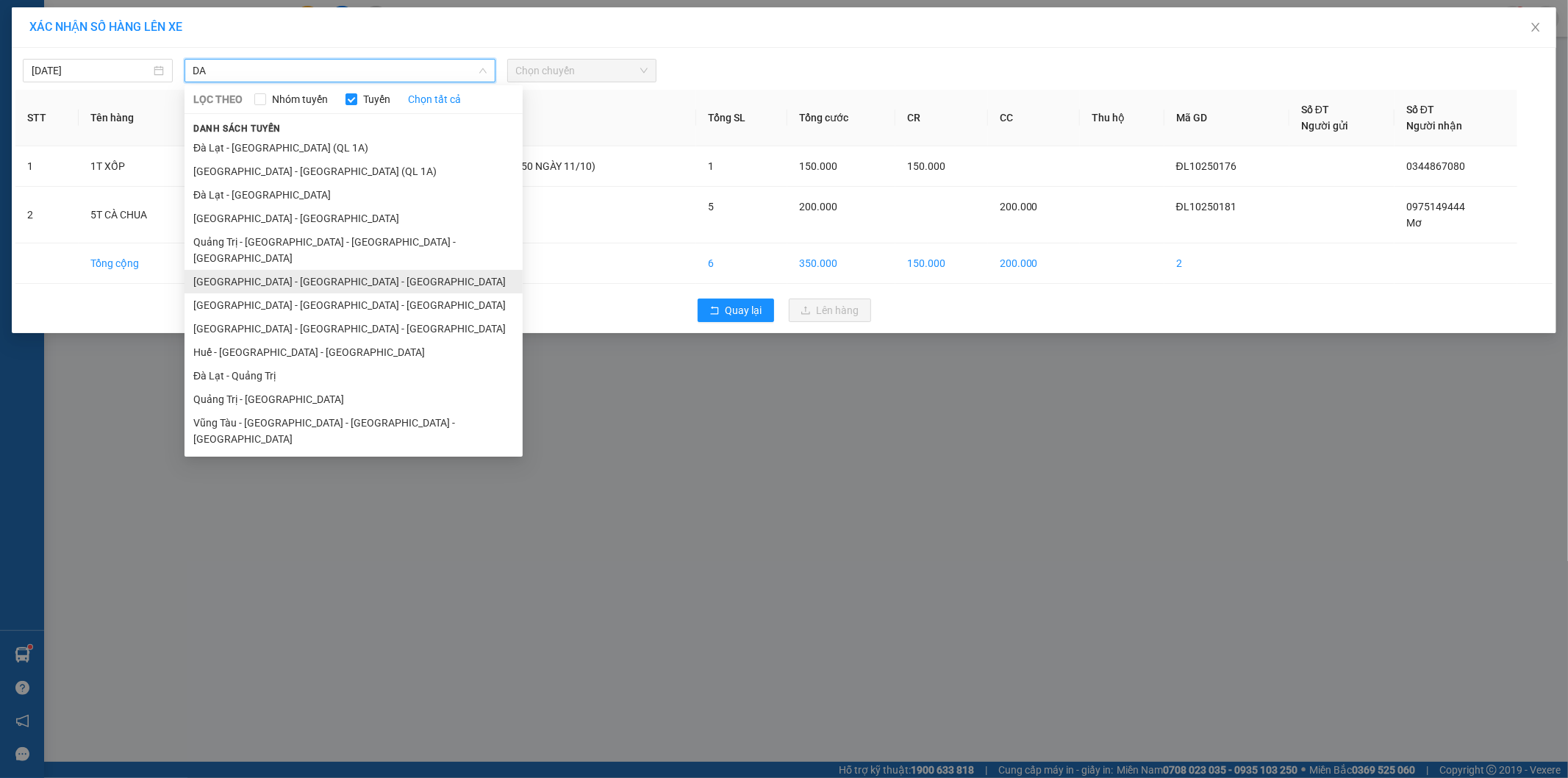
type input "DA"
click at [285, 270] on li "[GEOGRAPHIC_DATA] - [GEOGRAPHIC_DATA] - [GEOGRAPHIC_DATA]" at bounding box center [353, 281] width 338 height 23
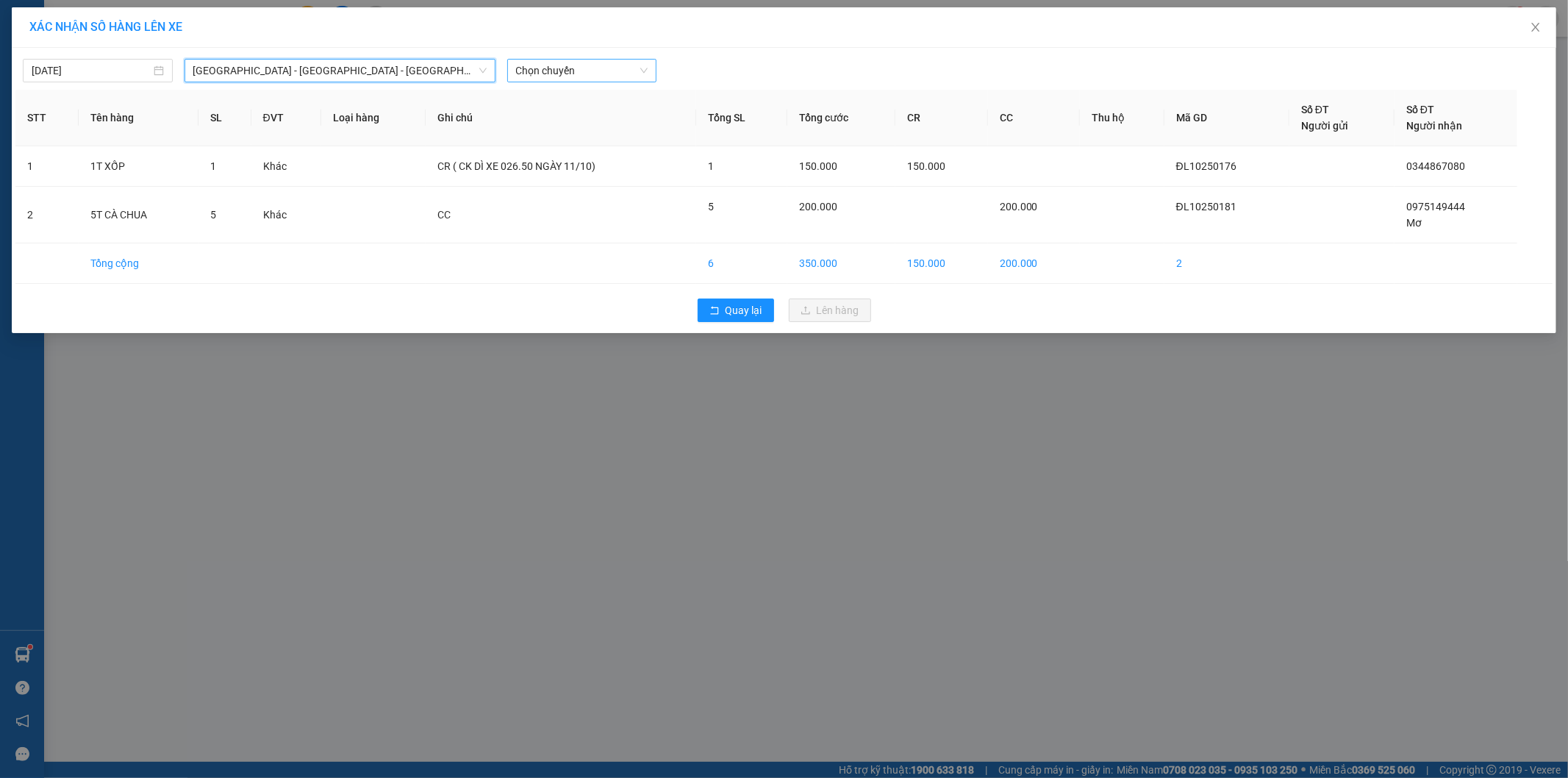
click at [578, 72] on span "Chọn chuyến" at bounding box center [581, 70] width 132 height 22
click at [596, 129] on div "17:10 - 74H-026.50" at bounding box center [573, 123] width 115 height 16
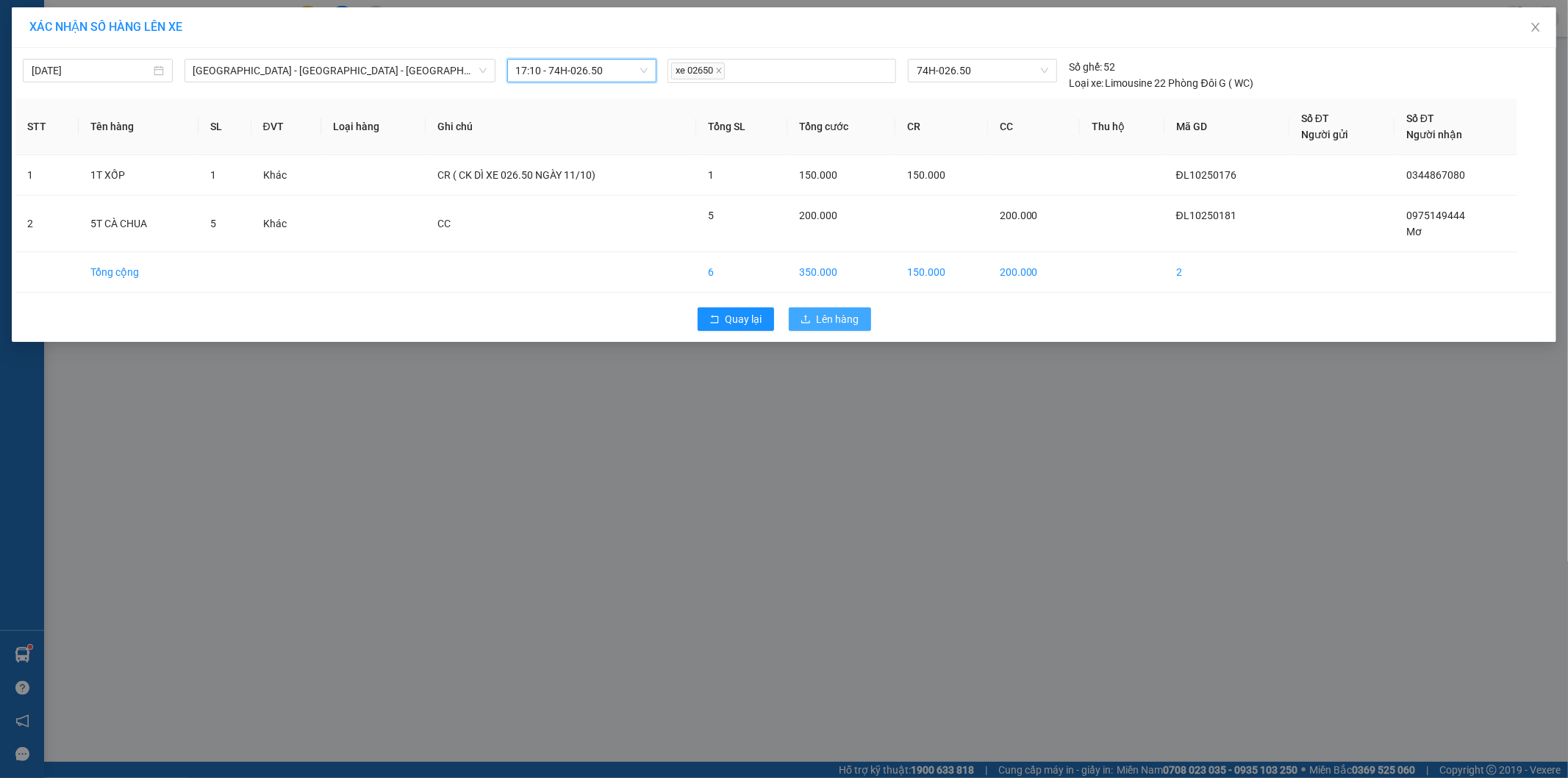
click at [859, 322] on button "Lên hàng" at bounding box center [830, 319] width 83 height 23
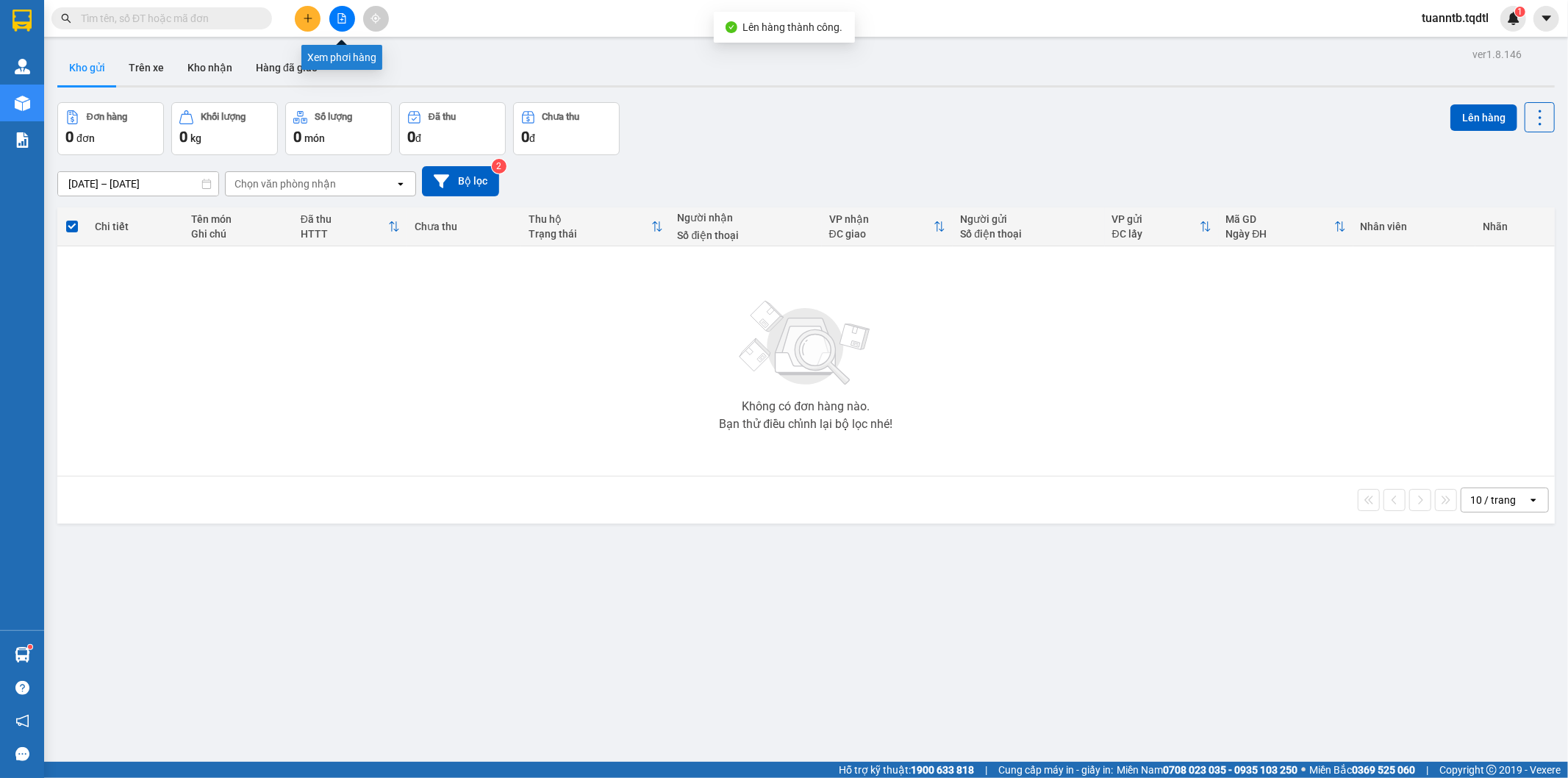
click at [341, 20] on icon "file-add" at bounding box center [342, 18] width 11 height 11
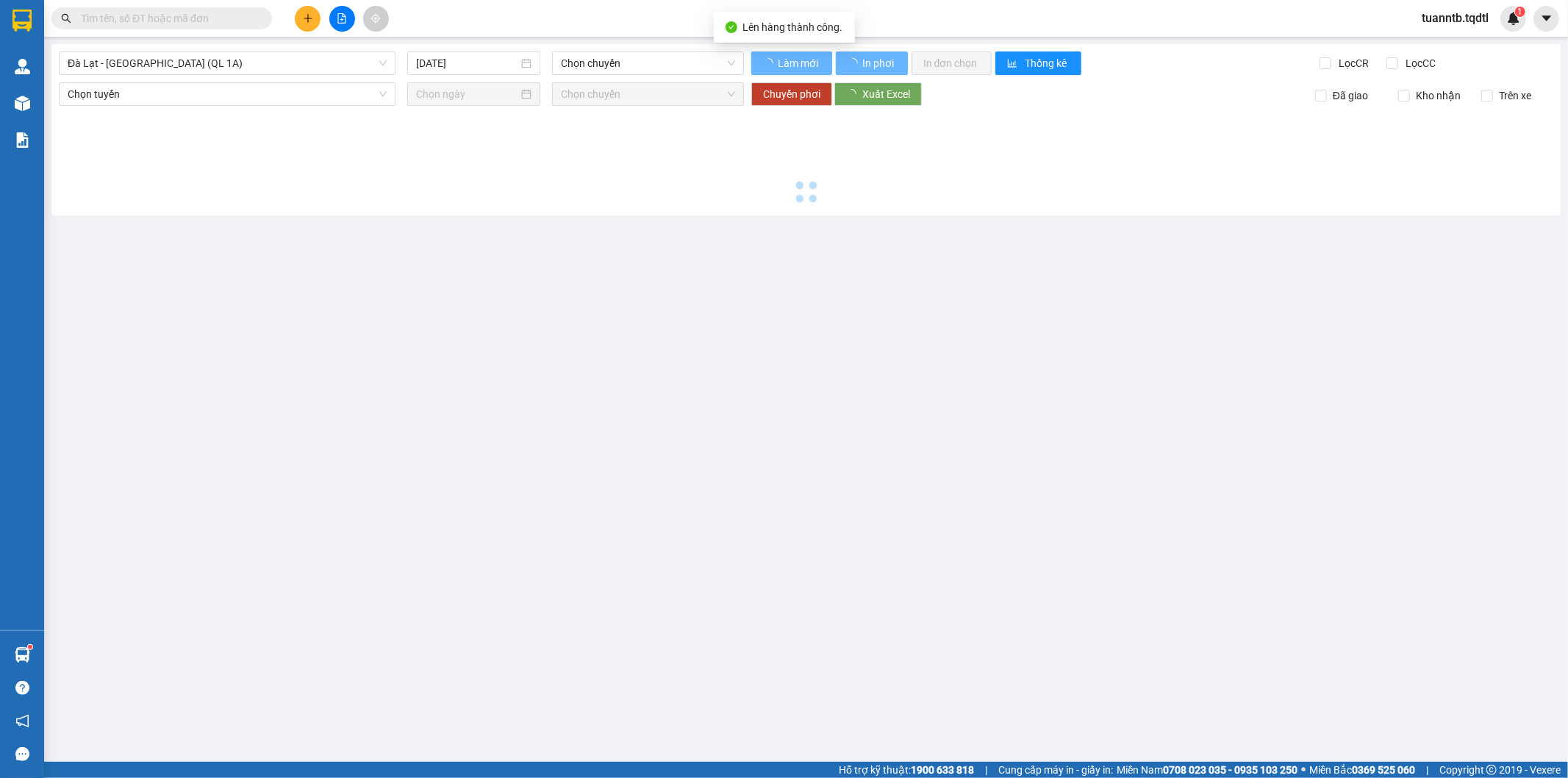
click at [288, 55] on span "Đà Lạt - [GEOGRAPHIC_DATA] (QL 1A)" at bounding box center [226, 63] width 319 height 22
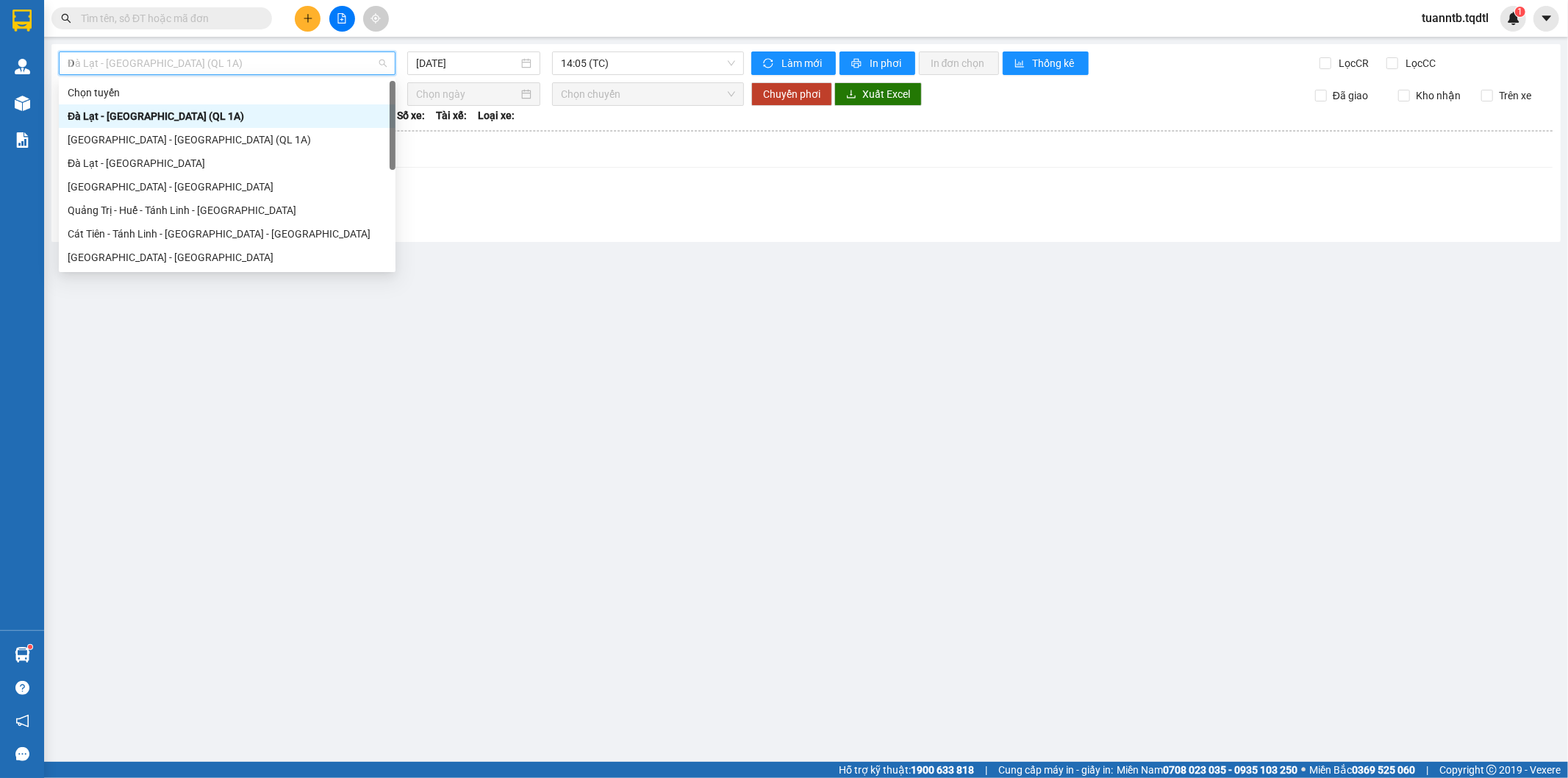
type input "DA"
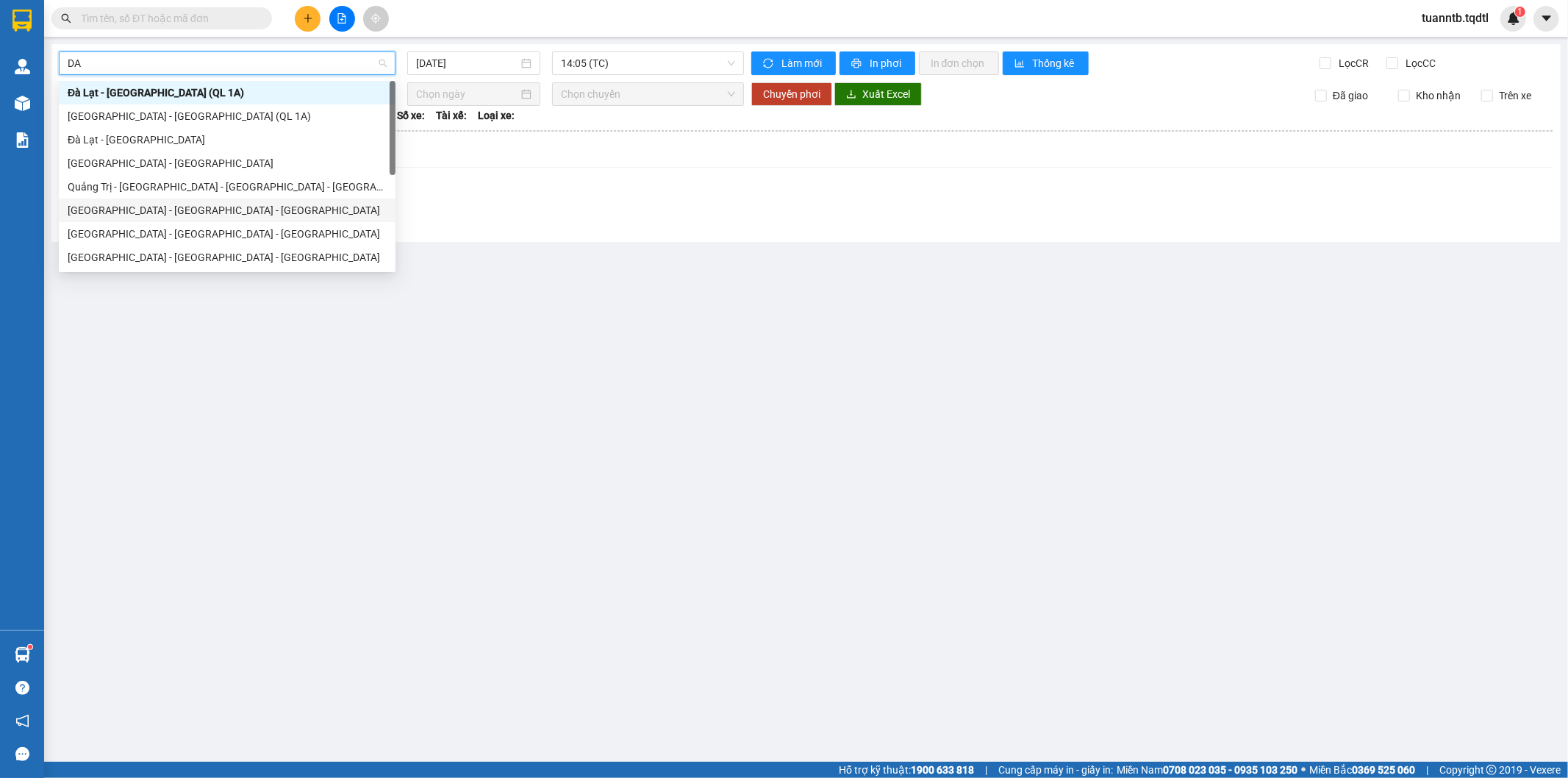
click at [166, 210] on div "[GEOGRAPHIC_DATA] - [GEOGRAPHIC_DATA] - [GEOGRAPHIC_DATA]" at bounding box center [226, 210] width 319 height 16
type input "[DATE]"
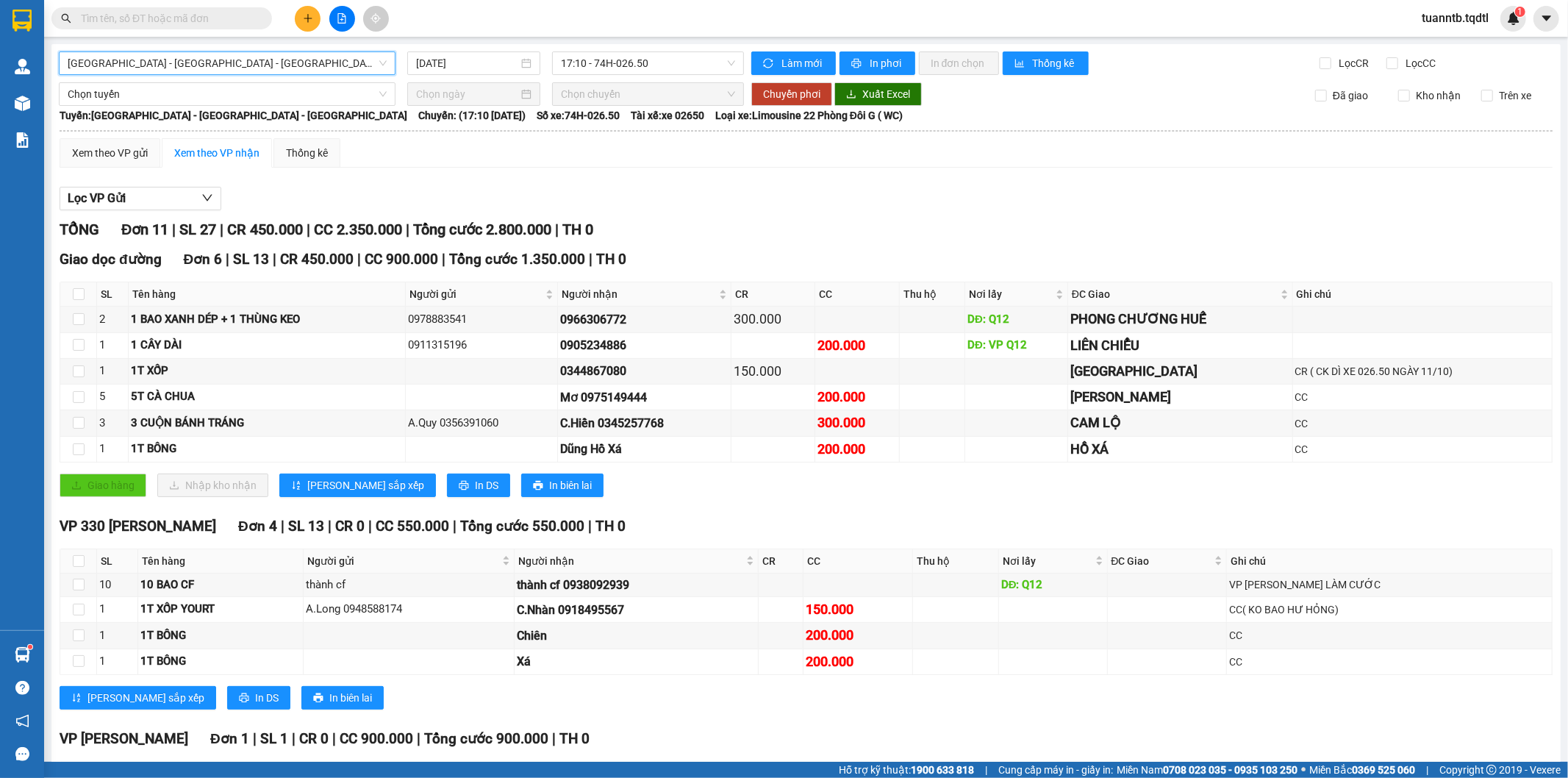
click at [163, 62] on span "[GEOGRAPHIC_DATA] - [GEOGRAPHIC_DATA] - [GEOGRAPHIC_DATA]" at bounding box center [226, 63] width 319 height 22
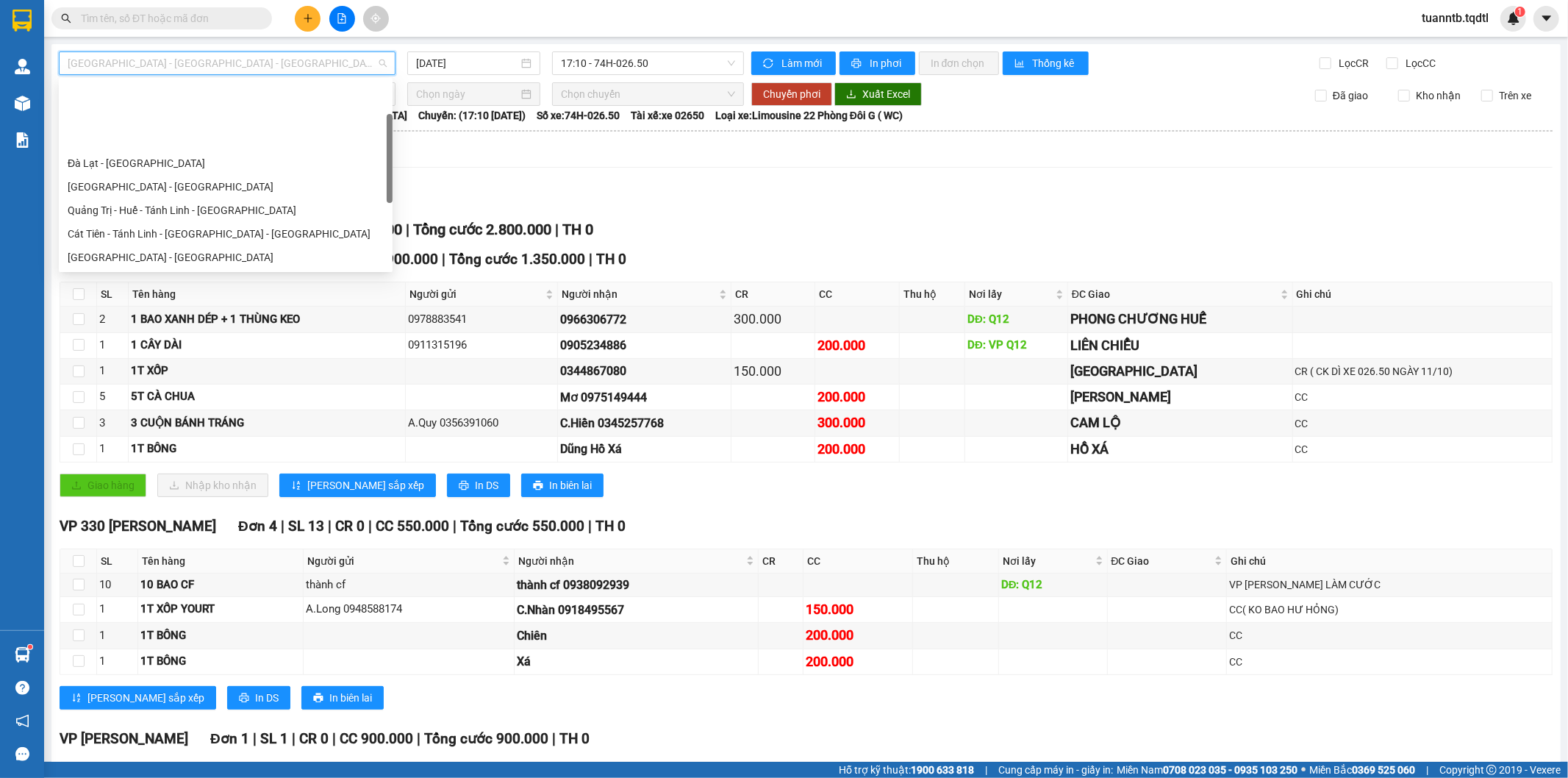
scroll to position [93, 0]
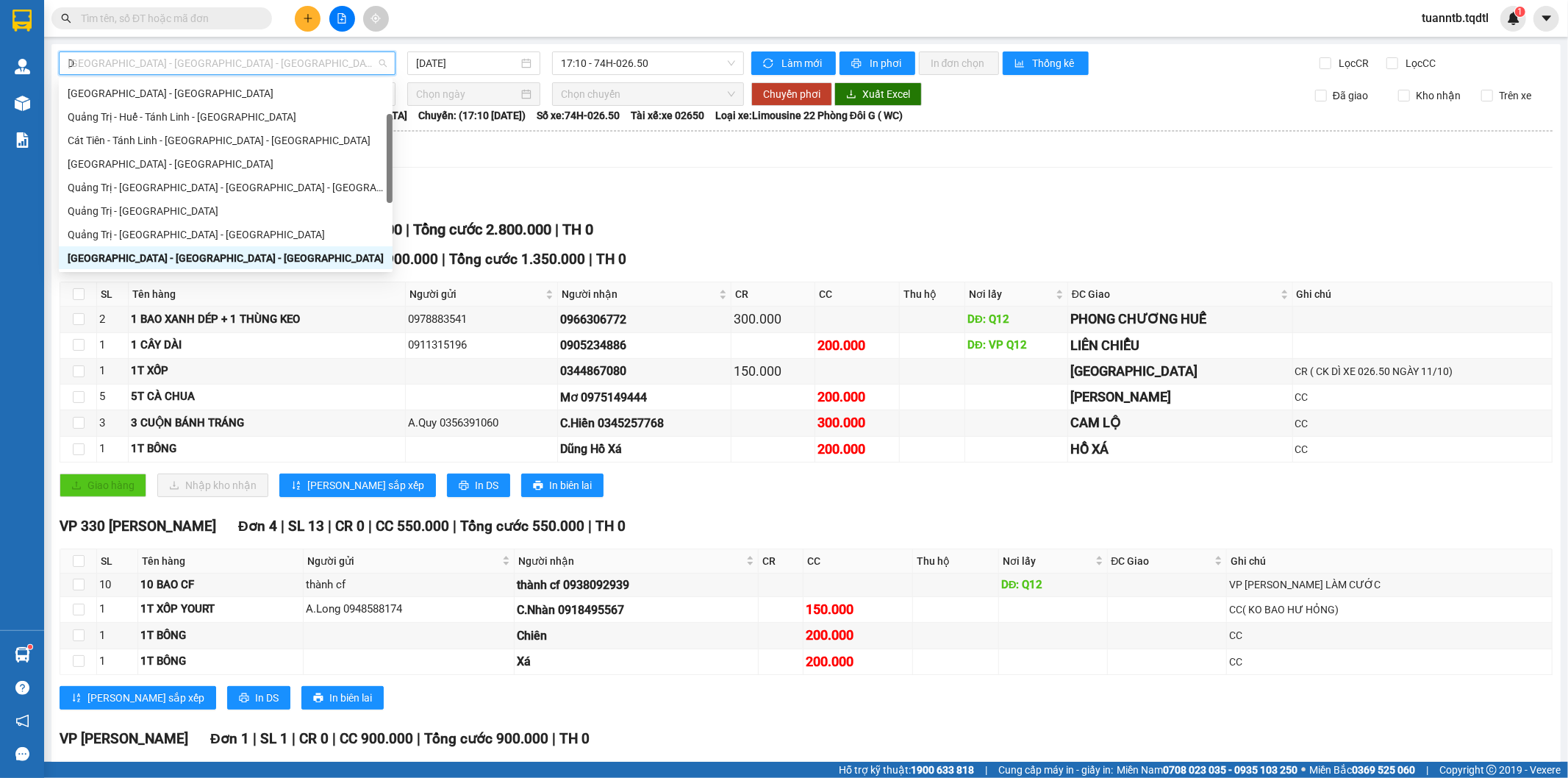
type input "DA"
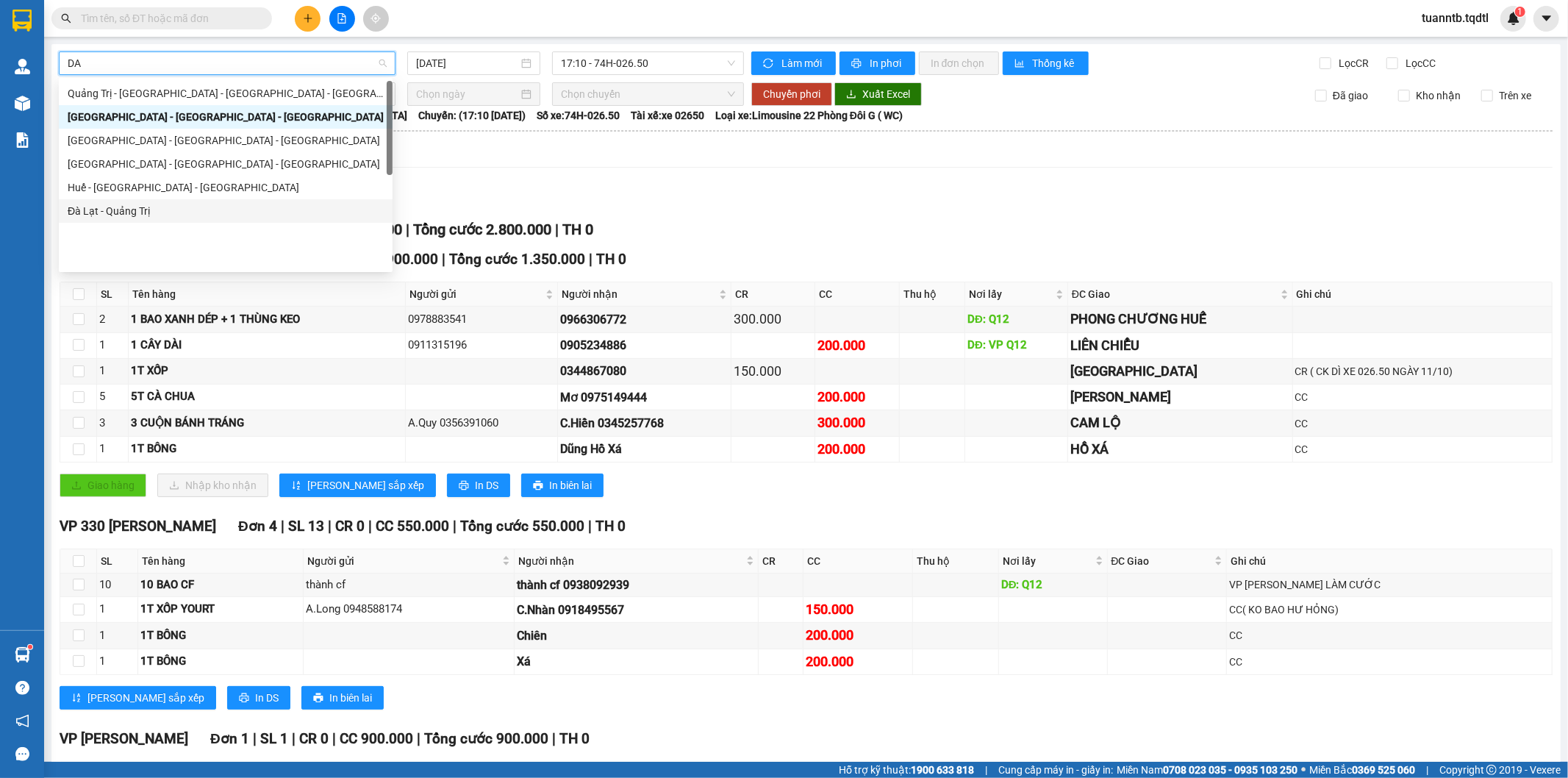
scroll to position [0, 0]
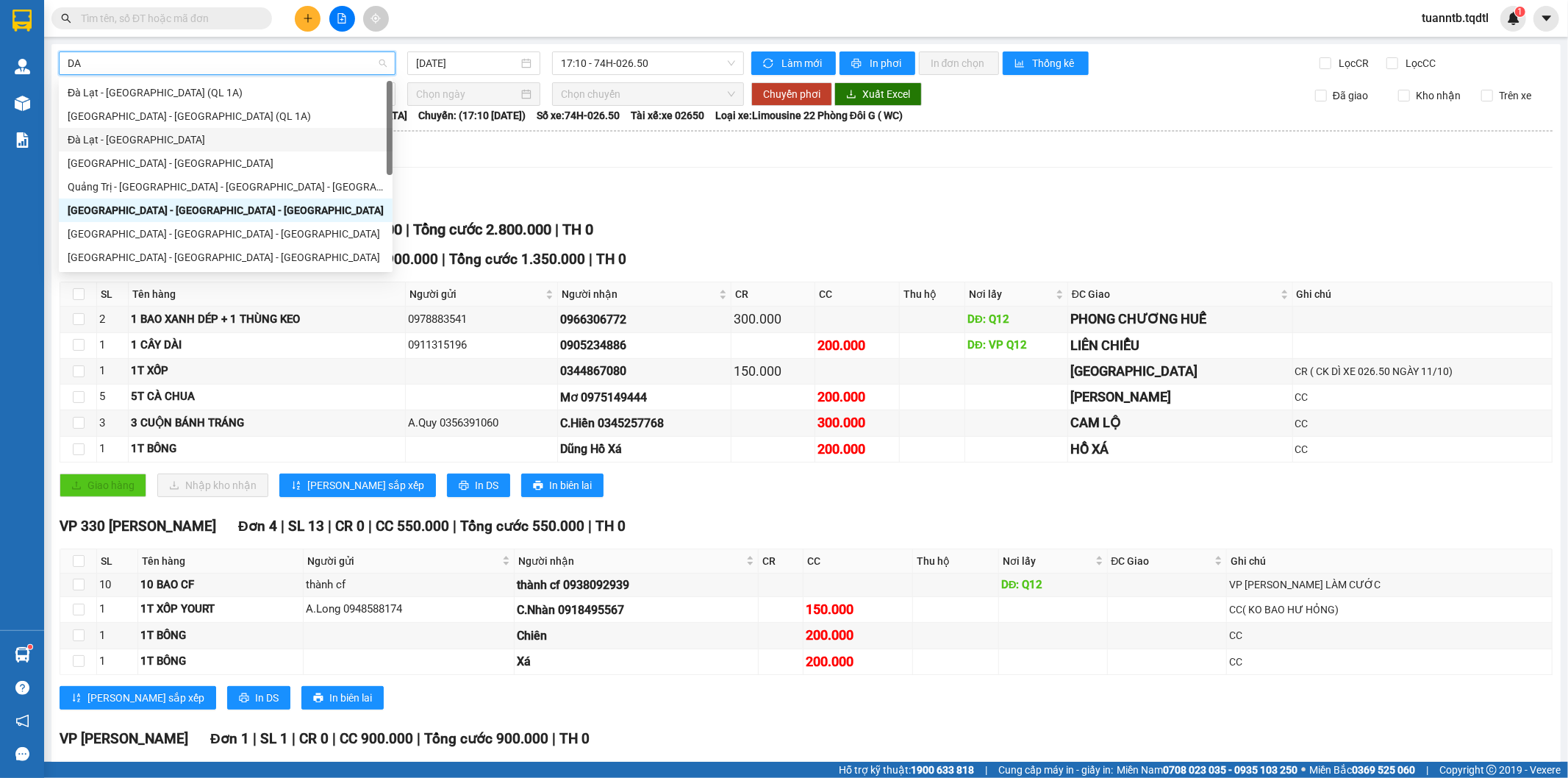
click at [114, 141] on div "Đà Lạt - [GEOGRAPHIC_DATA]" at bounding box center [225, 140] width 316 height 16
type input "[DATE]"
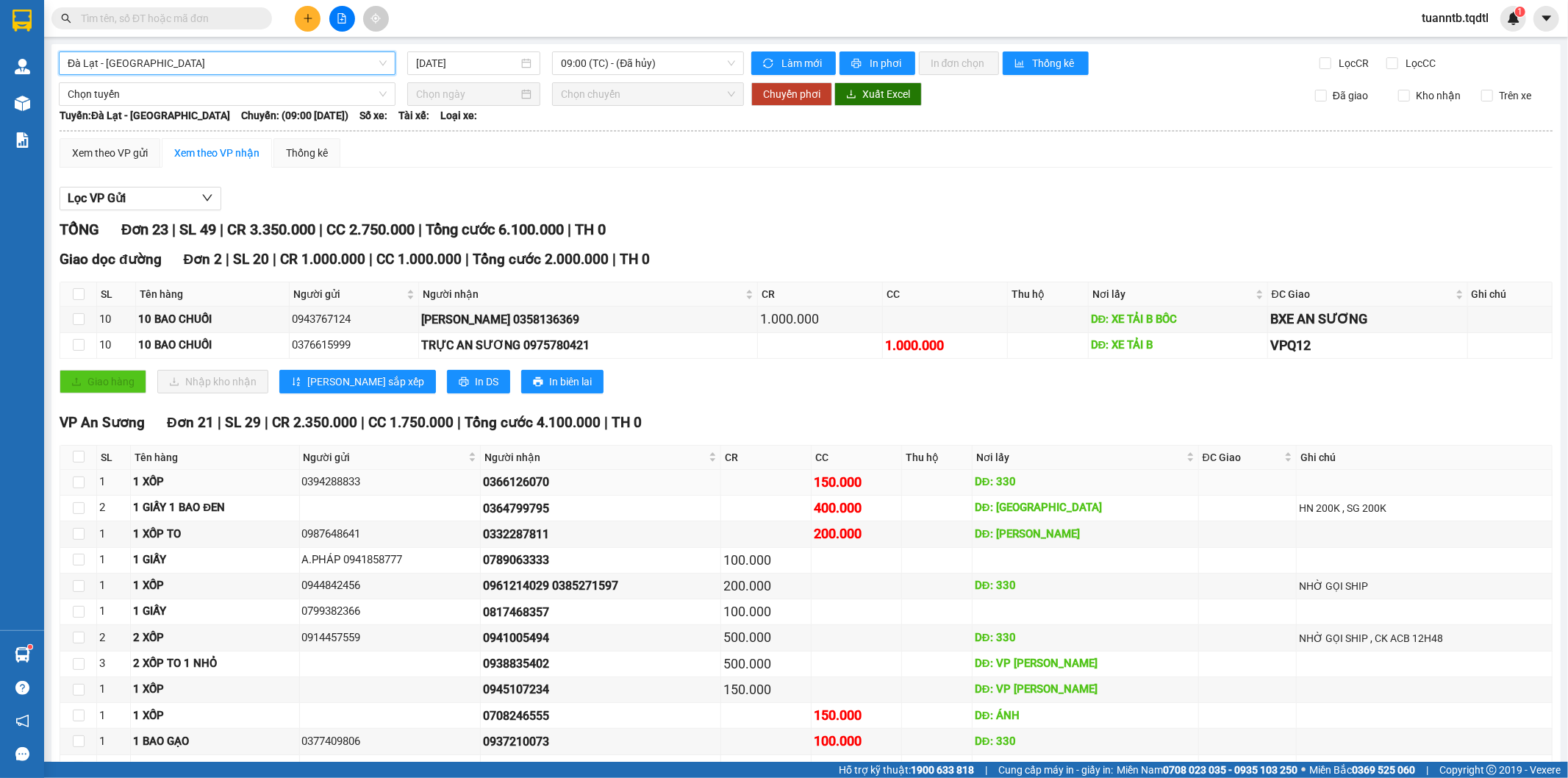
click at [85, 480] on td at bounding box center [79, 482] width 37 height 26
click at [81, 480] on input "checkbox" at bounding box center [79, 482] width 12 height 12
checkbox input "true"
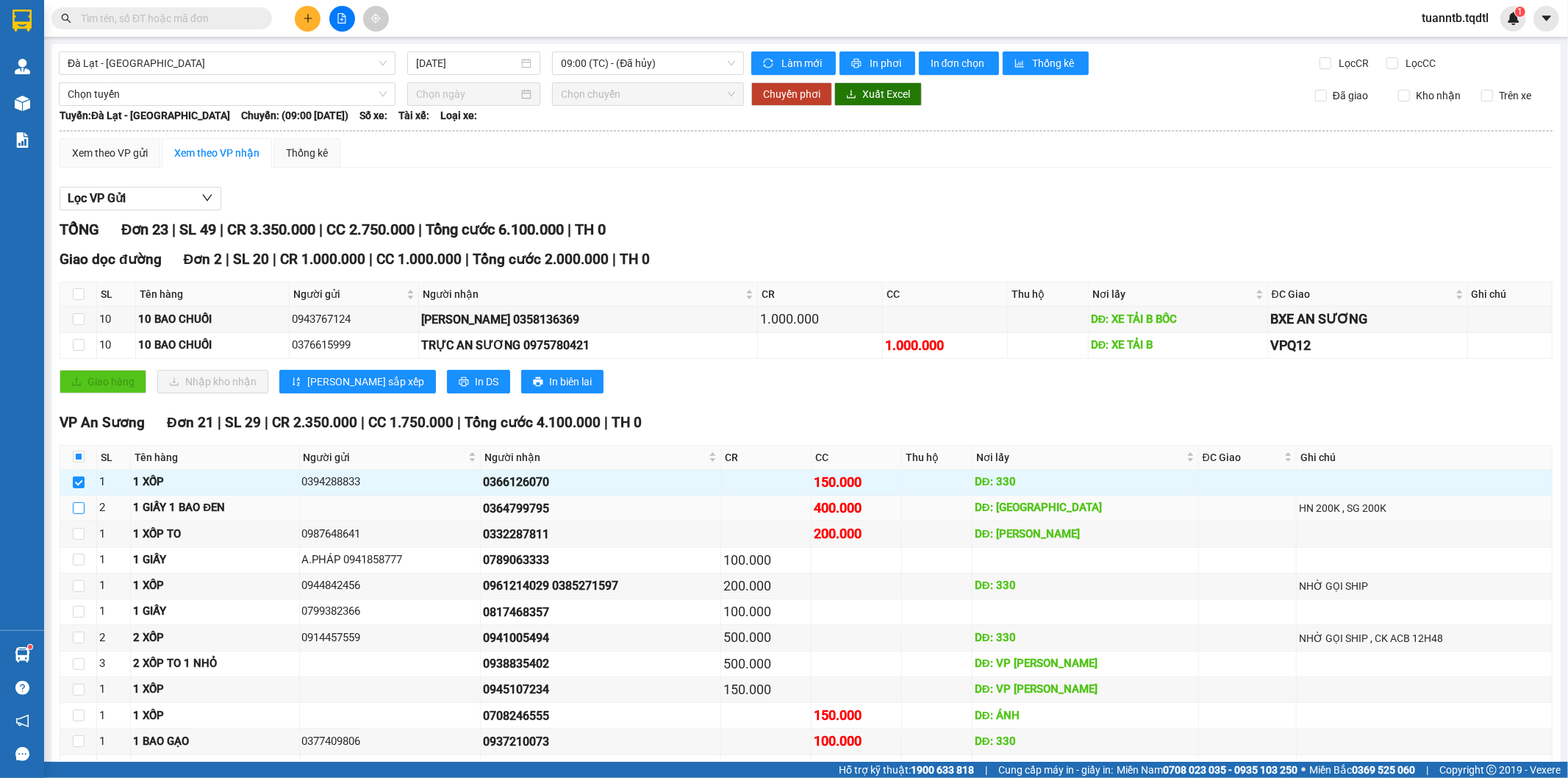
click at [82, 512] on input "checkbox" at bounding box center [79, 508] width 12 height 12
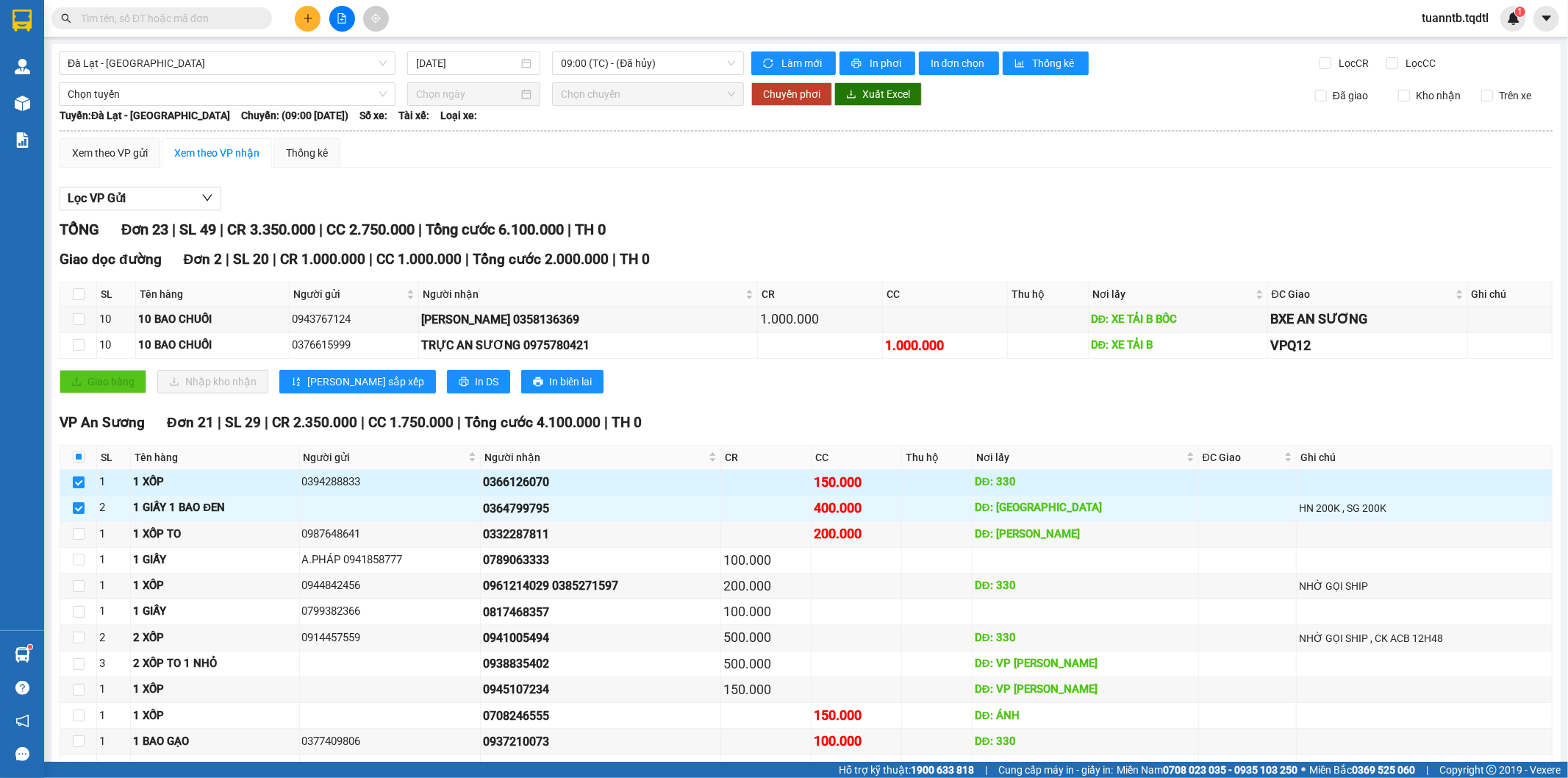
click at [79, 490] on label at bounding box center [79, 482] width 12 height 16
click at [79, 488] on input "checkbox" at bounding box center [79, 482] width 12 height 12
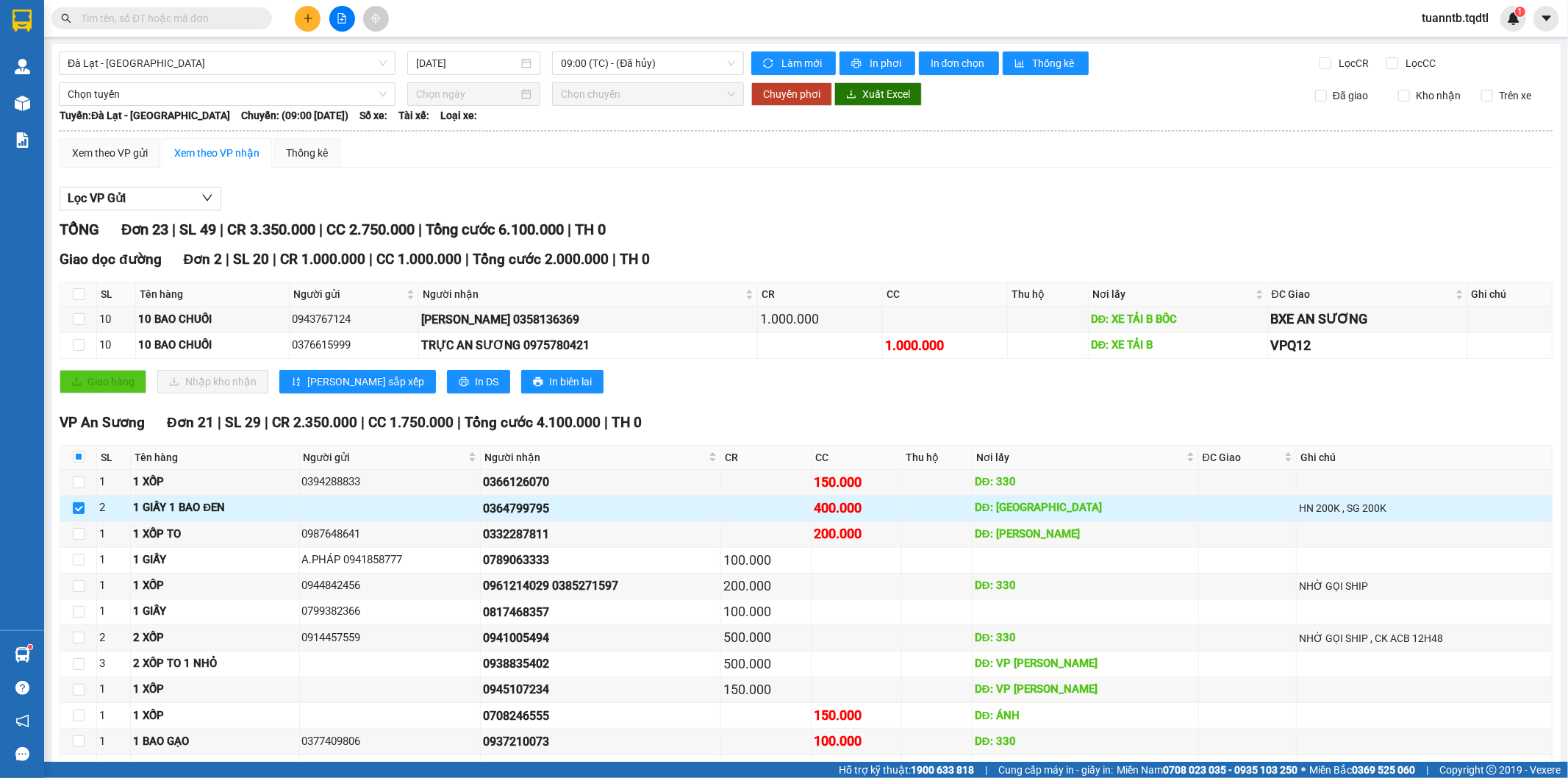
click at [79, 518] on td at bounding box center [79, 508] width 37 height 26
click at [79, 510] on input "checkbox" at bounding box center [79, 508] width 12 height 12
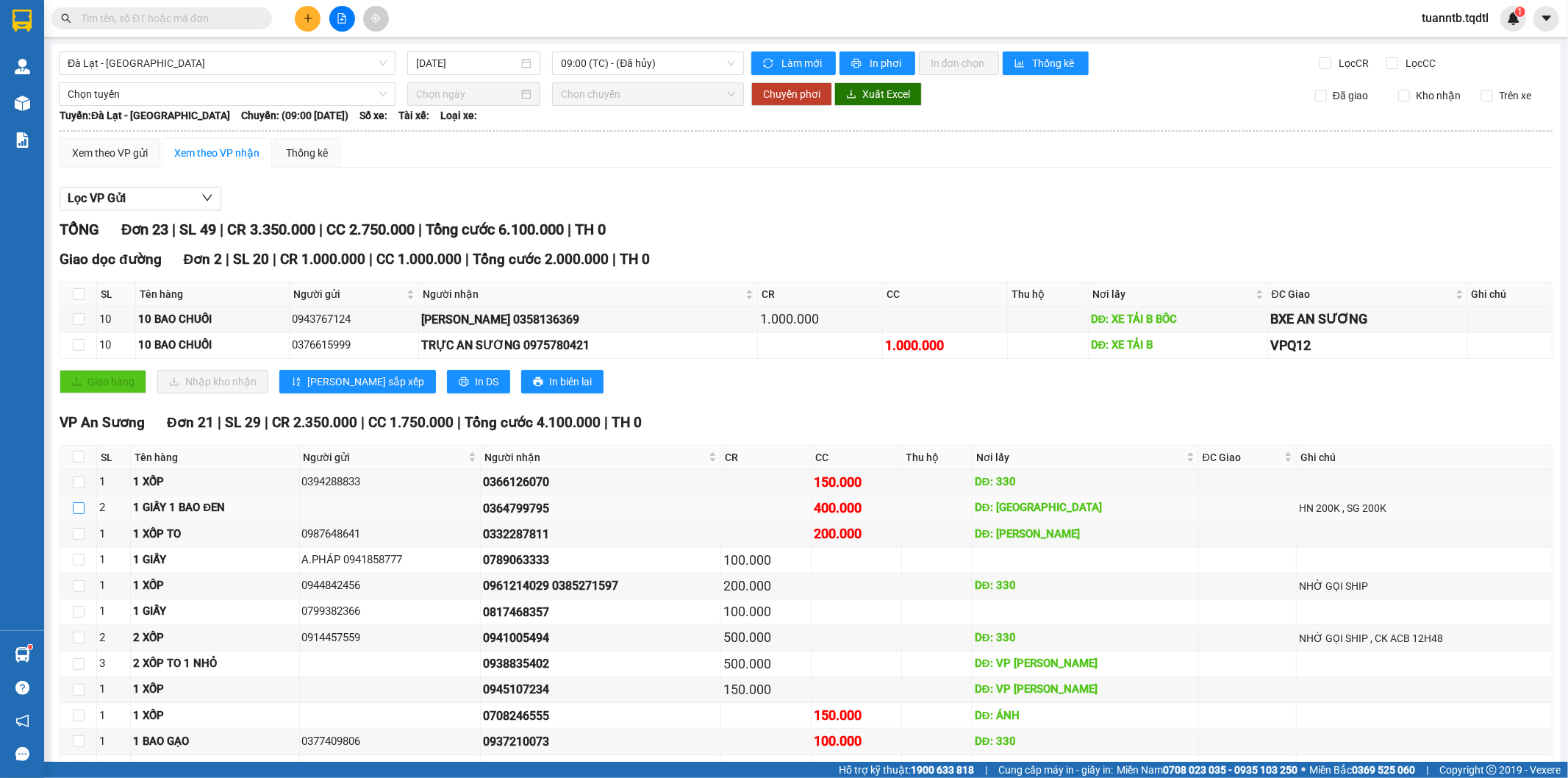
click at [79, 510] on input "checkbox" at bounding box center [79, 508] width 12 height 12
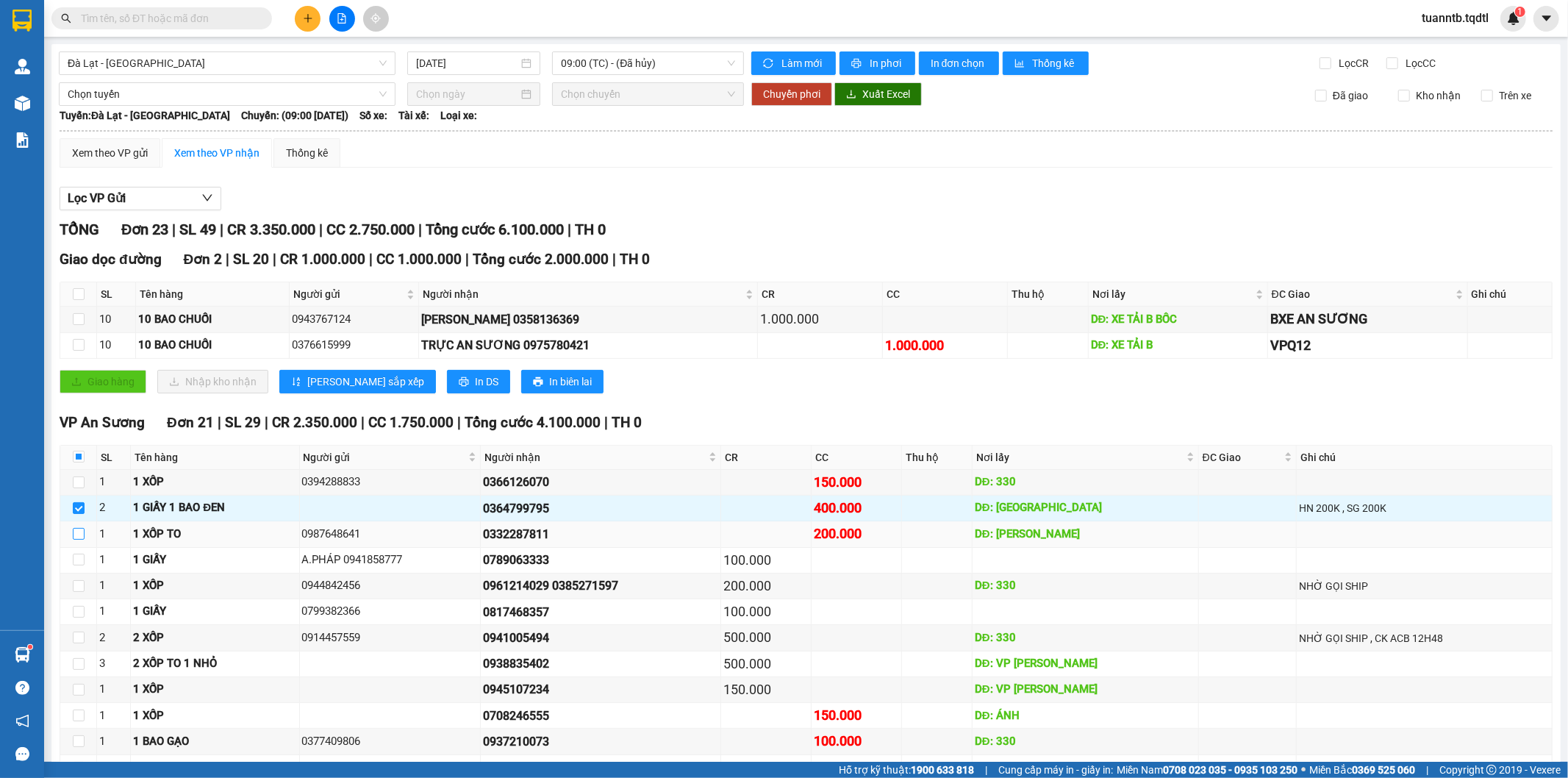
click at [76, 532] on input "checkbox" at bounding box center [79, 533] width 12 height 12
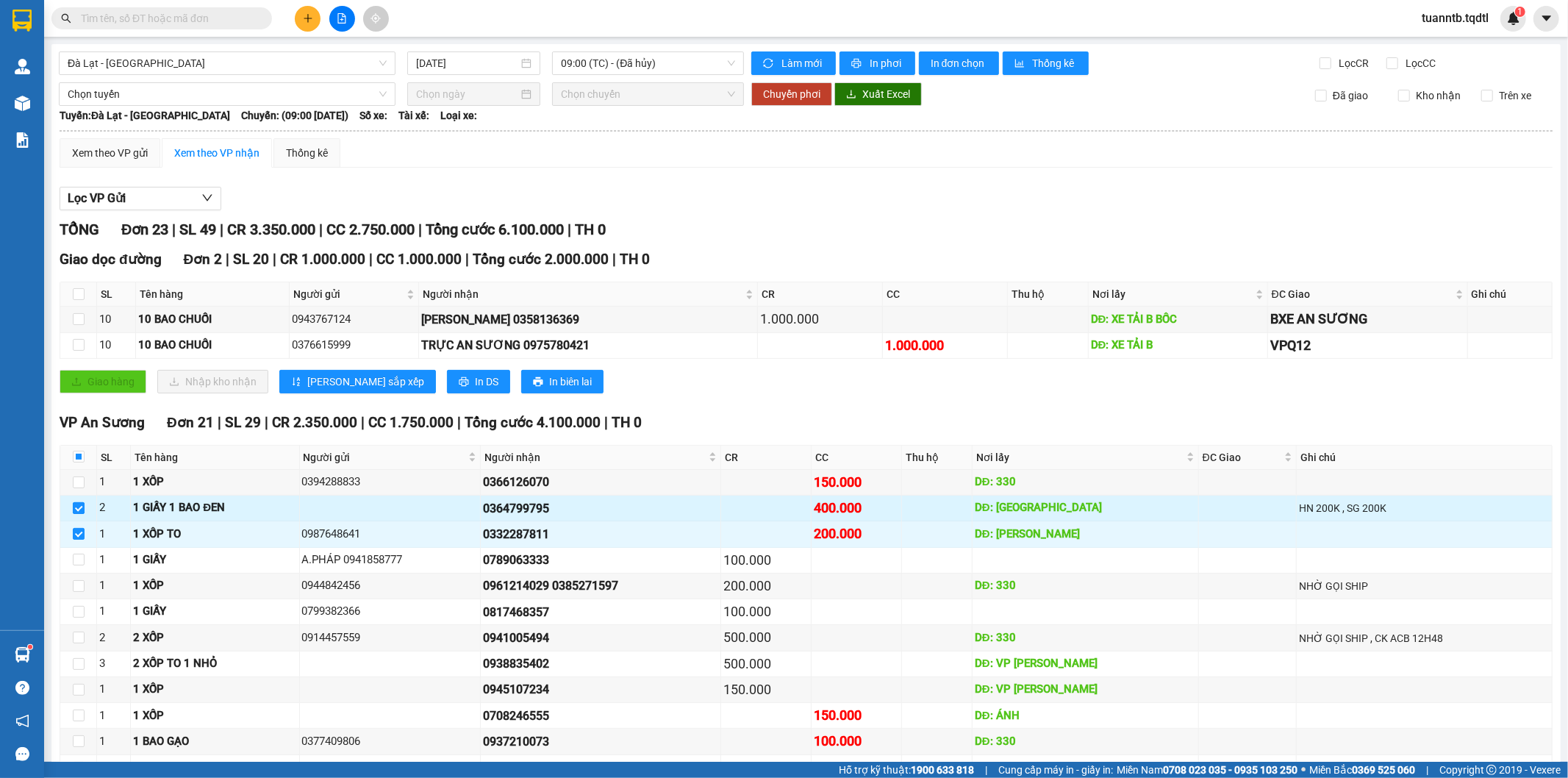
click at [78, 508] on input "checkbox" at bounding box center [79, 508] width 12 height 12
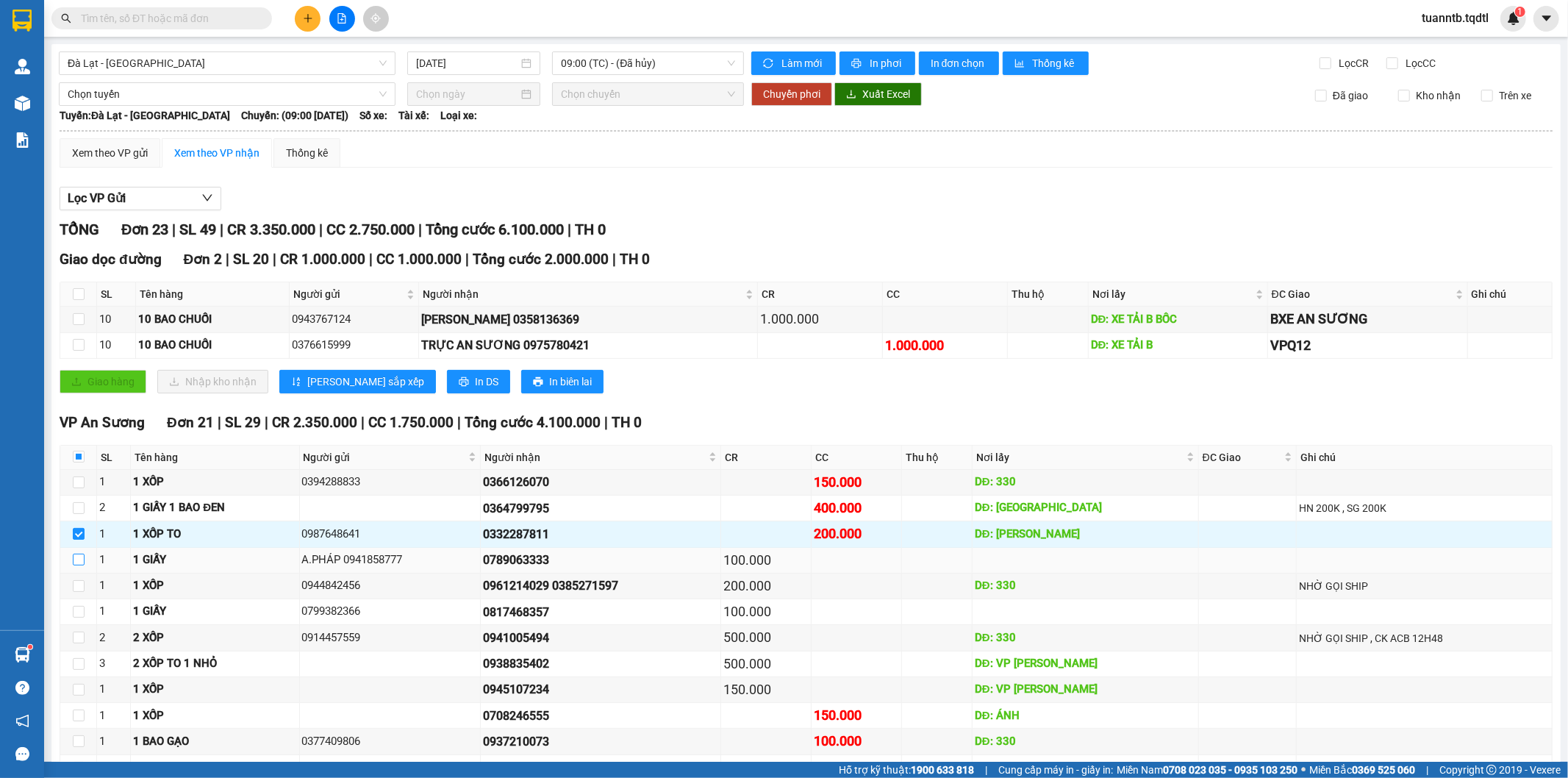
click at [74, 563] on input "checkbox" at bounding box center [79, 559] width 12 height 12
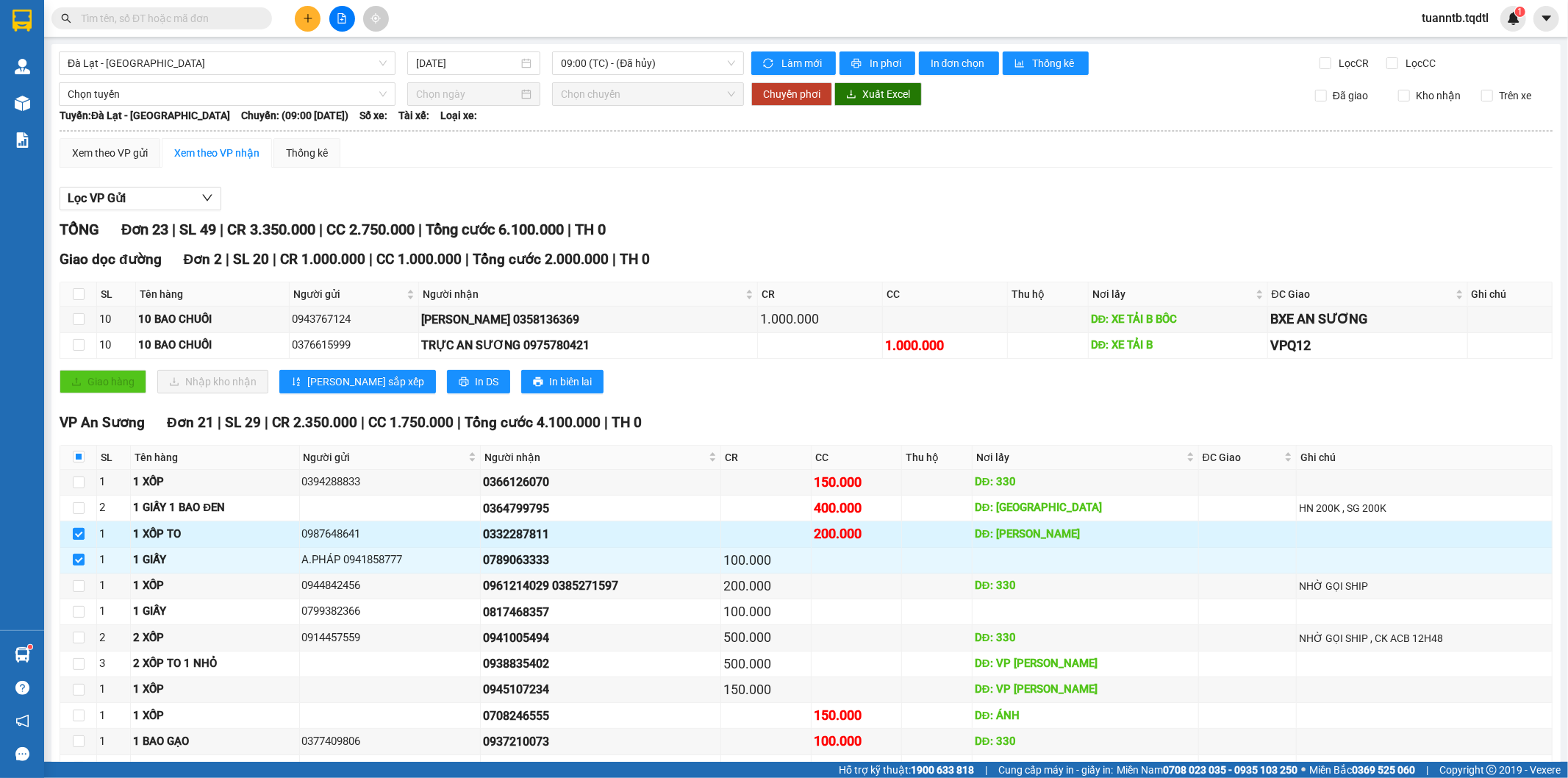
click at [79, 536] on input "checkbox" at bounding box center [79, 533] width 12 height 12
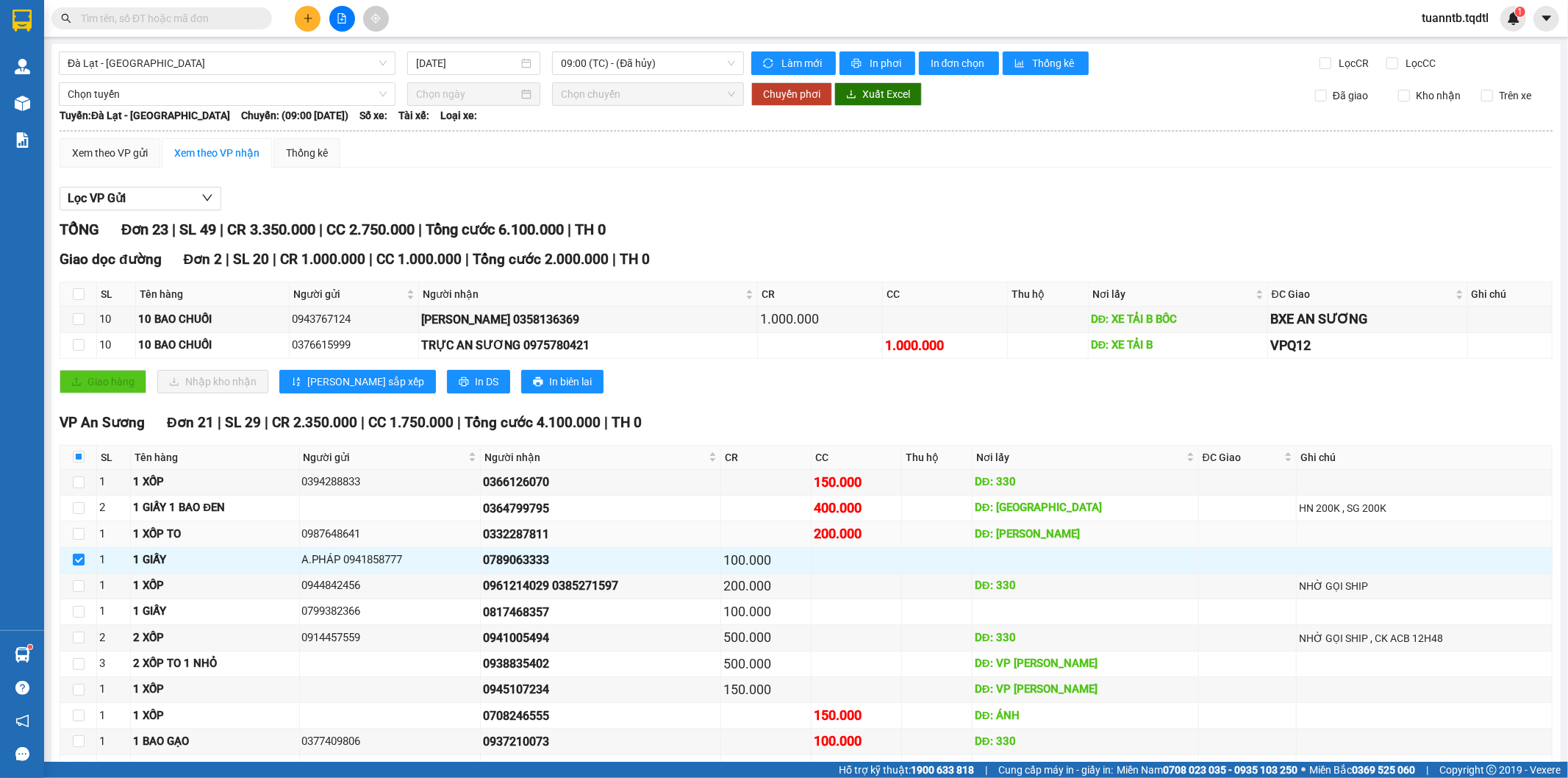
click at [85, 544] on td at bounding box center [79, 533] width 37 height 26
click at [79, 586] on input "checkbox" at bounding box center [79, 585] width 12 height 12
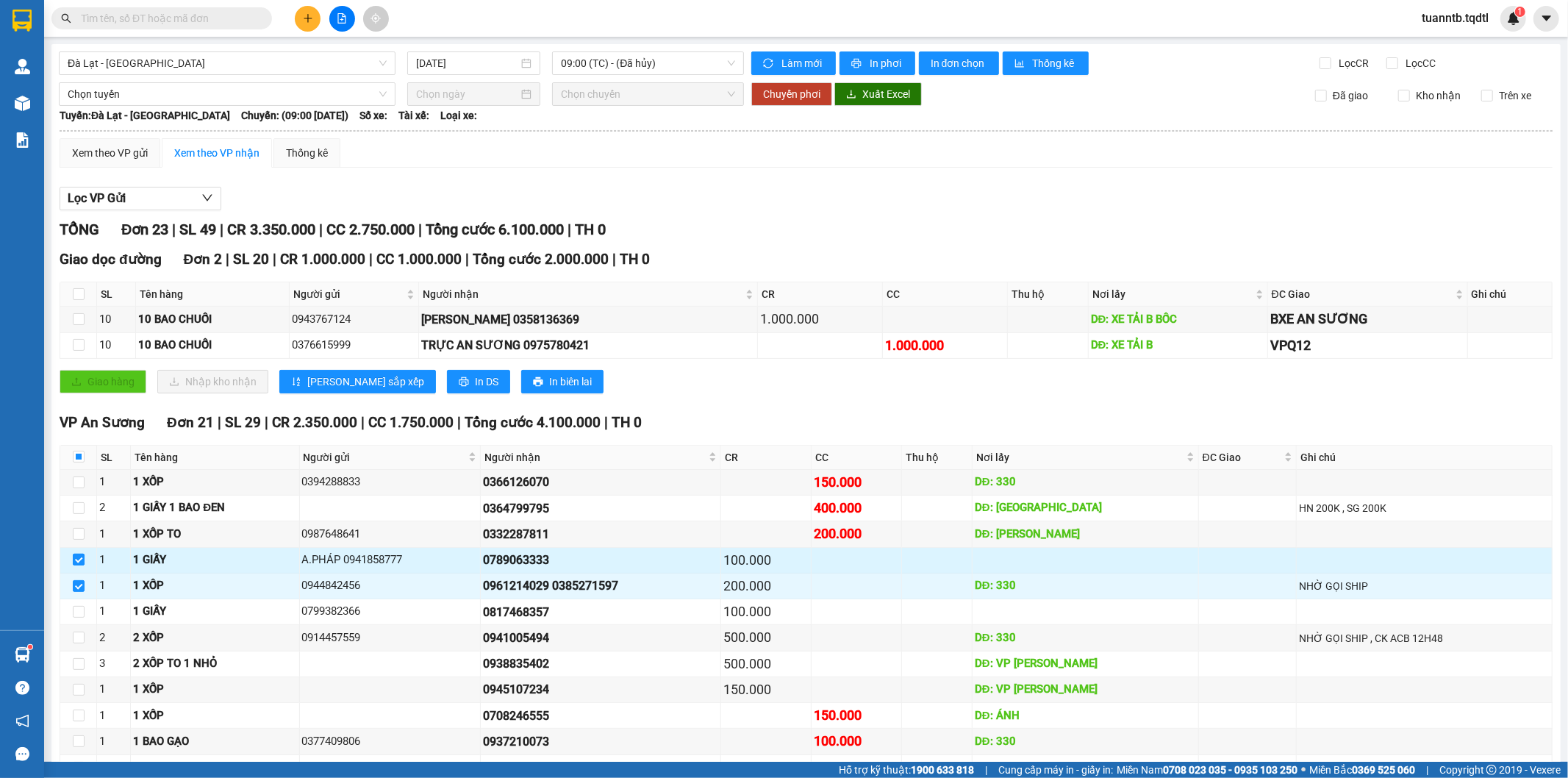
click at [81, 559] on input "checkbox" at bounding box center [79, 559] width 12 height 12
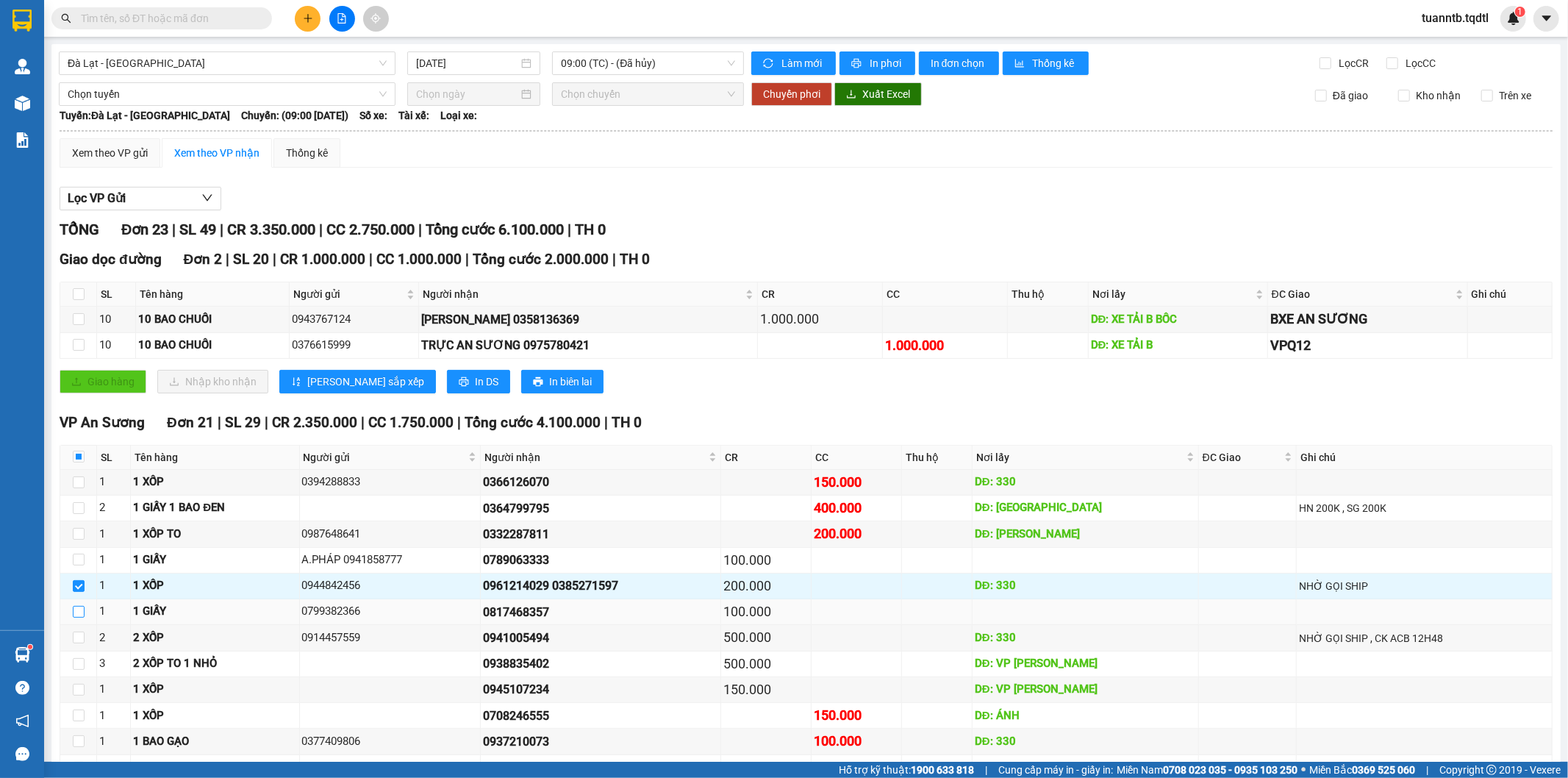
click at [79, 612] on input "checkbox" at bounding box center [79, 611] width 12 height 12
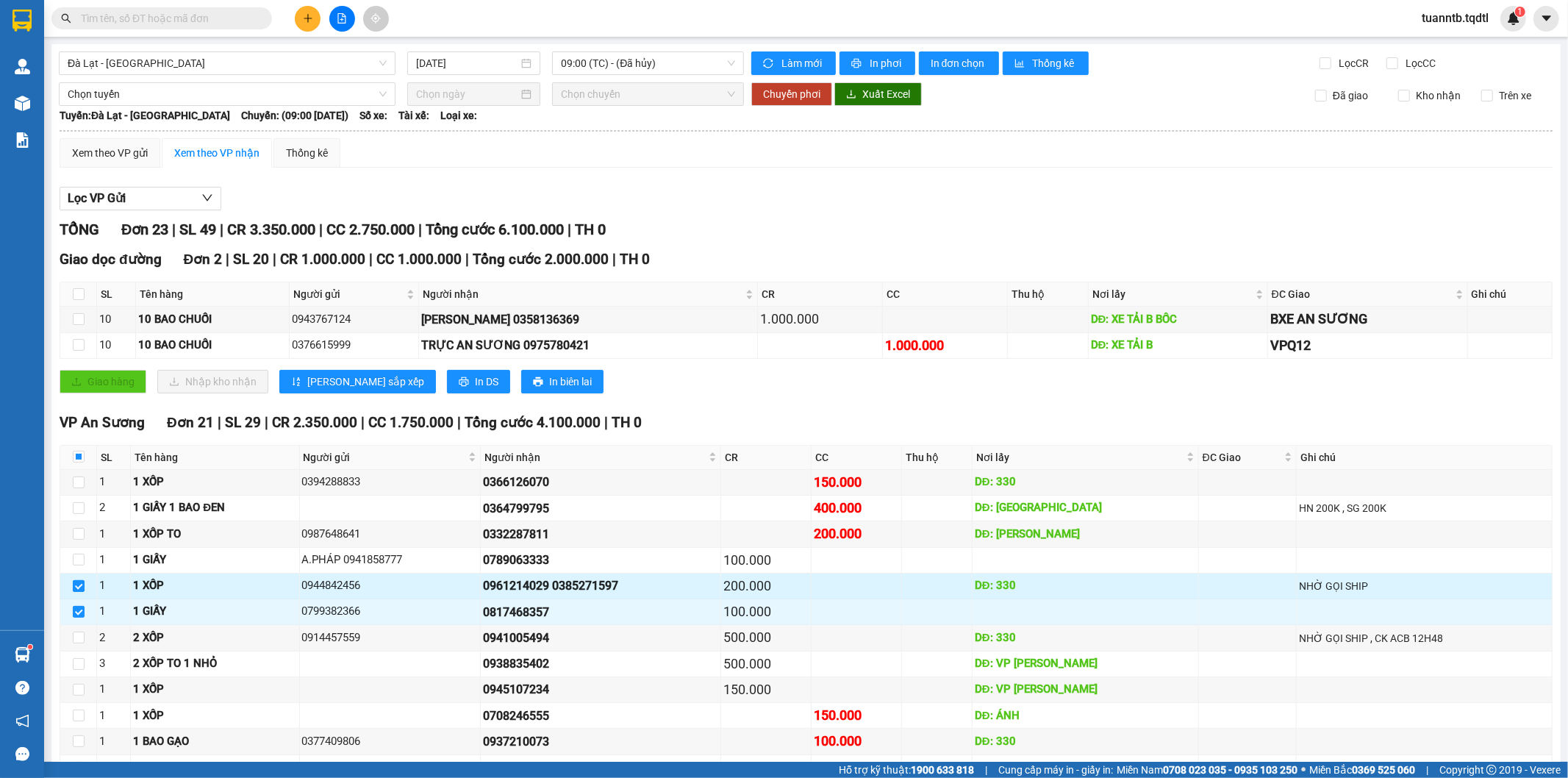
click at [77, 586] on input "checkbox" at bounding box center [79, 585] width 12 height 12
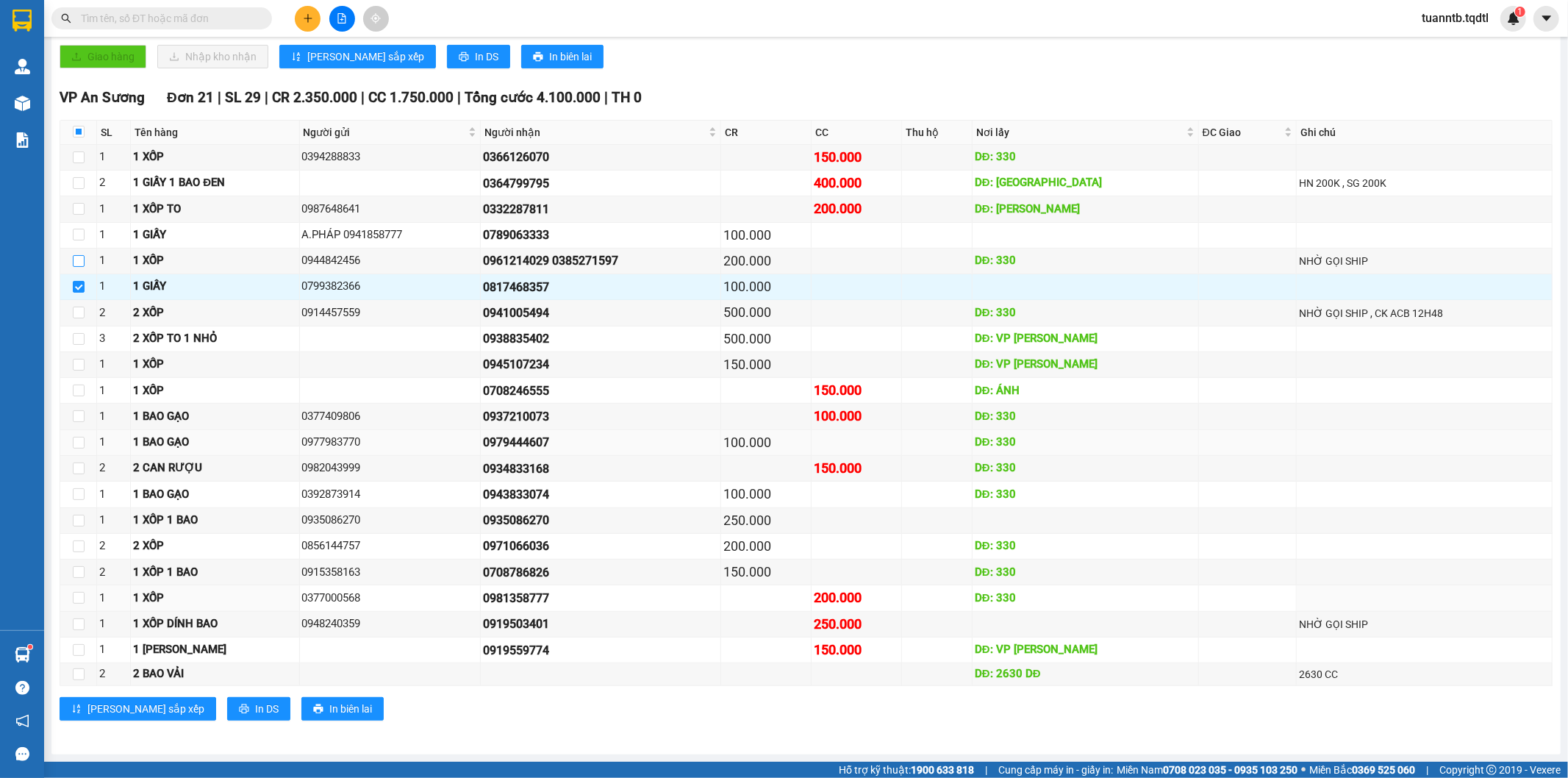
scroll to position [164, 0]
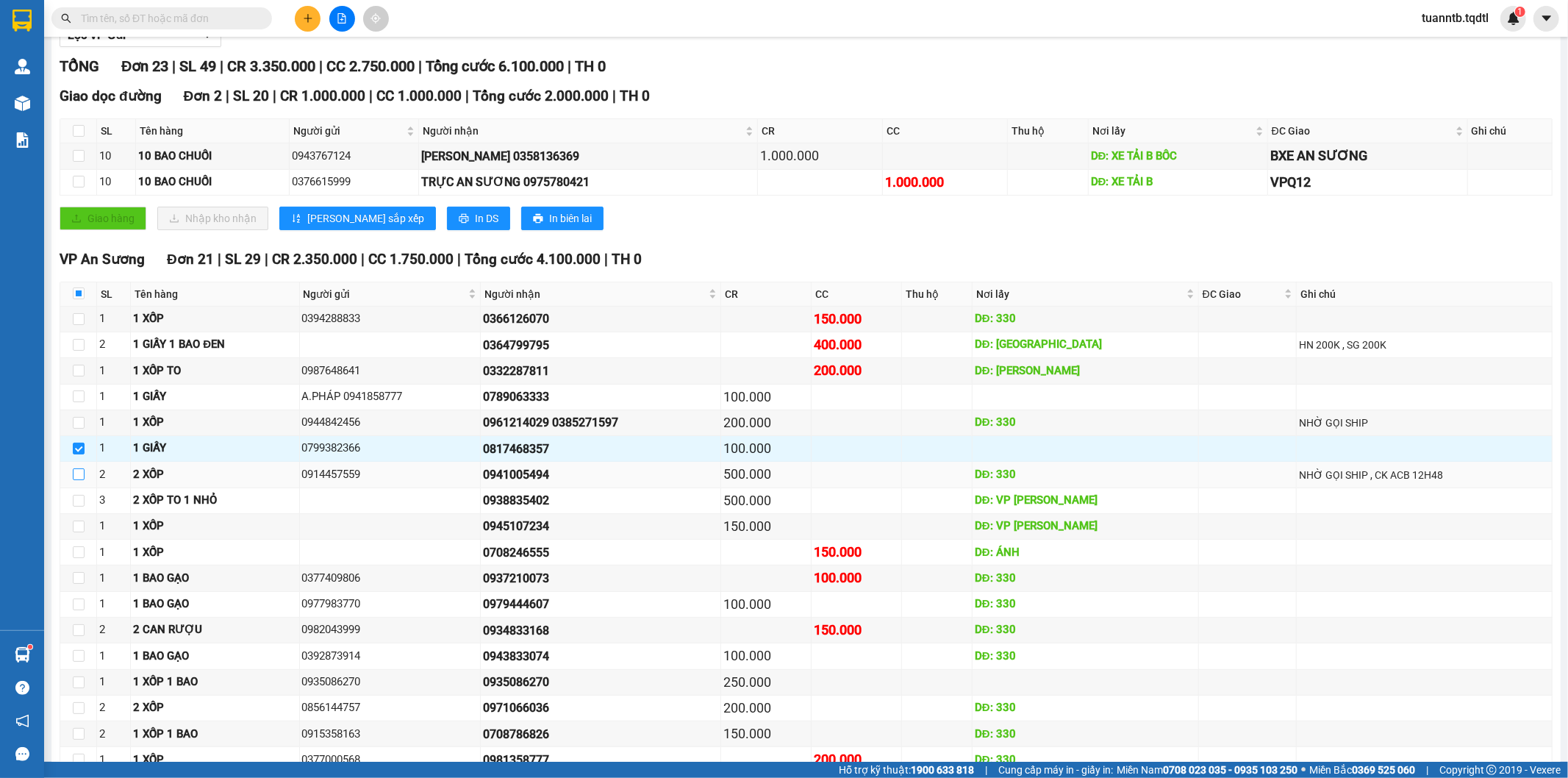
click at [77, 478] on input "checkbox" at bounding box center [79, 474] width 12 height 12
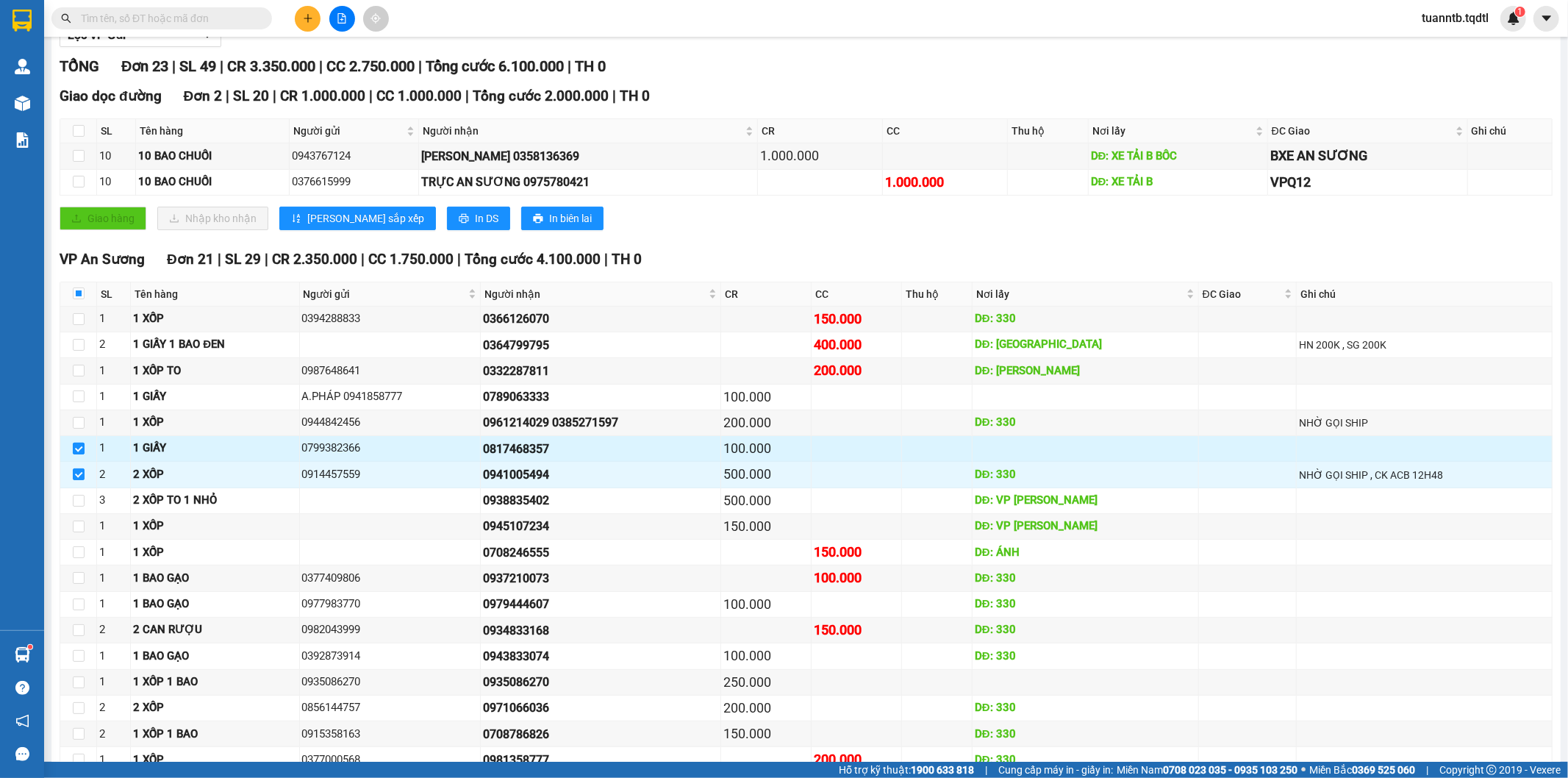
click at [79, 453] on input "checkbox" at bounding box center [79, 449] width 12 height 12
